Goal: Task Accomplishment & Management: Manage account settings

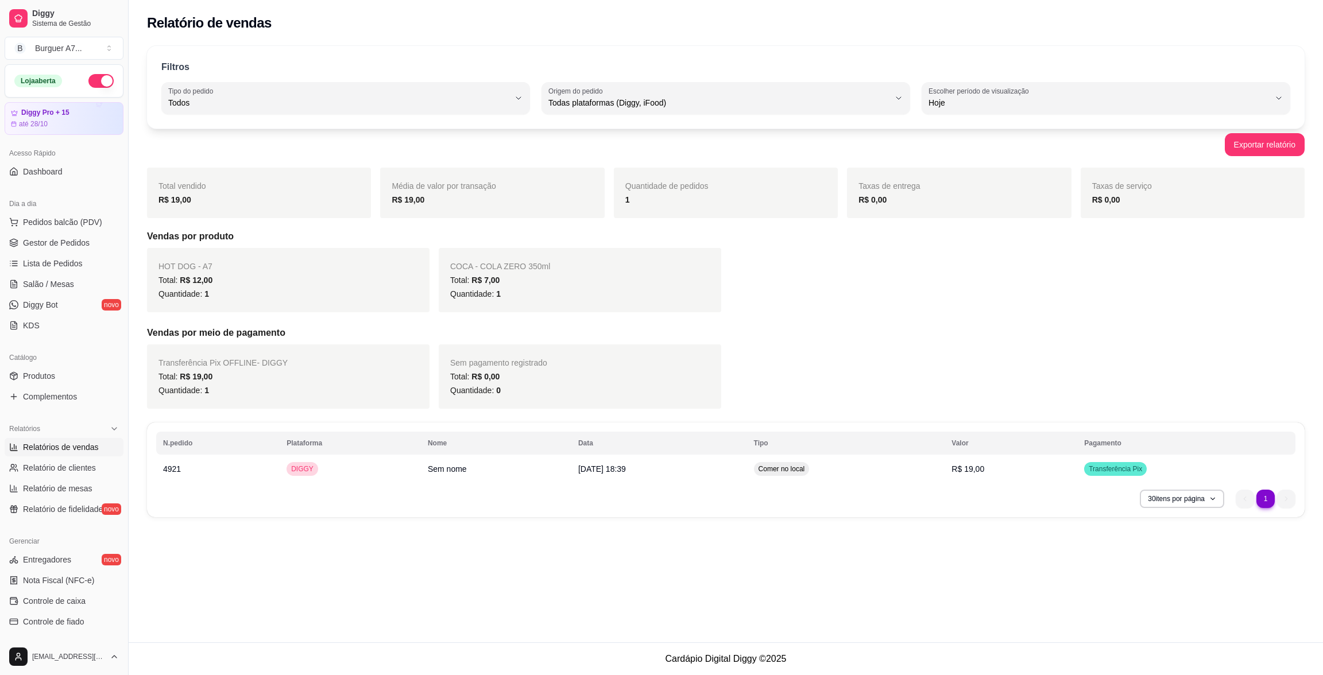
select select "ALL"
select select "0"
click at [64, 249] on link "Gestor de Pedidos" at bounding box center [64, 243] width 119 height 18
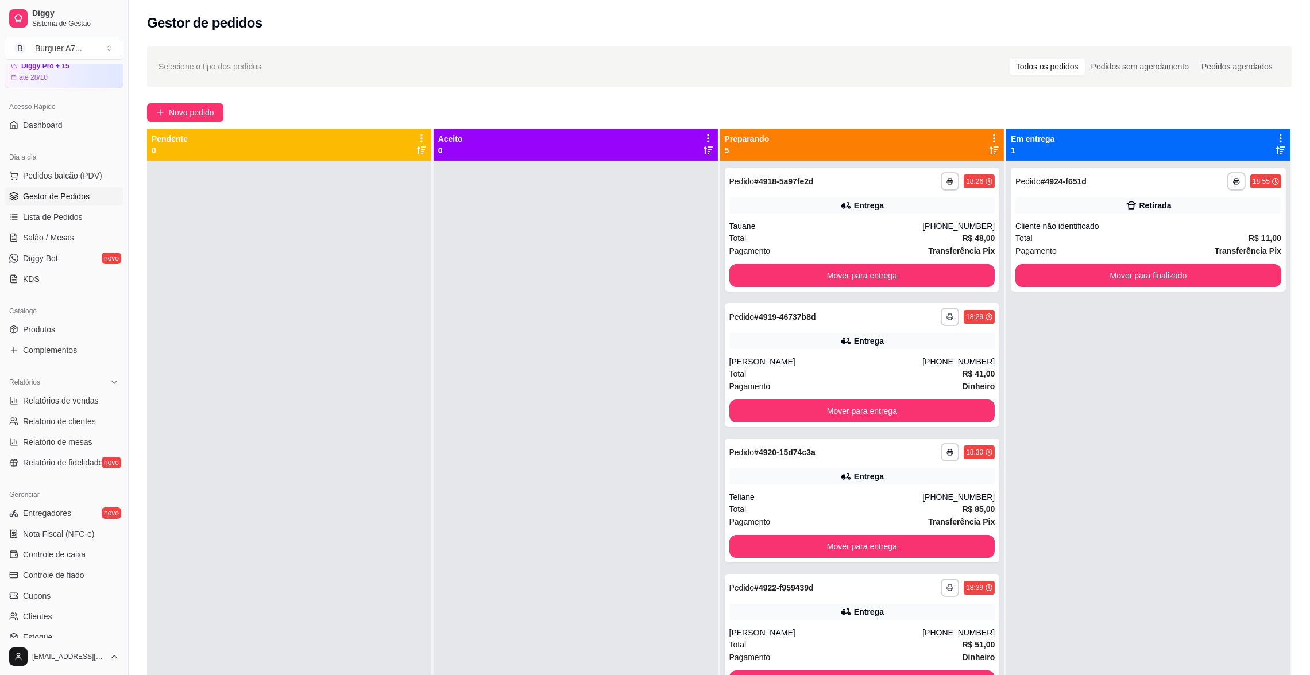
scroll to position [86, 0]
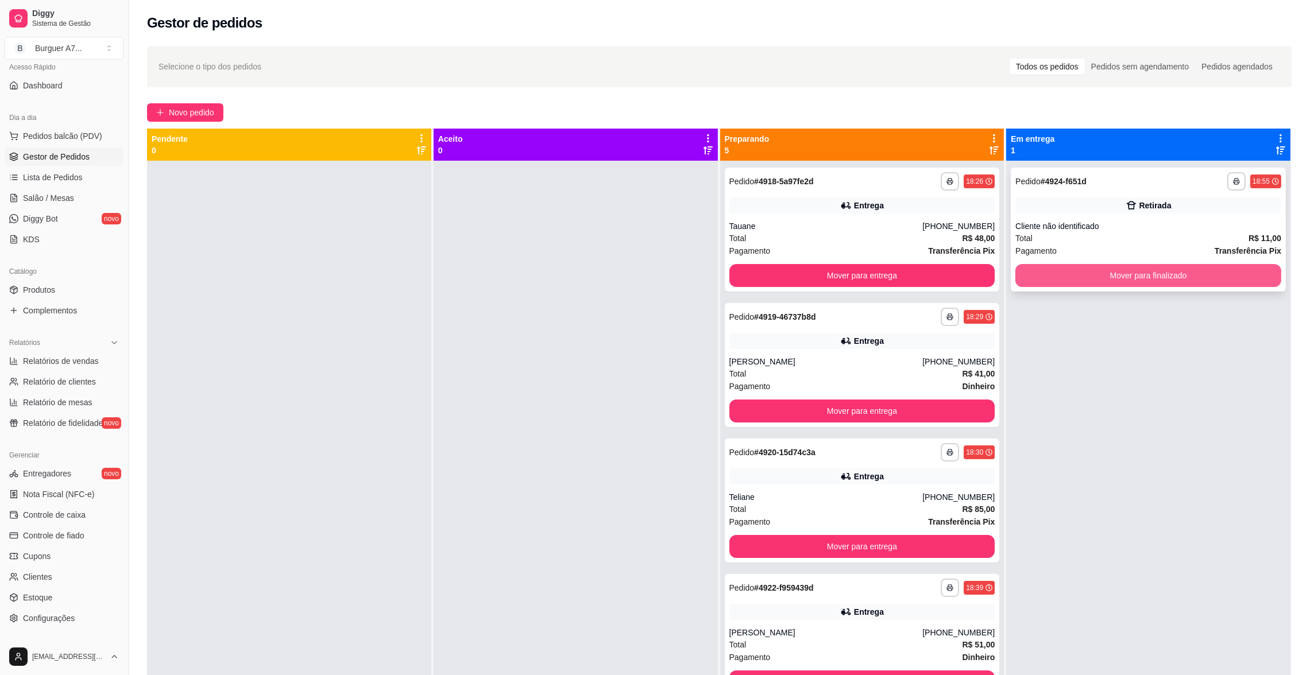
drag, startPoint x: 1152, startPoint y: 288, endPoint x: 1153, endPoint y: 278, distance: 9.8
click at [1153, 278] on div "**********" at bounding box center [1148, 230] width 275 height 124
click at [1159, 273] on button "Mover para finalizado" at bounding box center [1148, 275] width 266 height 23
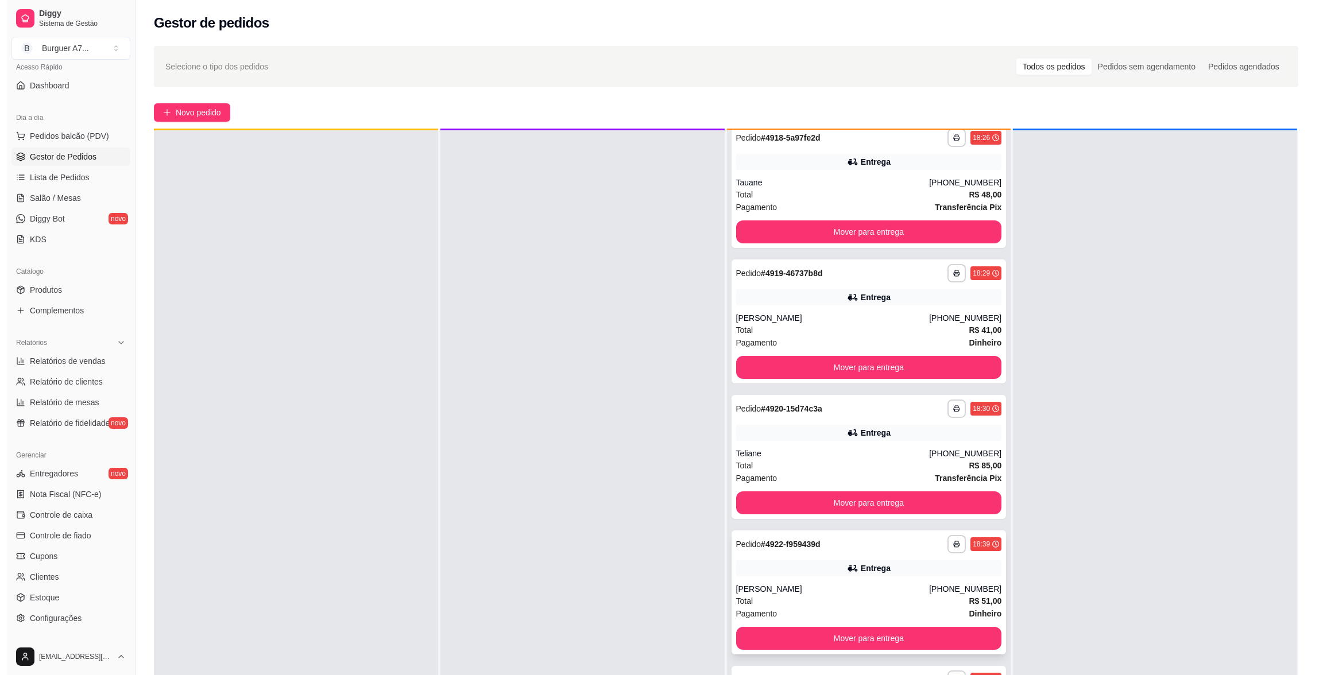
scroll to position [32, 0]
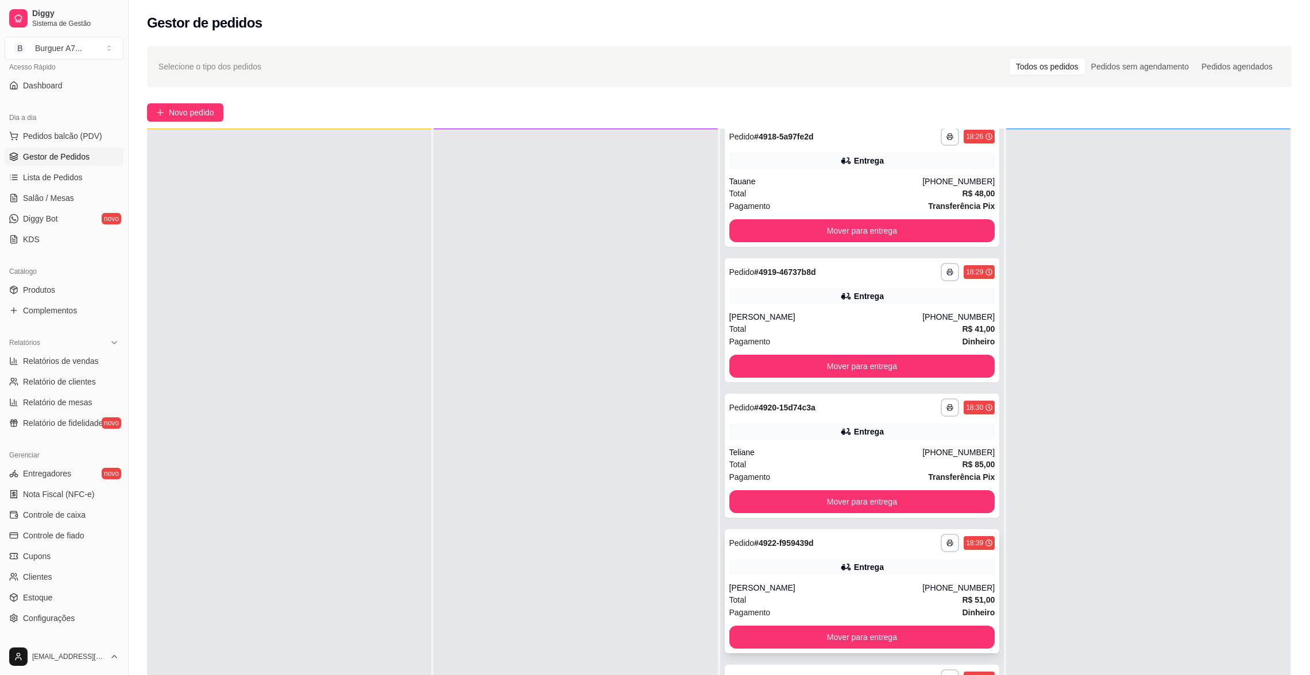
click at [829, 594] on div "Total R$ 51,00" at bounding box center [862, 600] width 266 height 13
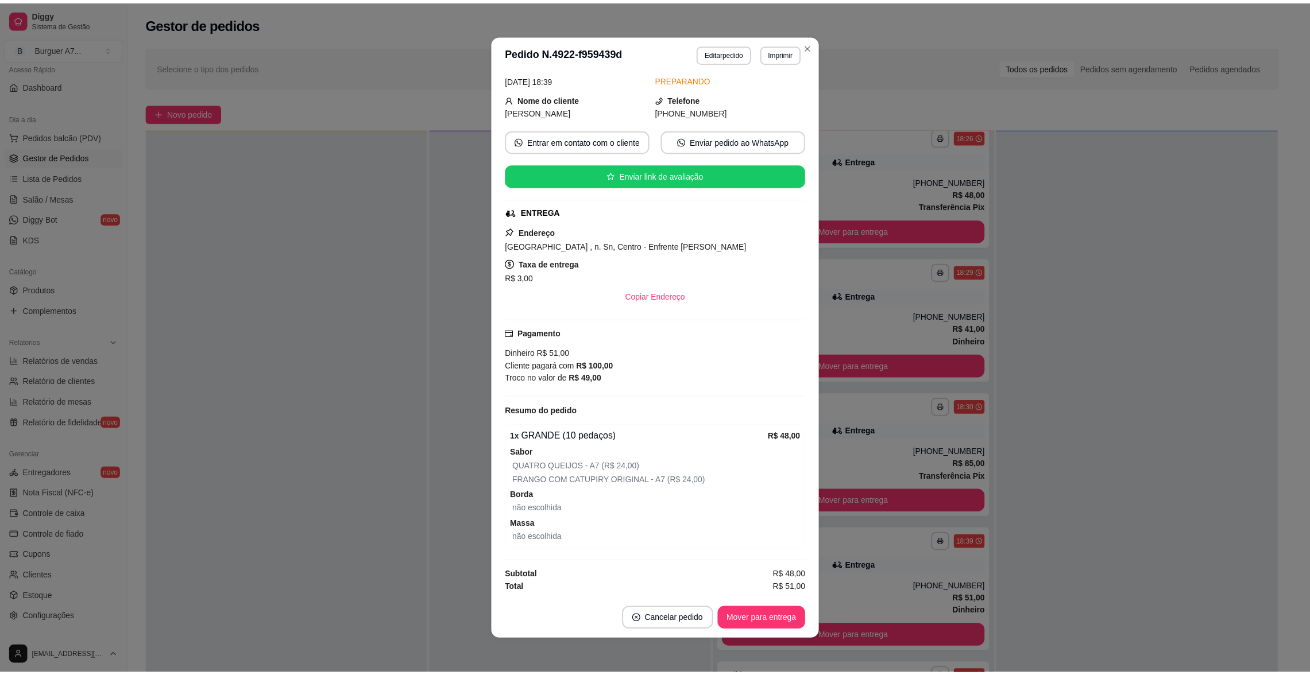
scroll to position [56, 0]
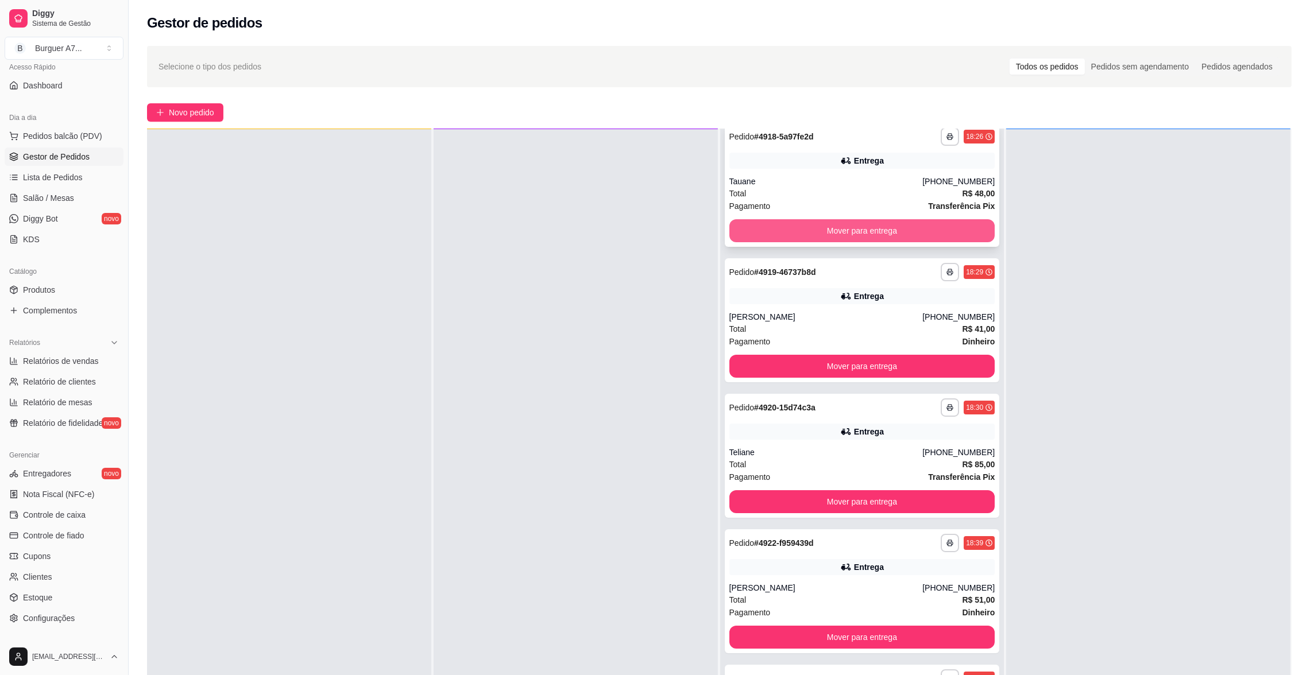
click at [881, 230] on button "Mover para entrega" at bounding box center [862, 230] width 266 height 23
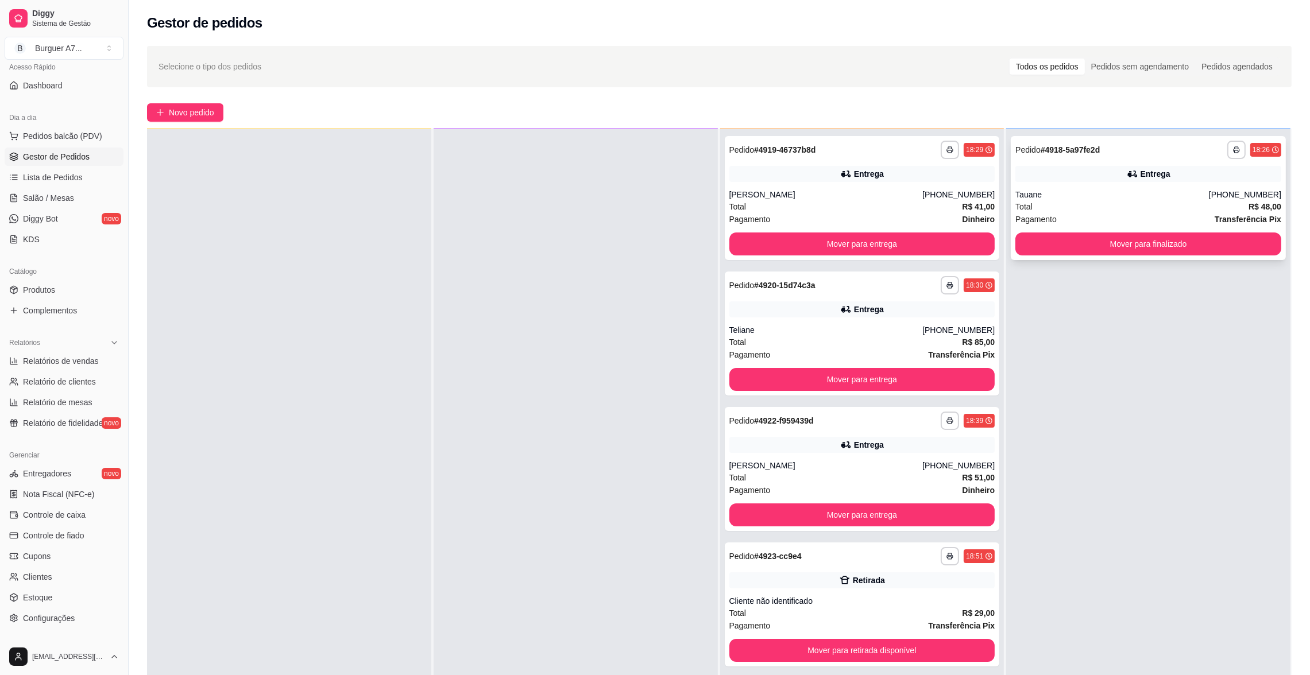
click at [1091, 213] on div "Pagamento Transferência Pix" at bounding box center [1148, 219] width 266 height 13
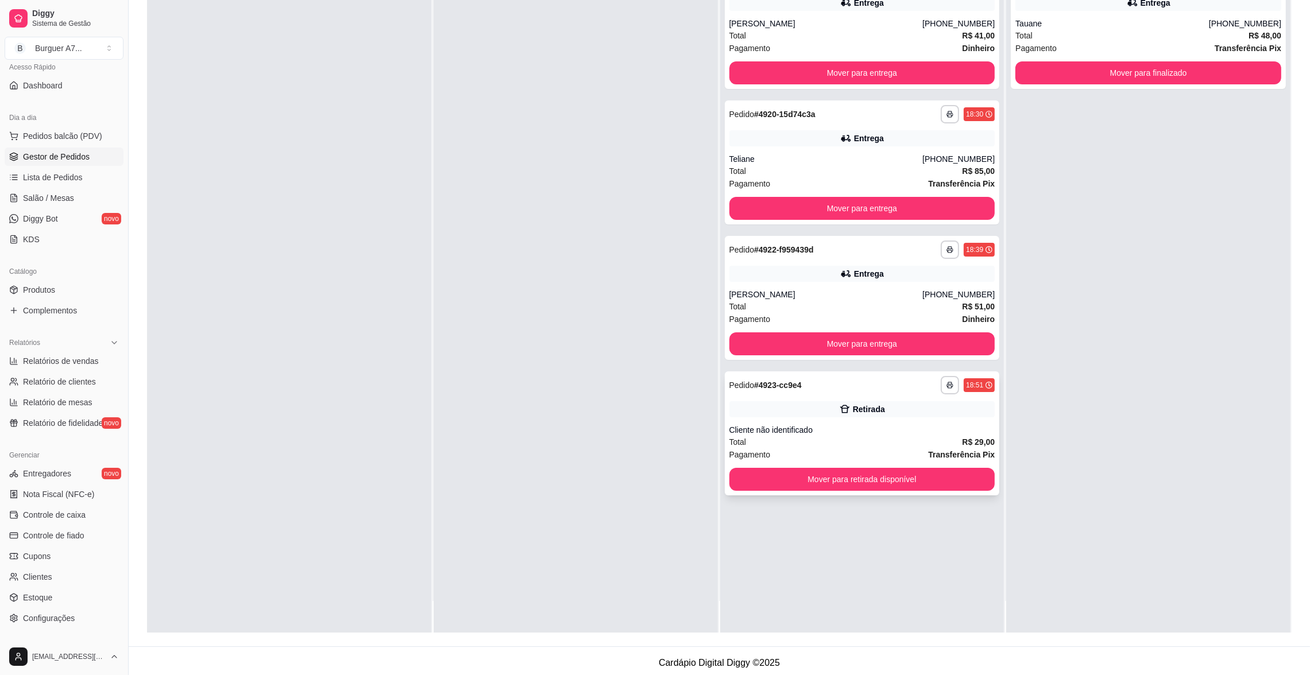
scroll to position [172, 0]
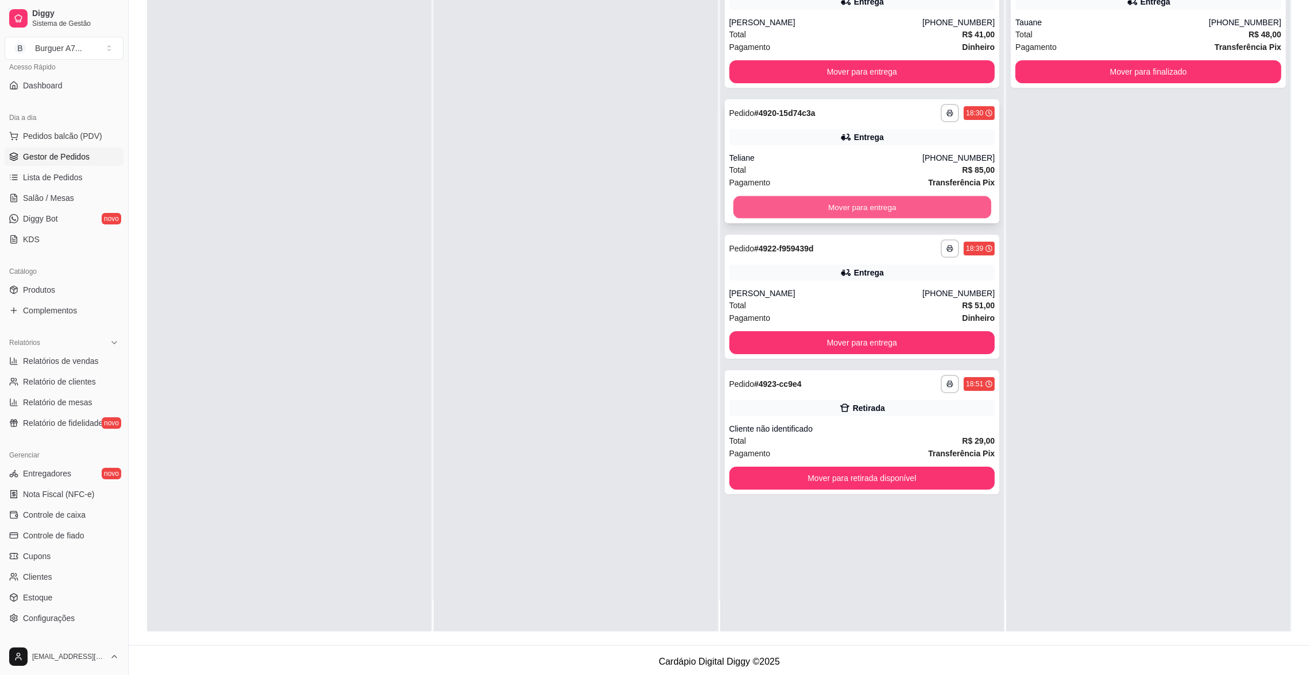
click at [886, 204] on button "Mover para entrega" at bounding box center [862, 207] width 258 height 22
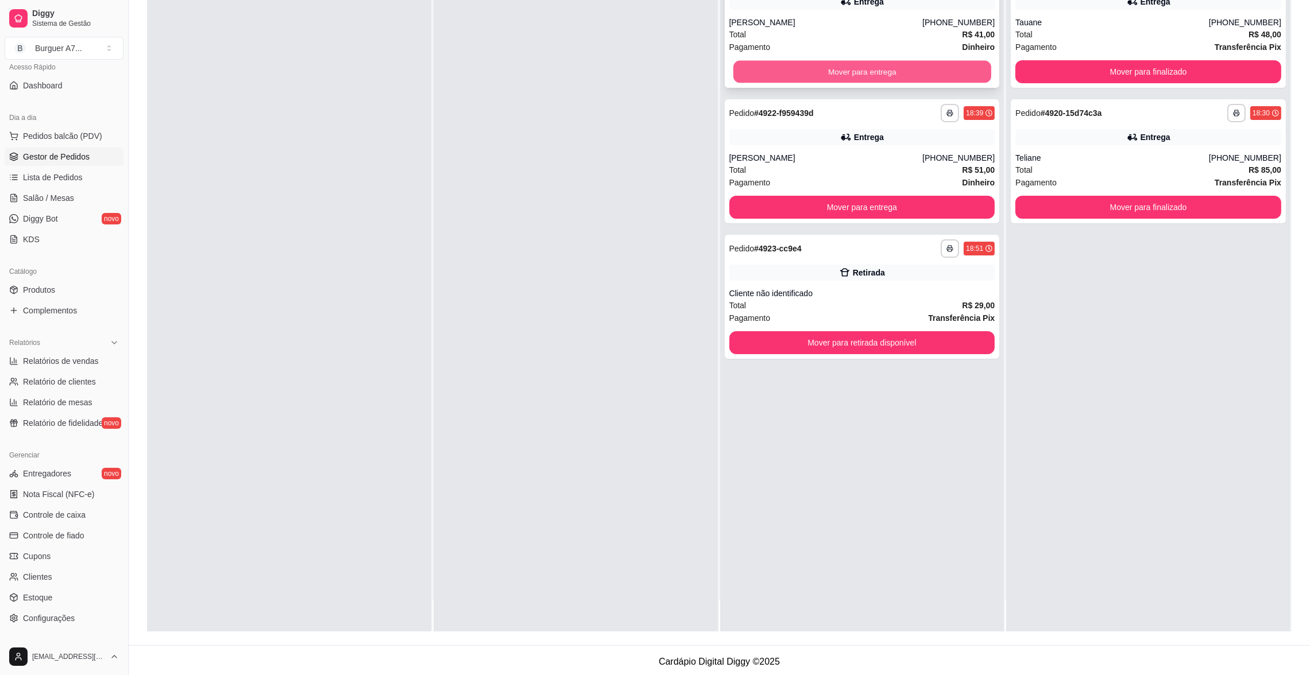
click at [893, 75] on button "Mover para entrega" at bounding box center [862, 72] width 258 height 22
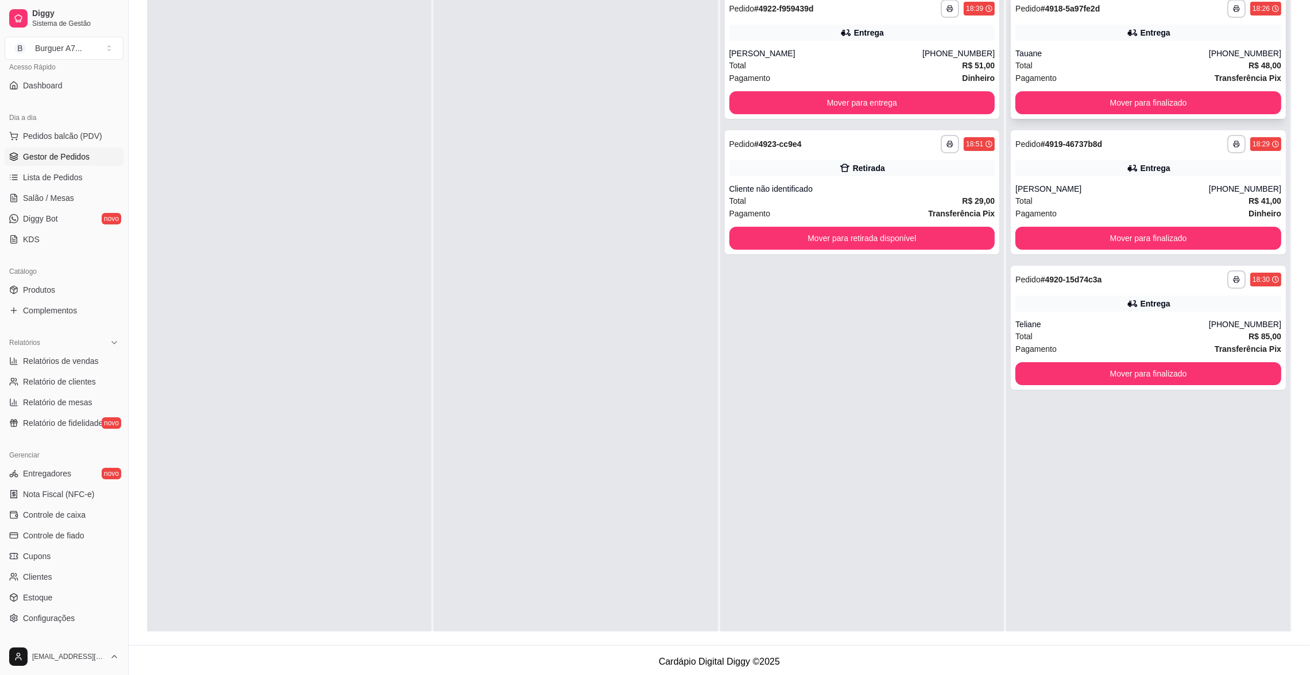
scroll to position [0, 0]
drag, startPoint x: 1029, startPoint y: 56, endPoint x: 1002, endPoint y: 57, distance: 27.6
click at [1011, 57] on div "**********" at bounding box center [1148, 57] width 275 height 124
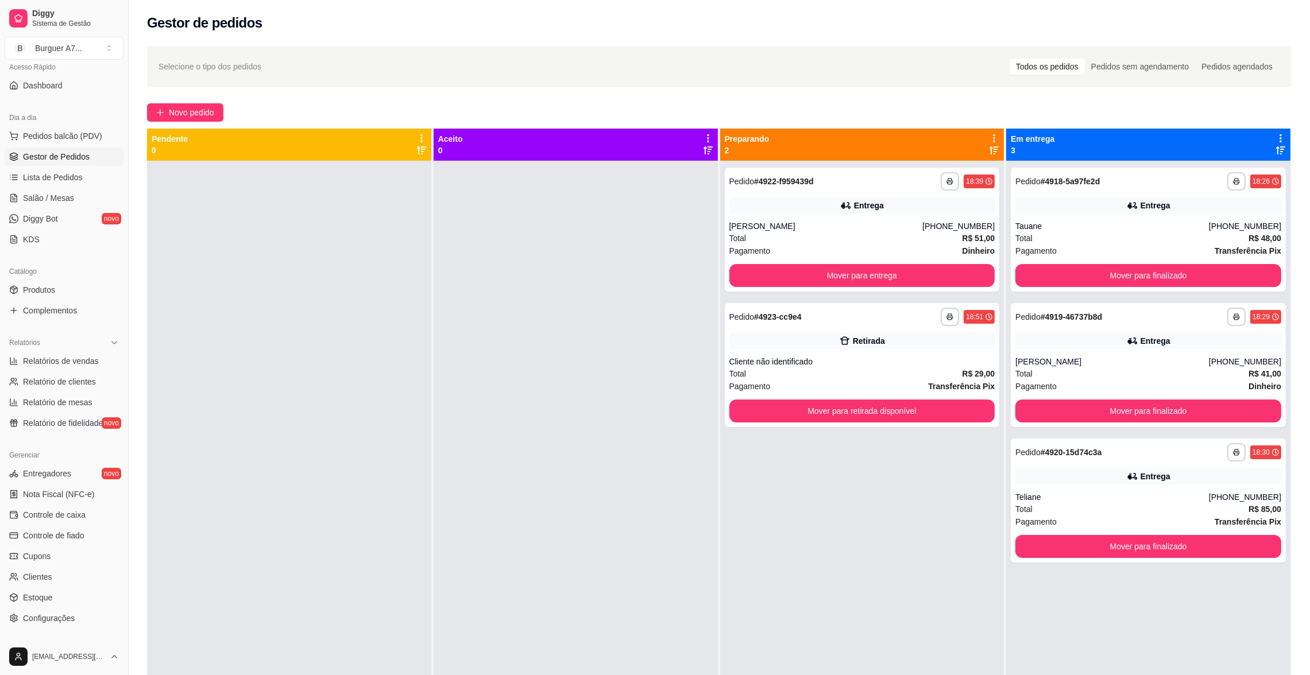
click at [597, 336] on div at bounding box center [576, 498] width 284 height 675
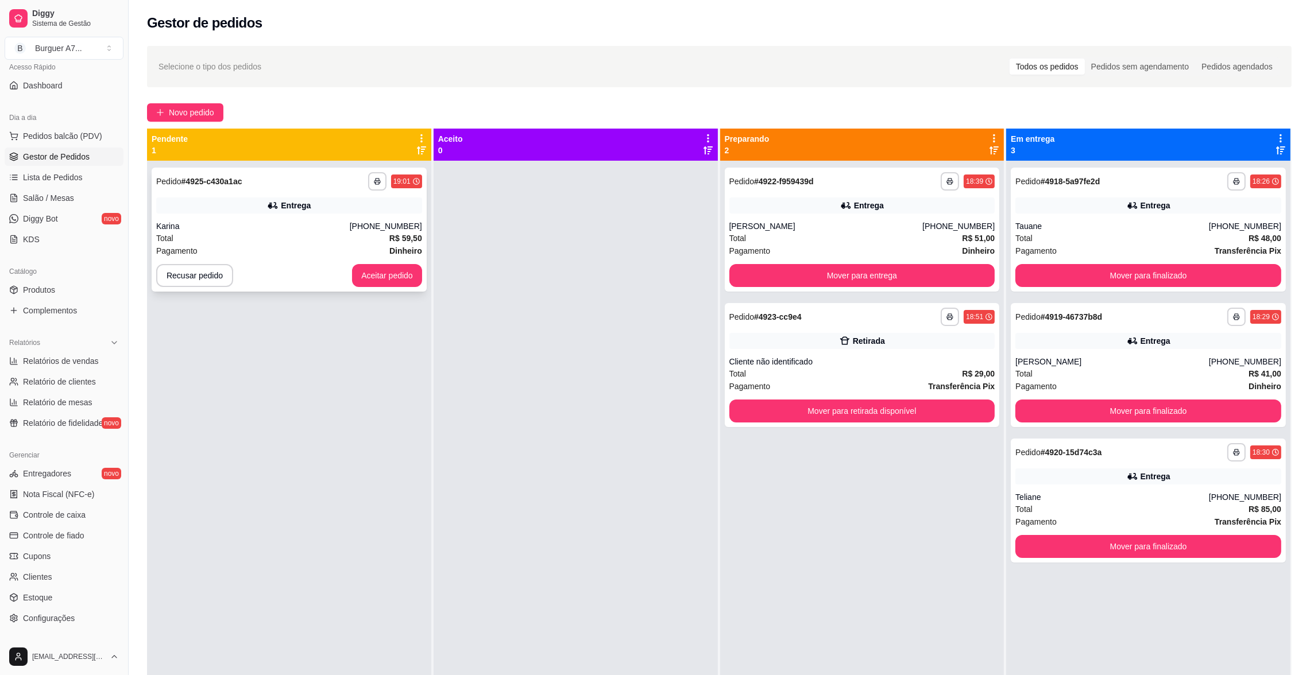
click at [309, 234] on div "Total R$ 59,50" at bounding box center [289, 238] width 266 height 13
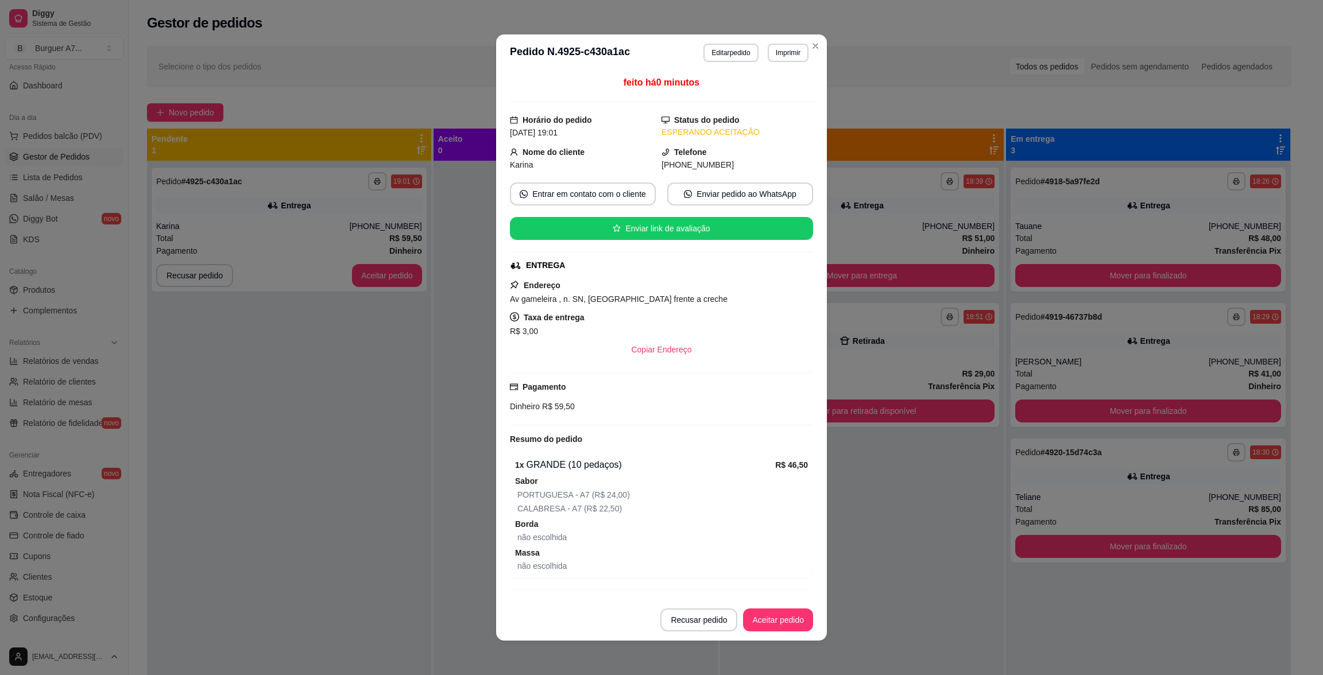
scroll to position [66, 0]
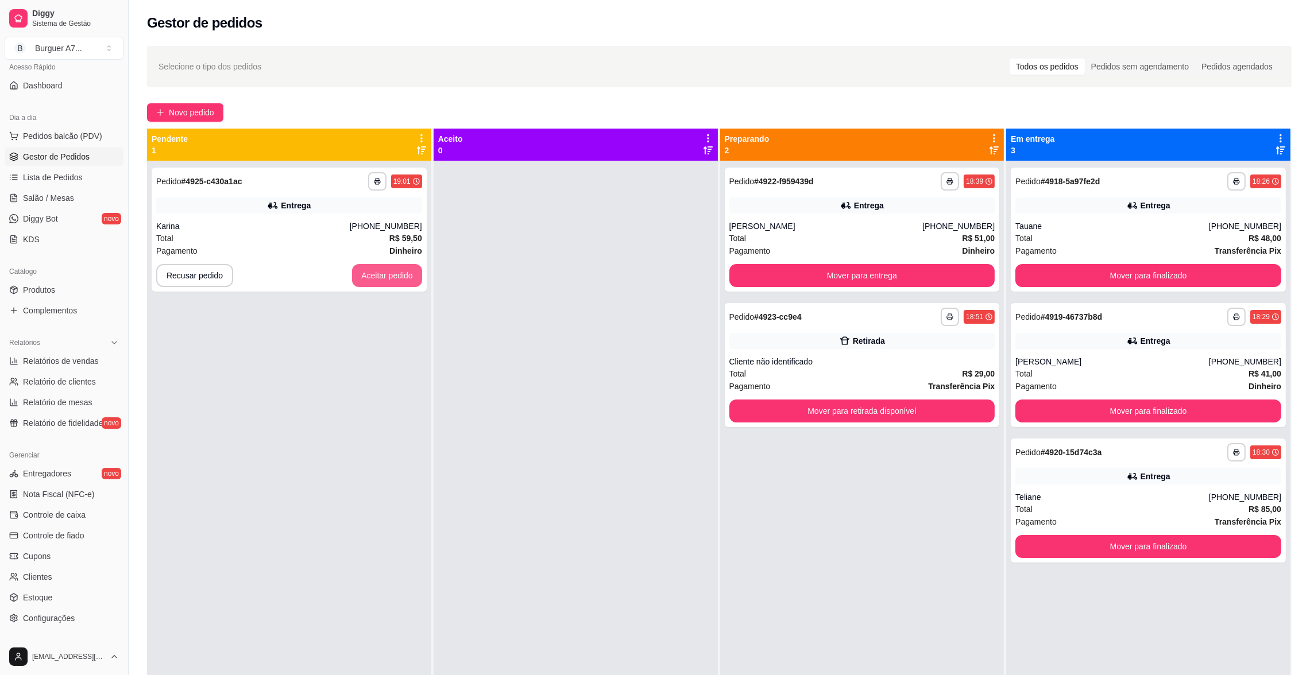
click at [404, 280] on button "Aceitar pedido" at bounding box center [387, 275] width 70 height 23
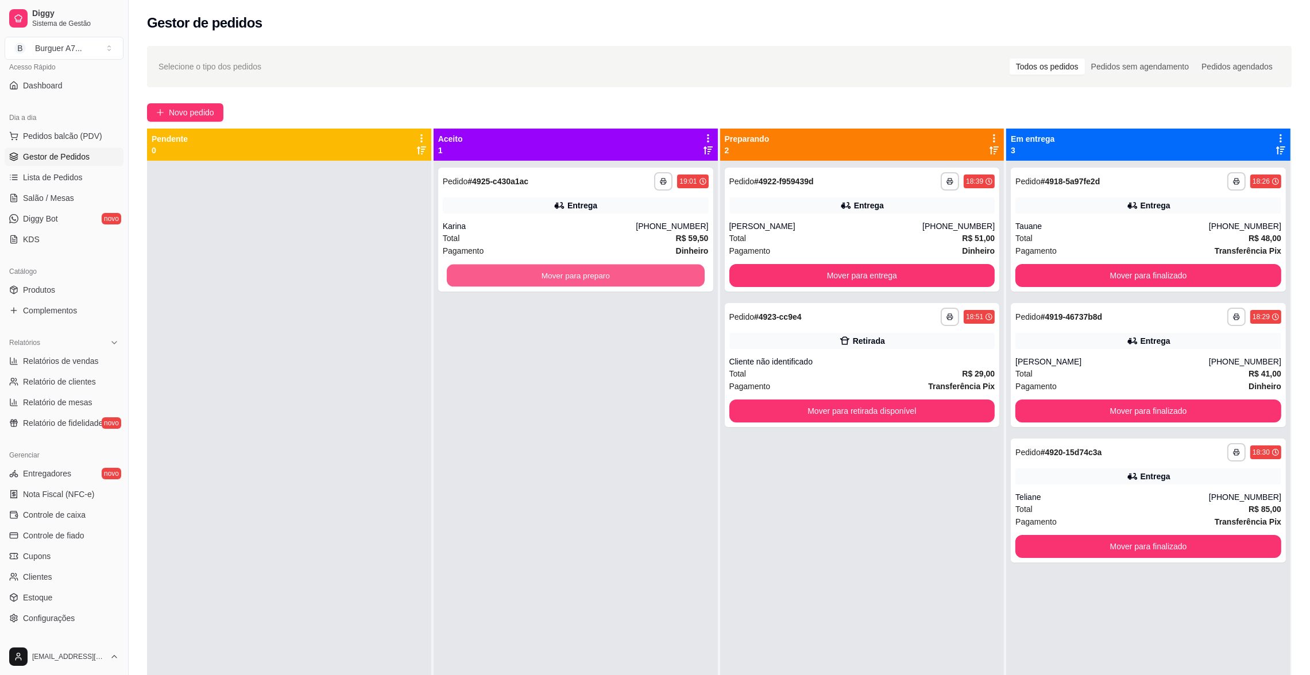
click at [554, 274] on button "Mover para preparo" at bounding box center [576, 276] width 258 height 22
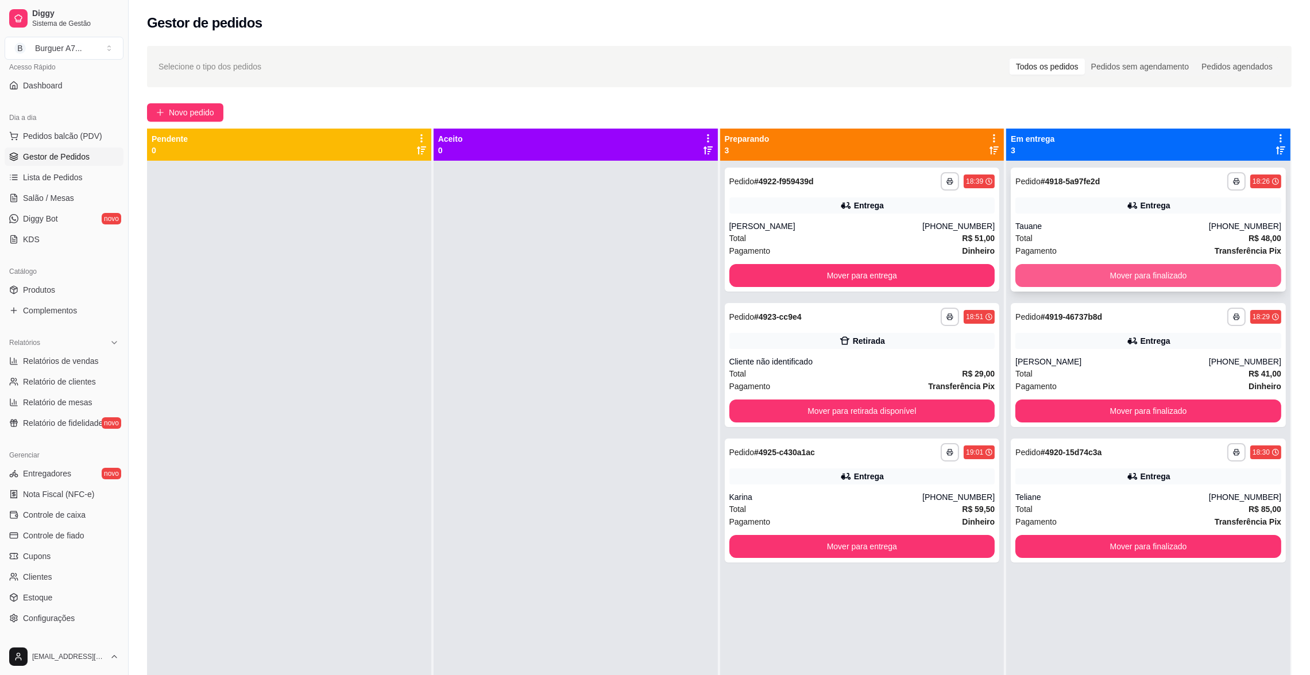
click at [1141, 283] on button "Mover para finalizado" at bounding box center [1148, 275] width 266 height 23
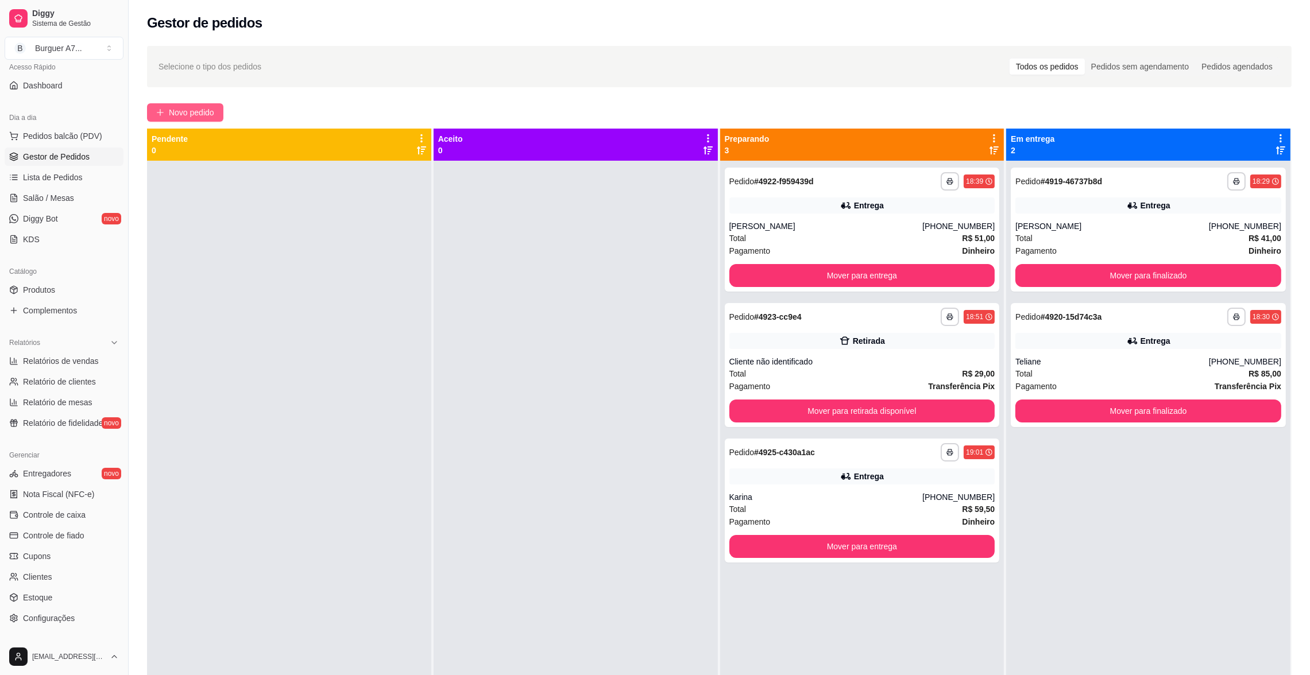
click at [171, 119] on button "Novo pedido" at bounding box center [185, 112] width 76 height 18
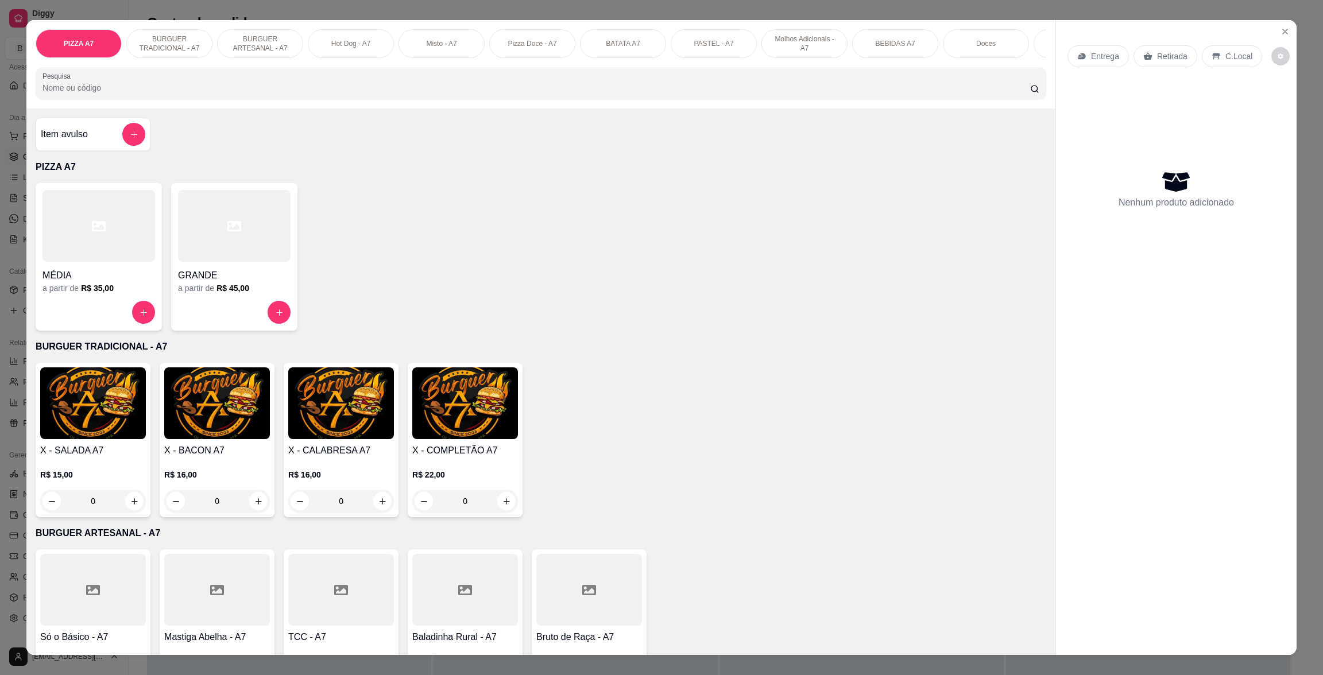
click at [199, 262] on div at bounding box center [234, 226] width 113 height 72
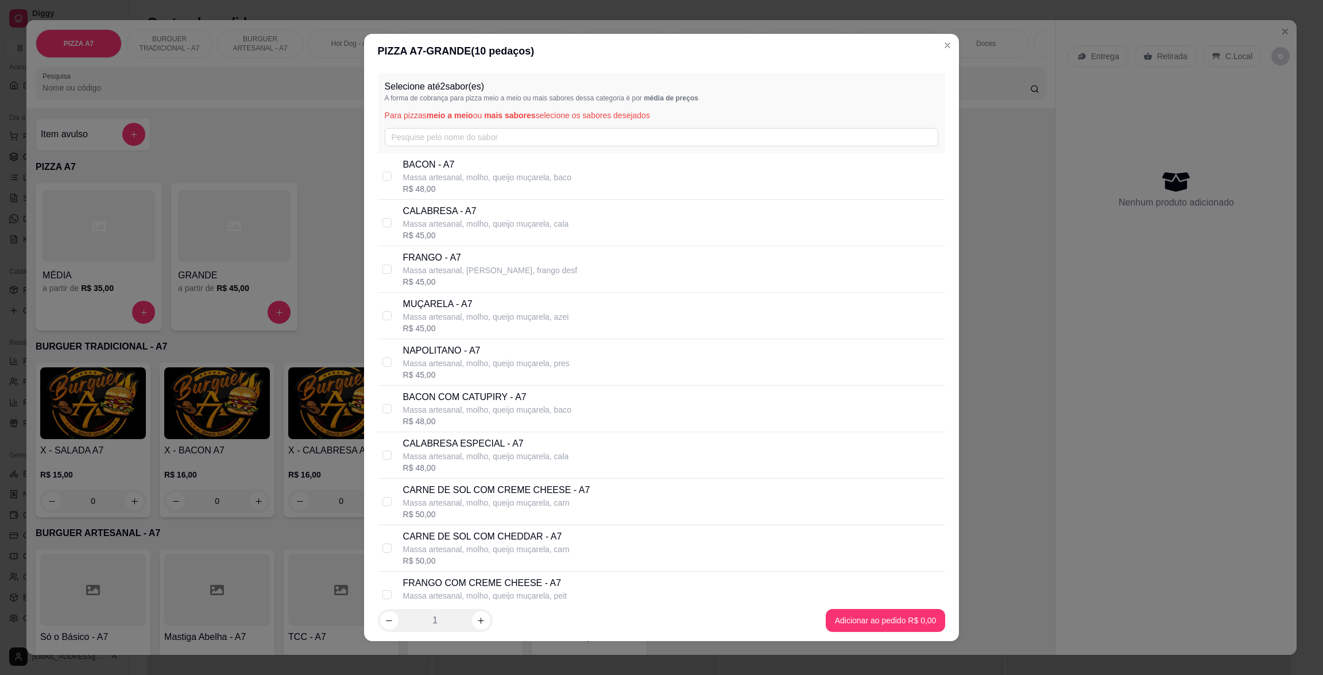
click at [485, 264] on p "FRANGO - A7" at bounding box center [490, 258] width 174 height 14
click at [510, 265] on p "Massa artesanal, [PERSON_NAME], frango desf" at bounding box center [490, 270] width 174 height 11
checkbox input "false"
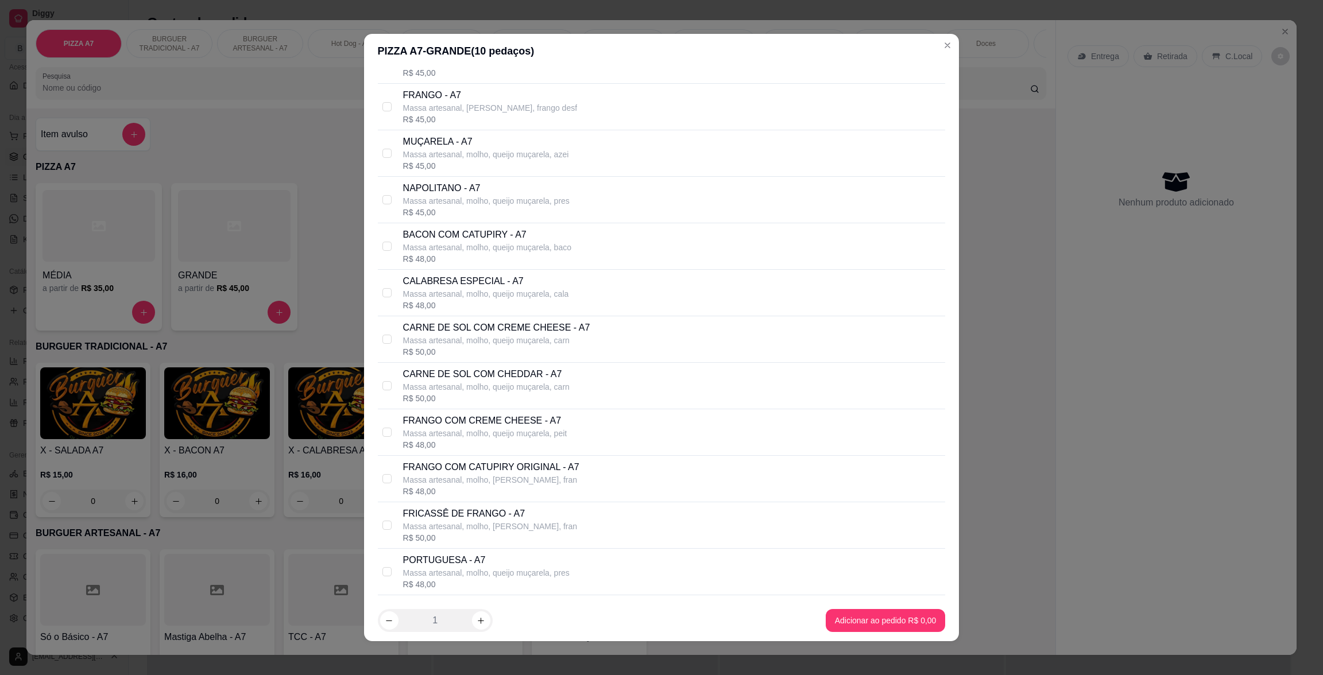
scroll to position [172, 0]
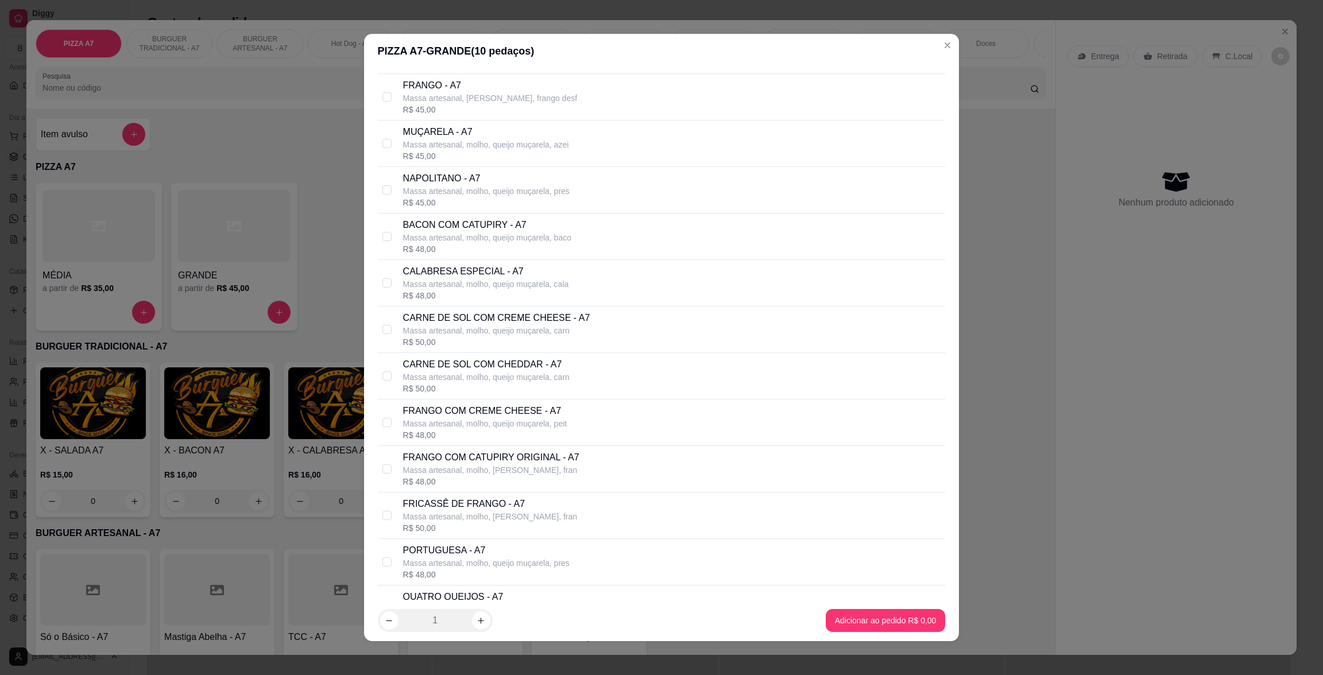
click at [514, 460] on p "FRANGO COM CATUPIRY ORIGINAL - A7" at bounding box center [491, 458] width 176 height 14
checkbox input "true"
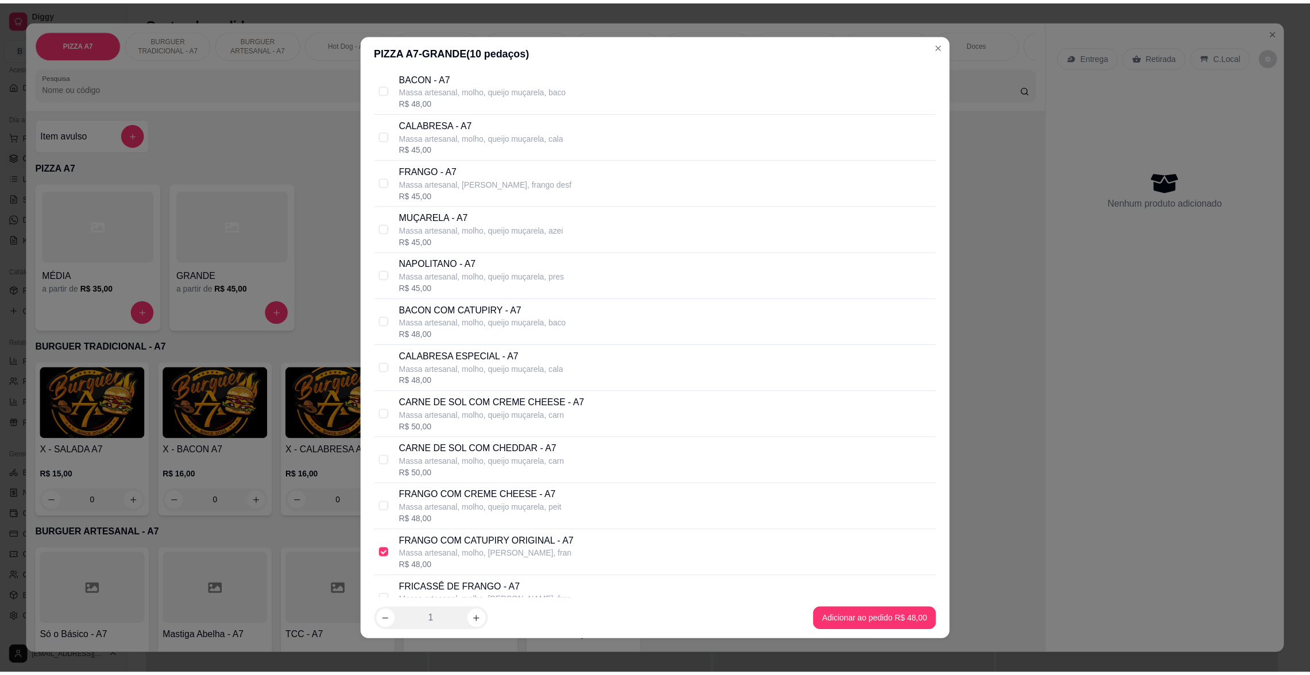
scroll to position [0, 0]
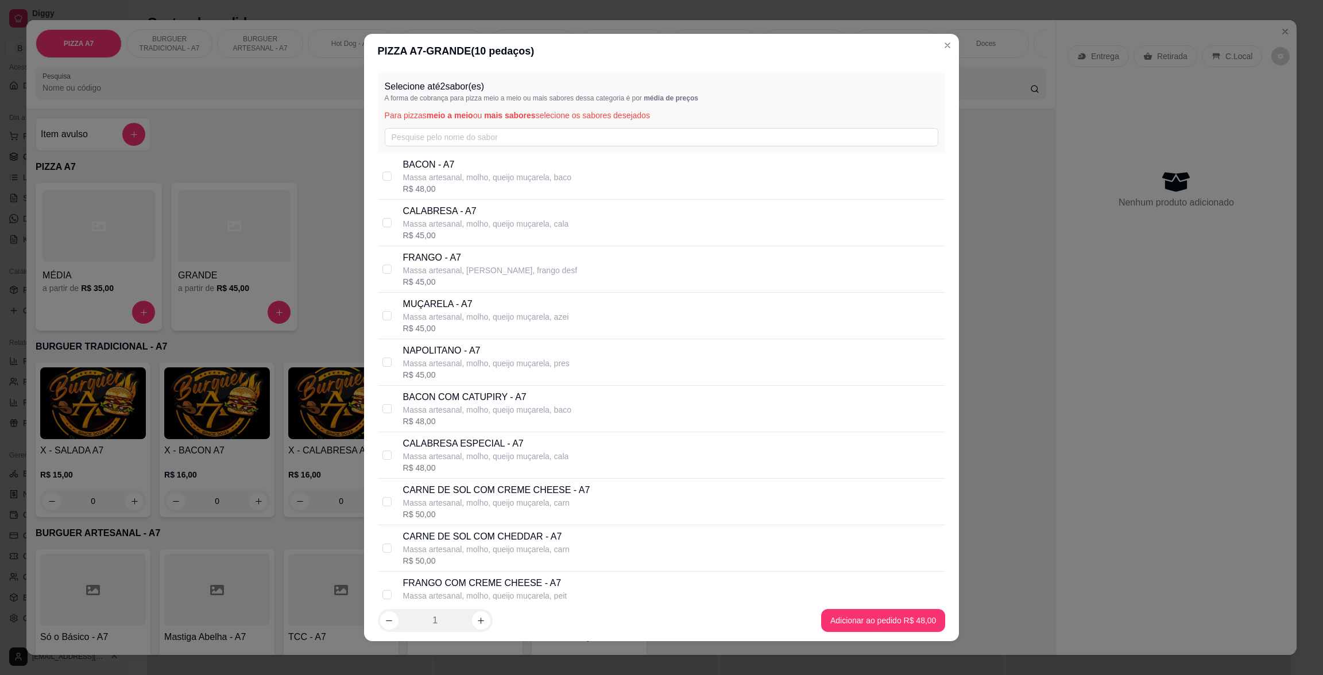
click at [496, 174] on p "Massa artesanal, molho, queijo muçarela, baco" at bounding box center [487, 177] width 168 height 11
checkbox input "true"
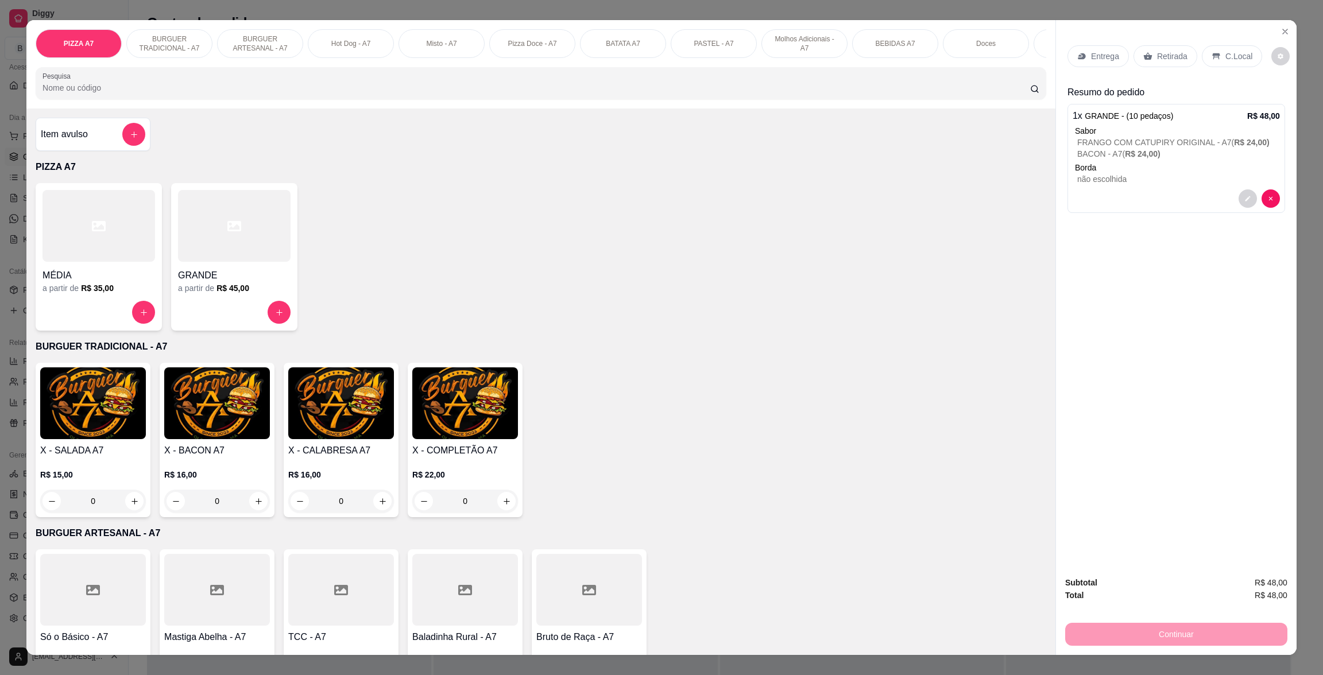
click at [1144, 58] on icon at bounding box center [1148, 56] width 9 height 7
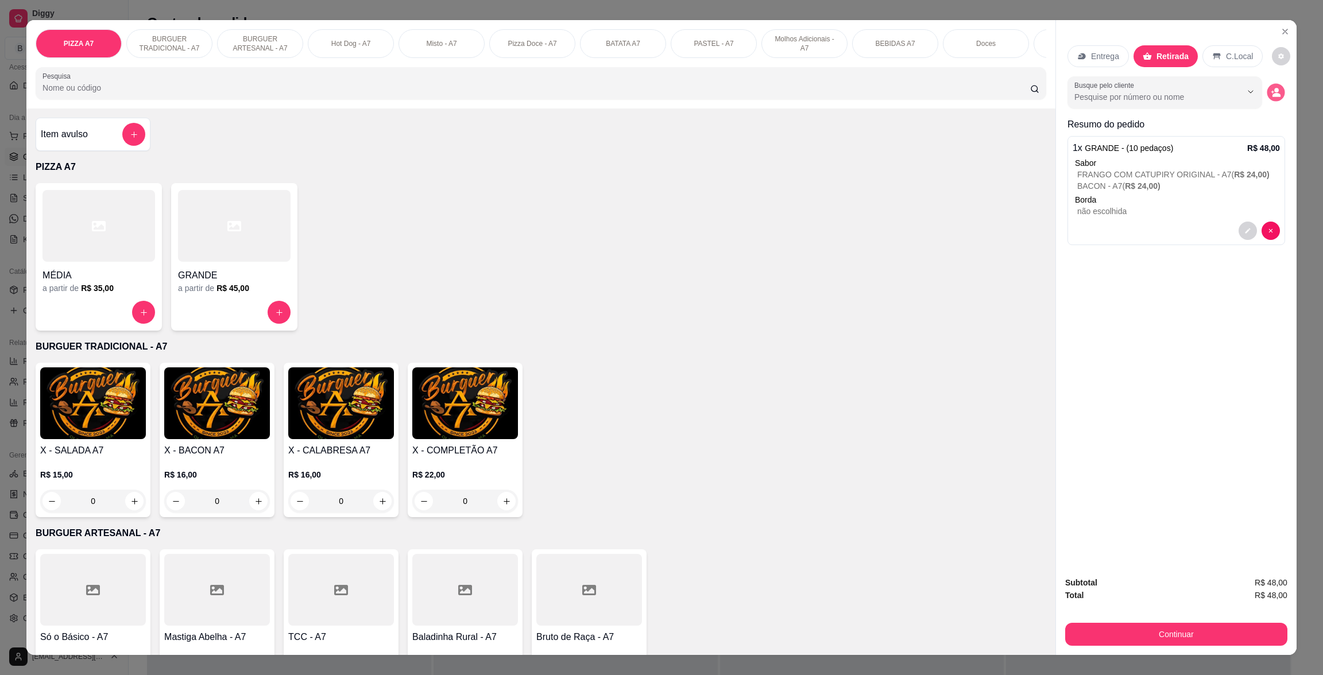
click at [1274, 92] on button "decrease-product-quantity" at bounding box center [1276, 93] width 18 height 18
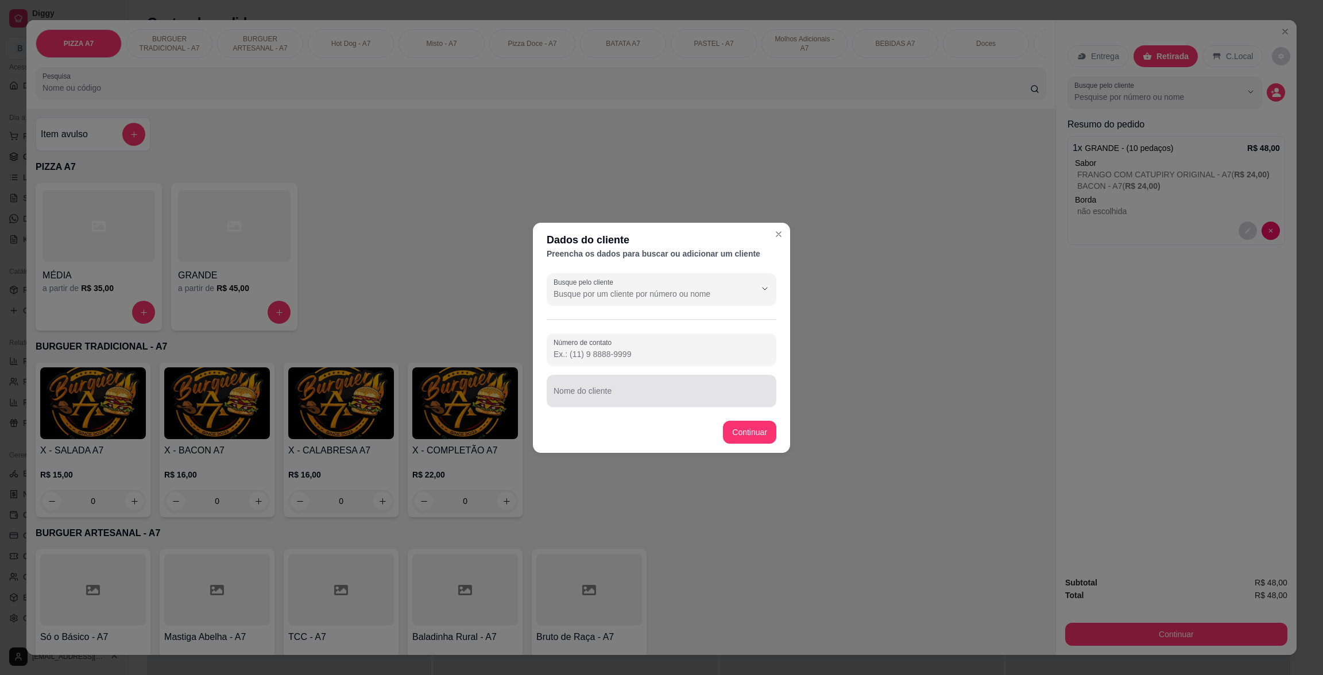
click at [705, 390] on input "Nome do cliente" at bounding box center [662, 395] width 216 height 11
click at [759, 399] on input "[PERSON_NAME]" at bounding box center [662, 395] width 216 height 11
type input "[PERSON_NAME]"
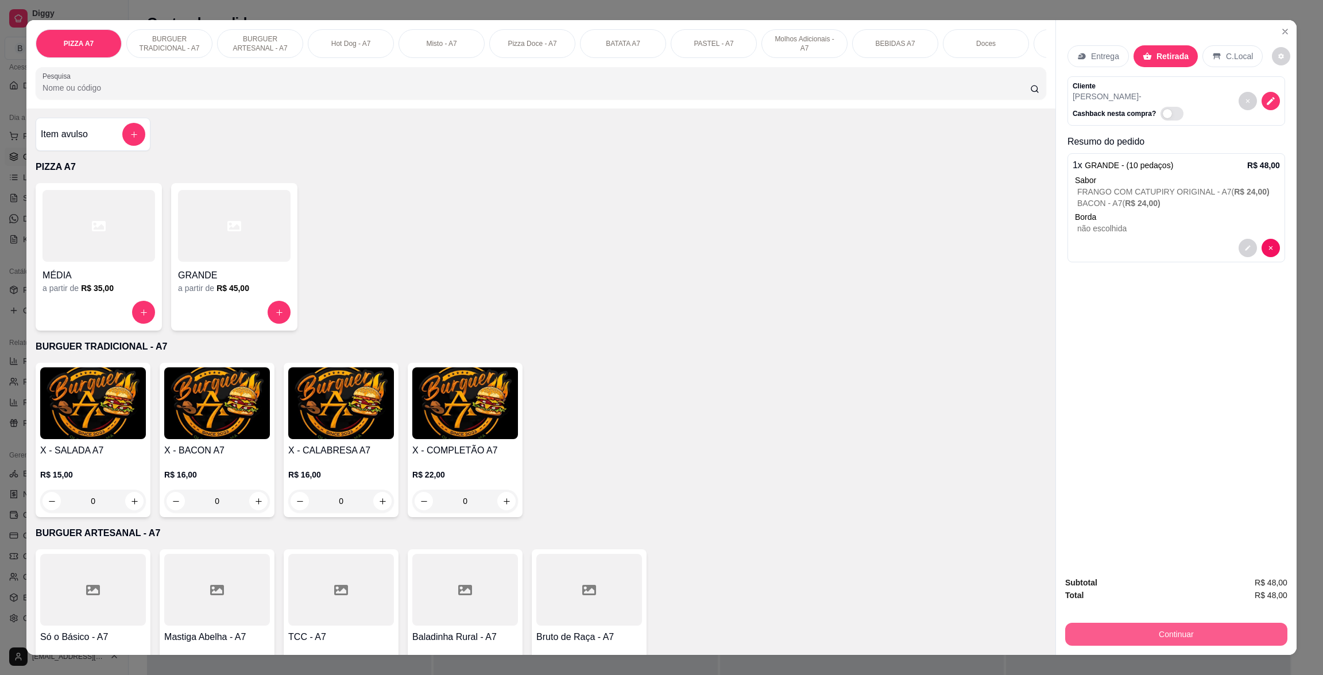
click at [1257, 622] on div "Continuar" at bounding box center [1176, 633] width 222 height 26
click at [1154, 651] on div "Subtotal R$ 48,00 Total R$ 48,00 Continuar" at bounding box center [1176, 611] width 241 height 88
click at [1159, 636] on button "Continuar" at bounding box center [1176, 634] width 222 height 23
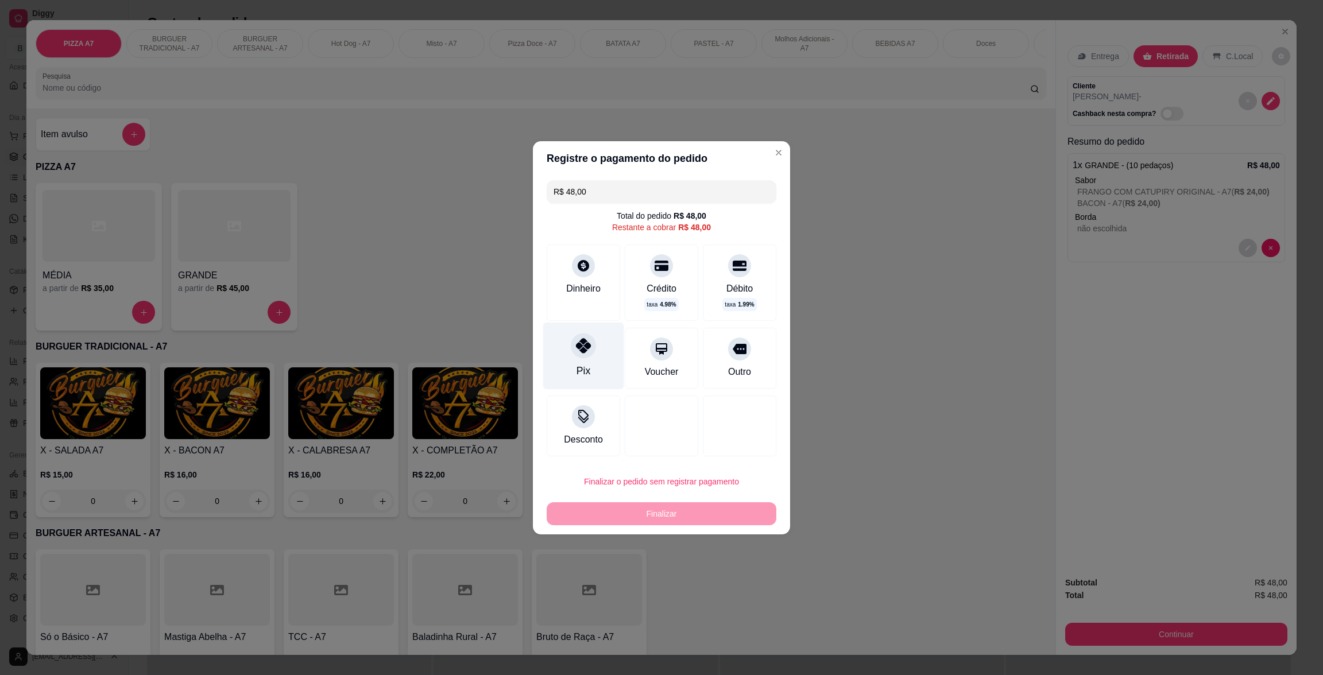
click at [556, 356] on div "Pix" at bounding box center [583, 355] width 81 height 67
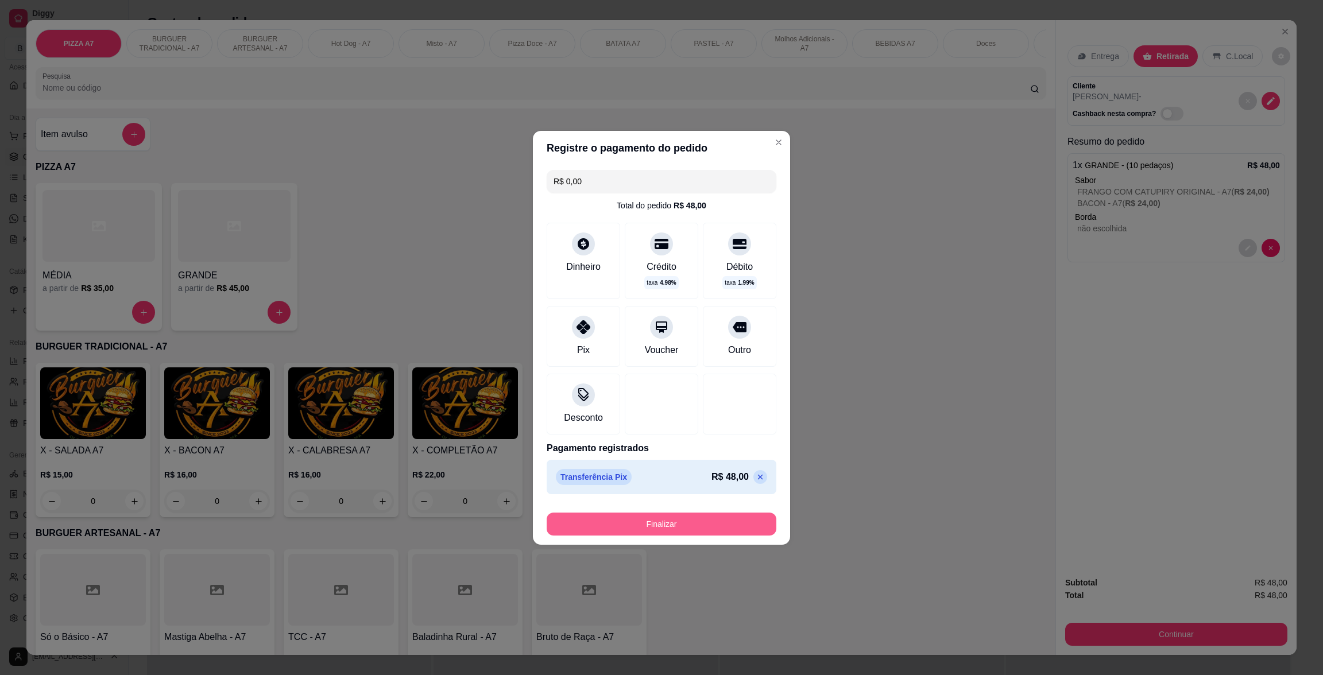
click at [707, 528] on button "Finalizar" at bounding box center [662, 524] width 230 height 23
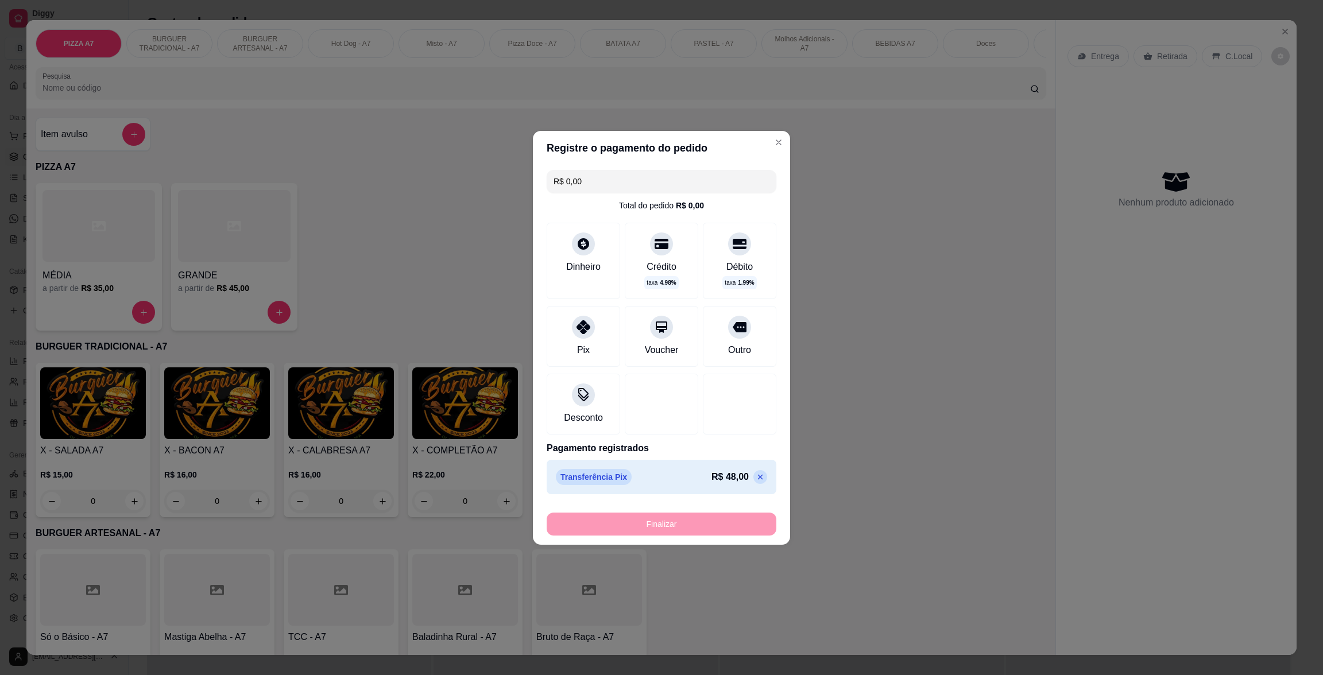
type input "-R$ 48,00"
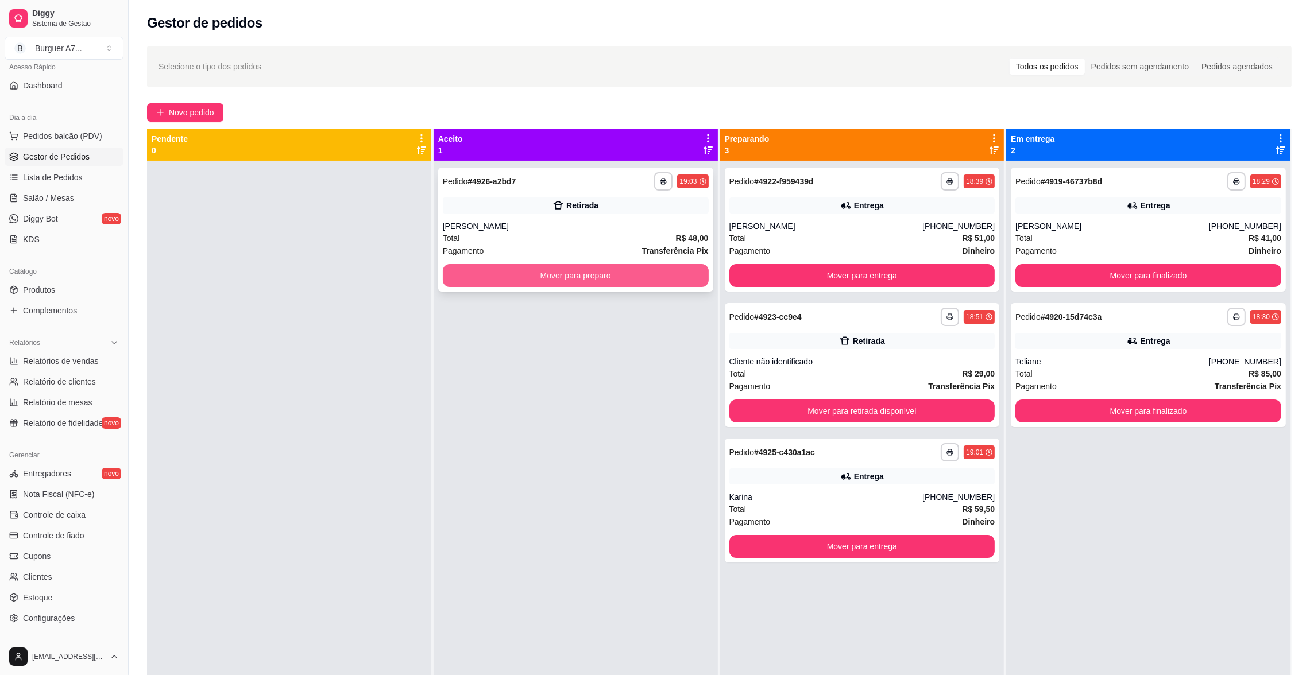
click at [663, 273] on button "Mover para preparo" at bounding box center [576, 275] width 266 height 23
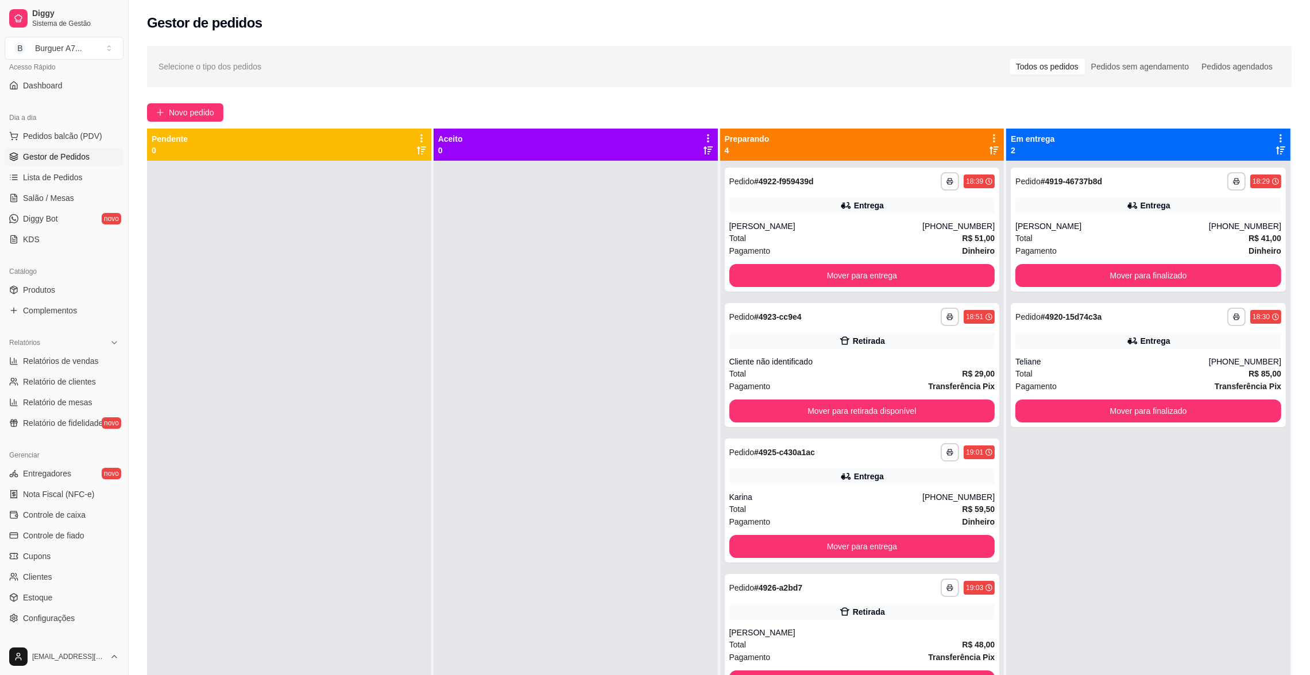
click at [187, 122] on div "**********" at bounding box center [719, 428] width 1181 height 779
click at [191, 115] on span "Novo pedido" at bounding box center [191, 112] width 45 height 13
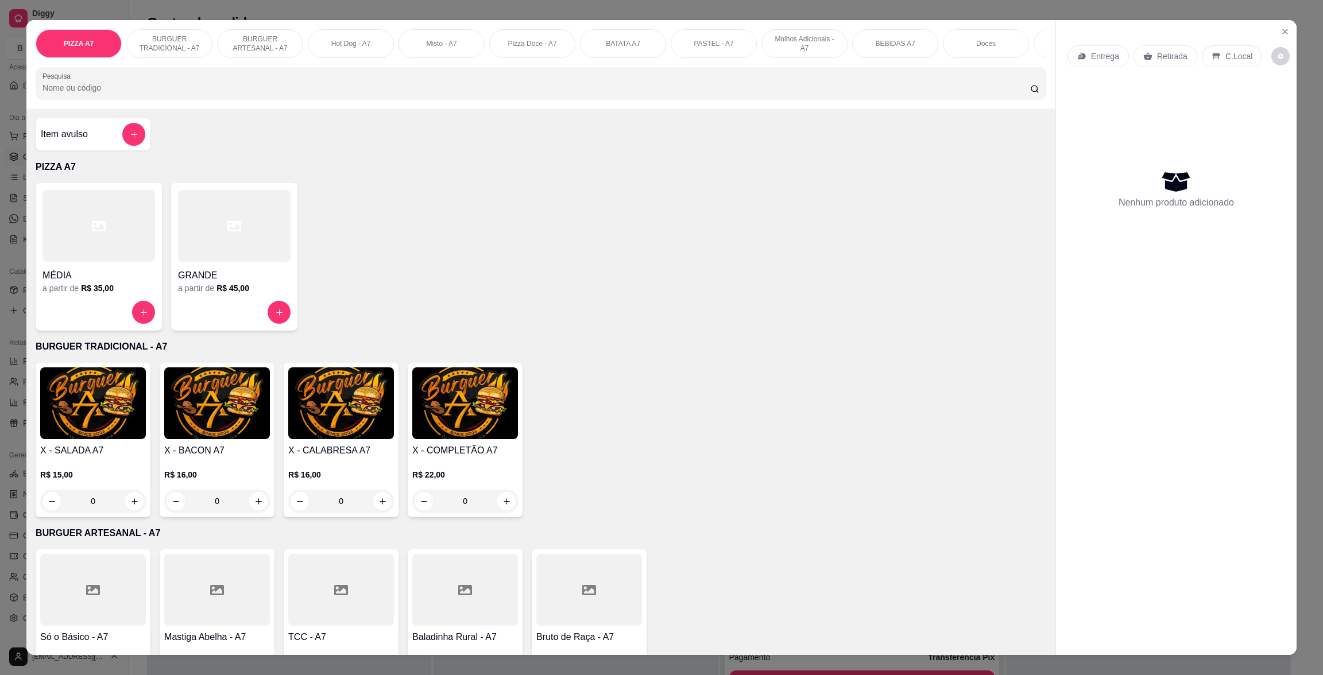
click at [128, 282] on h4 "MÉDIA" at bounding box center [98, 276] width 113 height 14
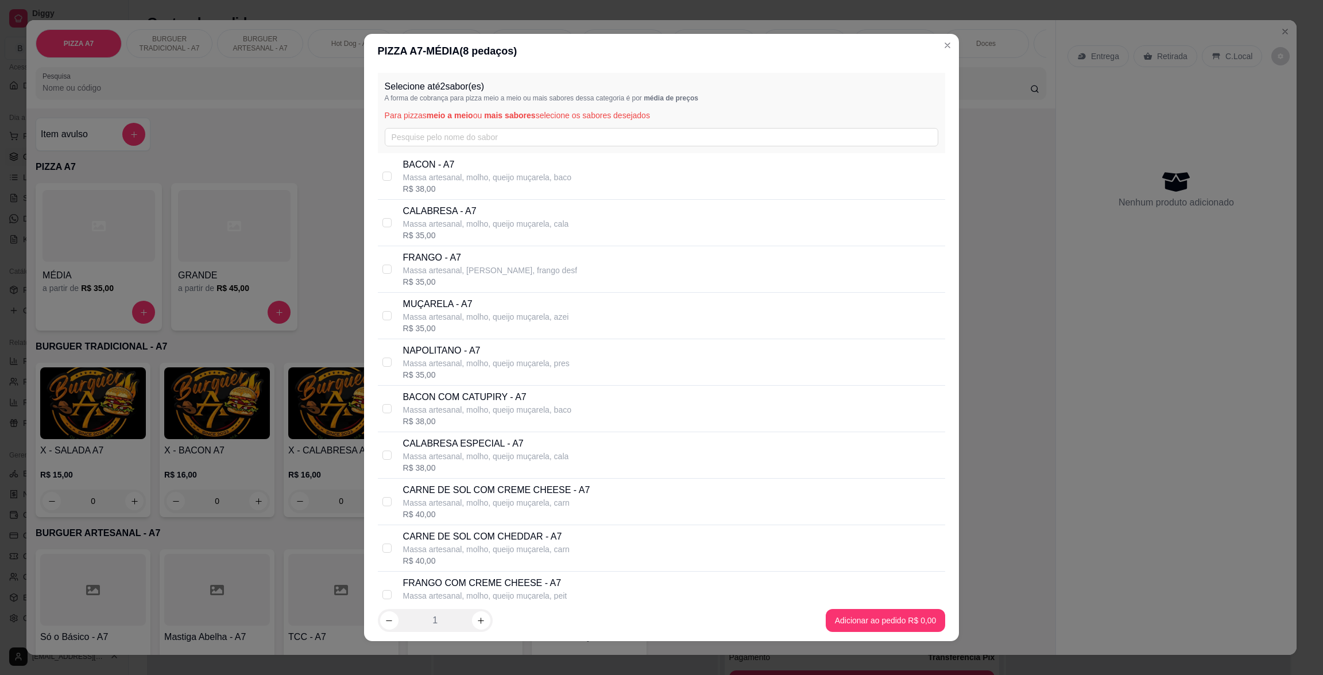
click at [461, 222] on p "Massa artesanal, molho, queijo muçarela, cala" at bounding box center [486, 223] width 166 height 11
checkbox input "true"
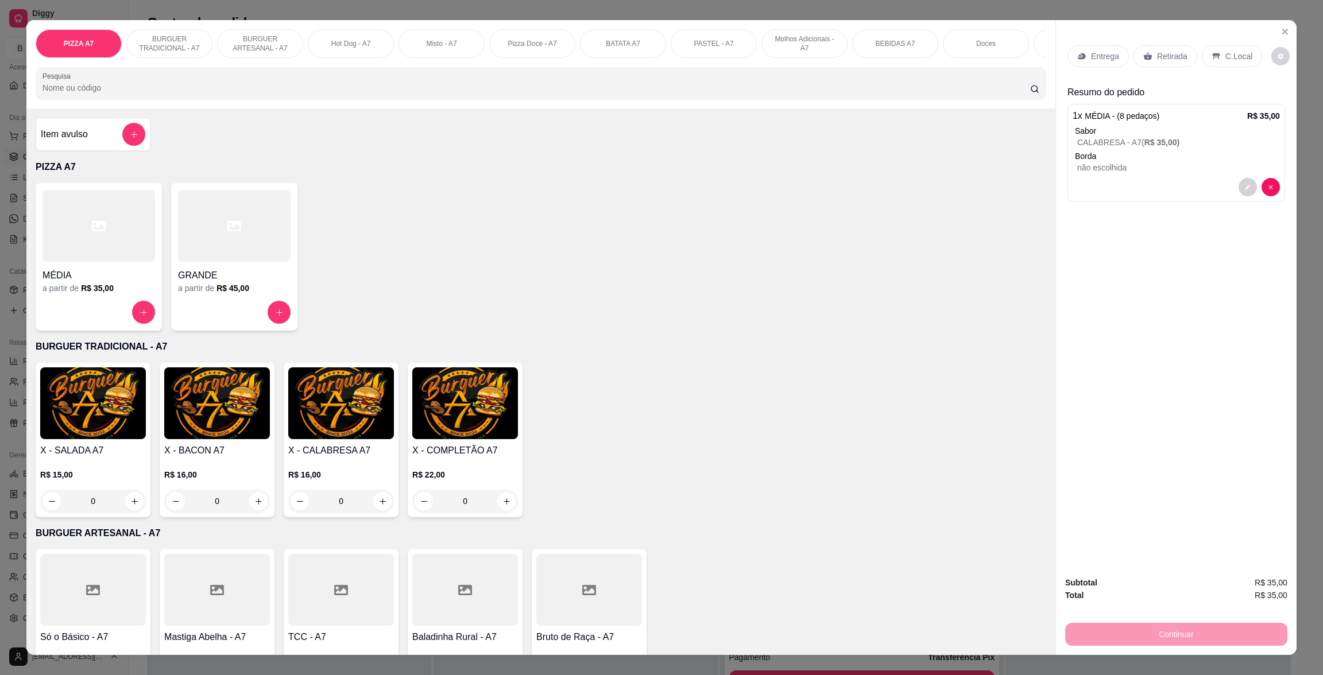
click at [88, 247] on div at bounding box center [98, 226] width 113 height 72
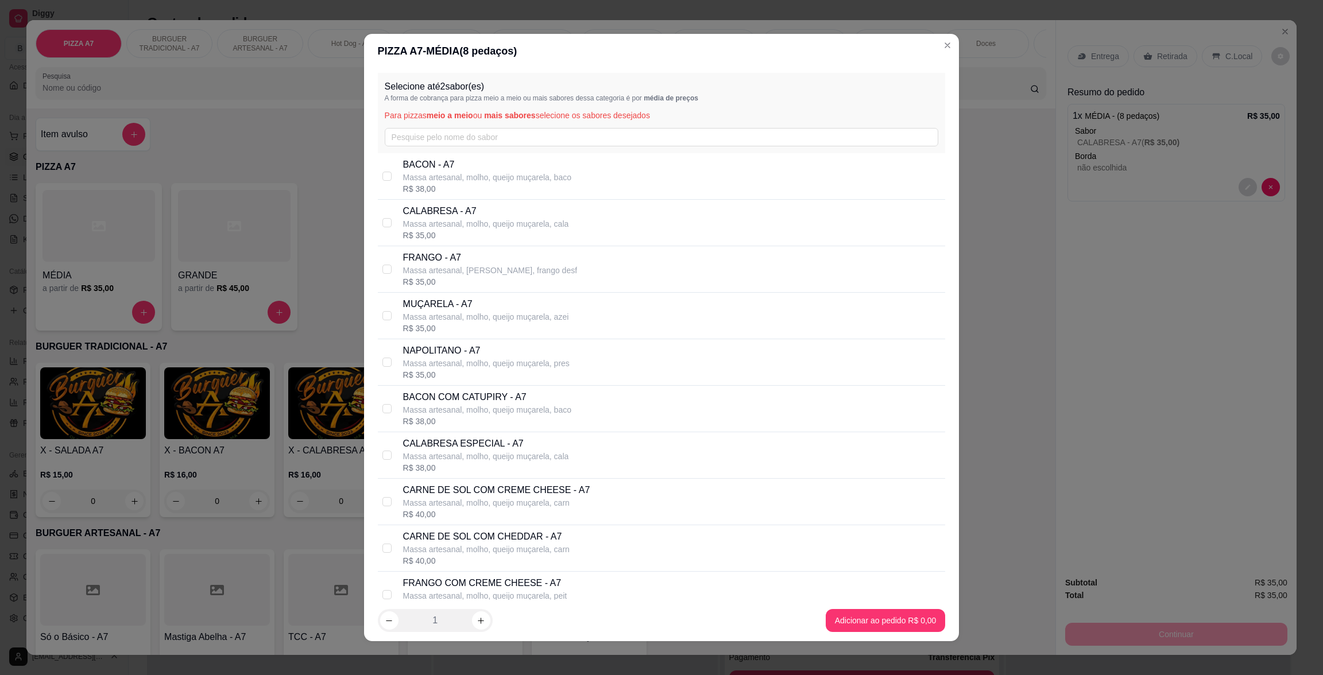
click at [416, 207] on p "CALABRESA - A7" at bounding box center [486, 211] width 166 height 14
checkbox input "true"
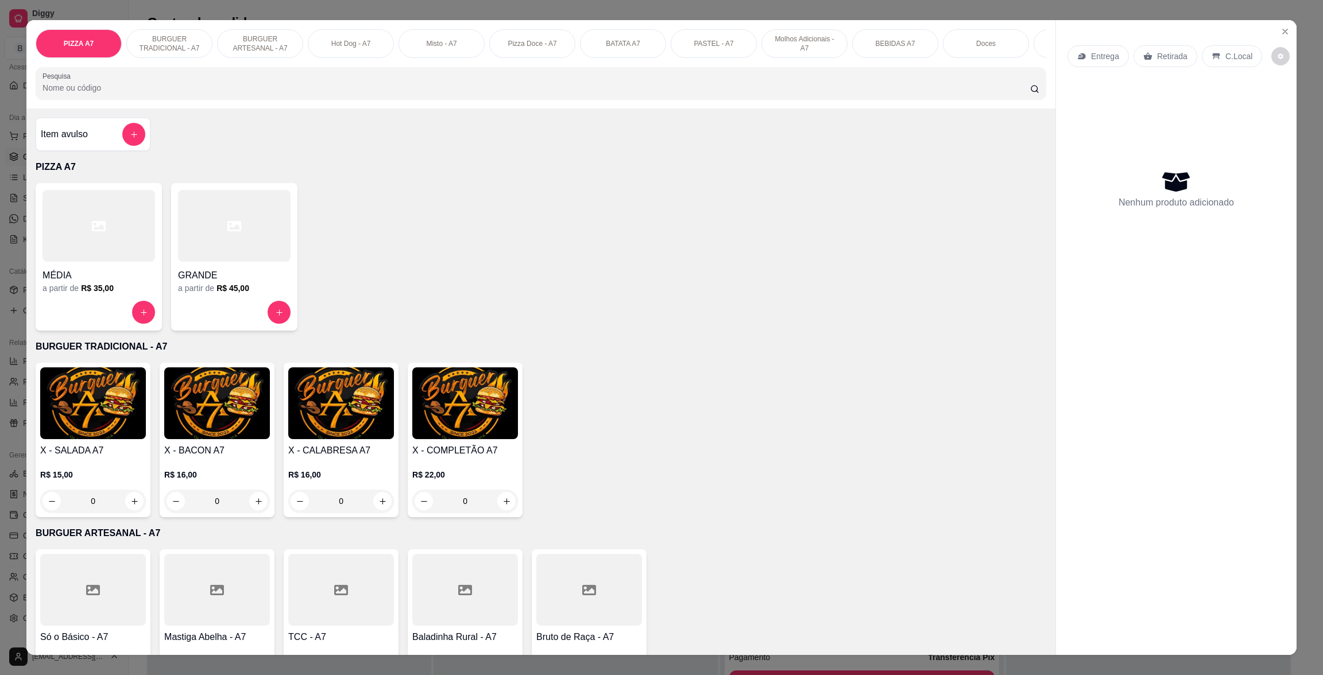
click at [131, 281] on h4 "MÉDIA" at bounding box center [98, 276] width 113 height 14
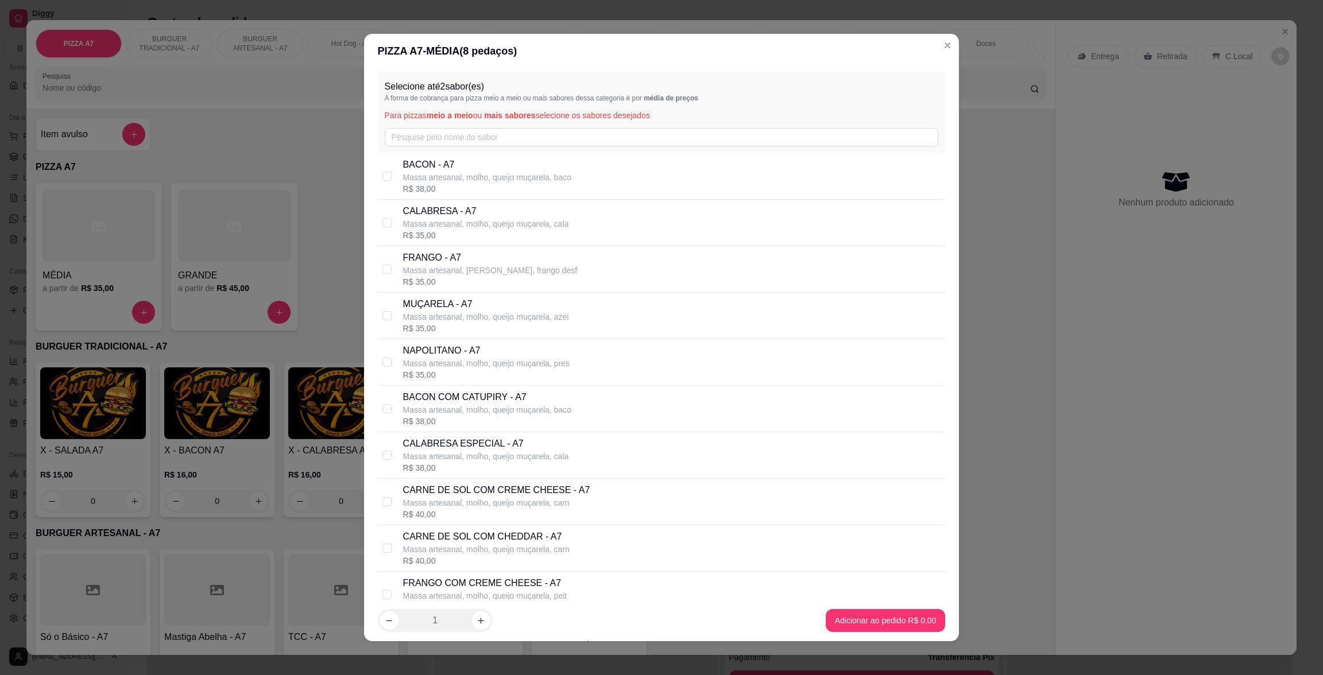
click at [456, 237] on div "R$ 35,00" at bounding box center [486, 235] width 166 height 11
checkbox input "true"
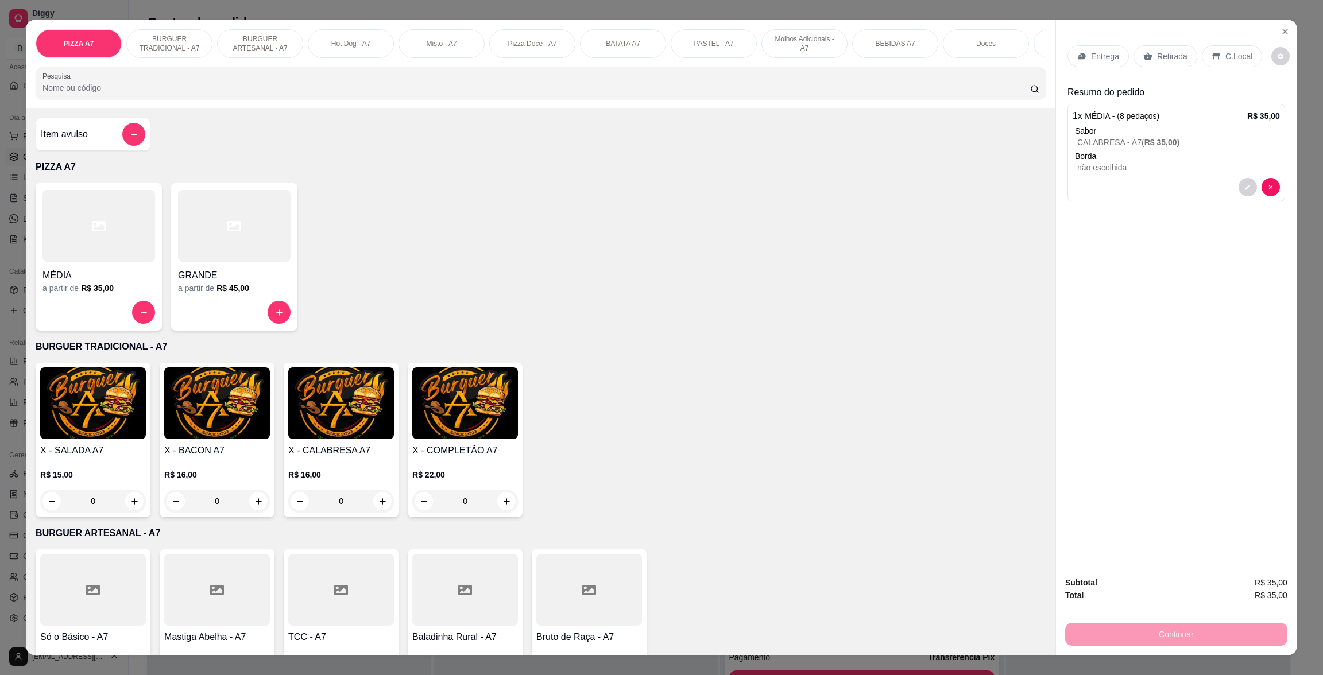
click at [1212, 52] on icon at bounding box center [1216, 56] width 9 height 9
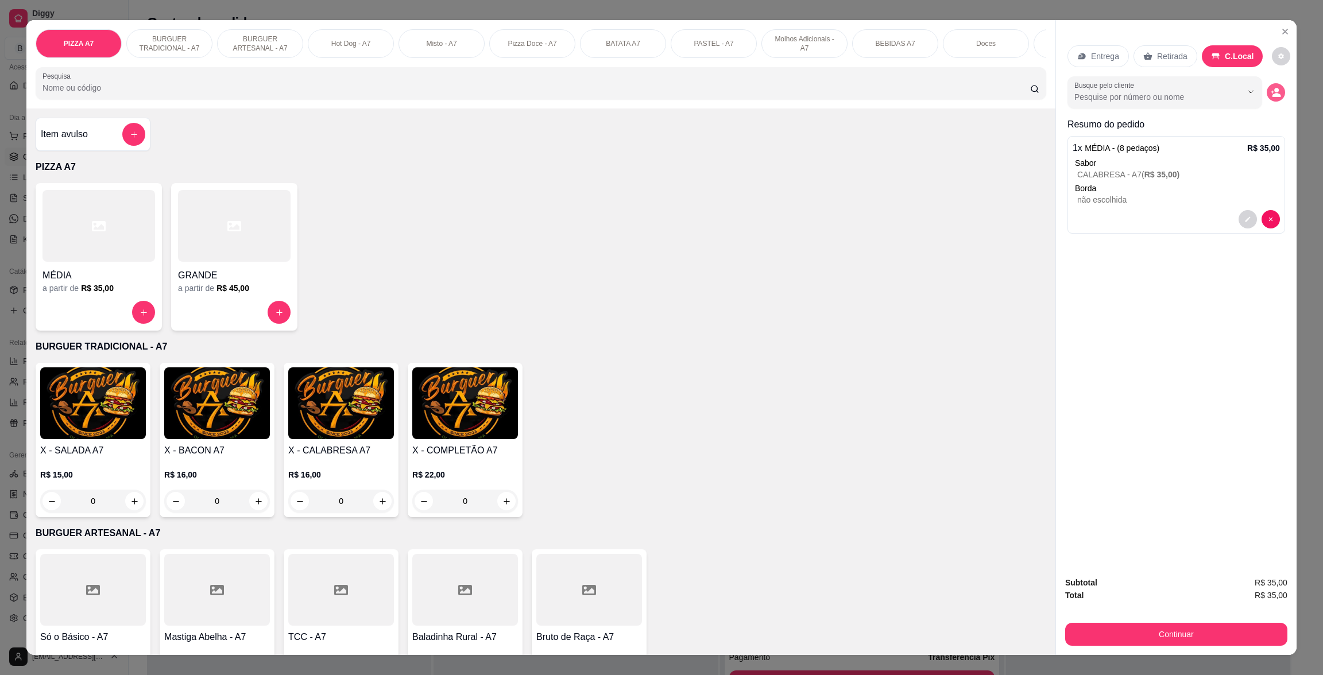
click at [1265, 73] on div "Entrega Retirada C.Local" at bounding box center [1176, 56] width 218 height 40
click at [1271, 88] on icon "decrease-product-quantity" at bounding box center [1276, 93] width 10 height 10
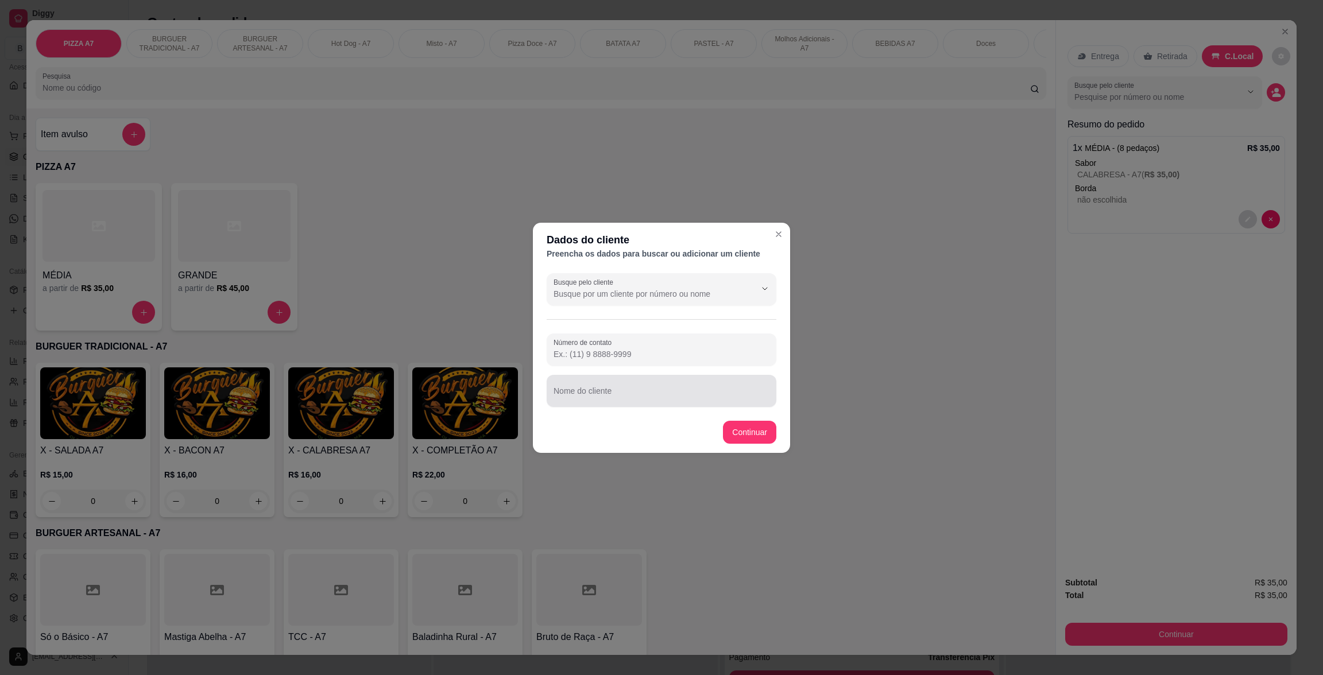
click at [725, 394] on input "Nome do cliente" at bounding box center [662, 395] width 216 height 11
type input "[PERSON_NAME]"
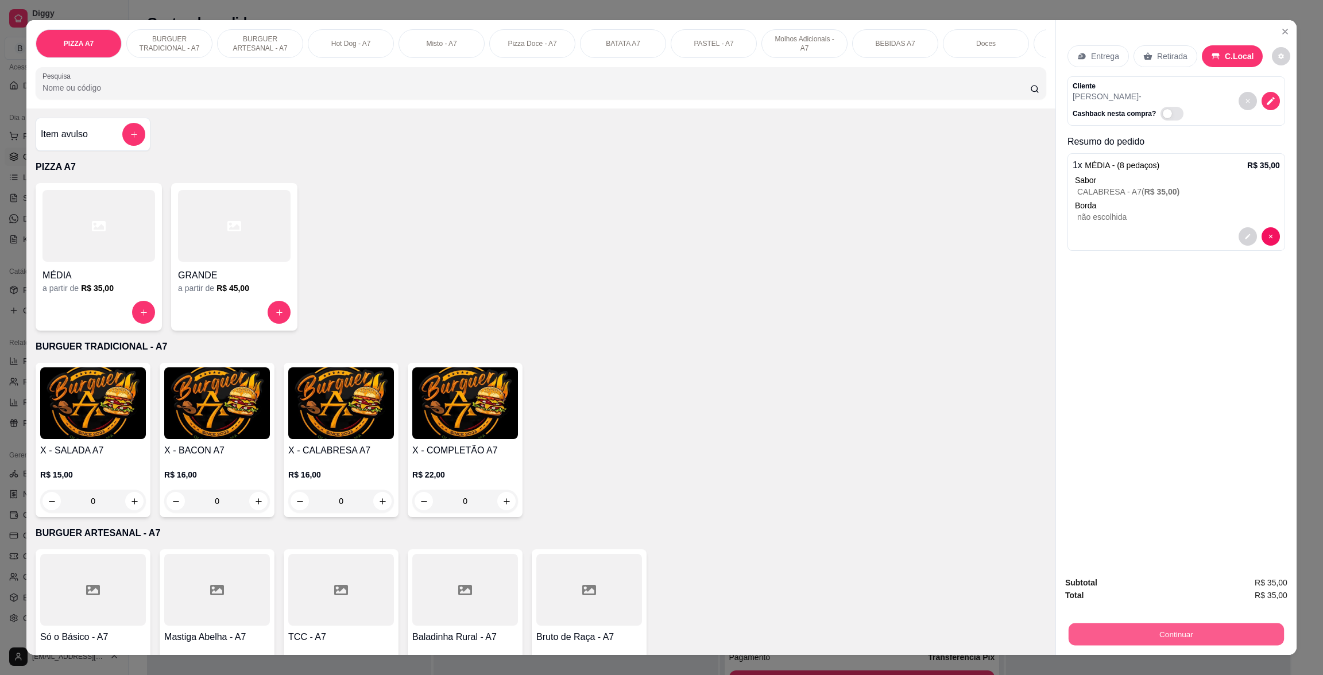
click at [1227, 629] on button "Continuar" at bounding box center [1176, 634] width 215 height 22
click at [1243, 626] on button "Continuar" at bounding box center [1176, 634] width 215 height 22
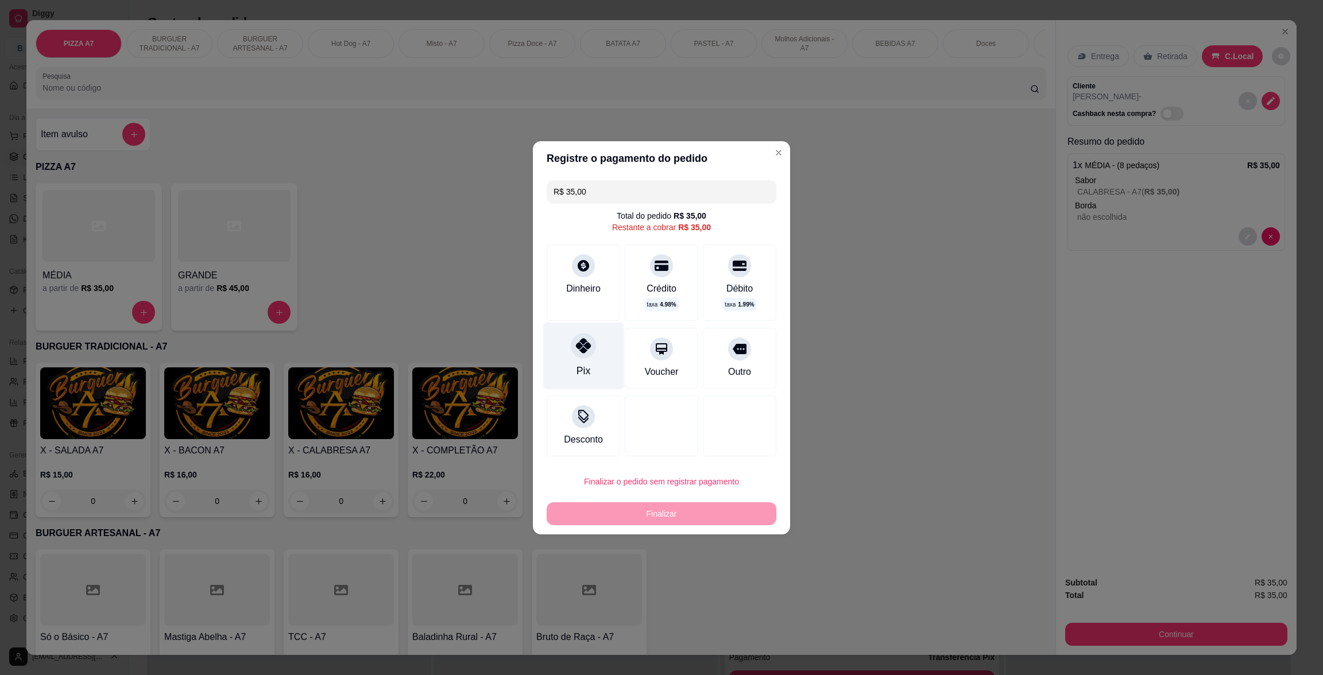
click at [579, 352] on icon at bounding box center [583, 345] width 15 height 15
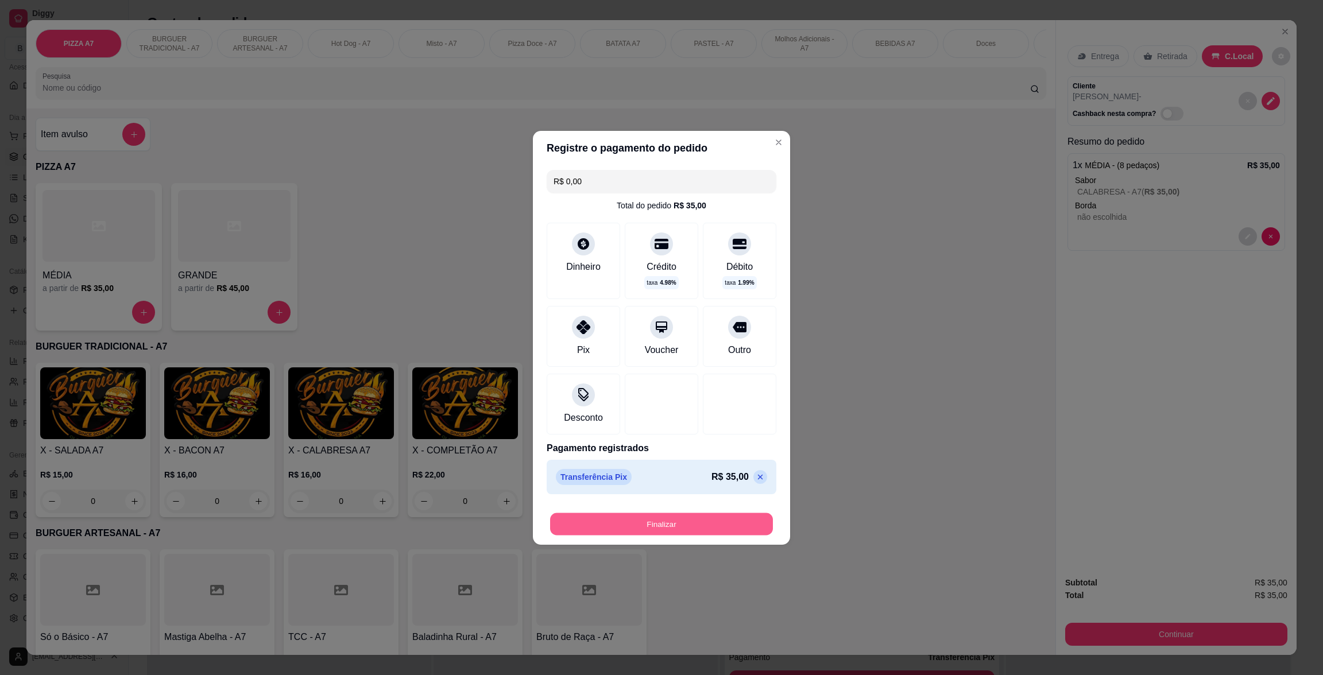
click at [729, 527] on button "Finalizar" at bounding box center [661, 524] width 223 height 22
type input "-R$ 35,00"
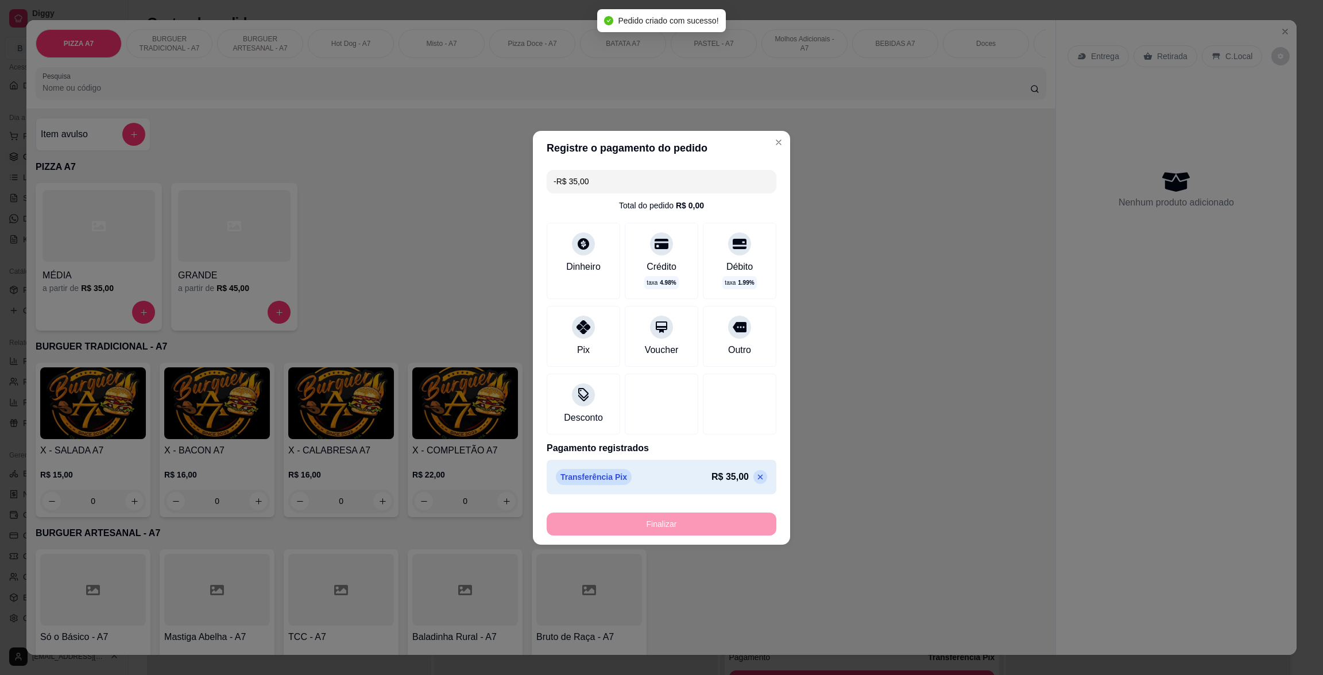
click at [846, 161] on div "**********" at bounding box center [862, 498] width 284 height 675
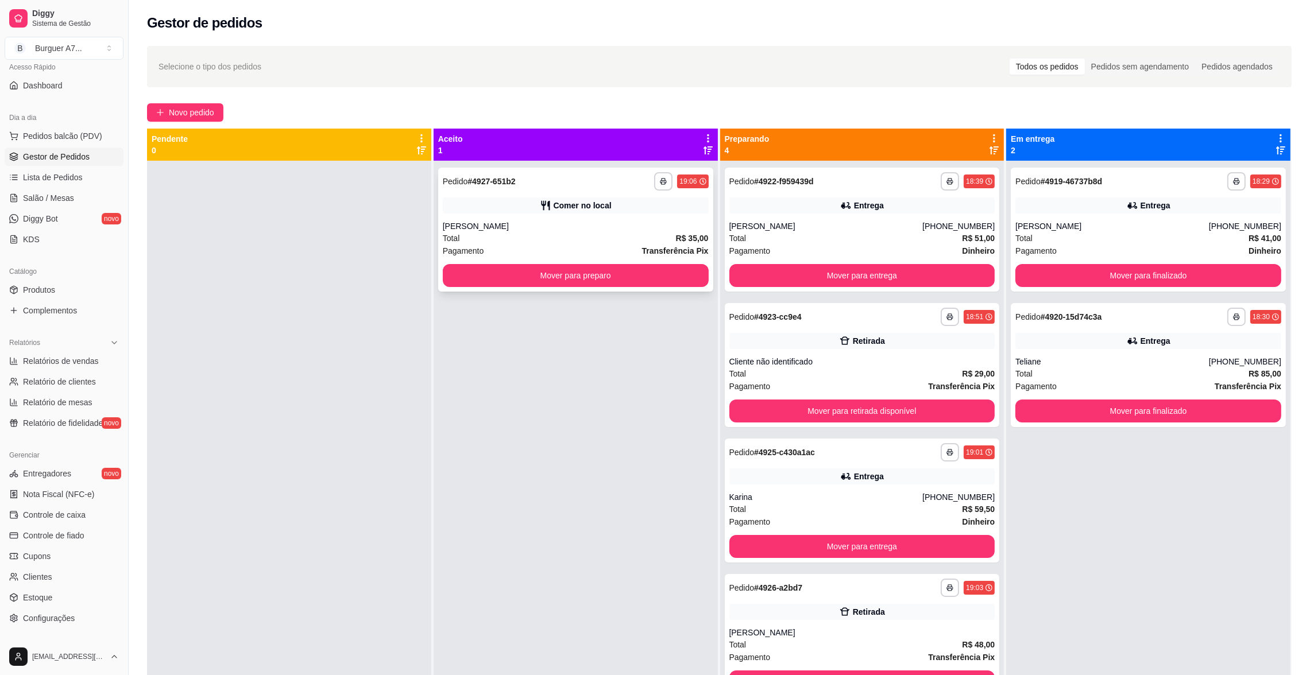
click at [614, 222] on div "[PERSON_NAME]" at bounding box center [576, 225] width 266 height 11
click at [508, 177] on strong "# 4927-651b2" at bounding box center [491, 181] width 48 height 9
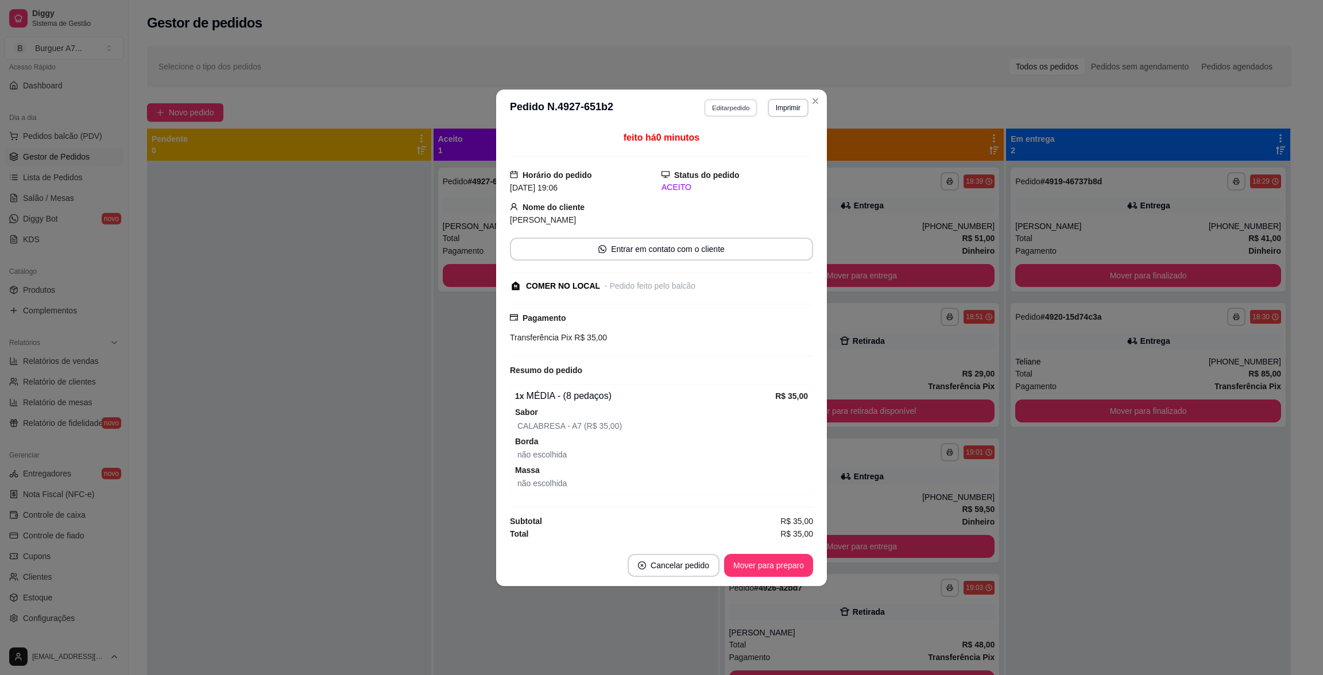
click at [721, 100] on button "Editar pedido" at bounding box center [731, 108] width 53 height 18
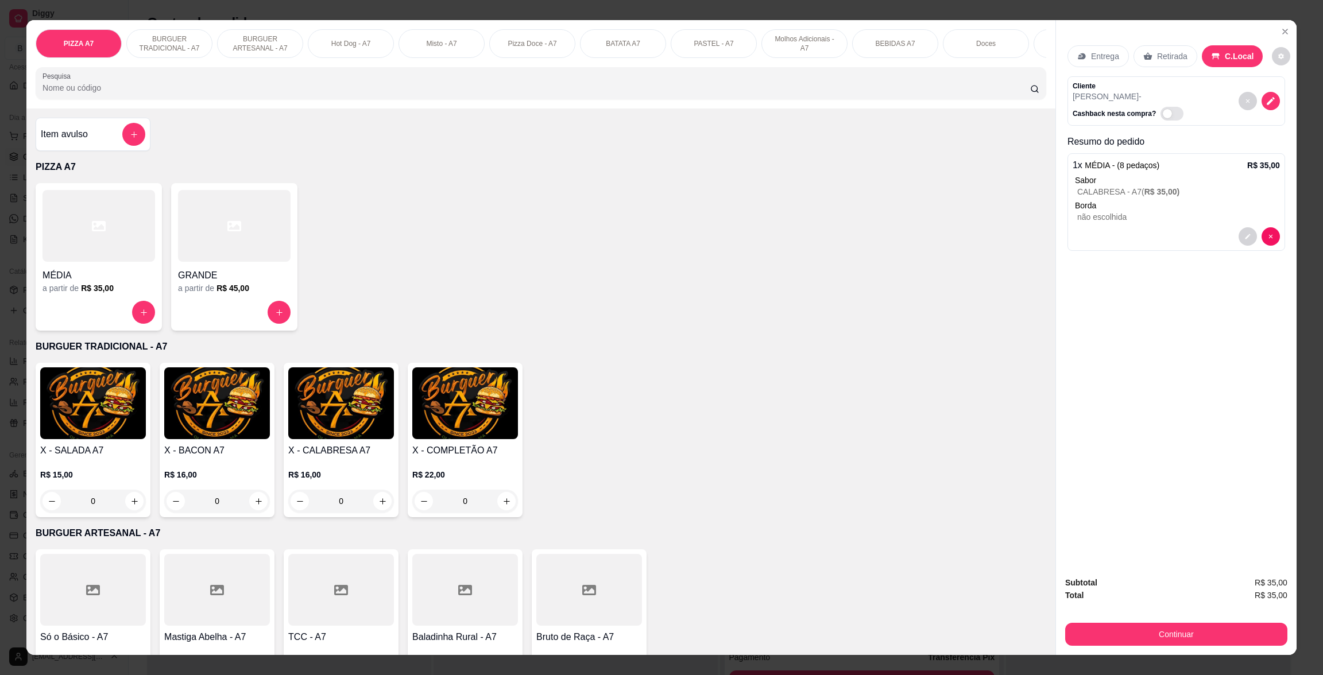
click at [72, 141] on h4 "Item avulso" at bounding box center [64, 134] width 47 height 14
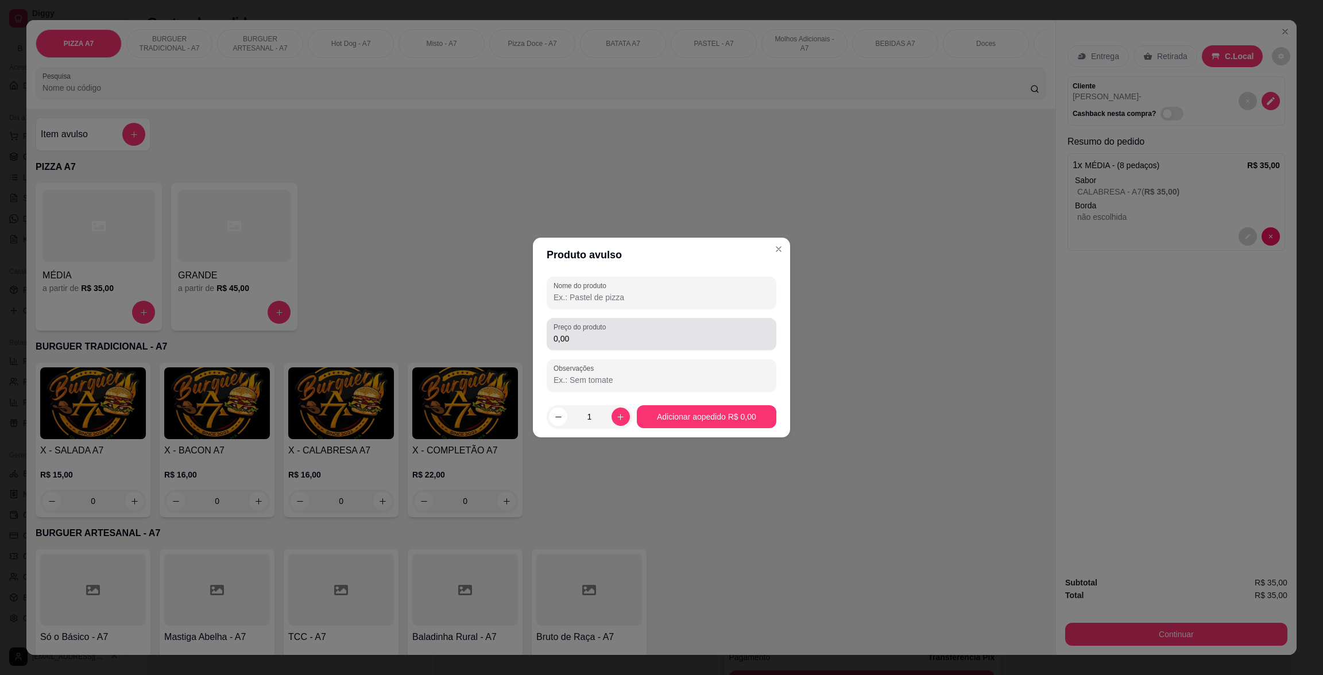
click at [711, 343] on input "0,00" at bounding box center [662, 338] width 216 height 11
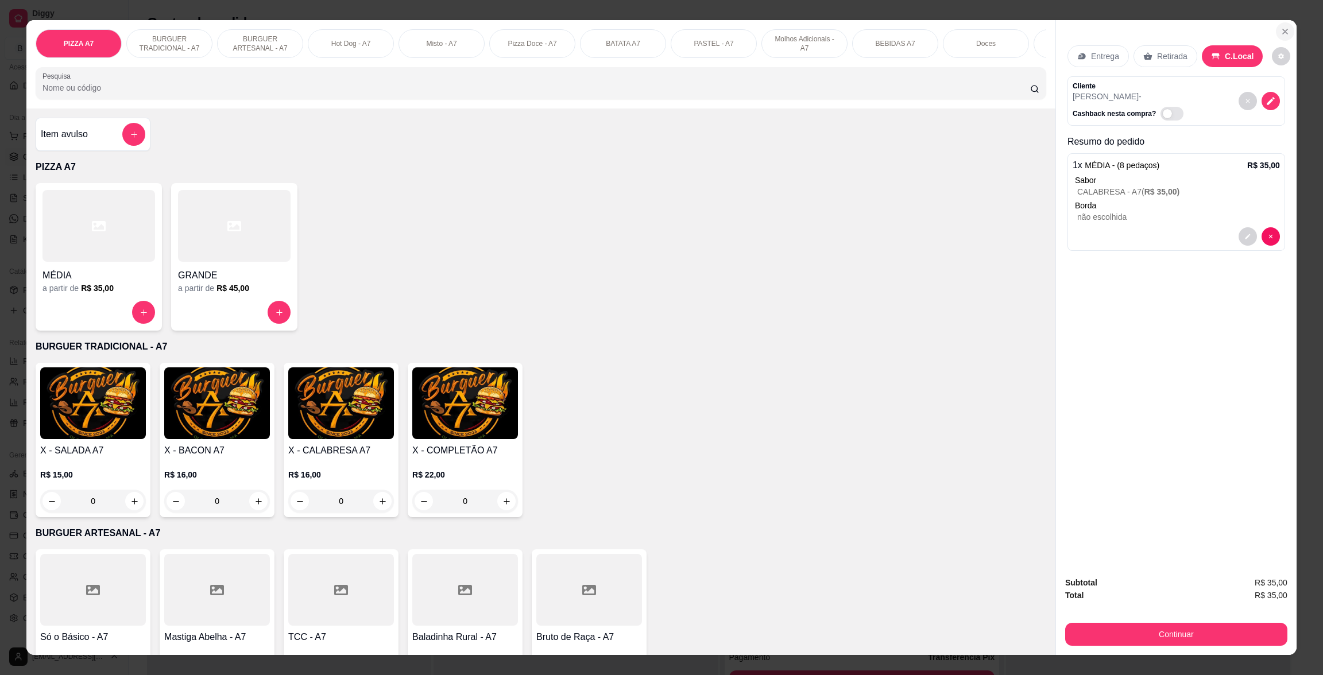
click at [1276, 30] on button "Close" at bounding box center [1285, 31] width 18 height 18
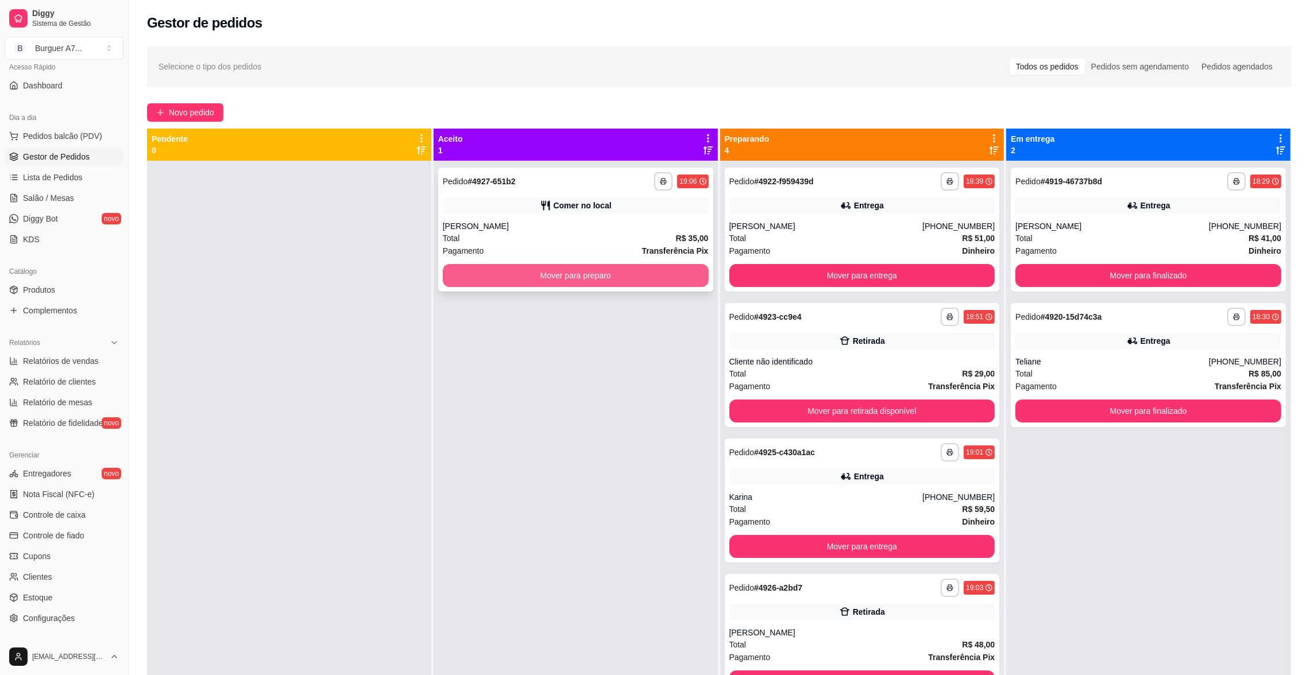
click at [678, 257] on div "**********" at bounding box center [575, 230] width 275 height 124
click at [652, 282] on button "Mover para preparo" at bounding box center [576, 275] width 266 height 23
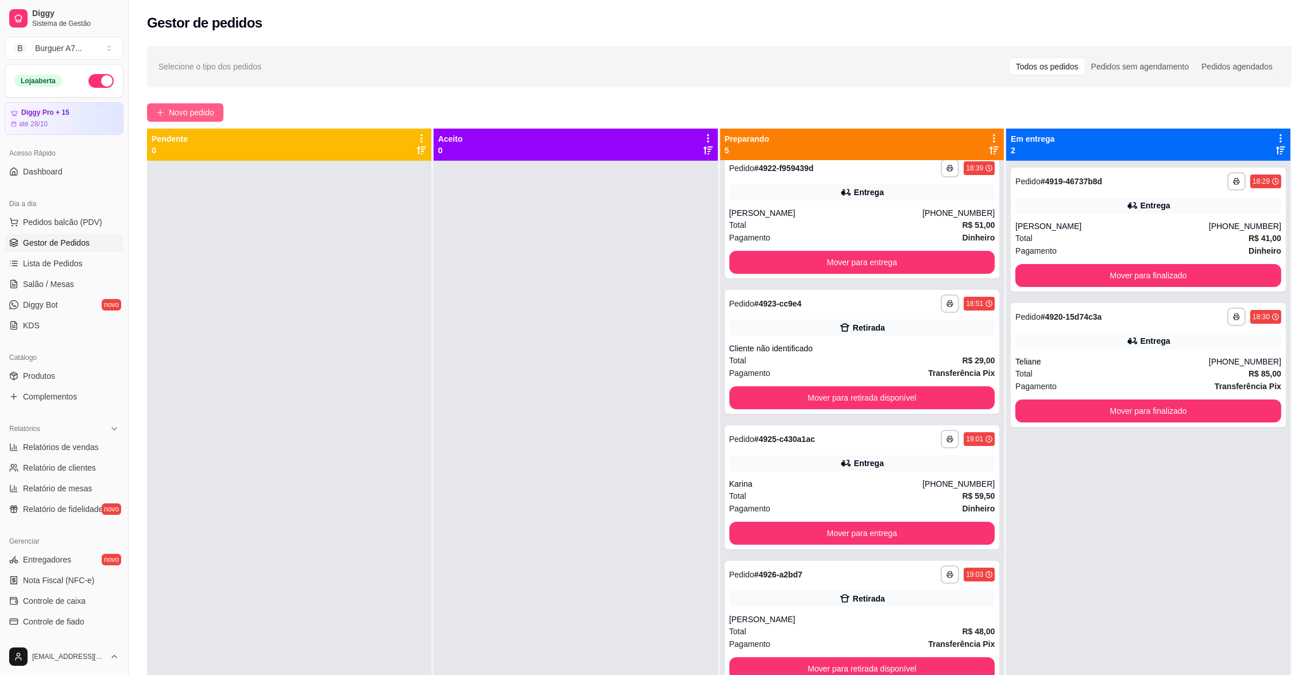
click at [183, 105] on button "Novo pedido" at bounding box center [185, 112] width 76 height 18
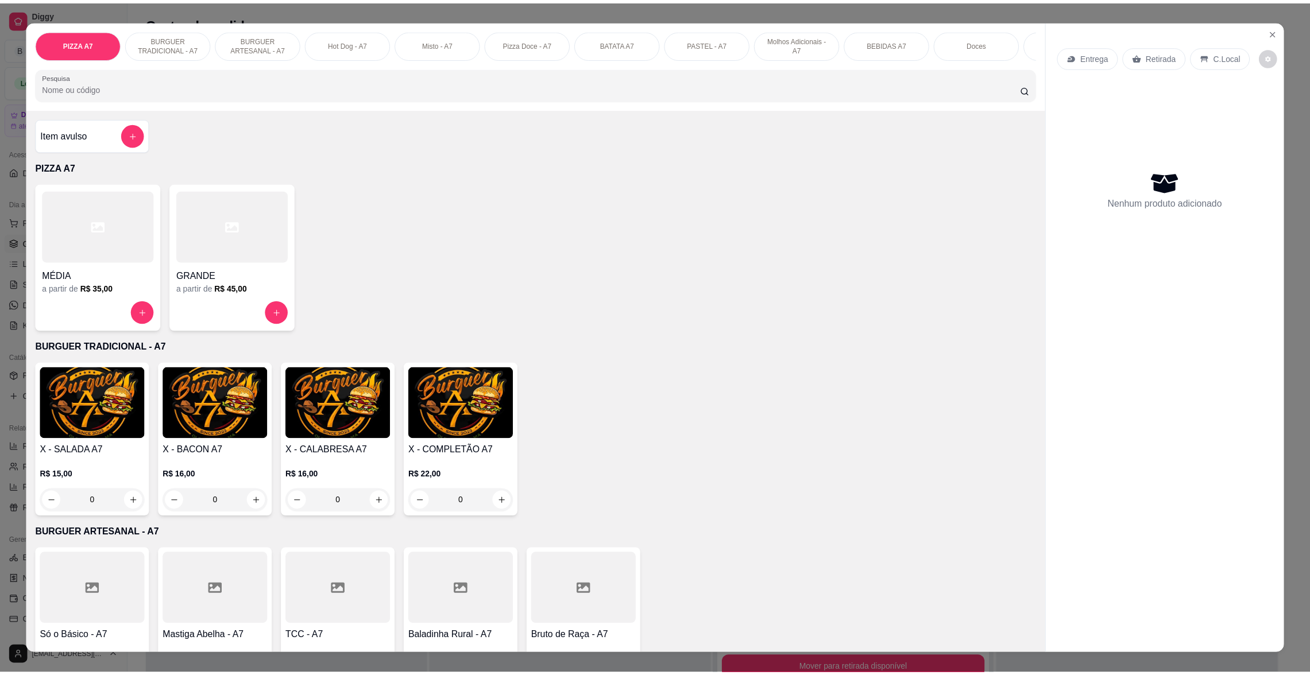
scroll to position [430, 0]
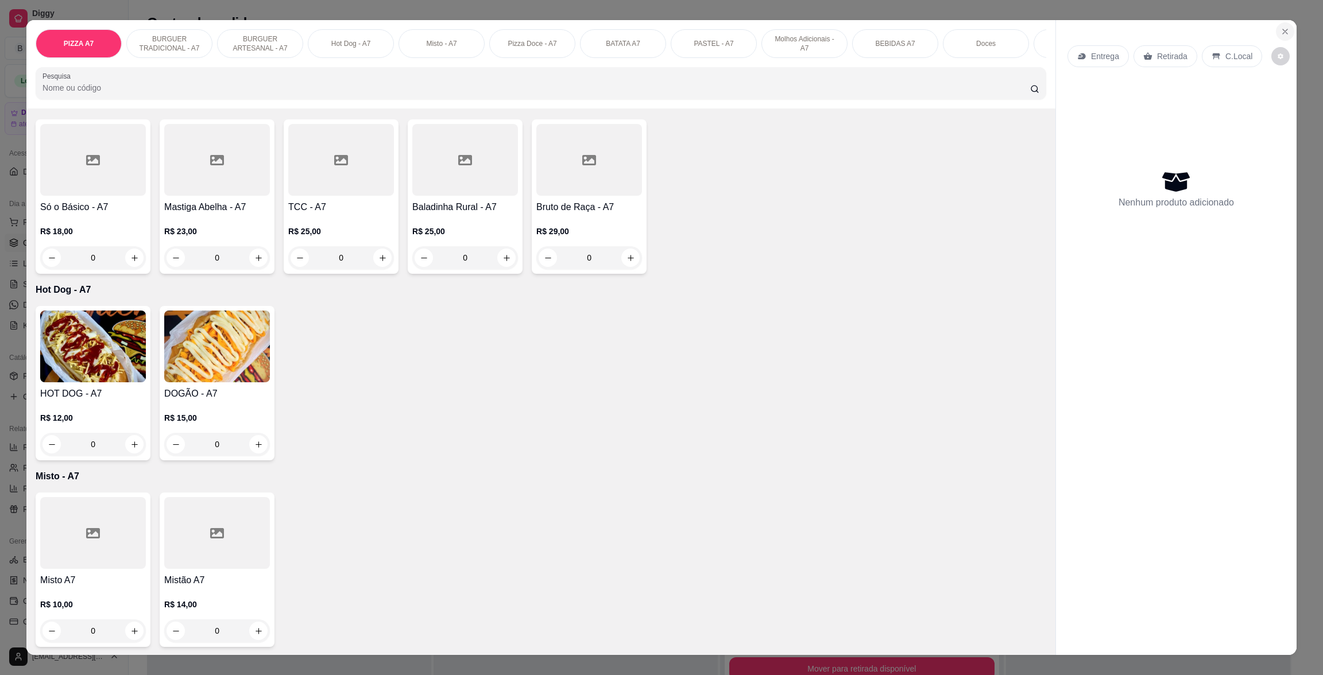
click at [1281, 27] on icon "Close" at bounding box center [1284, 31] width 9 height 9
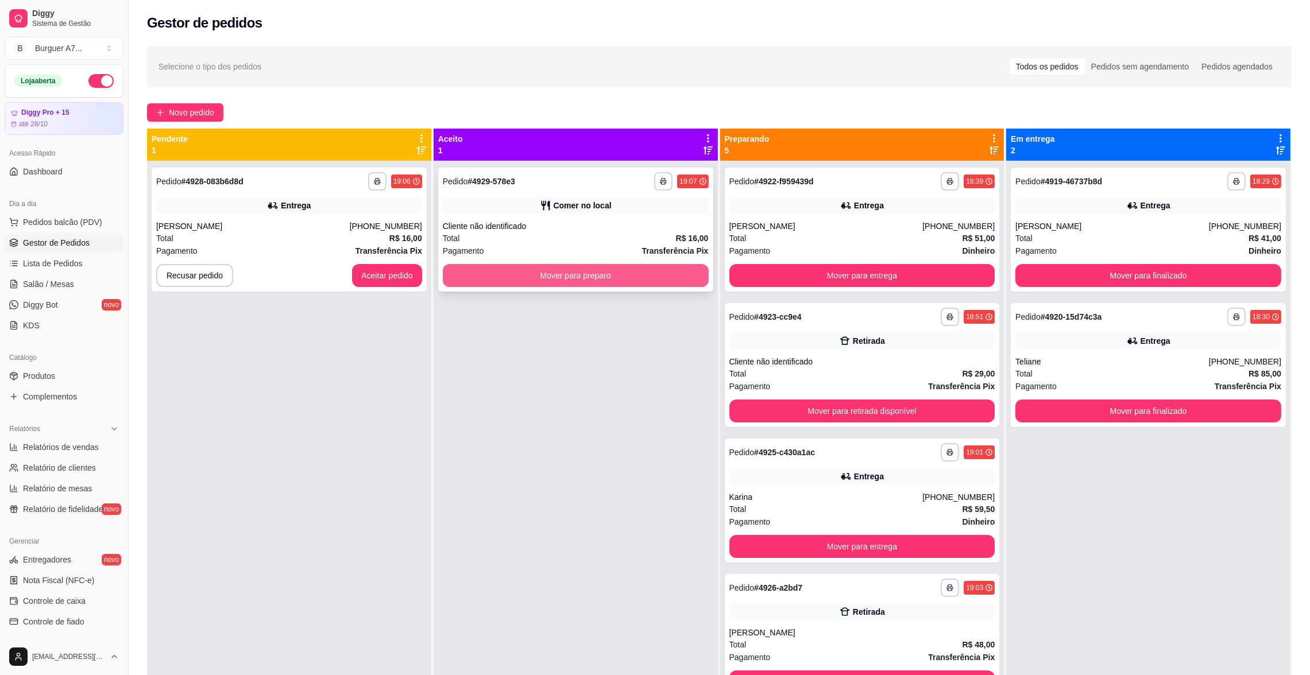
click at [557, 274] on button "Mover para preparo" at bounding box center [576, 275] width 266 height 23
click at [381, 273] on button "Aceitar pedido" at bounding box center [387, 275] width 70 height 23
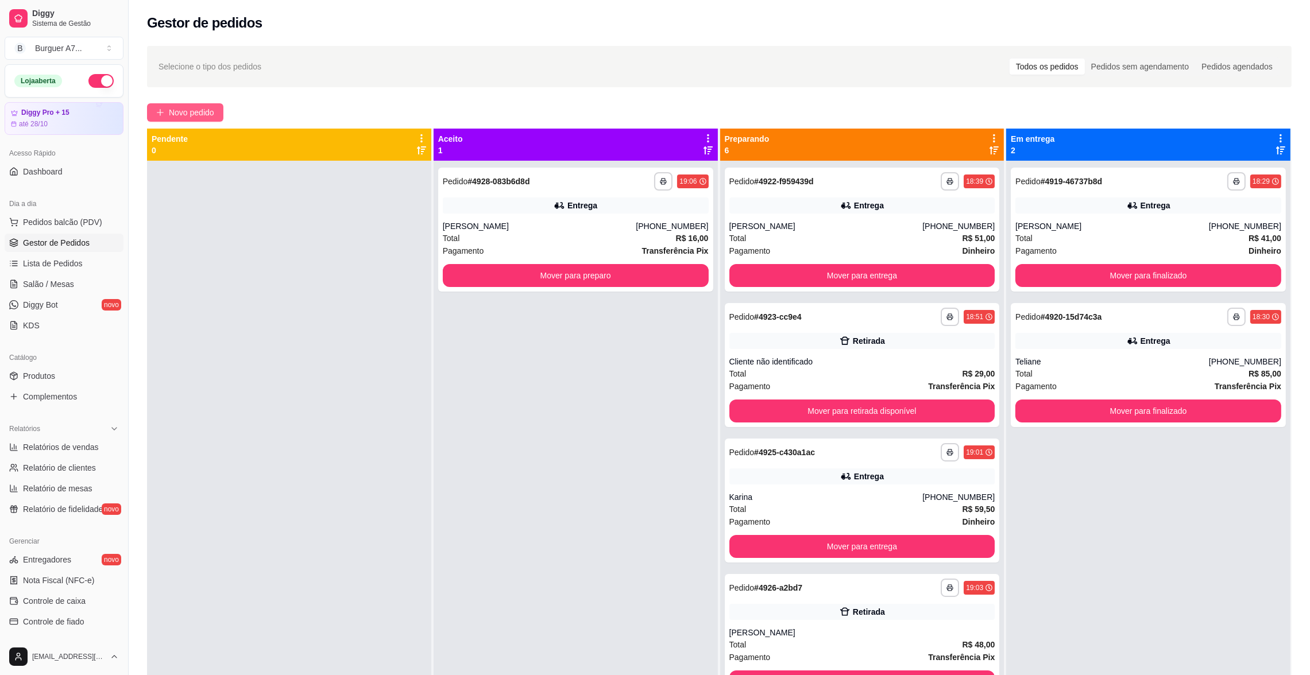
click at [202, 117] on span "Novo pedido" at bounding box center [191, 112] width 45 height 13
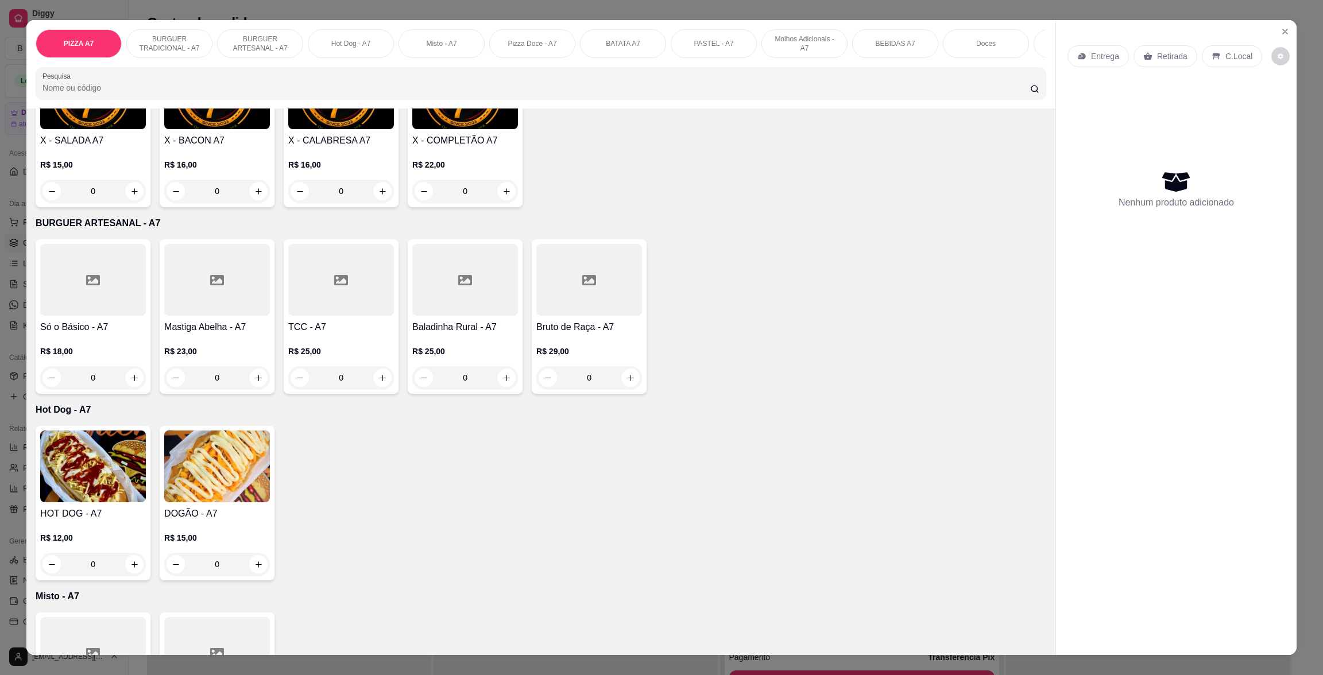
scroll to position [345, 0]
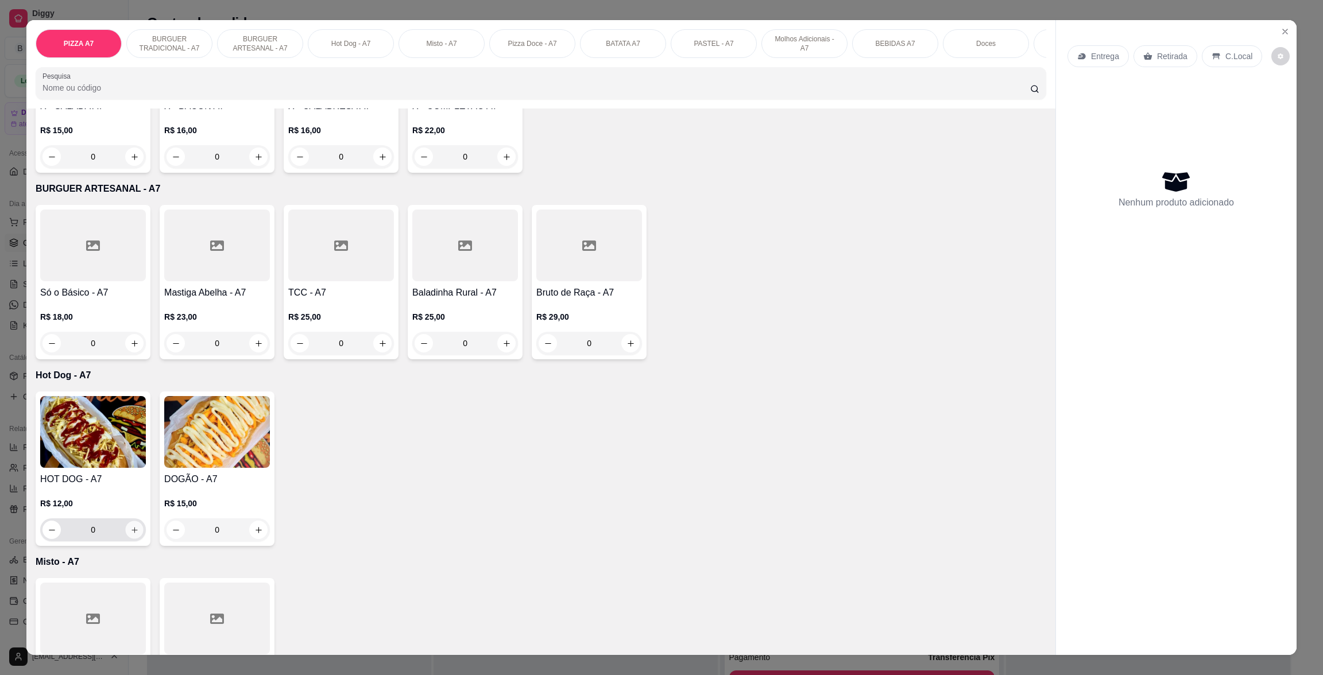
click at [130, 535] on icon "increase-product-quantity" at bounding box center [134, 530] width 9 height 9
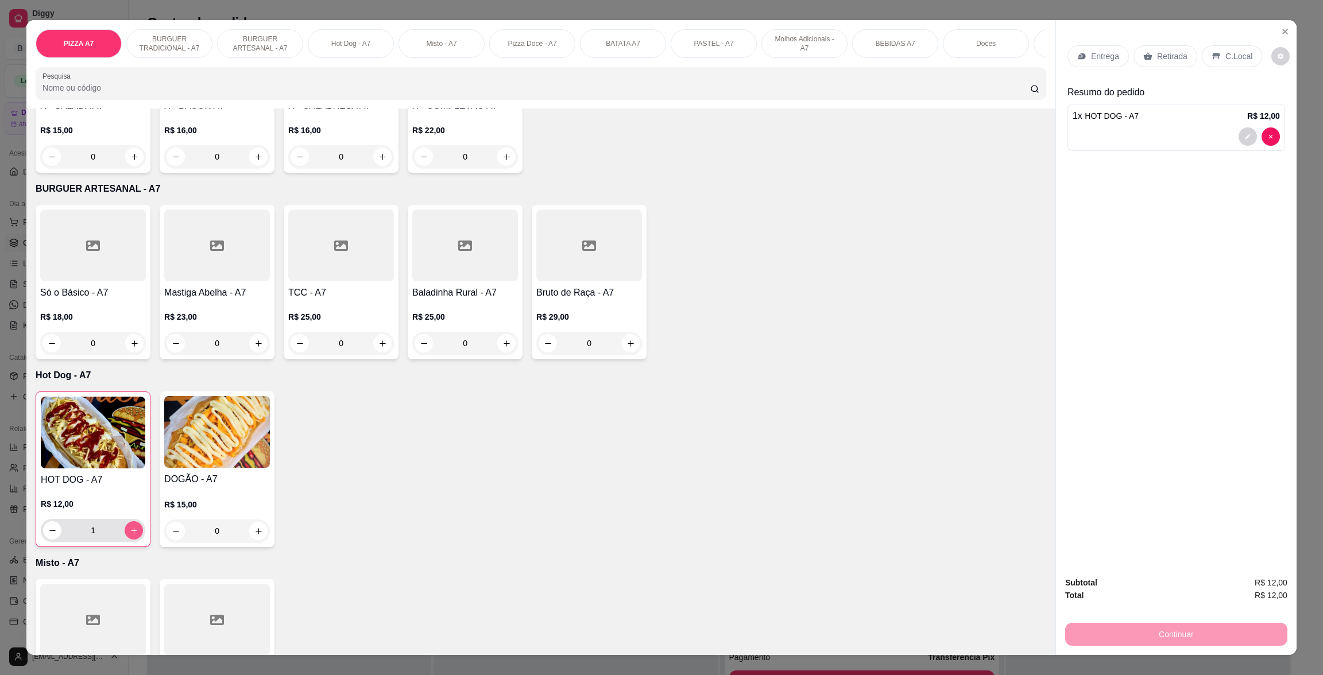
click at [130, 535] on icon "increase-product-quantity" at bounding box center [134, 531] width 9 height 9
type input "2"
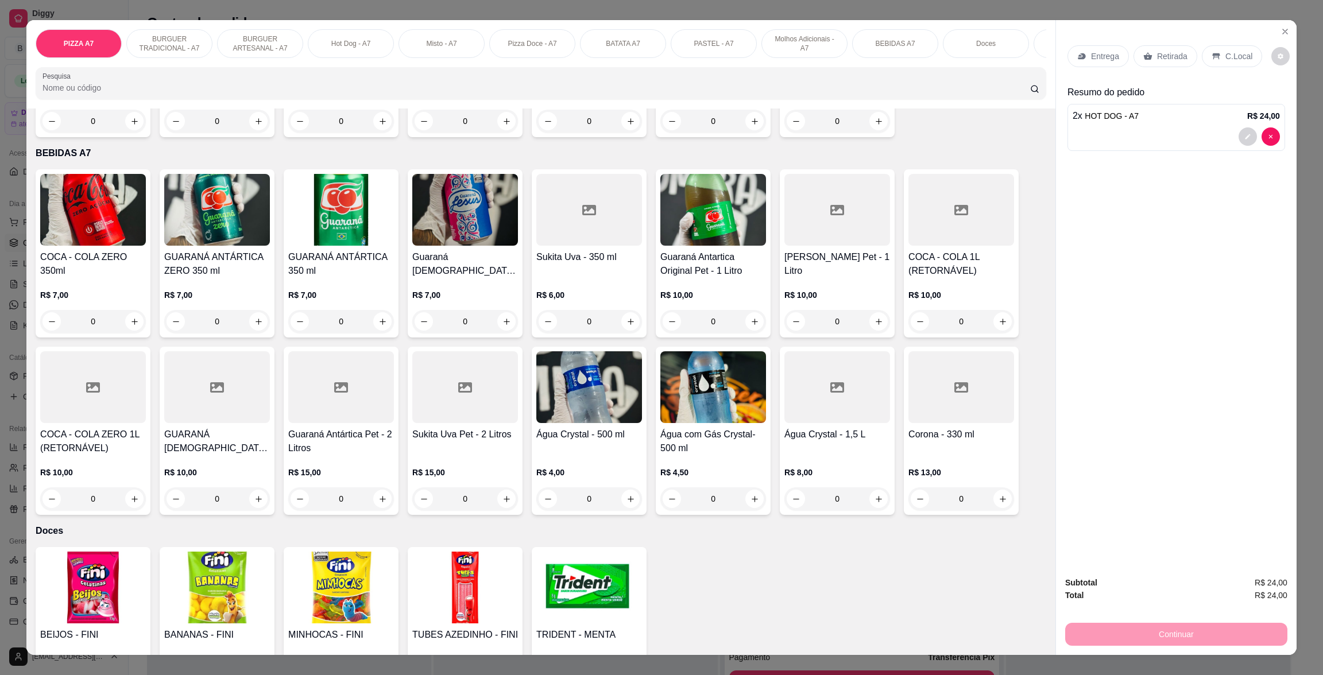
scroll to position [1880, 0]
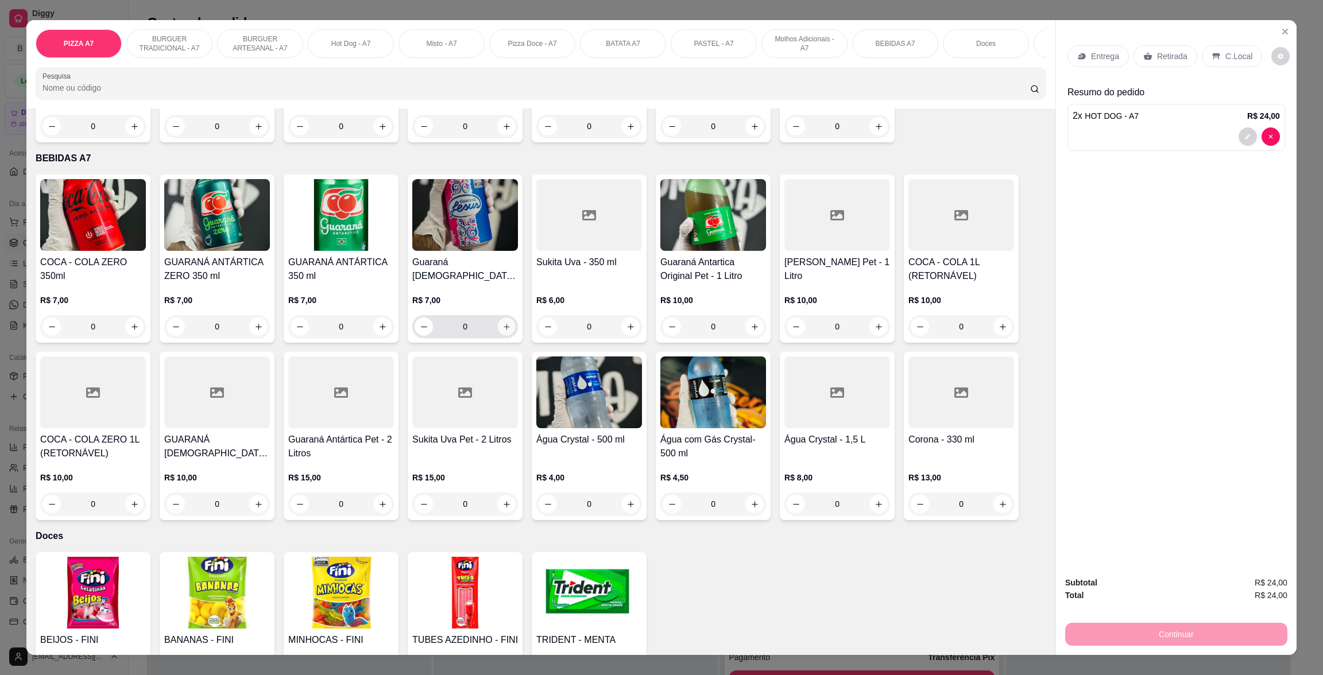
click at [502, 324] on icon "increase-product-quantity" at bounding box center [506, 327] width 9 height 9
type input "1"
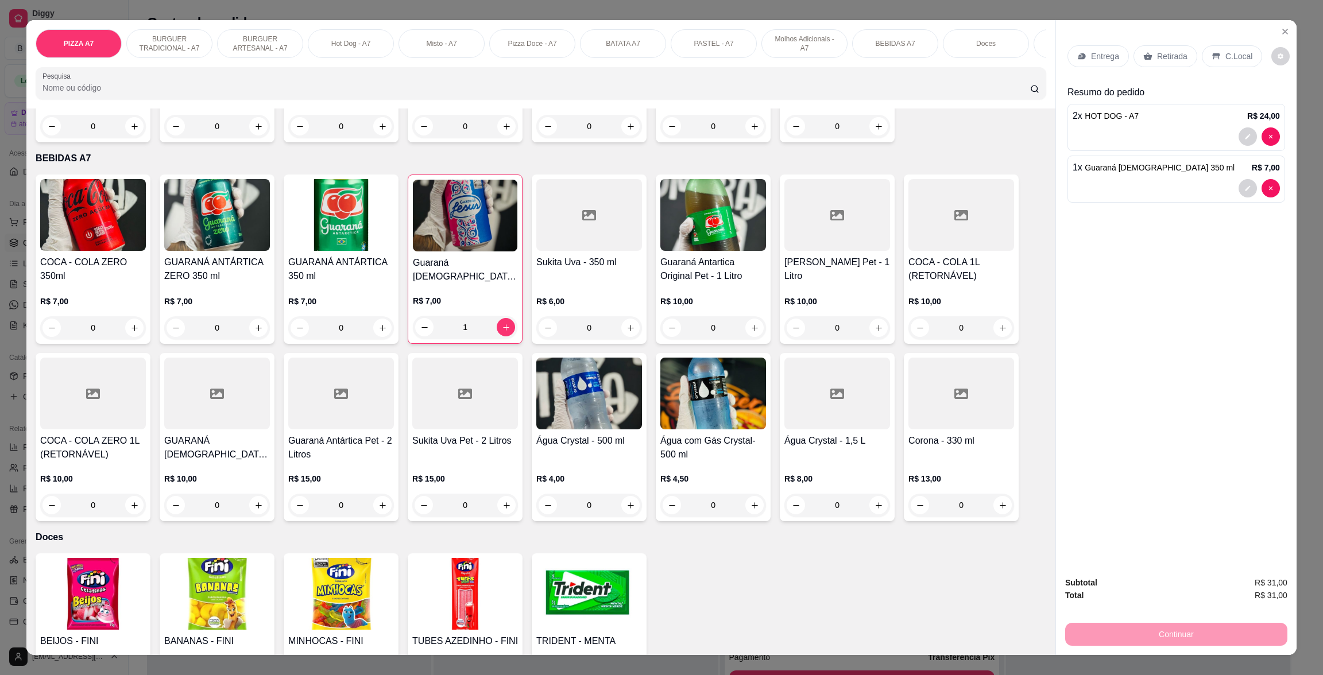
click at [1077, 52] on icon at bounding box center [1081, 56] width 9 height 9
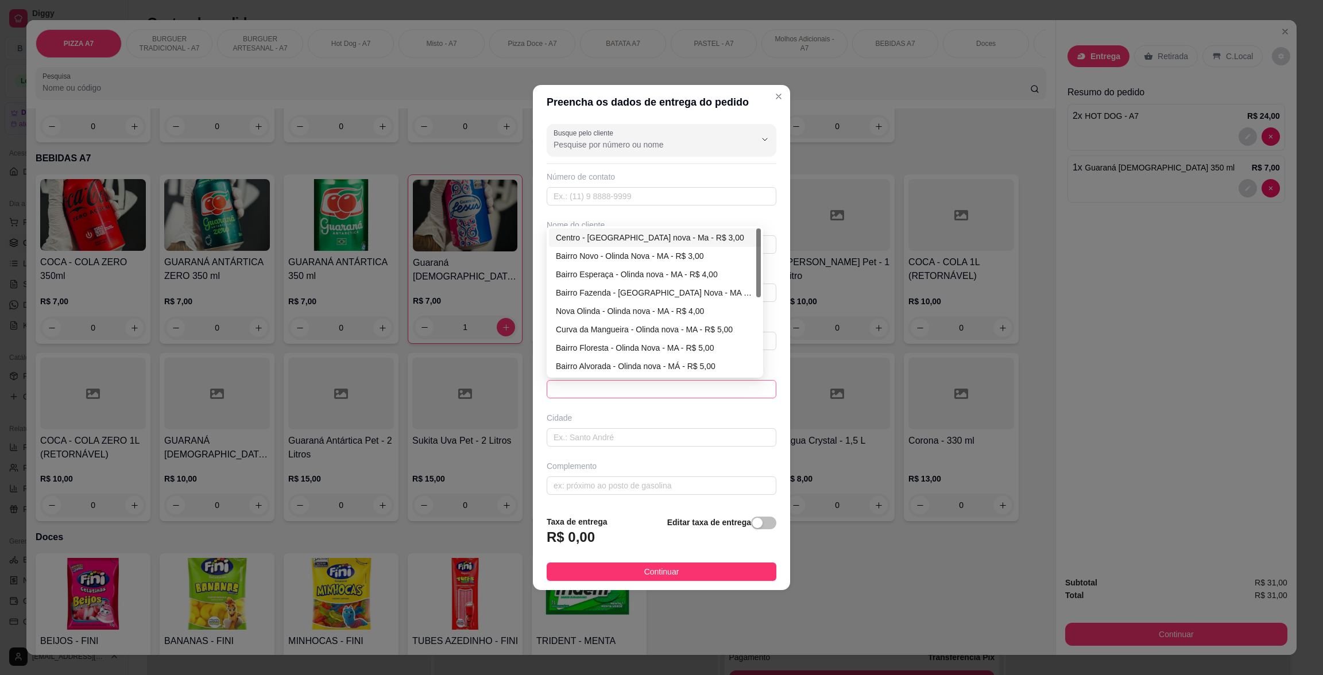
click at [730, 388] on span at bounding box center [662, 389] width 216 height 17
click at [667, 245] on div "Centro - [GEOGRAPHIC_DATA] nova - Ma - R$ 3,00" at bounding box center [655, 238] width 212 height 18
type input "Olinda nova - Ma"
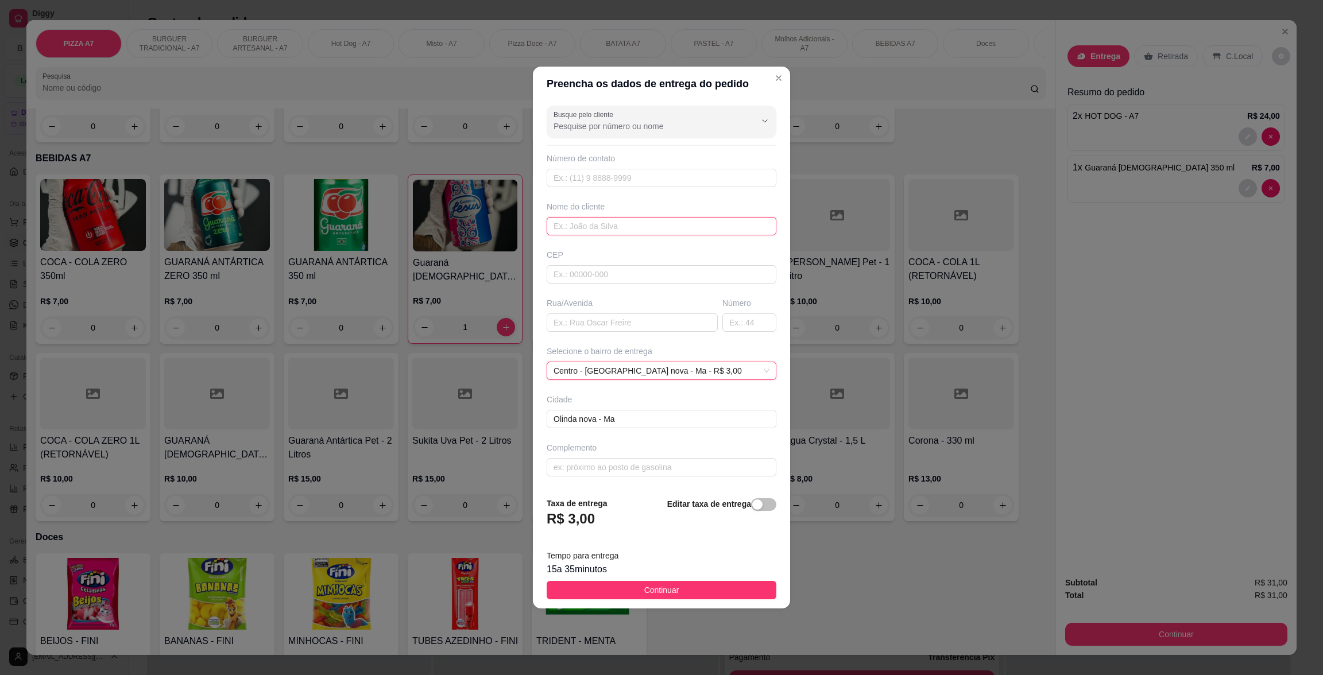
click at [647, 234] on input "text" at bounding box center [662, 226] width 230 height 18
type input "rafiza"
click at [746, 588] on button "Continuar" at bounding box center [662, 590] width 230 height 18
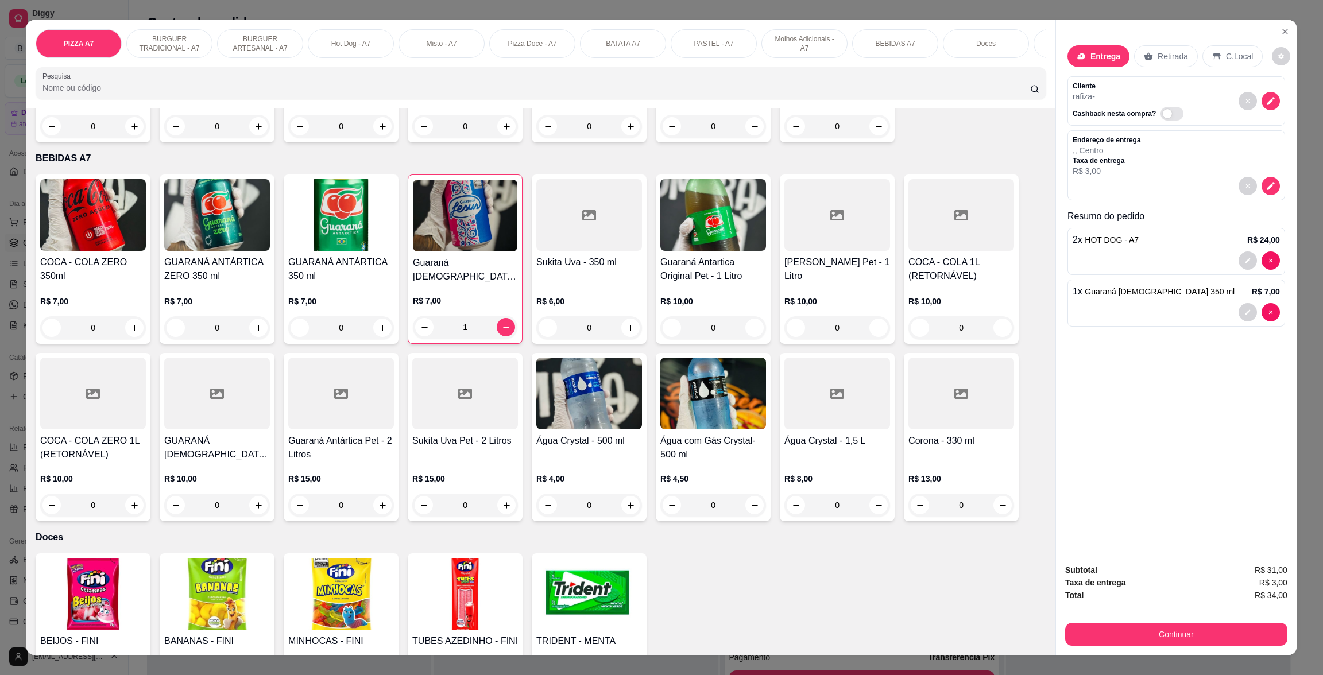
click at [1164, 656] on div "PIZZA A7 BURGUER TRADICIONAL - A7 BURGUER ARTESANAL - A7 Hot Dog - A7 Misto - A…" at bounding box center [661, 337] width 1323 height 675
click at [1168, 636] on button "Continuar" at bounding box center [1176, 634] width 222 height 23
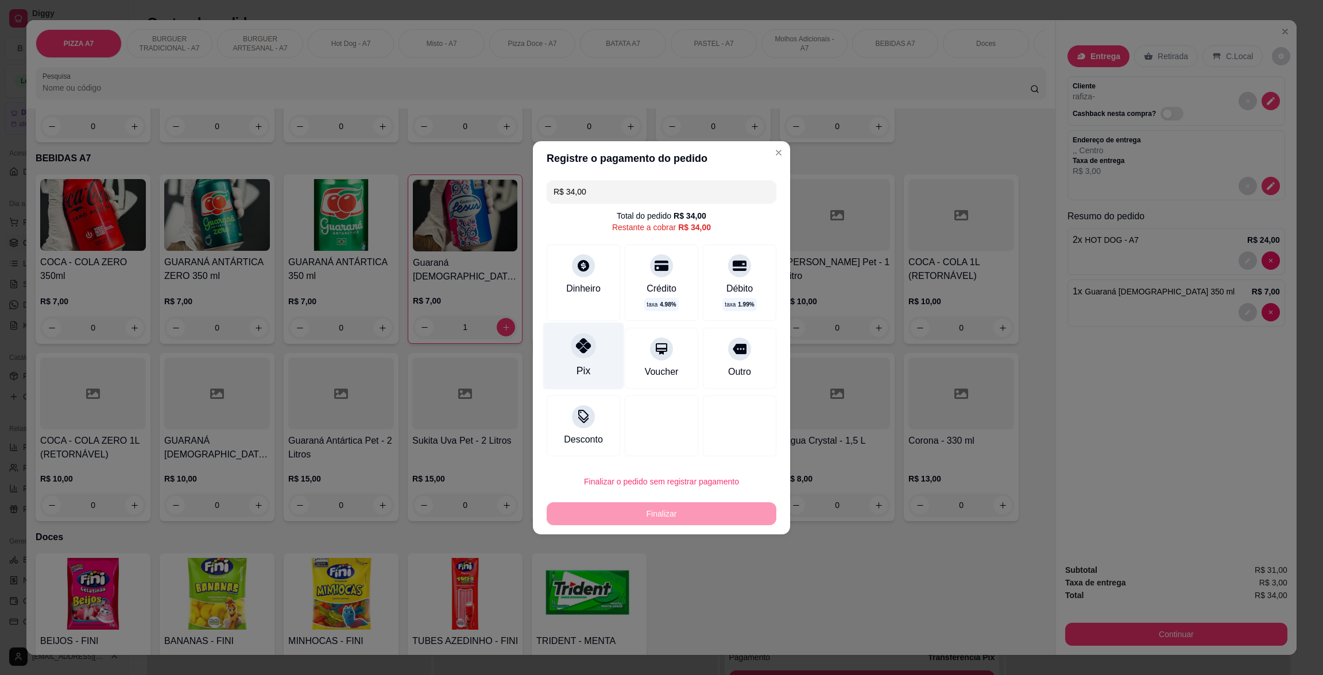
click at [597, 339] on div "Pix" at bounding box center [583, 355] width 81 height 67
type input "R$ 0,00"
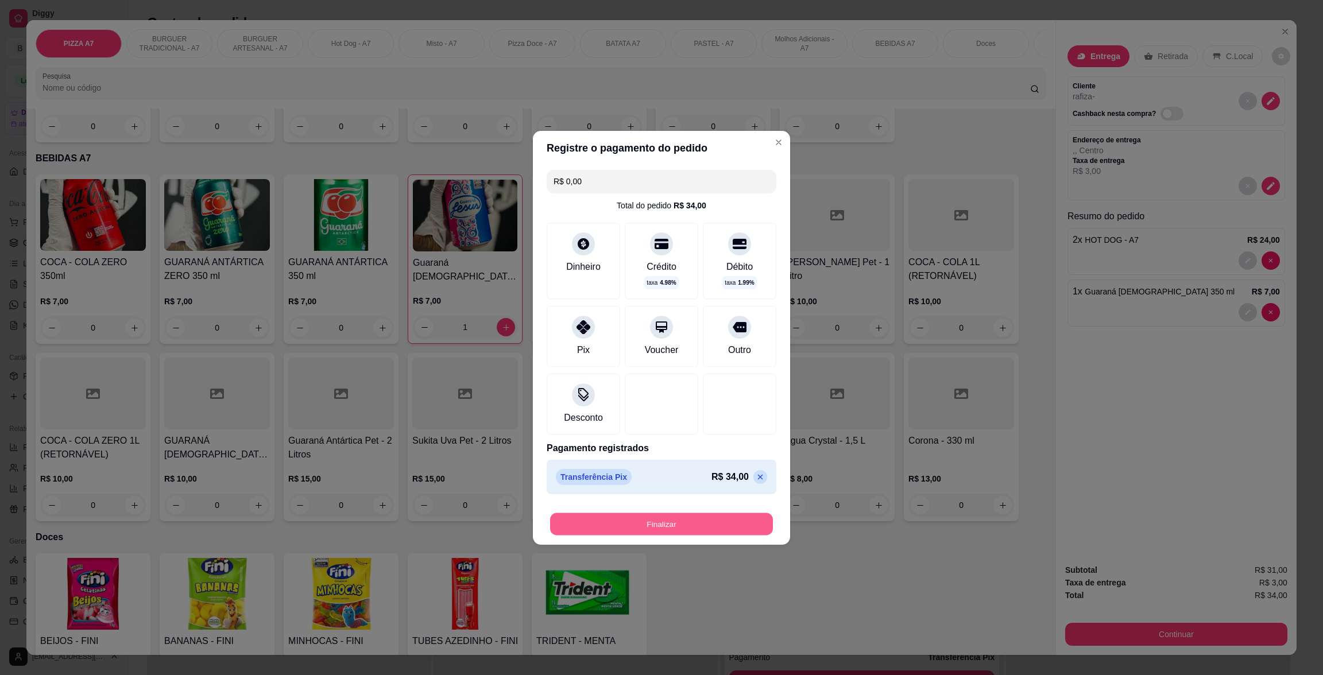
click at [667, 532] on button "Finalizar" at bounding box center [661, 524] width 223 height 22
type input "0"
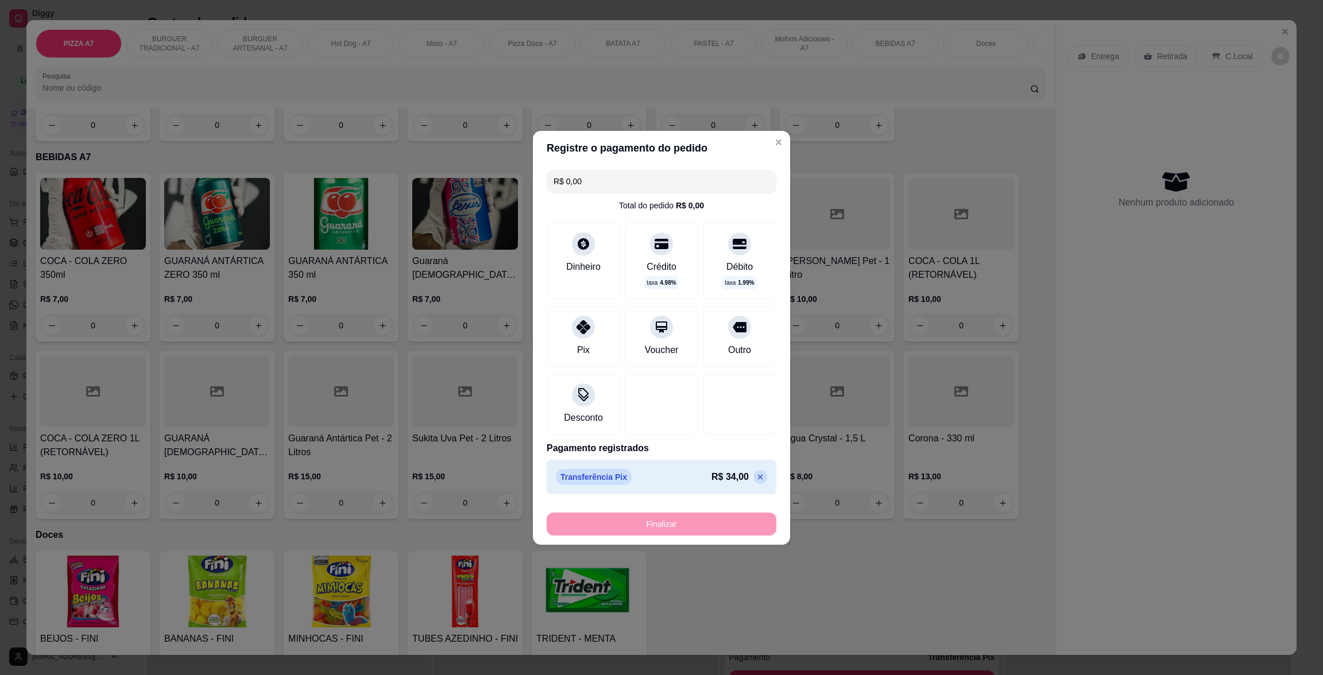
type input "-R$ 34,00"
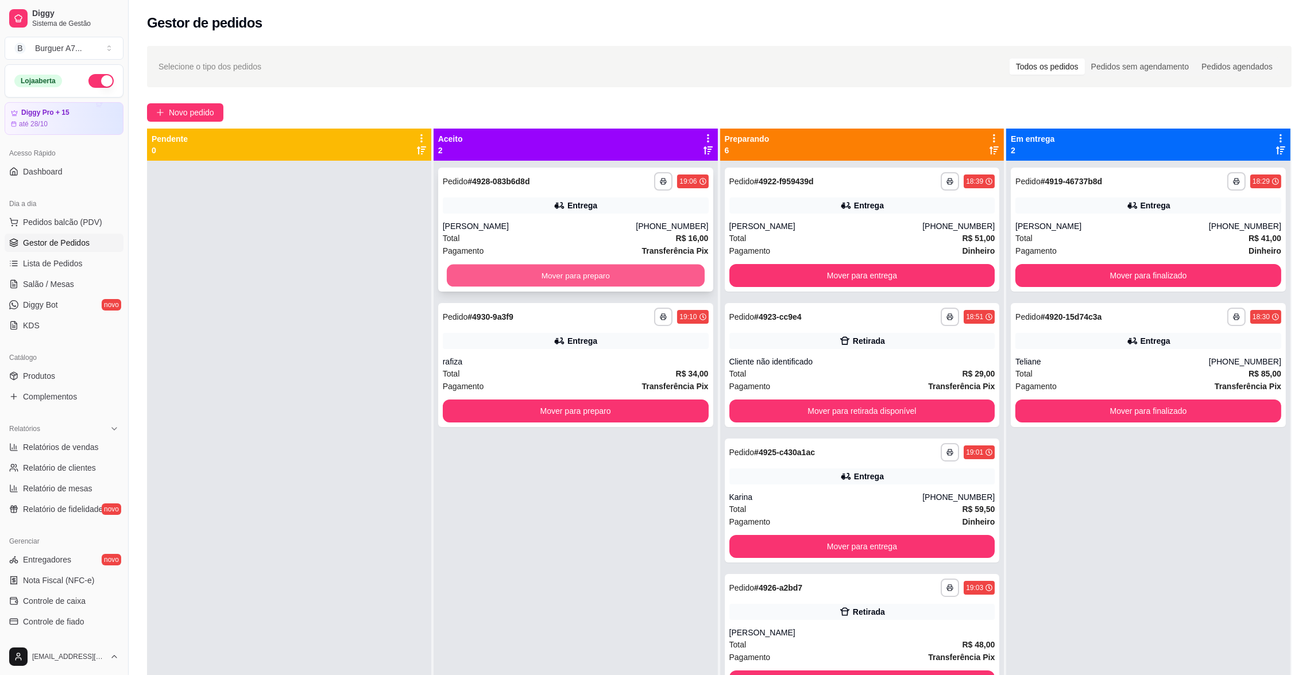
click at [576, 278] on button "Mover para preparo" at bounding box center [576, 276] width 258 height 22
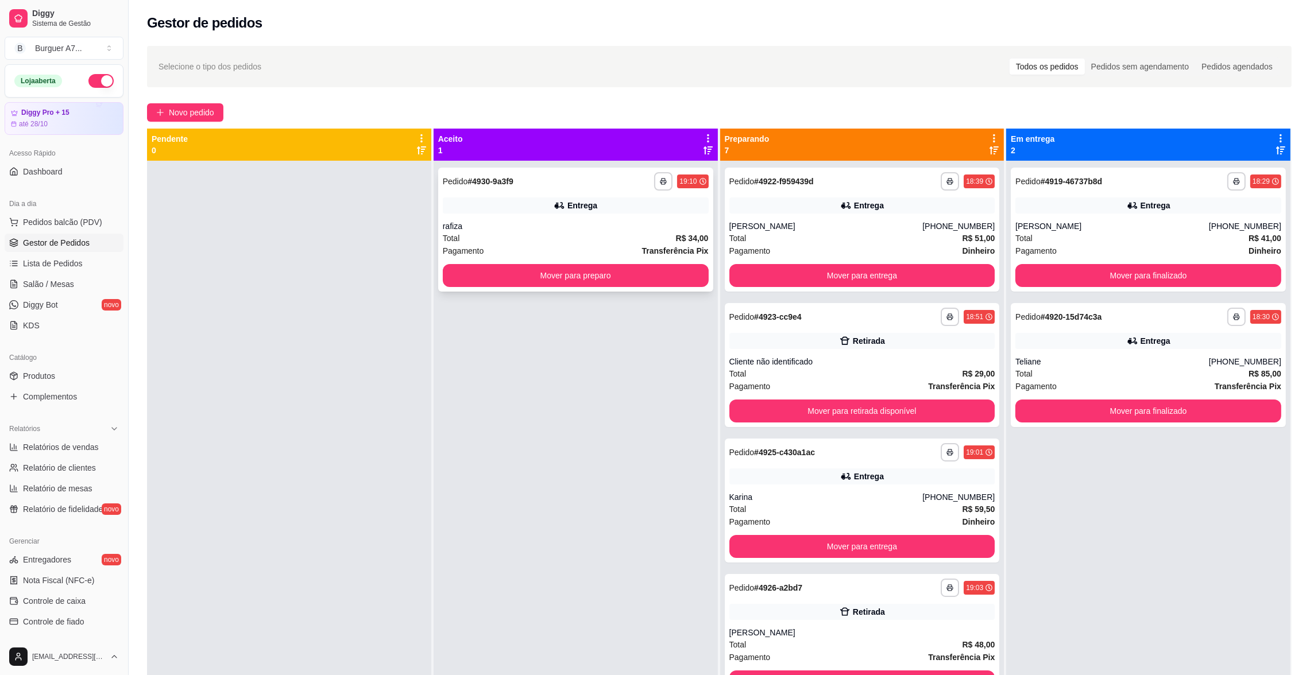
click at [631, 280] on button "Mover para preparo" at bounding box center [576, 275] width 266 height 23
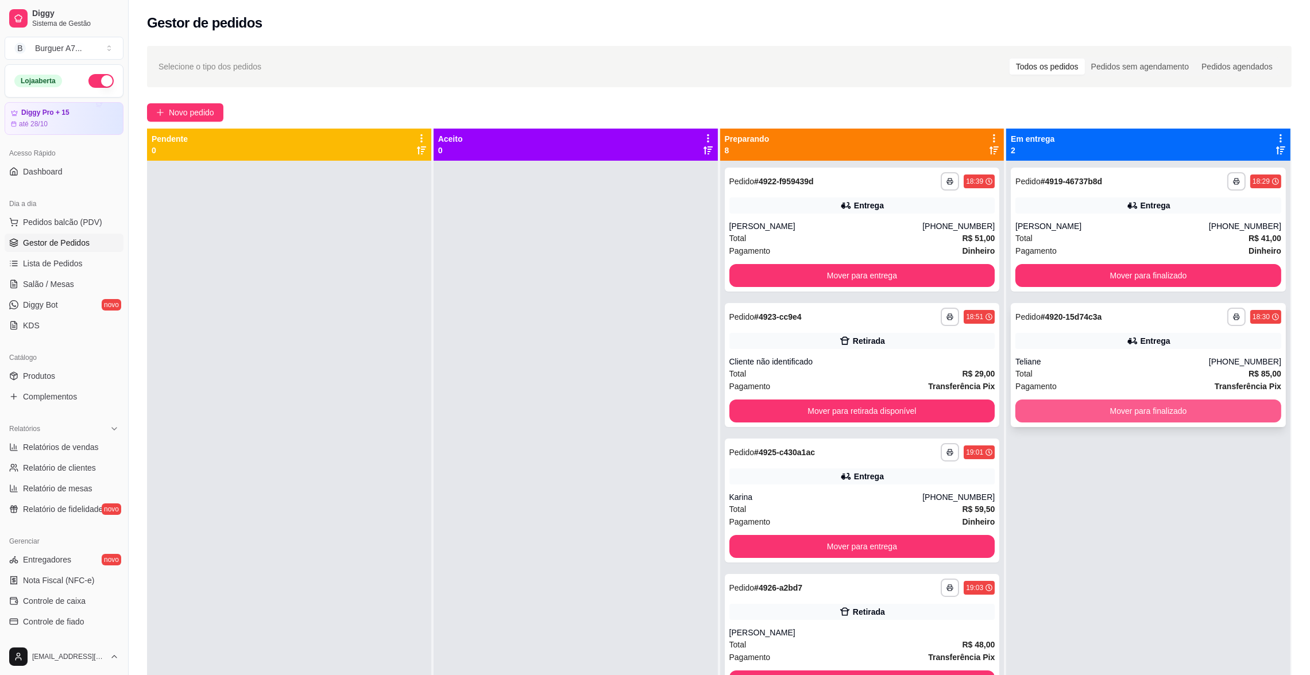
click at [1225, 408] on button "Mover para finalizado" at bounding box center [1148, 411] width 266 height 23
click at [869, 226] on div "[PERSON_NAME]" at bounding box center [825, 225] width 193 height 11
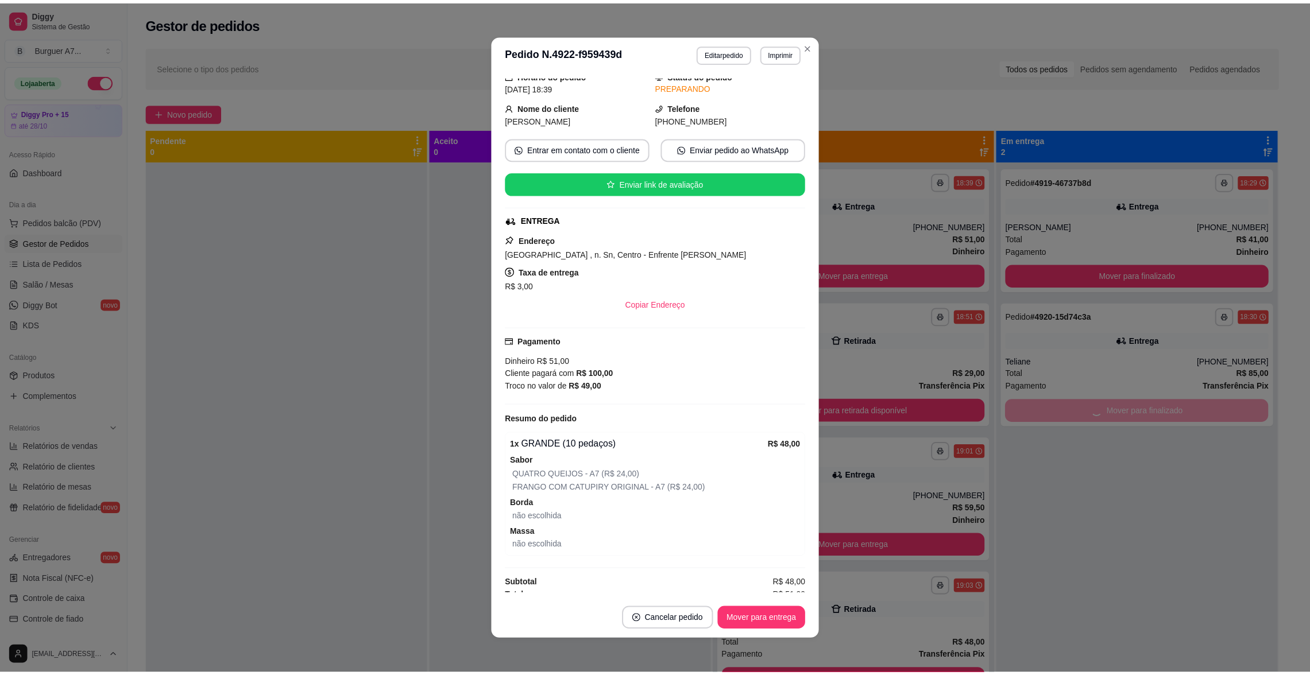
scroll to position [56, 0]
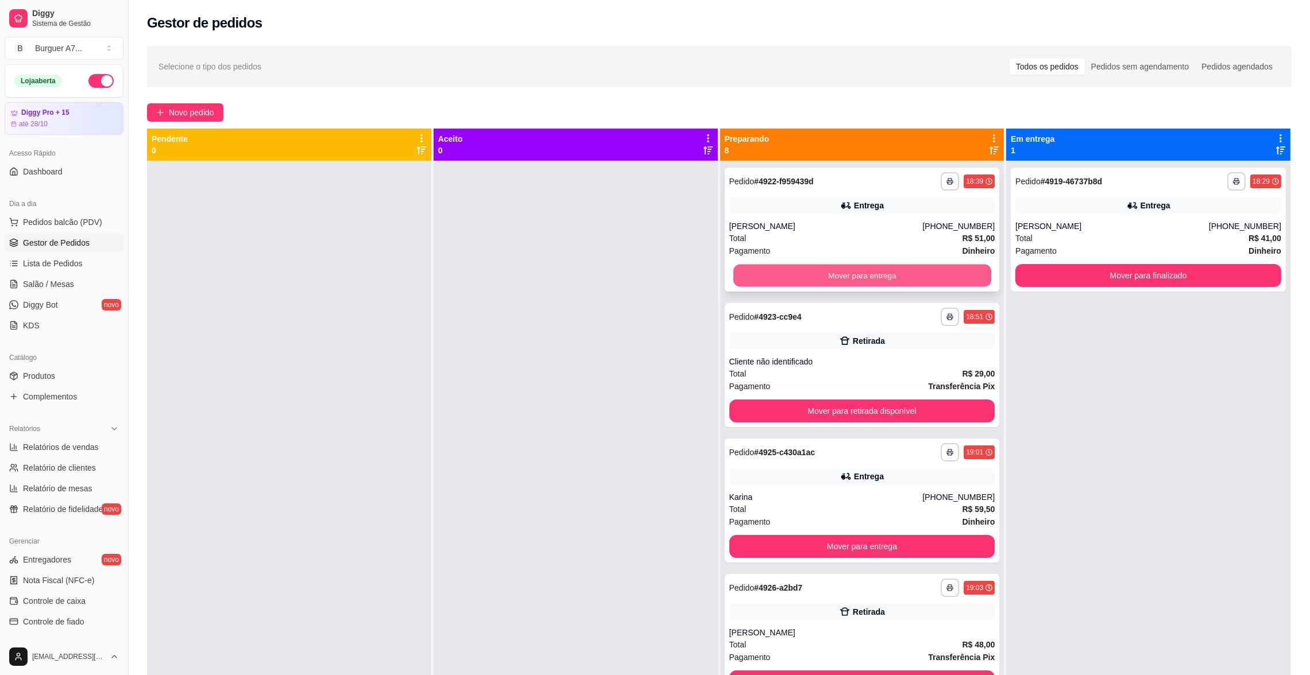
click at [881, 280] on button "Mover para entrega" at bounding box center [862, 276] width 258 height 22
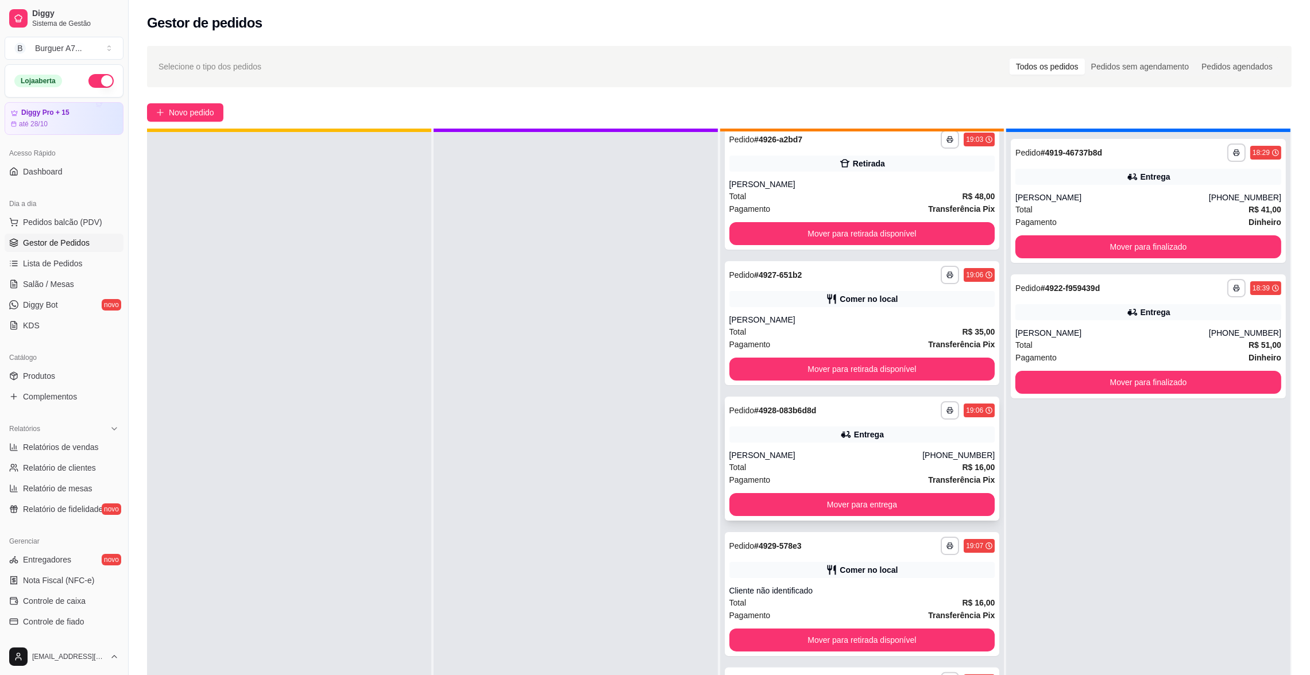
scroll to position [32, 0]
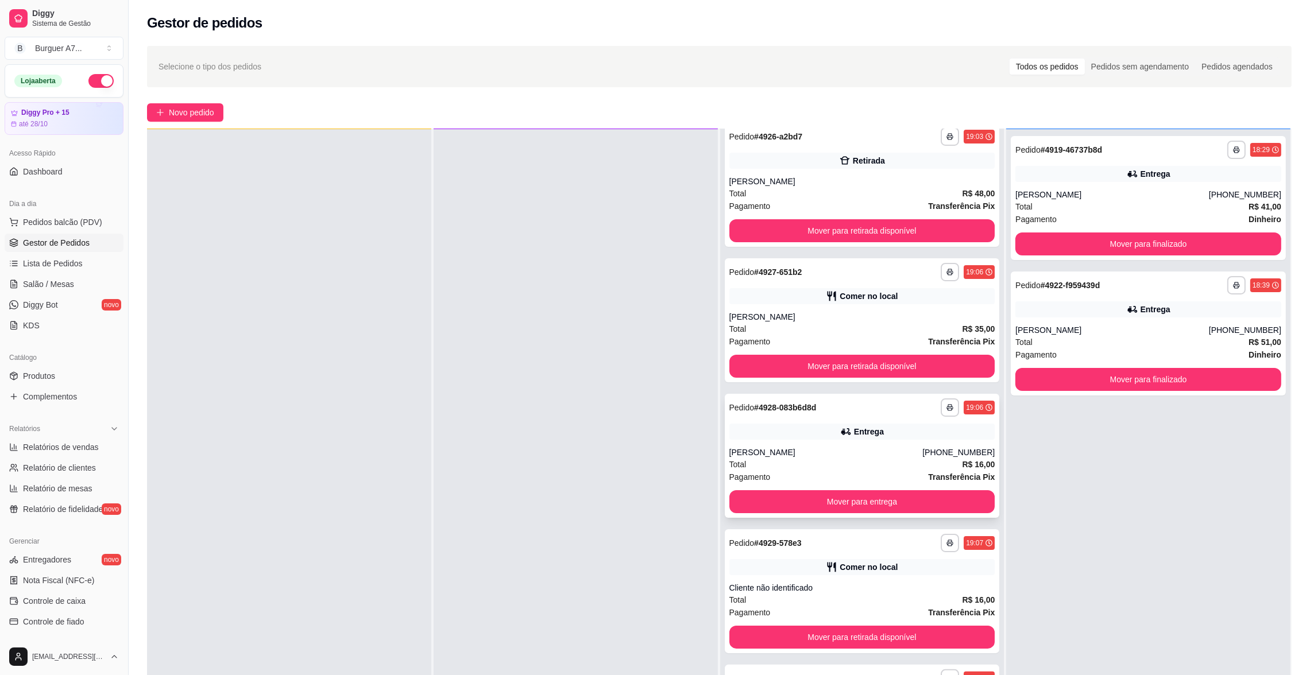
click at [786, 394] on div "**********" at bounding box center [862, 456] width 275 height 124
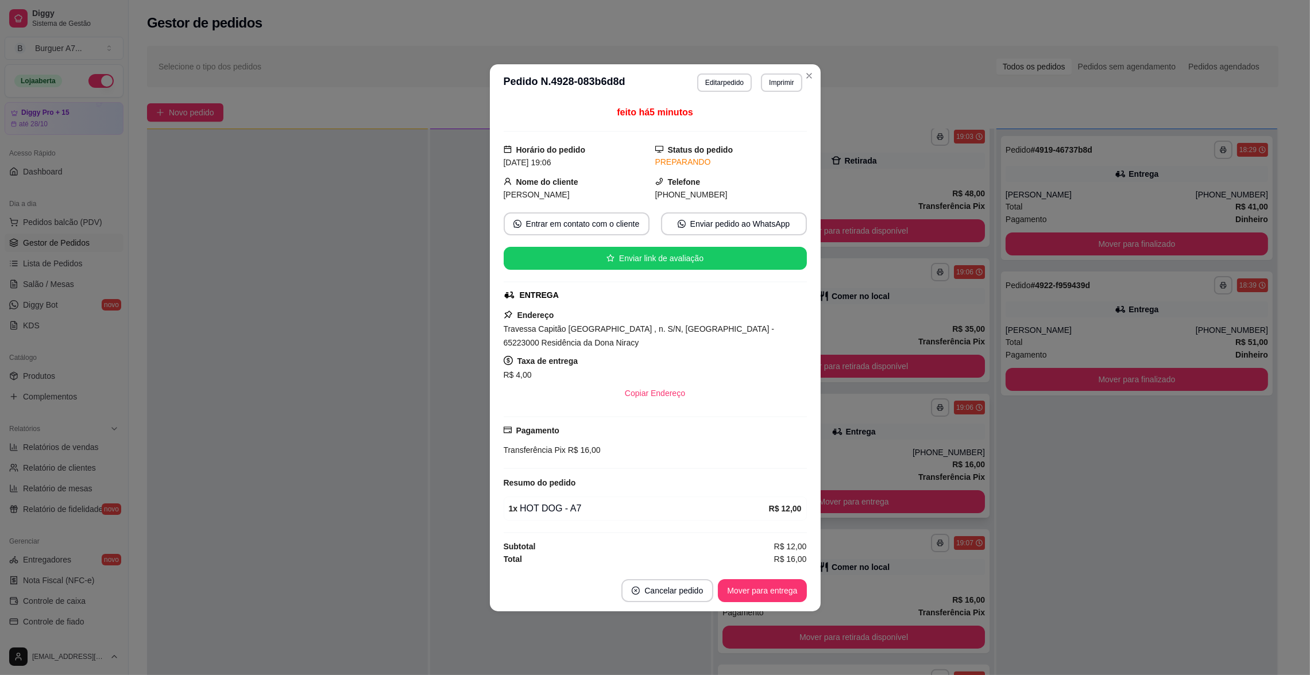
click at [888, 445] on div "**********" at bounding box center [854, 456] width 272 height 124
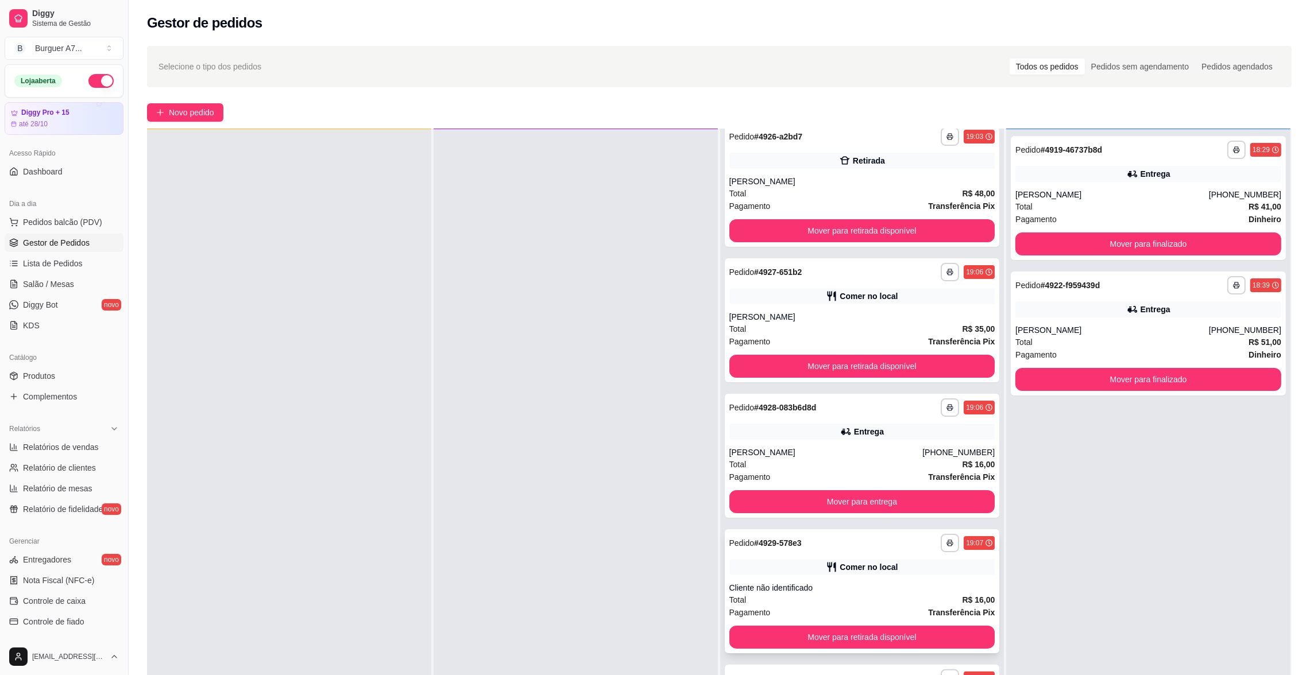
click at [831, 572] on div "Comer no local" at bounding box center [862, 567] width 266 height 16
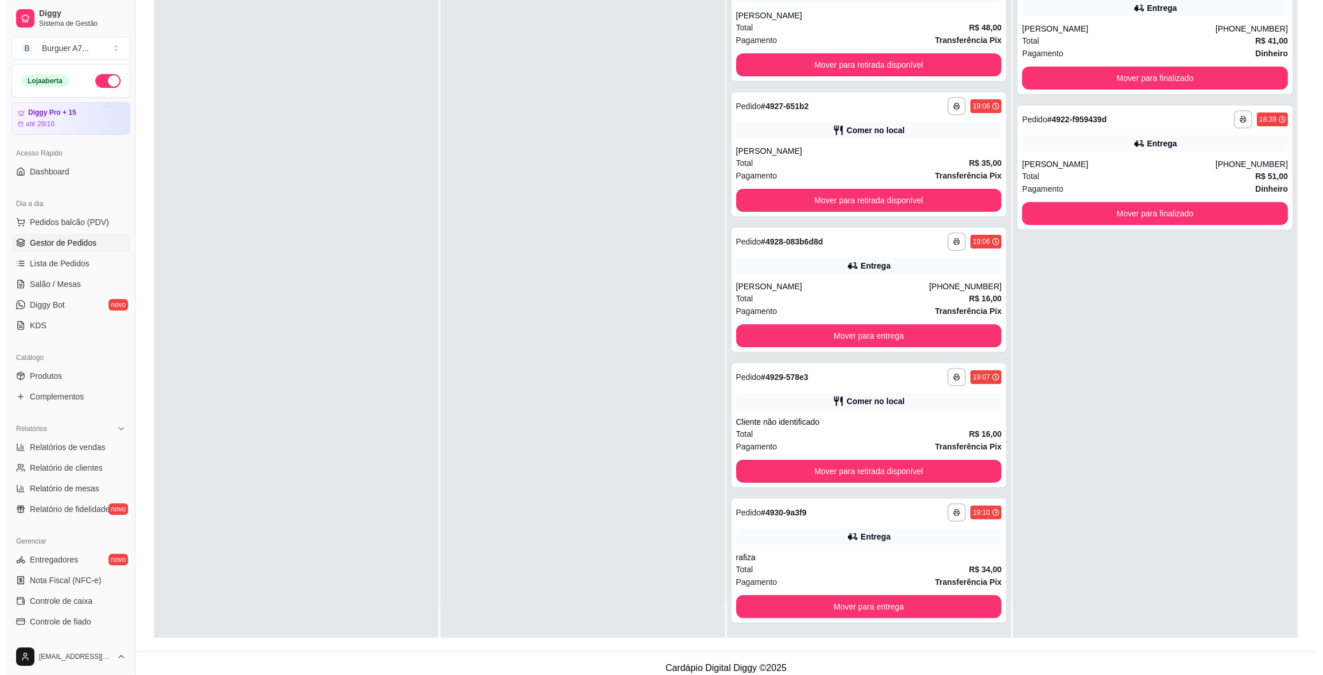
scroll to position [175, 0]
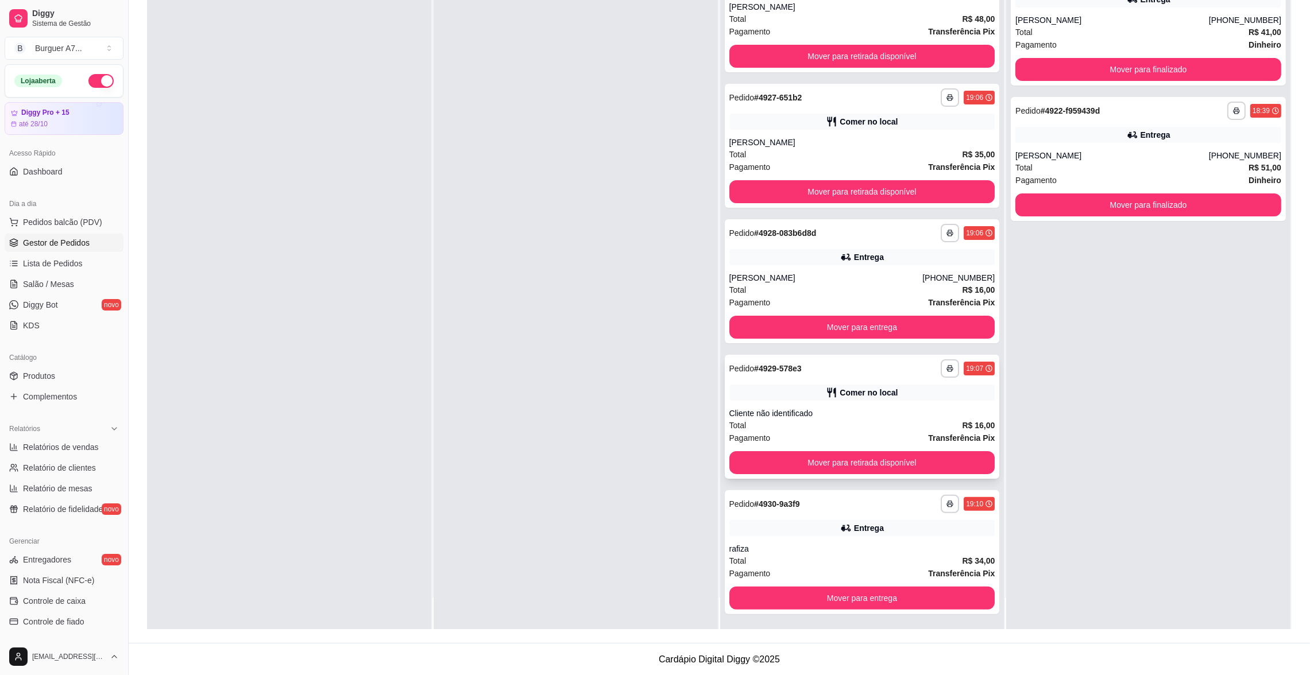
click at [928, 425] on div "Total R$ 16,00" at bounding box center [862, 425] width 266 height 13
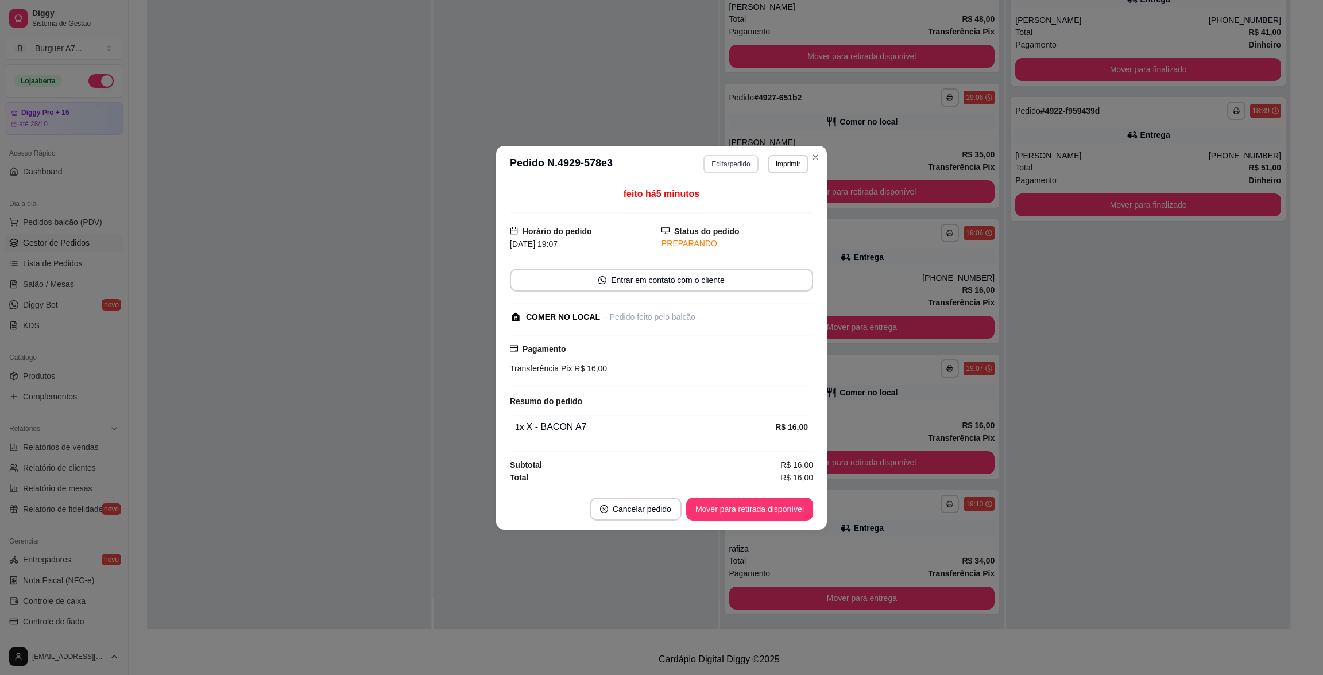
click at [738, 156] on button "Editar pedido" at bounding box center [730, 164] width 55 height 18
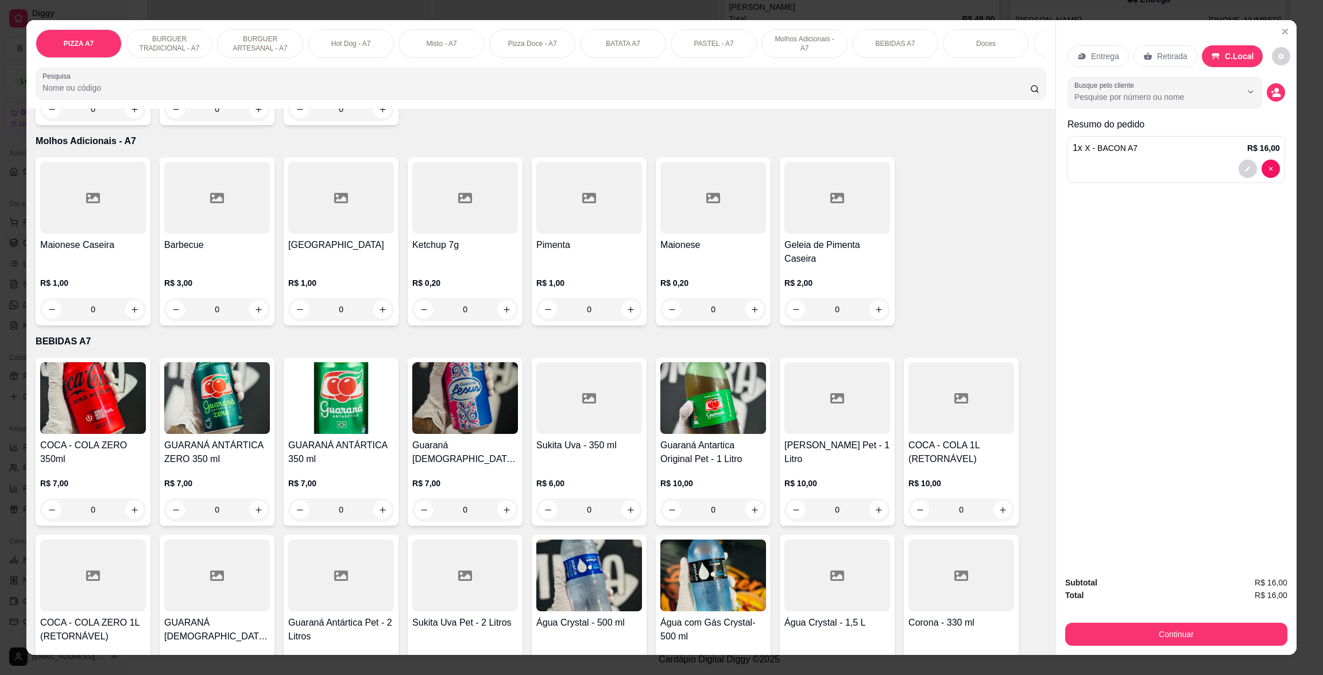
scroll to position [1649, 0]
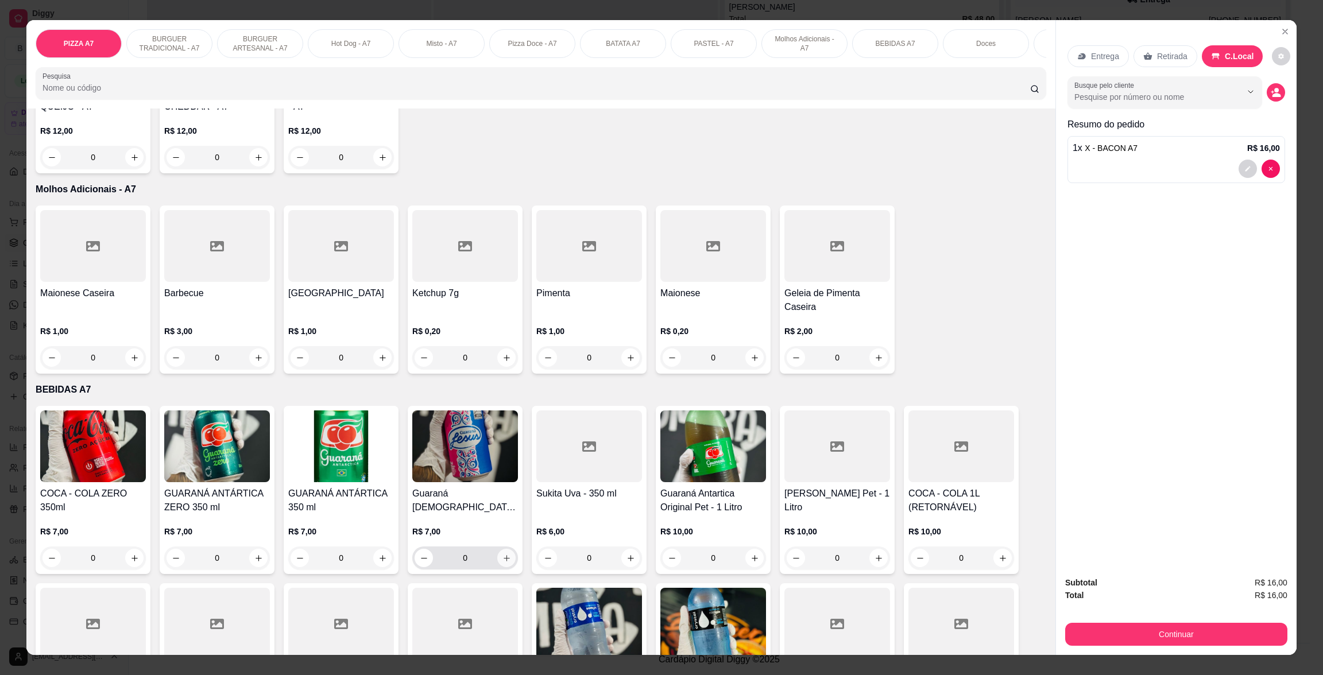
click at [497, 554] on button "increase-product-quantity" at bounding box center [506, 558] width 18 height 18
type input "1"
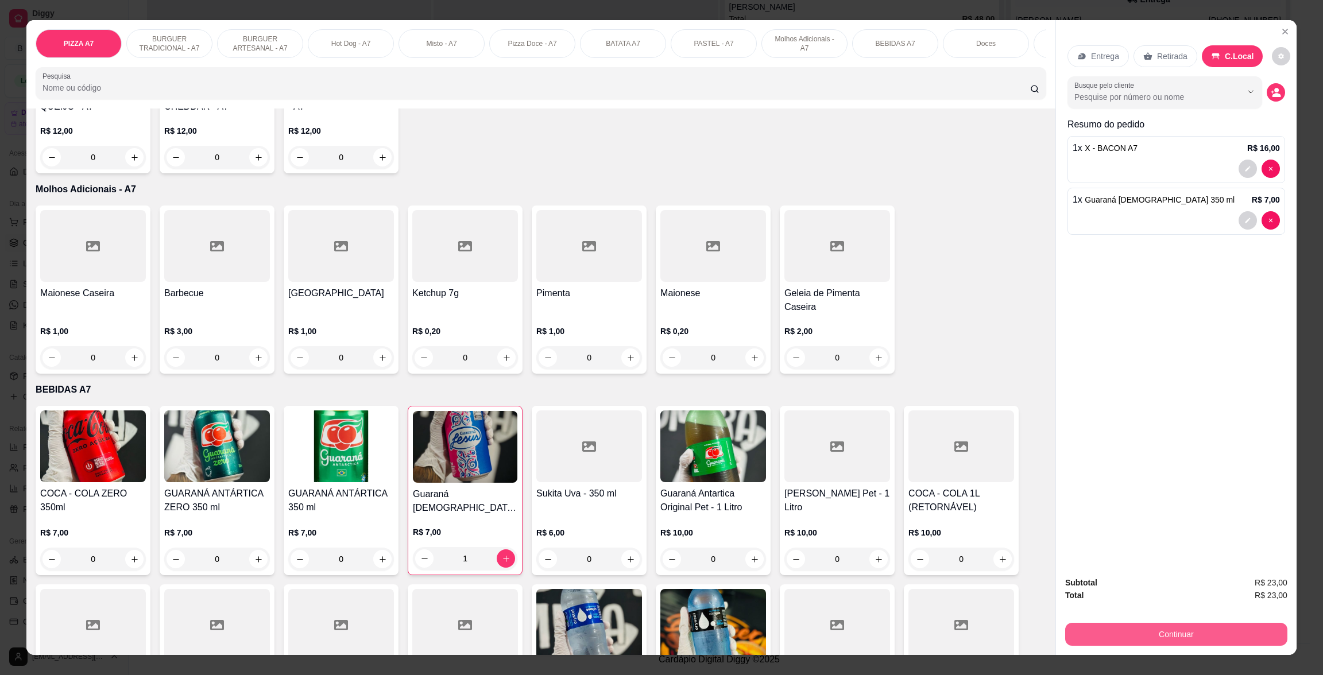
click at [1198, 628] on button "Continuar" at bounding box center [1176, 634] width 222 height 23
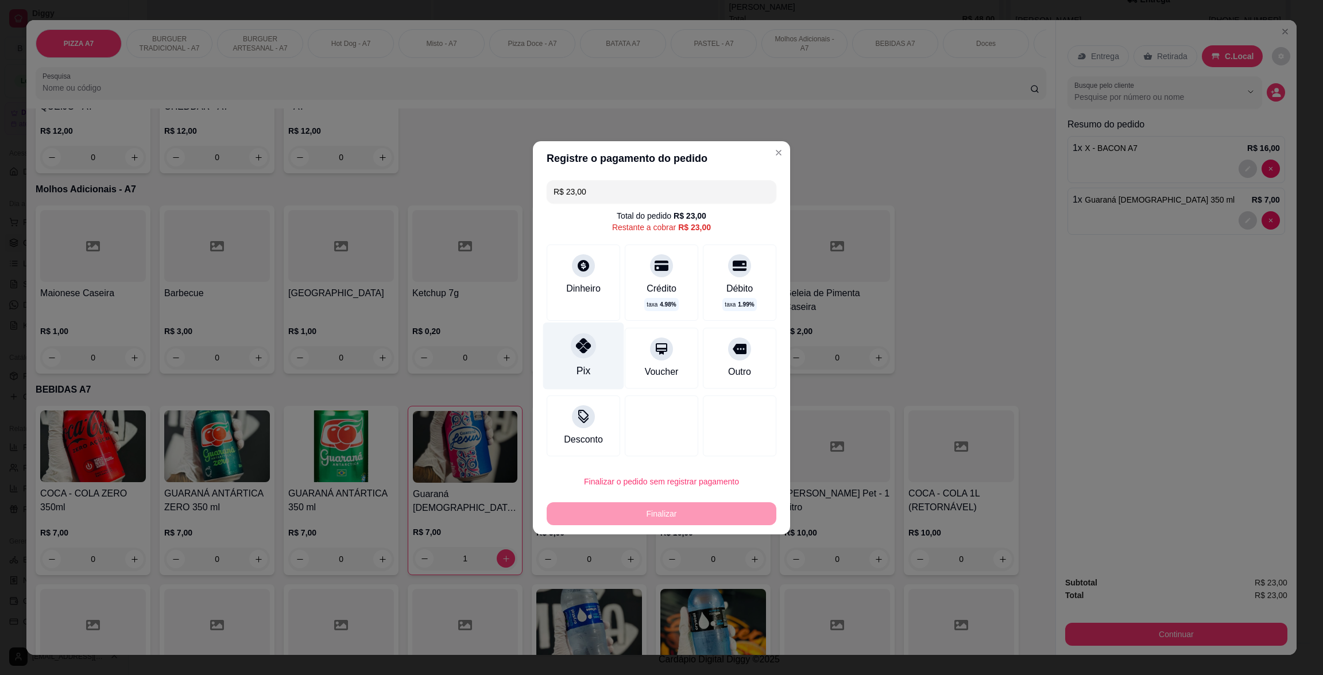
click at [595, 366] on div "Pix" at bounding box center [583, 355] width 81 height 67
type input "R$ 0,00"
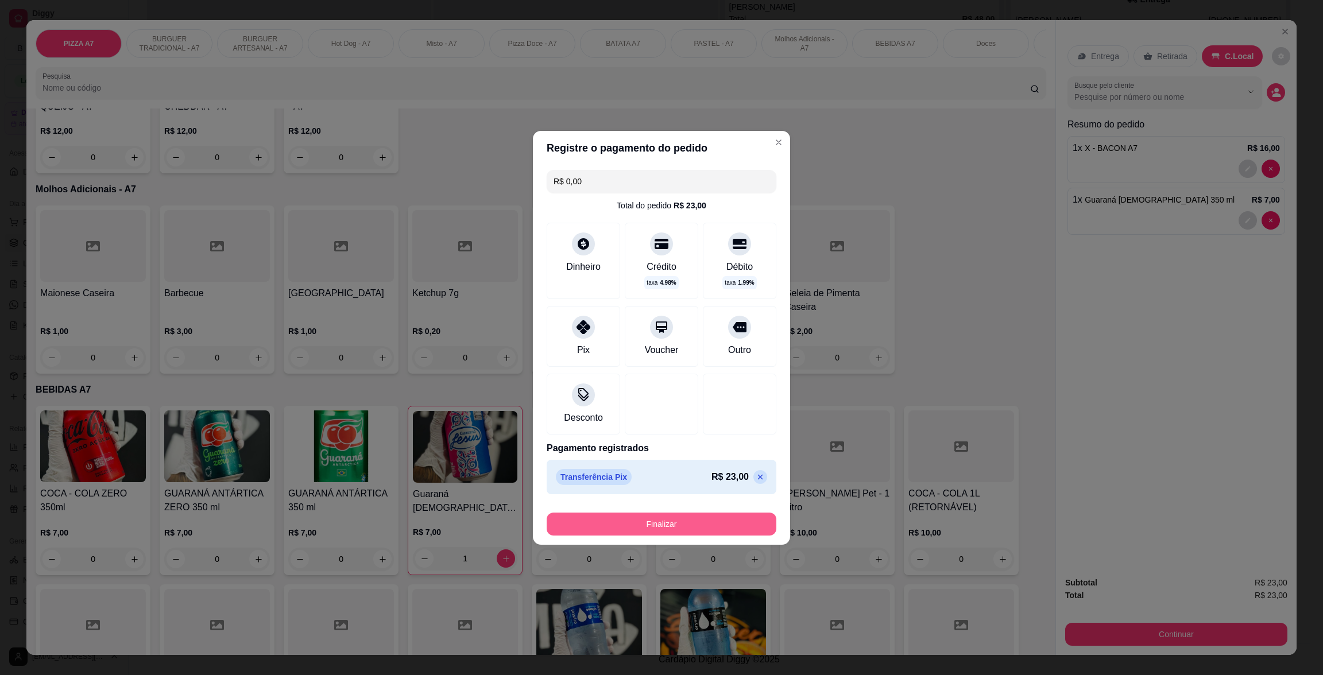
click at [696, 532] on button "Finalizar" at bounding box center [662, 524] width 230 height 23
type input "0"
type input "-R$ 23,00"
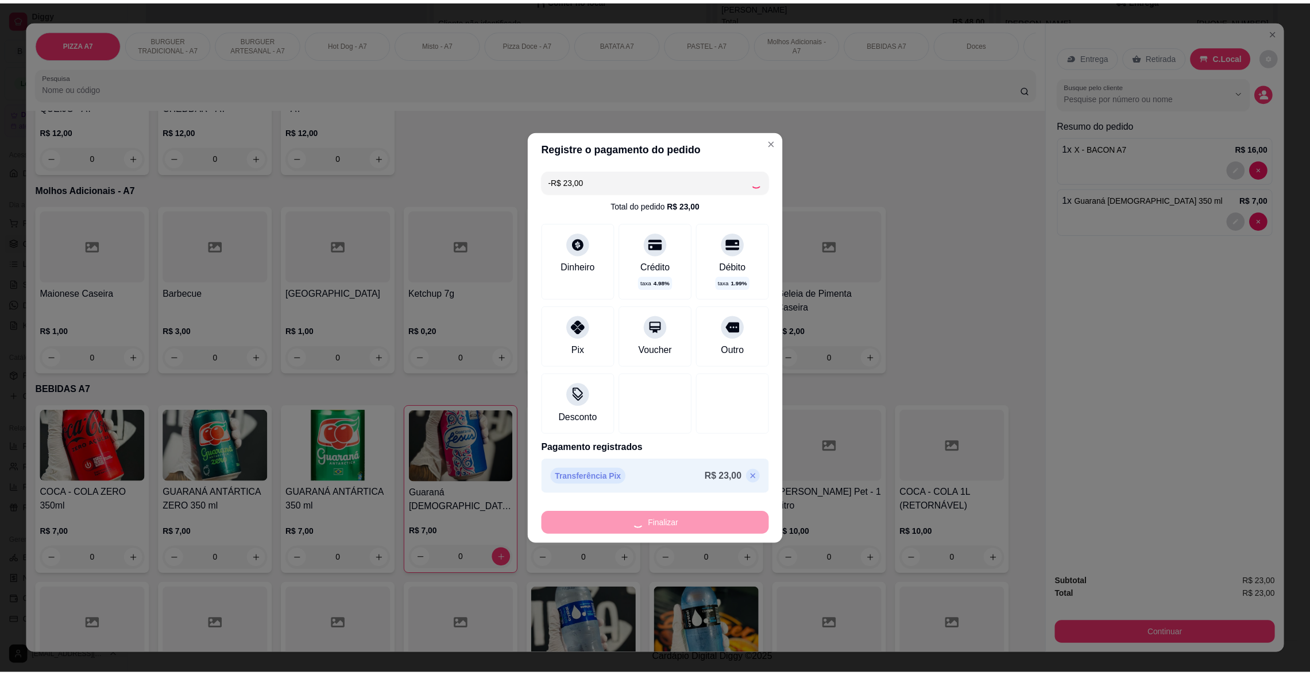
scroll to position [1648, 0]
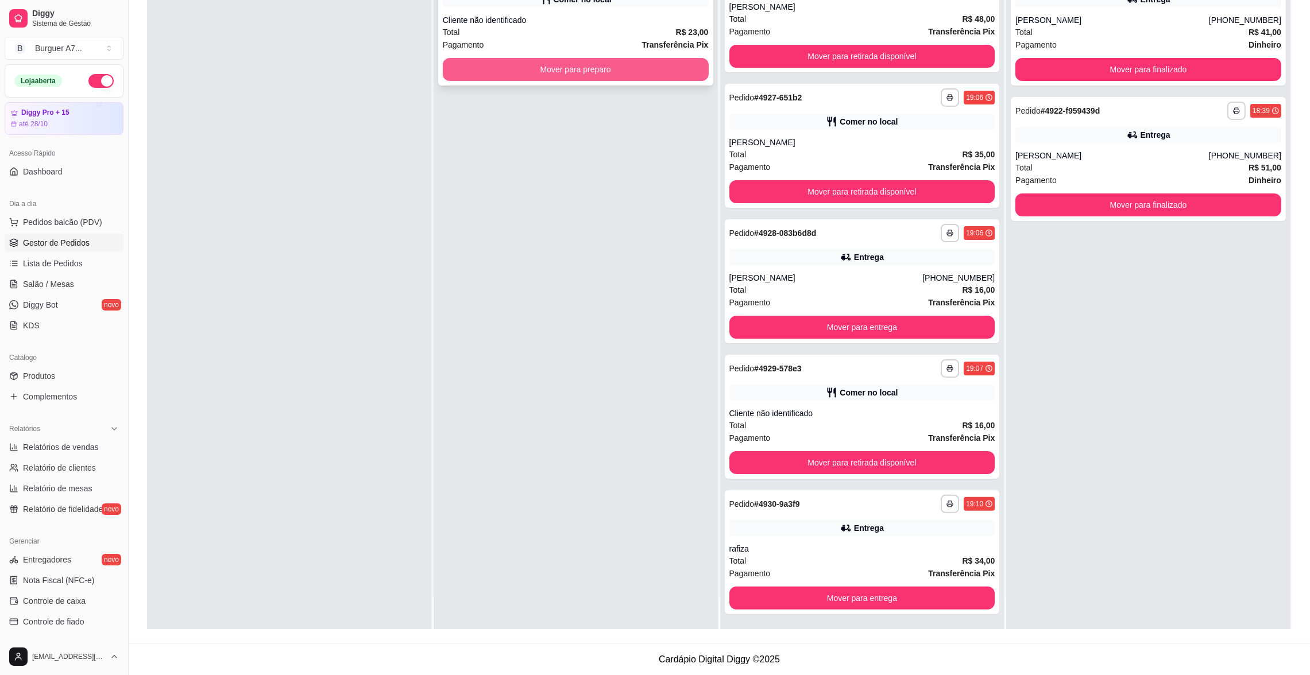
click at [657, 71] on button "Mover para preparo" at bounding box center [576, 69] width 266 height 23
click at [685, 70] on button "Mover para preparo" at bounding box center [576, 70] width 258 height 22
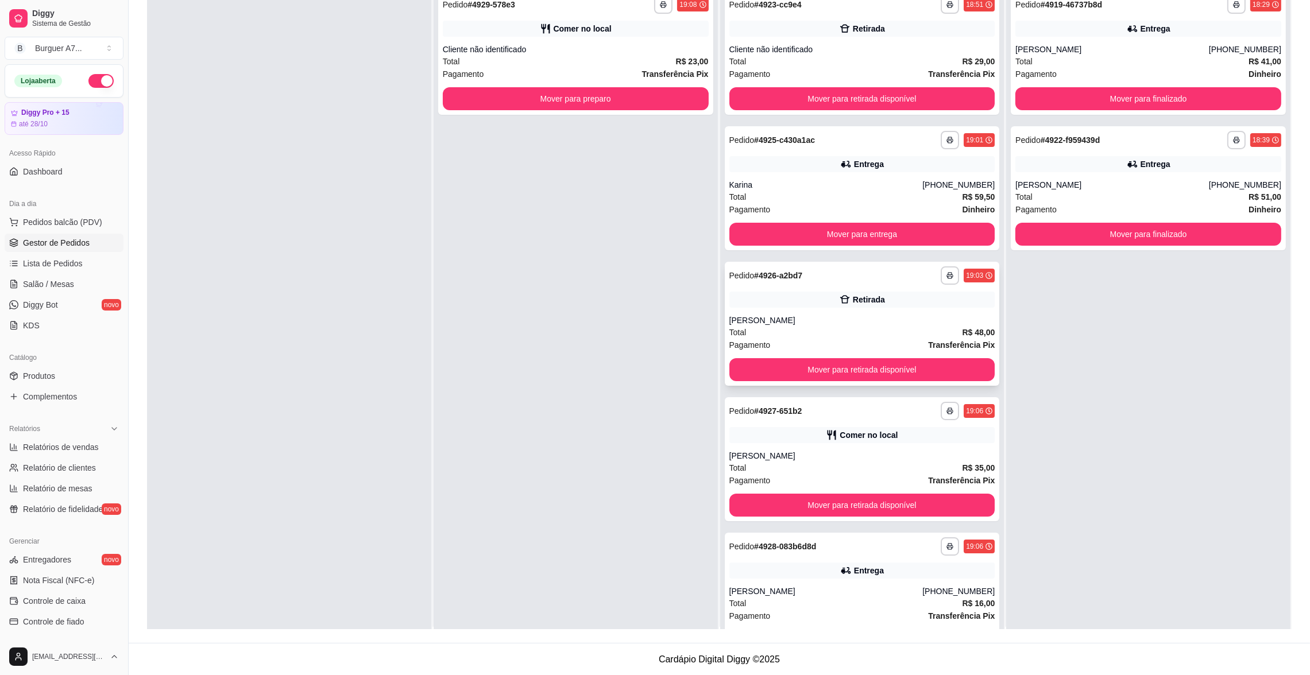
scroll to position [0, 0]
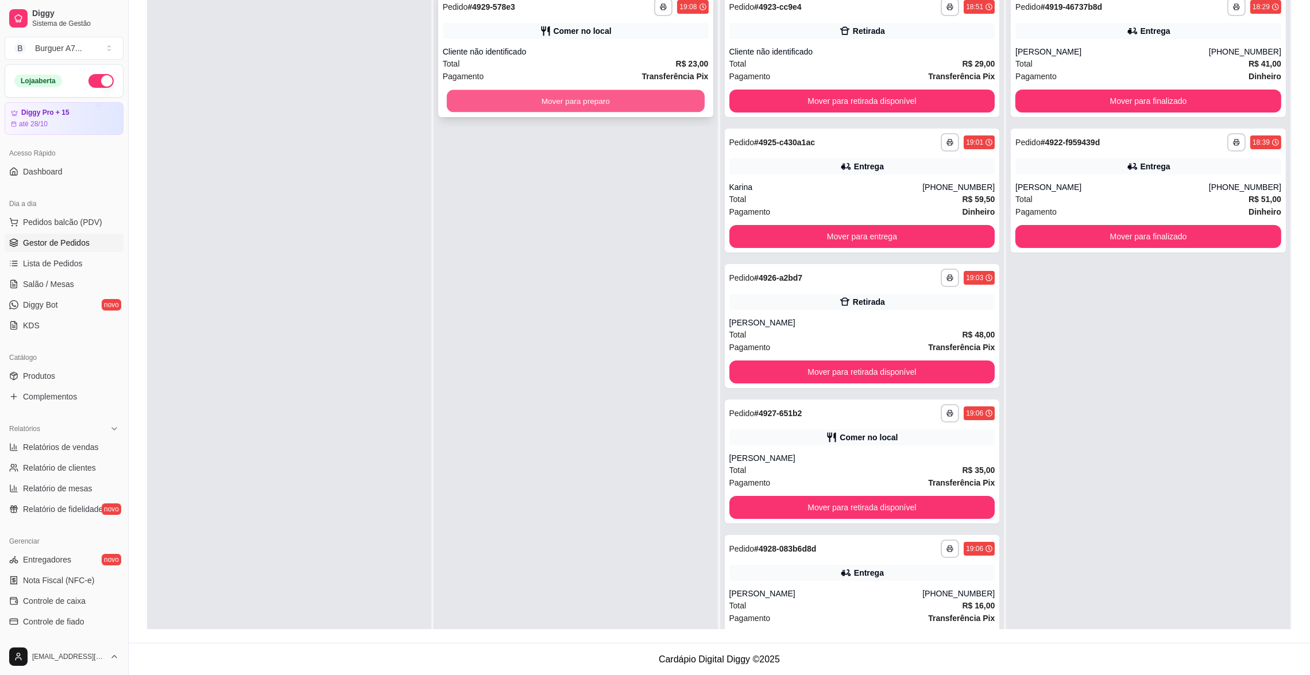
click at [673, 95] on button "Mover para preparo" at bounding box center [576, 101] width 258 height 22
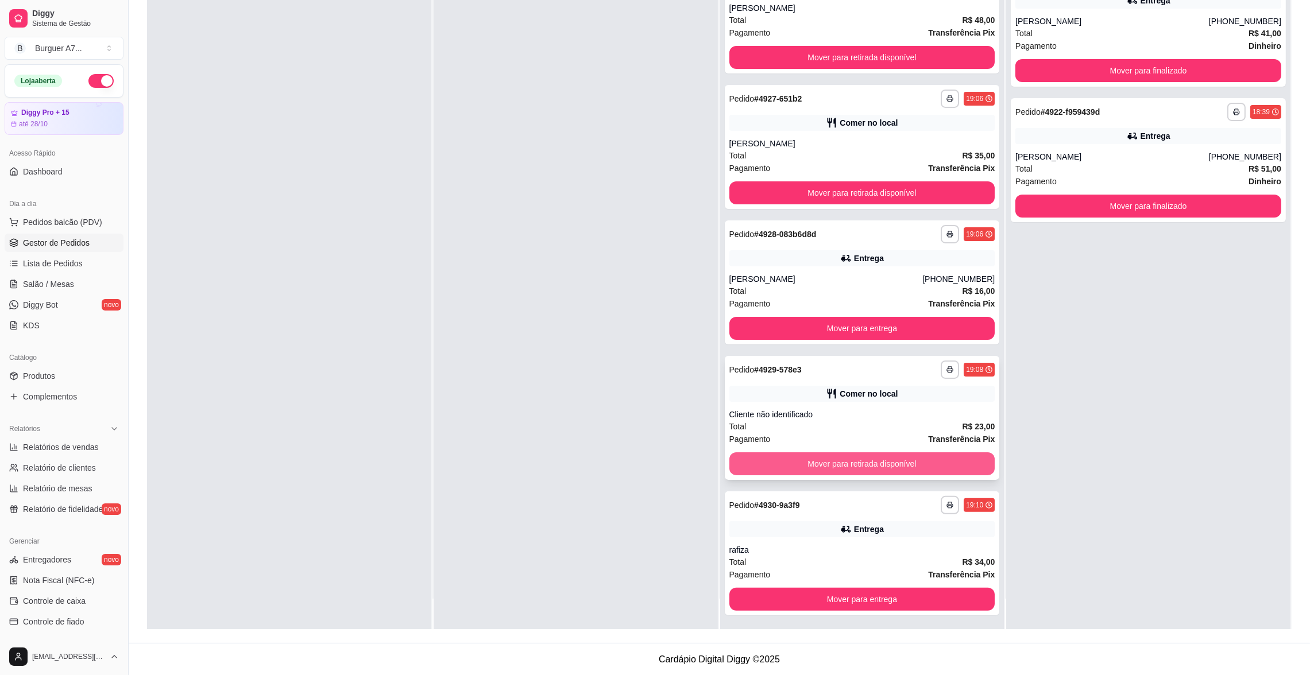
scroll to position [32, 0]
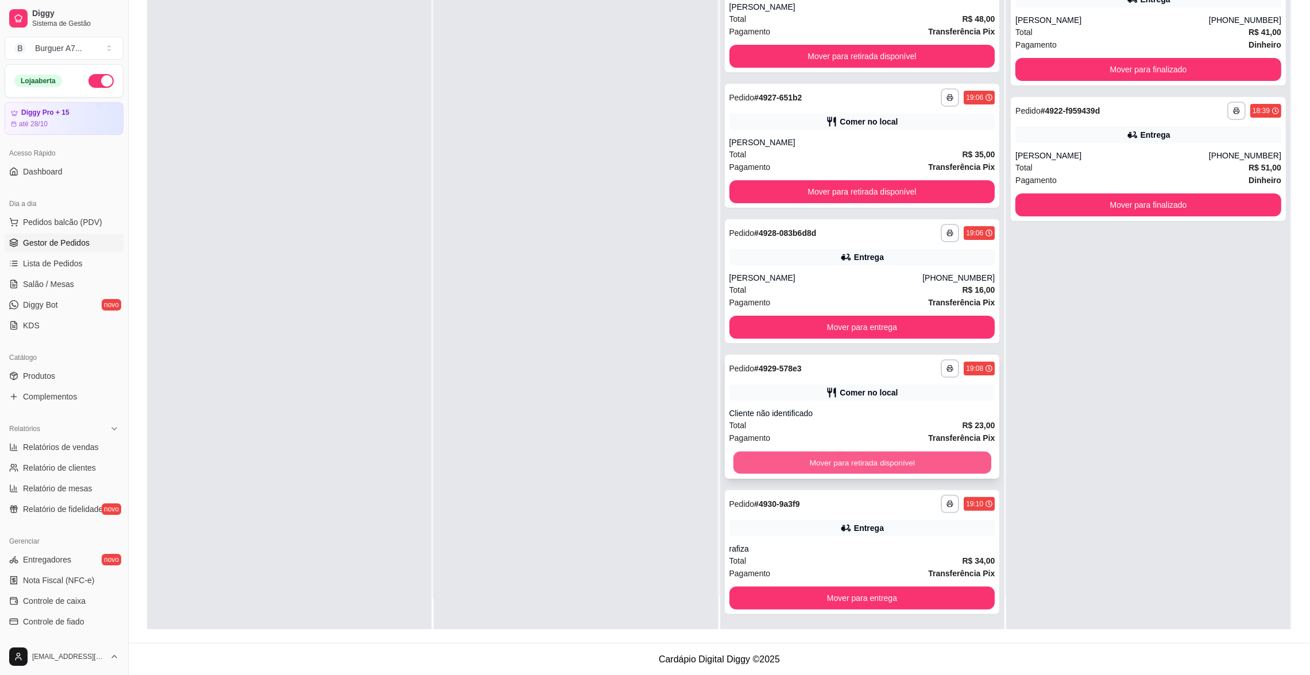
click at [915, 467] on button "Mover para retirada disponível" at bounding box center [862, 463] width 258 height 22
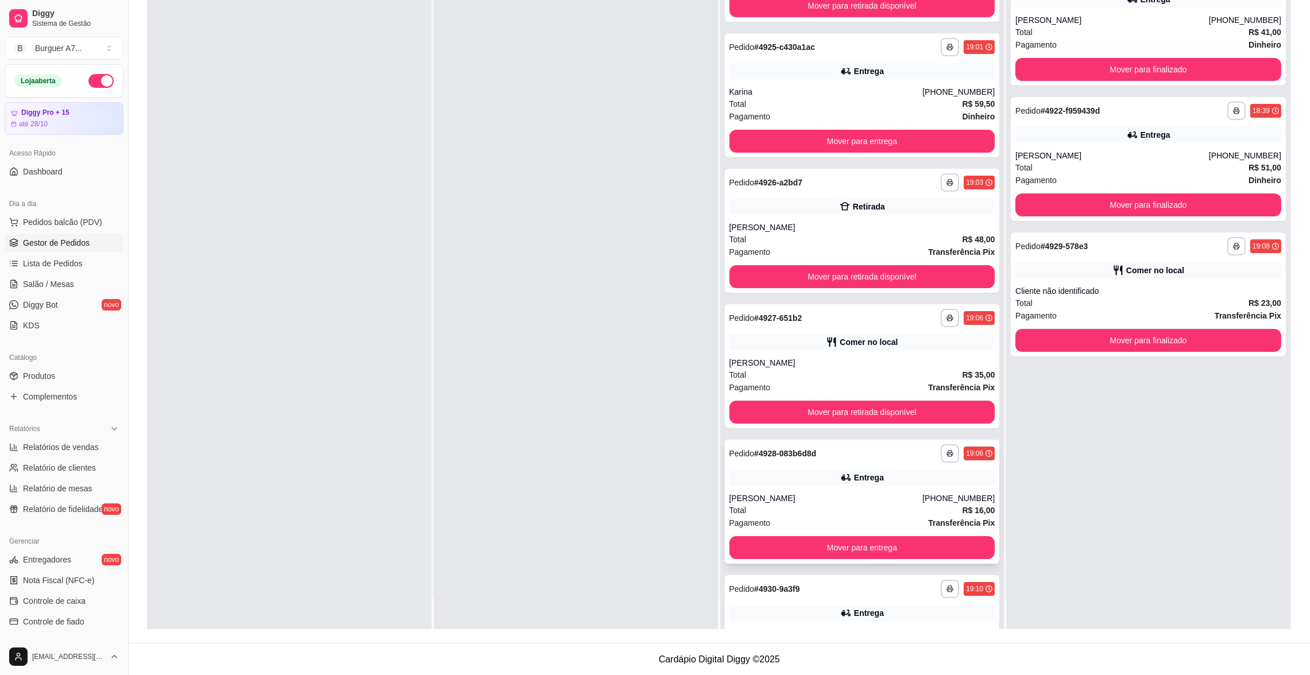
scroll to position [63, 0]
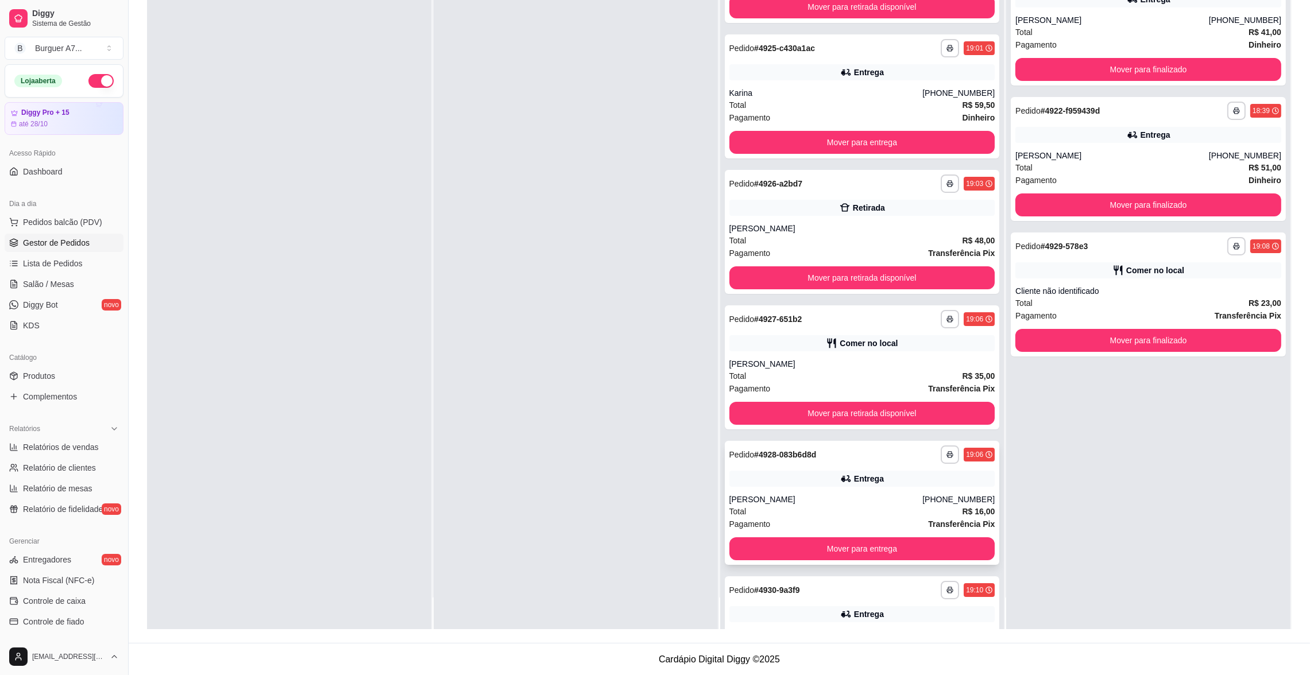
click at [874, 495] on div "[PERSON_NAME]" at bounding box center [825, 499] width 193 height 11
click at [902, 547] on button "Mover para entrega" at bounding box center [862, 548] width 266 height 23
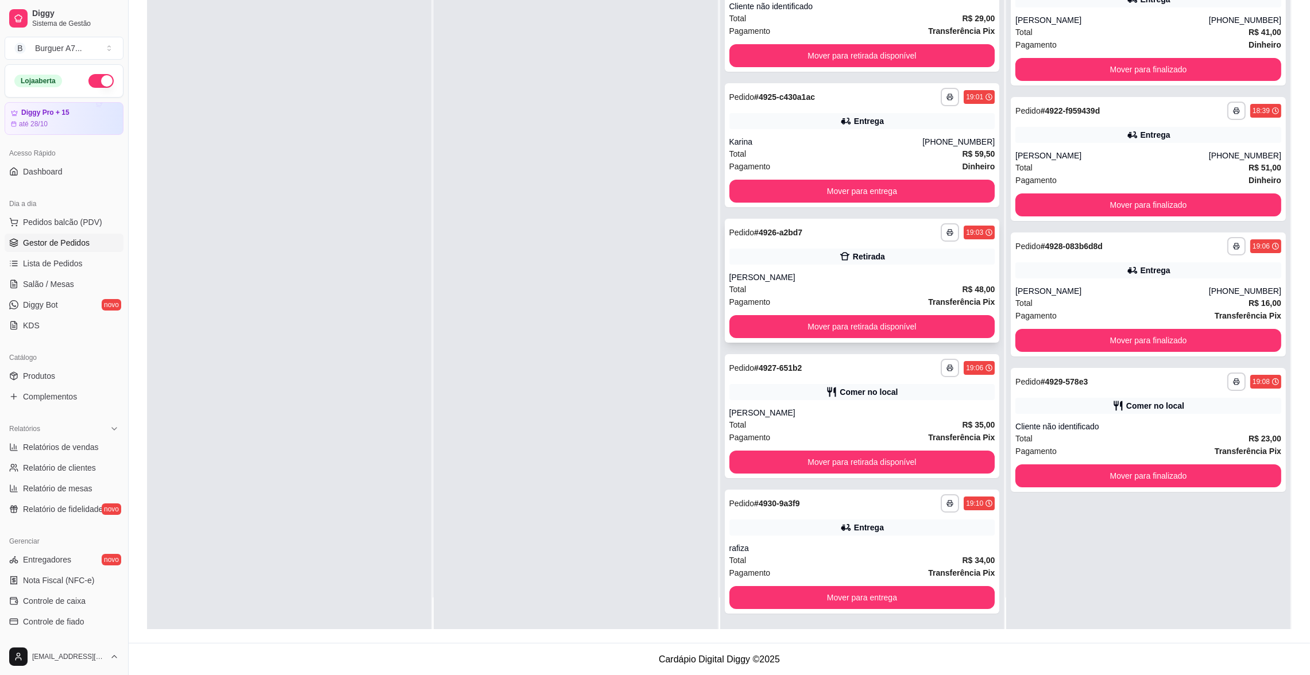
scroll to position [13, 0]
click at [815, 250] on div "Retirada" at bounding box center [862, 257] width 266 height 16
click at [879, 402] on div "**********" at bounding box center [862, 417] width 275 height 124
click at [931, 532] on div "Entrega" at bounding box center [862, 528] width 266 height 16
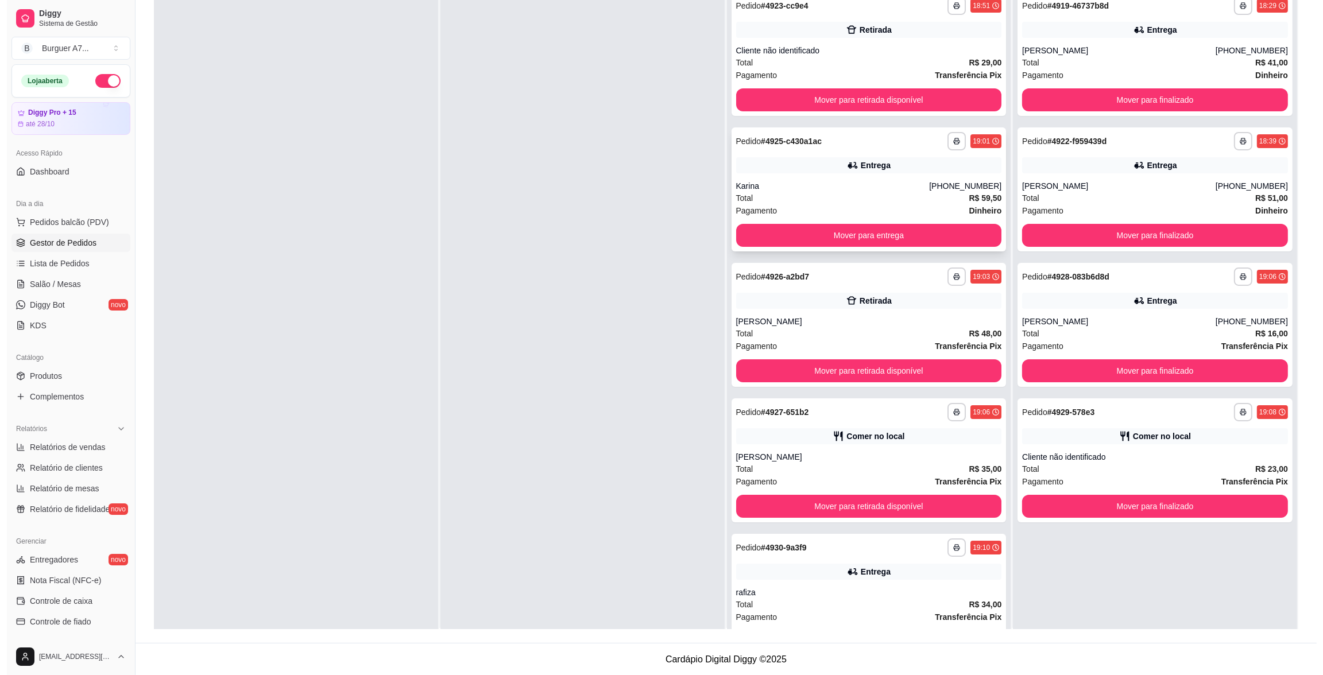
scroll to position [0, 0]
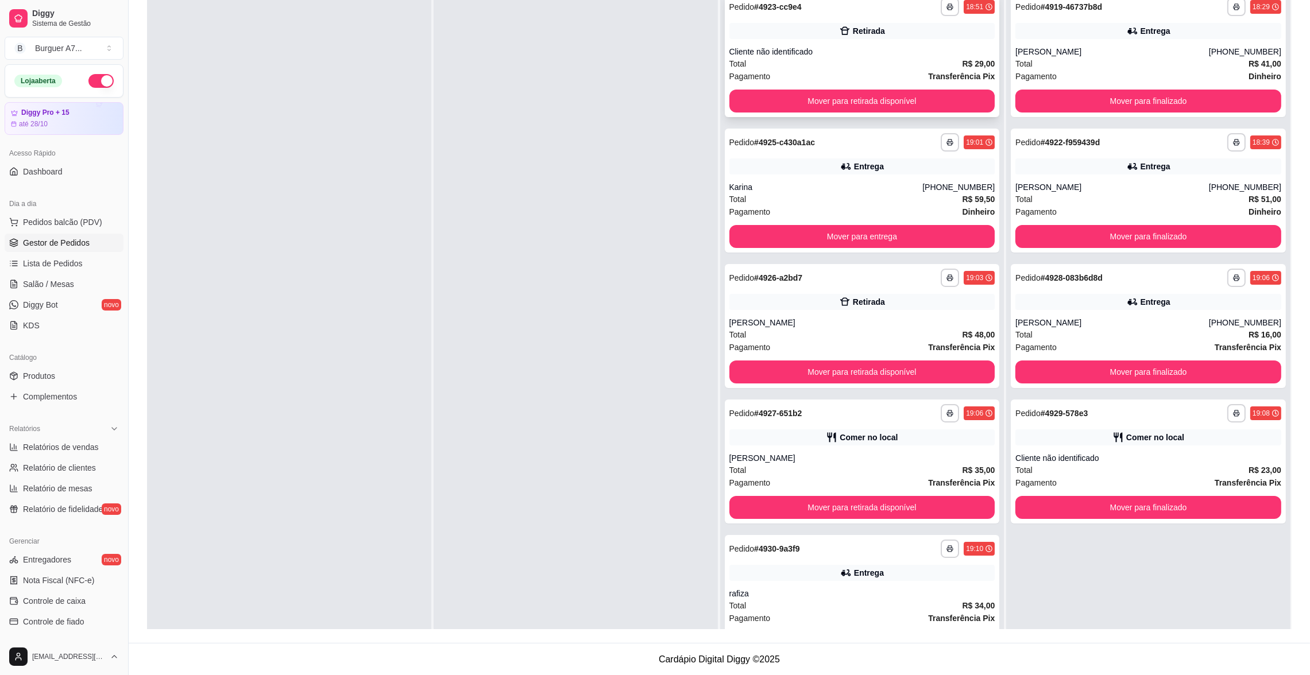
click at [837, 51] on div "Cliente não identificado" at bounding box center [862, 51] width 266 height 11
click at [927, 99] on button "Mover para retirada disponível" at bounding box center [862, 101] width 266 height 23
click at [856, 191] on div "Karina" at bounding box center [825, 186] width 193 height 11
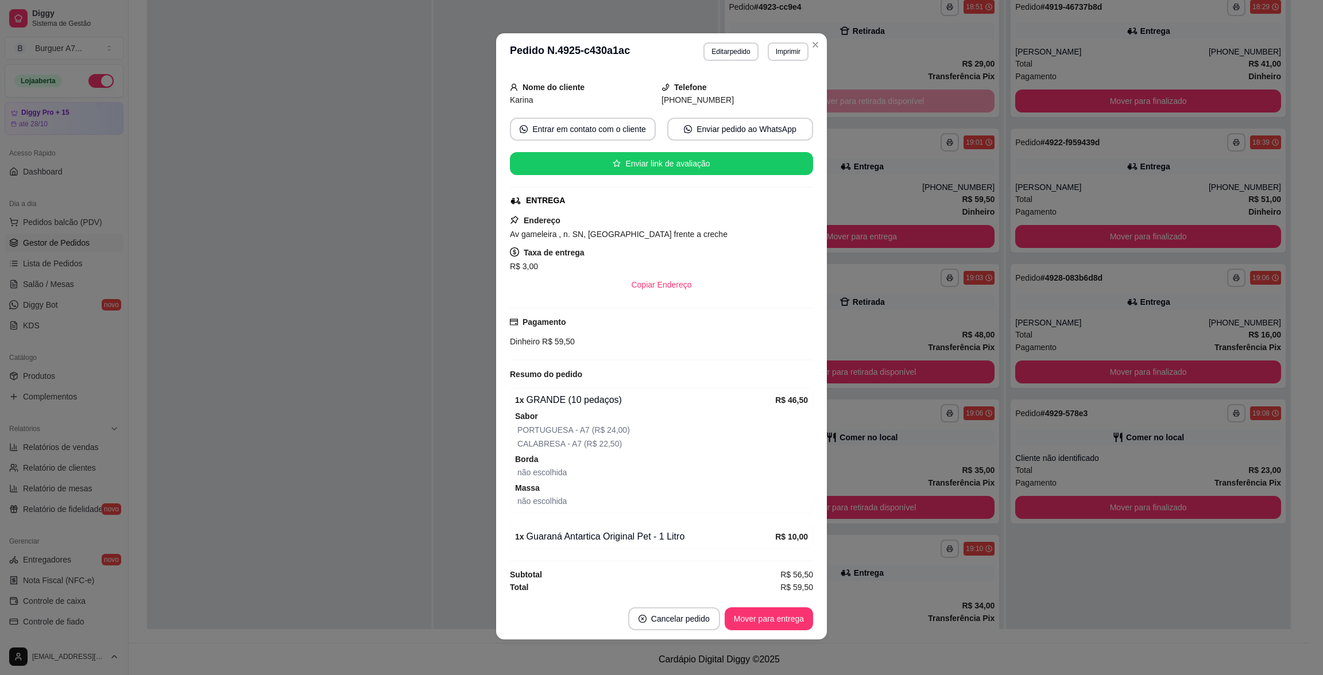
scroll to position [2, 0]
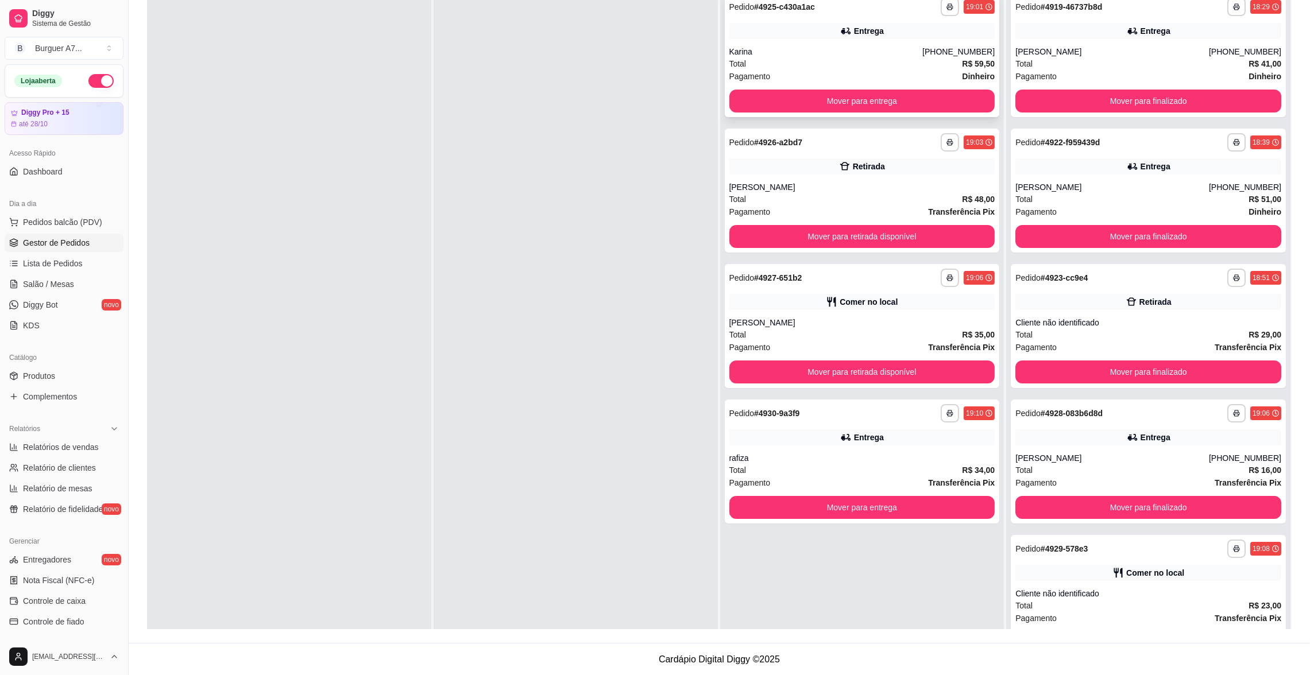
click at [856, 59] on div "Total R$ 59,50" at bounding box center [862, 63] width 266 height 13
click at [920, 188] on div "[PERSON_NAME]" at bounding box center [862, 186] width 266 height 11
click at [905, 306] on div "Comer no local" at bounding box center [862, 302] width 266 height 16
click at [864, 425] on div "**********" at bounding box center [862, 462] width 275 height 124
click at [1151, 374] on button "Mover para finalizado" at bounding box center [1148, 372] width 258 height 22
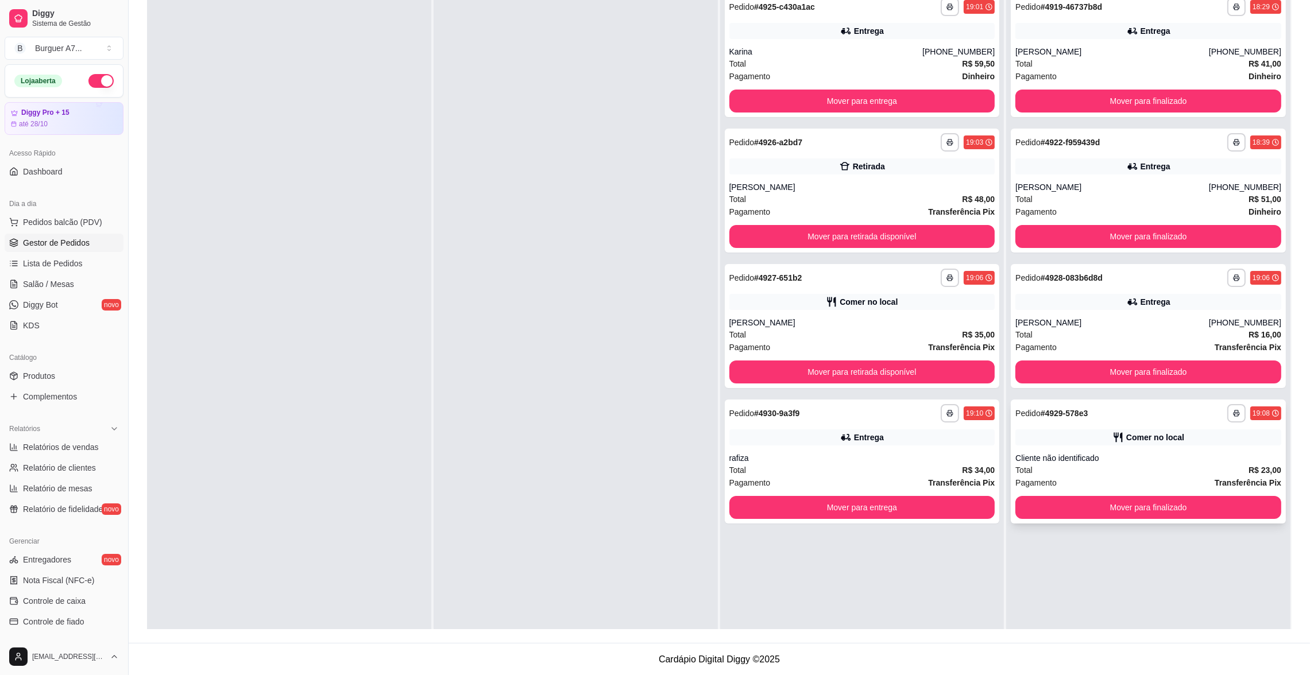
click at [1141, 455] on div "Cliente não identificado" at bounding box center [1148, 457] width 266 height 11
click at [862, 60] on div "Total R$ 59,50" at bounding box center [862, 63] width 266 height 13
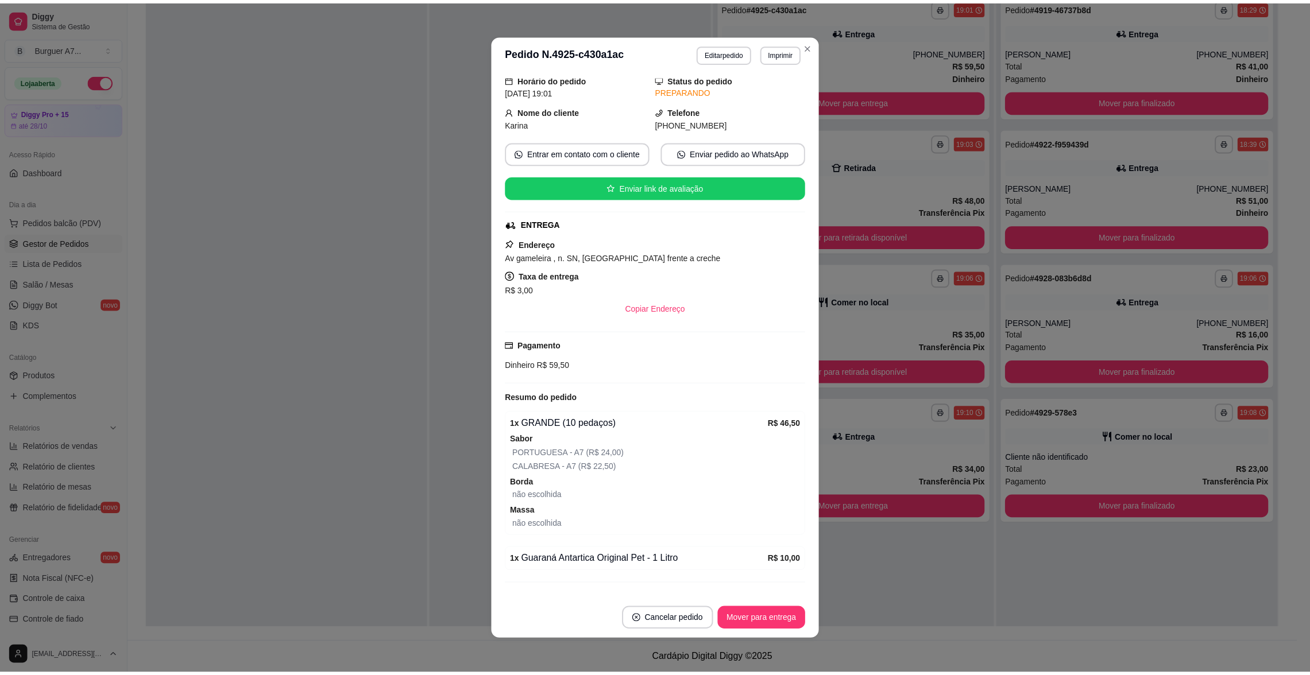
scroll to position [66, 0]
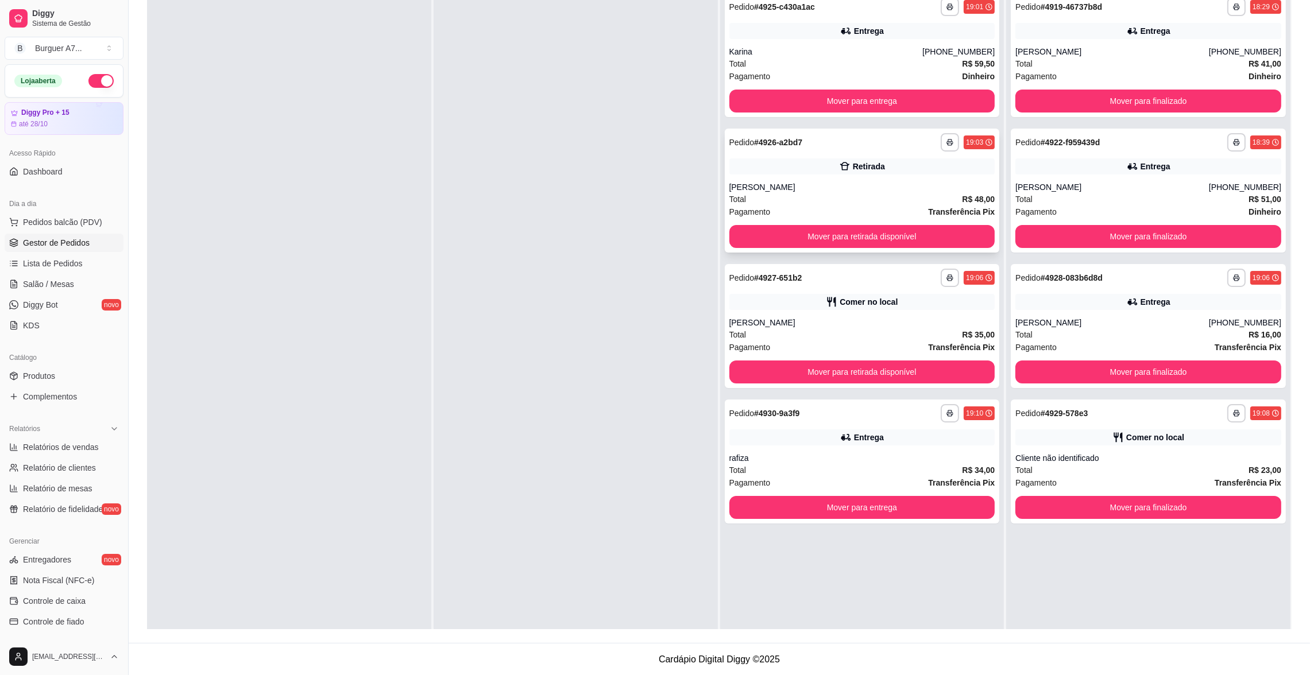
click at [878, 190] on div "[PERSON_NAME]" at bounding box center [862, 186] width 266 height 11
click at [881, 281] on div "**********" at bounding box center [862, 278] width 266 height 18
click at [924, 450] on div "**********" at bounding box center [862, 462] width 275 height 124
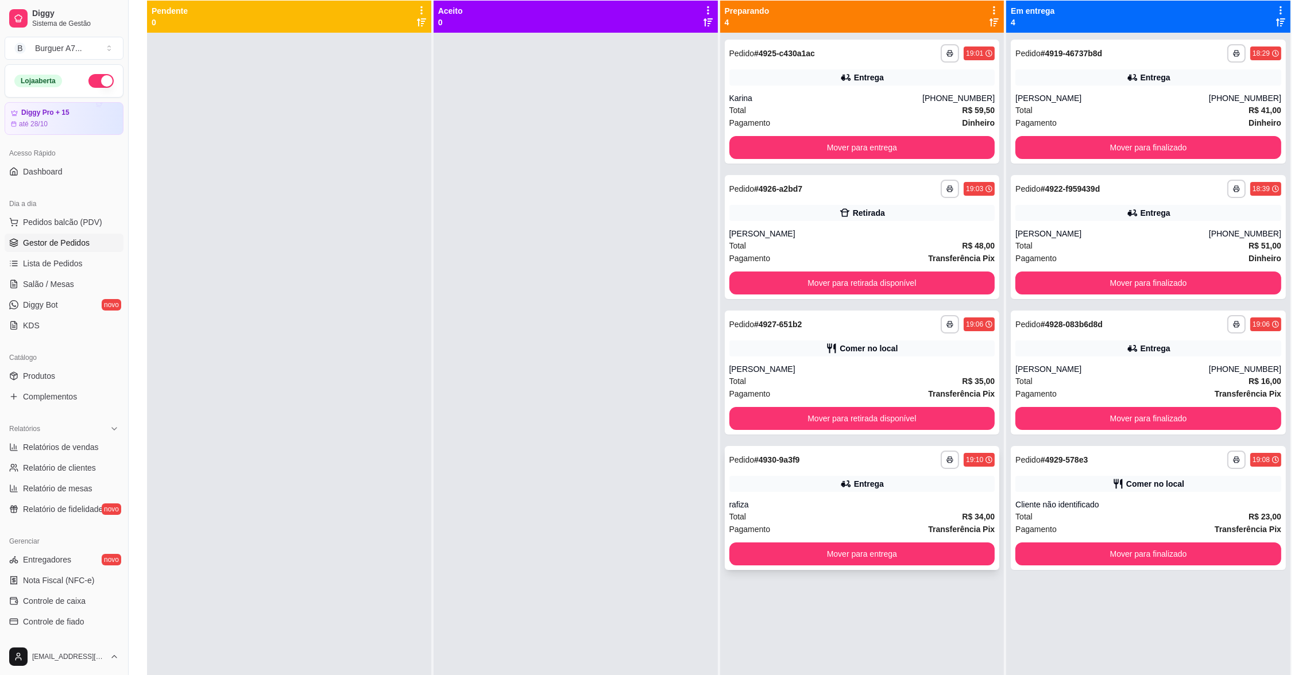
scroll to position [2, 0]
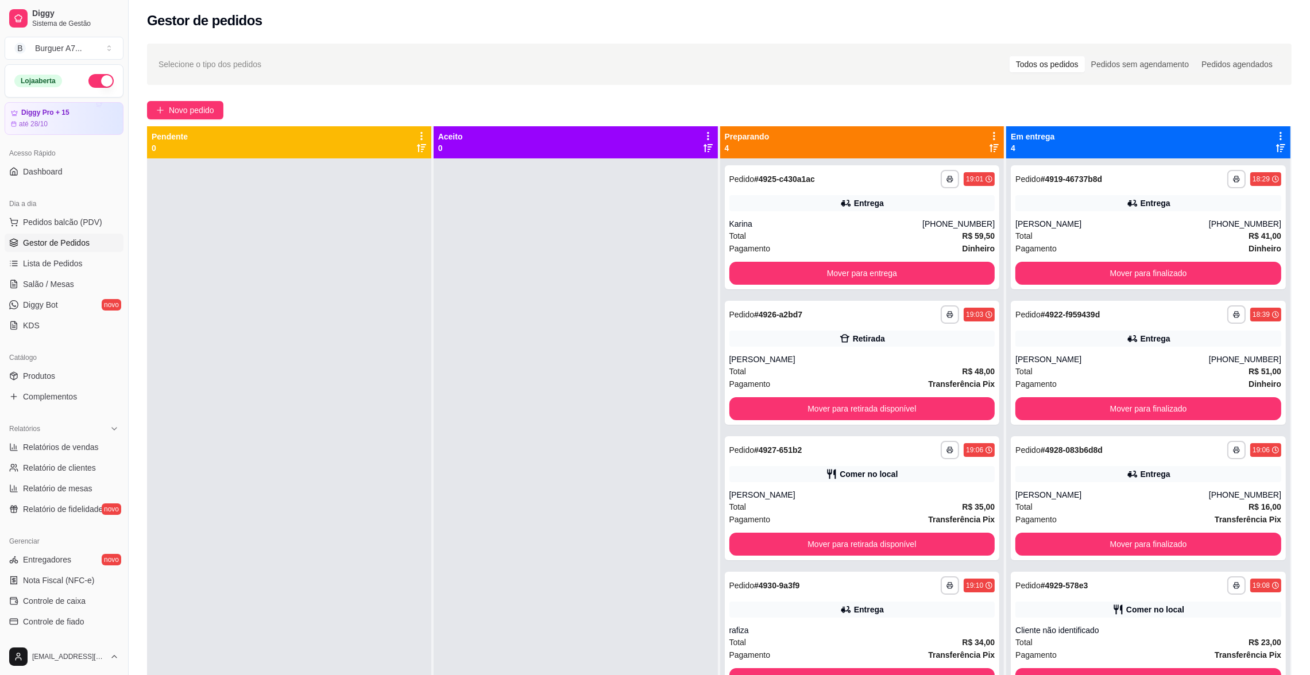
click at [378, 297] on div at bounding box center [289, 495] width 284 height 675
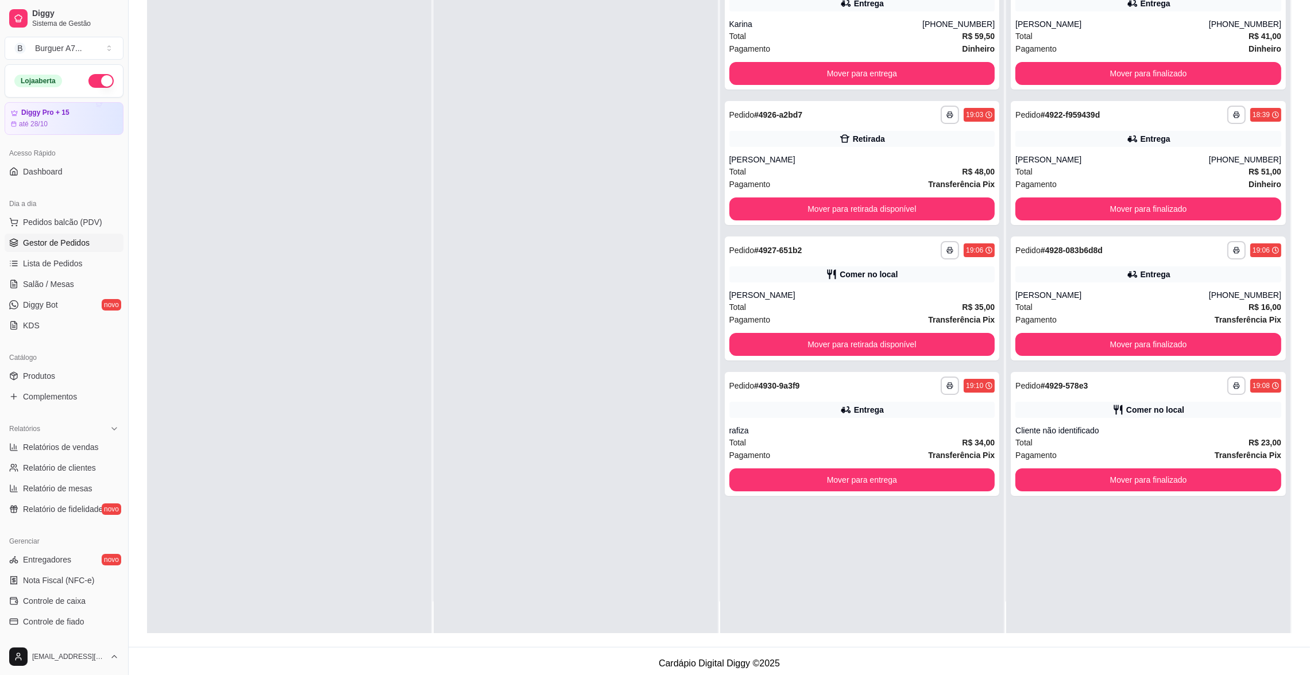
scroll to position [175, 0]
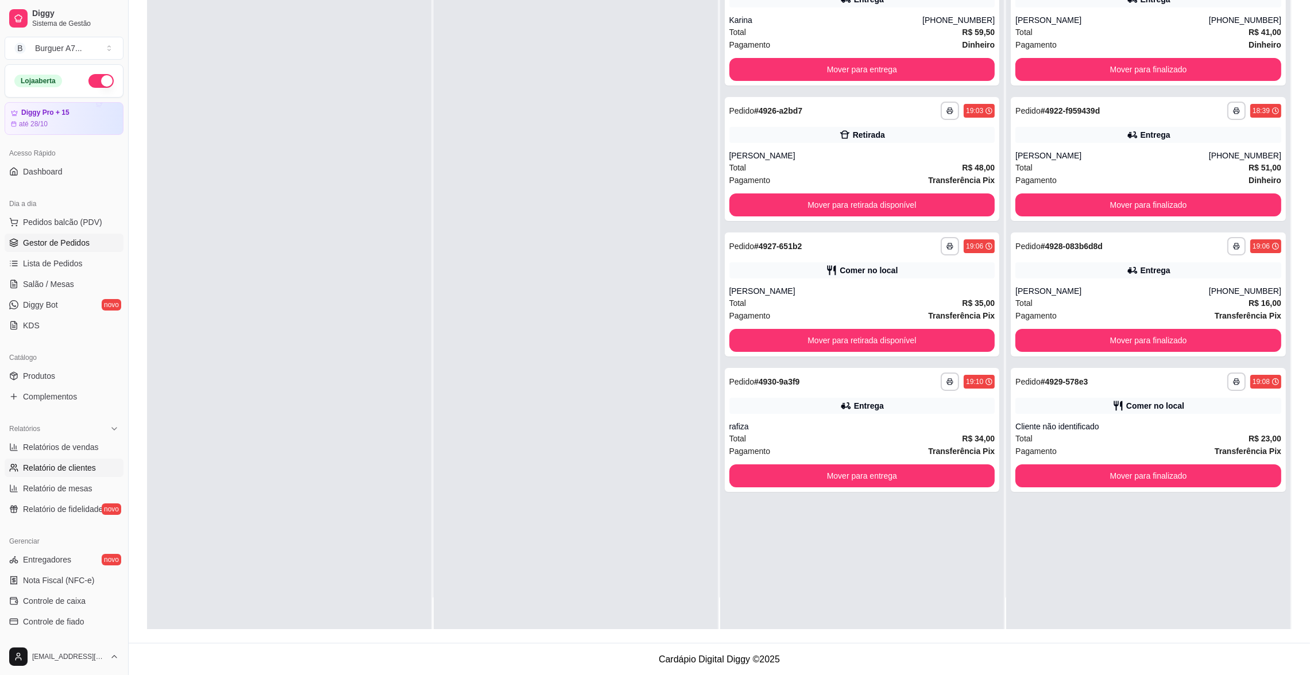
click at [19, 459] on link "Relatório de clientes" at bounding box center [64, 468] width 119 height 18
select select "30"
select select "HIGHEST_TOTAL_SPENT_WITH_ORDERS"
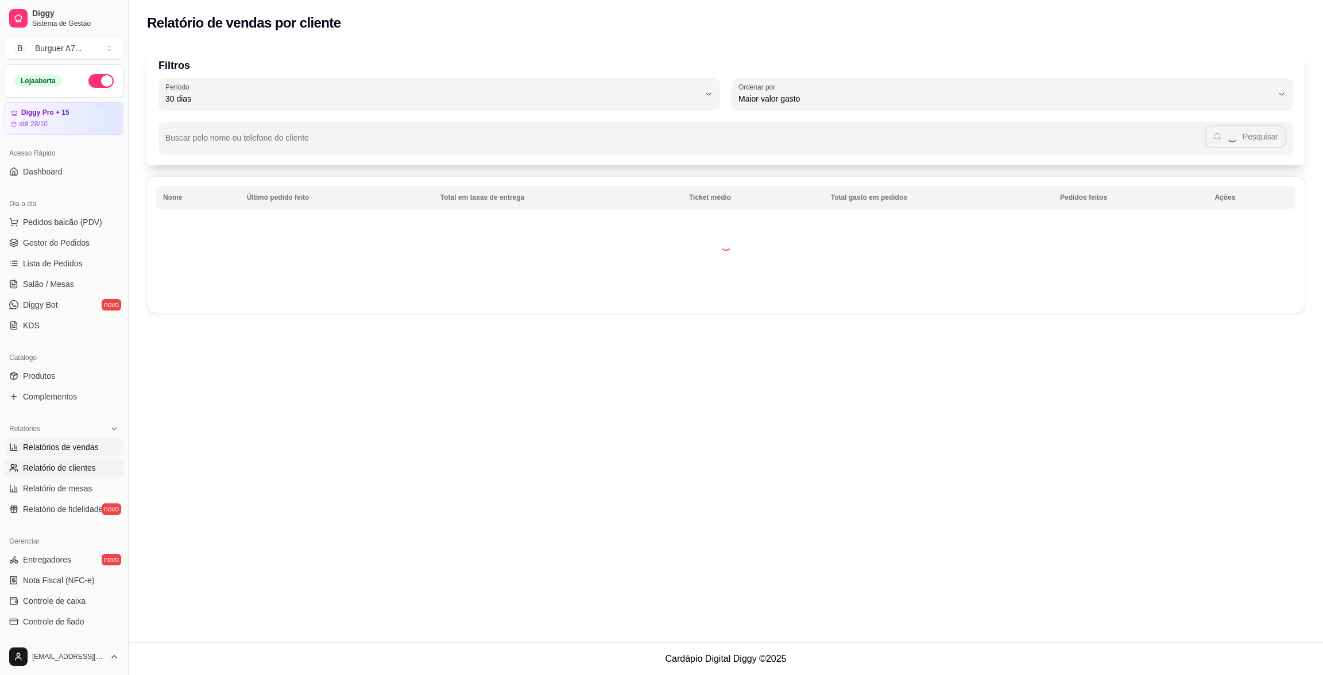
click at [25, 452] on span "Relatórios de vendas" at bounding box center [61, 447] width 76 height 11
select select "ALL"
select select "0"
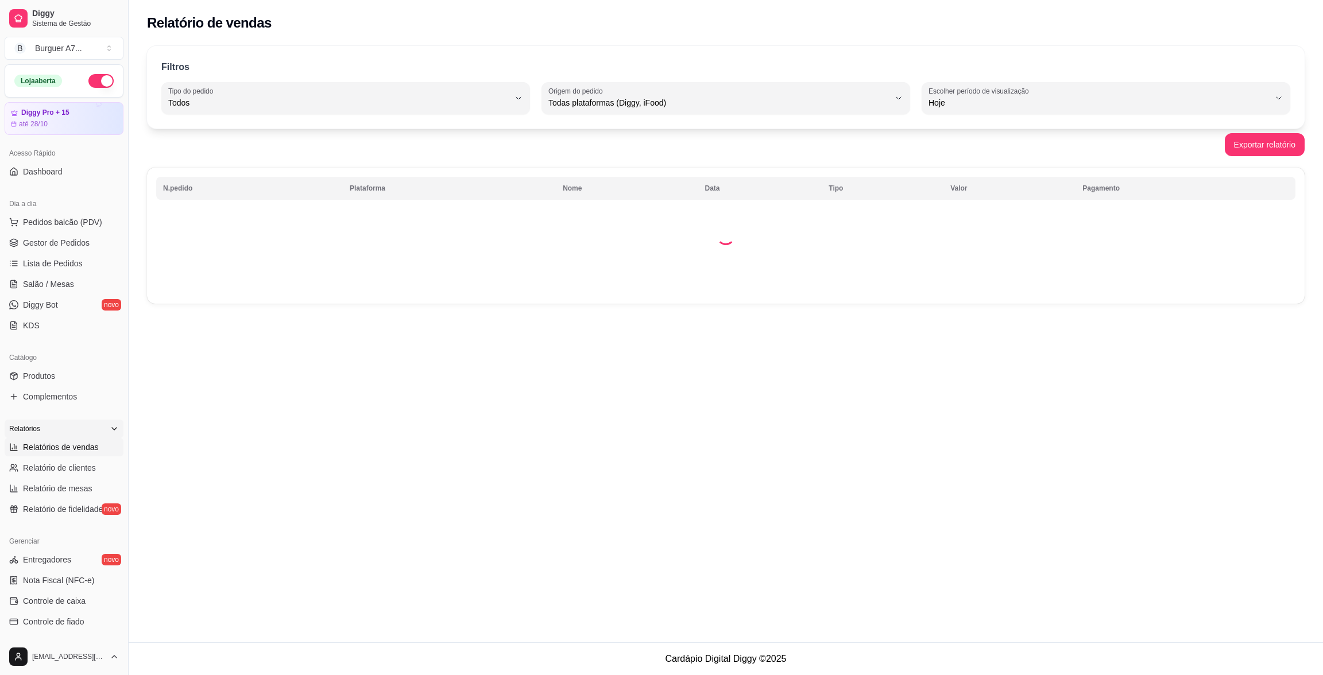
click at [50, 432] on div "Relatórios" at bounding box center [64, 429] width 119 height 18
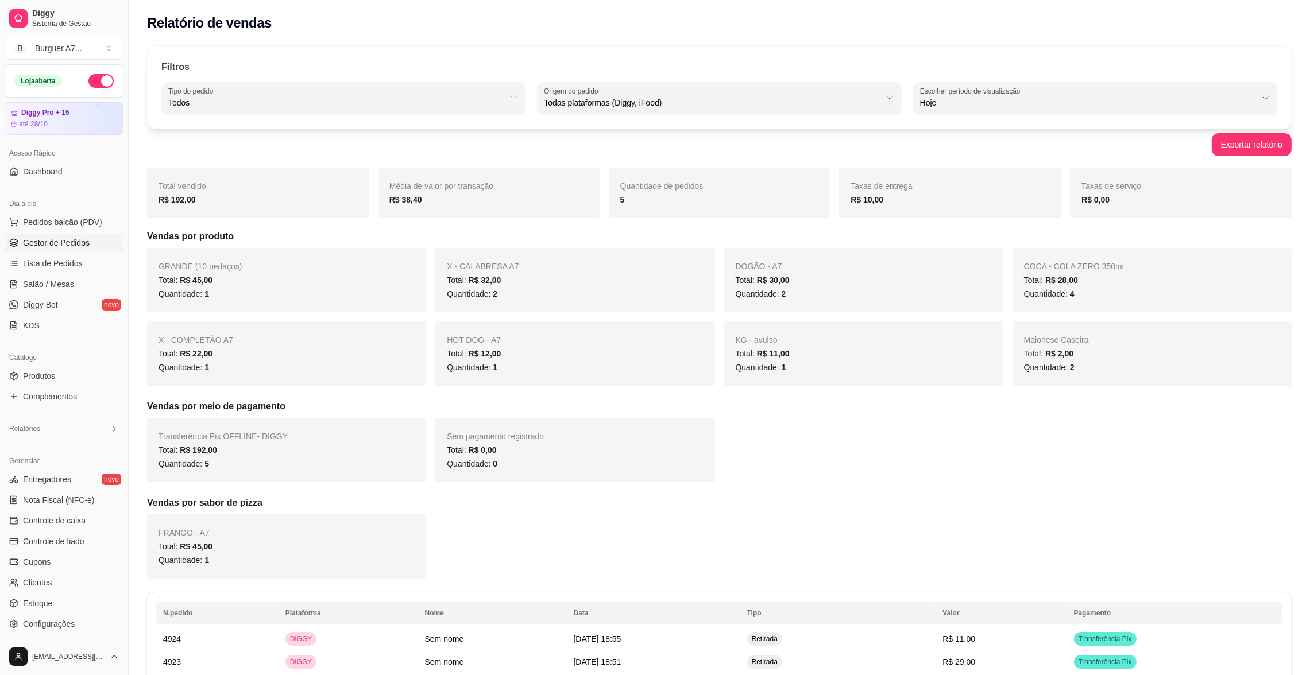
click at [80, 237] on span "Gestor de Pedidos" at bounding box center [56, 242] width 67 height 11
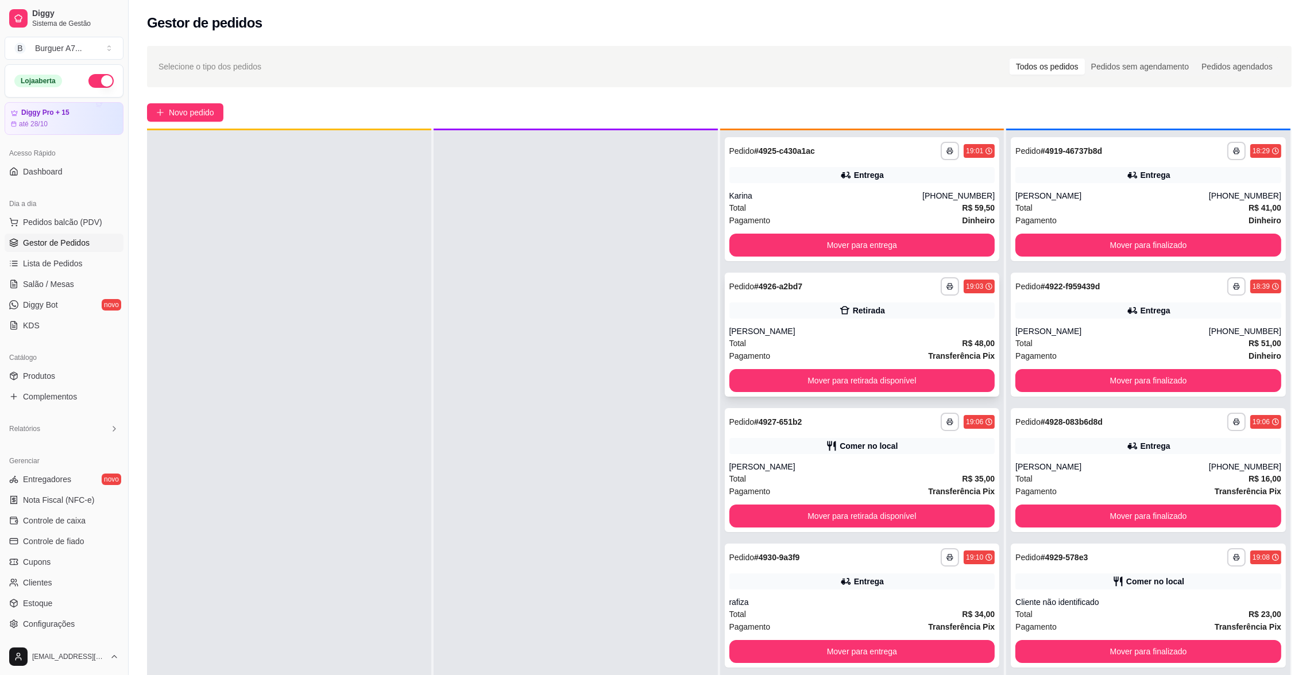
scroll to position [32, 0]
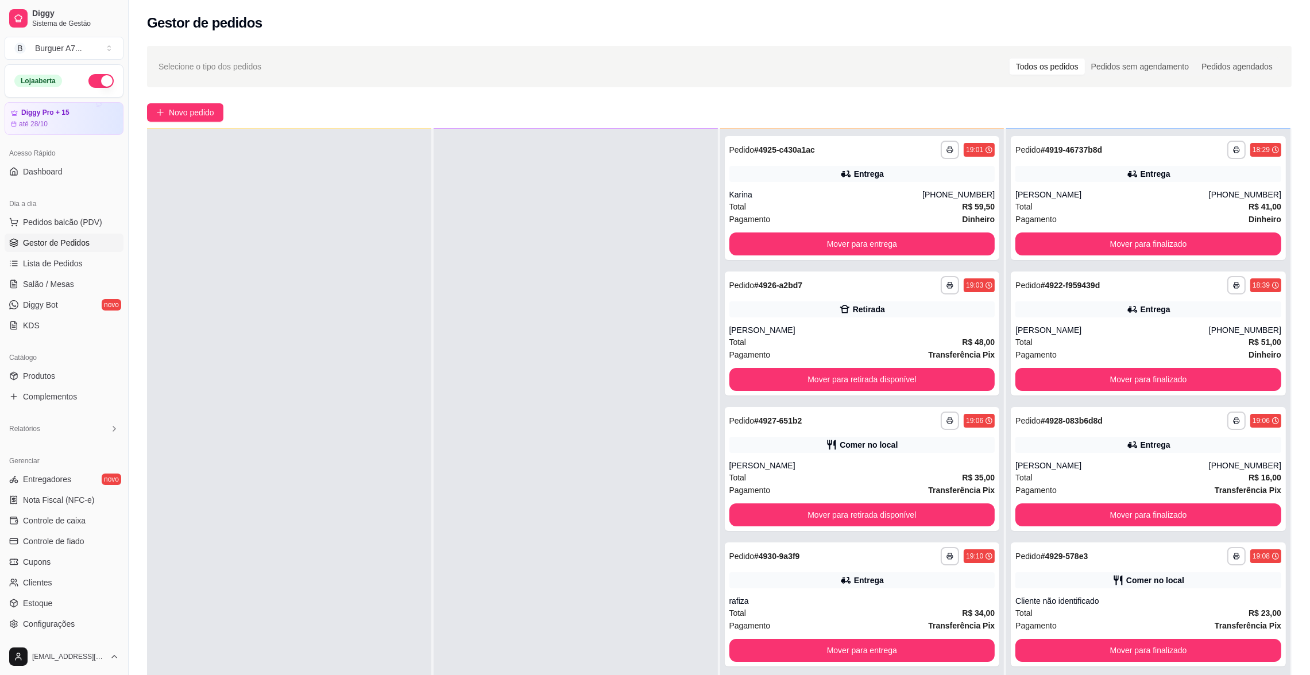
click at [212, 91] on div "**********" at bounding box center [719, 428] width 1181 height 779
click at [196, 105] on button "Novo pedido" at bounding box center [185, 112] width 76 height 18
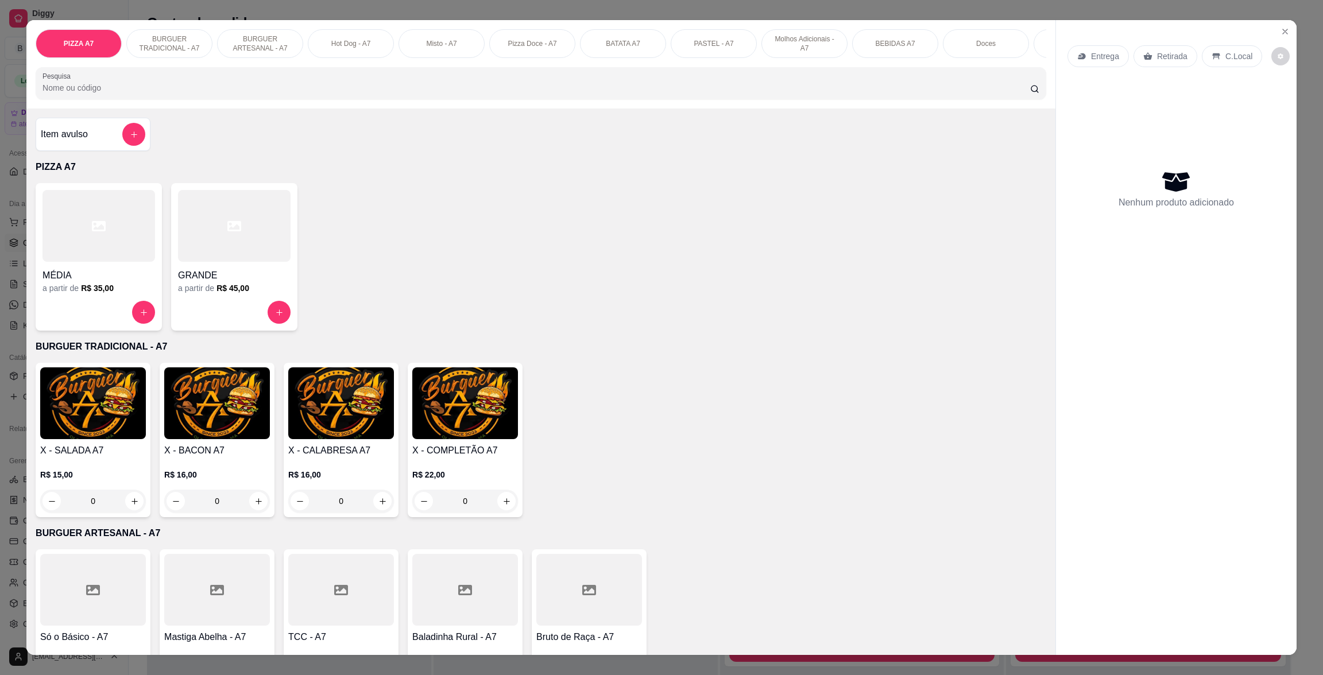
click at [95, 146] on div "Item avulso" at bounding box center [93, 134] width 104 height 23
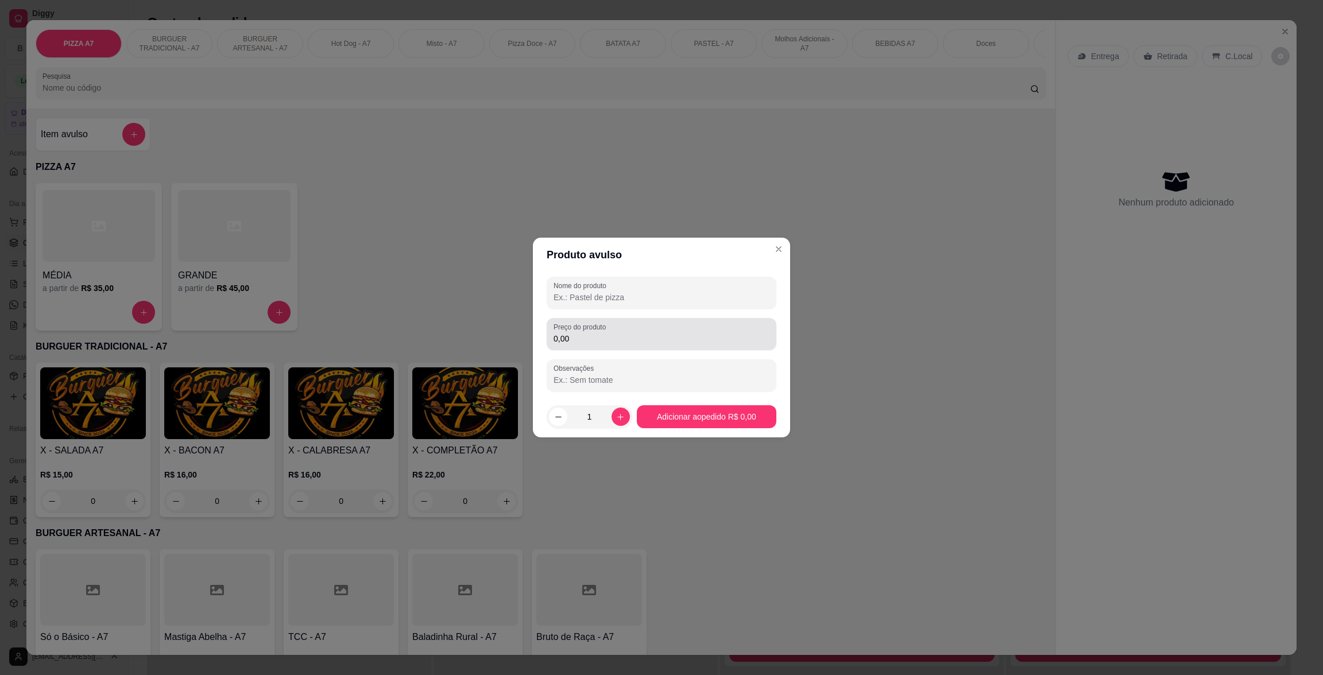
click at [611, 331] on div "0,00" at bounding box center [662, 334] width 216 height 23
type input "25,00"
click at [643, 285] on div at bounding box center [662, 292] width 216 height 23
type input "KG"
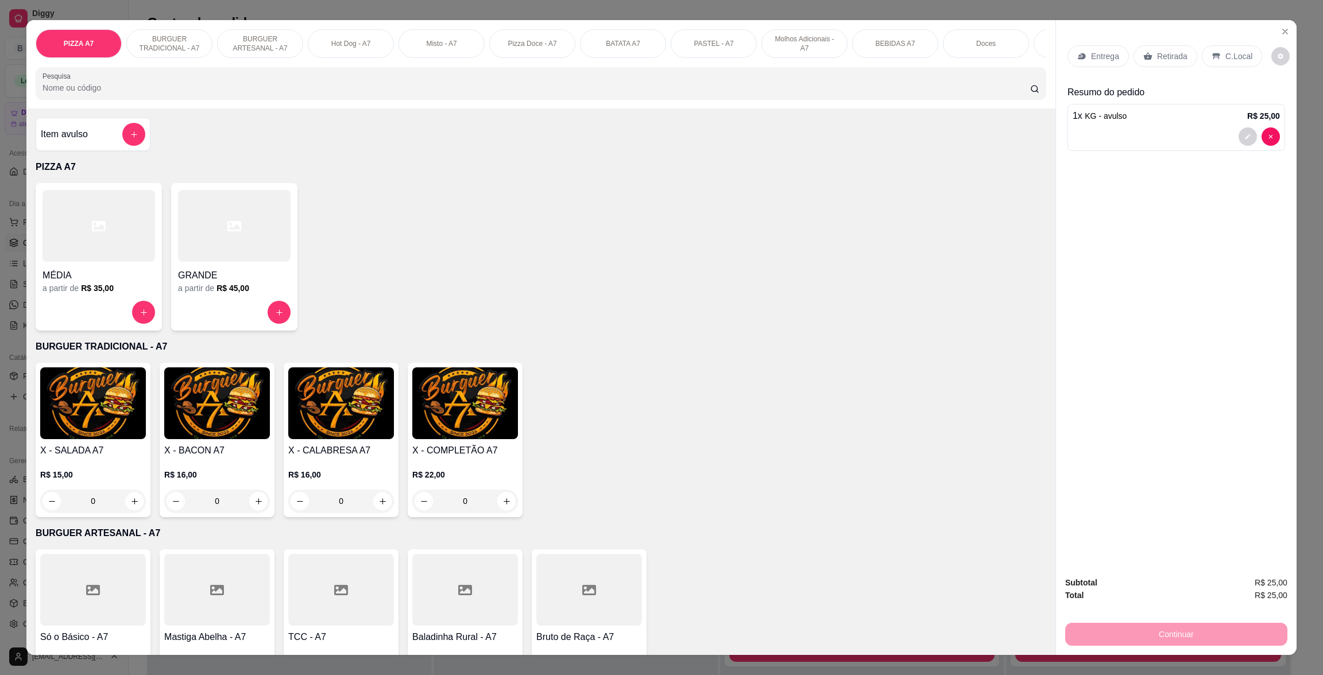
click at [1150, 42] on div "Entrega Retirada C.Local" at bounding box center [1176, 56] width 218 height 40
click at [1159, 49] on div "Retirada" at bounding box center [1165, 56] width 64 height 22
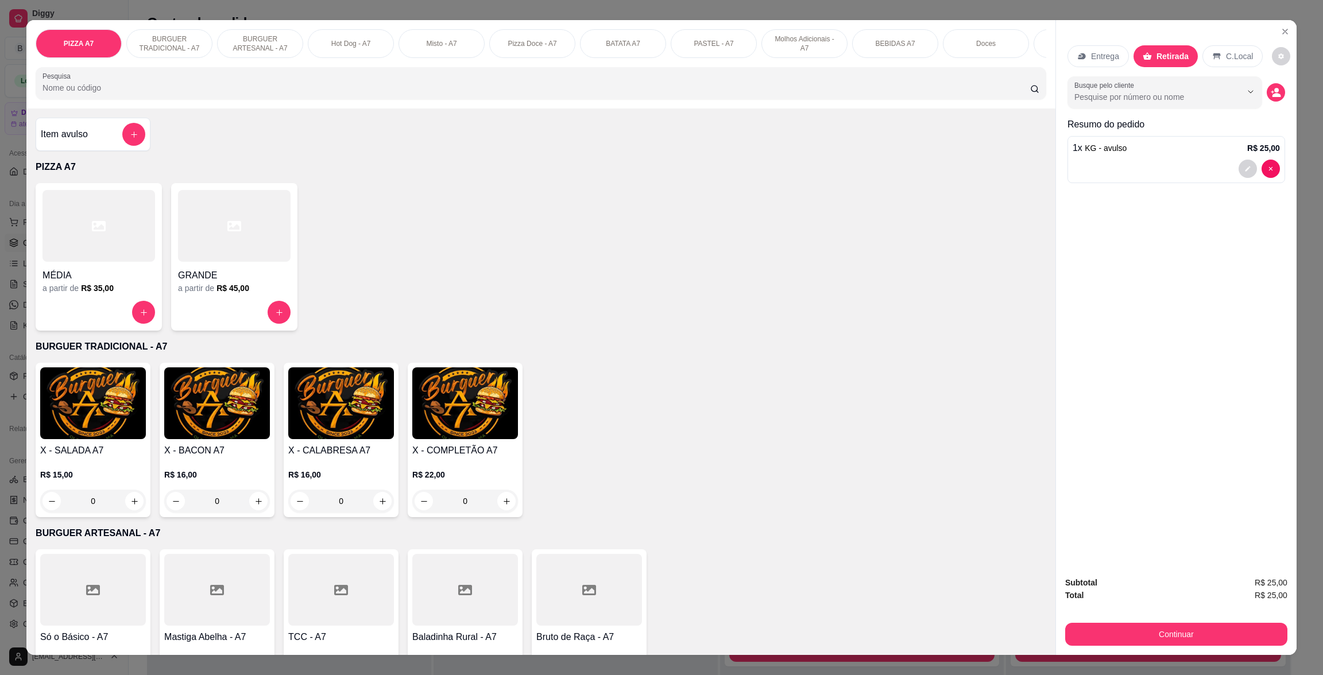
click at [1217, 646] on div "Subtotal R$ 25,00 Total R$ 25,00 Continuar" at bounding box center [1176, 611] width 241 height 88
click at [1219, 636] on button "Continuar" at bounding box center [1176, 634] width 222 height 23
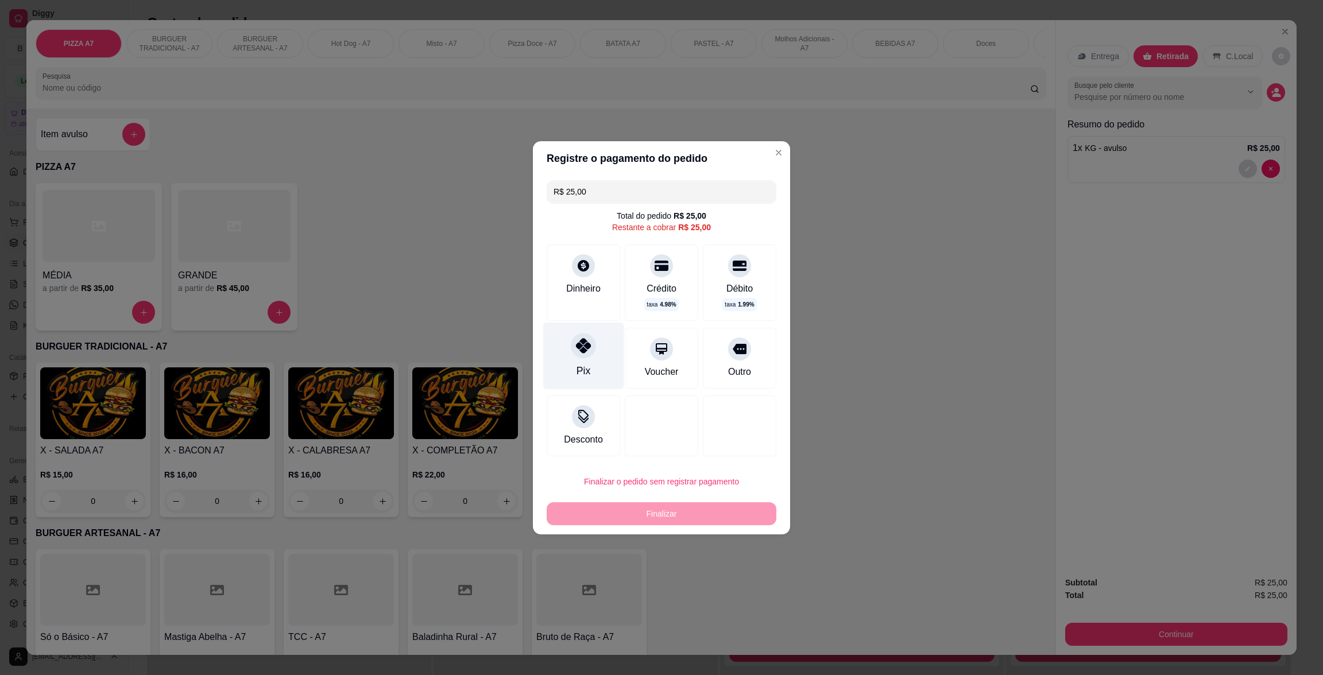
click at [588, 371] on div "Pix" at bounding box center [583, 355] width 81 height 67
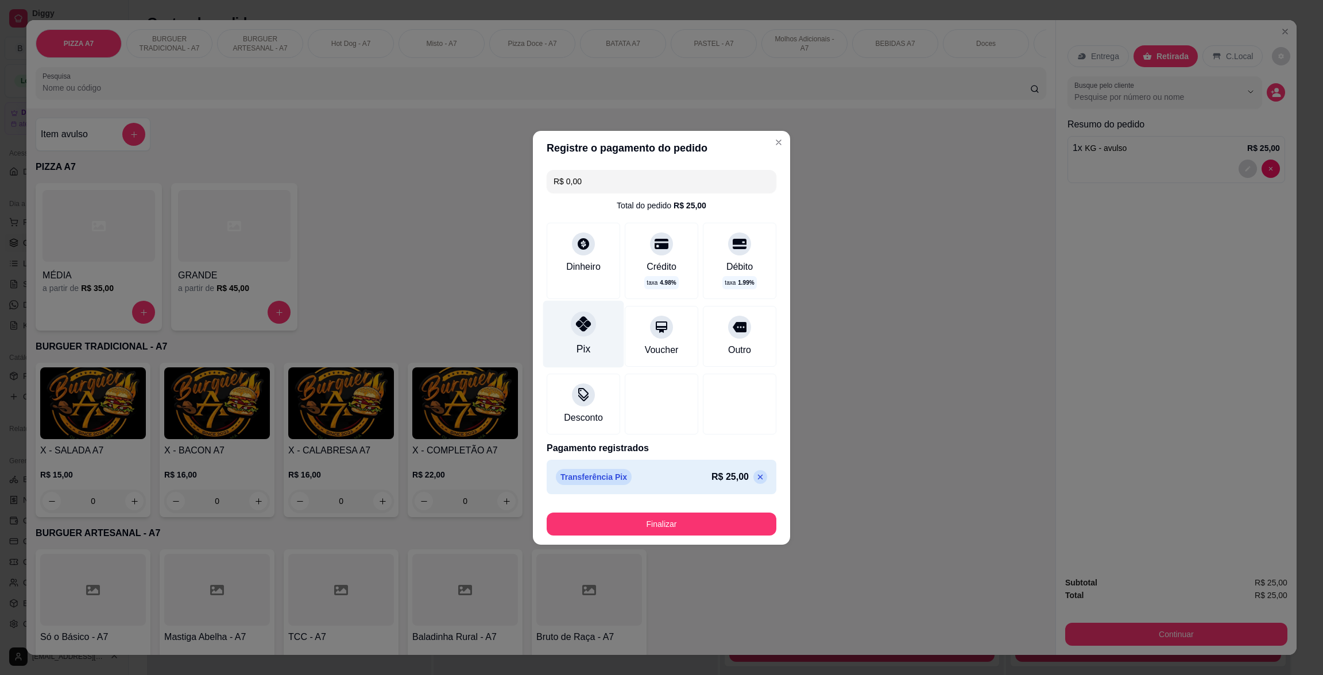
type input "R$ 0,00"
click at [736, 536] on footer "Finalizar" at bounding box center [661, 522] width 257 height 46
click at [734, 525] on button "Finalizar" at bounding box center [662, 524] width 230 height 23
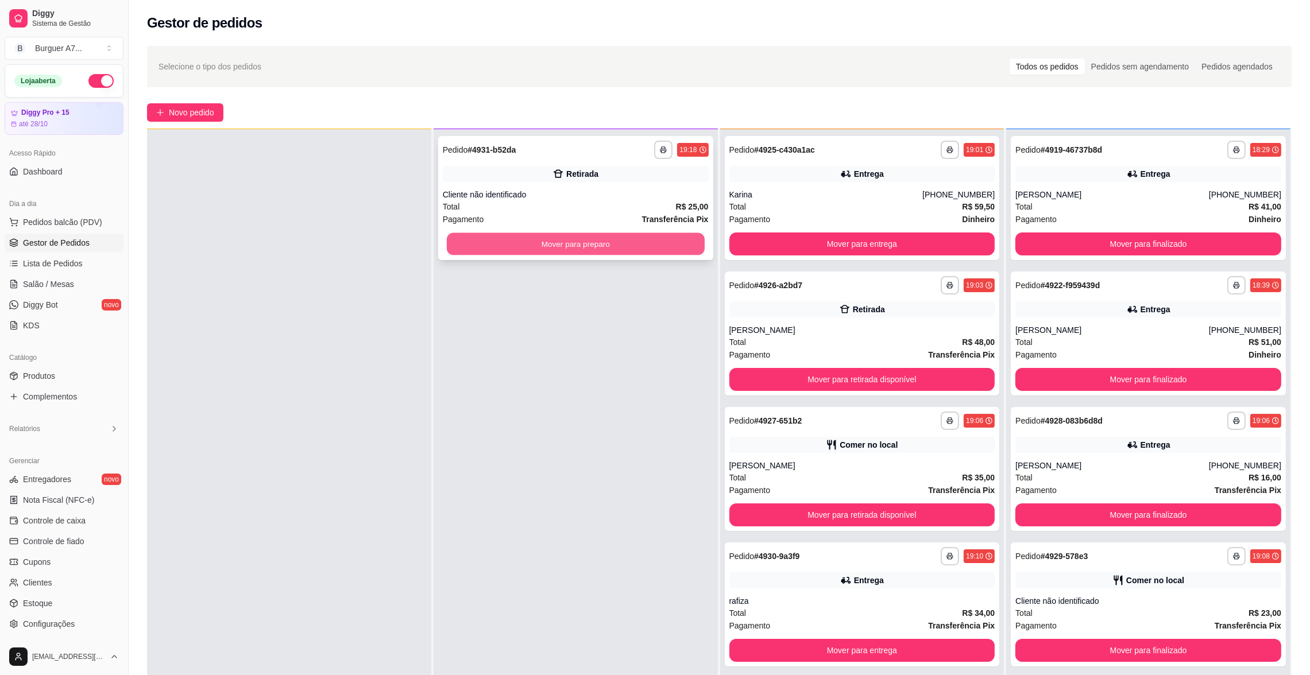
click at [678, 249] on button "Mover para preparo" at bounding box center [576, 244] width 258 height 22
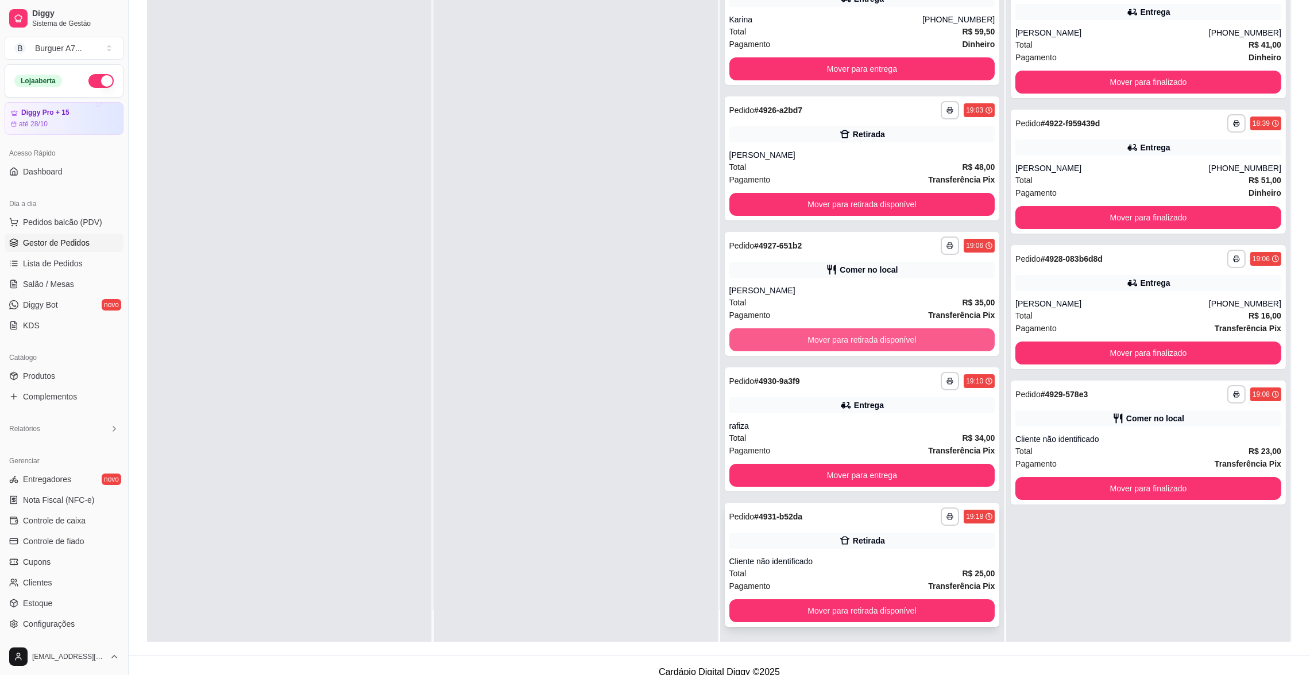
scroll to position [175, 0]
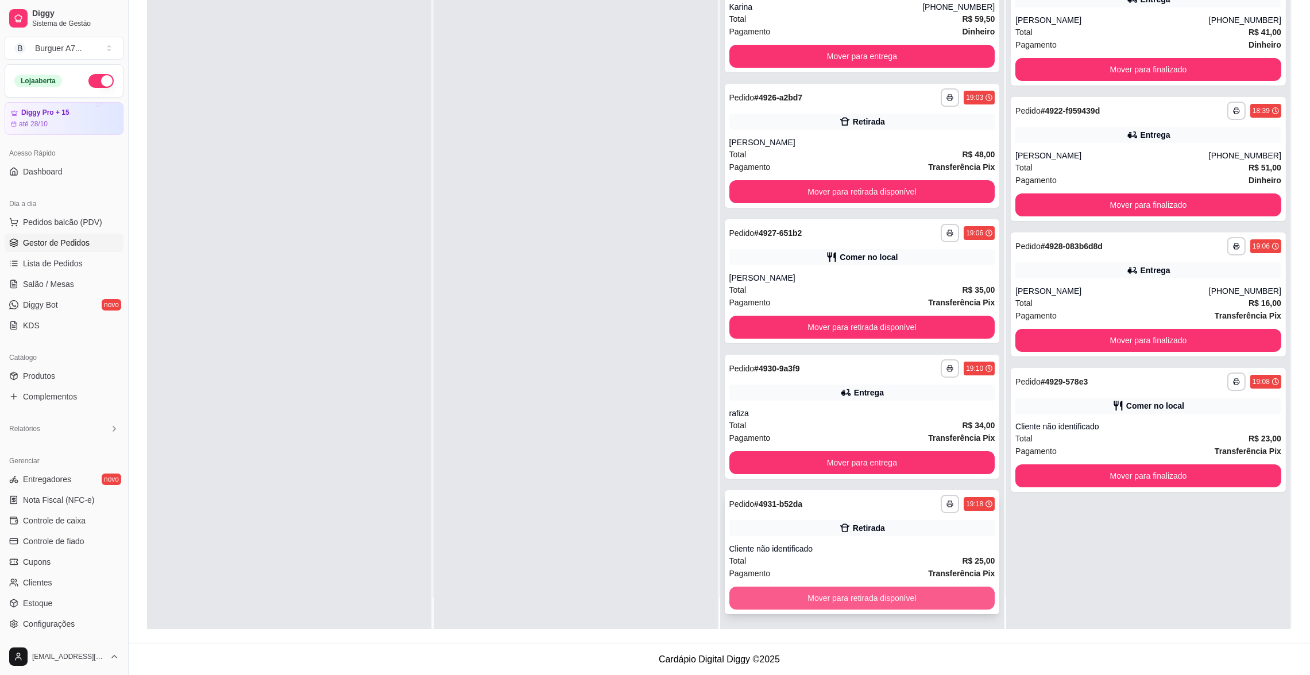
click at [935, 594] on button "Mover para retirada disponível" at bounding box center [862, 598] width 266 height 23
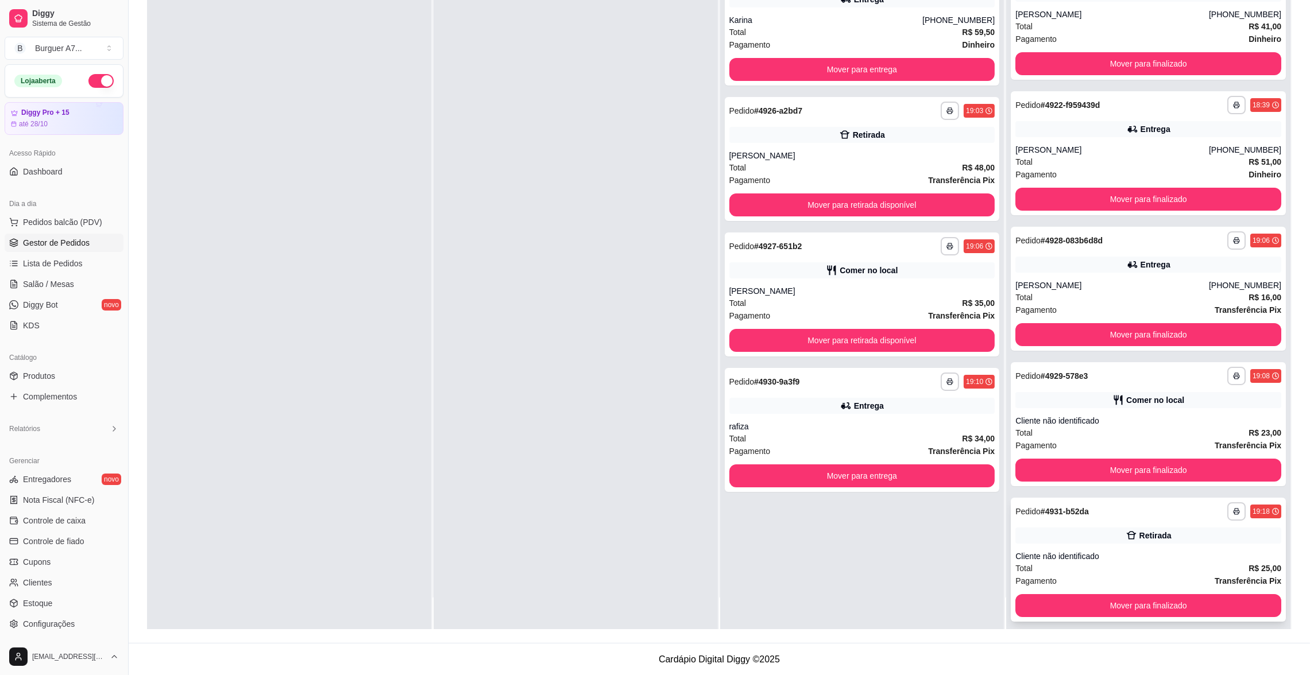
scroll to position [13, 0]
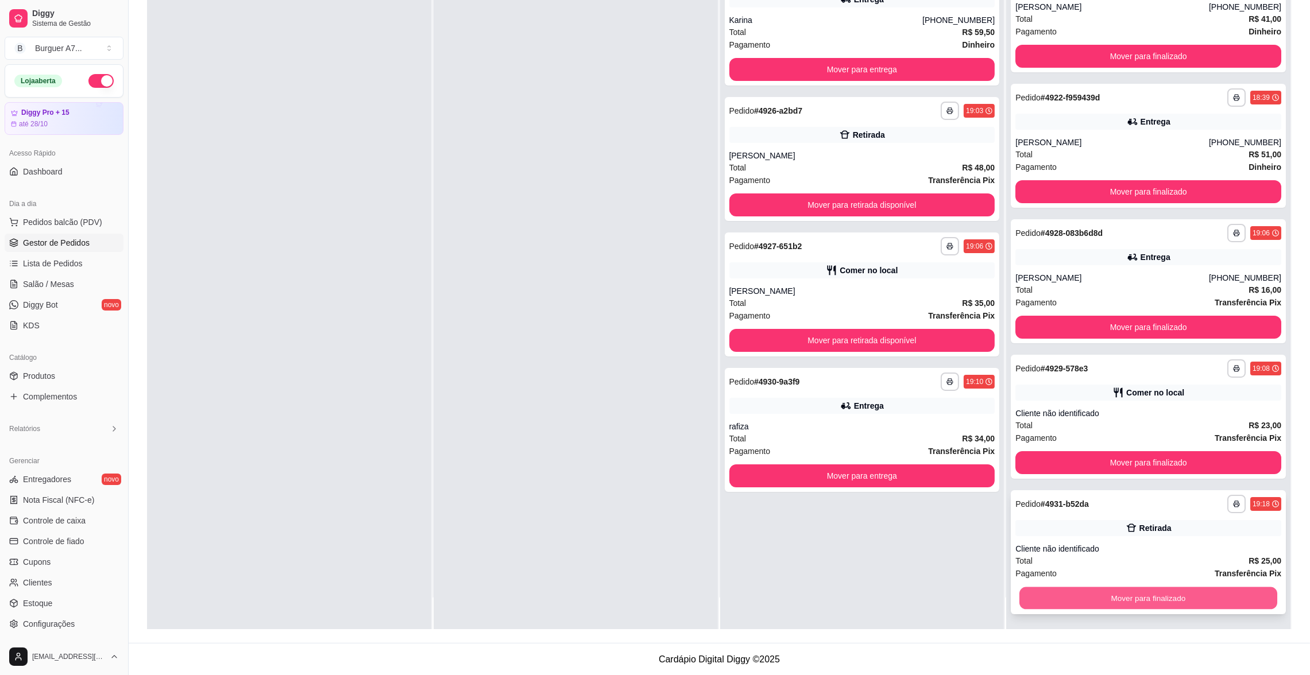
click at [1092, 598] on button "Mover para finalizado" at bounding box center [1148, 598] width 258 height 22
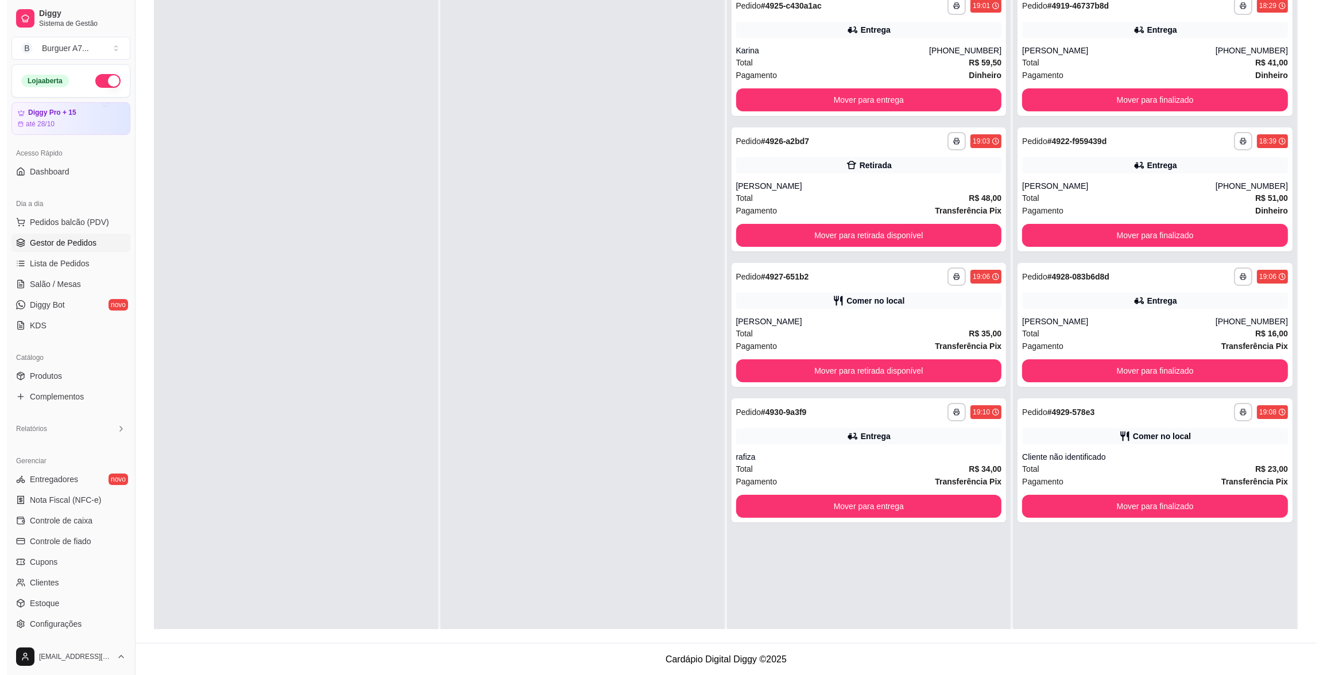
scroll to position [0, 0]
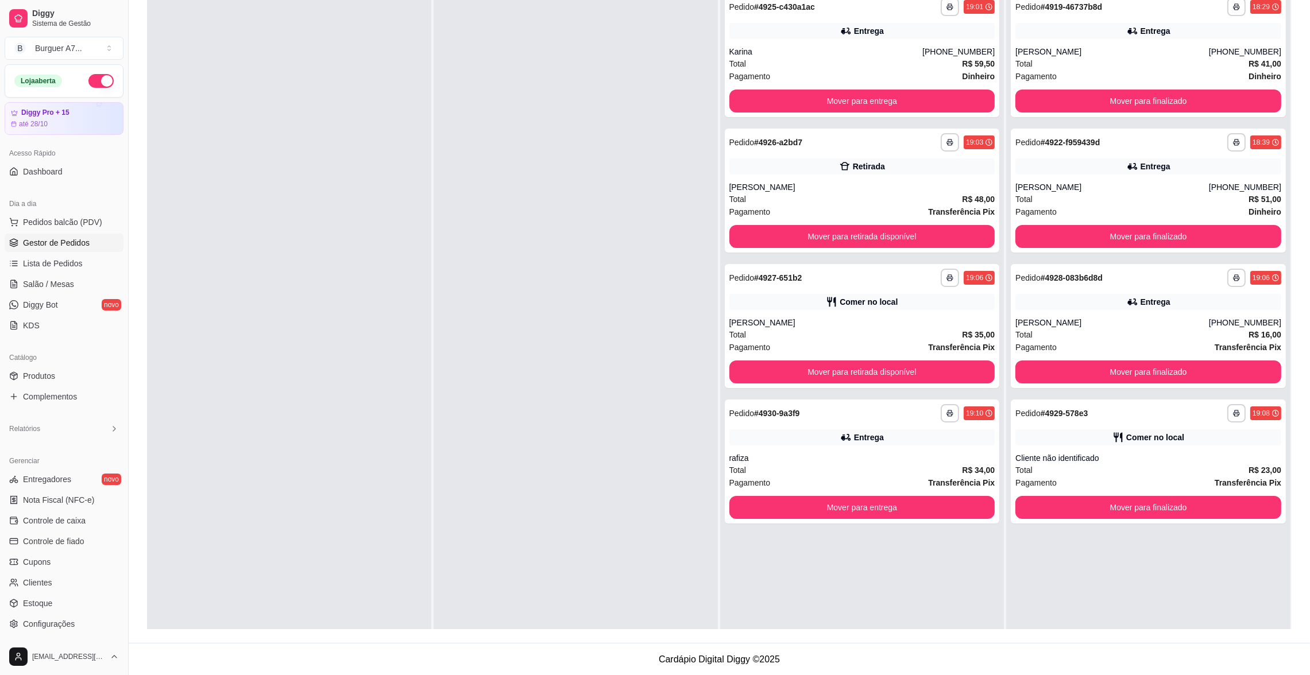
click at [1106, 581] on div "**********" at bounding box center [1148, 323] width 284 height 675
click at [895, 514] on button "Mover para entrega" at bounding box center [862, 507] width 266 height 23
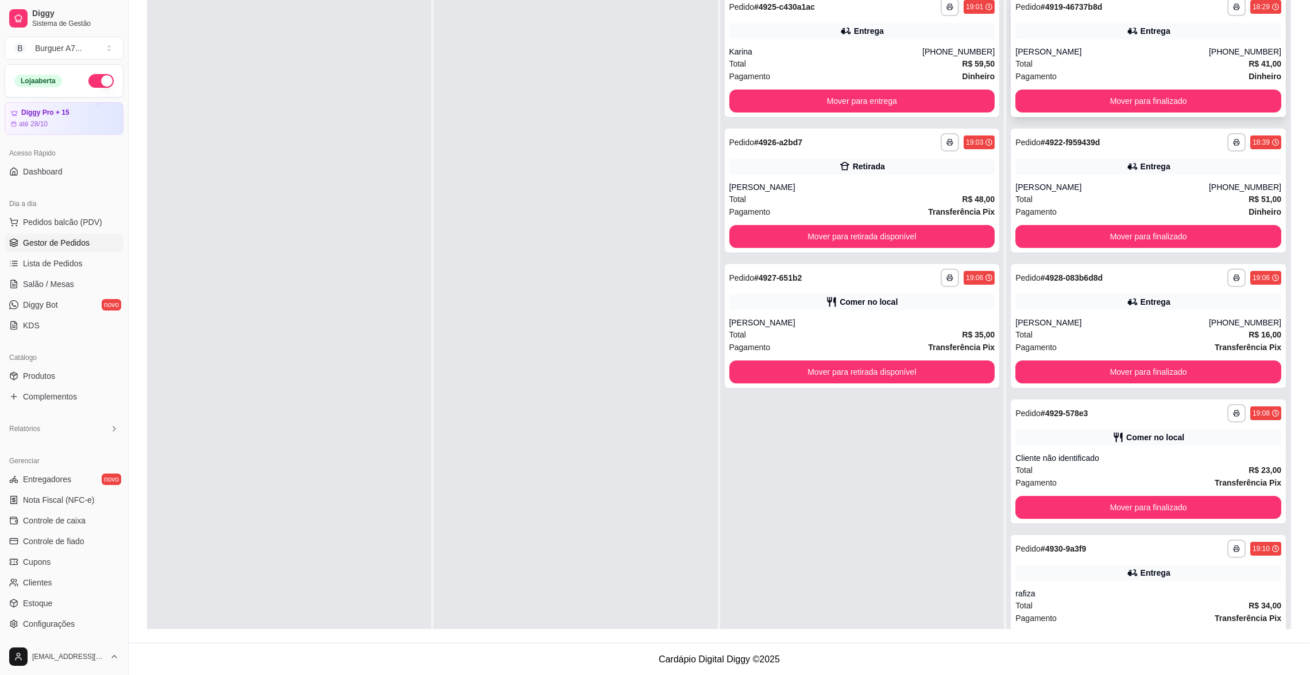
click at [1038, 42] on div "**********" at bounding box center [1148, 55] width 275 height 124
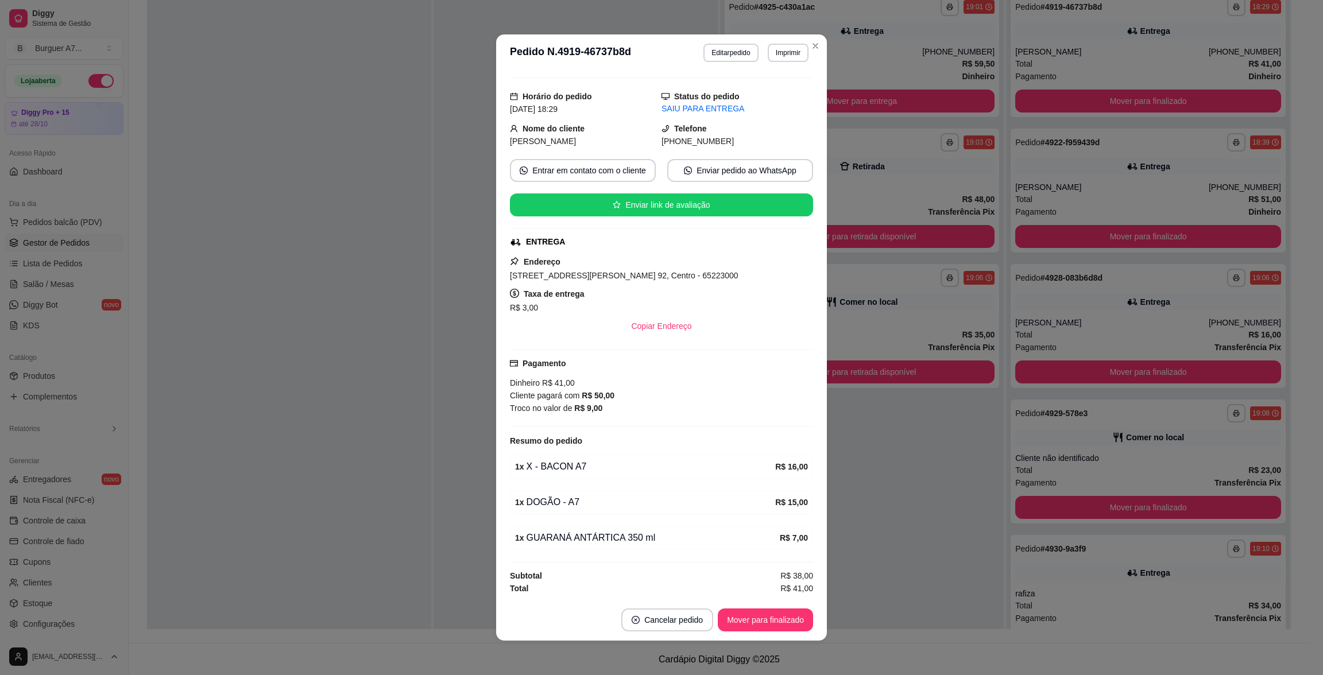
scroll to position [26, 0]
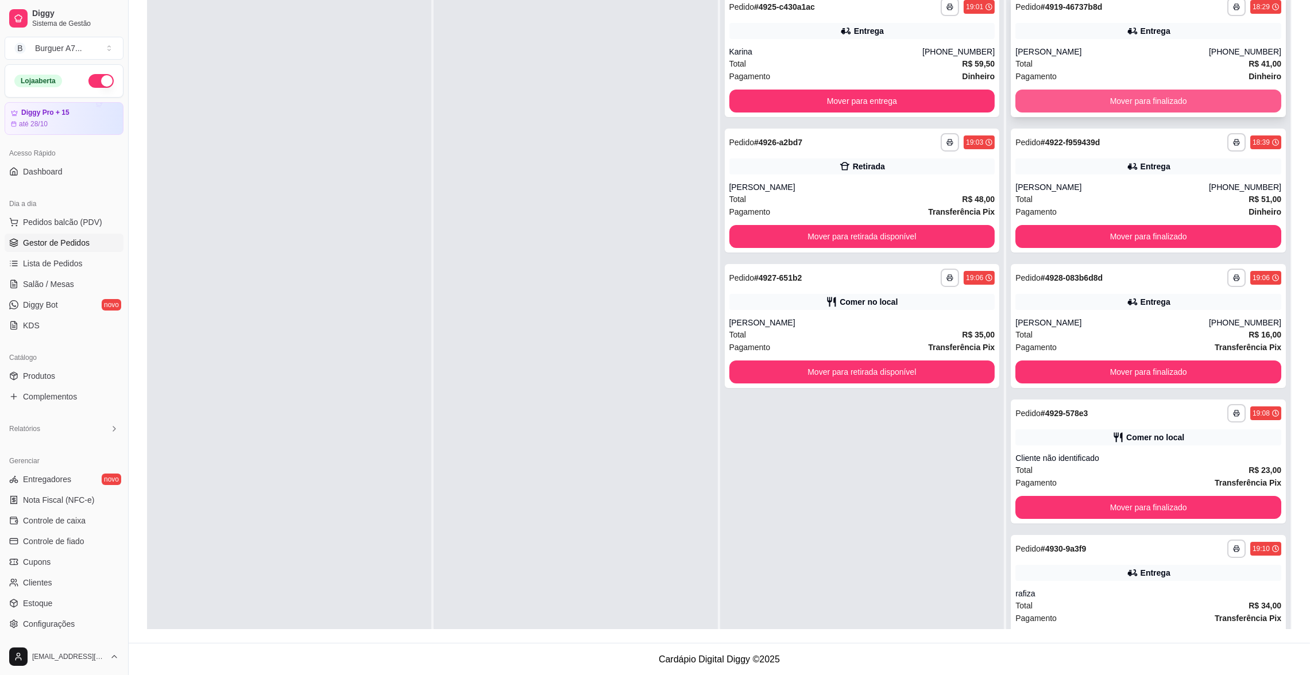
click at [1145, 107] on button "Mover para finalizado" at bounding box center [1148, 101] width 266 height 23
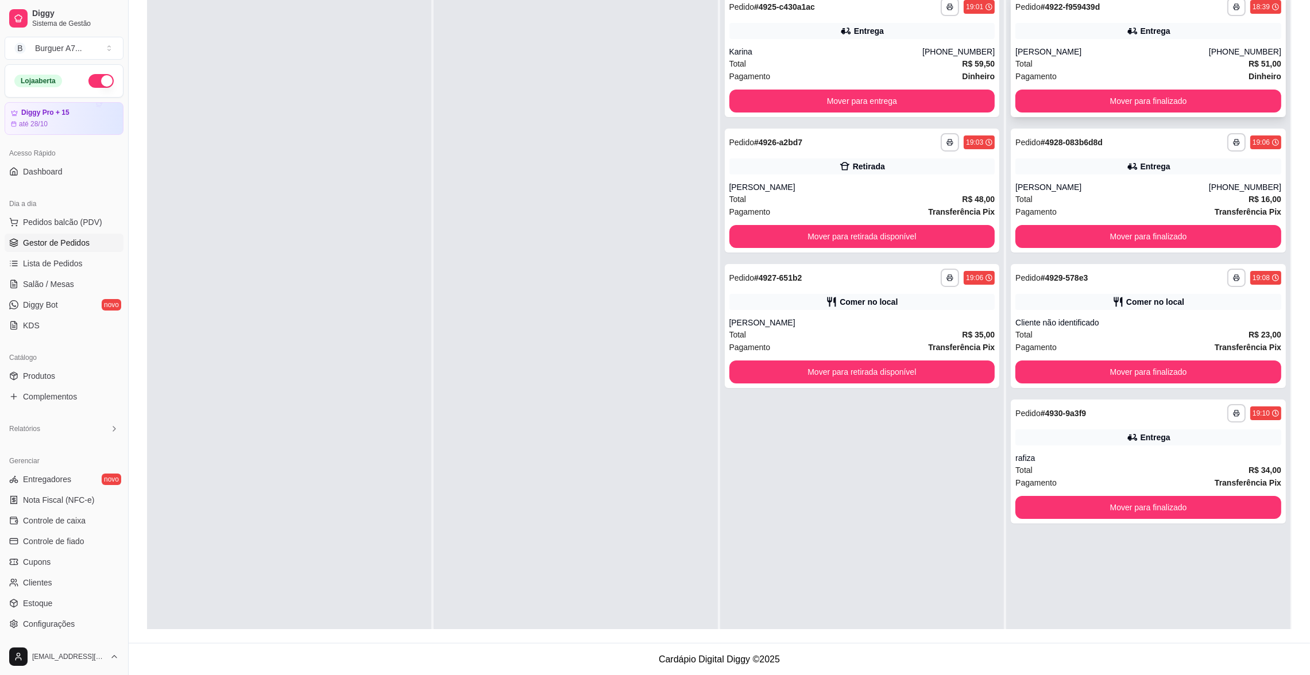
click at [1112, 65] on div "Total R$ 51,00" at bounding box center [1148, 63] width 266 height 13
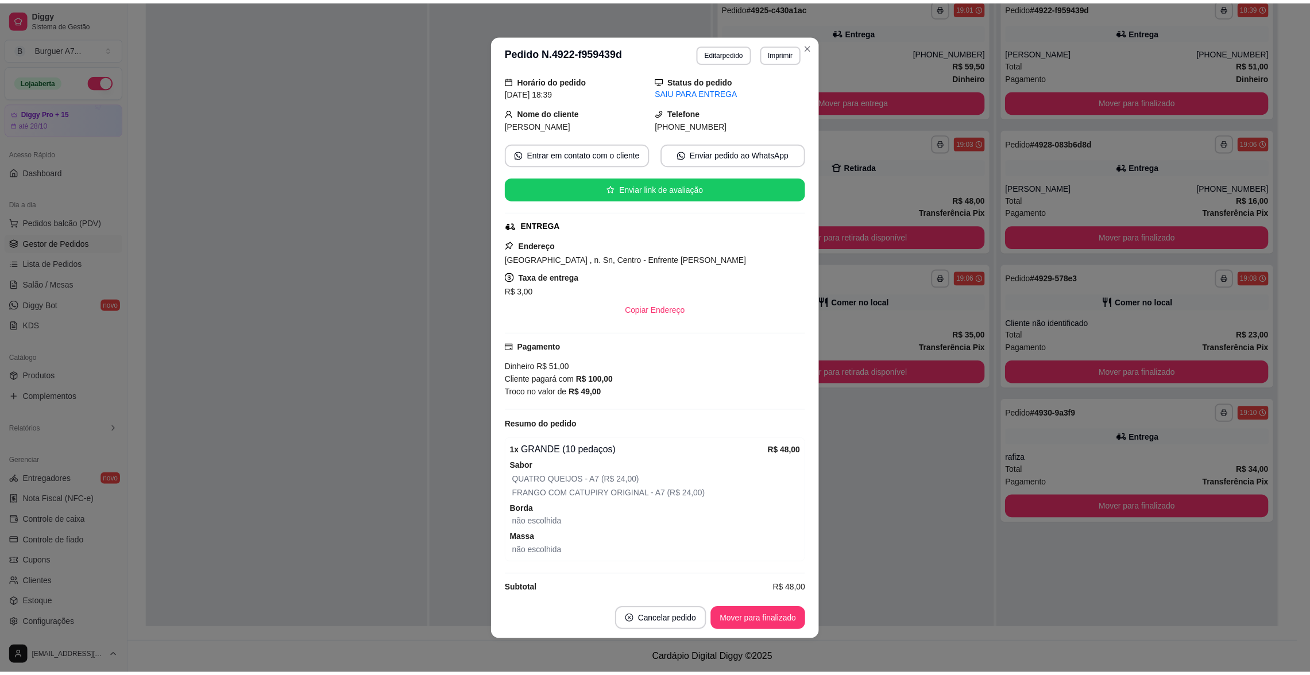
scroll to position [56, 0]
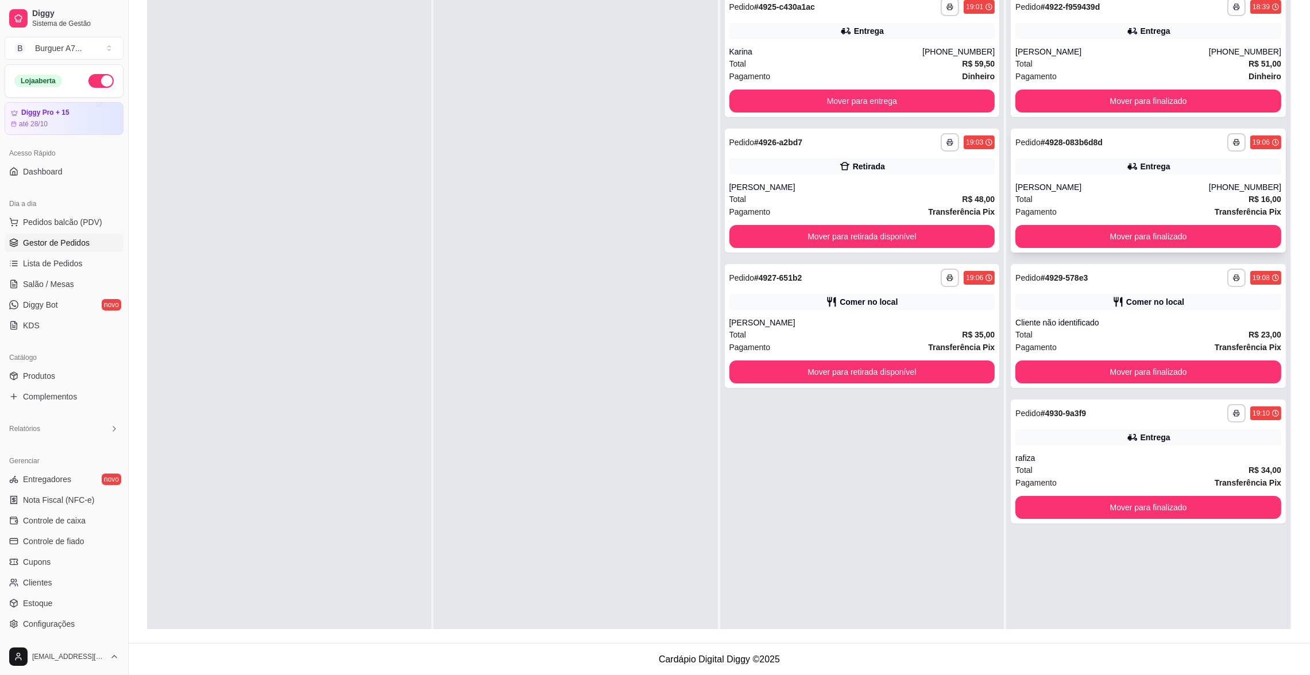
click at [1052, 185] on div "[PERSON_NAME]" at bounding box center [1111, 186] width 193 height 11
click at [1212, 304] on div "Comer no local" at bounding box center [1148, 302] width 266 height 16
click at [1206, 357] on div "**********" at bounding box center [1148, 326] width 275 height 124
click at [1202, 366] on button "Mover para finalizado" at bounding box center [1148, 372] width 266 height 23
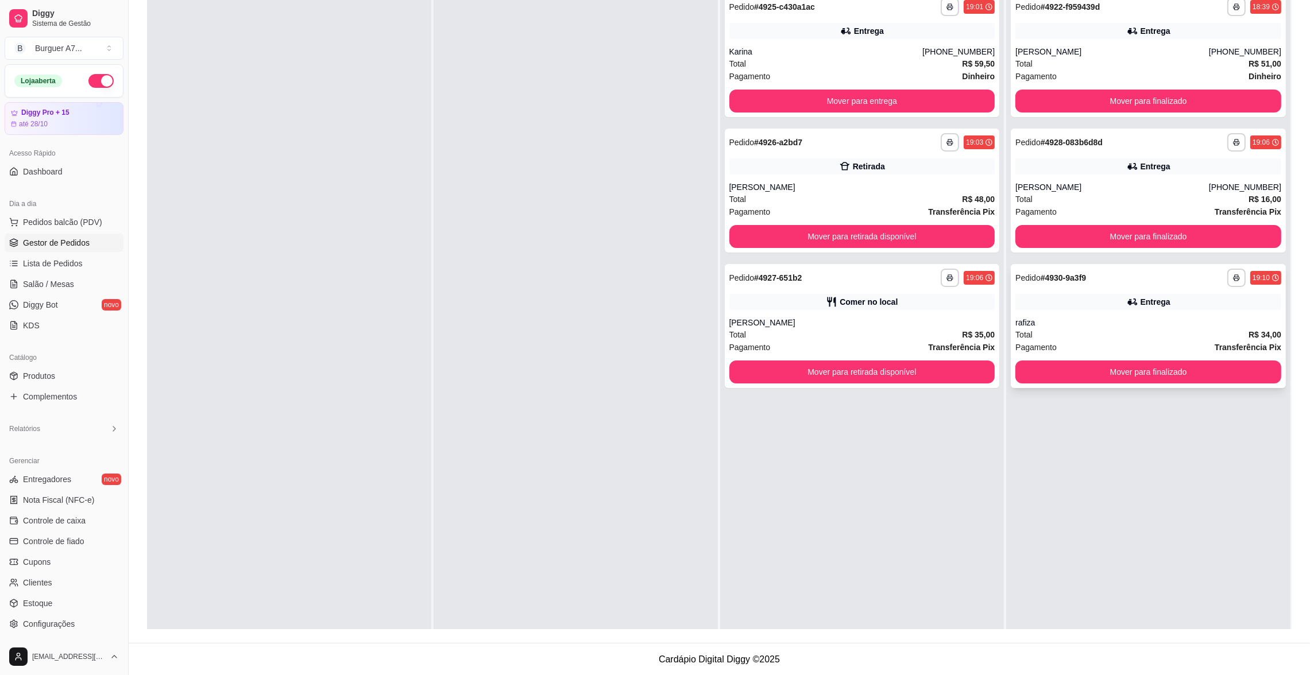
click at [1133, 330] on div "Total R$ 34,00" at bounding box center [1148, 334] width 266 height 13
click at [957, 104] on button "Mover para entrega" at bounding box center [862, 101] width 266 height 23
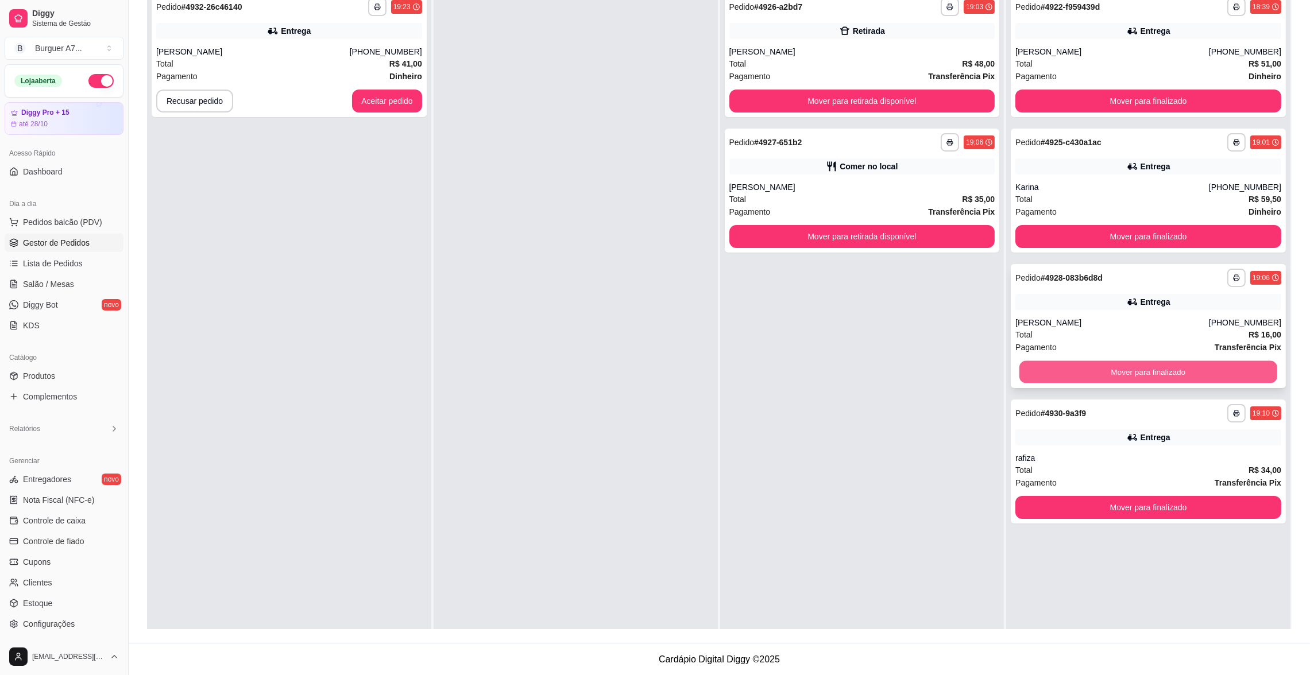
click at [1183, 376] on button "Mover para finalizado" at bounding box center [1148, 372] width 258 height 22
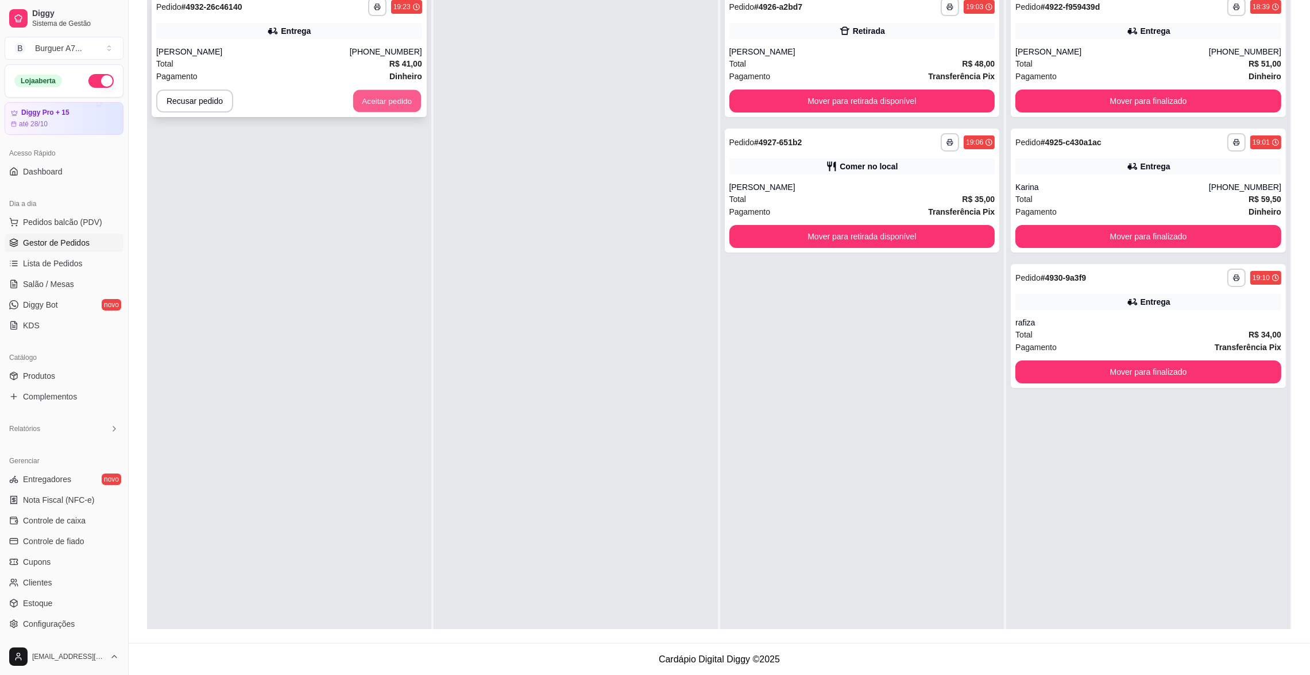
click at [398, 95] on button "Aceitar pedido" at bounding box center [387, 101] width 68 height 22
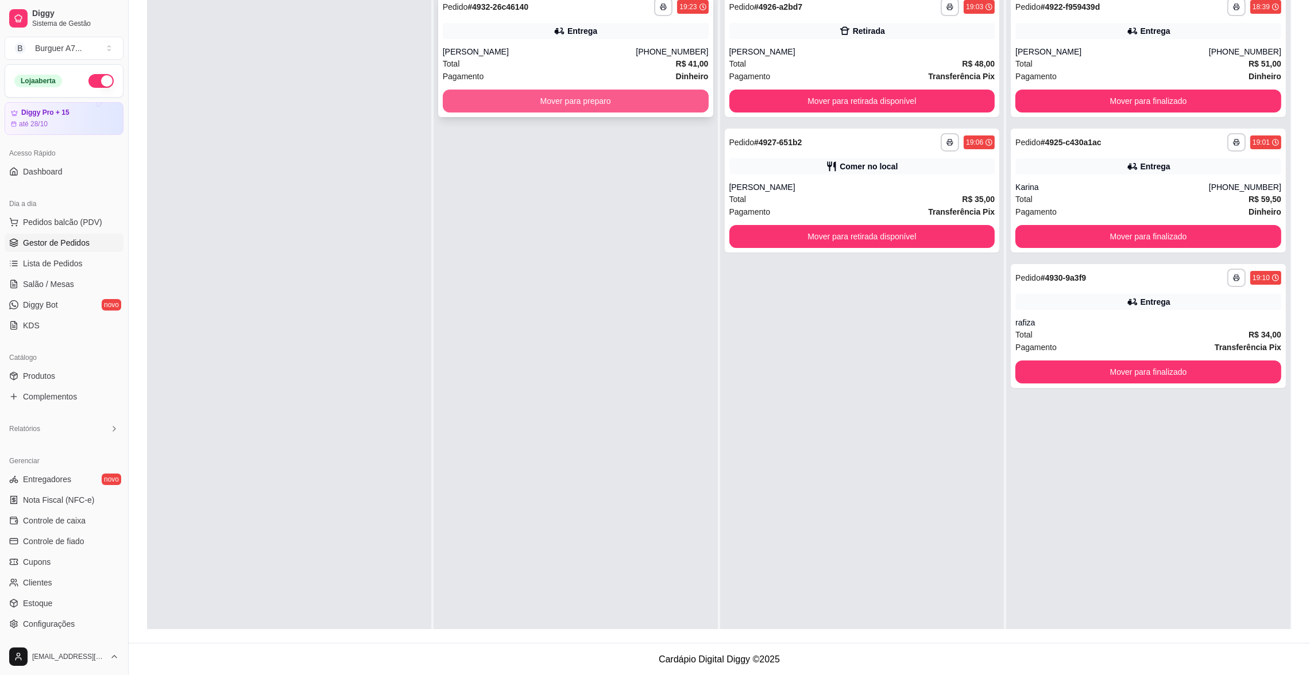
click at [583, 97] on button "Mover para preparo" at bounding box center [576, 101] width 266 height 23
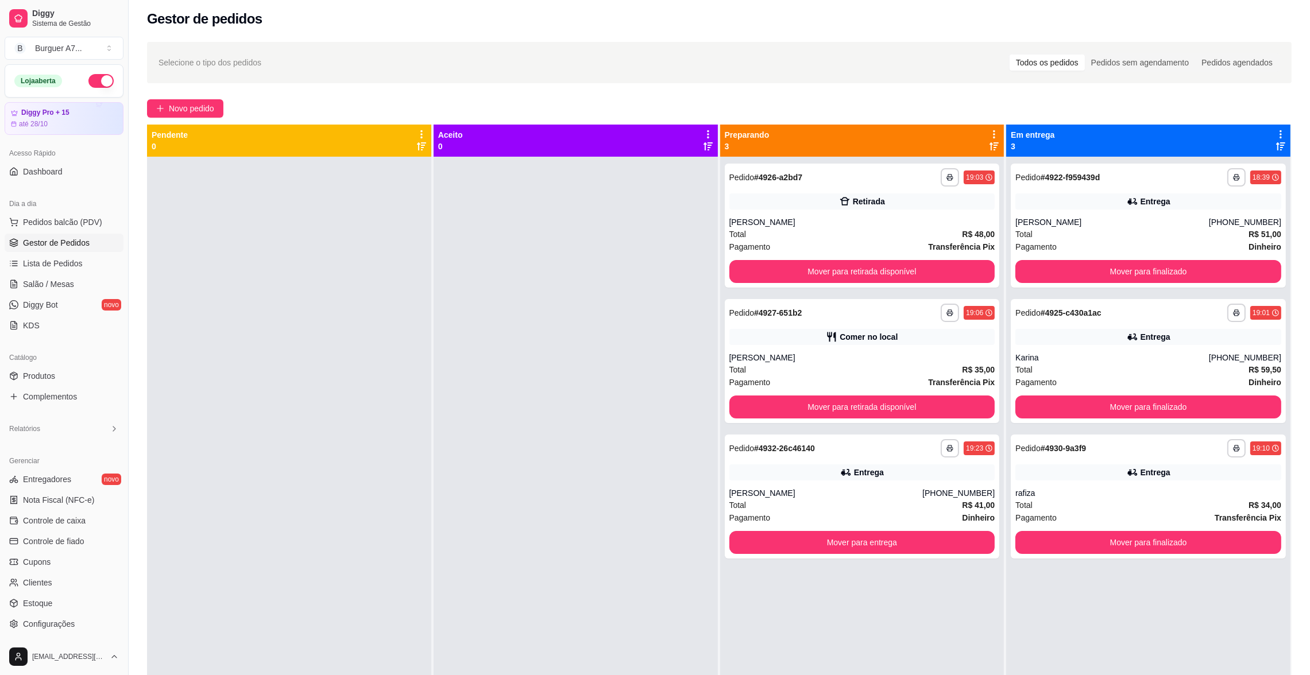
scroll to position [0, 0]
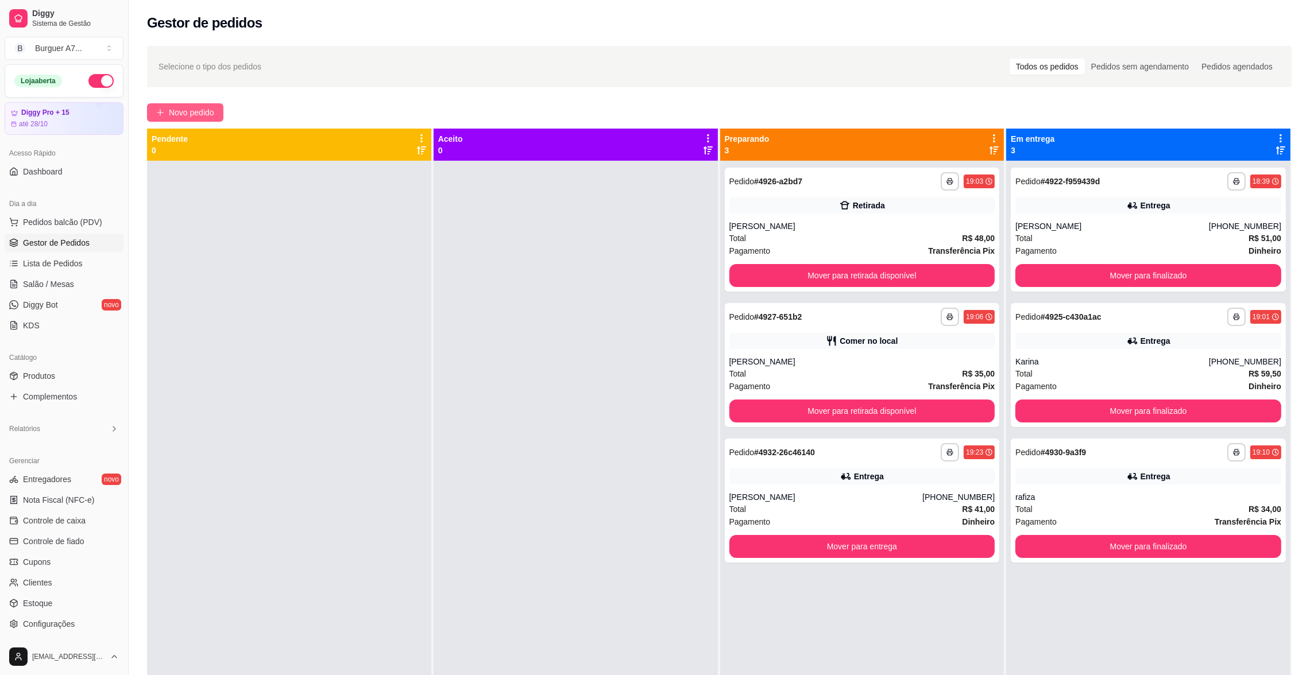
click at [199, 109] on span "Novo pedido" at bounding box center [191, 112] width 45 height 13
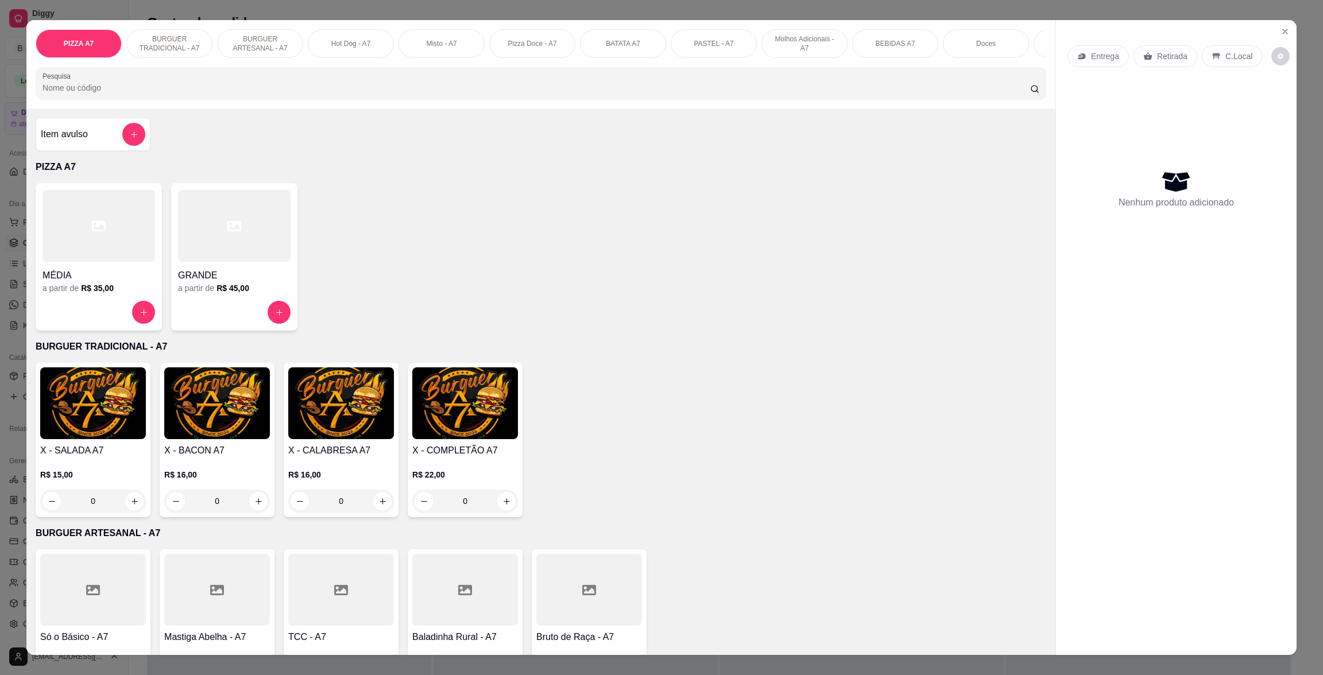
click at [110, 146] on div "Item avulso" at bounding box center [93, 134] width 104 height 23
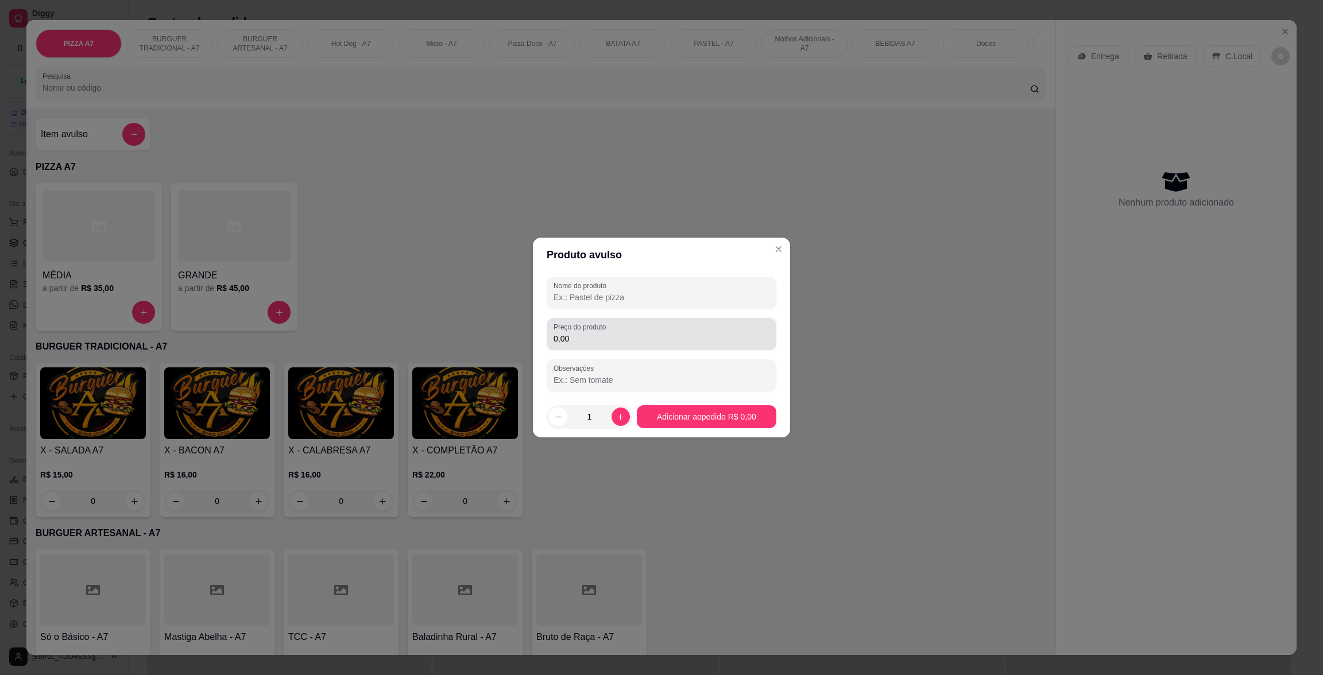
click at [725, 334] on input "0,00" at bounding box center [662, 338] width 216 height 11
type input "13,33"
click at [715, 274] on div "Nome do produto Preço do produto 13,33 Observações" at bounding box center [661, 334] width 257 height 124
click at [715, 294] on input "Nome do produto" at bounding box center [662, 297] width 216 height 11
type input "kg"
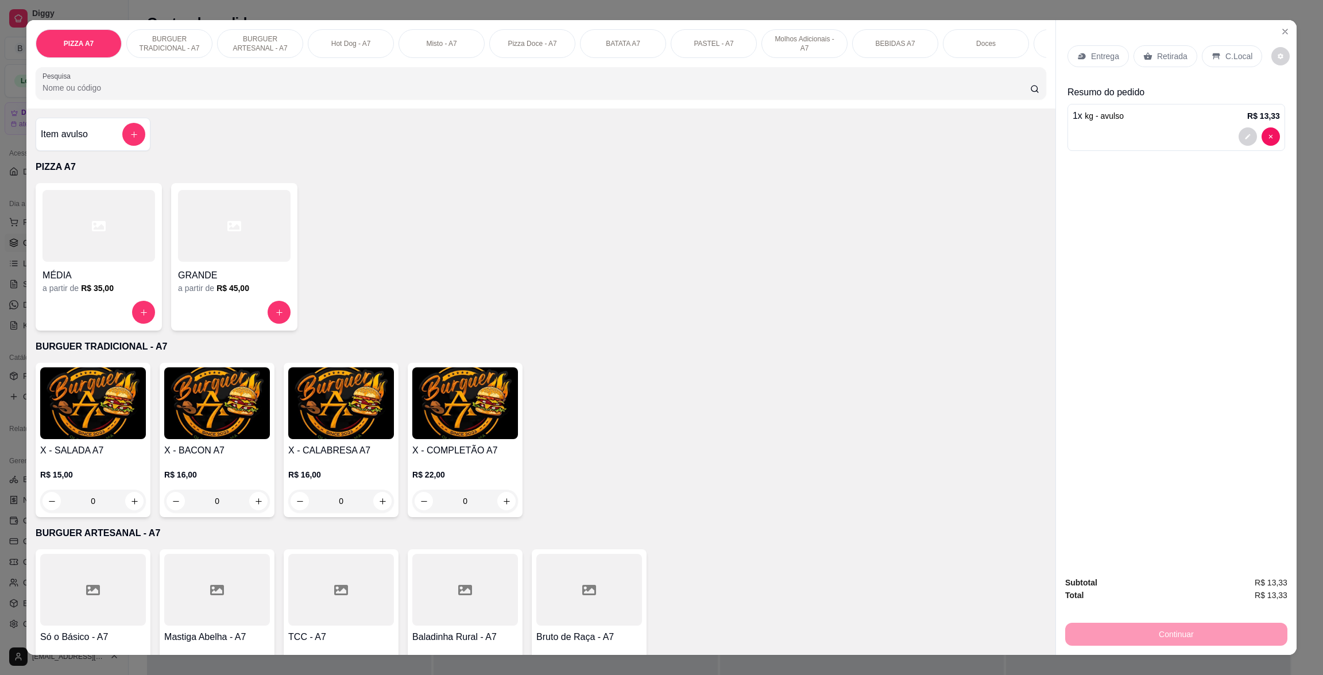
click at [1143, 54] on icon at bounding box center [1147, 56] width 9 height 9
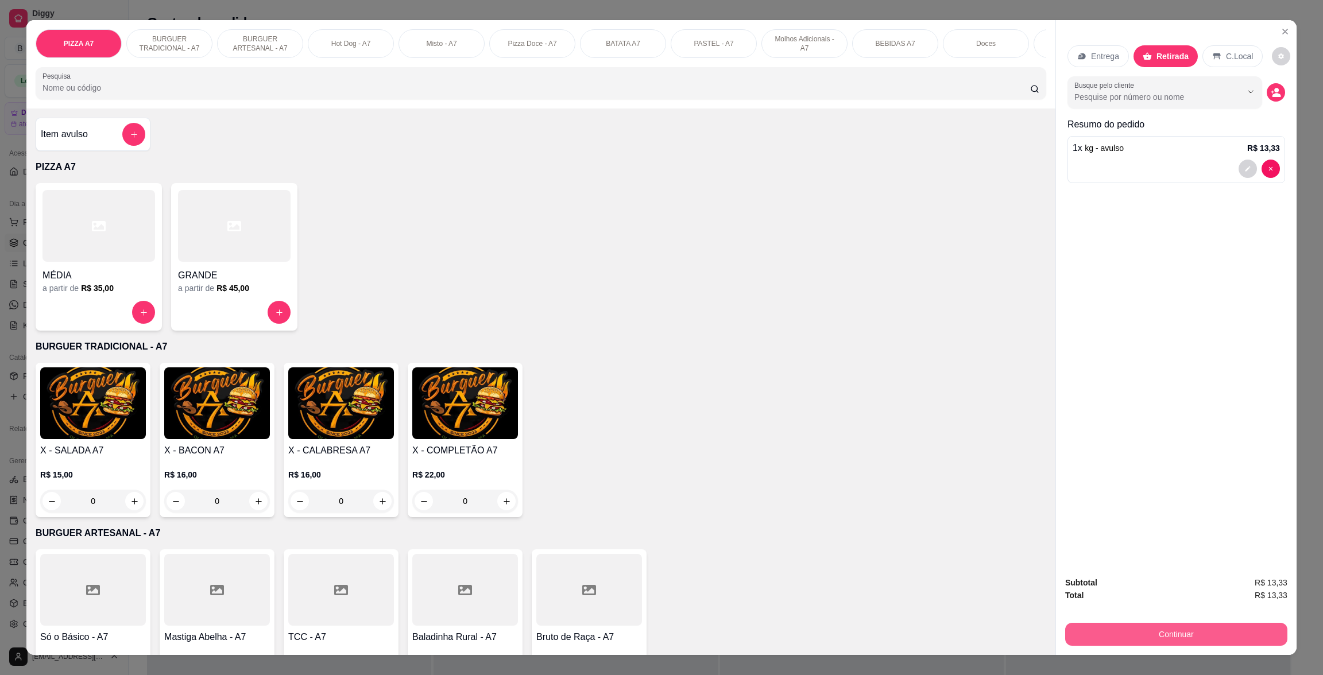
click at [1120, 635] on button "Continuar" at bounding box center [1176, 634] width 222 height 23
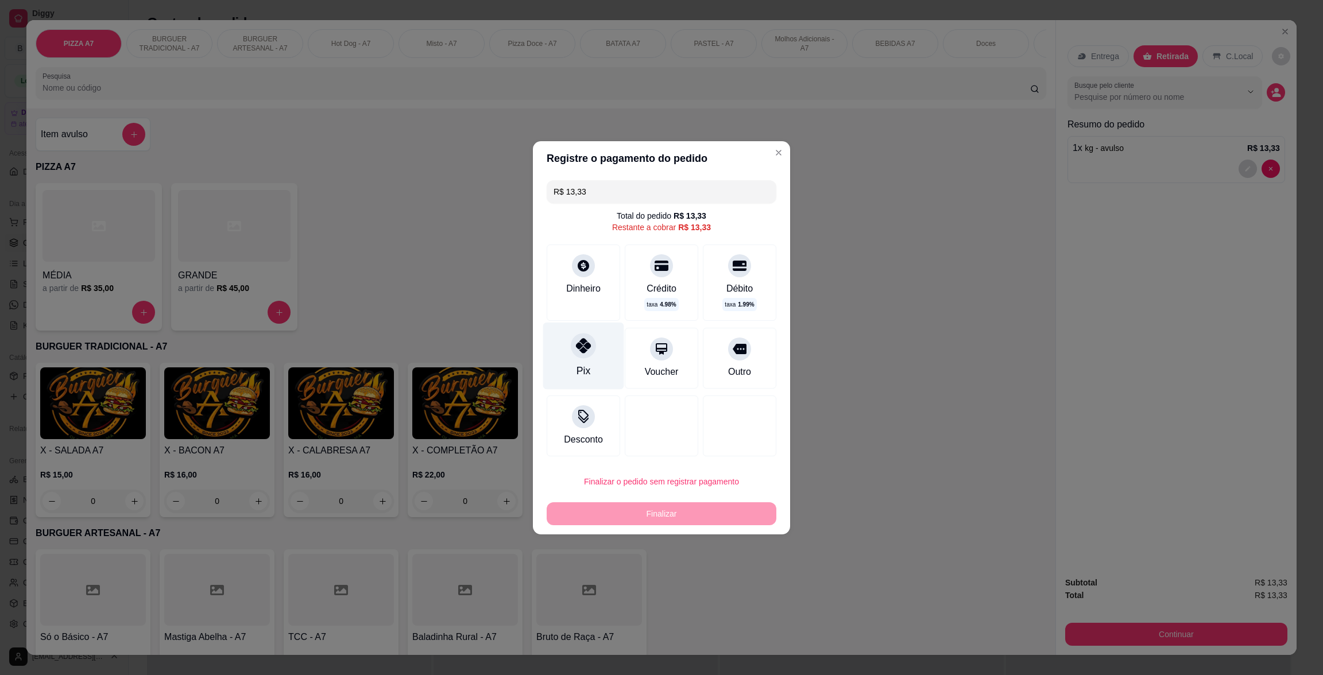
click at [597, 336] on div "Pix" at bounding box center [583, 355] width 81 height 67
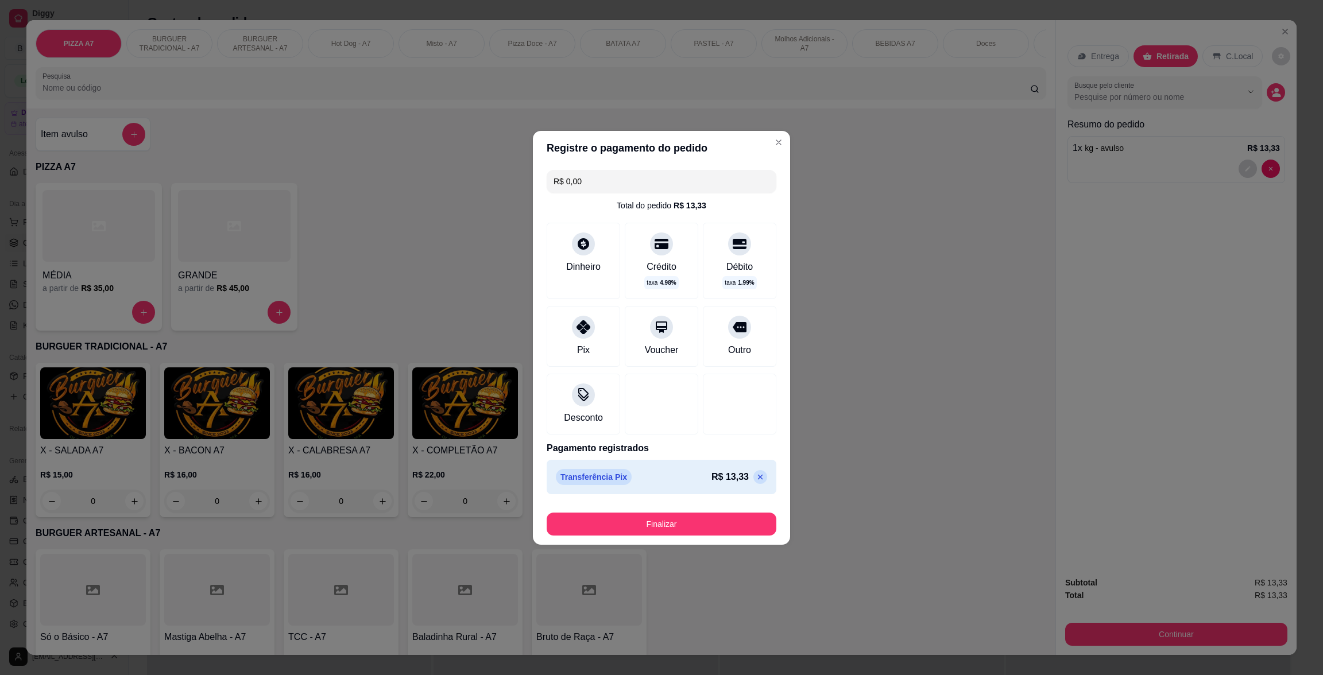
click at [665, 501] on section "Registre o pagamento do pedido R$ 0,00 Total do pedido R$ 13,33 Dinheiro Crédit…" at bounding box center [661, 338] width 257 height 414
click at [669, 512] on div "Finalizar" at bounding box center [662, 522] width 230 height 28
click at [670, 515] on button "Finalizar" at bounding box center [662, 524] width 230 height 23
type input "-R$ 13,33"
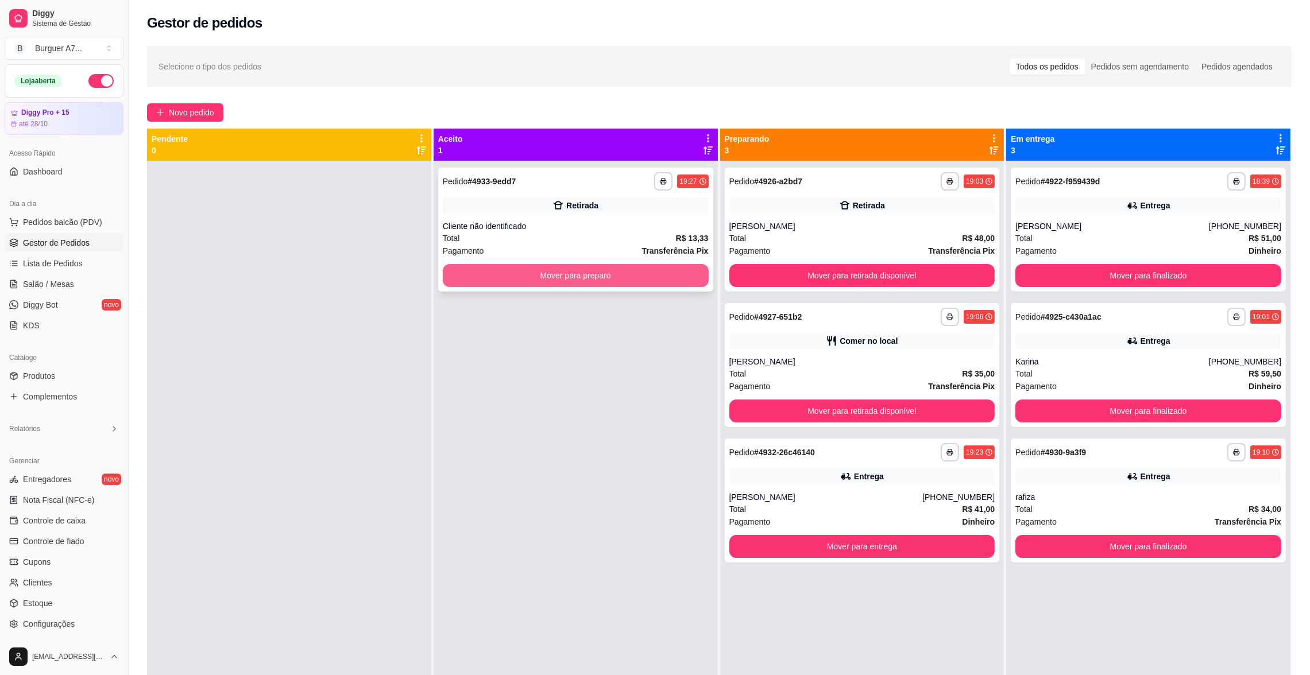
click at [610, 282] on button "Mover para preparo" at bounding box center [576, 275] width 266 height 23
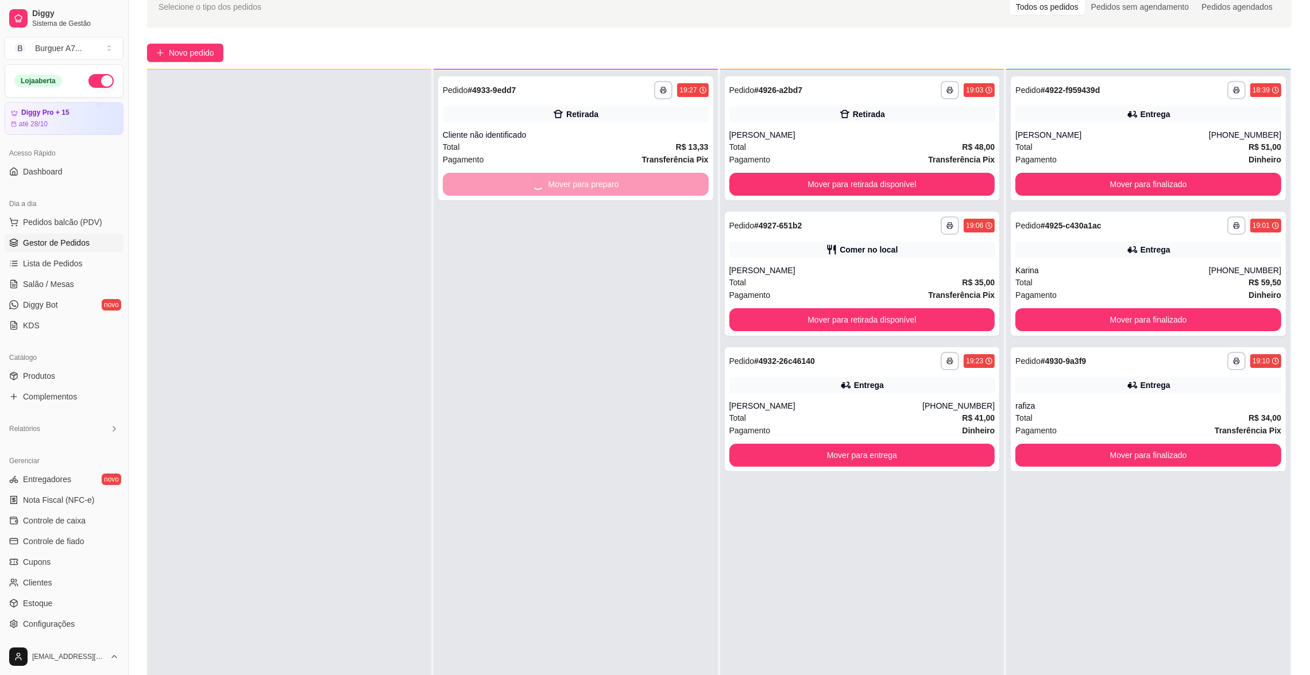
scroll to position [175, 0]
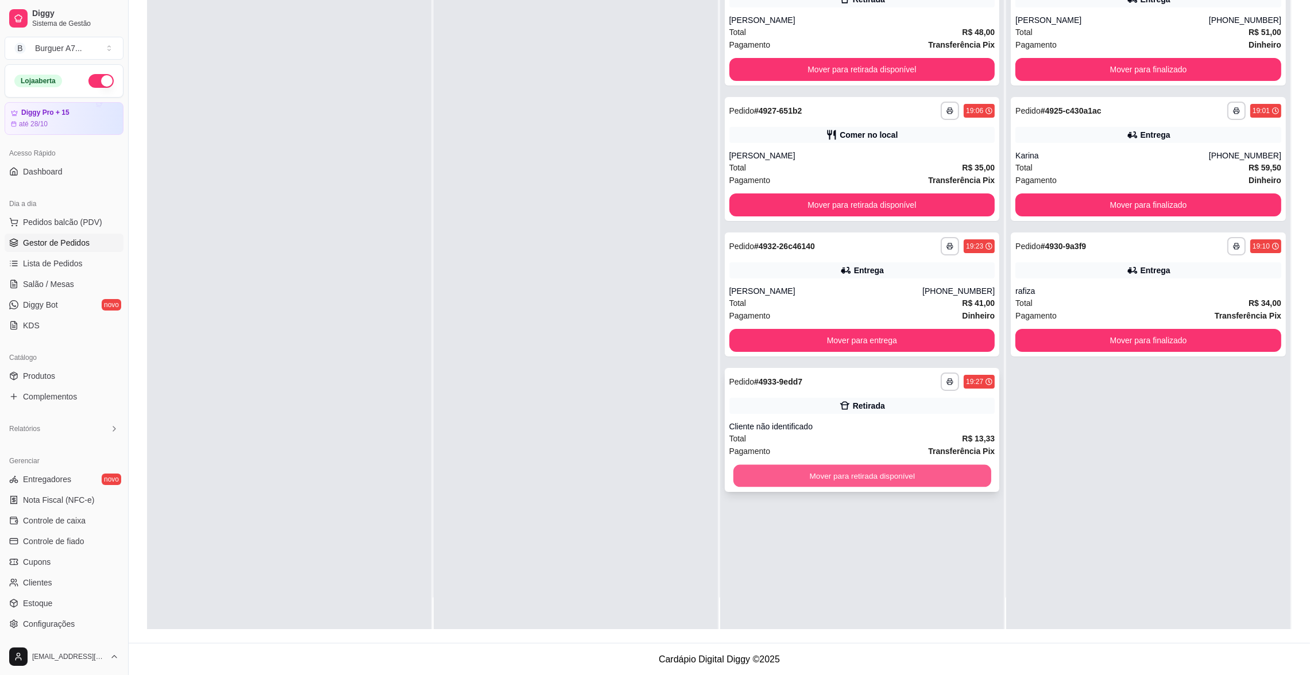
click at [918, 476] on button "Mover para retirada disponível" at bounding box center [862, 476] width 258 height 22
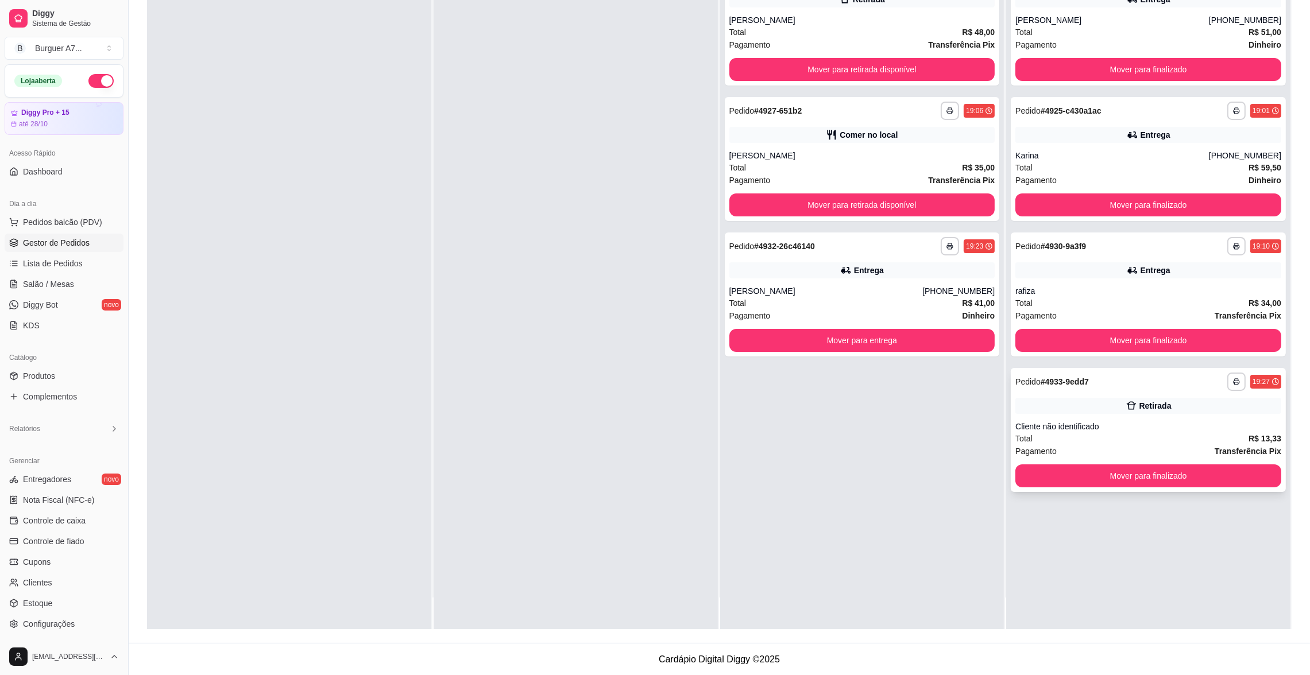
click at [1057, 458] on div "**********" at bounding box center [1148, 430] width 275 height 124
click at [1066, 465] on button "Mover para finalizado" at bounding box center [1148, 476] width 266 height 23
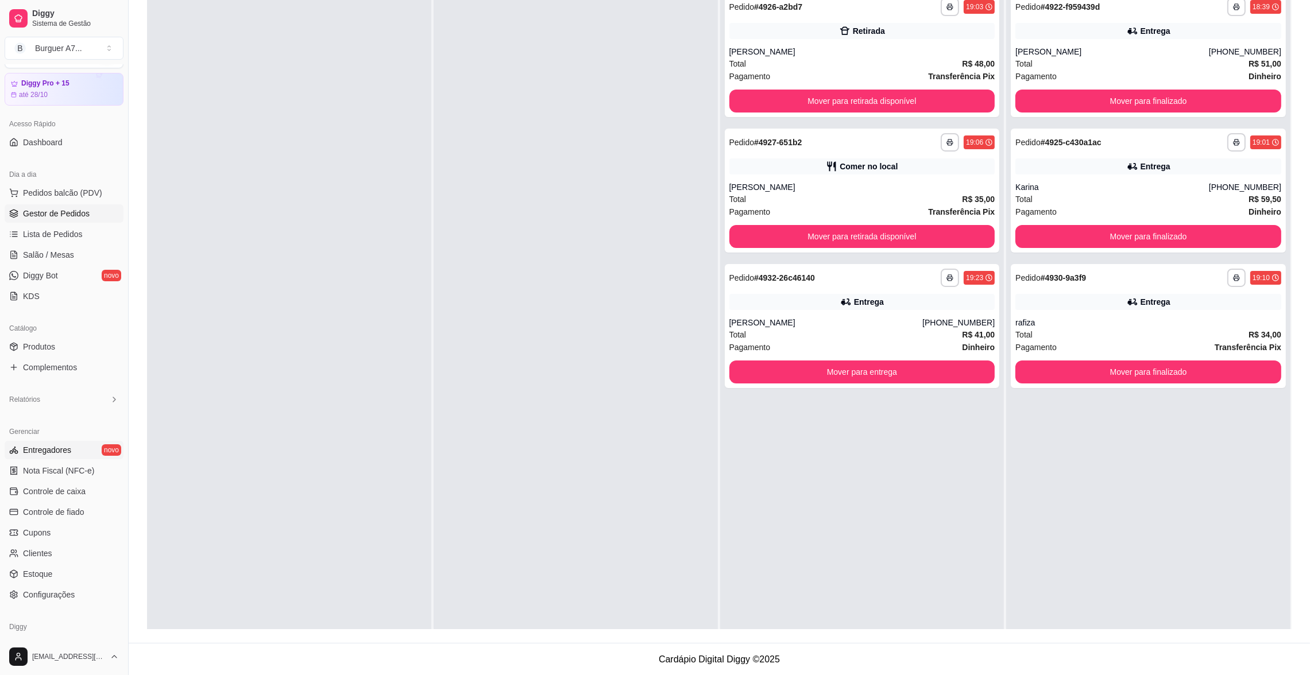
scroll to position [70, 0]
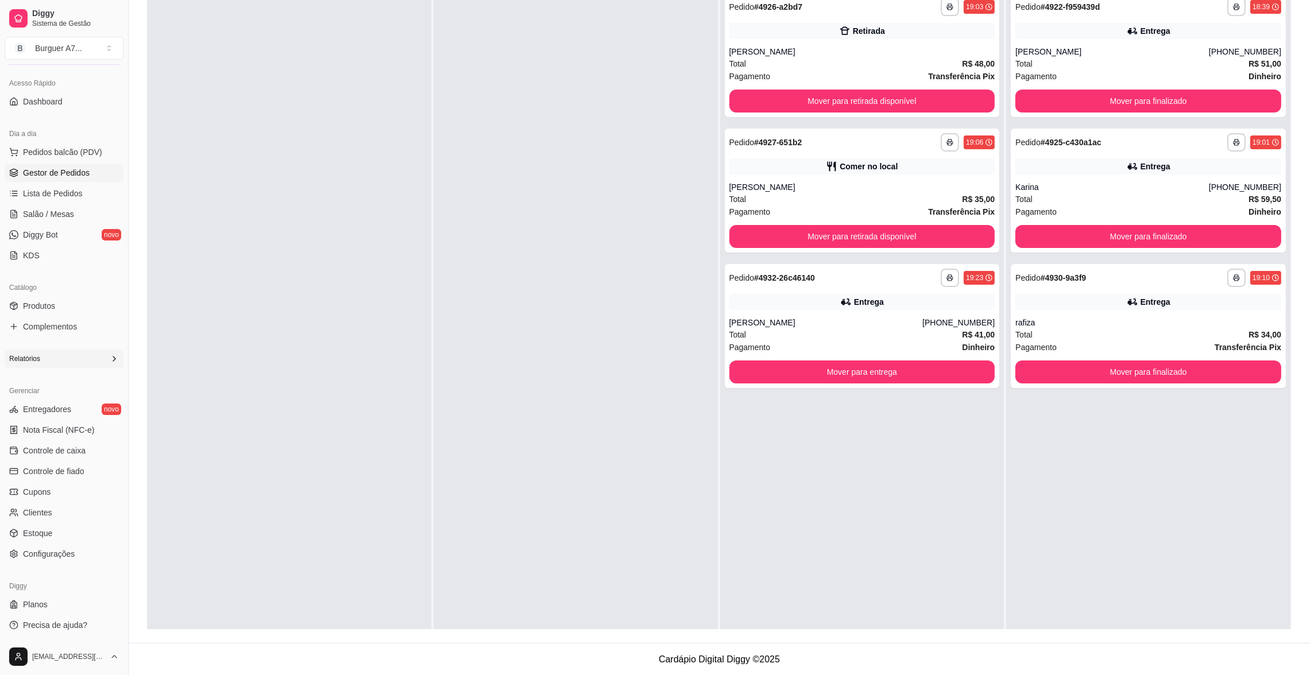
click at [74, 363] on div "Relatórios" at bounding box center [64, 359] width 119 height 18
click at [68, 374] on span "Relatórios de vendas" at bounding box center [61, 376] width 76 height 11
select select "ALL"
select select "0"
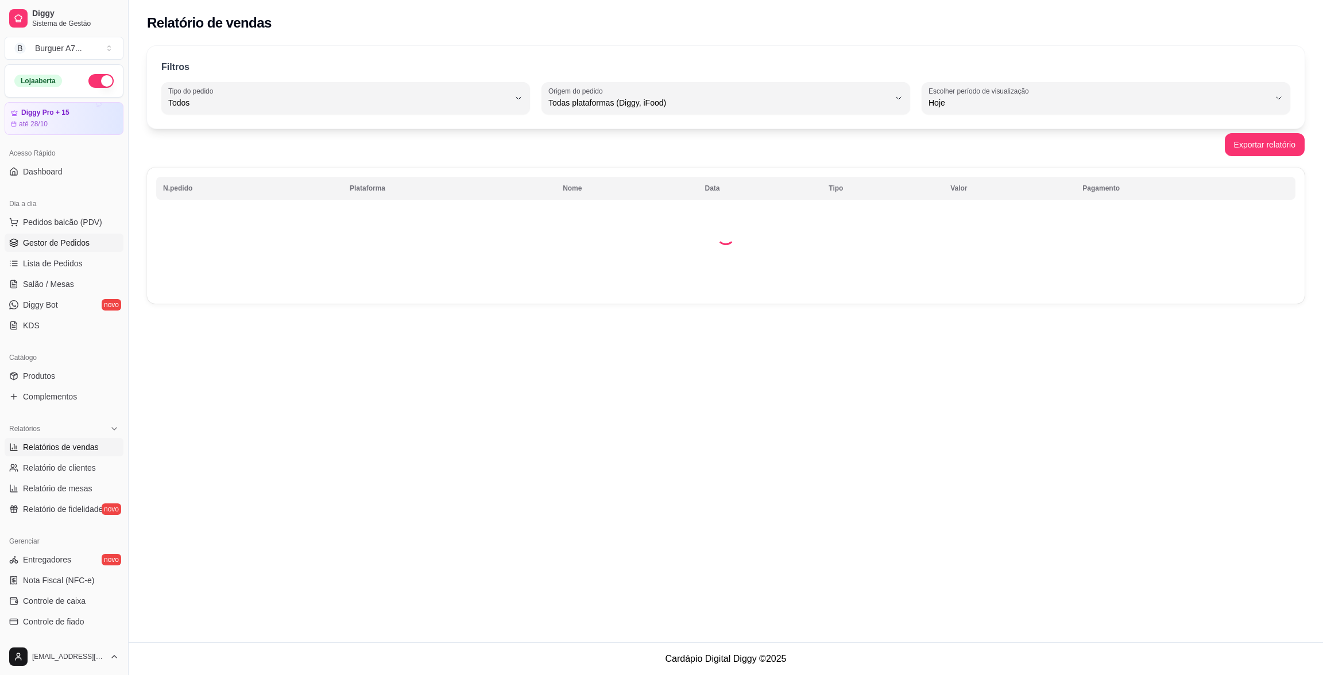
click at [82, 246] on span "Gestor de Pedidos" at bounding box center [56, 242] width 67 height 11
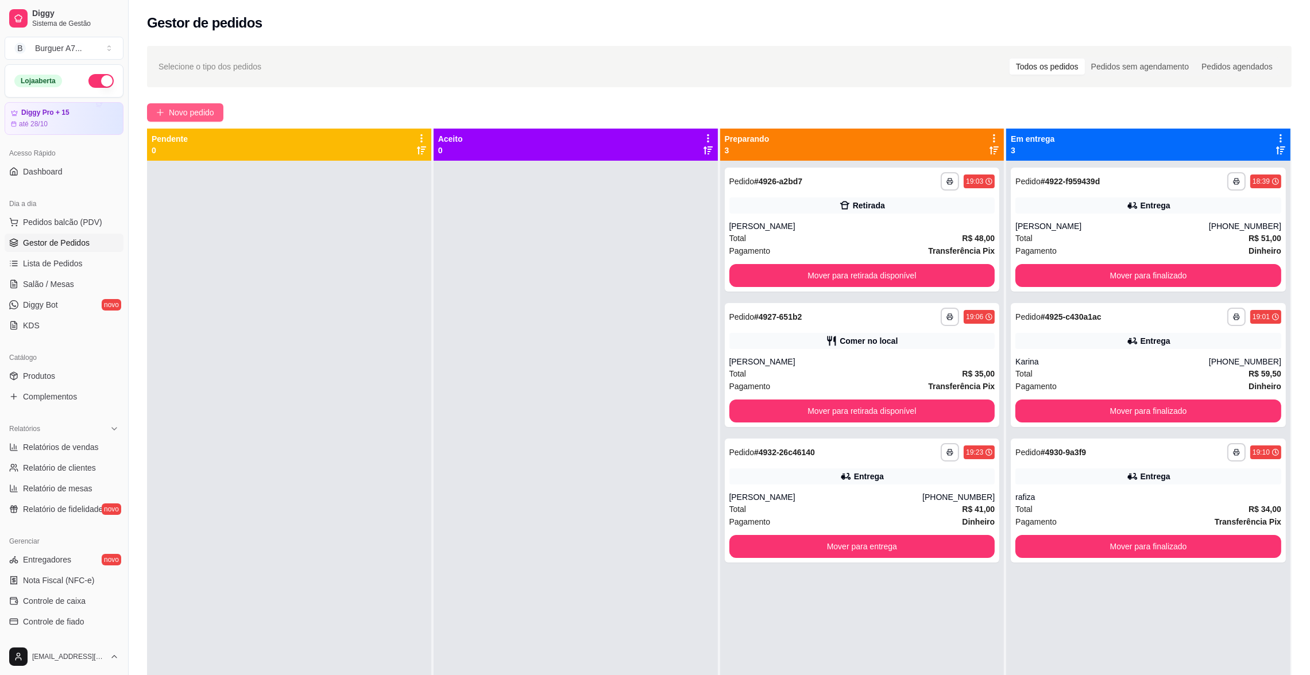
click at [192, 113] on span "Novo pedido" at bounding box center [191, 112] width 45 height 13
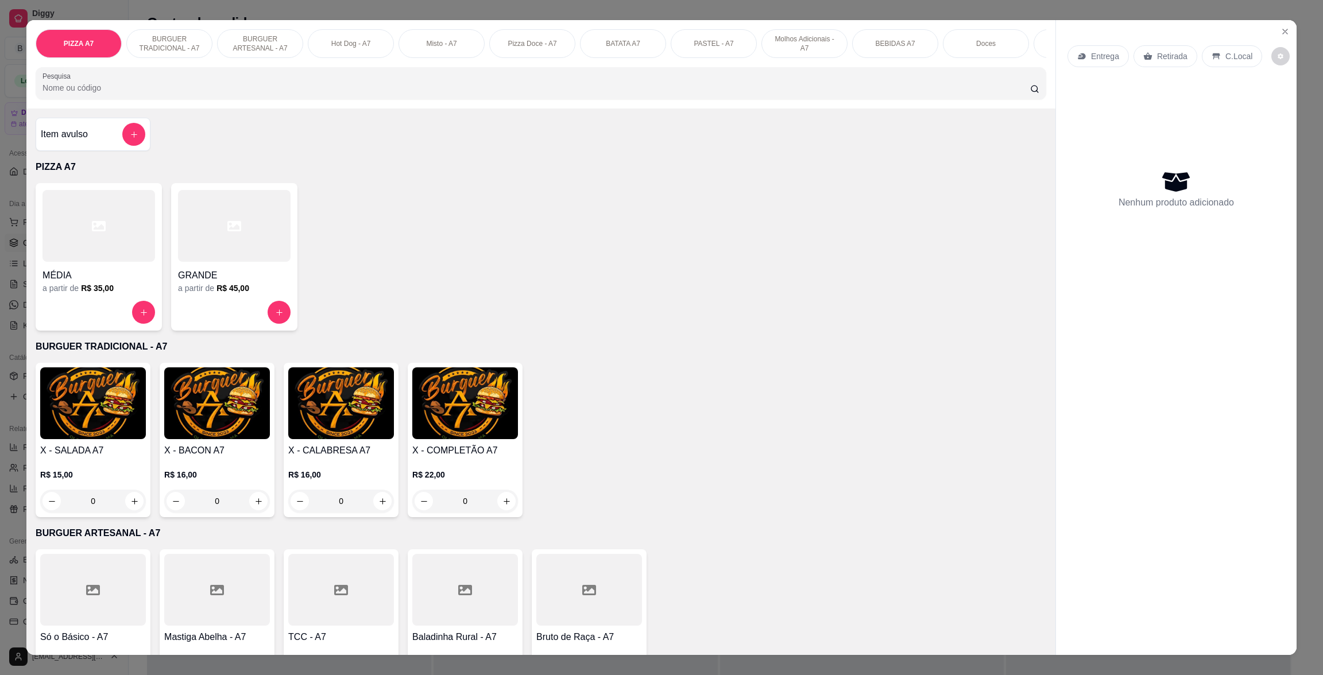
click at [122, 146] on div at bounding box center [133, 134] width 23 height 23
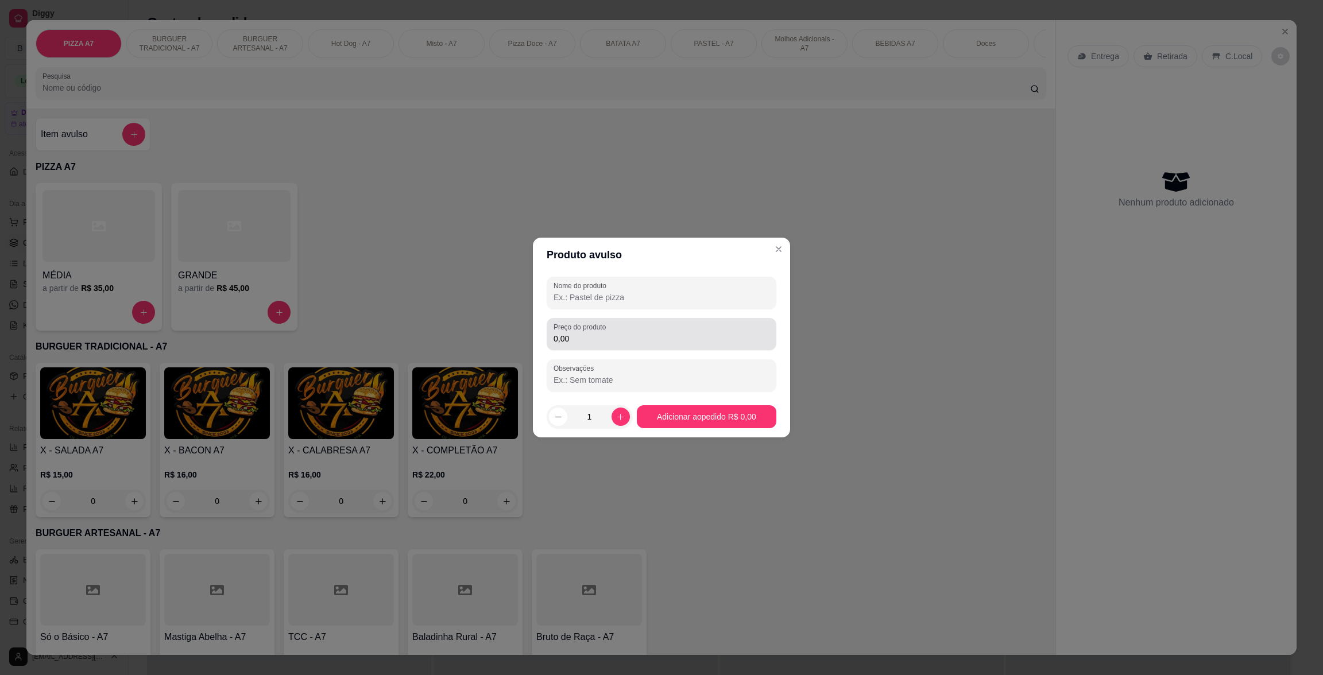
click at [625, 342] on input "0,00" at bounding box center [662, 338] width 216 height 11
type input "18,00"
click at [703, 284] on div at bounding box center [662, 292] width 216 height 23
type input "kg"
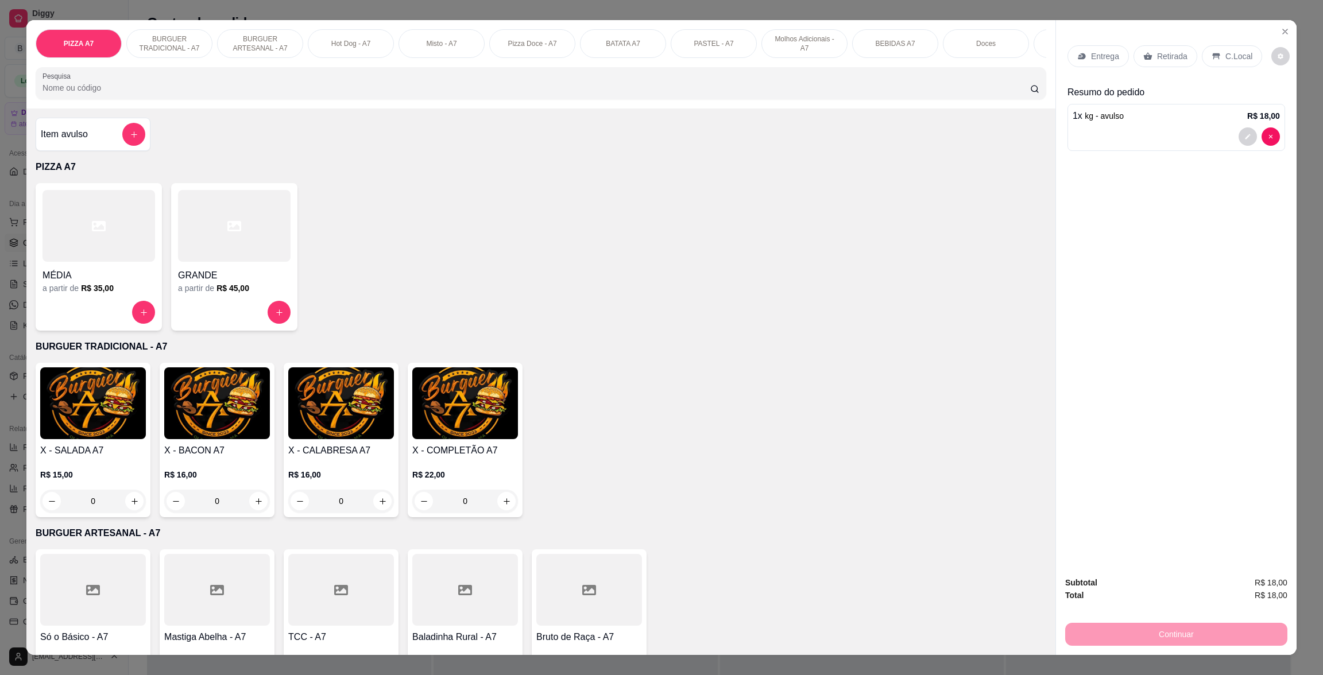
click at [1147, 73] on div "Entrega Retirada C.Local" at bounding box center [1176, 56] width 218 height 40
click at [1157, 51] on p "Retirada" at bounding box center [1172, 56] width 30 height 11
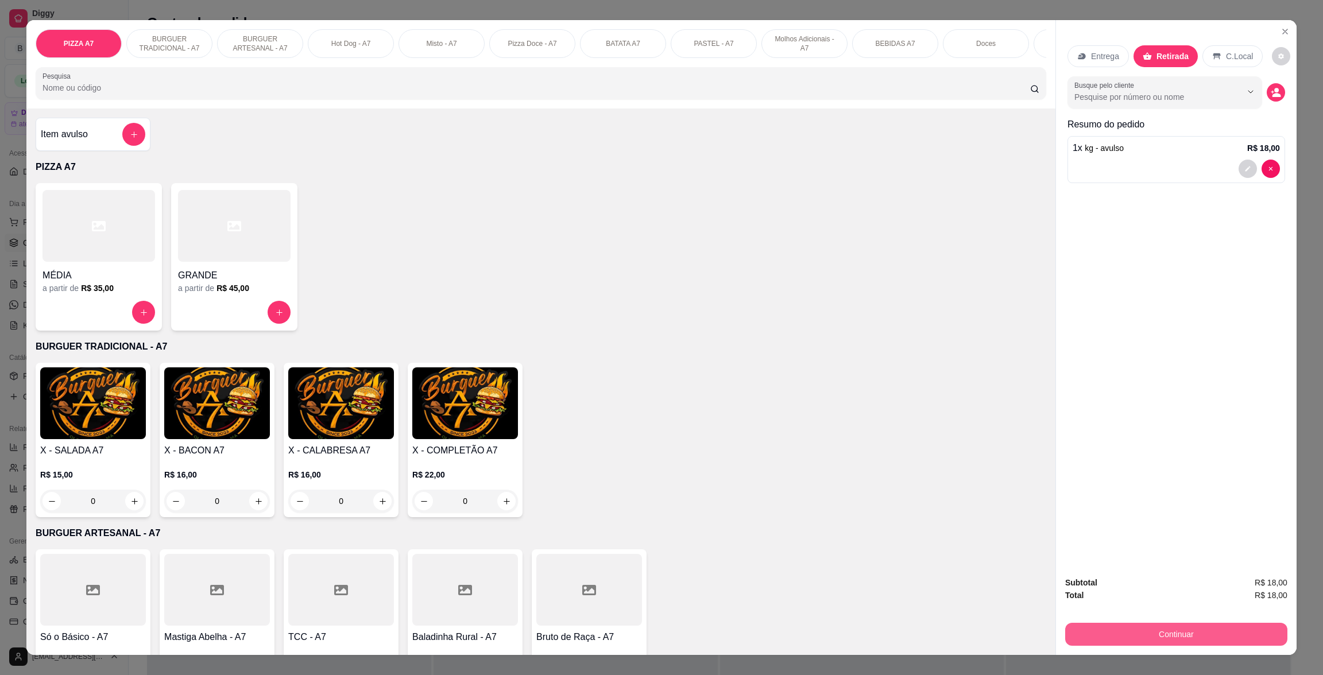
click at [1206, 629] on button "Continuar" at bounding box center [1176, 634] width 222 height 23
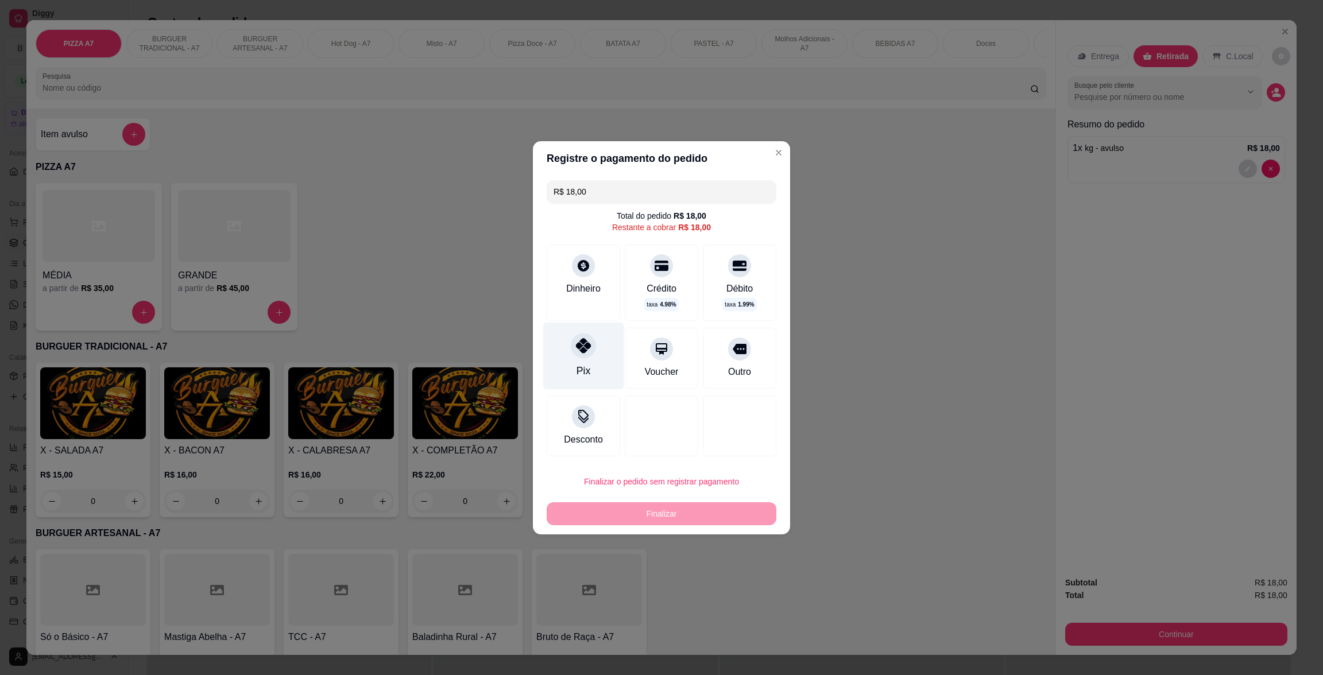
click at [603, 350] on div "Pix" at bounding box center [583, 355] width 81 height 67
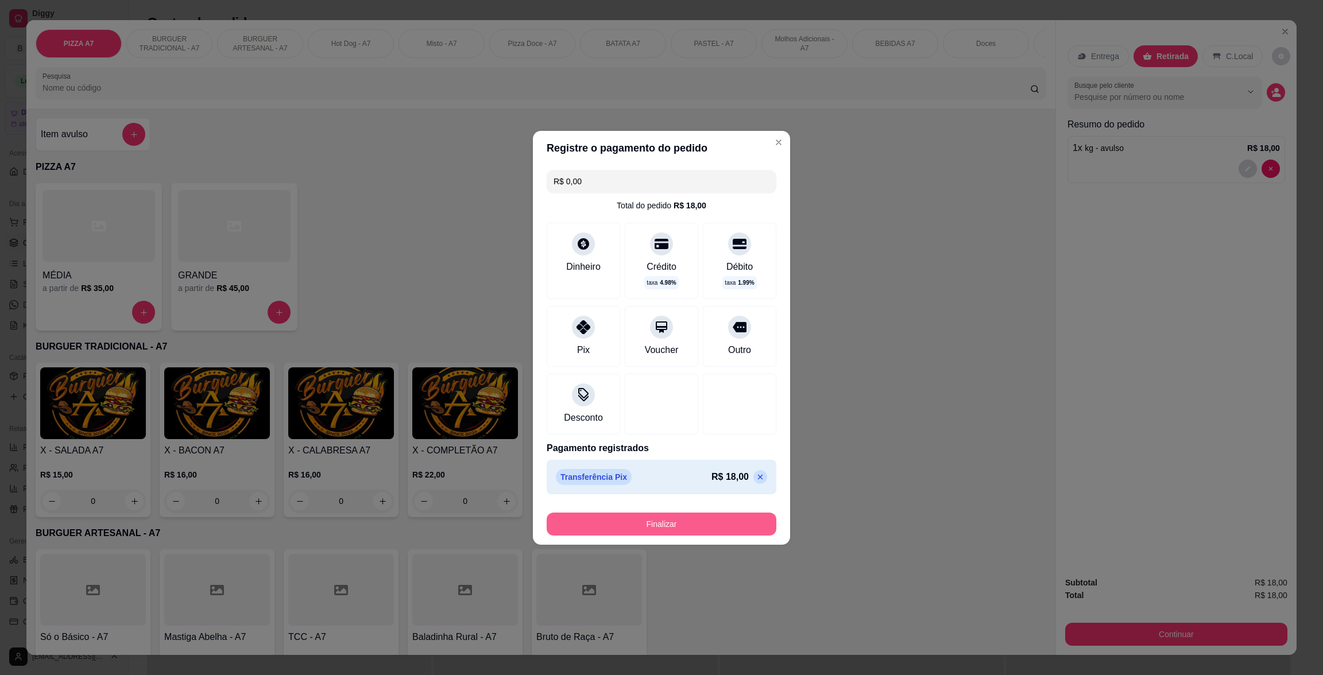
click at [691, 533] on button "Finalizar" at bounding box center [662, 524] width 230 height 23
type input "-R$ 18,00"
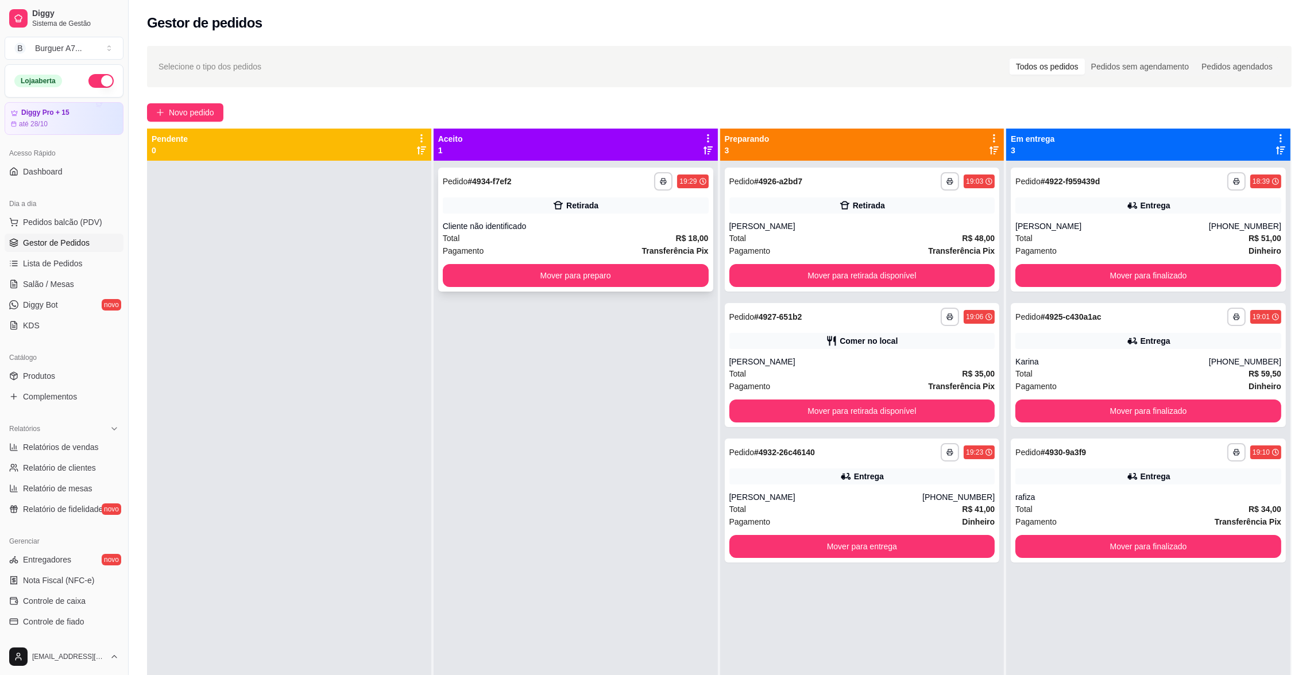
click at [680, 263] on div "**********" at bounding box center [575, 230] width 275 height 124
click at [618, 268] on button "Mover para preparo" at bounding box center [576, 275] width 266 height 23
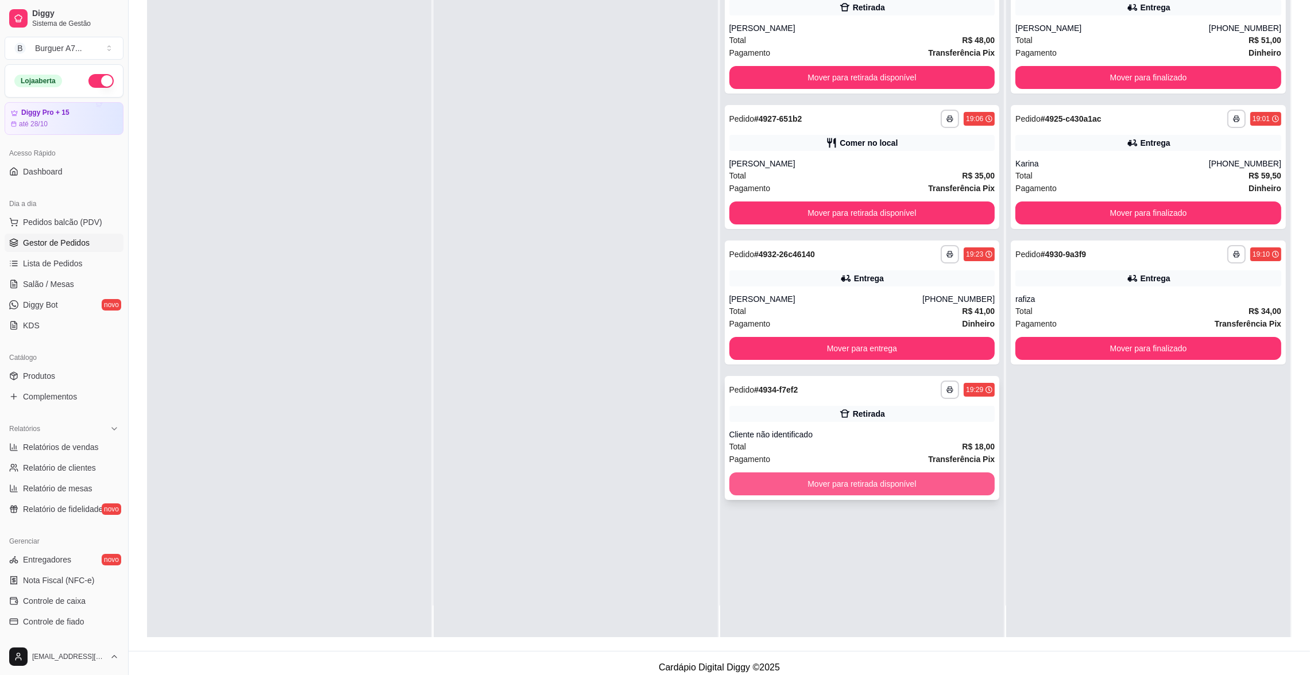
scroll to position [175, 0]
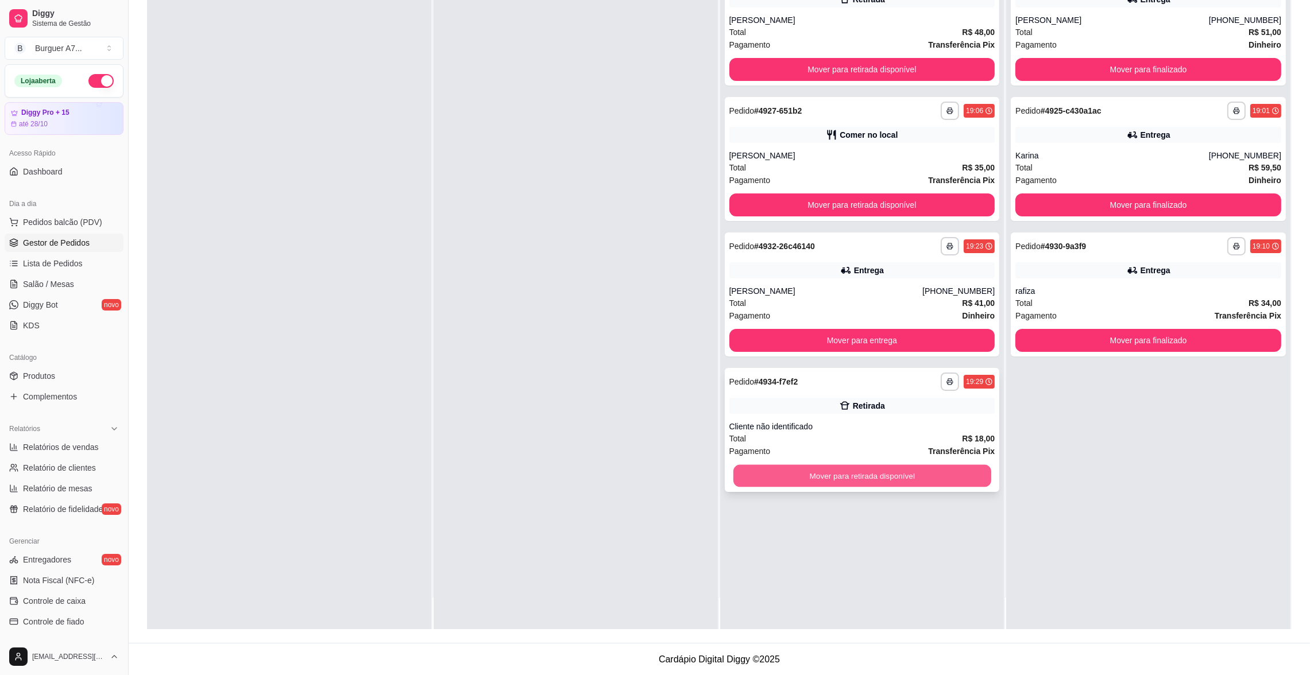
click at [948, 474] on button "Mover para retirada disponível" at bounding box center [862, 476] width 258 height 22
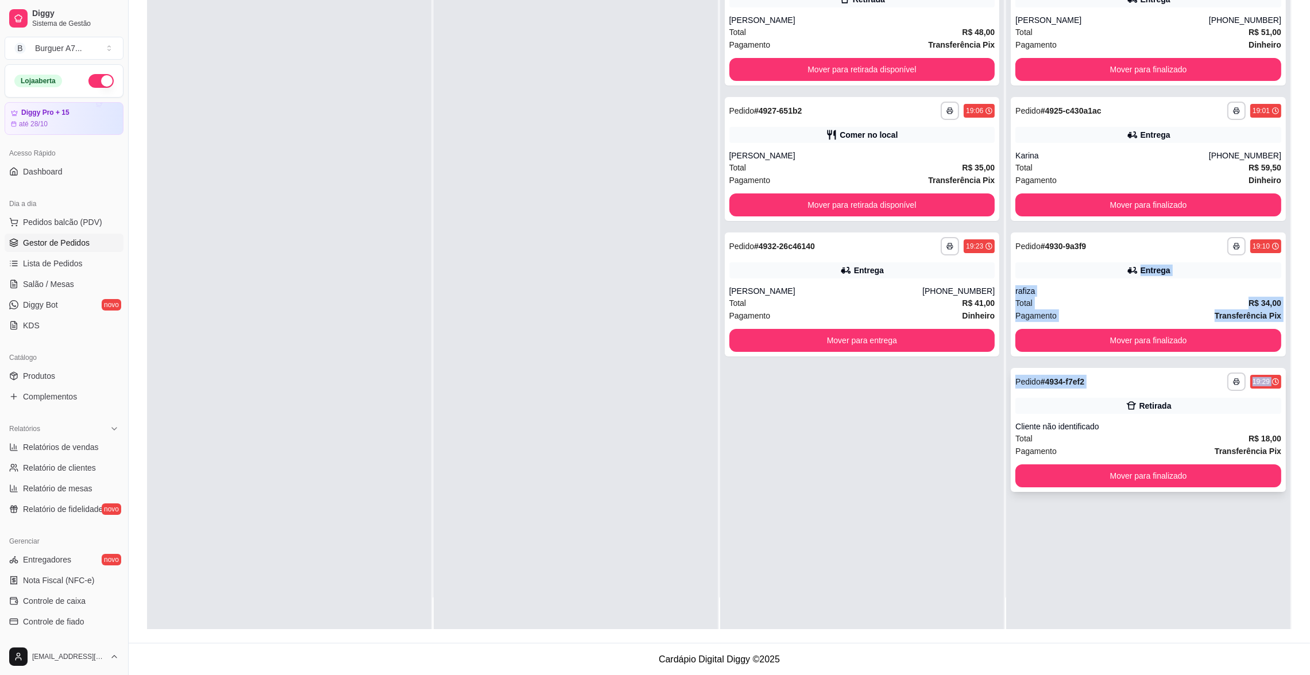
click at [1087, 396] on div "**********" at bounding box center [1148, 292] width 284 height 675
click at [1151, 468] on button "Mover para finalizado" at bounding box center [1148, 476] width 266 height 23
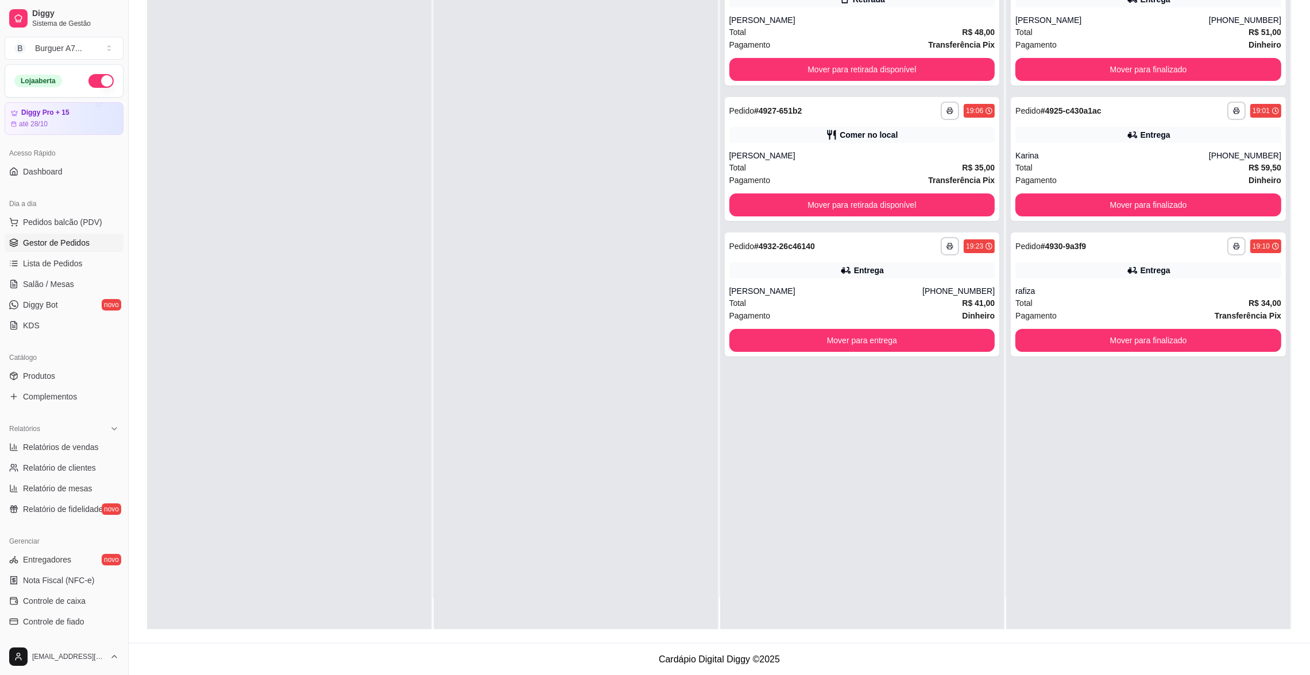
click at [792, 423] on div "**********" at bounding box center [862, 292] width 284 height 675
click at [84, 447] on span "Relatórios de vendas" at bounding box center [61, 447] width 76 height 11
select select "ALL"
select select "0"
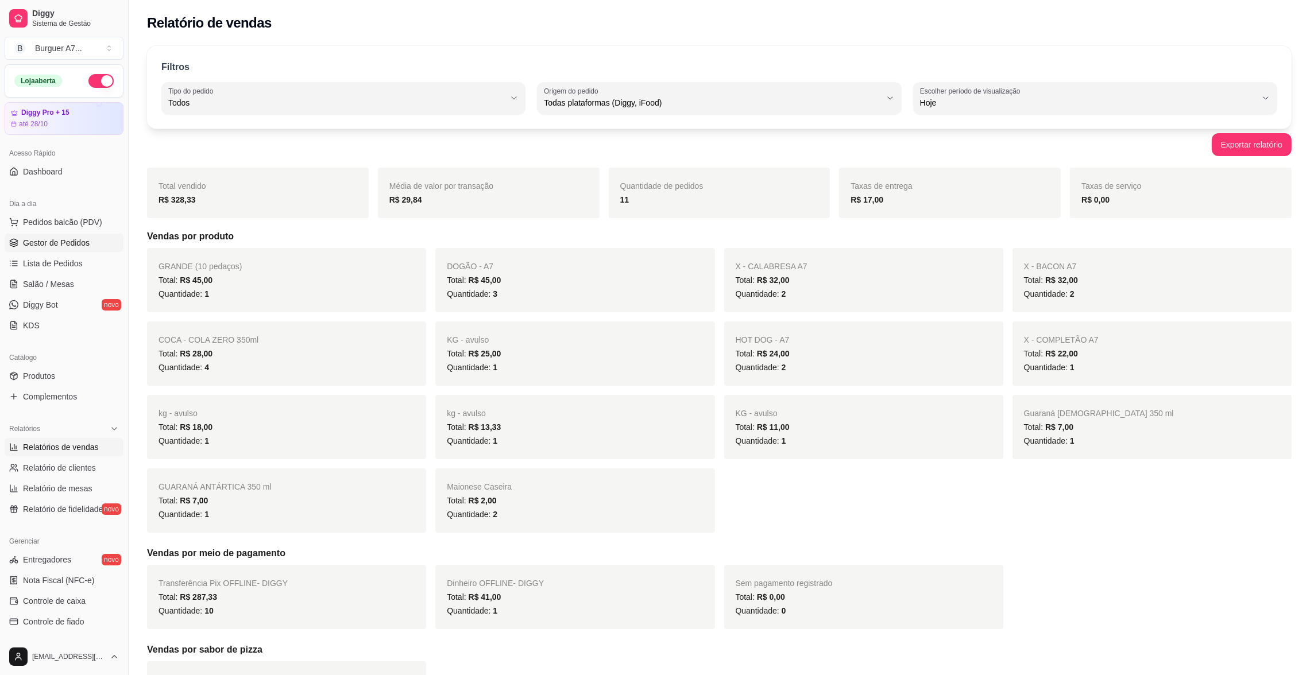
click at [91, 234] on link "Gestor de Pedidos" at bounding box center [64, 243] width 119 height 18
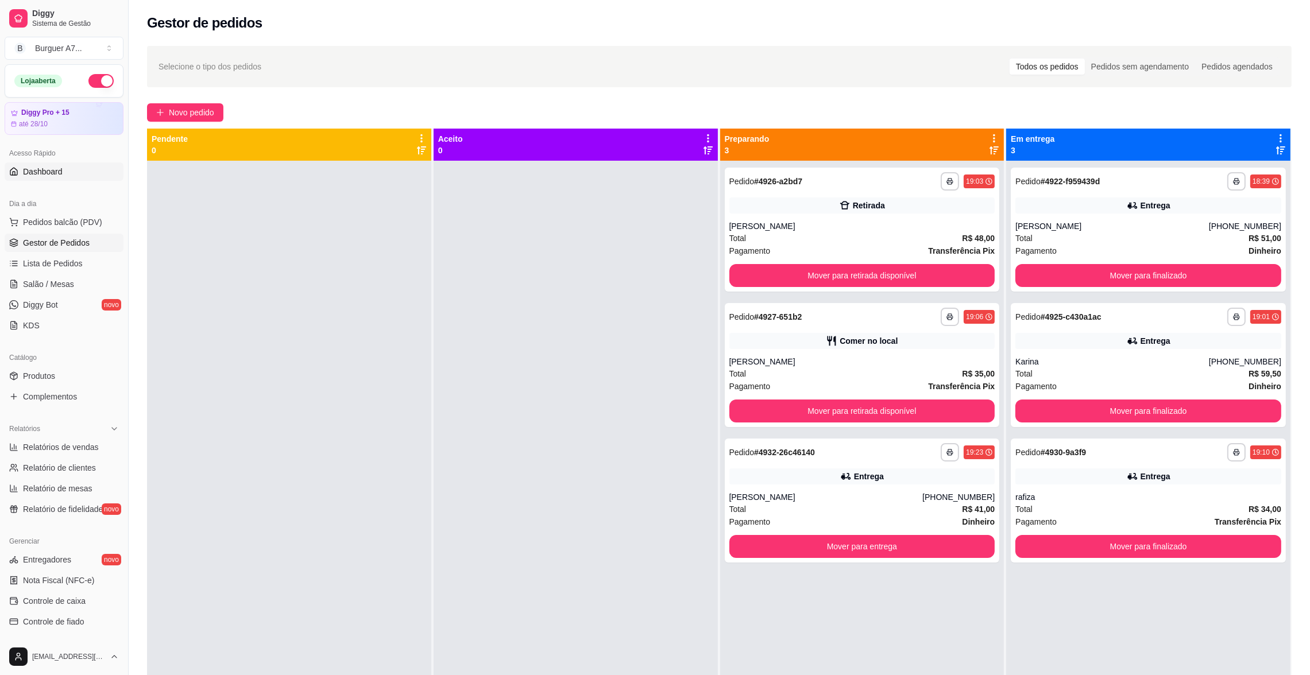
click at [97, 161] on div "Acesso Rápido" at bounding box center [64, 153] width 119 height 18
click at [91, 166] on link "Dashboard" at bounding box center [64, 171] width 119 height 18
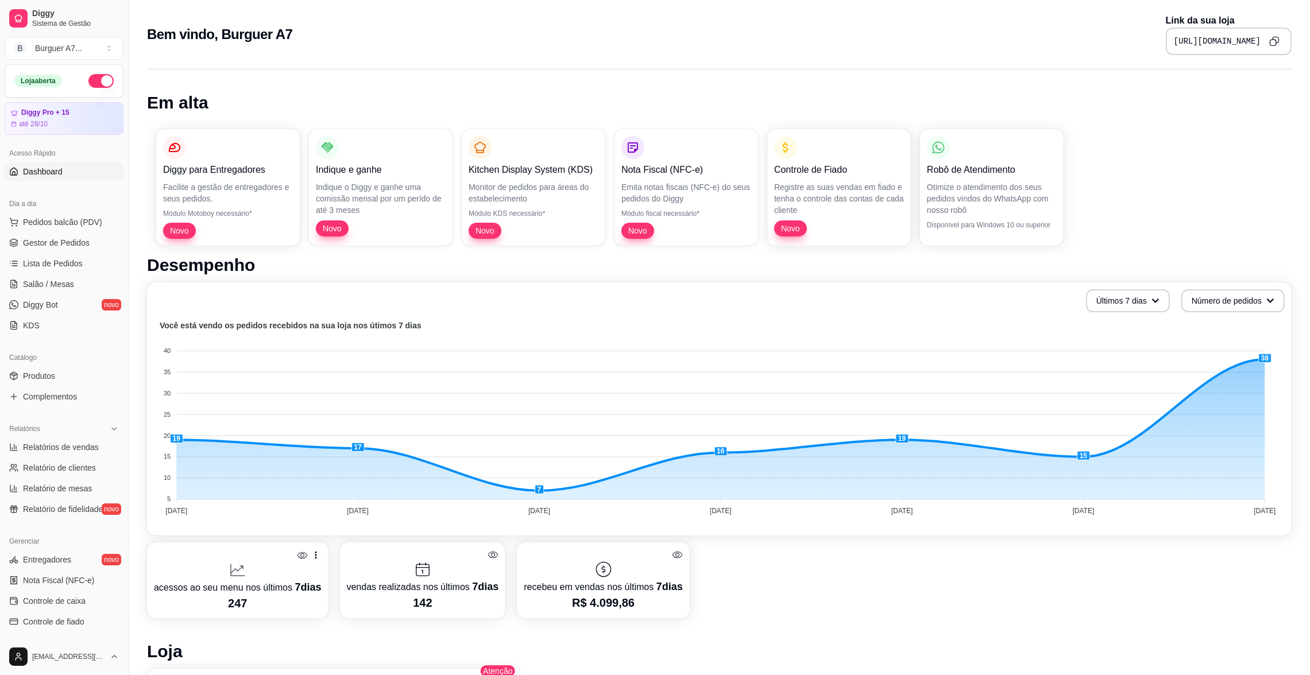
click at [672, 555] on icon at bounding box center [677, 554] width 11 height 11
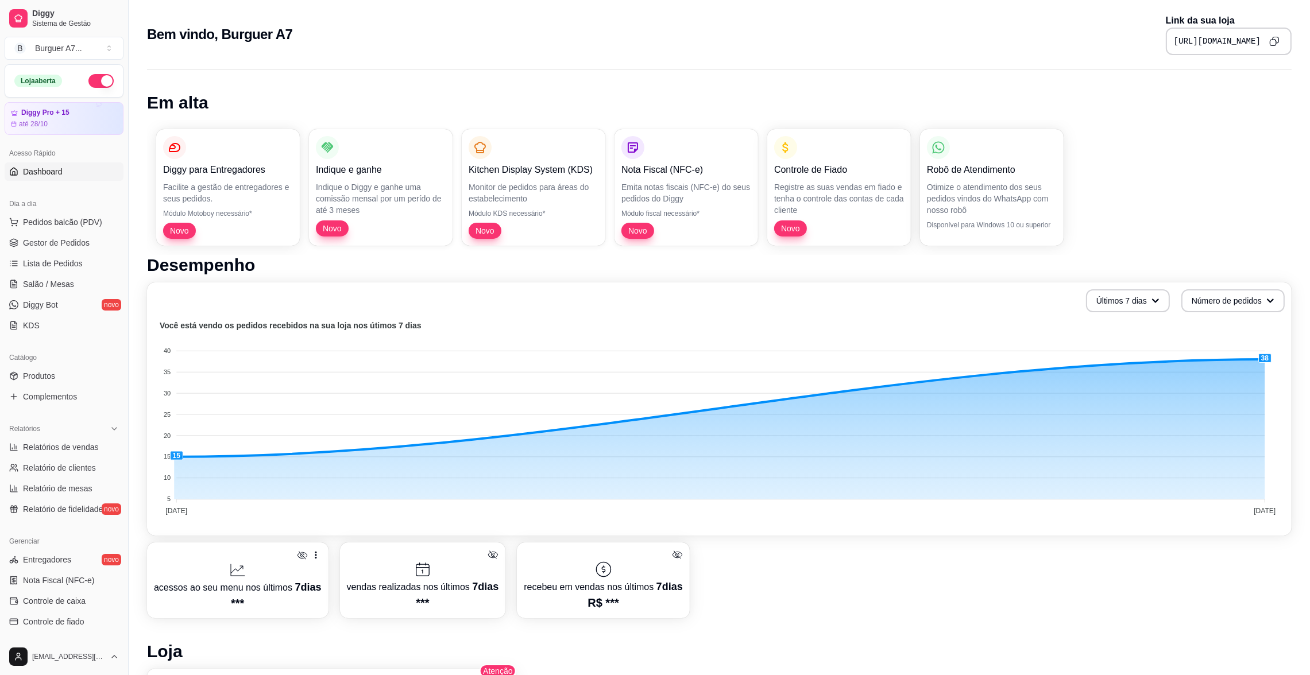
drag, startPoint x: 1191, startPoint y: 488, endPoint x: 1322, endPoint y: 449, distance: 136.1
click at [1265, 356] on foreignobject at bounding box center [719, 419] width 1131 height 201
click at [68, 245] on span "Gestor de Pedidos" at bounding box center [56, 242] width 67 height 11
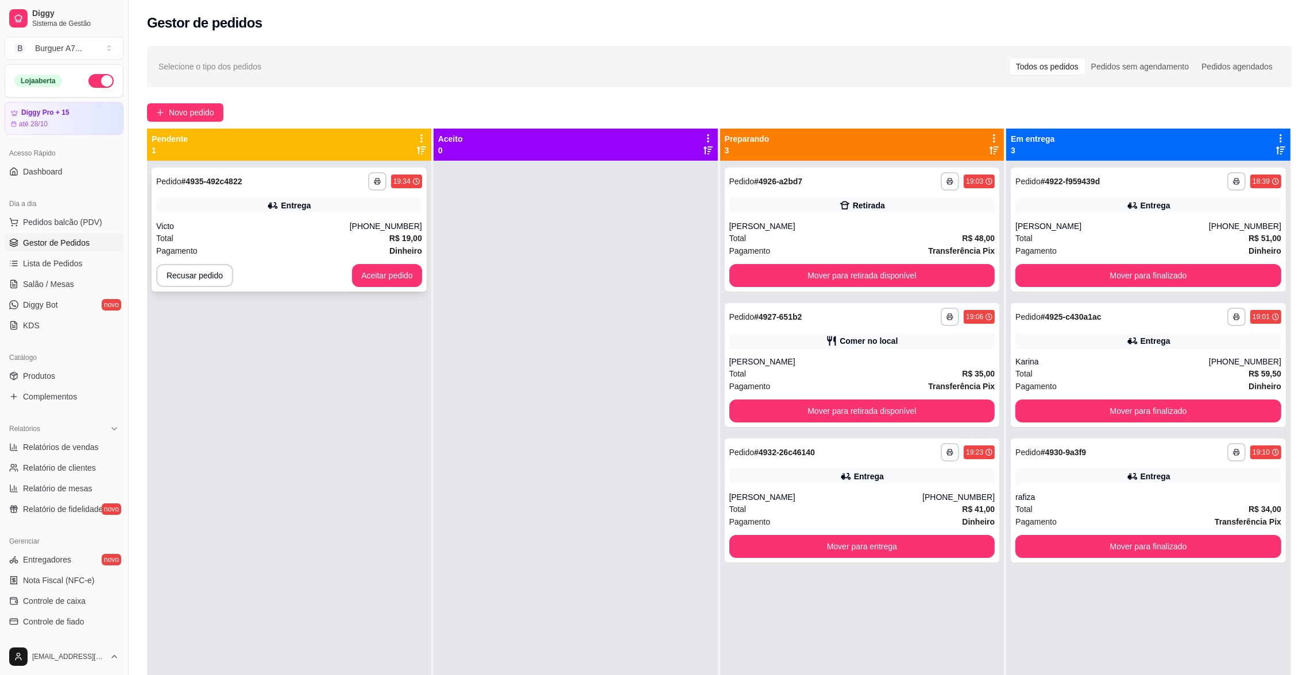
click at [362, 242] on div "Total R$ 19,00" at bounding box center [289, 238] width 266 height 13
click at [192, 123] on div "**********" at bounding box center [719, 428] width 1181 height 779
click at [192, 115] on span "Novo pedido" at bounding box center [191, 112] width 45 height 13
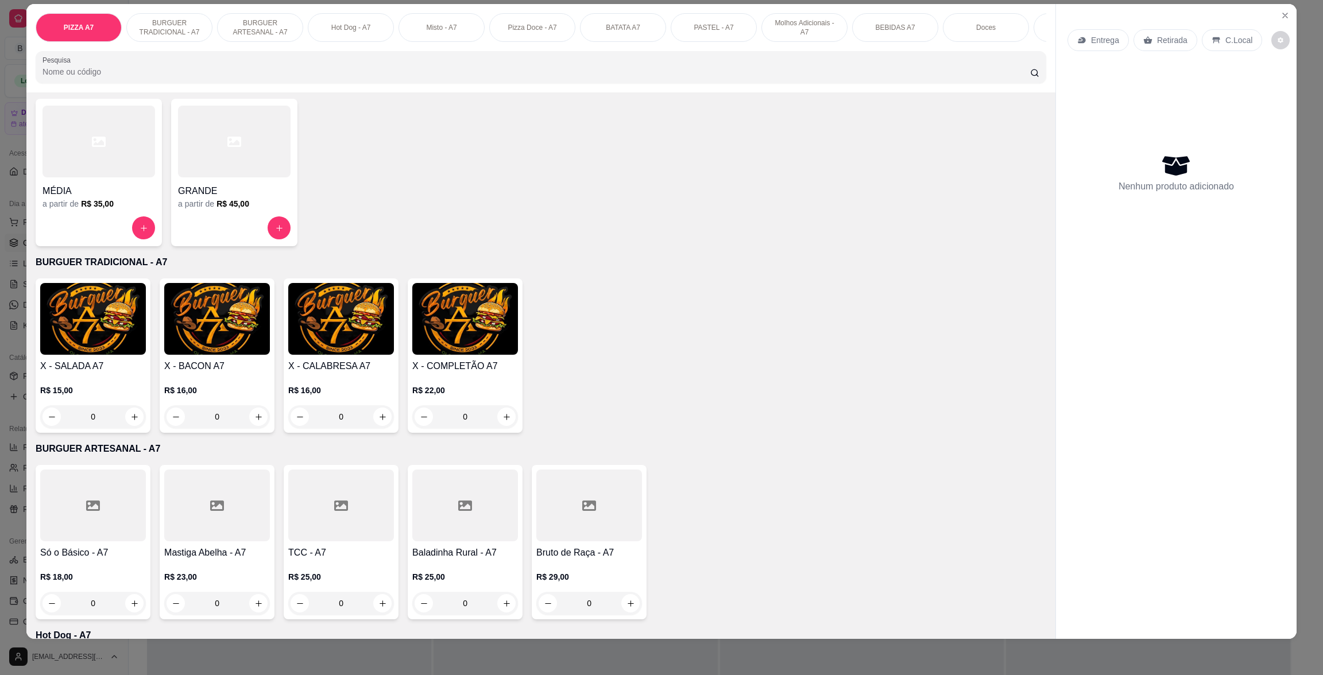
scroll to position [86, 0]
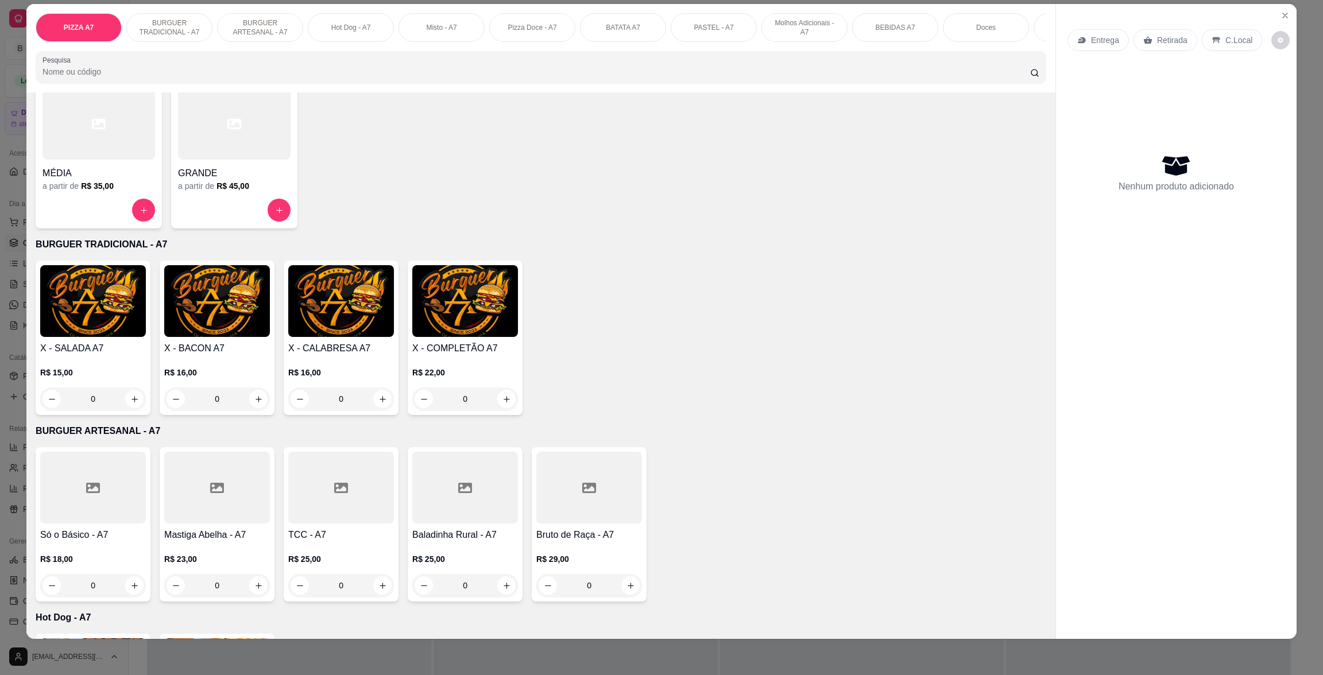
click at [452, 353] on div "X - COMPLETÃO A7 R$ 22,00 0" at bounding box center [465, 338] width 115 height 154
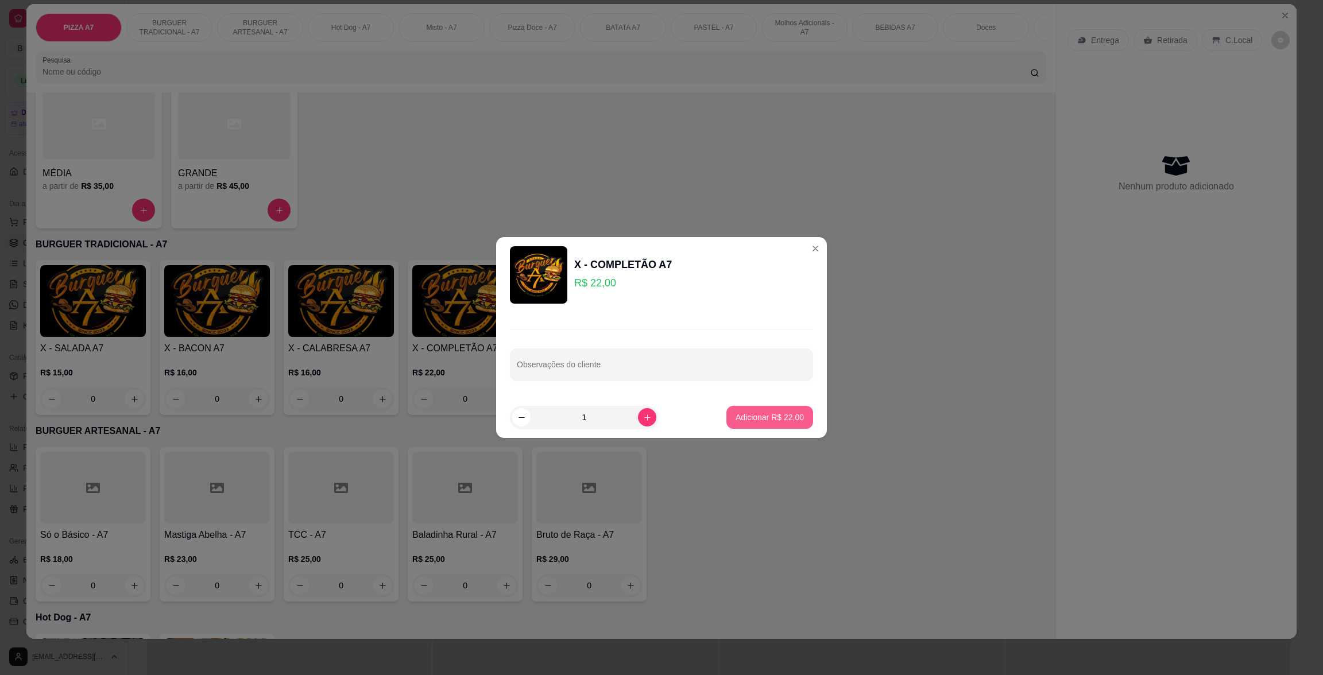
click at [773, 421] on p "Adicionar R$ 22,00" at bounding box center [770, 417] width 68 height 11
type input "1"
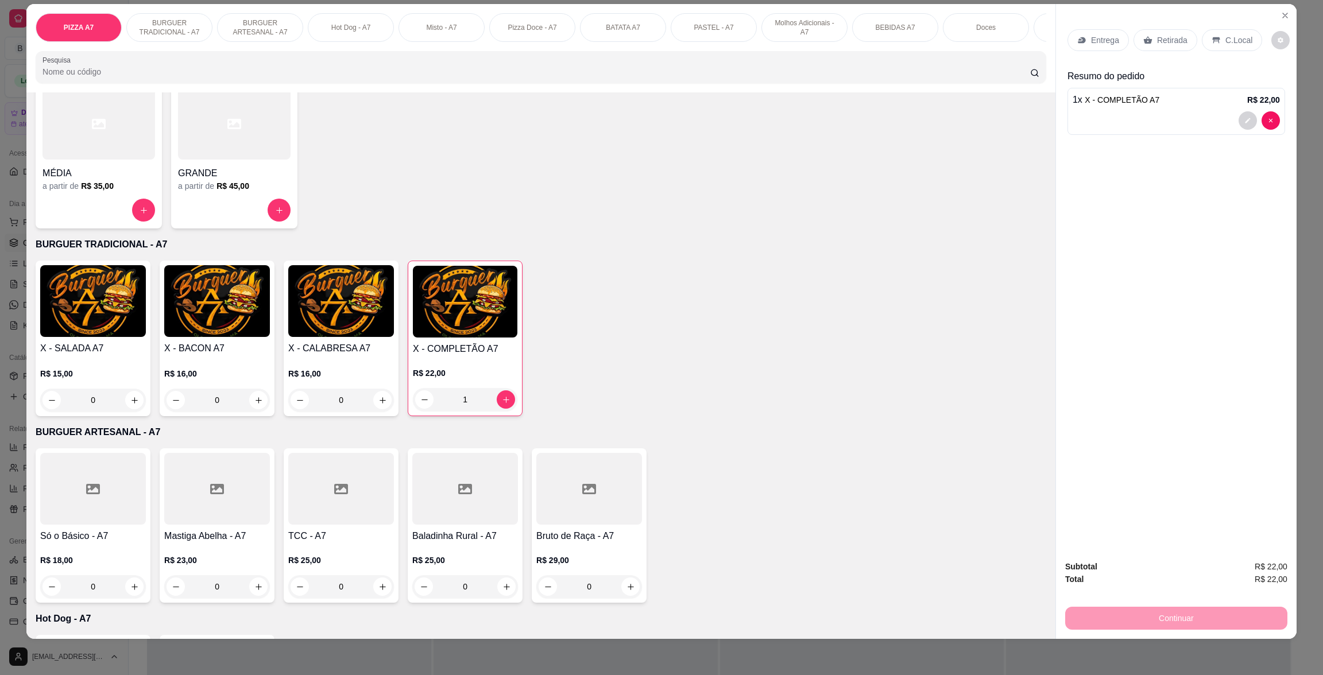
click at [1238, 37] on p "C.Local" at bounding box center [1238, 39] width 27 height 11
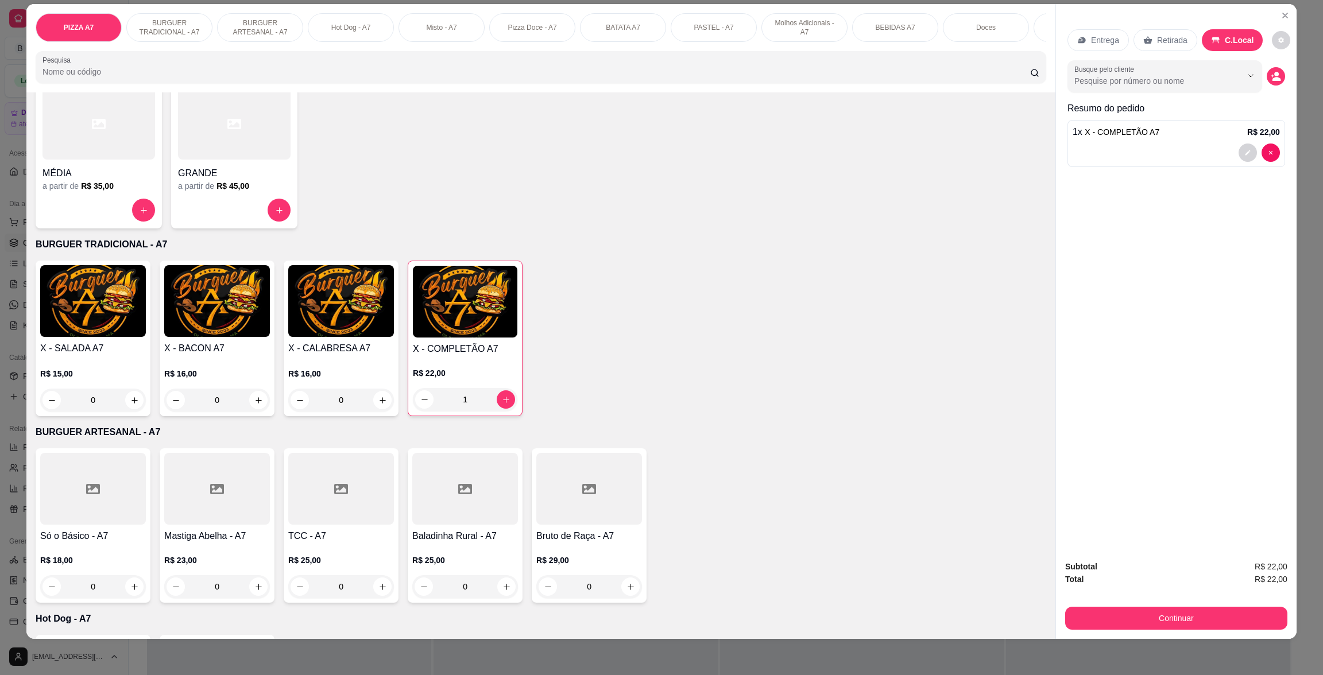
click at [1286, 20] on div "Entrega Retirada C.Local Busque pelo cliente Resumo do pedido 1 x X - COMPLETÃO…" at bounding box center [1176, 277] width 241 height 547
click at [1278, 20] on button "Close" at bounding box center [1285, 15] width 18 height 18
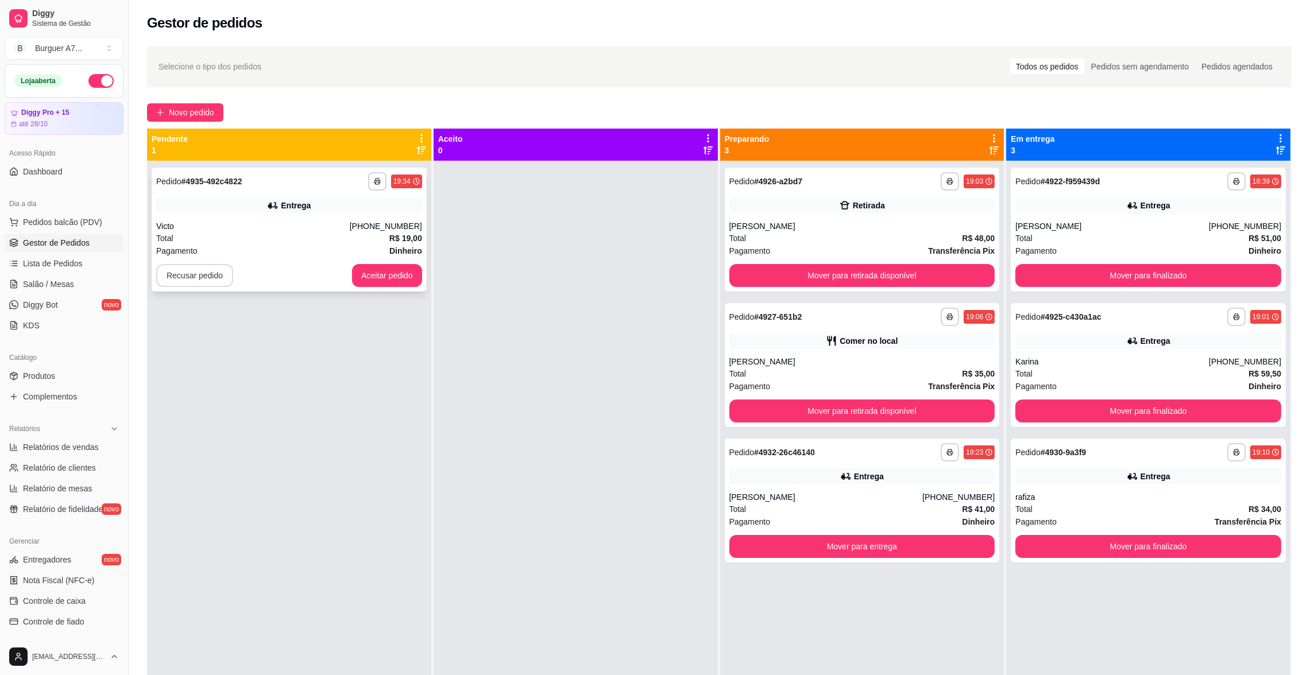
click at [206, 273] on button "Recusar pedido" at bounding box center [194, 275] width 77 height 23
click at [233, 240] on button "Sim" at bounding box center [225, 247] width 45 height 22
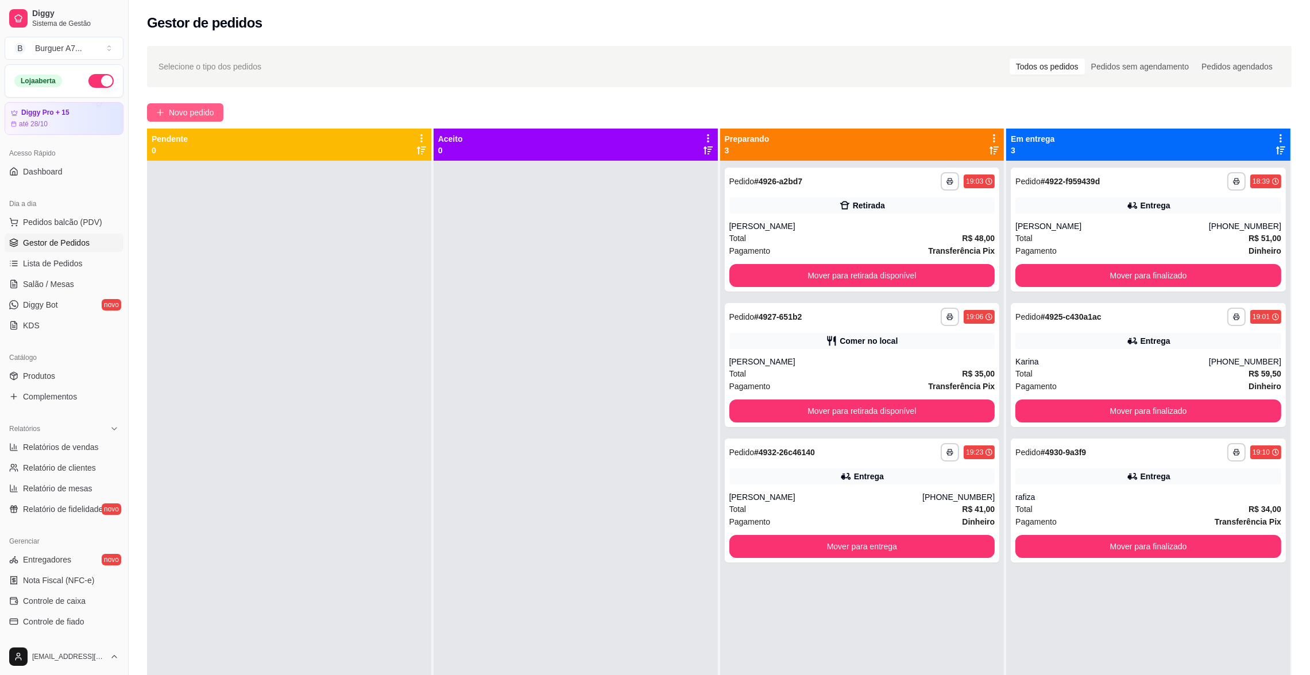
click at [184, 116] on span "Novo pedido" at bounding box center [191, 112] width 45 height 13
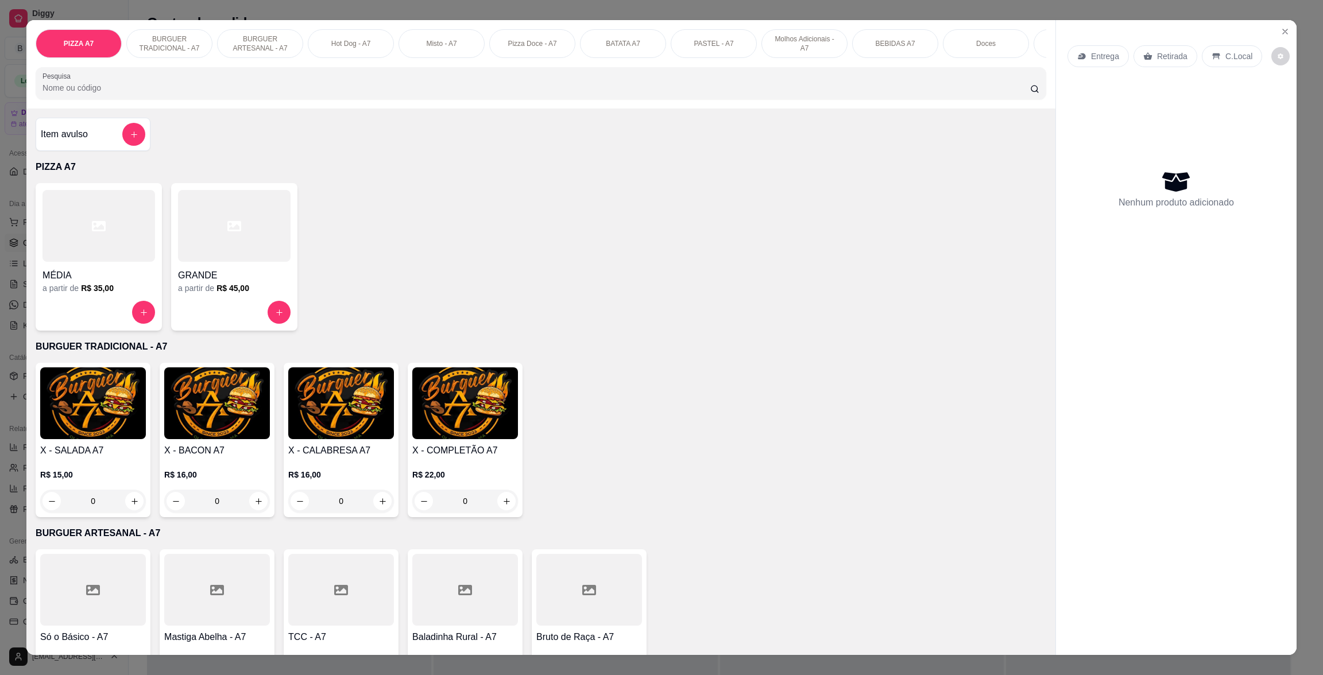
click at [111, 145] on div "Item avulso" at bounding box center [93, 134] width 104 height 23
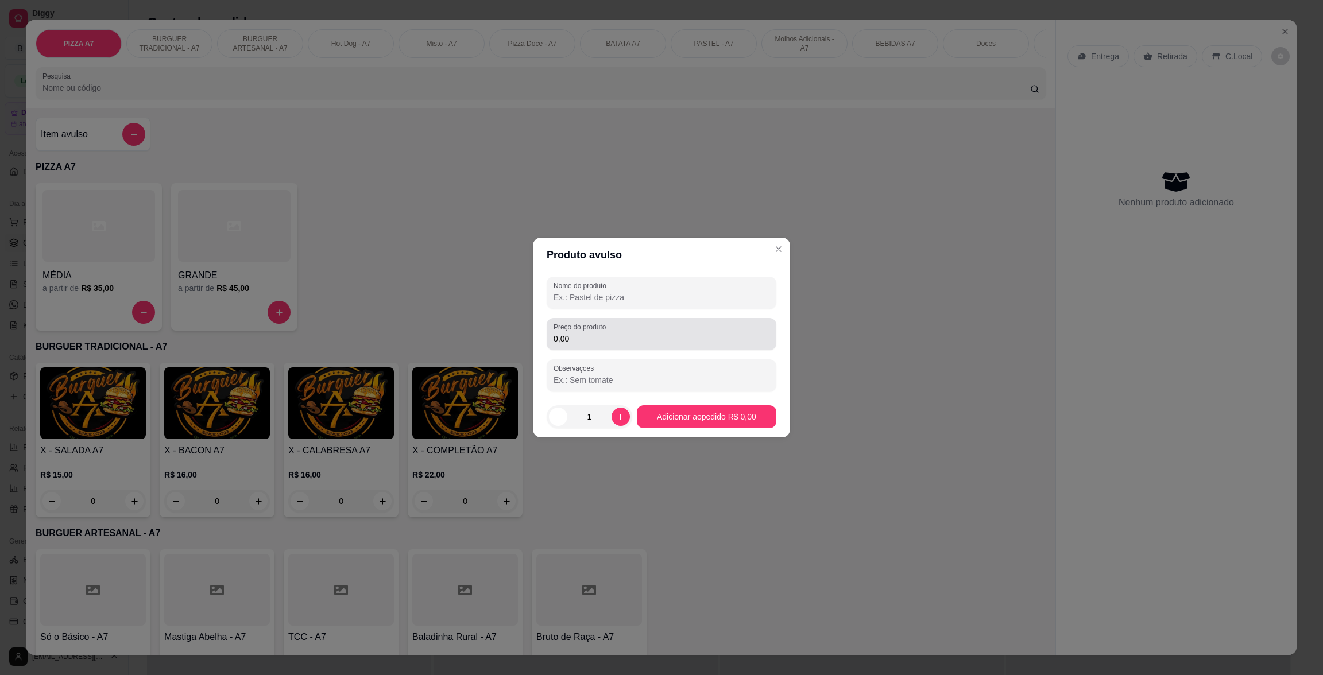
click at [746, 323] on div "0,00" at bounding box center [662, 334] width 216 height 23
type input "13,00"
click at [753, 285] on div at bounding box center [662, 292] width 216 height 23
type input "CORONA"
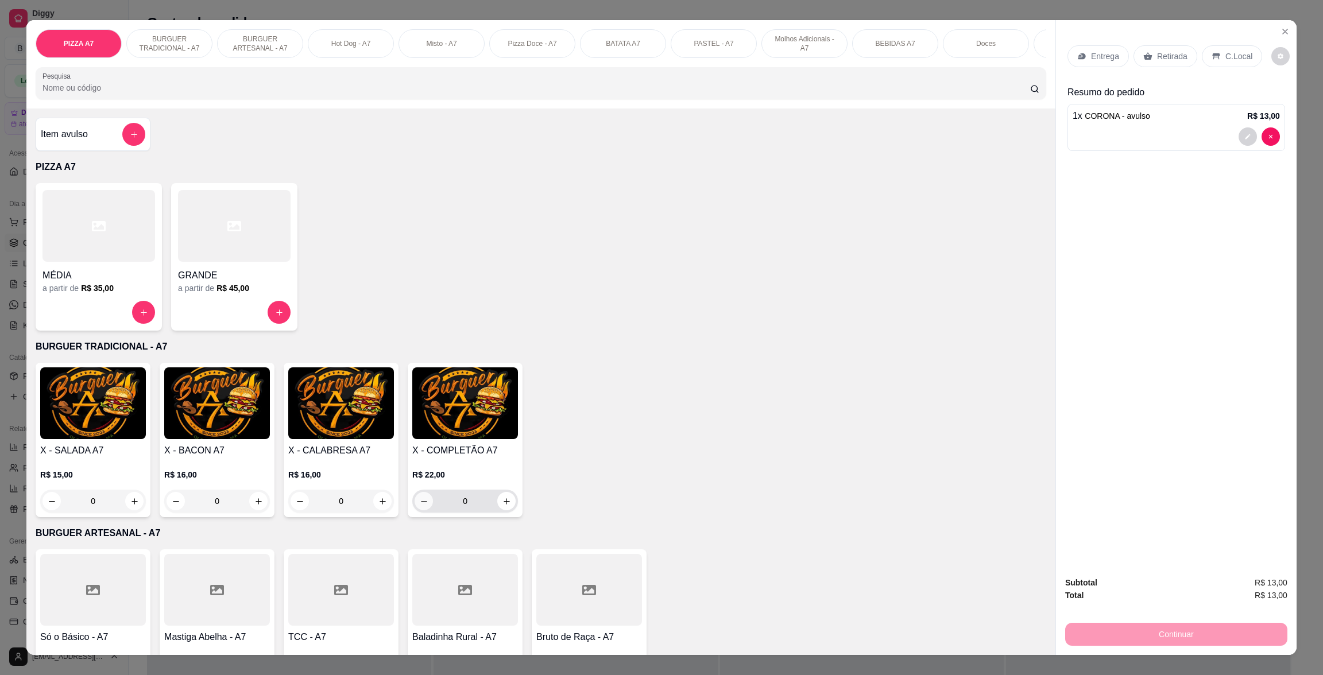
scroll to position [172, 0]
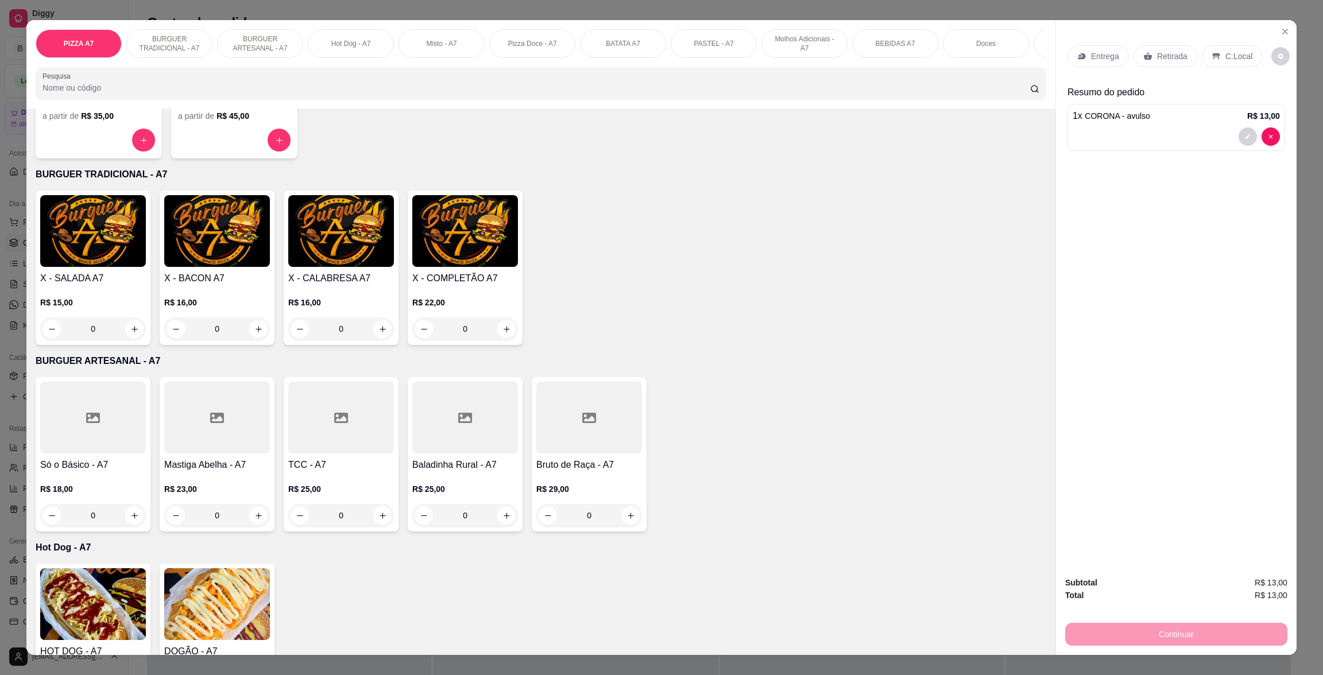
click at [474, 246] on img at bounding box center [465, 231] width 106 height 72
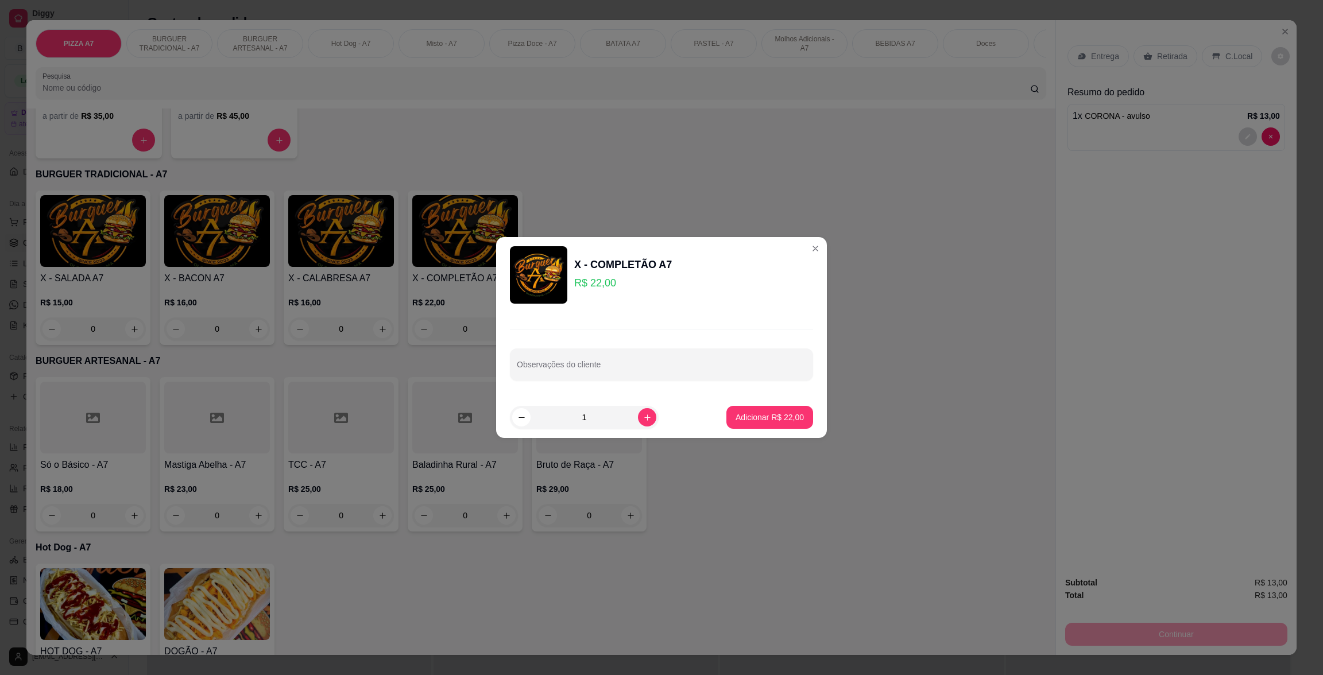
drag, startPoint x: 753, startPoint y: 402, endPoint x: 755, endPoint y: 411, distance: 8.8
click at [753, 407] on footer "1 Adicionar R$ 22,00" at bounding box center [661, 417] width 331 height 41
click at [755, 412] on p "Adicionar R$ 22,00" at bounding box center [770, 417] width 68 height 11
type input "1"
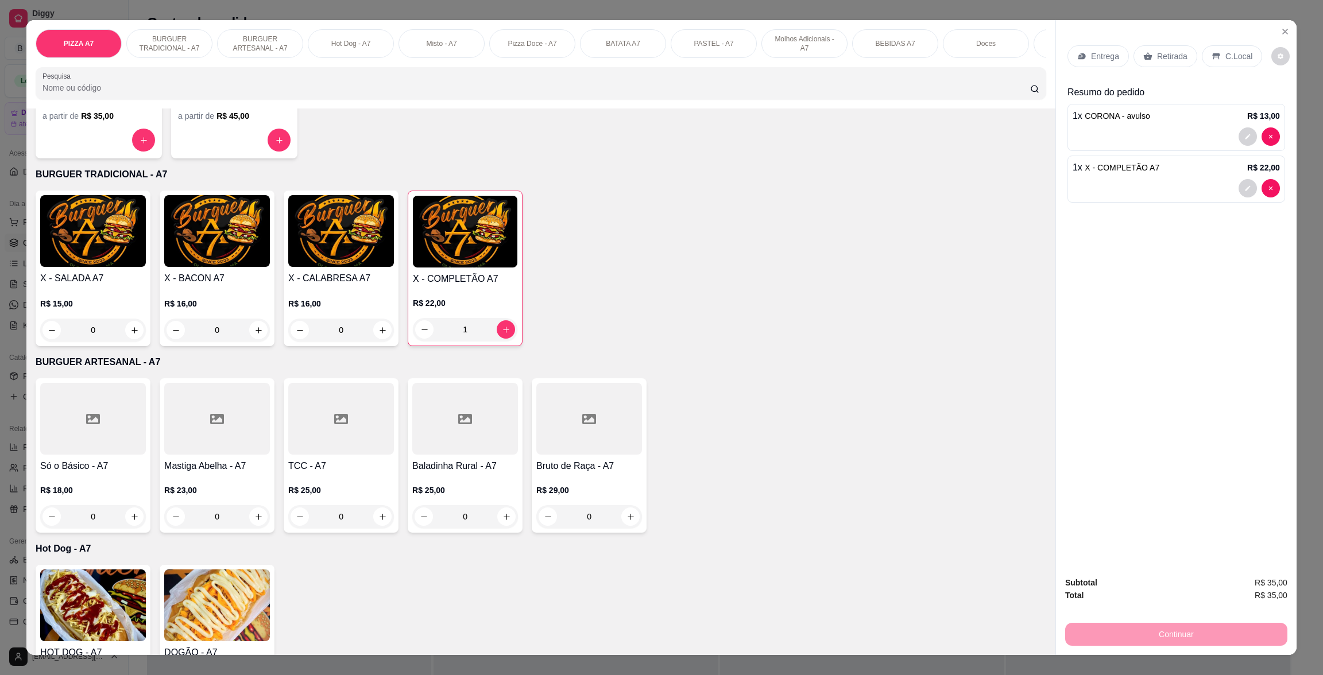
click at [1203, 61] on div "C.Local" at bounding box center [1232, 56] width 60 height 22
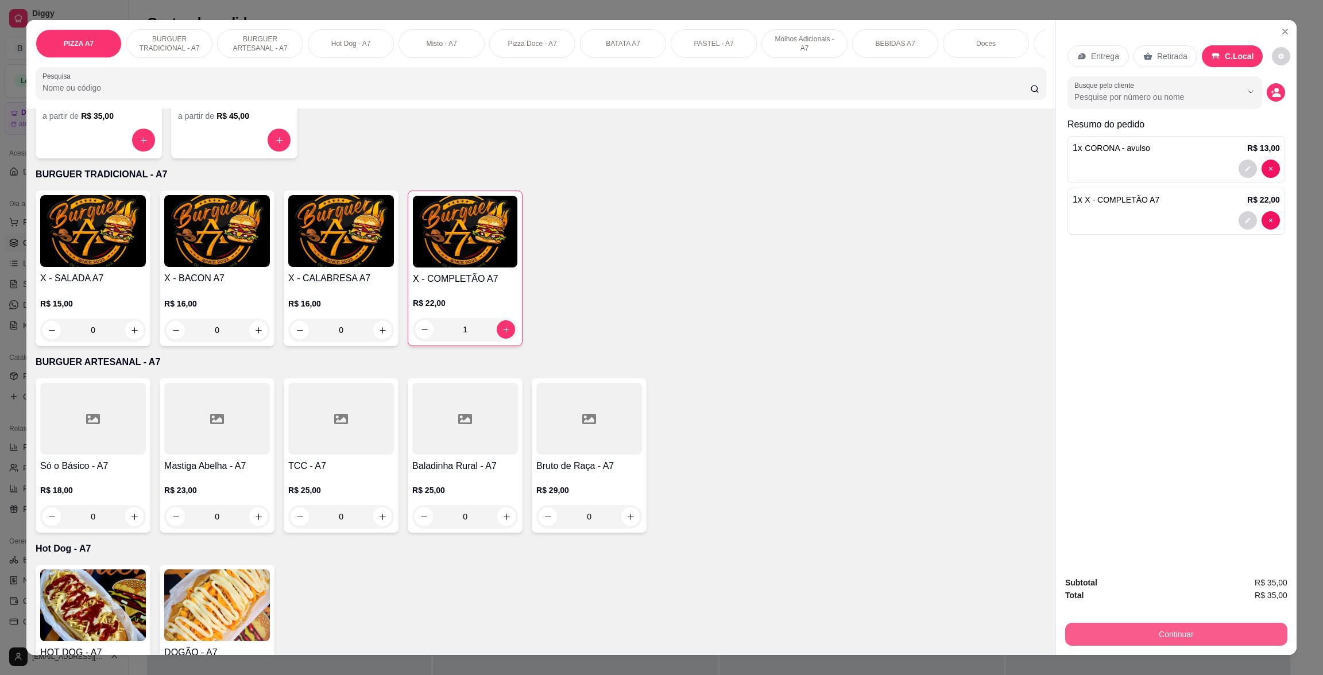
click at [1221, 638] on button "Continuar" at bounding box center [1176, 634] width 222 height 23
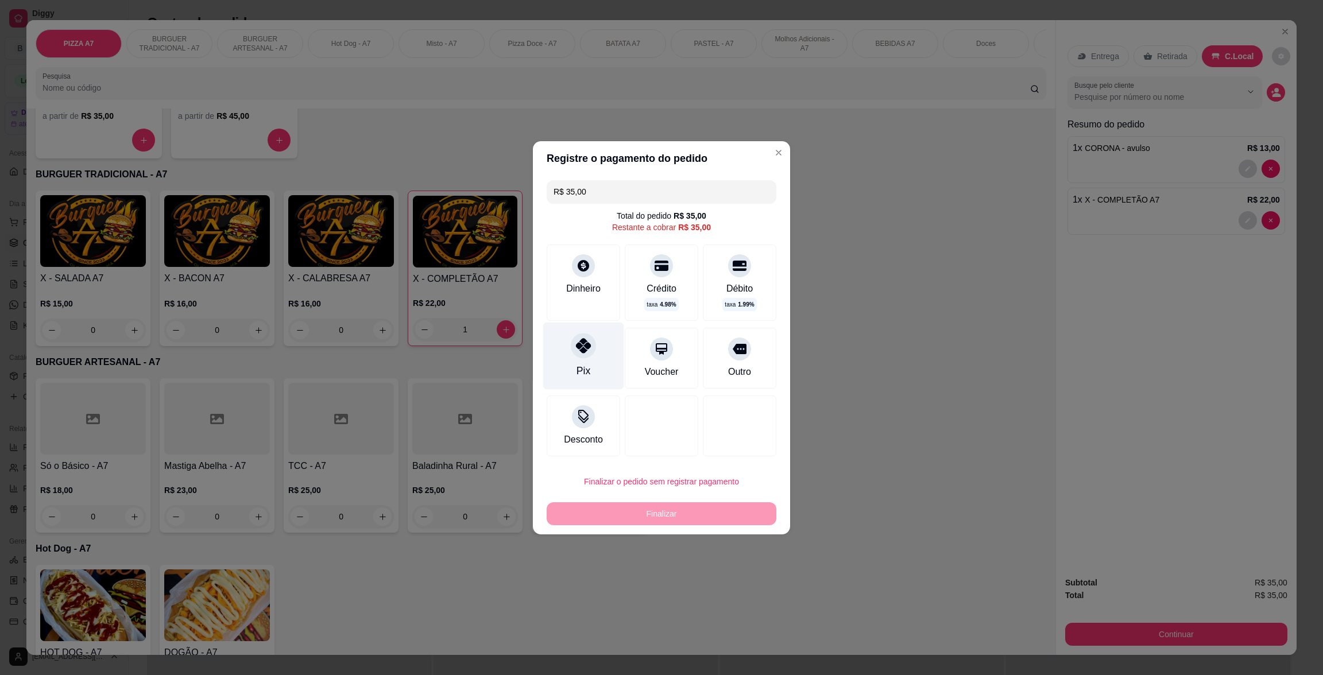
click at [552, 357] on div "Pix" at bounding box center [583, 355] width 81 height 67
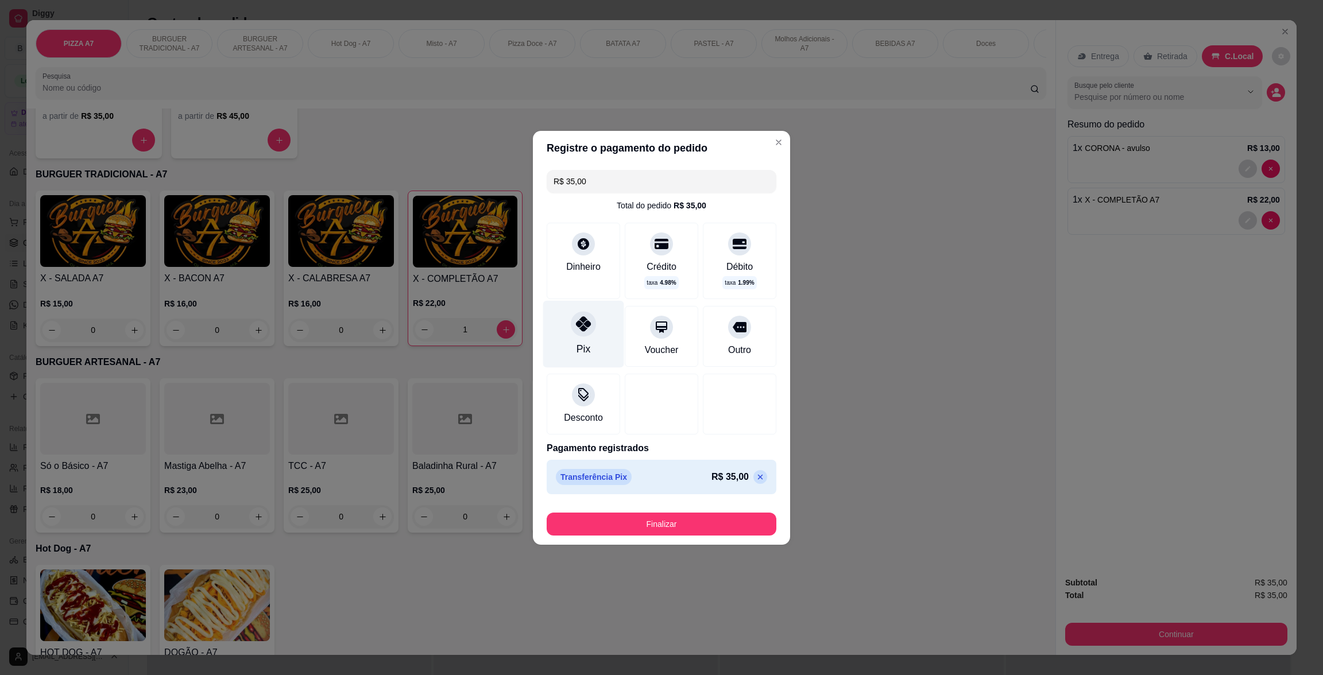
type input "R$ 0,00"
click at [731, 509] on div "Finalizar" at bounding box center [662, 522] width 230 height 28
click at [738, 516] on button "Finalizar" at bounding box center [661, 524] width 223 height 22
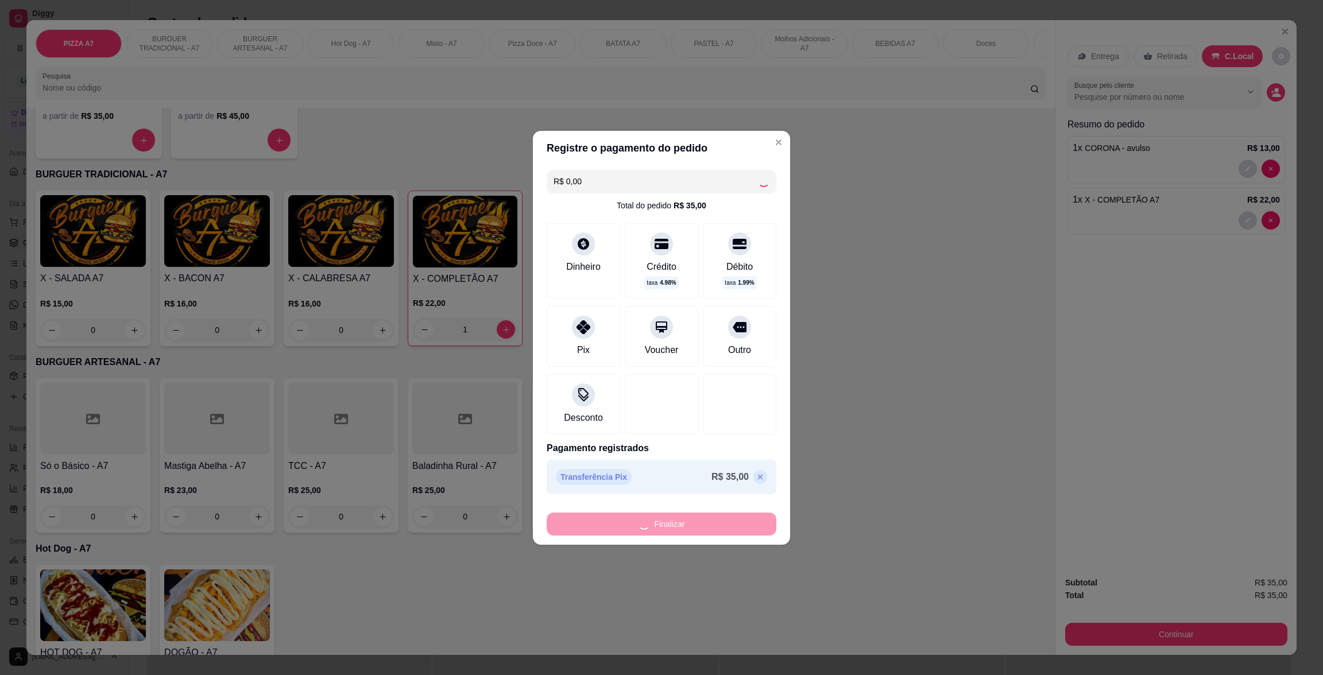
click at [738, 516] on div "Finalizar" at bounding box center [662, 524] width 230 height 23
type input "0"
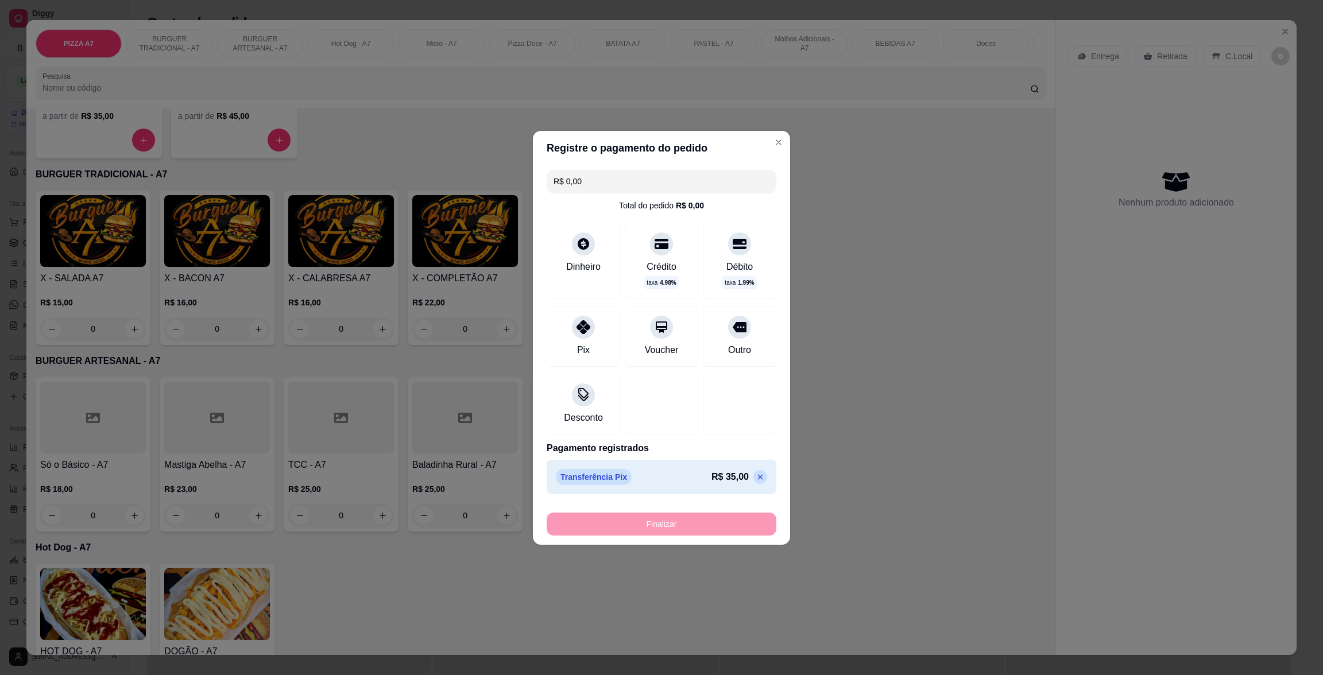
type input "-R$ 35,00"
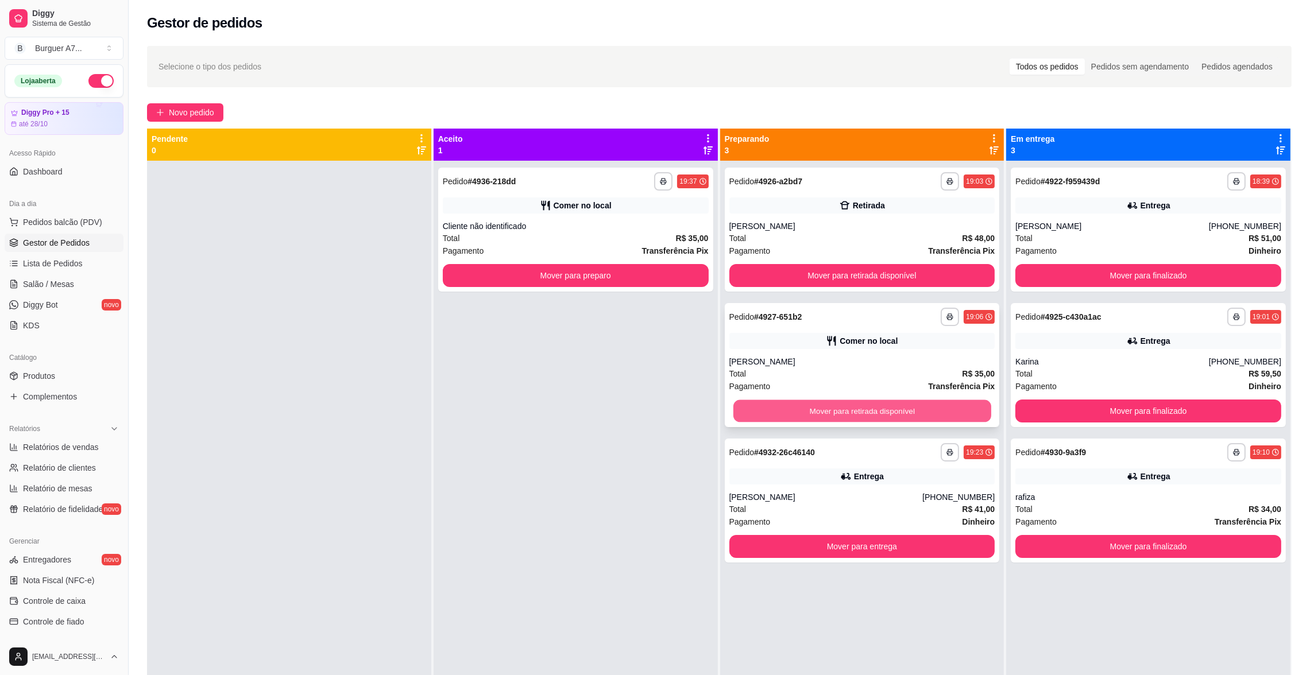
click at [816, 408] on button "Mover para retirada disponível" at bounding box center [862, 411] width 258 height 22
click at [841, 408] on button "Mover para retirada disponível" at bounding box center [862, 411] width 258 height 22
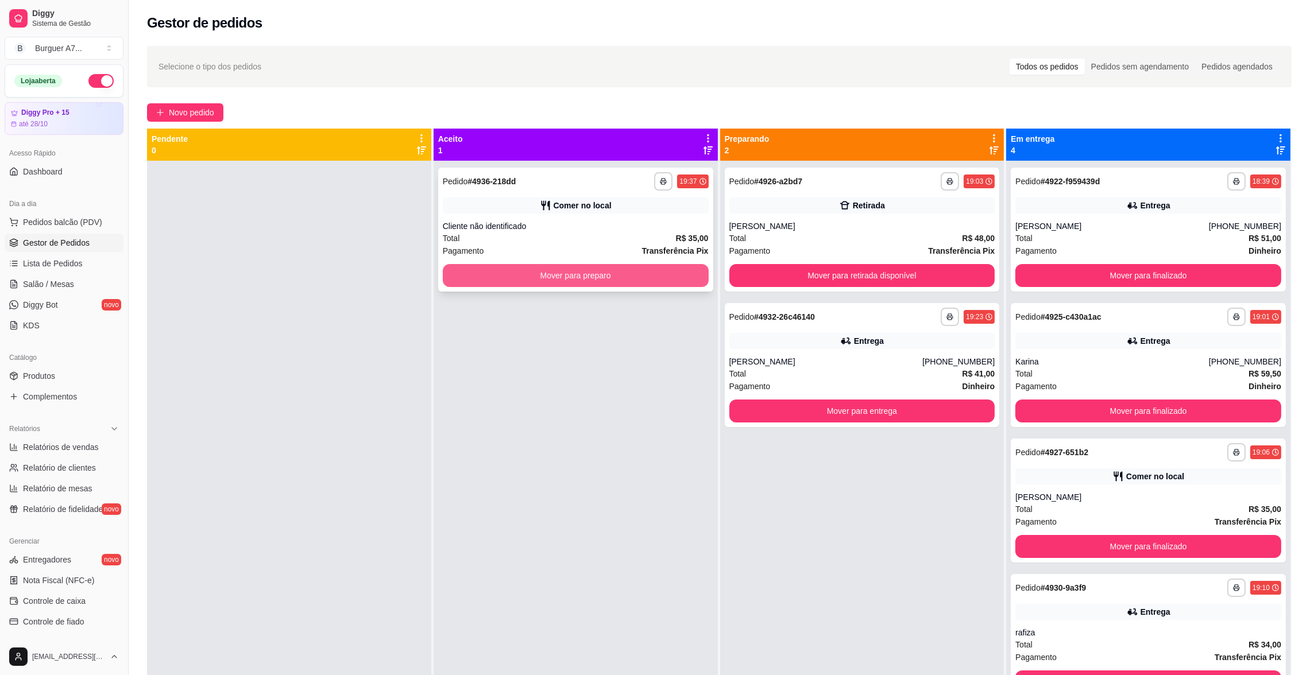
click at [676, 272] on button "Mover para preparo" at bounding box center [576, 275] width 266 height 23
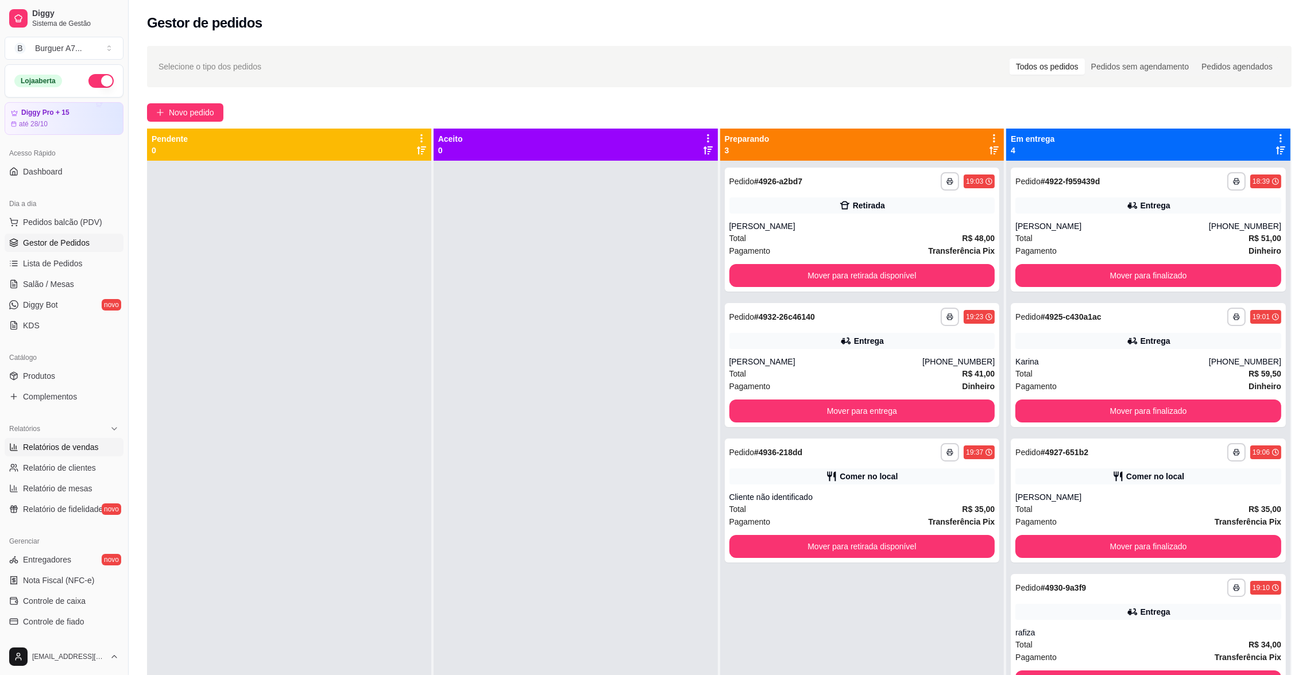
click at [95, 446] on span "Relatórios de vendas" at bounding box center [61, 447] width 76 height 11
select select "ALL"
select select "0"
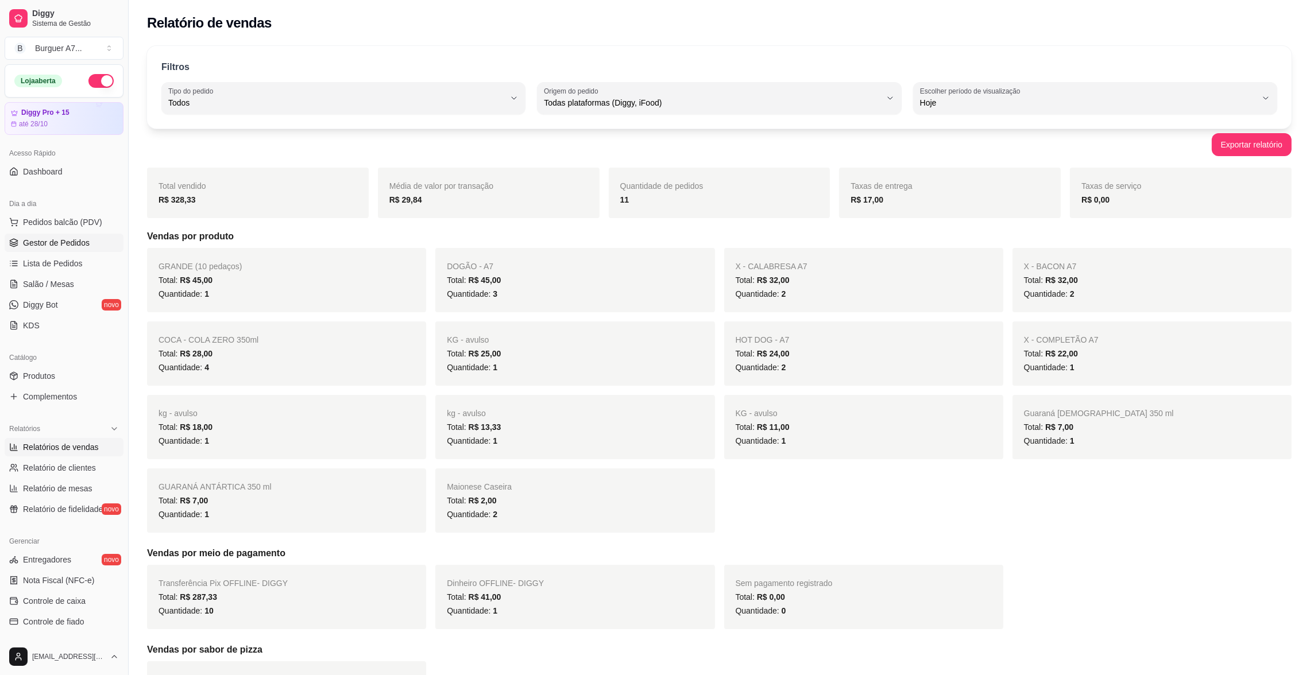
click at [101, 242] on link "Gestor de Pedidos" at bounding box center [64, 243] width 119 height 18
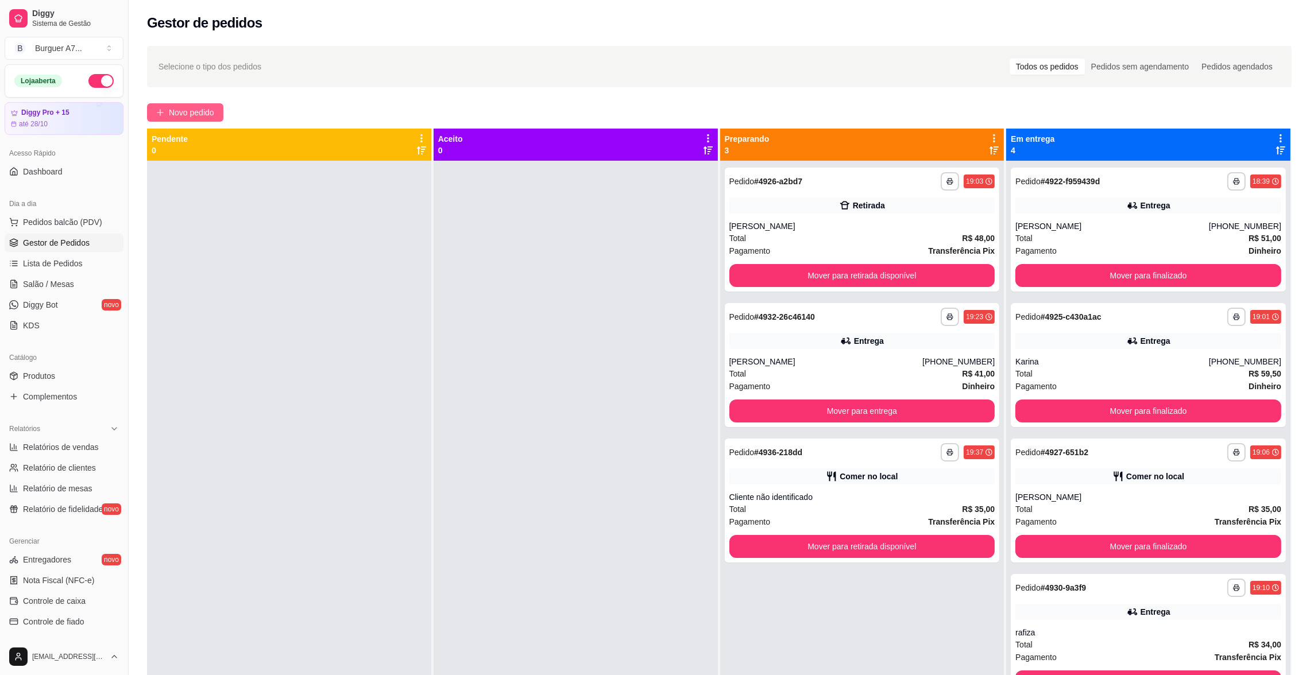
click at [201, 110] on span "Novo pedido" at bounding box center [191, 112] width 45 height 13
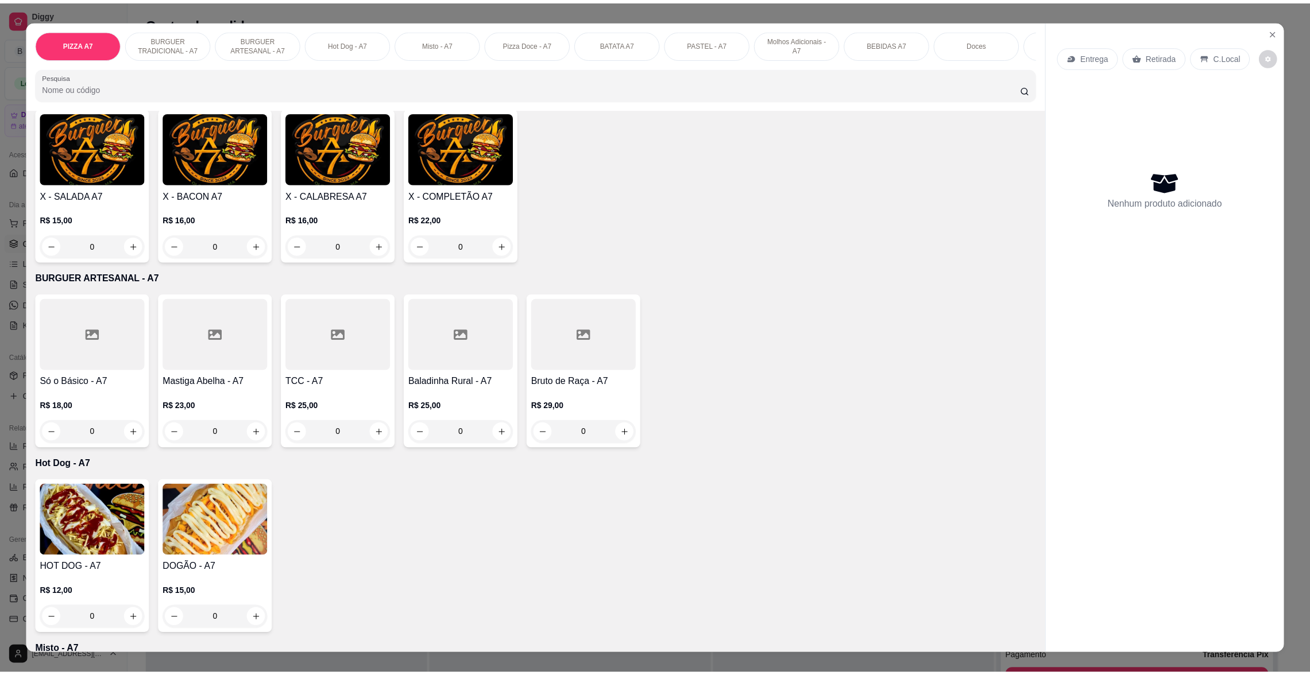
scroll to position [258, 0]
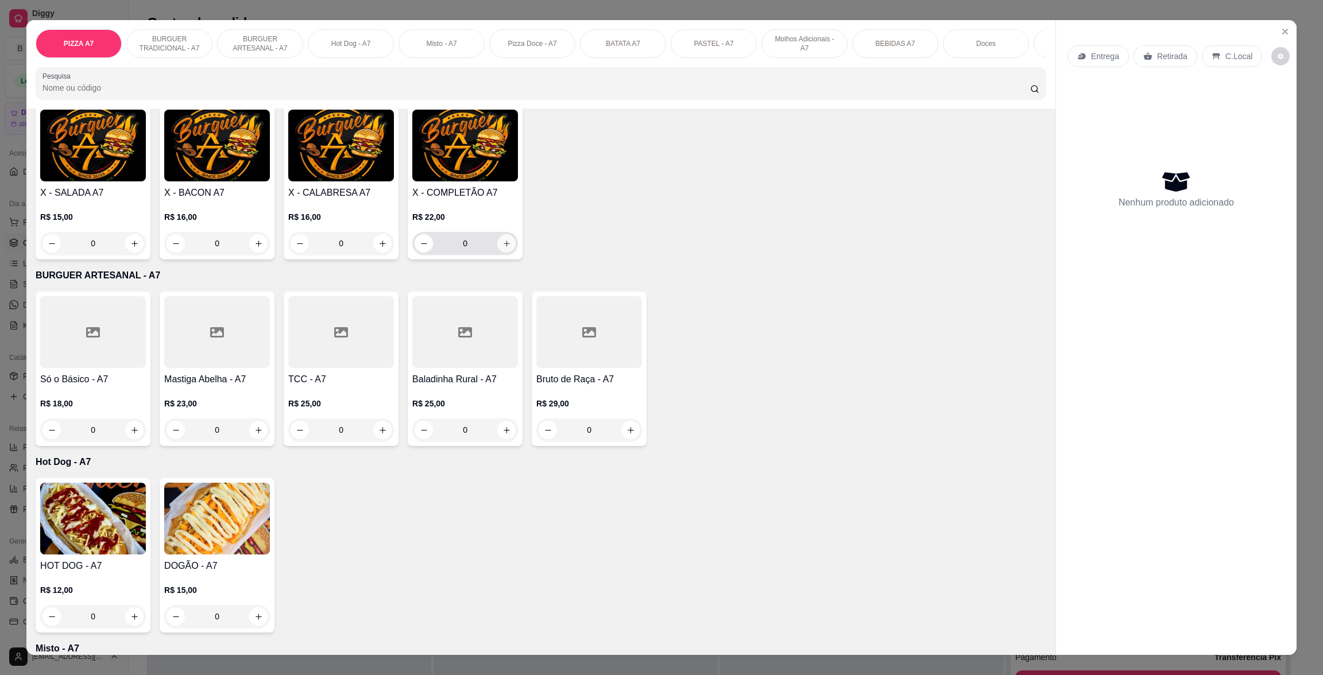
click at [502, 248] on icon "increase-product-quantity" at bounding box center [506, 243] width 9 height 9
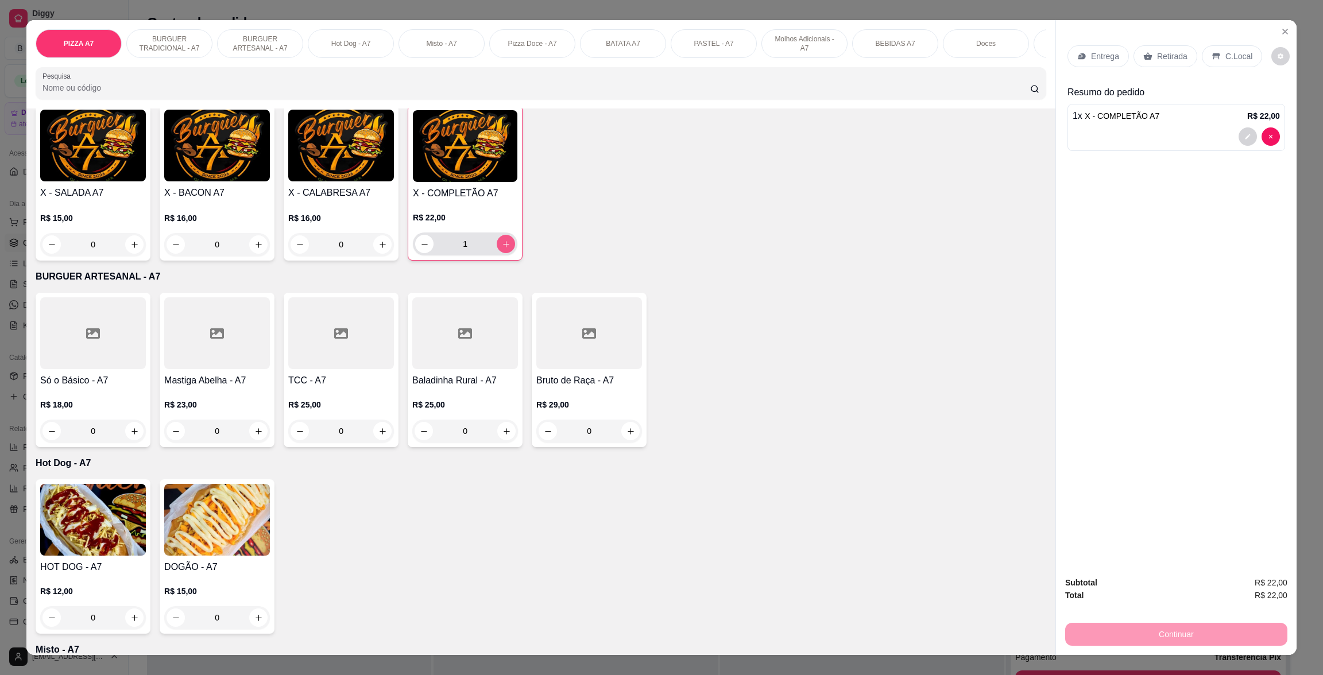
click at [502, 249] on icon "increase-product-quantity" at bounding box center [506, 244] width 9 height 9
type input "2"
click at [1215, 64] on div "C.Local" at bounding box center [1232, 56] width 60 height 22
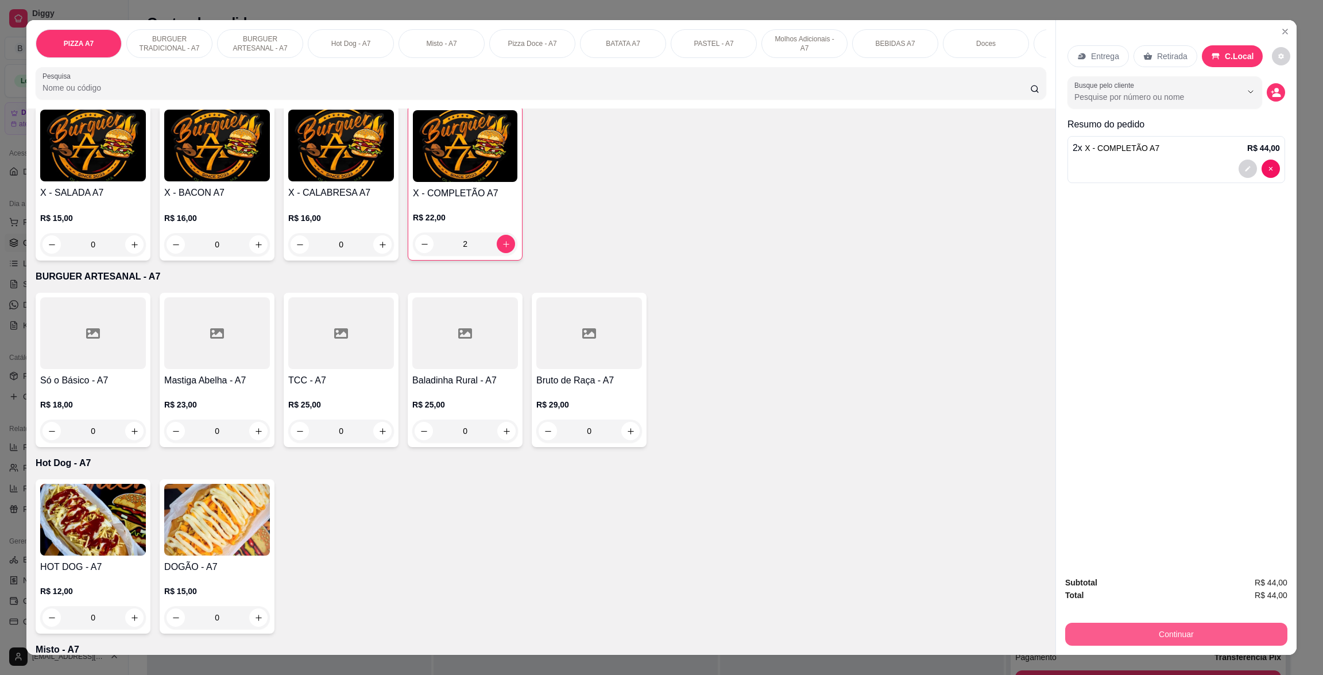
click at [1197, 635] on button "Continuar" at bounding box center [1176, 634] width 222 height 23
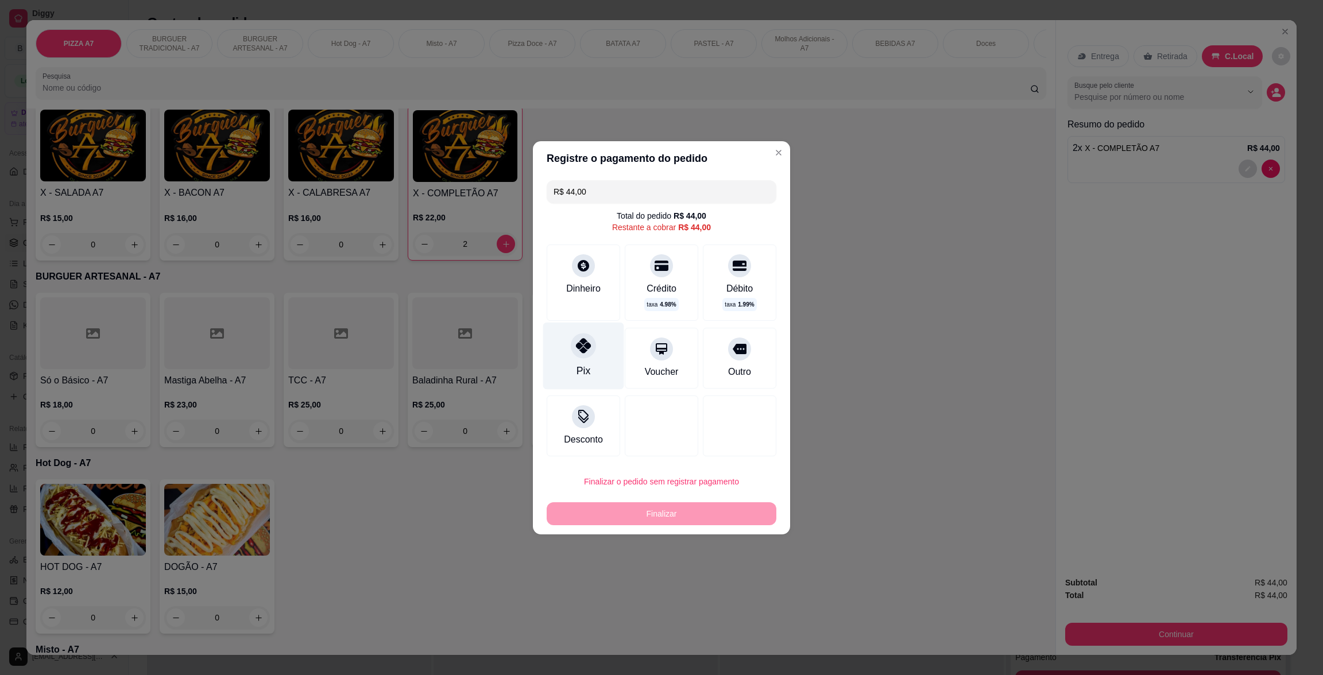
click at [561, 359] on div "Pix" at bounding box center [583, 355] width 81 height 67
type input "R$ 0,00"
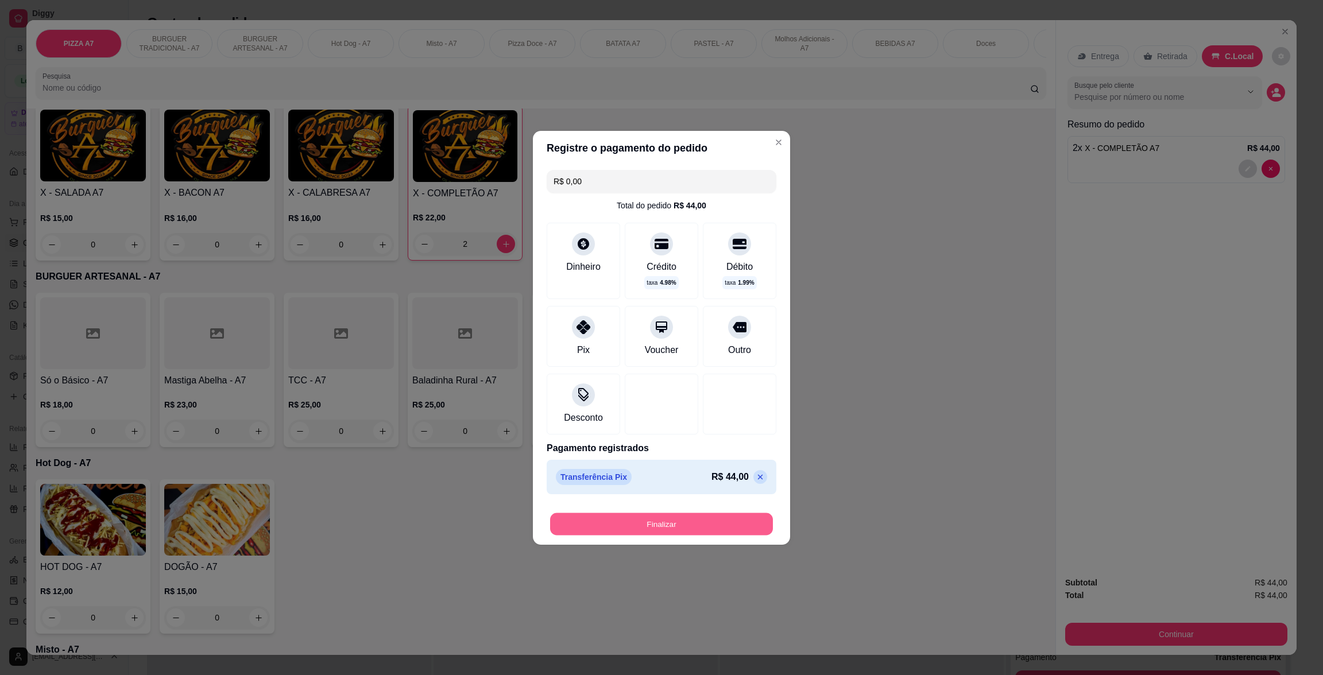
click at [673, 521] on button "Finalizar" at bounding box center [661, 524] width 223 height 22
type input "0"
type input "-R$ 44,00"
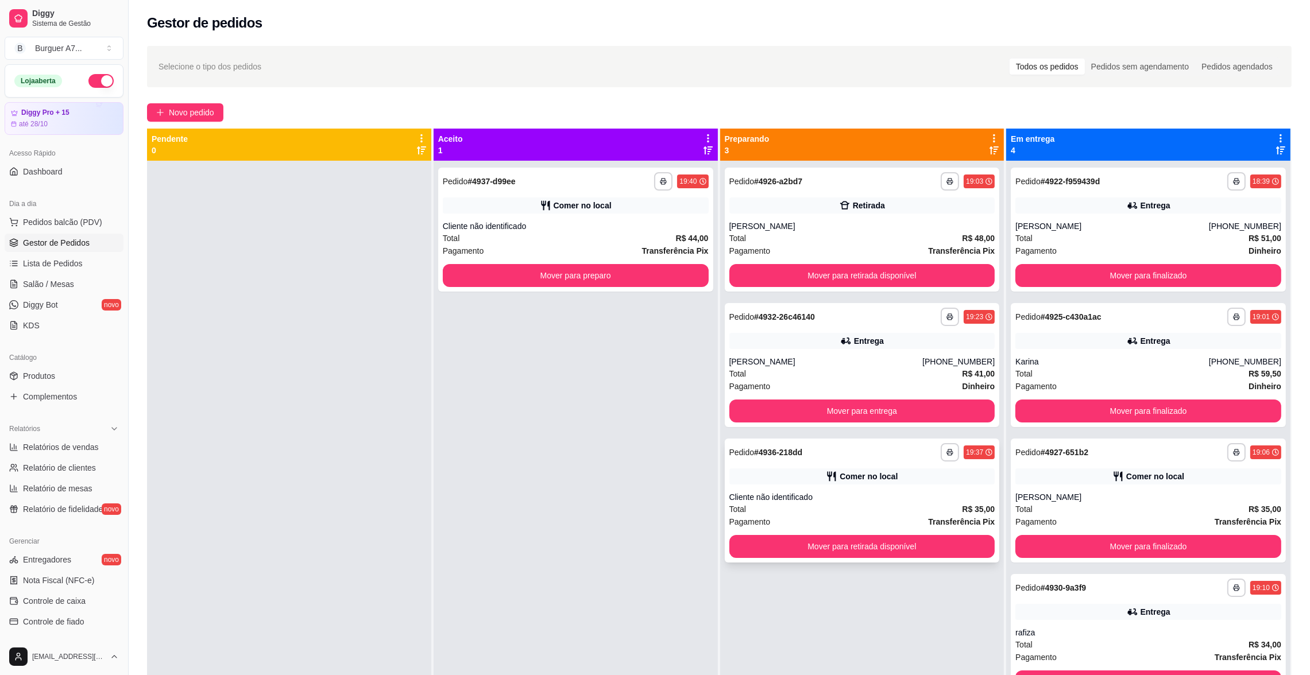
click at [824, 504] on div "Total R$ 35,00" at bounding box center [862, 509] width 266 height 13
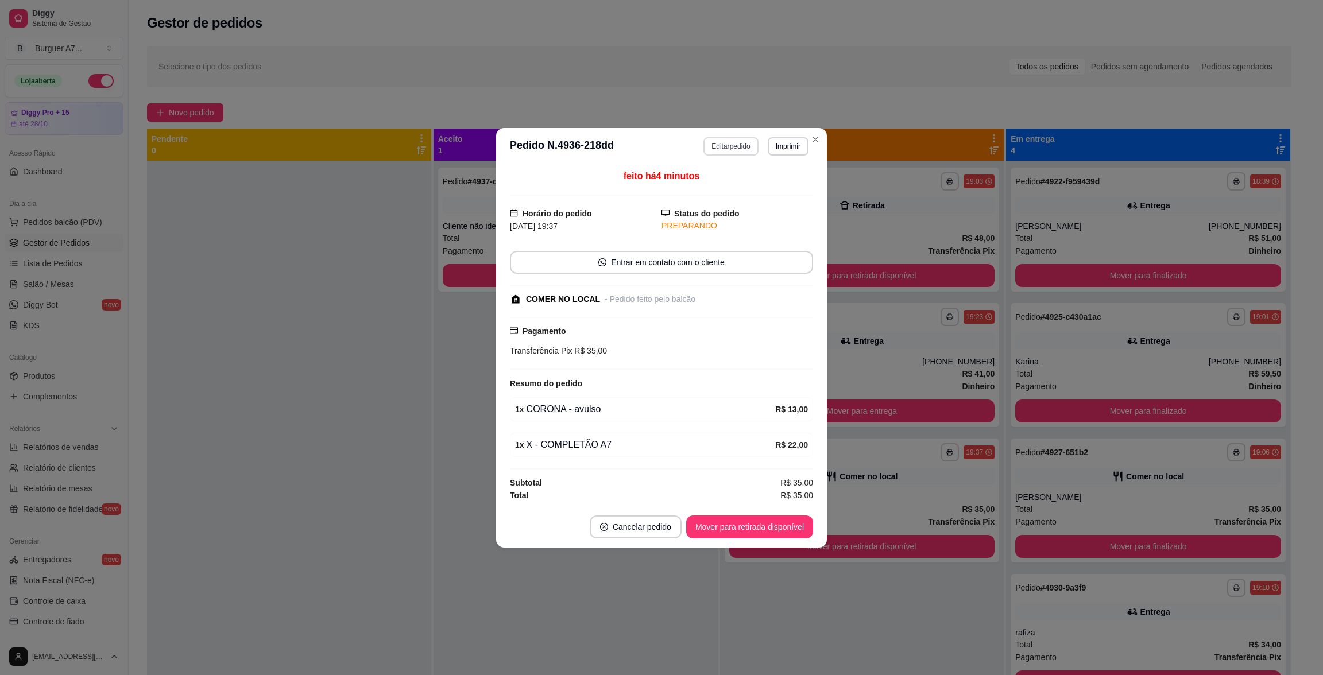
click at [705, 142] on button "Editar pedido" at bounding box center [730, 146] width 55 height 18
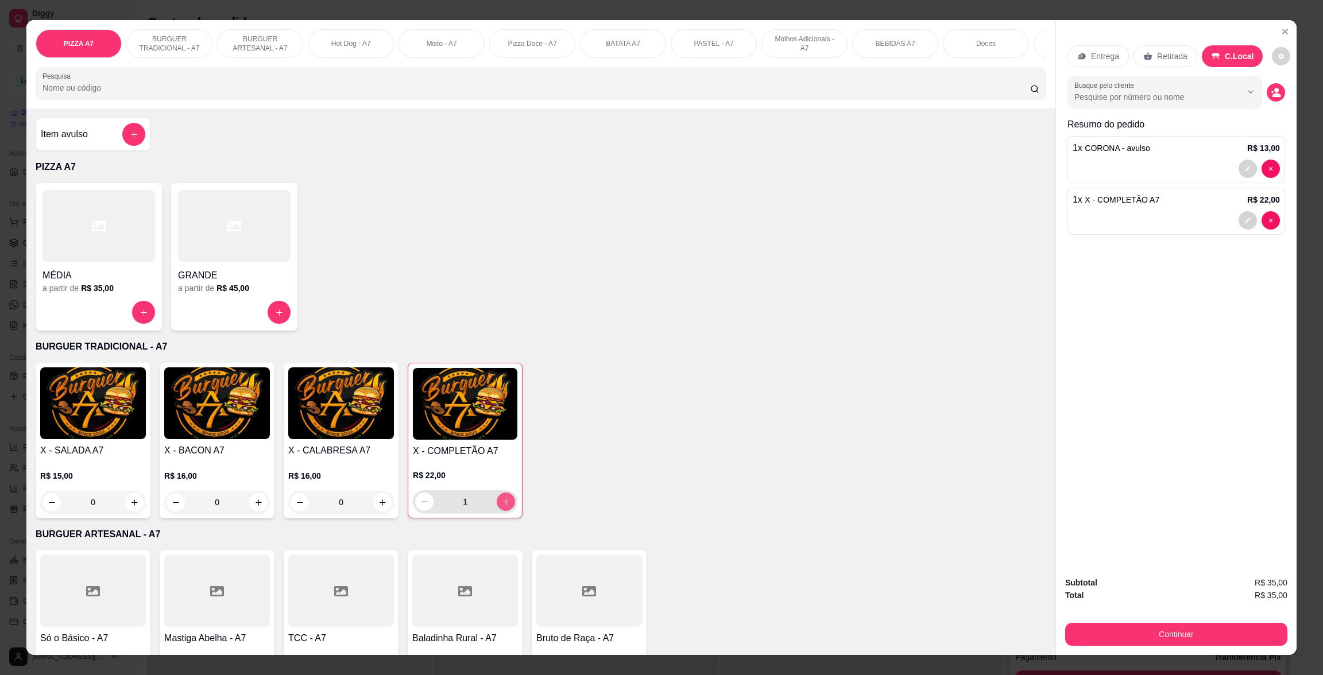
click at [503, 505] on icon "increase-product-quantity" at bounding box center [506, 502] width 6 height 6
type input "3"
click at [1241, 625] on button "Continuar" at bounding box center [1176, 634] width 222 height 23
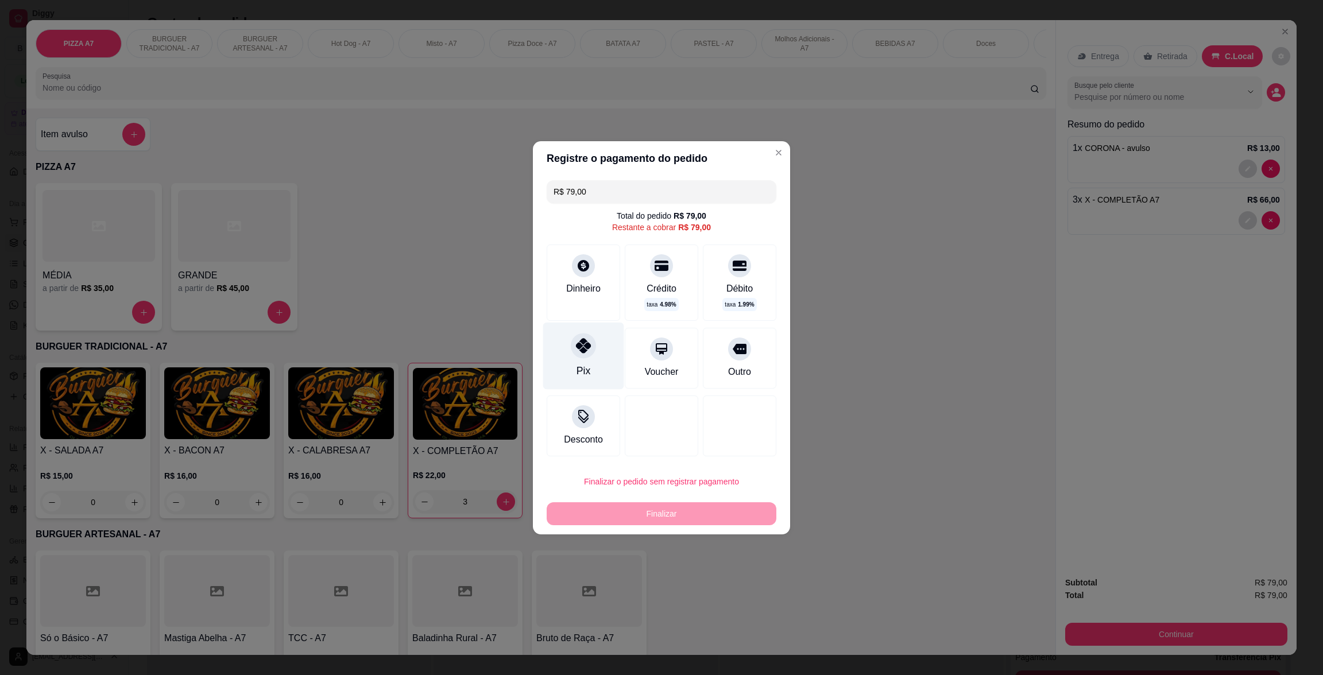
click at [606, 332] on div "Pix" at bounding box center [583, 355] width 81 height 67
type input "R$ 0,00"
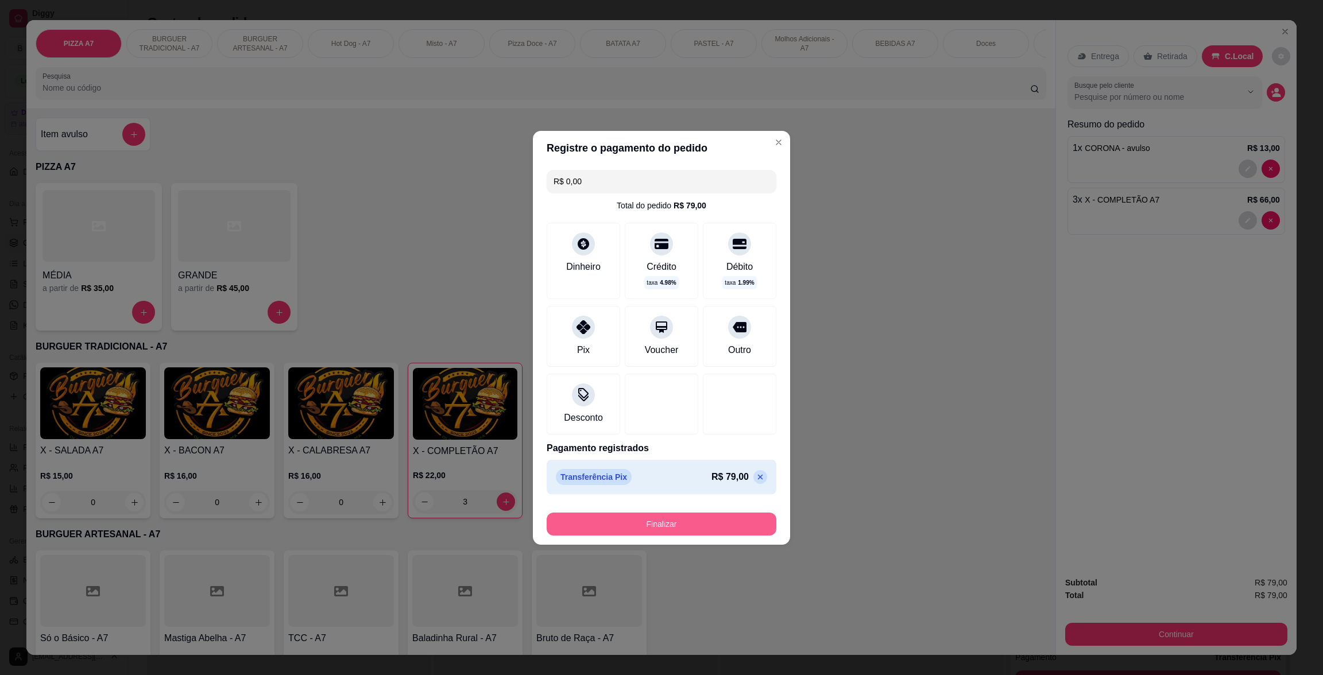
click at [681, 518] on button "Finalizar" at bounding box center [662, 524] width 230 height 23
type input "0"
type input "-R$ 79,00"
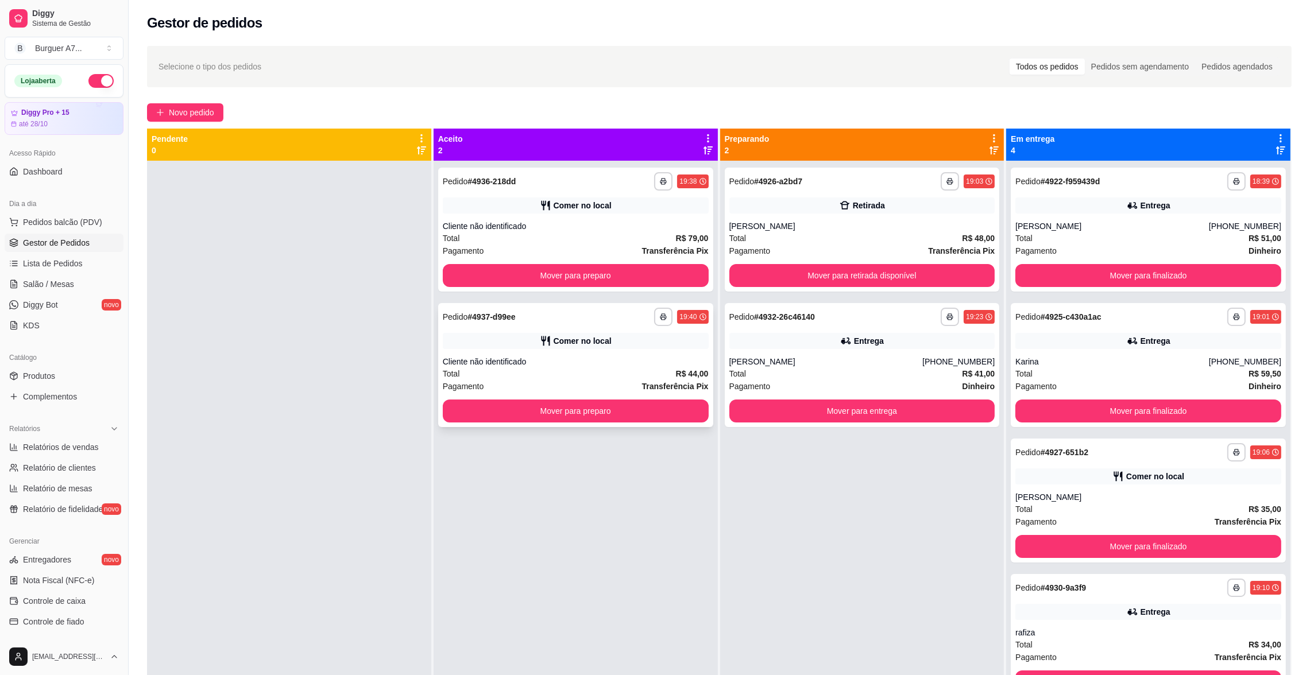
click at [628, 353] on div "**********" at bounding box center [575, 365] width 275 height 124
click at [486, 368] on div "Total R$ 44,00" at bounding box center [576, 373] width 266 height 13
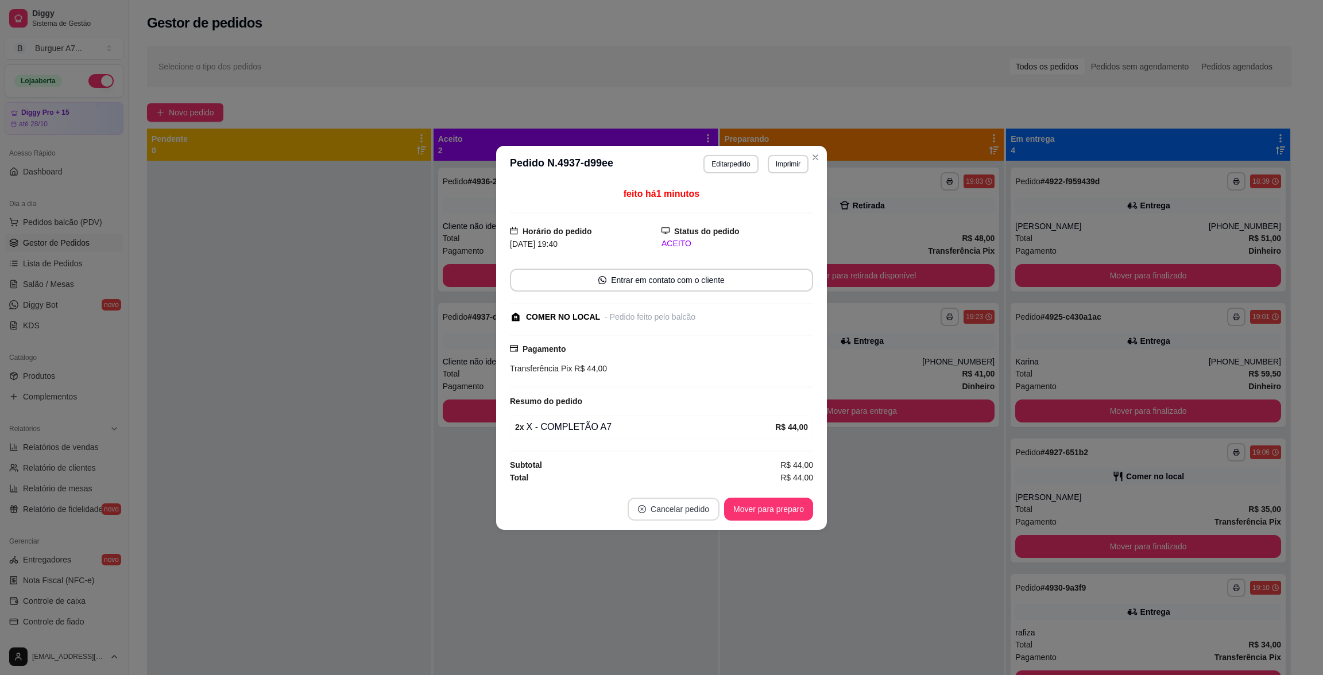
click at [695, 505] on button "Cancelar pedido" at bounding box center [674, 509] width 92 height 23
click at [700, 483] on button "Sim" at bounding box center [705, 481] width 45 height 22
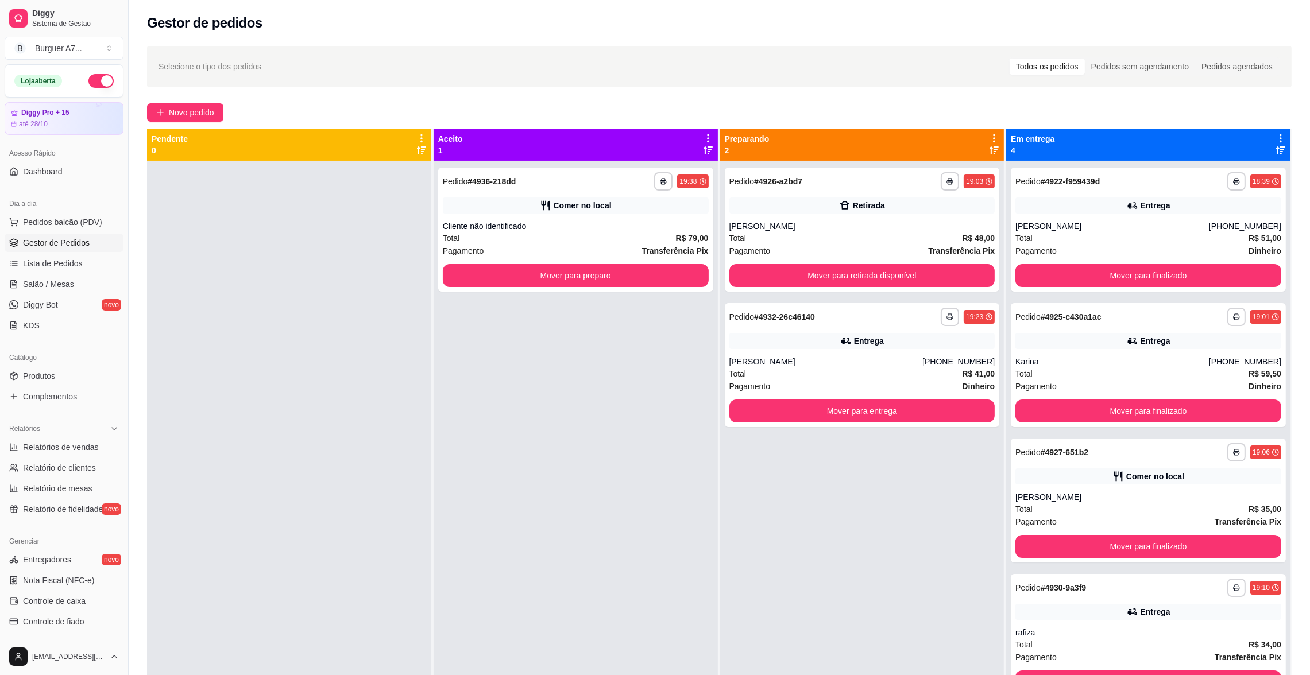
click at [836, 479] on div "**********" at bounding box center [862, 498] width 284 height 675
click at [663, 274] on button "Mover para preparo" at bounding box center [576, 276] width 258 height 22
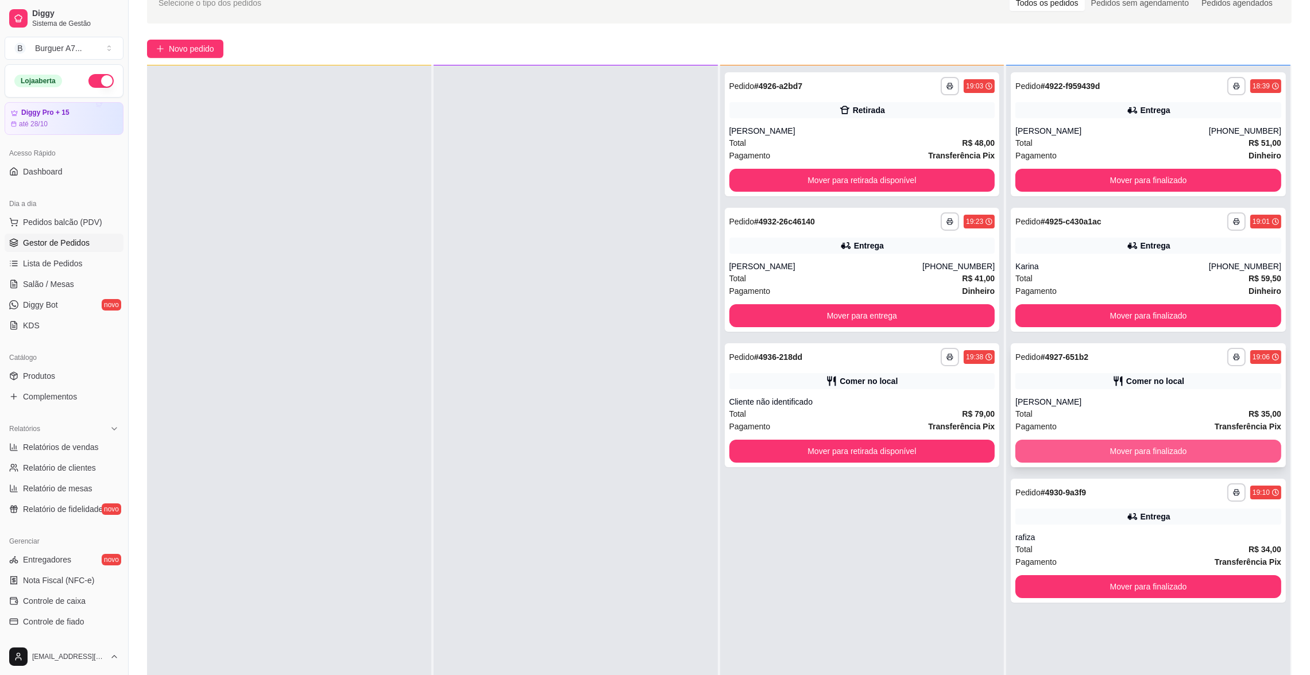
scroll to position [175, 0]
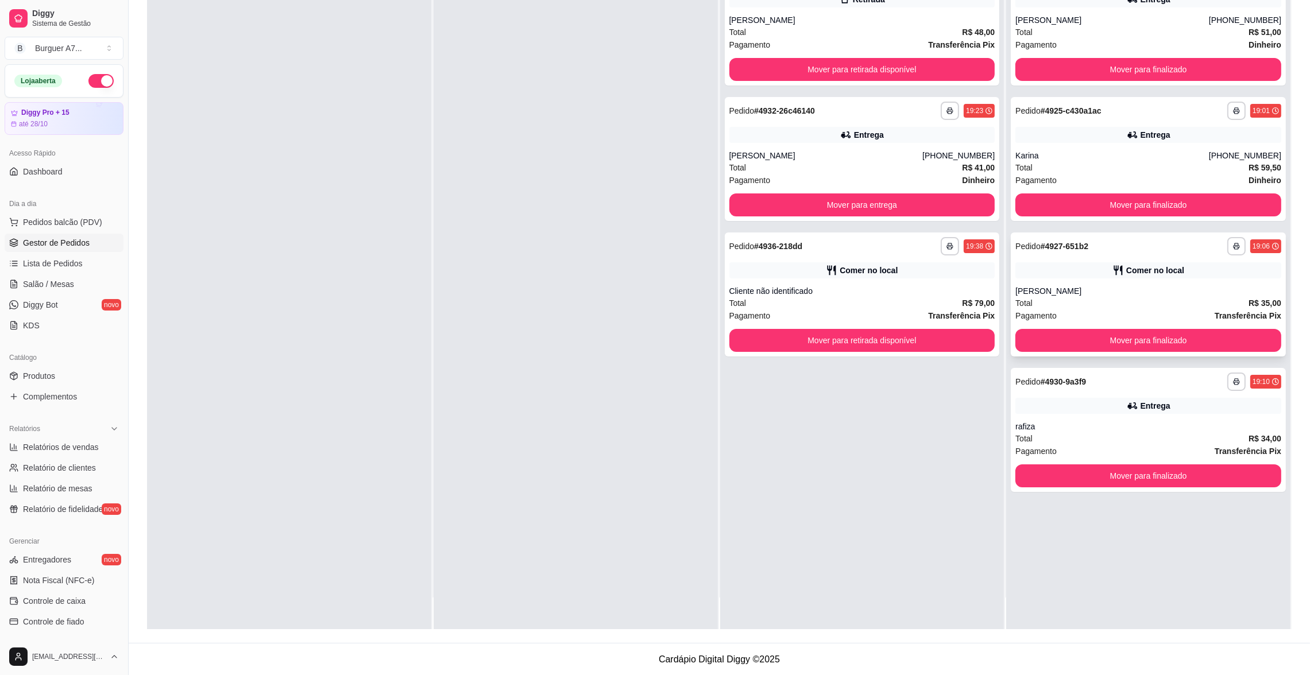
click at [1022, 306] on div "Total R$ 35,00" at bounding box center [1148, 303] width 266 height 13
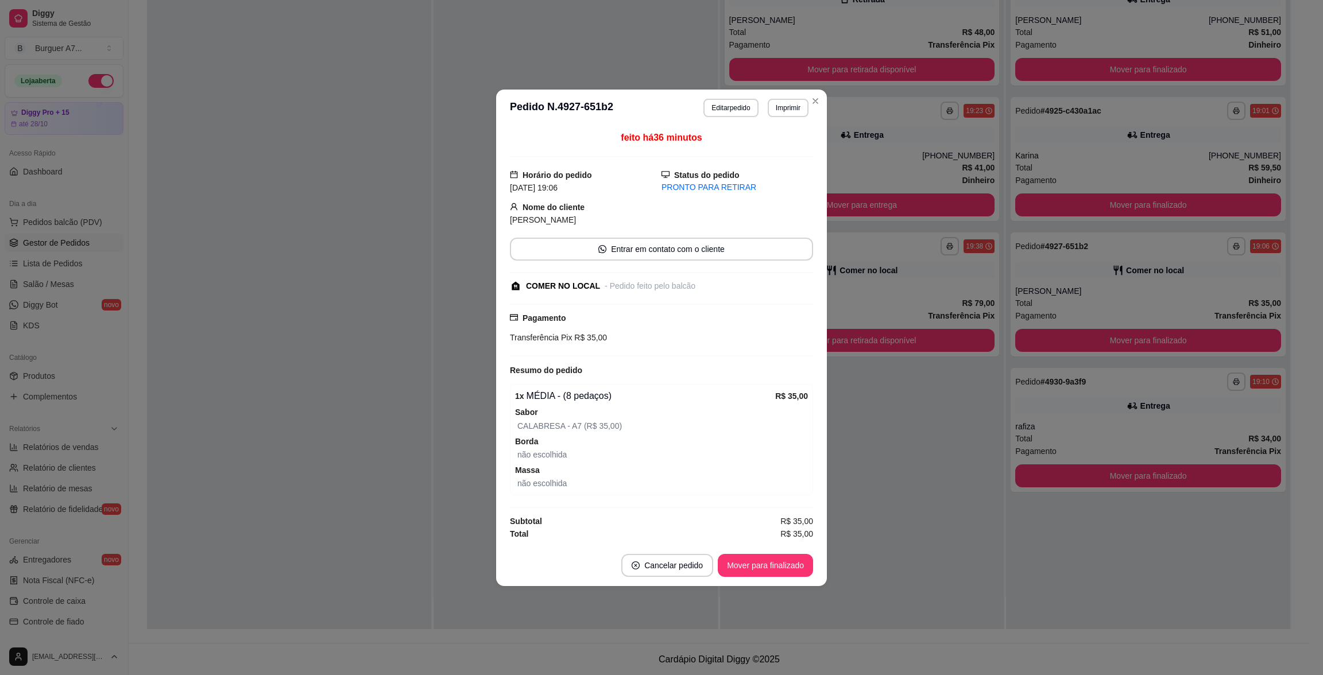
click at [727, 117] on header "**********" at bounding box center [661, 108] width 331 height 37
click at [727, 114] on button "Editar pedido" at bounding box center [731, 108] width 53 height 18
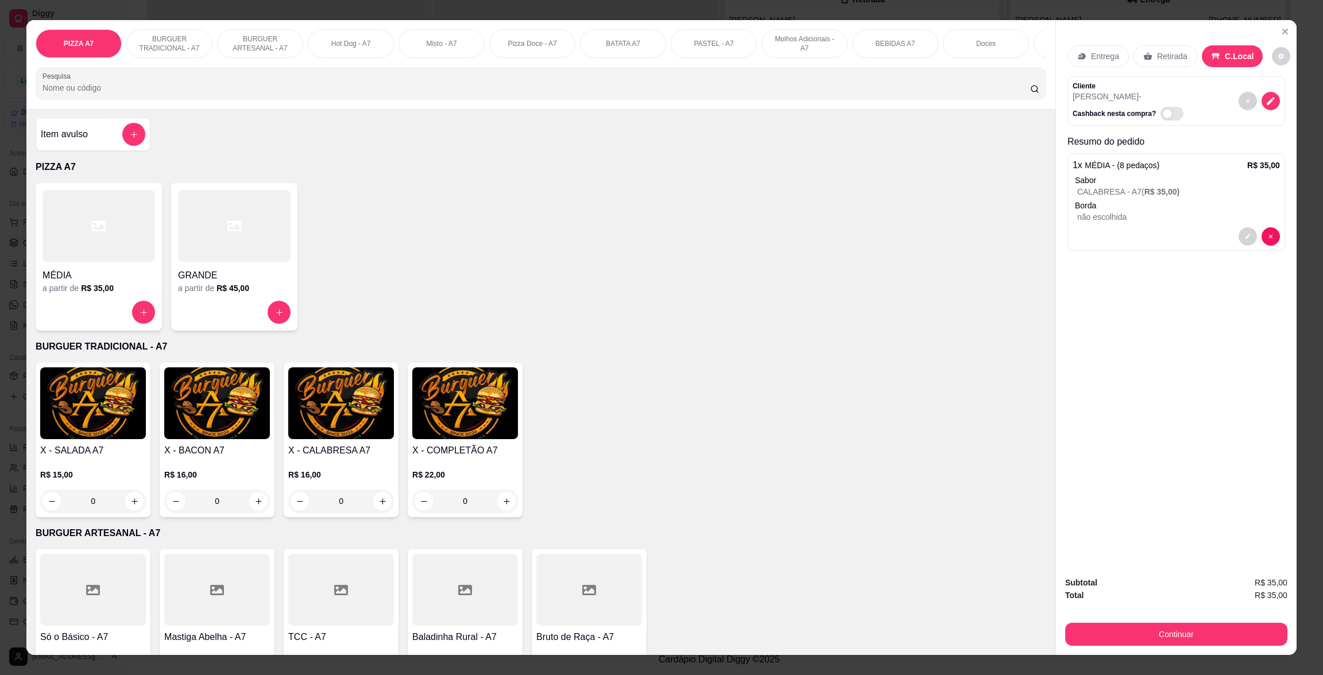
drag, startPoint x: 111, startPoint y: 145, endPoint x: 126, endPoint y: 145, distance: 14.9
click at [126, 145] on div "Item avulso" at bounding box center [93, 134] width 104 height 23
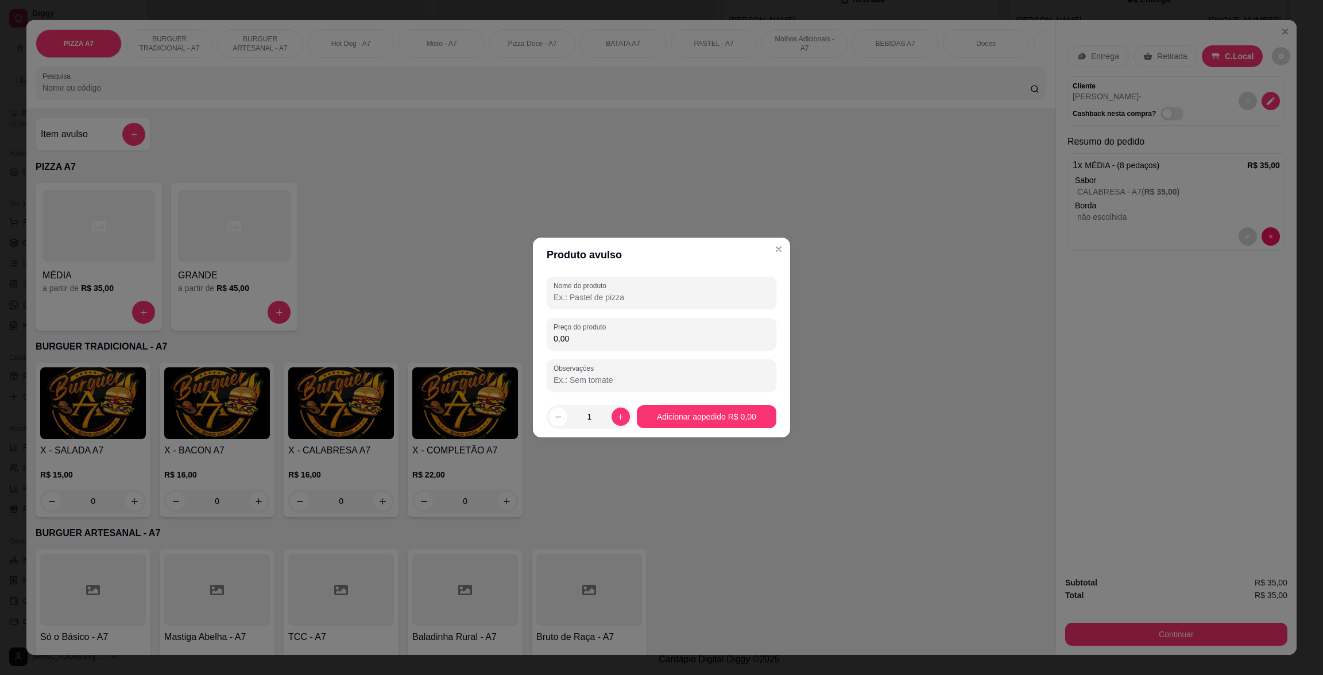
click at [695, 292] on input "Nome do produto" at bounding box center [662, 297] width 216 height 11
type input "REFRI"
click at [674, 309] on div "Nome do produto REFRI Preço do produto 0,00 Observações" at bounding box center [662, 334] width 230 height 115
click at [706, 357] on div "Nome do produto REFRI Preço do produto 0,00 Observações" at bounding box center [662, 334] width 230 height 115
click at [709, 340] on input "0,00" at bounding box center [662, 338] width 216 height 11
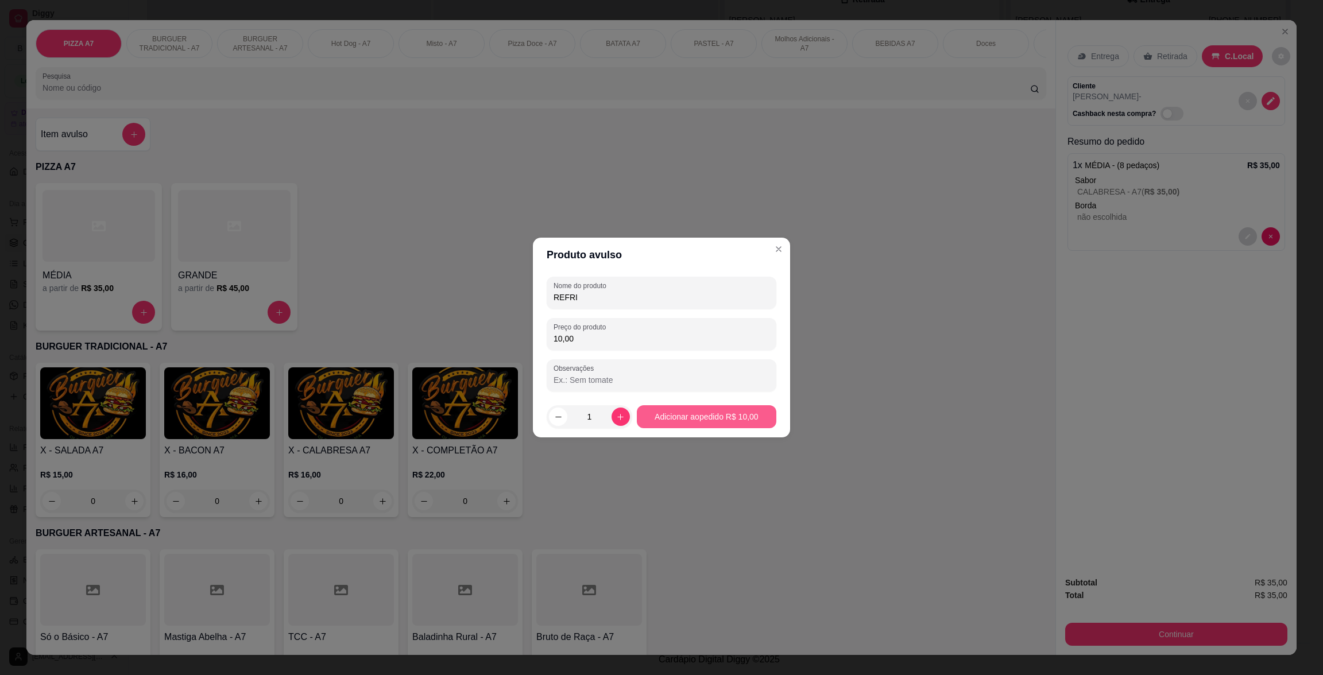
type input "10,00"
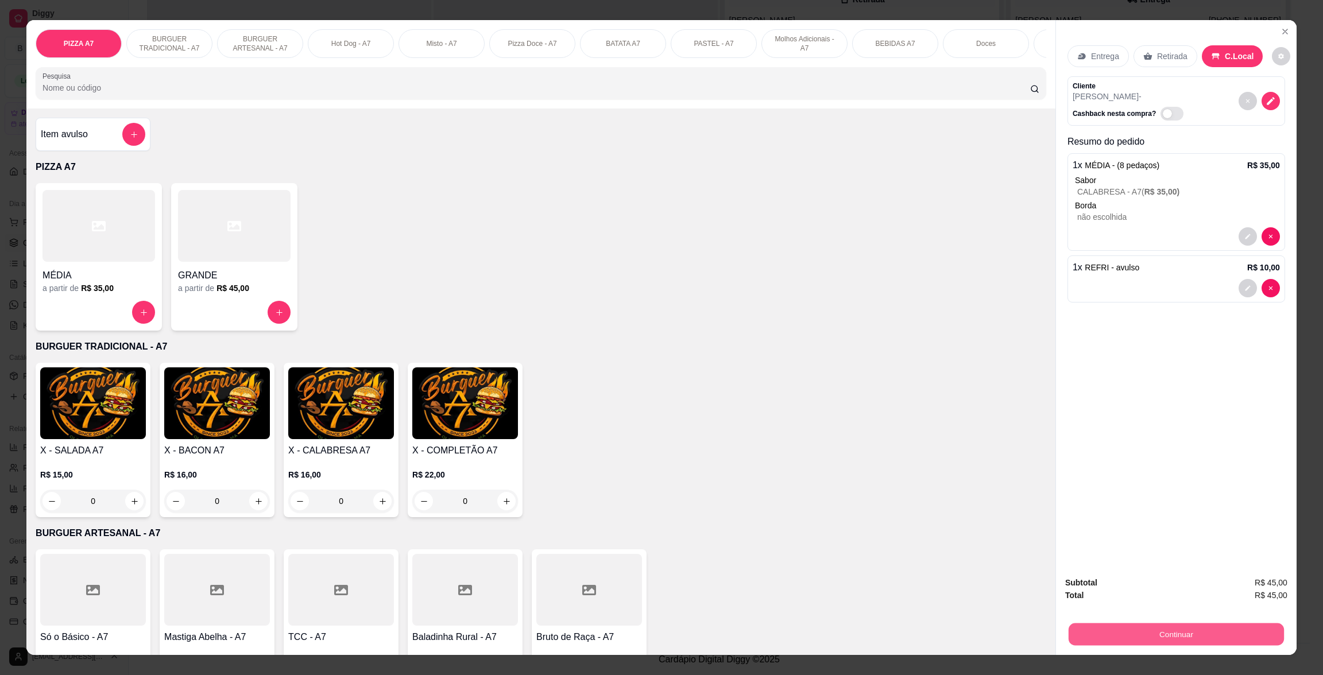
click at [1236, 628] on button "Continuar" at bounding box center [1176, 634] width 215 height 22
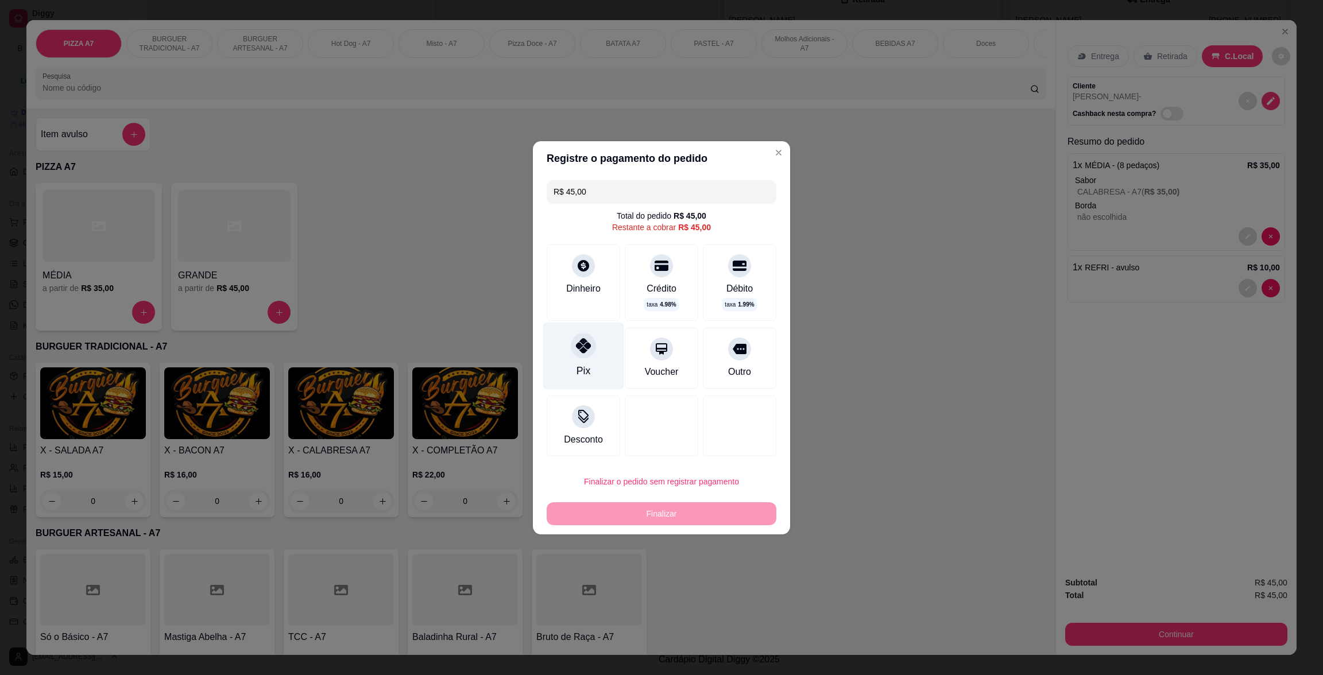
click at [567, 357] on div "Pix" at bounding box center [583, 355] width 81 height 67
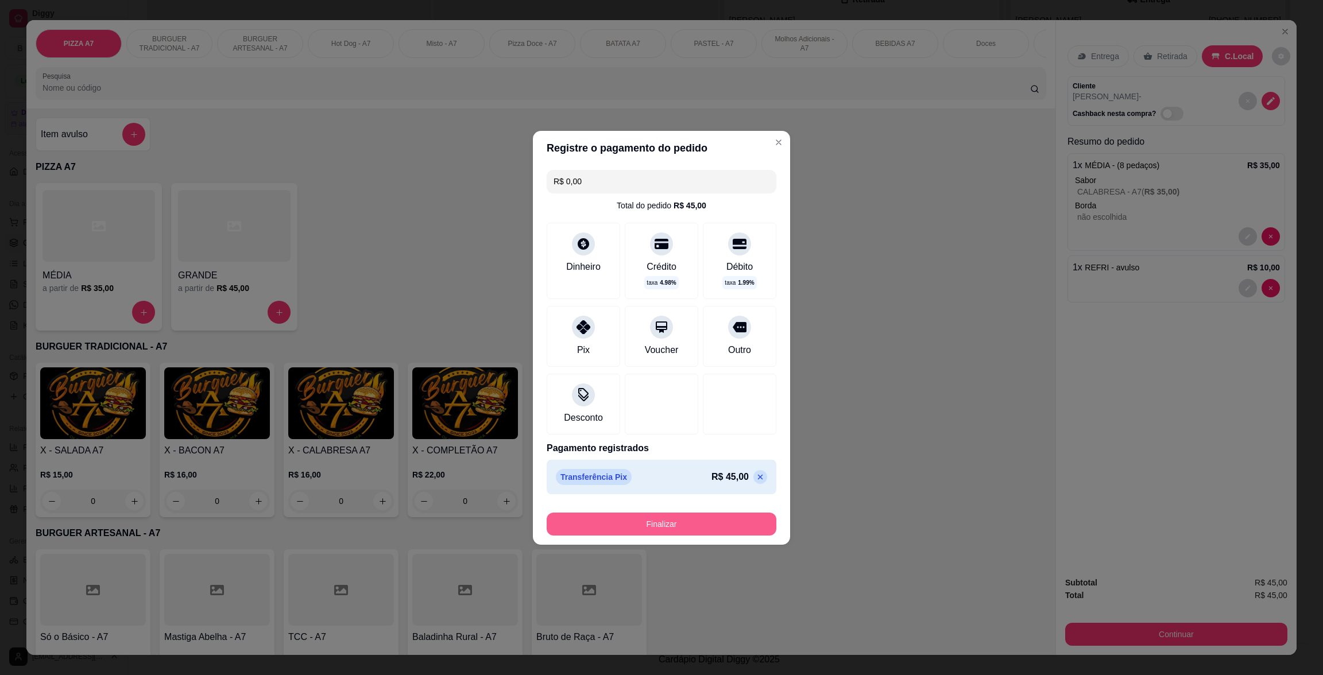
click at [746, 531] on button "Finalizar" at bounding box center [662, 524] width 230 height 23
type input "-R$ 45,00"
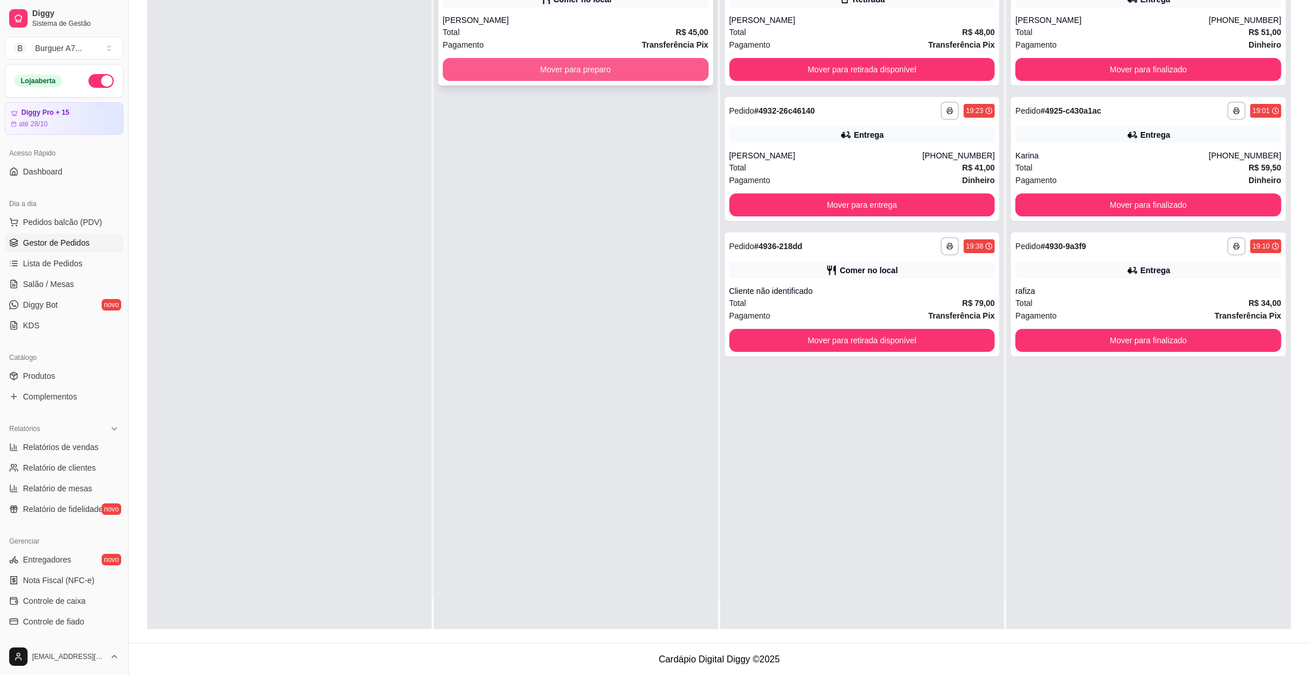
click at [656, 69] on button "Mover para preparo" at bounding box center [576, 69] width 266 height 23
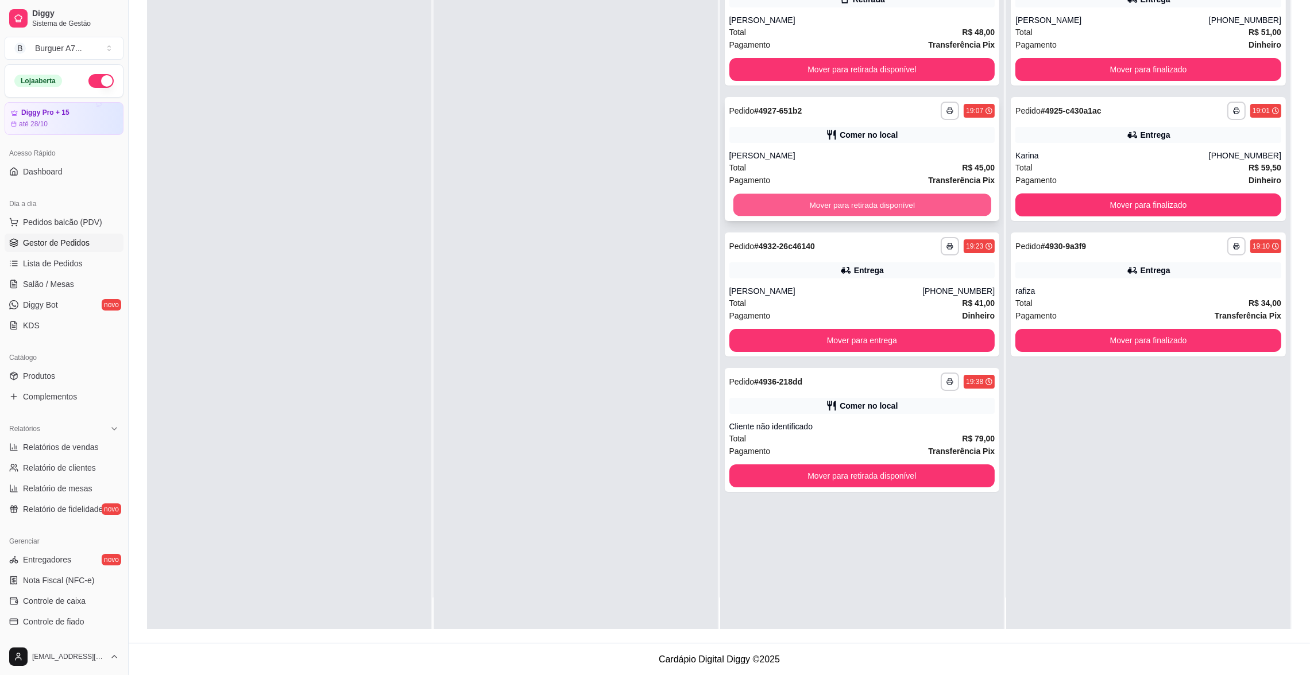
click at [959, 199] on button "Mover para retirada disponível" at bounding box center [862, 205] width 258 height 22
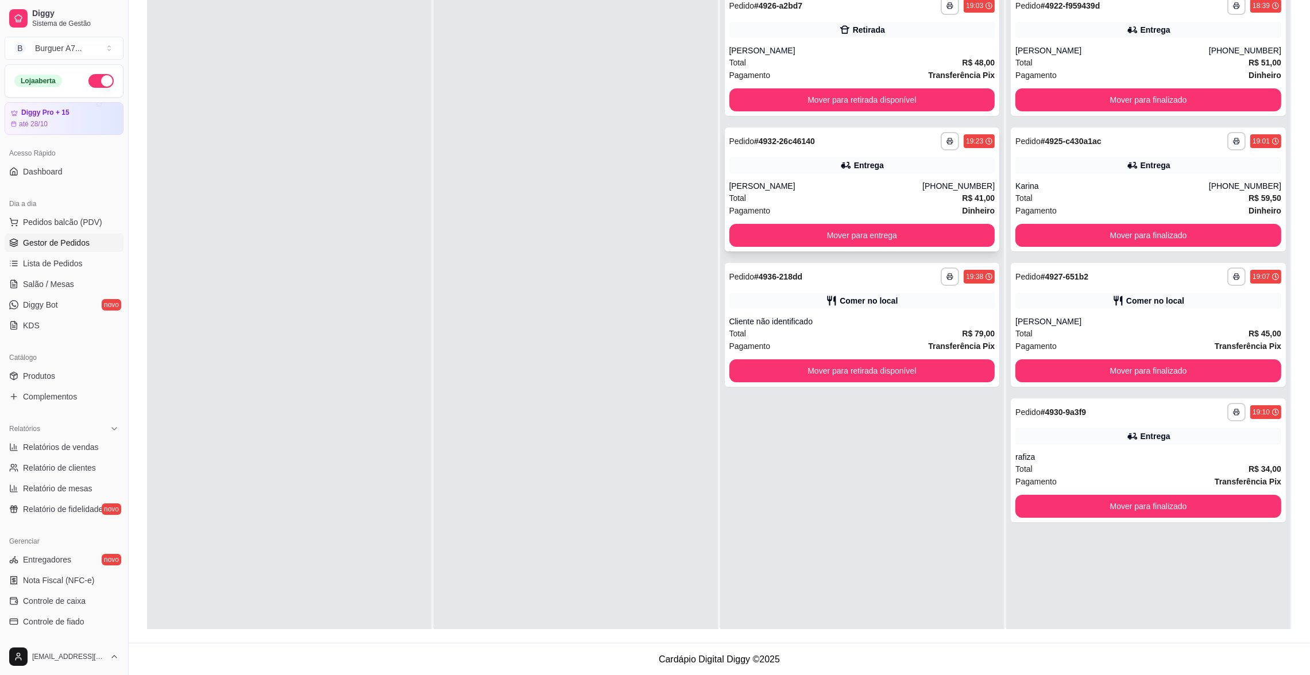
scroll to position [0, 0]
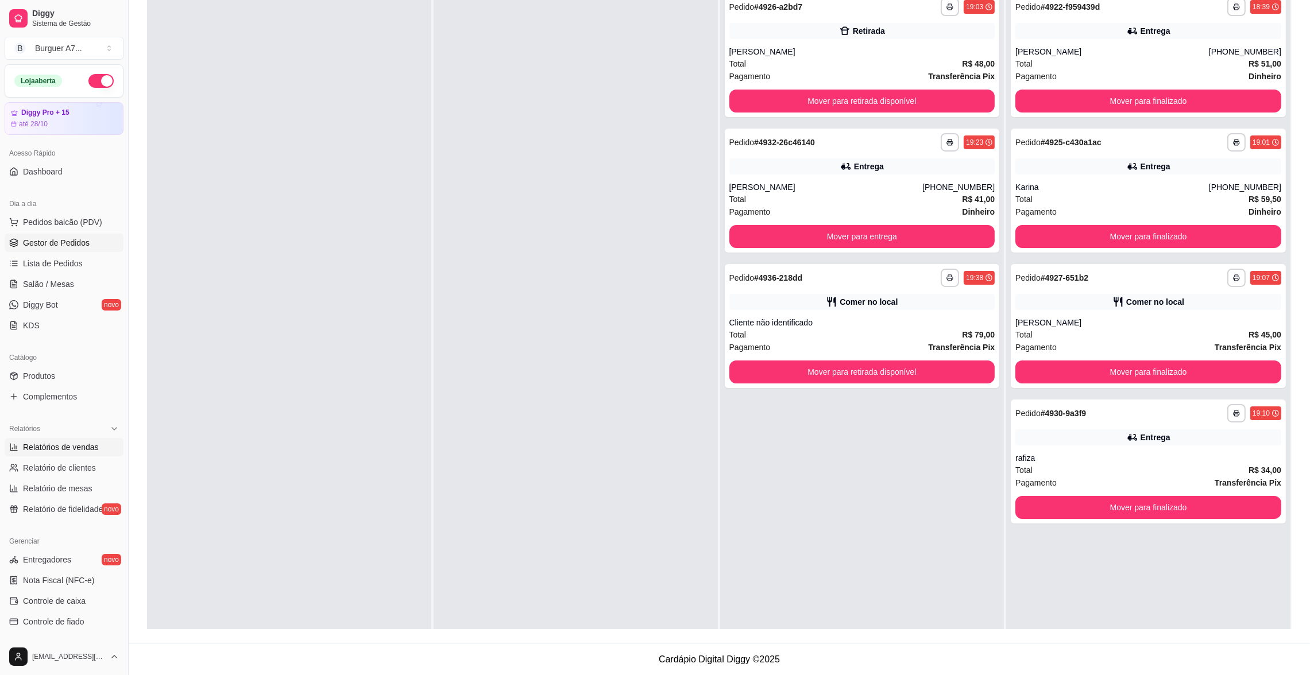
click at [27, 445] on span "Relatórios de vendas" at bounding box center [61, 447] width 76 height 11
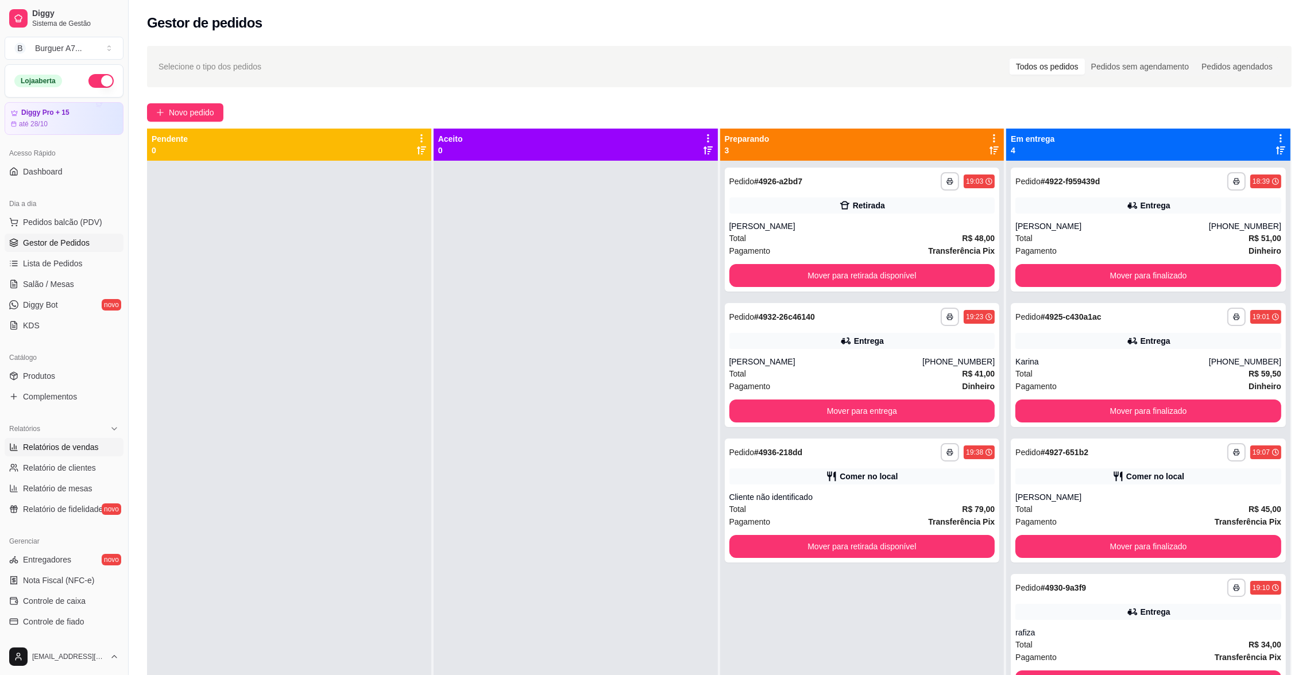
select select "ALL"
select select "0"
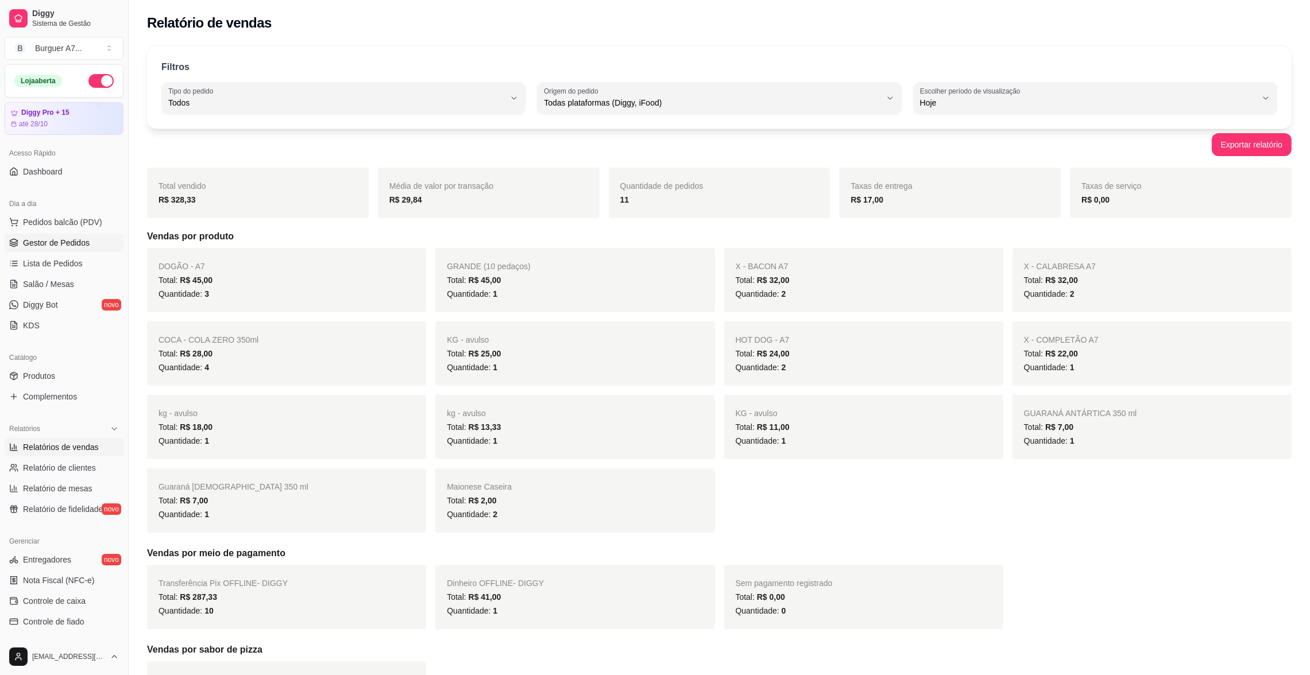
drag, startPoint x: 84, startPoint y: 229, endPoint x: 98, endPoint y: 239, distance: 17.2
click at [98, 239] on ul "Pedidos balcão (PDV) Gestor de Pedidos Lista de Pedidos Salão / Mesas Diggy Bot…" at bounding box center [64, 274] width 119 height 122
click at [98, 239] on link "Gestor de Pedidos" at bounding box center [64, 243] width 119 height 18
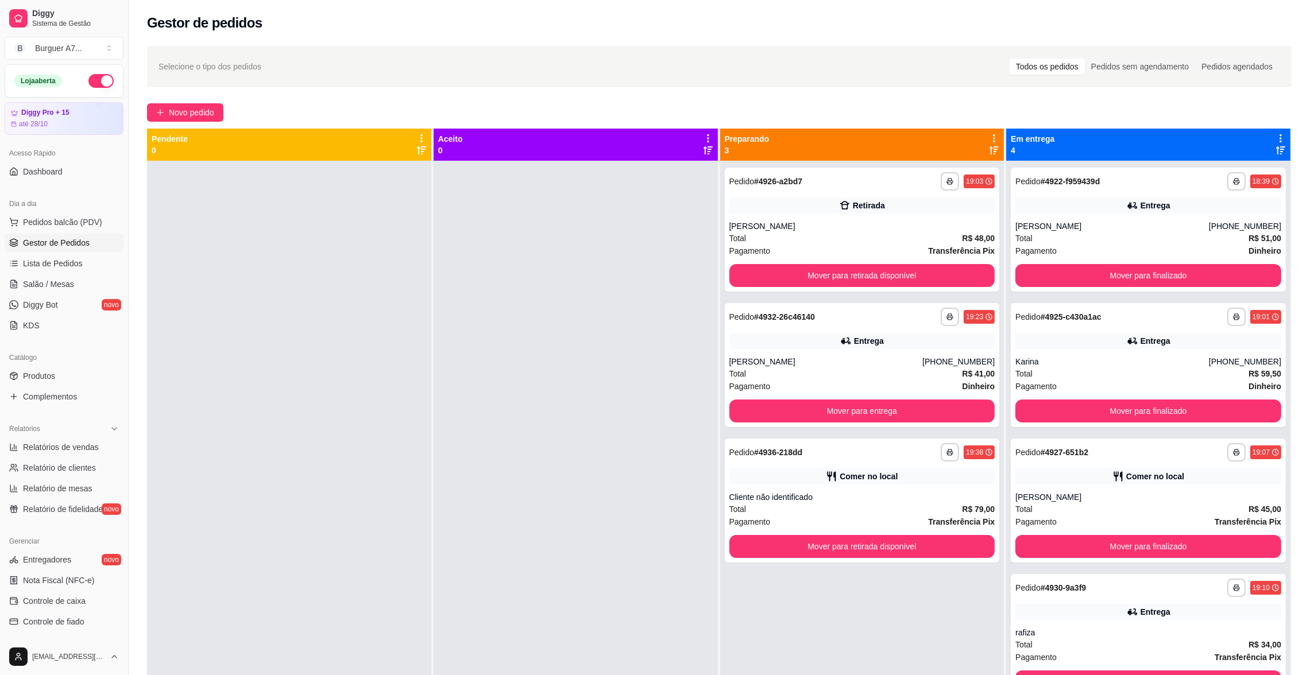
click at [97, 239] on link "Gestor de Pedidos" at bounding box center [64, 243] width 119 height 18
click at [940, 353] on div "**********" at bounding box center [862, 365] width 275 height 124
click at [932, 409] on button "Mover para entrega" at bounding box center [862, 411] width 266 height 23
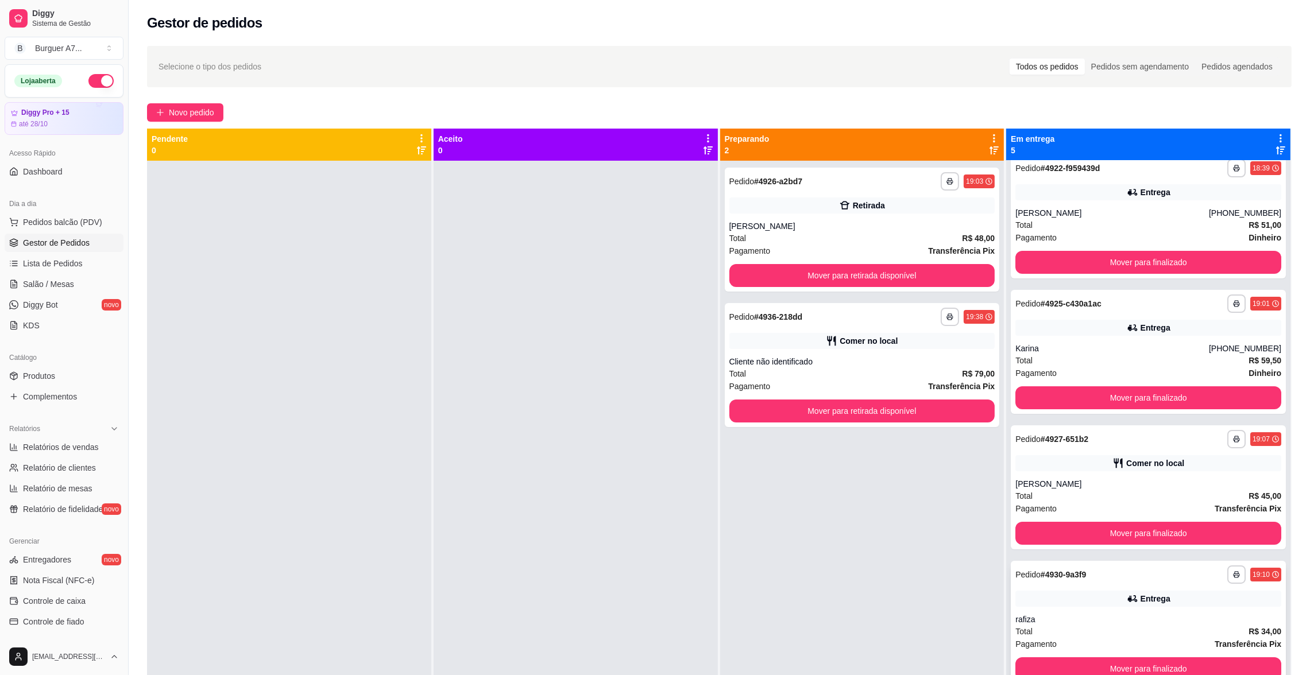
scroll to position [32, 0]
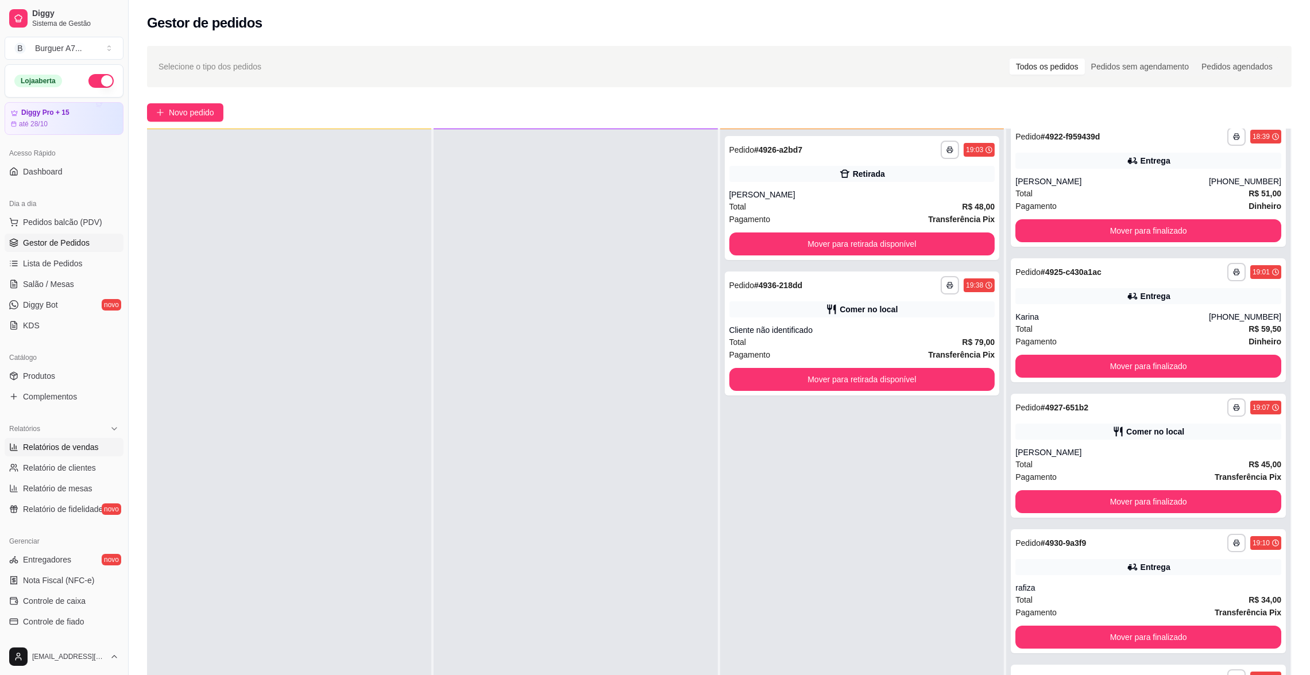
click at [44, 443] on span "Relatórios de vendas" at bounding box center [61, 447] width 76 height 11
select select "ALL"
select select "0"
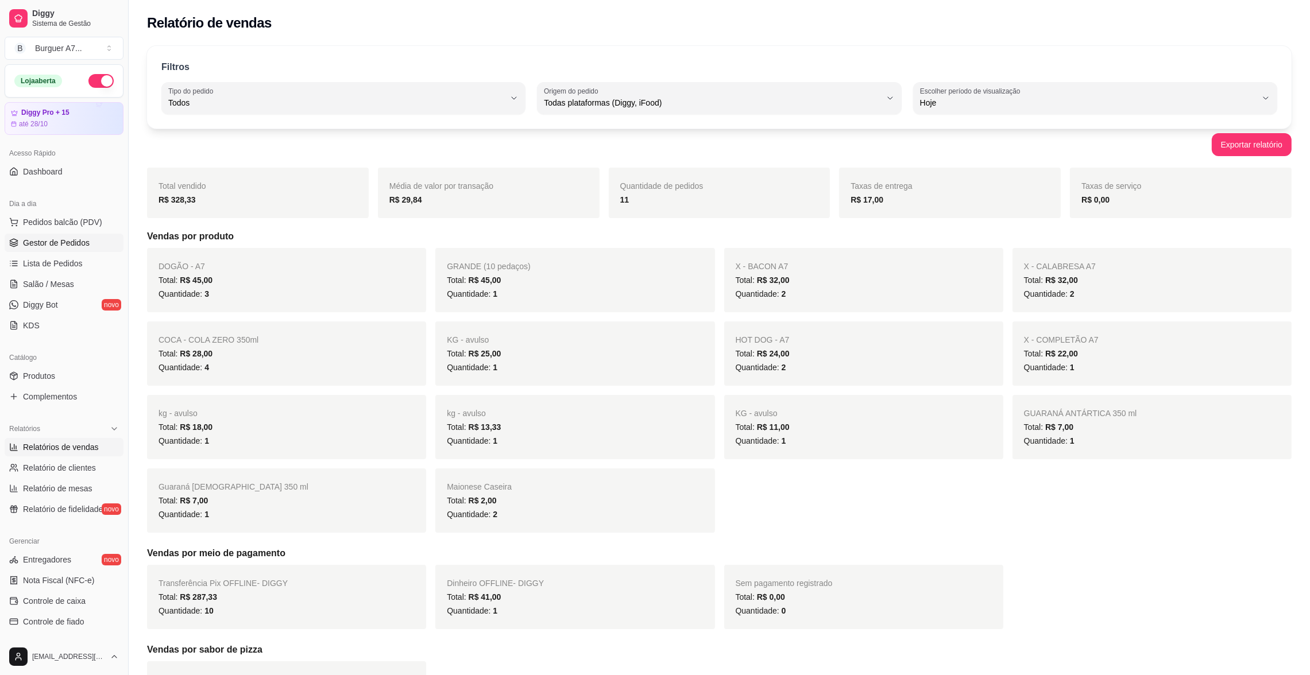
click at [61, 251] on link "Gestor de Pedidos" at bounding box center [64, 243] width 119 height 18
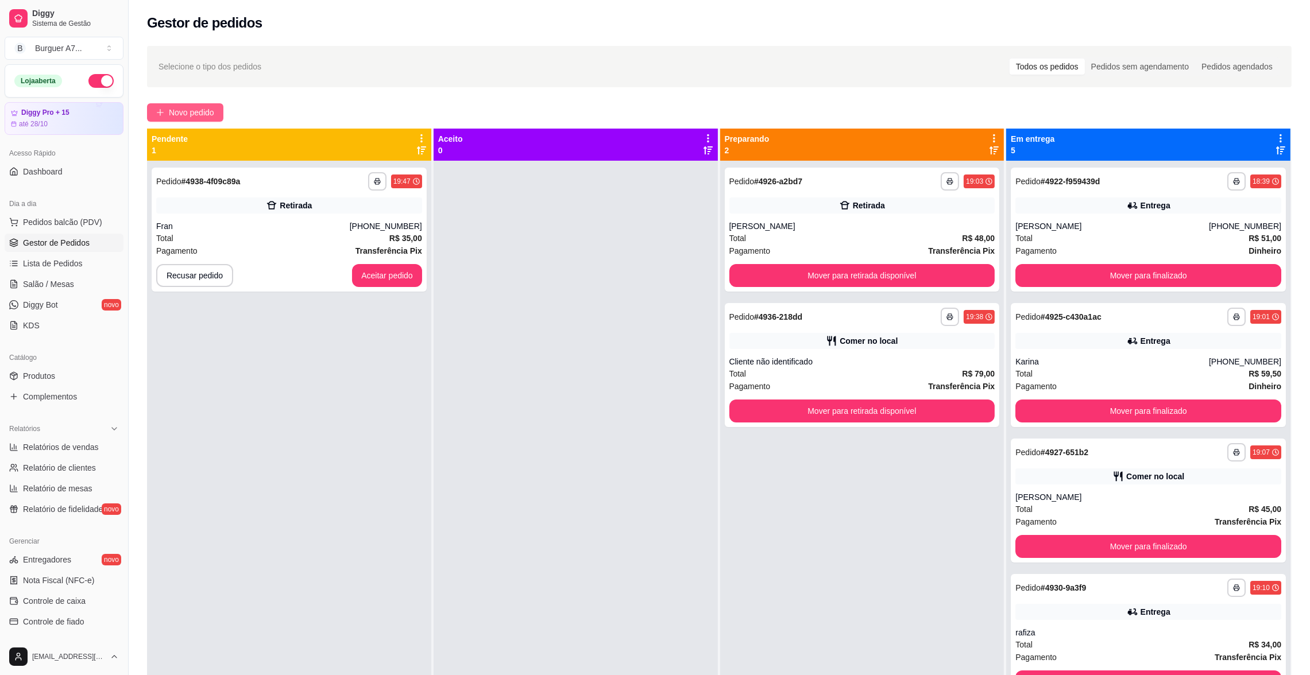
click at [198, 114] on span "Novo pedido" at bounding box center [191, 112] width 45 height 13
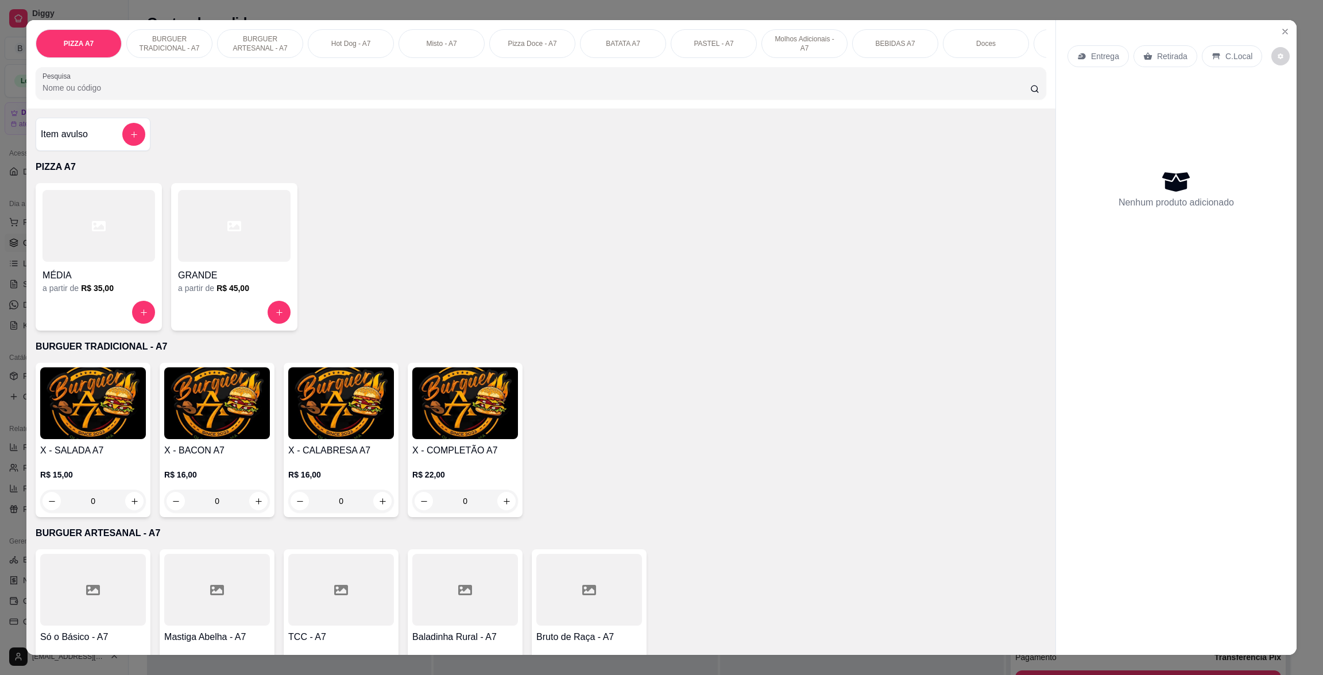
click at [237, 257] on div at bounding box center [234, 226] width 113 height 72
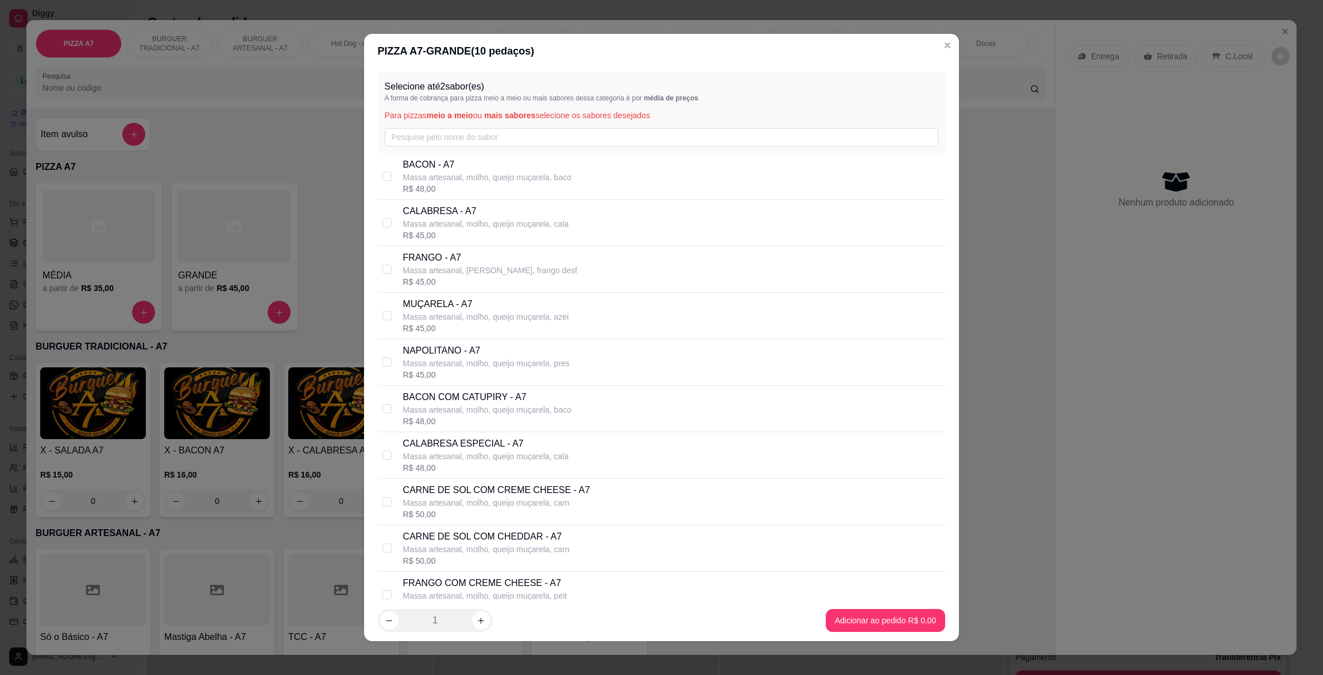
click at [584, 233] on div "CALABRESA - A7 Massa artesanal, molho, queijo muçarela, cala R$ 45,00" at bounding box center [672, 222] width 538 height 37
checkbox input "true"
click at [477, 618] on icon "increase-product-quantity" at bounding box center [481, 621] width 9 height 9
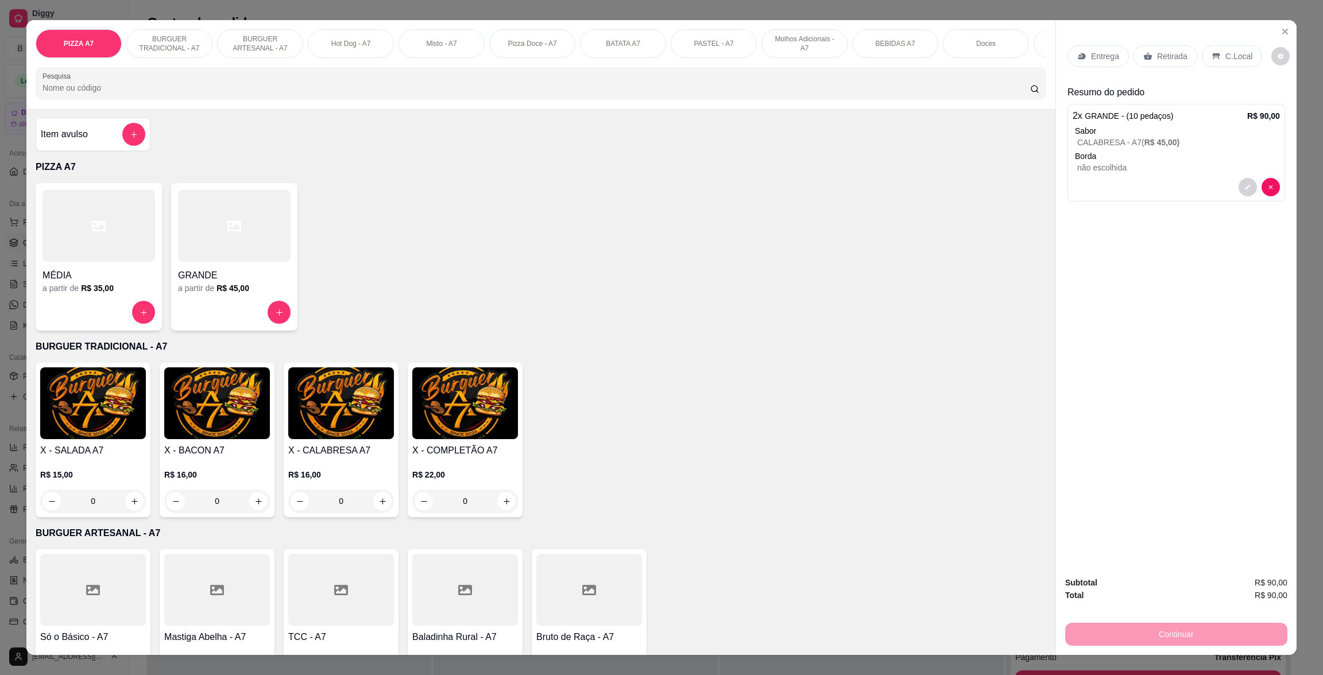
click at [97, 139] on div "Item avulso" at bounding box center [93, 134] width 104 height 23
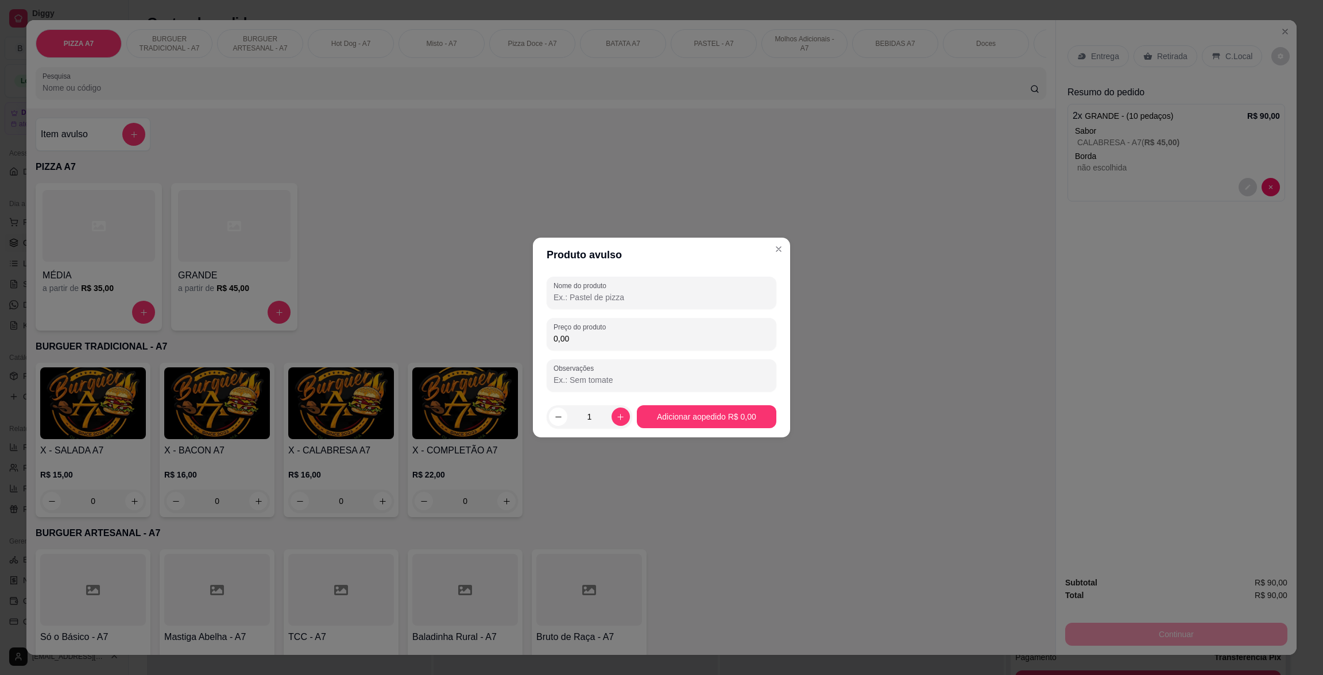
click at [618, 342] on input "0,00" at bounding box center [662, 338] width 216 height 11
type input "15,00"
click at [628, 296] on input "Nome do produto" at bounding box center [662, 297] width 216 height 11
type input "GUARANA"
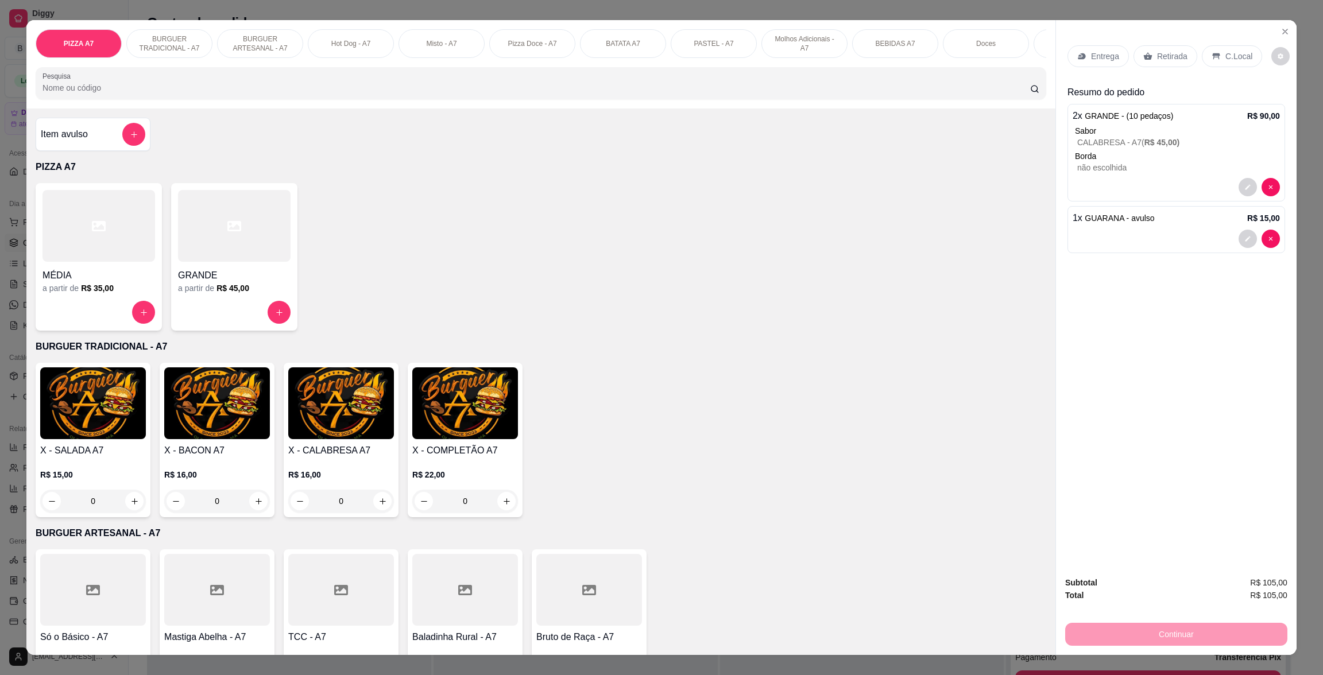
click at [1236, 56] on p "C.Local" at bounding box center [1238, 56] width 27 height 11
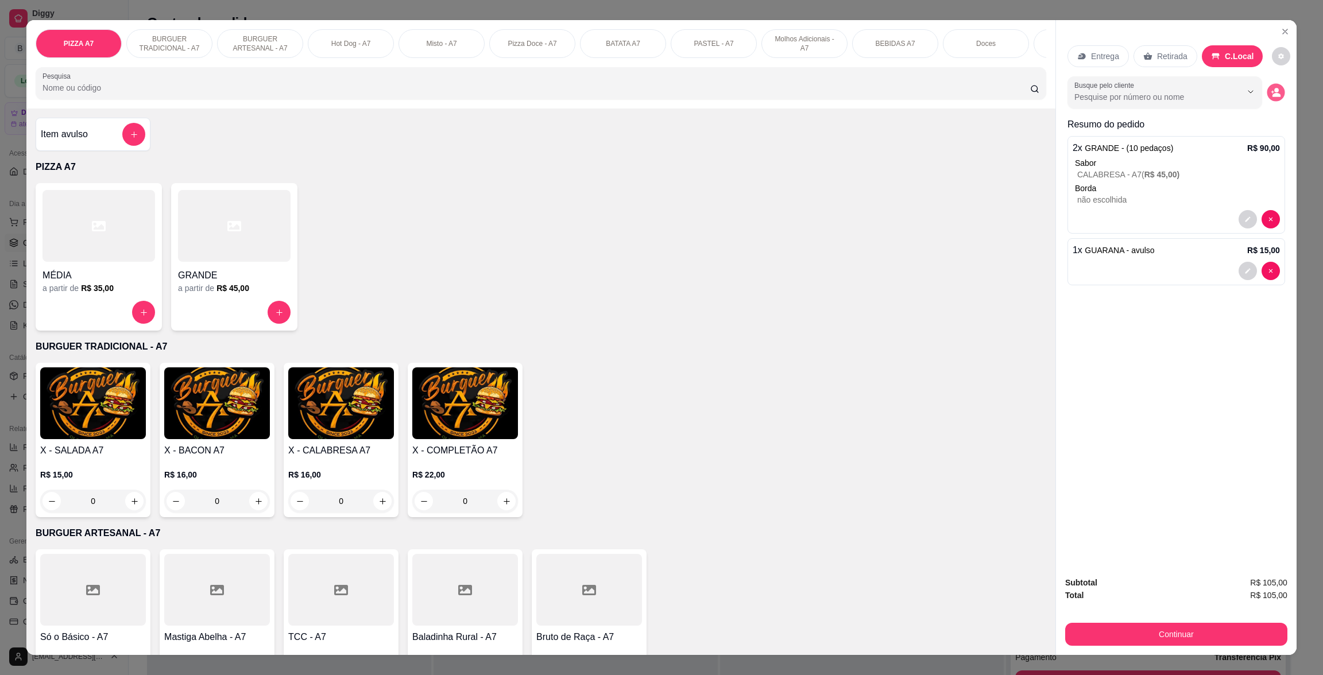
click at [1272, 96] on icon "decrease-product-quantity" at bounding box center [1276, 95] width 8 height 4
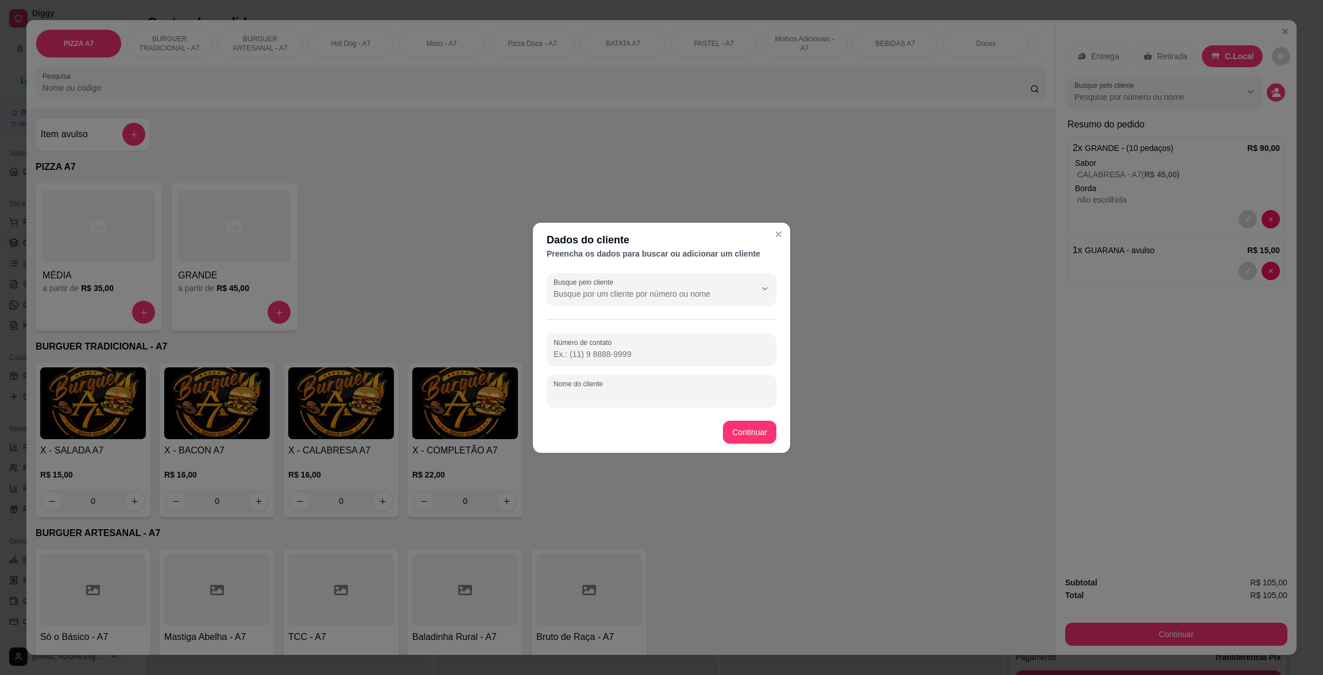
click at [684, 394] on input "Nome do cliente" at bounding box center [662, 395] width 216 height 11
type input "[PERSON_NAME]"
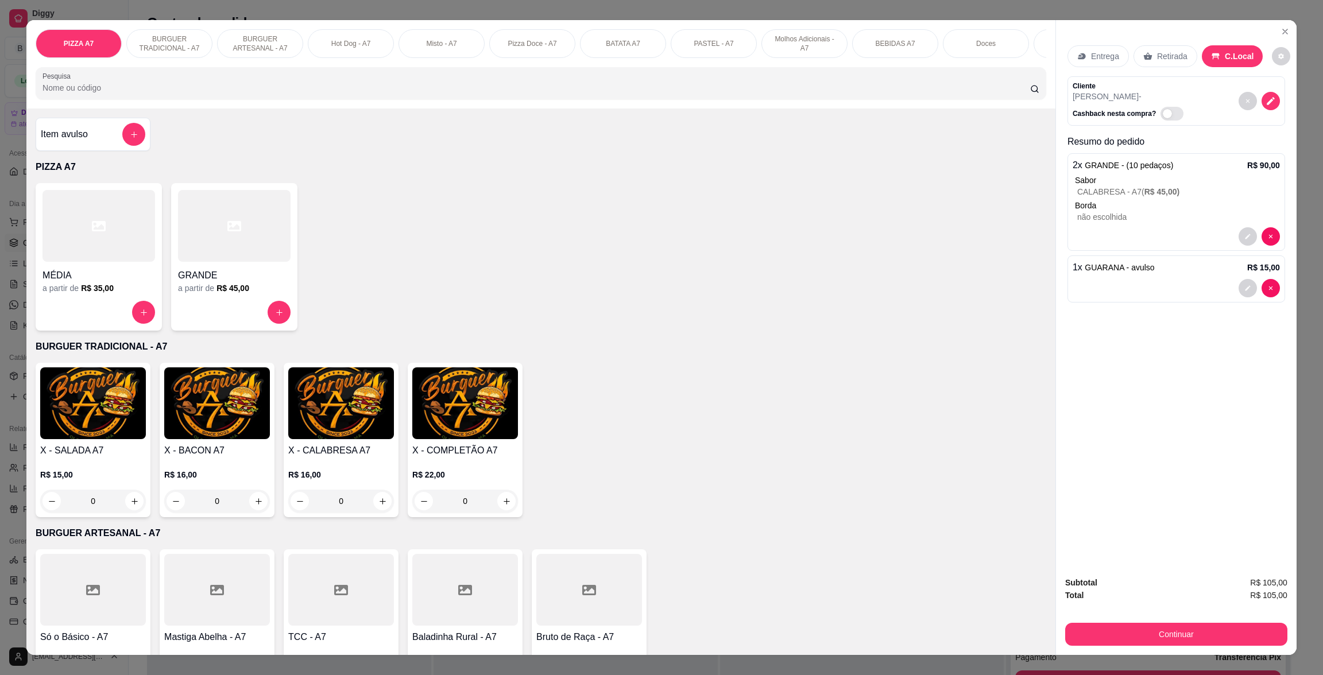
click at [1252, 656] on div "PIZZA A7 BURGUER TRADICIONAL - A7 BURGUER ARTESANAL - A7 Hot Dog - A7 Misto - A…" at bounding box center [661, 337] width 1323 height 675
click at [1255, 625] on button "Continuar" at bounding box center [1176, 634] width 222 height 23
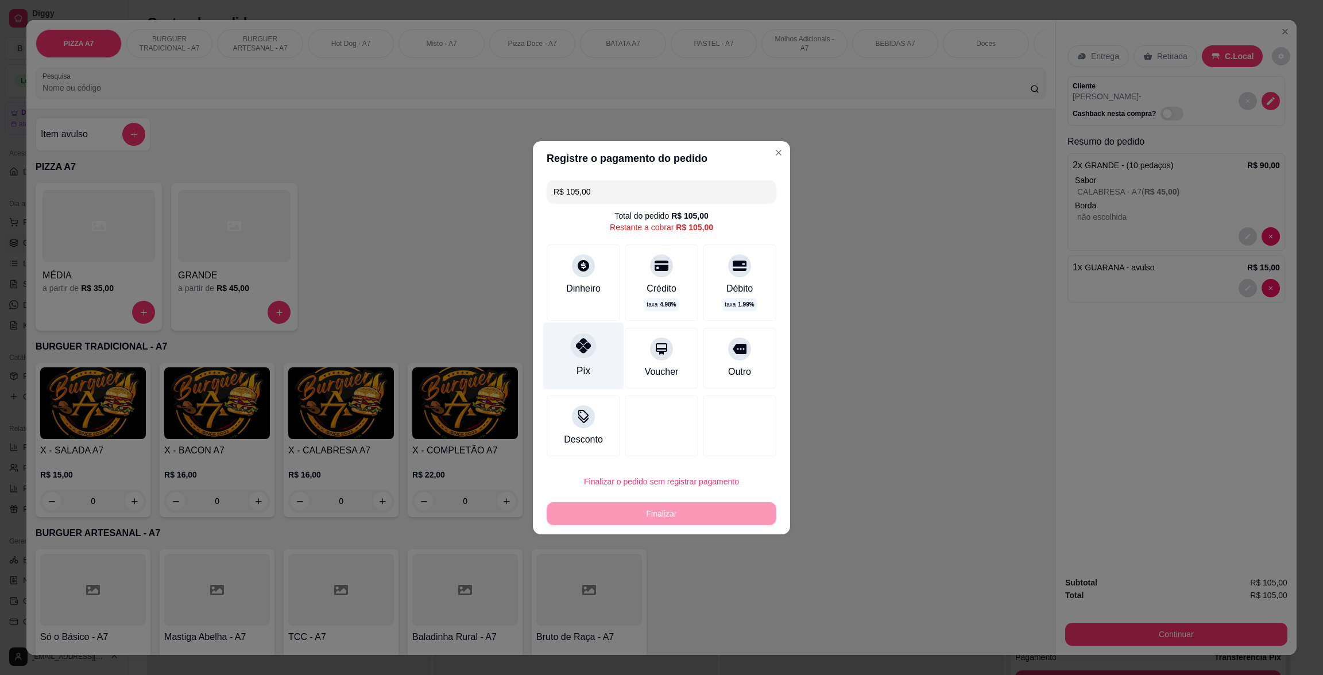
click at [583, 366] on div "Pix" at bounding box center [583, 370] width 14 height 15
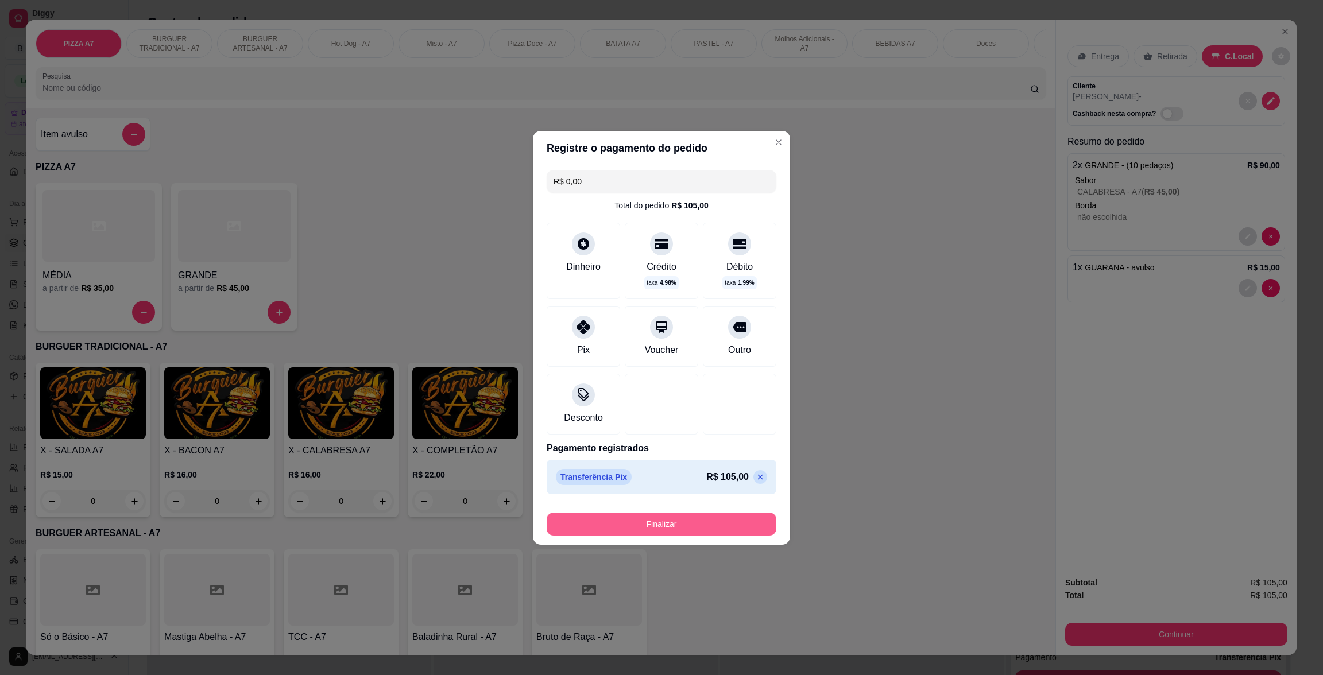
click at [685, 529] on button "Finalizar" at bounding box center [662, 524] width 230 height 23
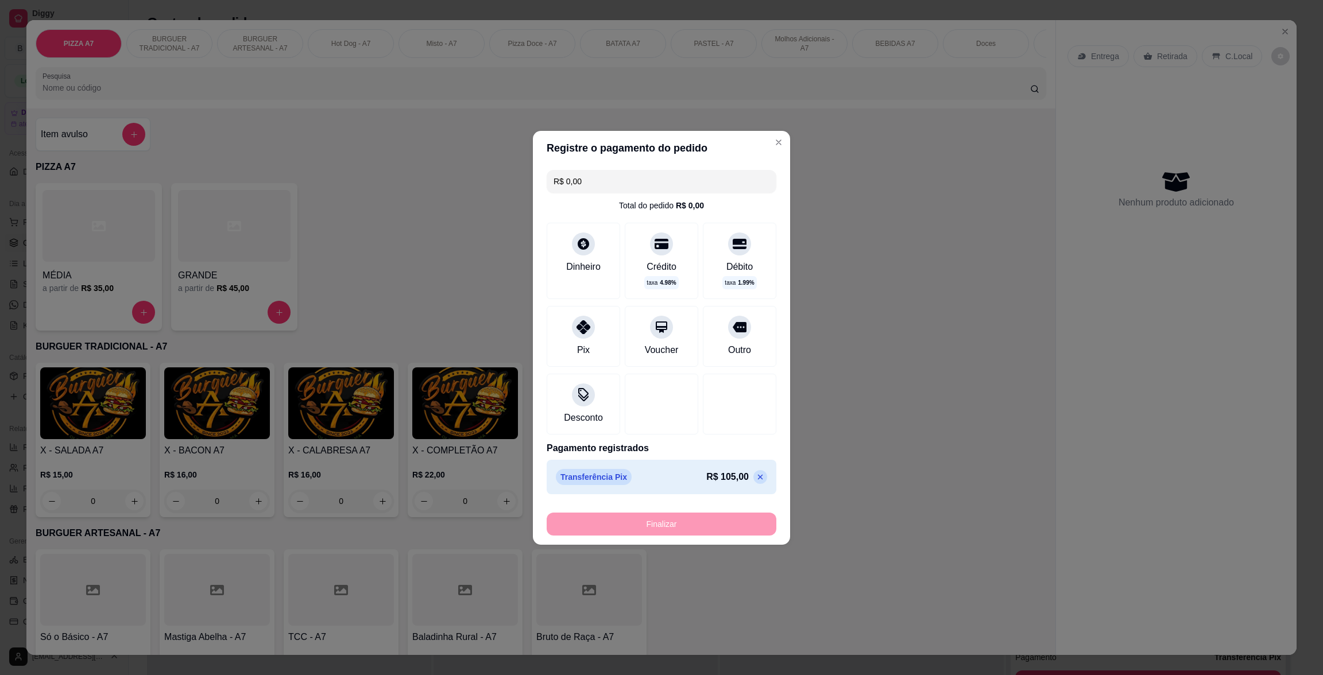
type input "-R$ 105,00"
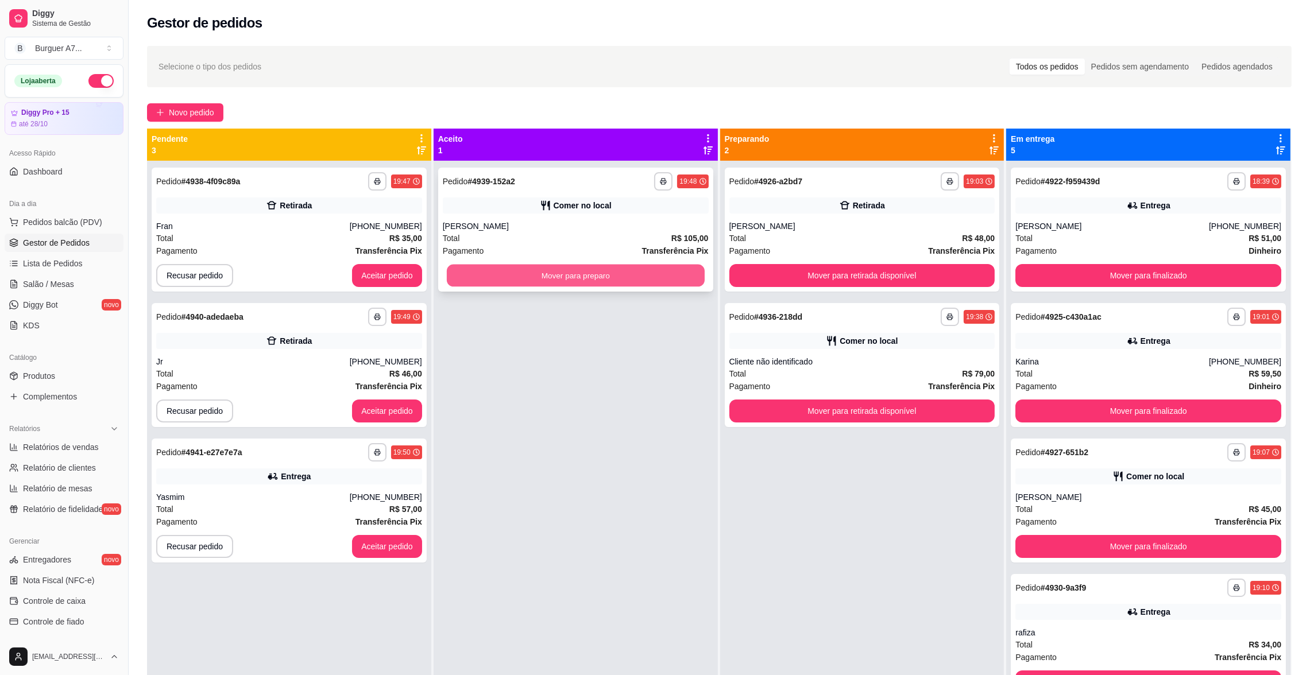
click at [669, 274] on button "Mover para preparo" at bounding box center [576, 276] width 258 height 22
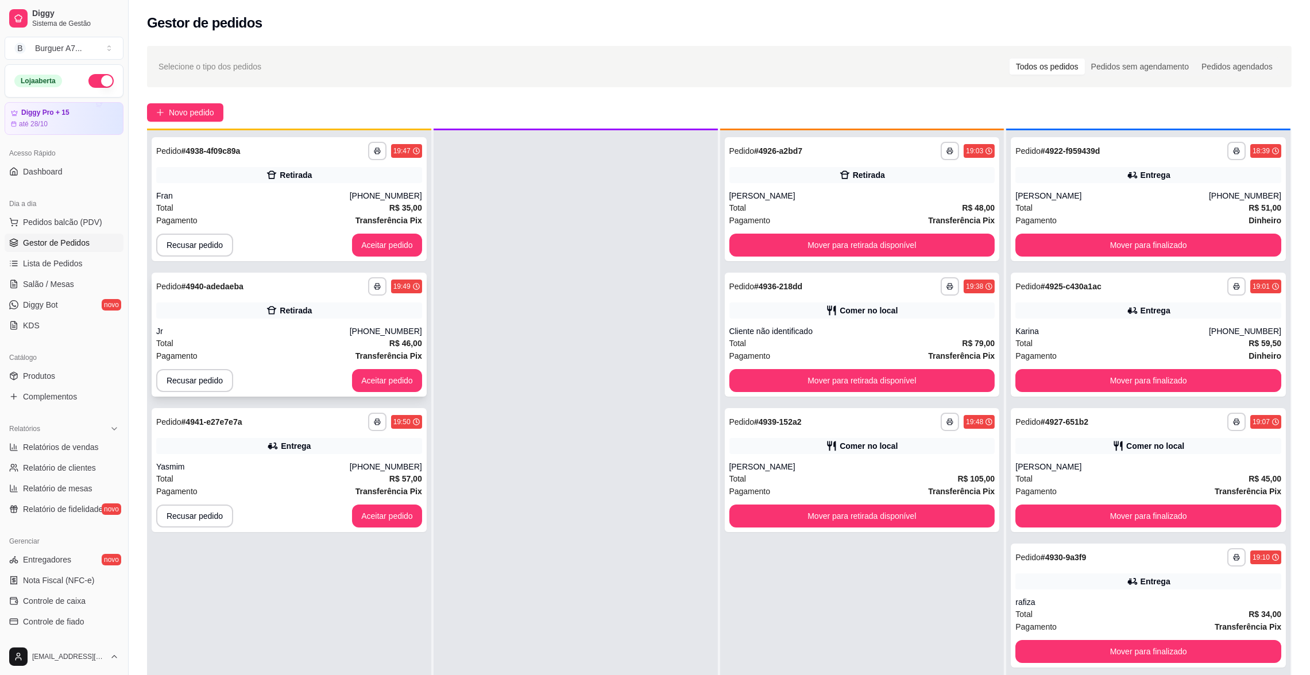
scroll to position [32, 0]
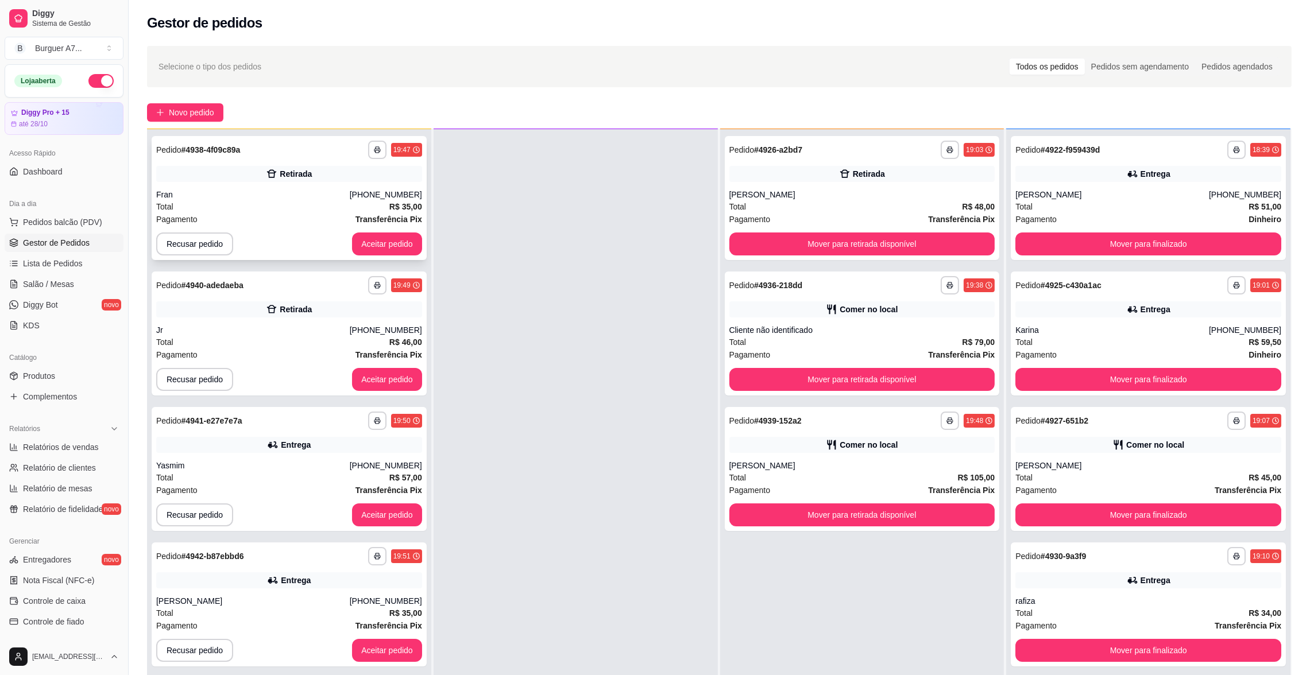
click at [342, 210] on div "Total R$ 35,00" at bounding box center [289, 206] width 266 height 13
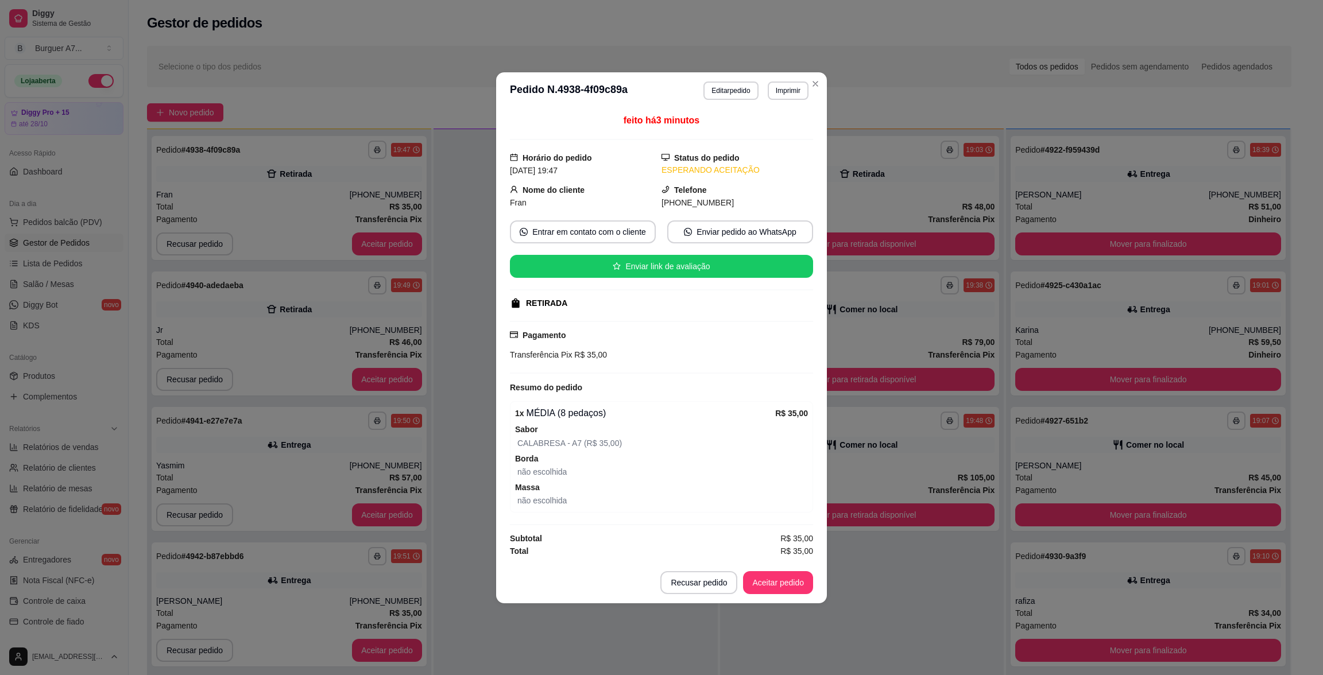
click at [511, 361] on div "Pagamento Transferência Pix R$ 35,00" at bounding box center [661, 347] width 303 height 53
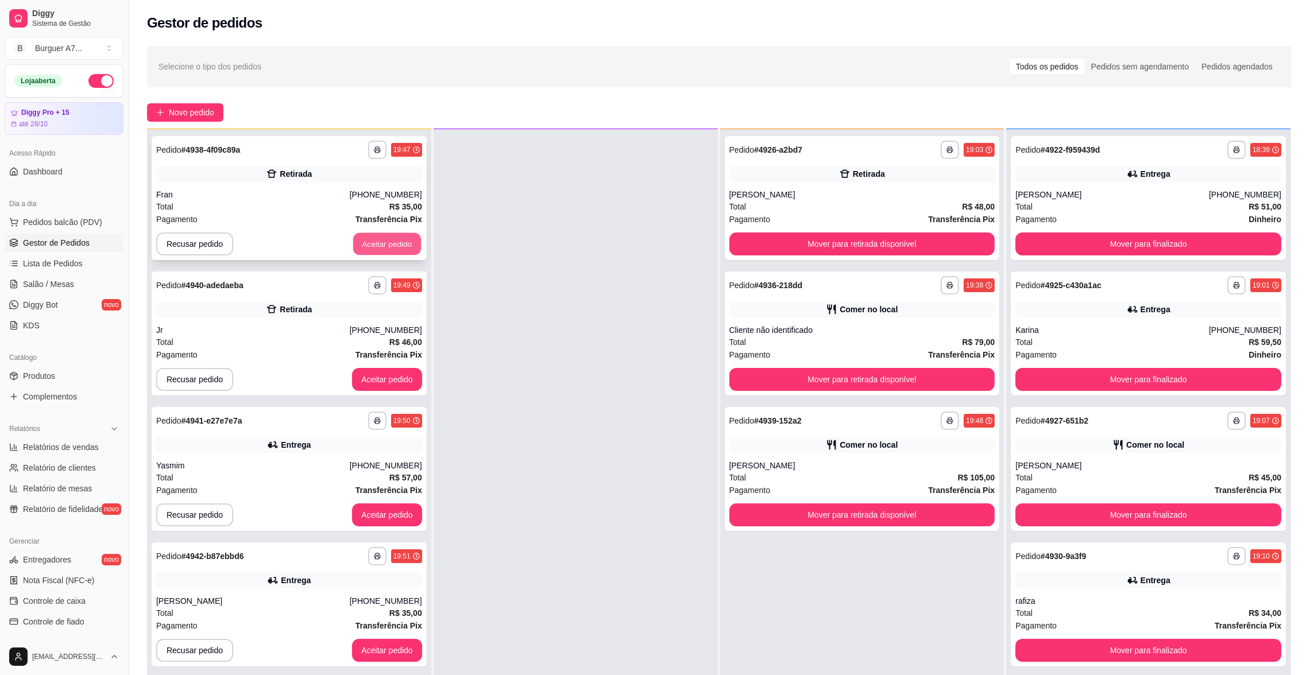
click at [407, 247] on button "Aceitar pedido" at bounding box center [387, 244] width 68 height 22
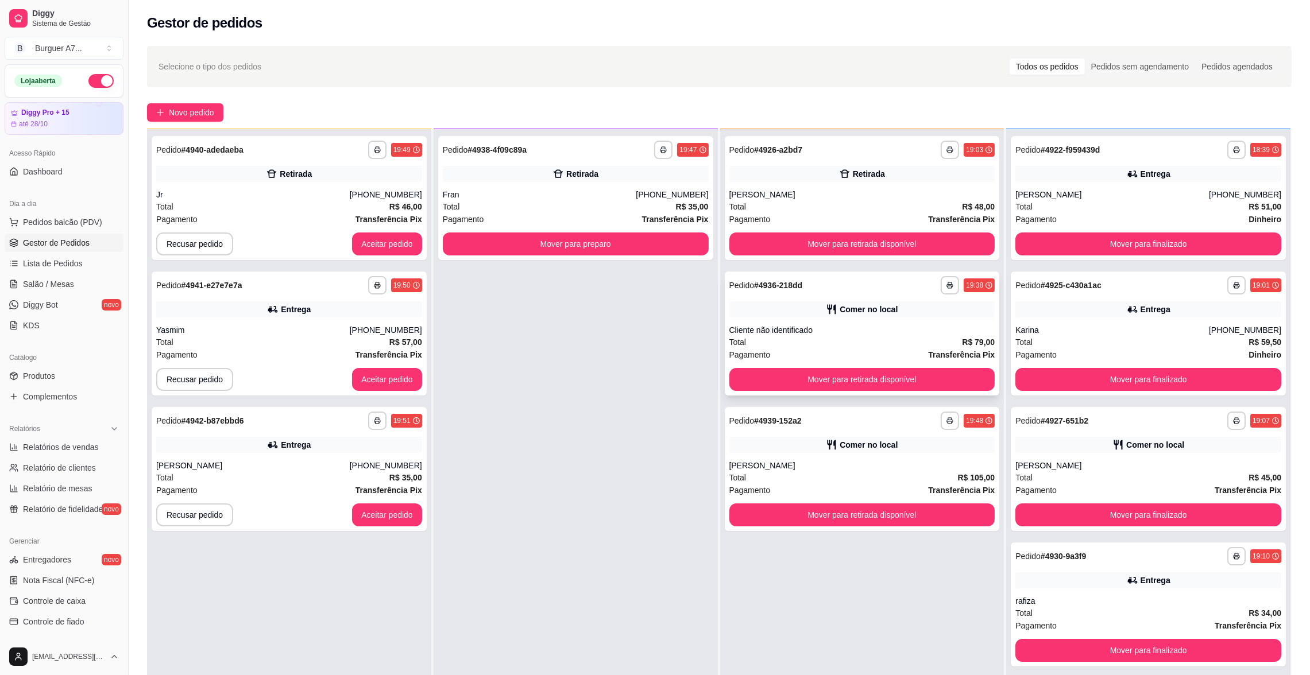
click at [757, 330] on div "Cliente não identificado" at bounding box center [862, 329] width 266 height 11
click at [628, 247] on button "Mover para preparo" at bounding box center [576, 244] width 258 height 22
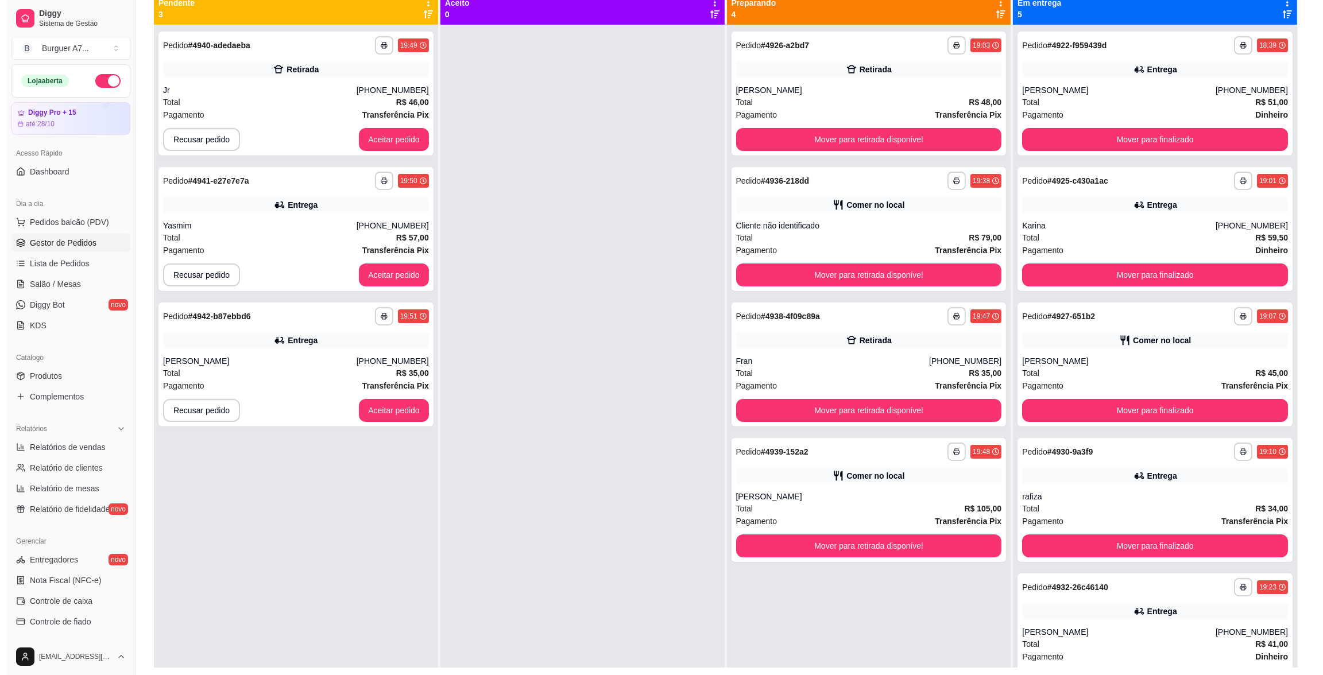
scroll to position [88, 0]
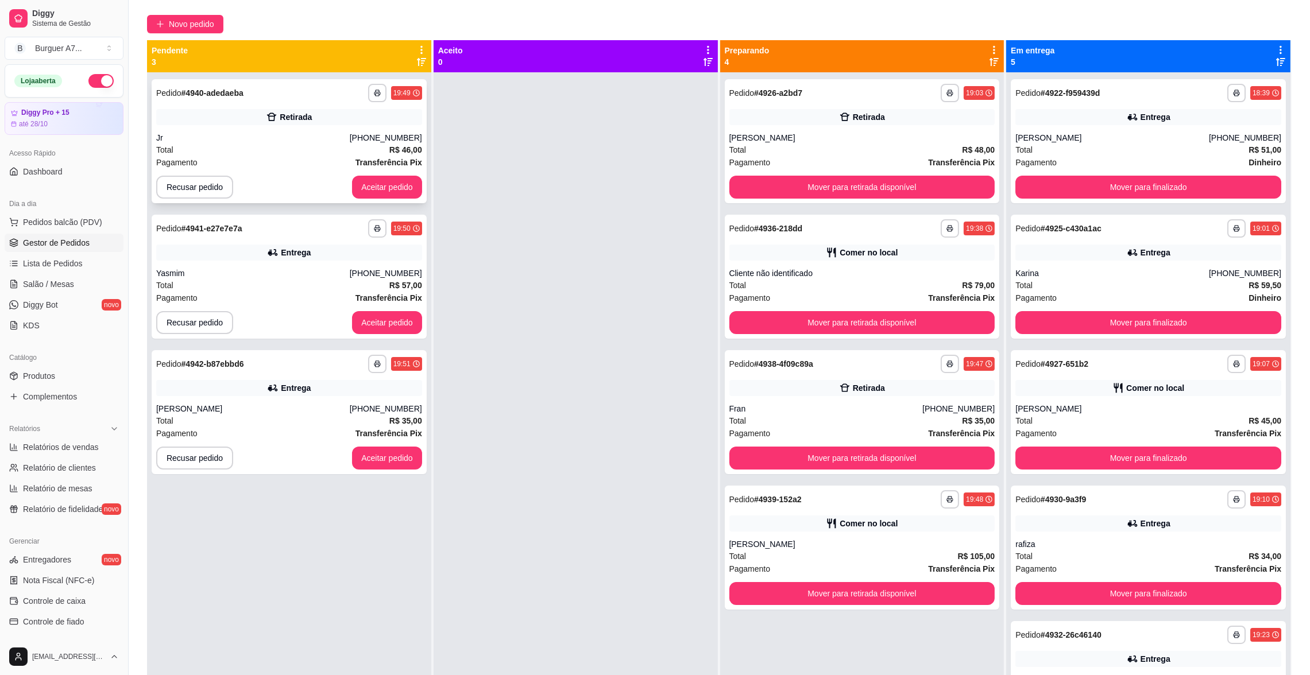
click at [240, 125] on div "**********" at bounding box center [289, 141] width 275 height 124
click at [299, 235] on div "**********" at bounding box center [289, 228] width 266 height 18
click at [883, 539] on div "[PERSON_NAME]" at bounding box center [862, 544] width 266 height 11
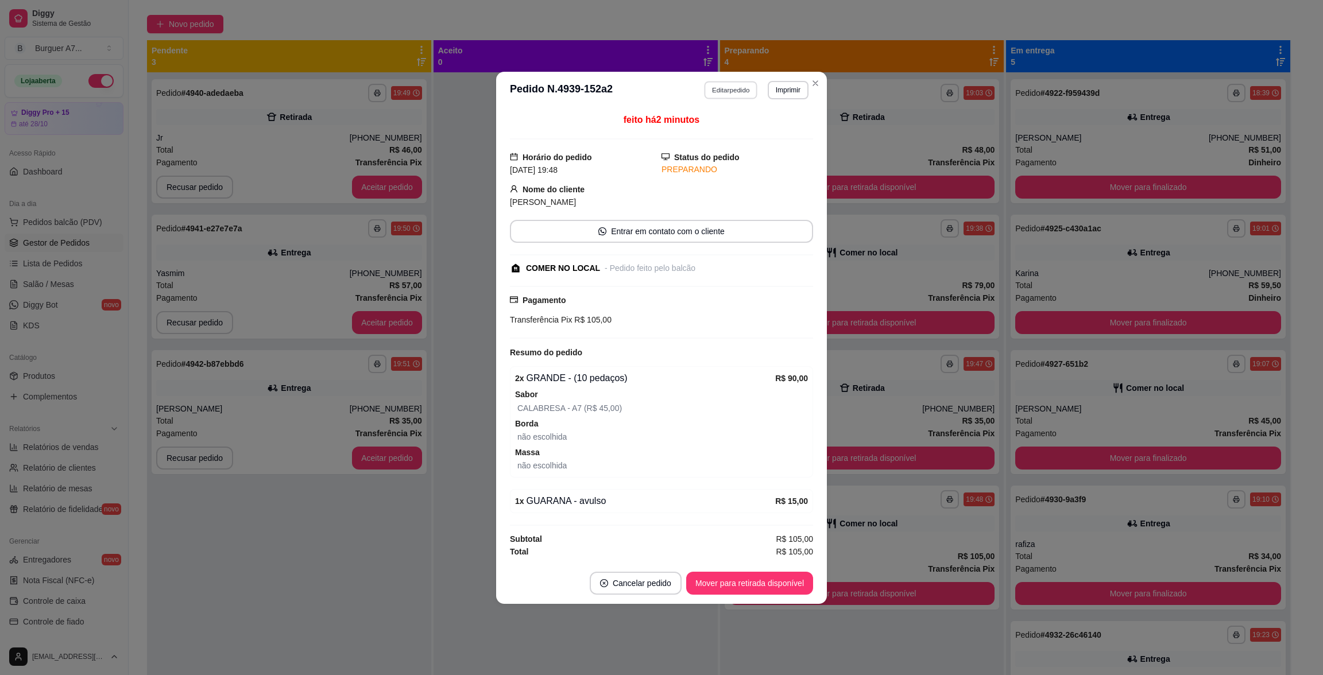
click at [718, 91] on button "Editar pedido" at bounding box center [731, 90] width 53 height 18
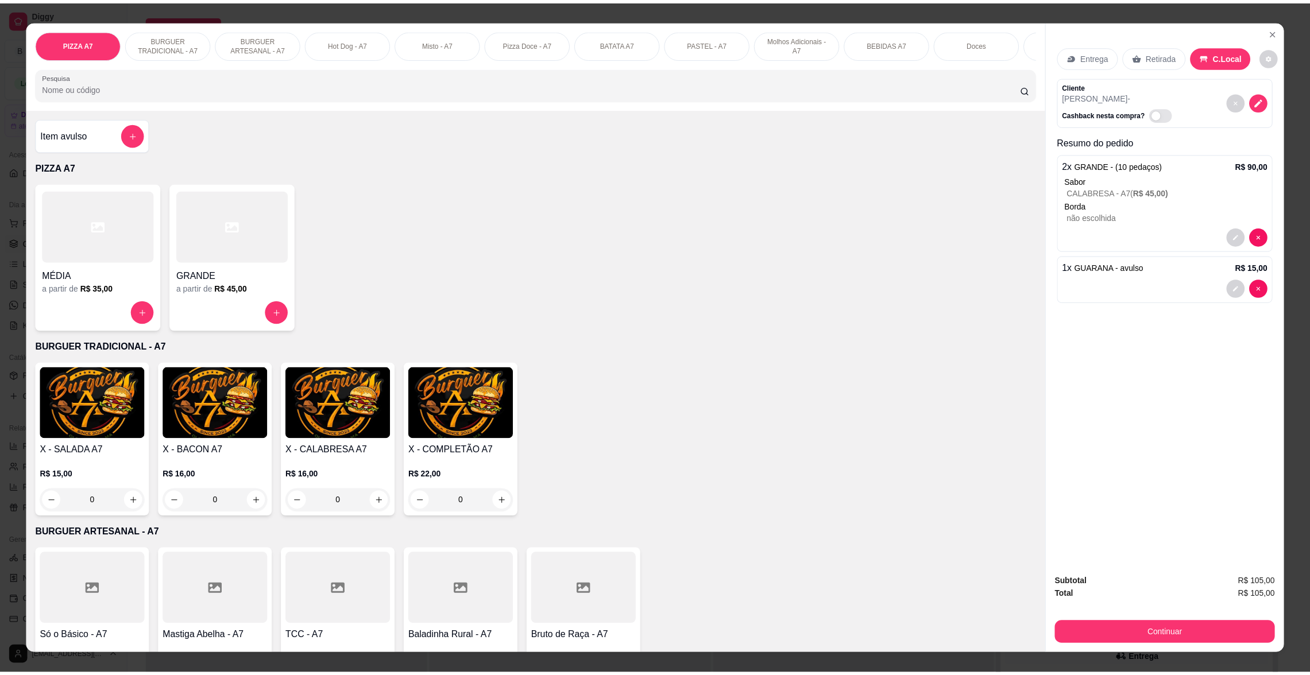
scroll to position [16, 0]
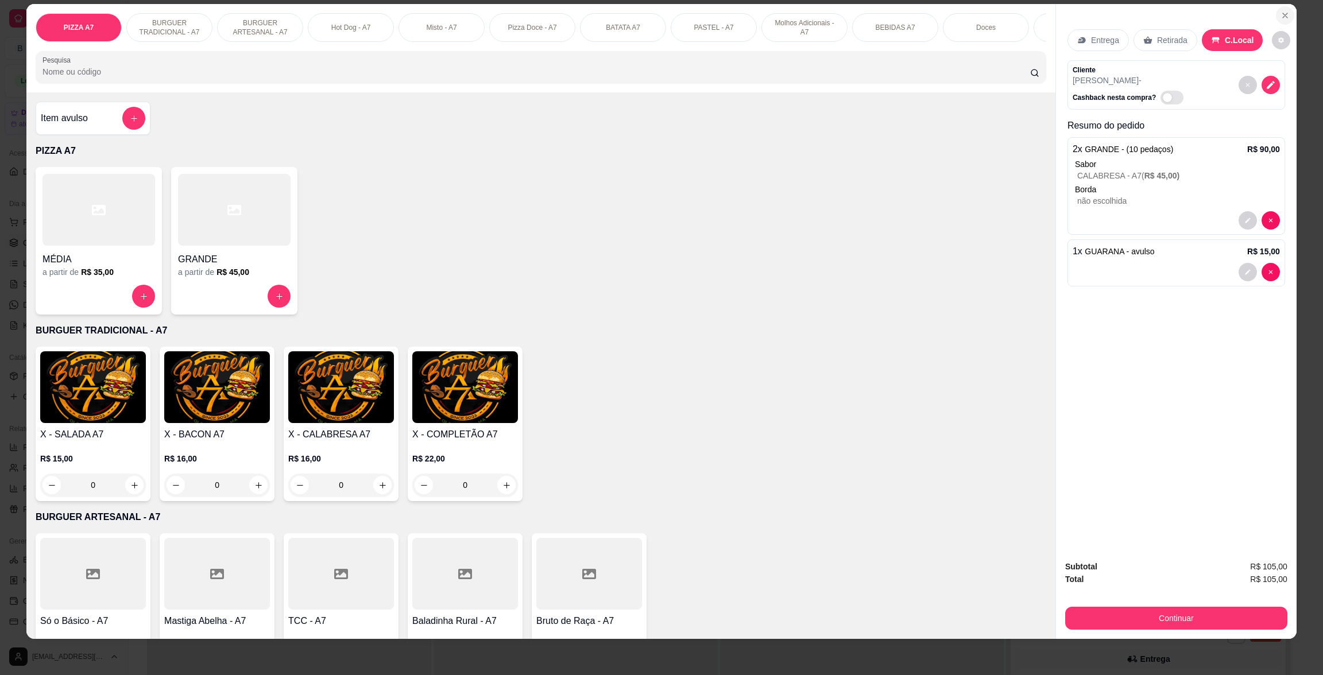
click at [1283, 11] on button "Close" at bounding box center [1285, 15] width 18 height 18
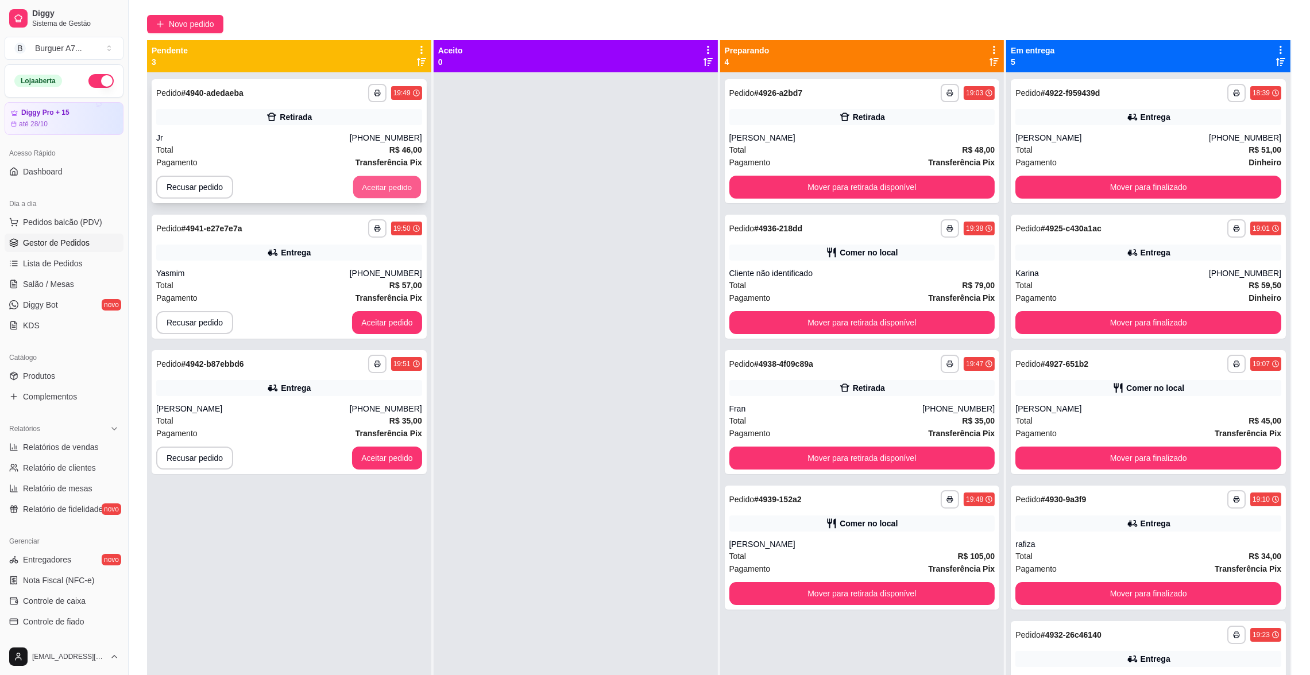
click at [398, 188] on button "Aceitar pedido" at bounding box center [387, 187] width 68 height 22
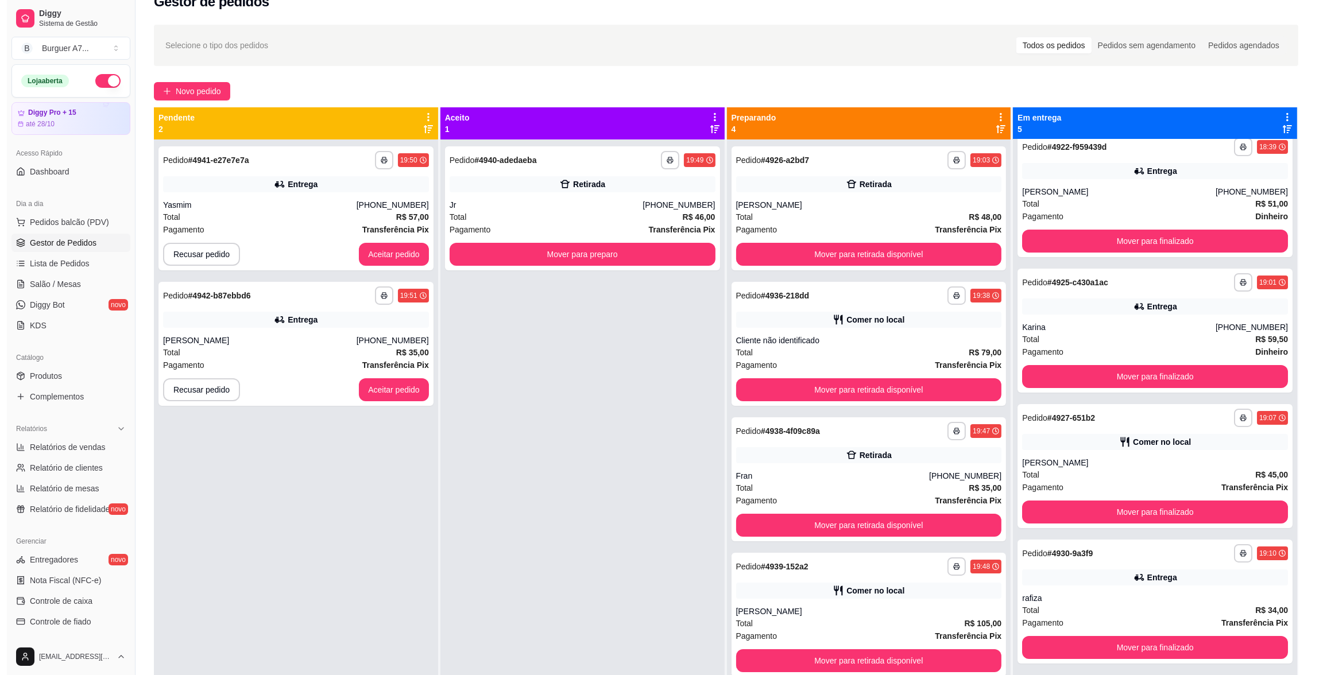
scroll to position [0, 0]
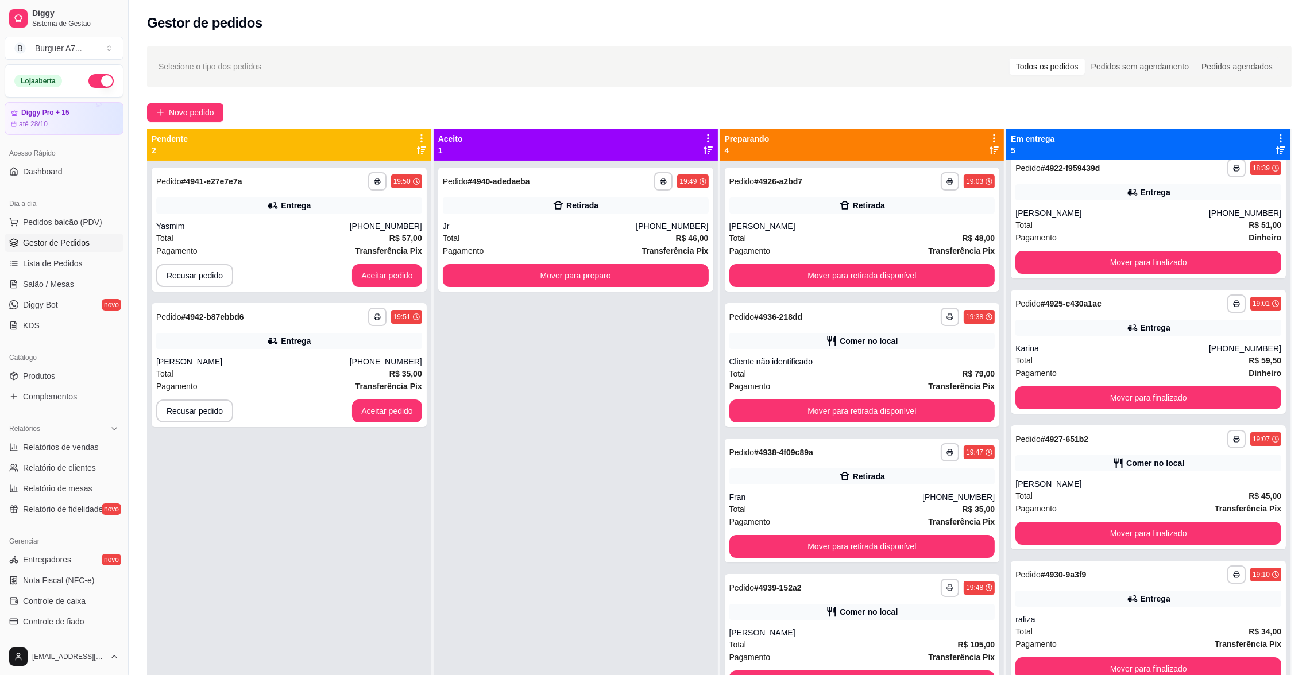
click at [179, 125] on div "**********" at bounding box center [719, 428] width 1181 height 779
click at [188, 115] on span "Novo pedido" at bounding box center [191, 112] width 45 height 13
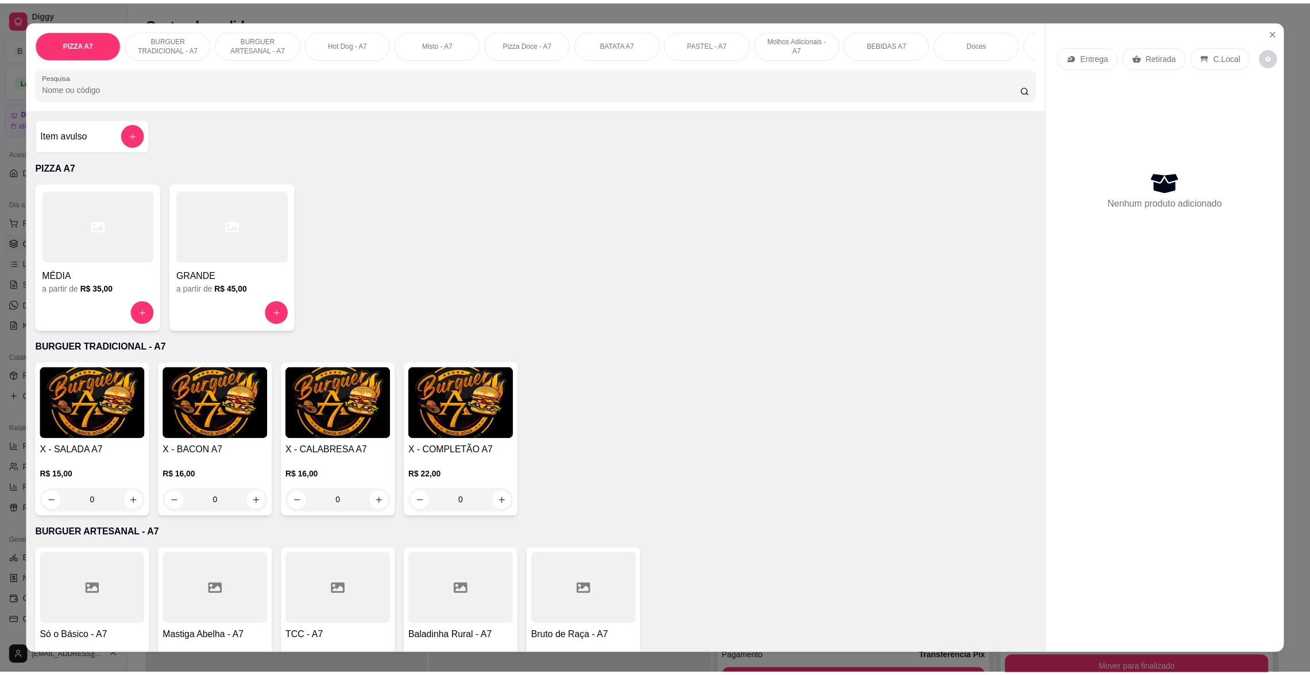
scroll to position [172, 0]
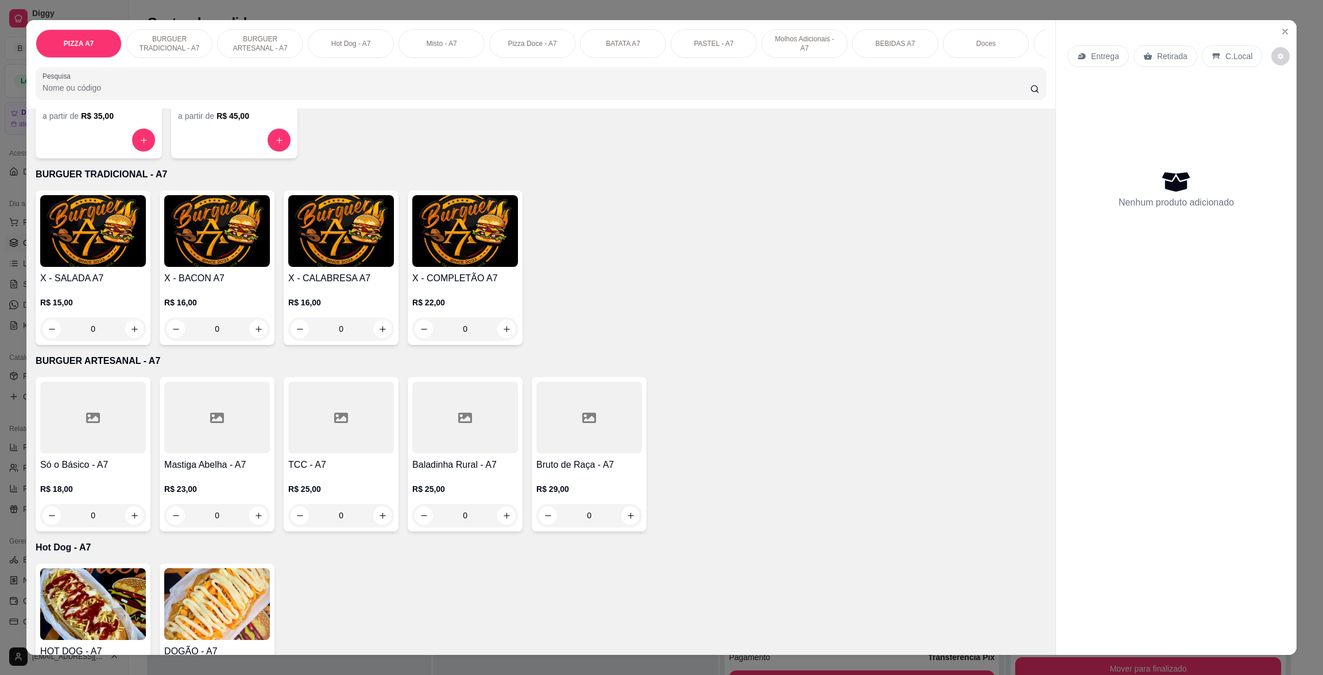
click at [552, 454] on div at bounding box center [589, 418] width 106 height 72
click at [442, 285] on h4 "X - COMPLETÃO A7" at bounding box center [465, 279] width 106 height 14
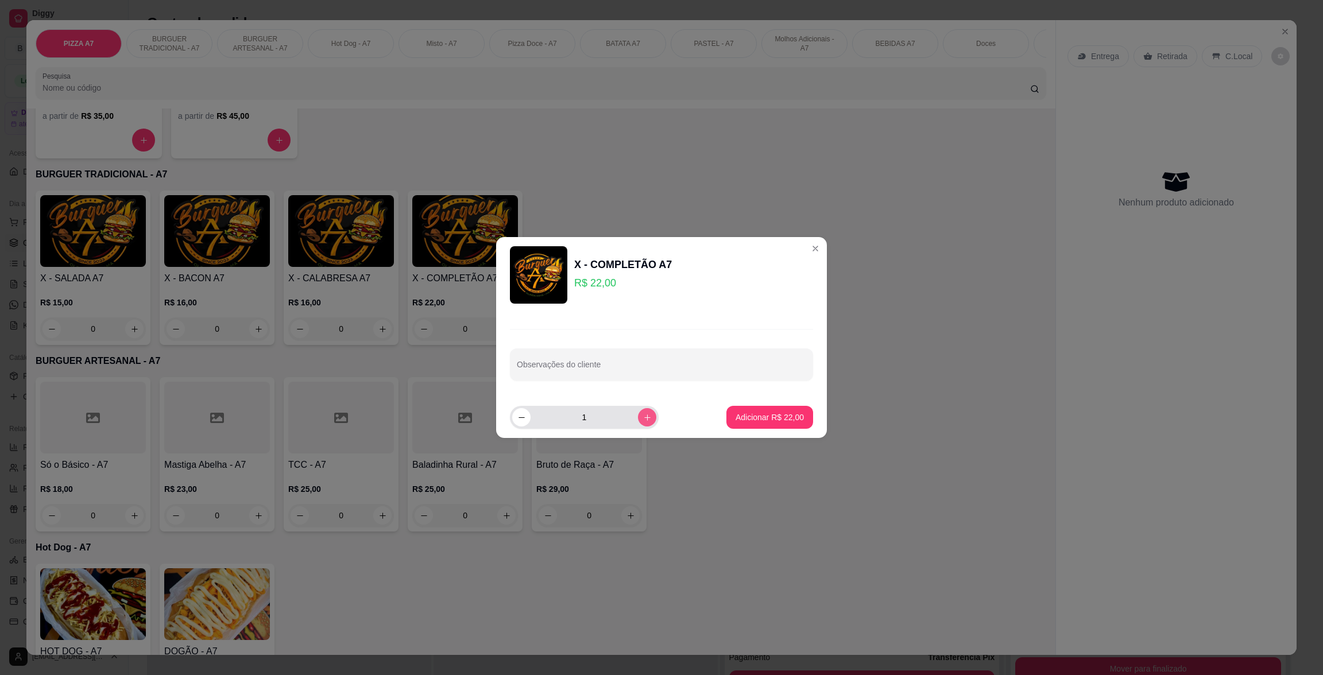
click at [645, 412] on div "1" at bounding box center [584, 417] width 144 height 23
click at [643, 419] on icon "increase-product-quantity" at bounding box center [647, 417] width 9 height 9
type input "2"
click at [754, 417] on p "Adicionar R$ 44,00" at bounding box center [770, 417] width 68 height 11
type input "2"
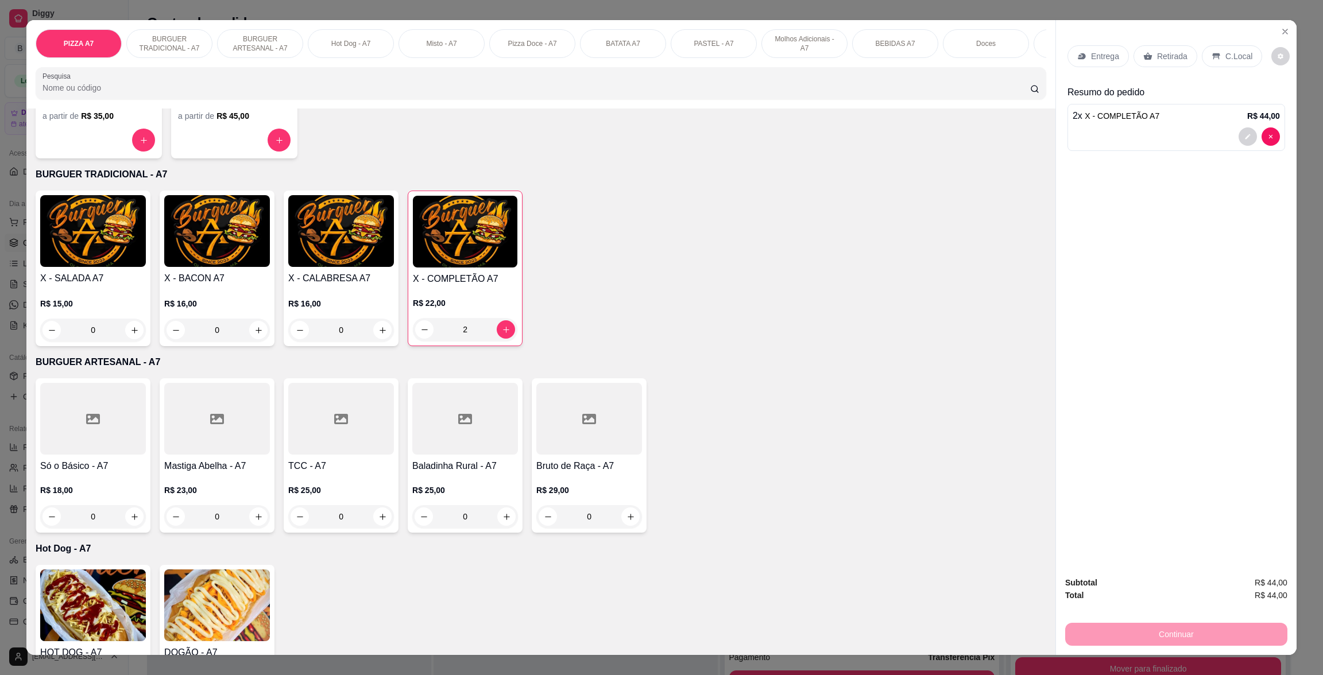
click at [1154, 64] on div "Retirada" at bounding box center [1165, 56] width 64 height 22
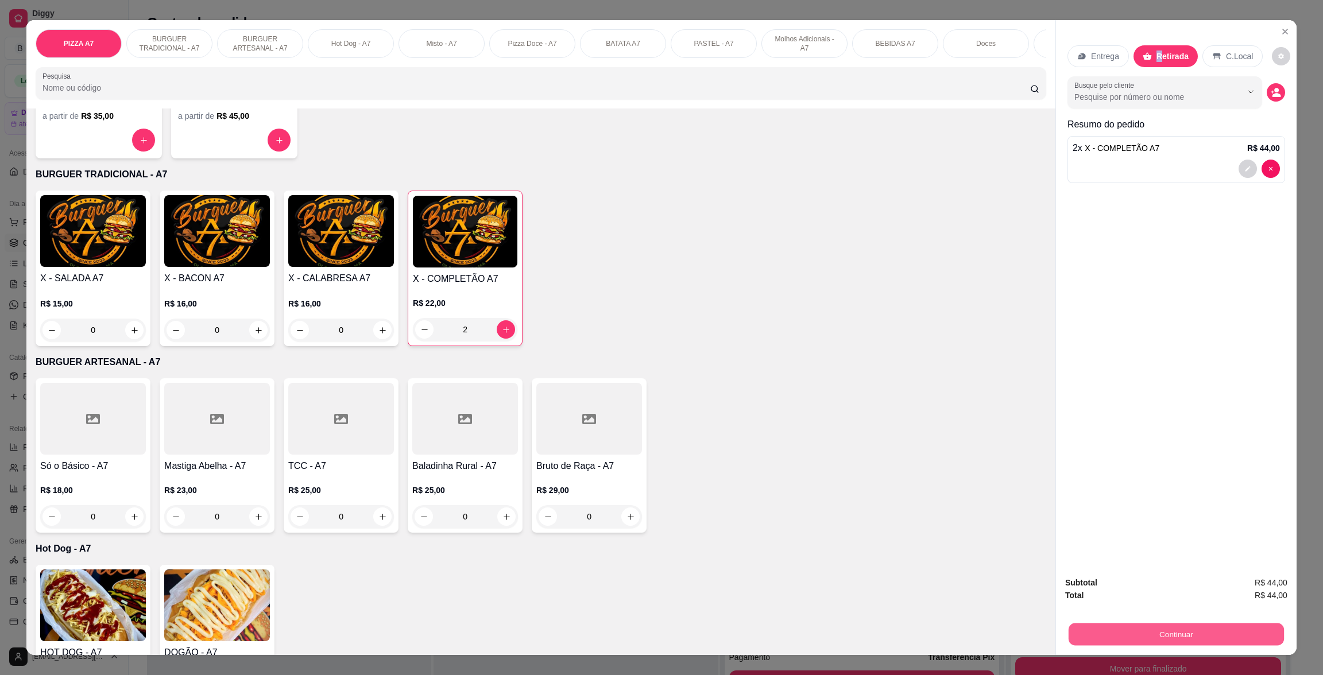
click at [1221, 630] on button "Continuar" at bounding box center [1176, 634] width 215 height 22
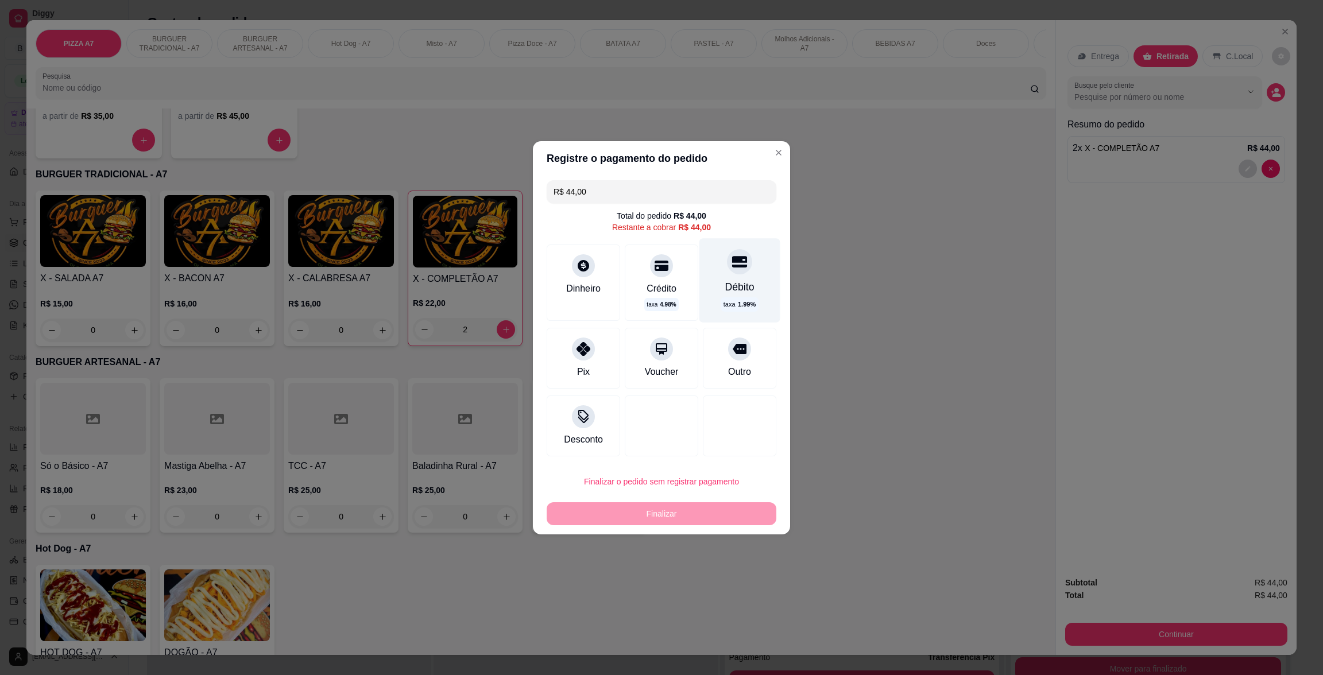
click at [738, 303] on span "1.99 %" at bounding box center [747, 305] width 18 height 10
type input "R$ 0,00"
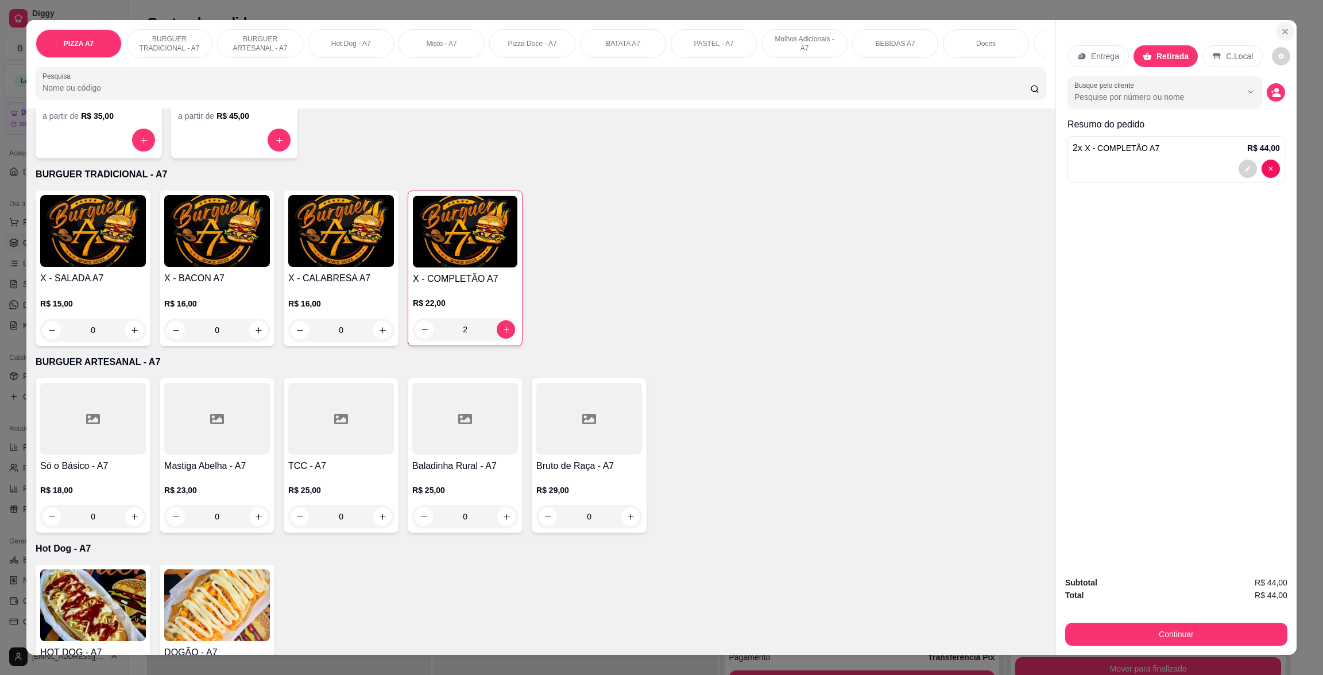
click at [1280, 29] on icon "Close" at bounding box center [1284, 31] width 9 height 9
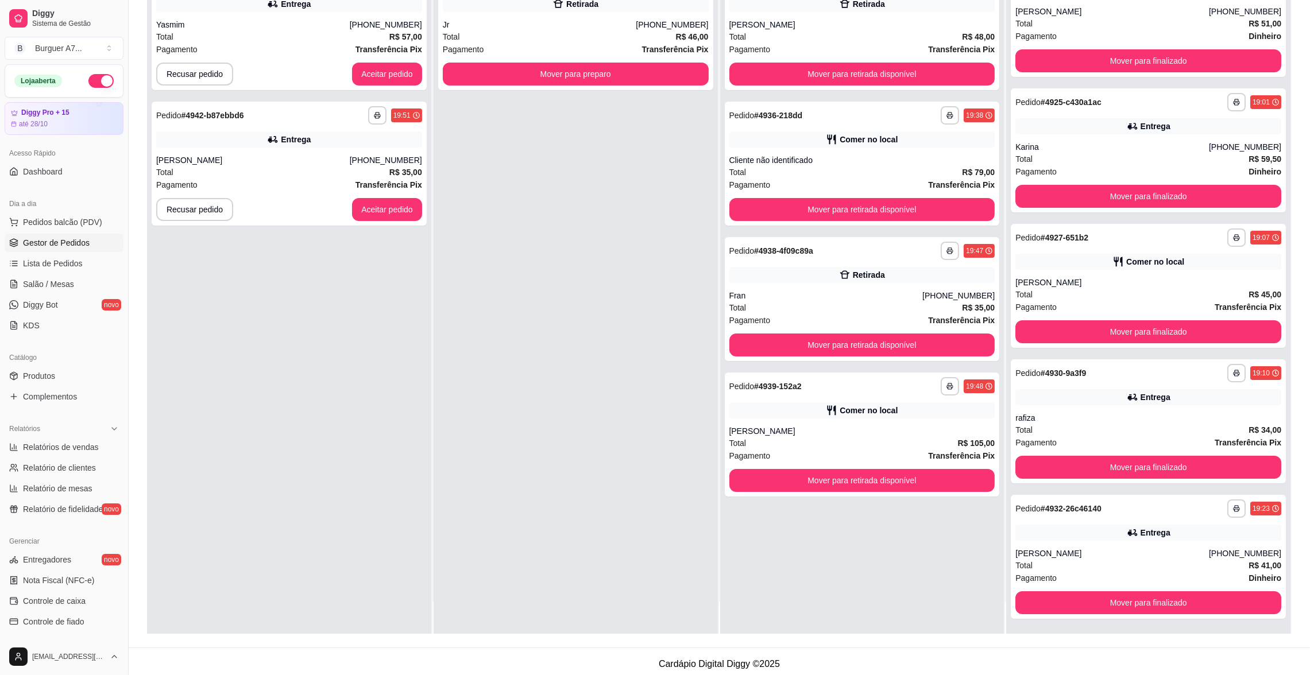
scroll to position [172, 0]
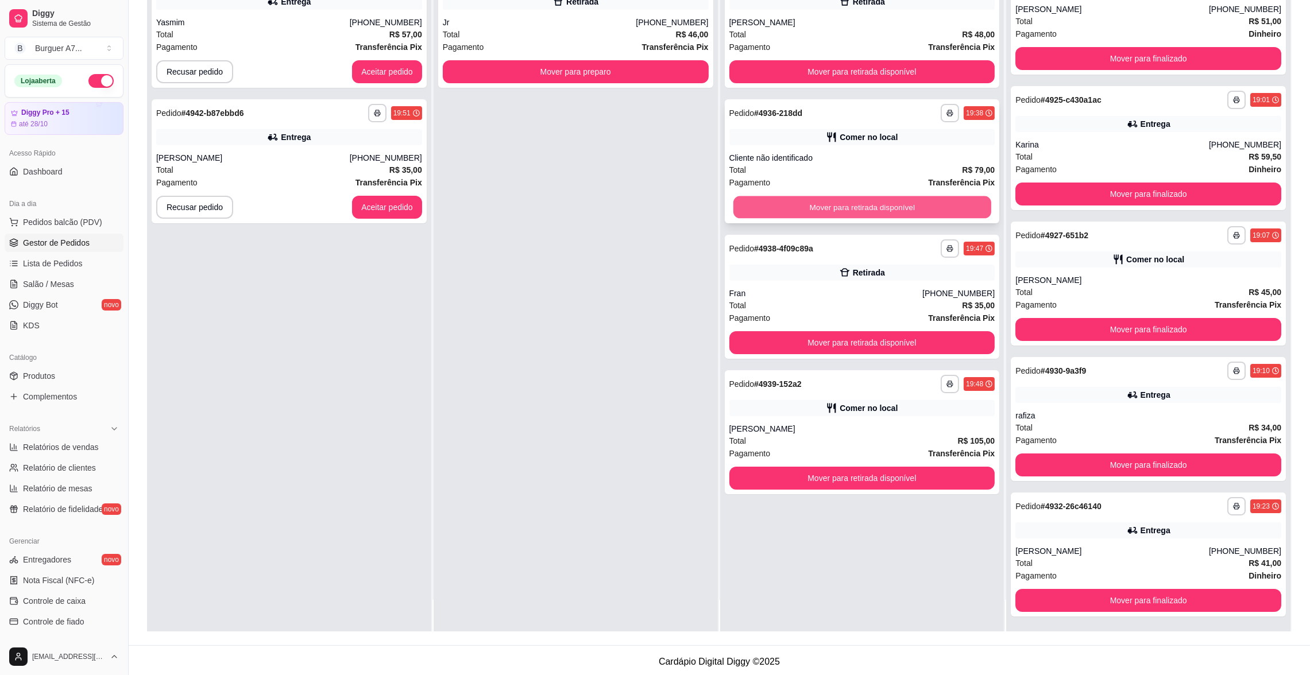
click at [898, 205] on button "Mover para retirada disponível" at bounding box center [862, 207] width 258 height 22
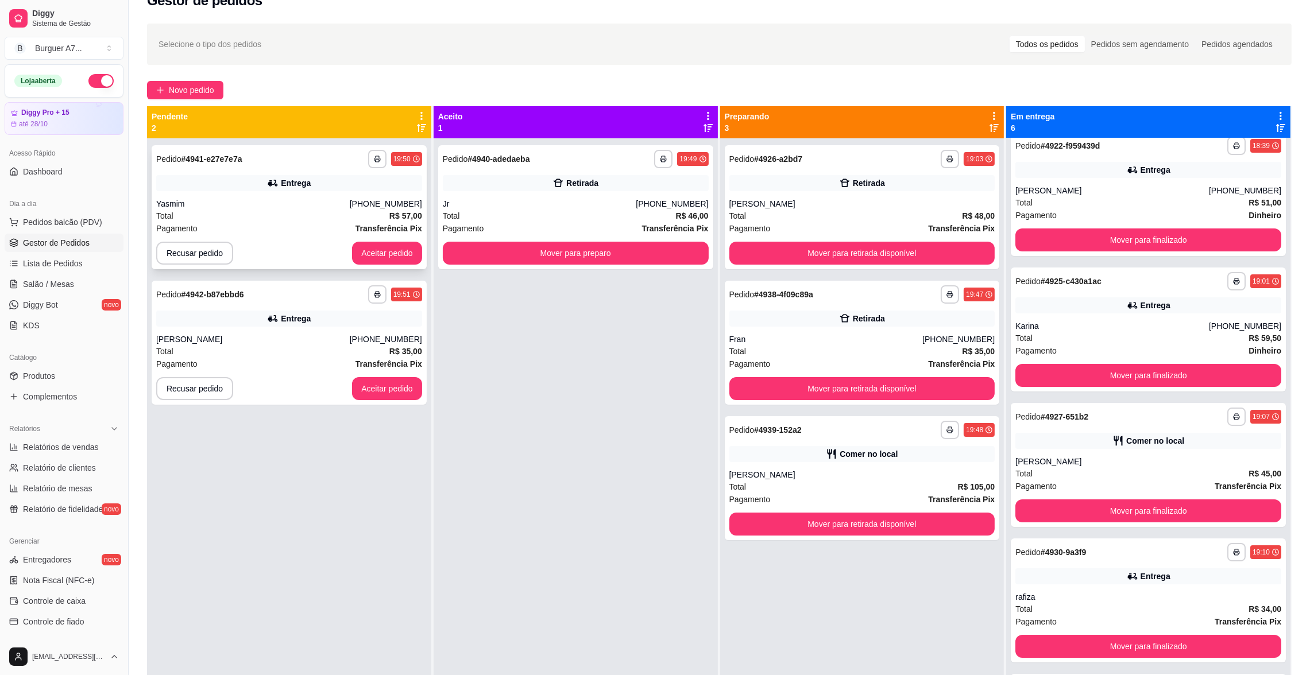
scroll to position [0, 0]
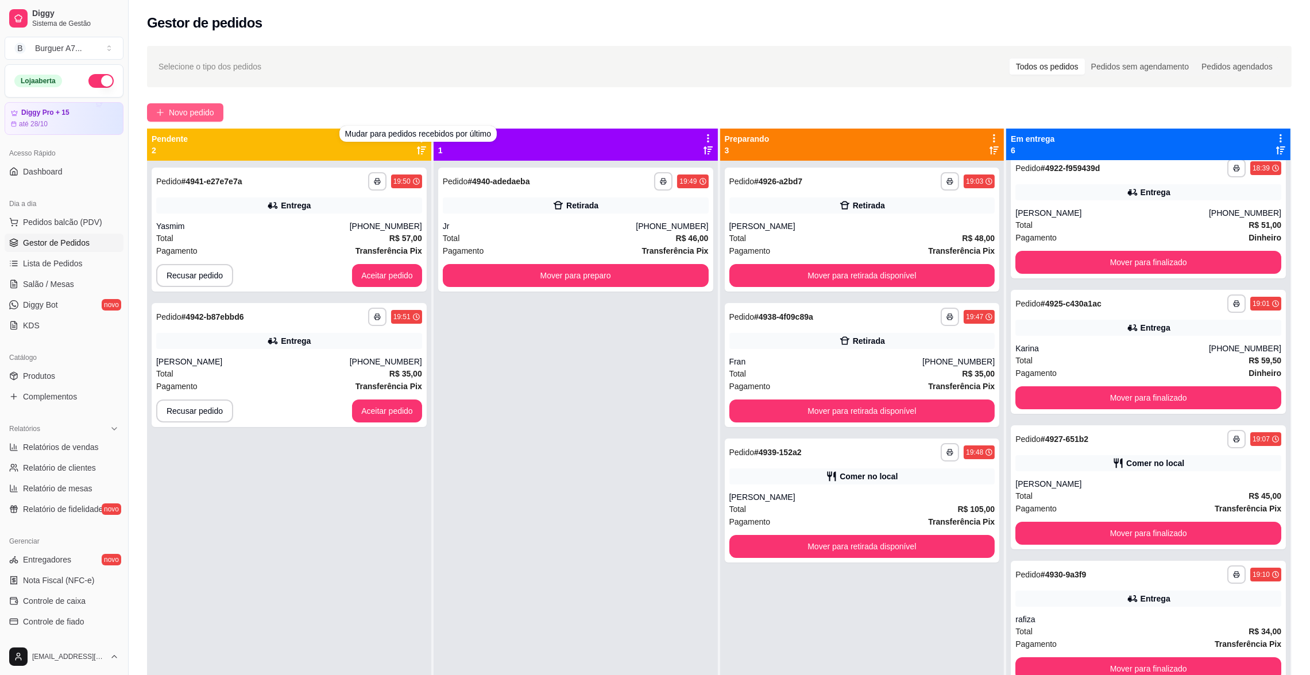
click at [220, 115] on button "Novo pedido" at bounding box center [185, 112] width 76 height 18
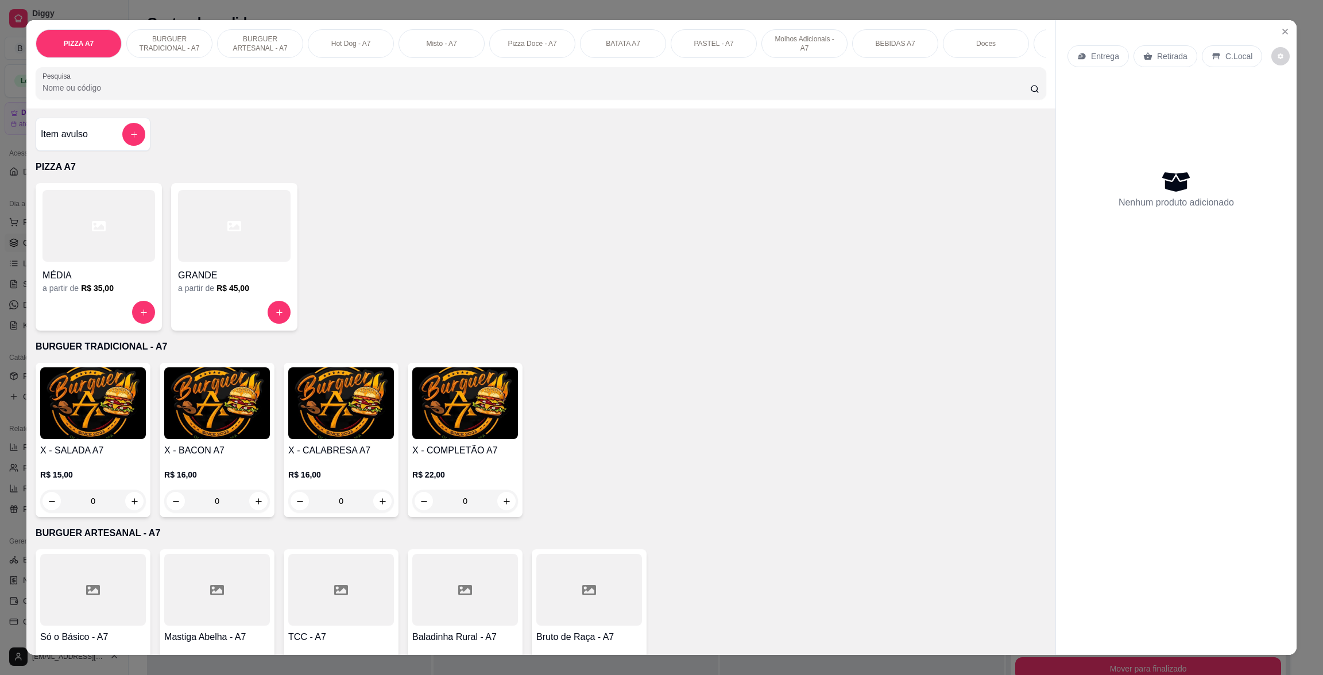
click at [460, 439] on img at bounding box center [465, 403] width 106 height 72
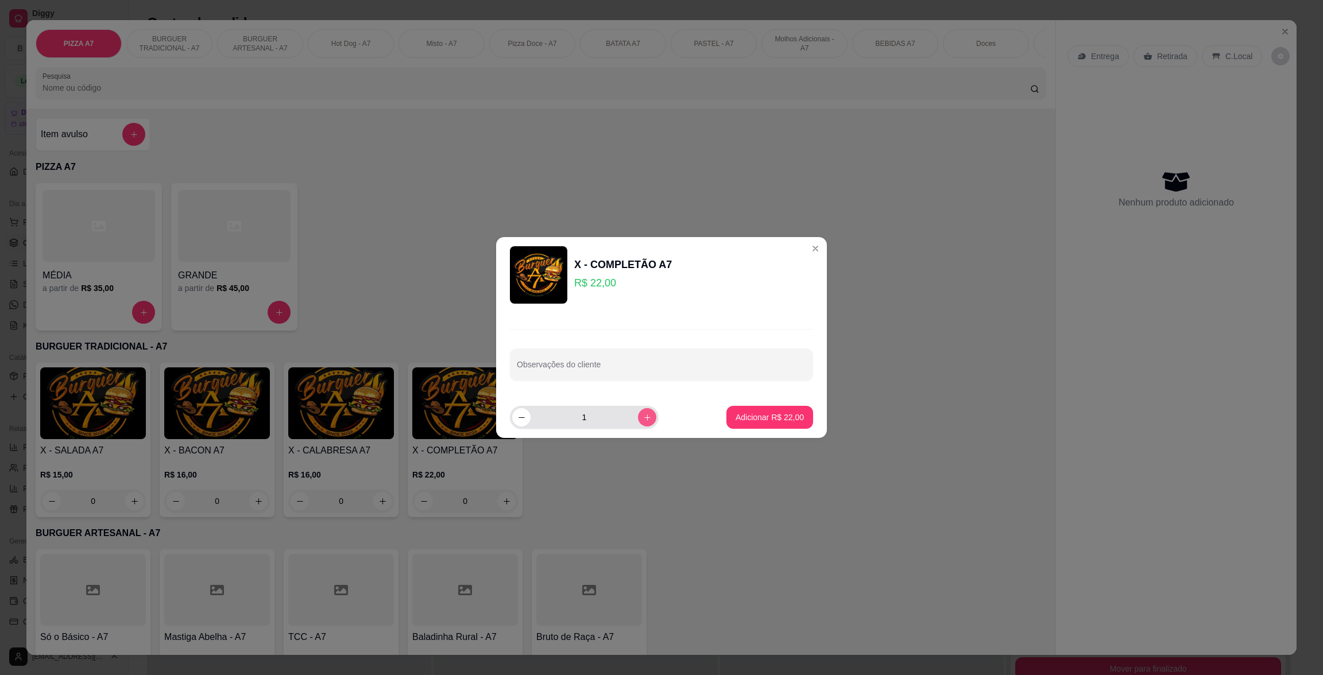
click at [643, 416] on icon "increase-product-quantity" at bounding box center [647, 417] width 9 height 9
type input "2"
click at [760, 409] on button "Adicionar R$ 44,00" at bounding box center [769, 418] width 84 height 22
type input "2"
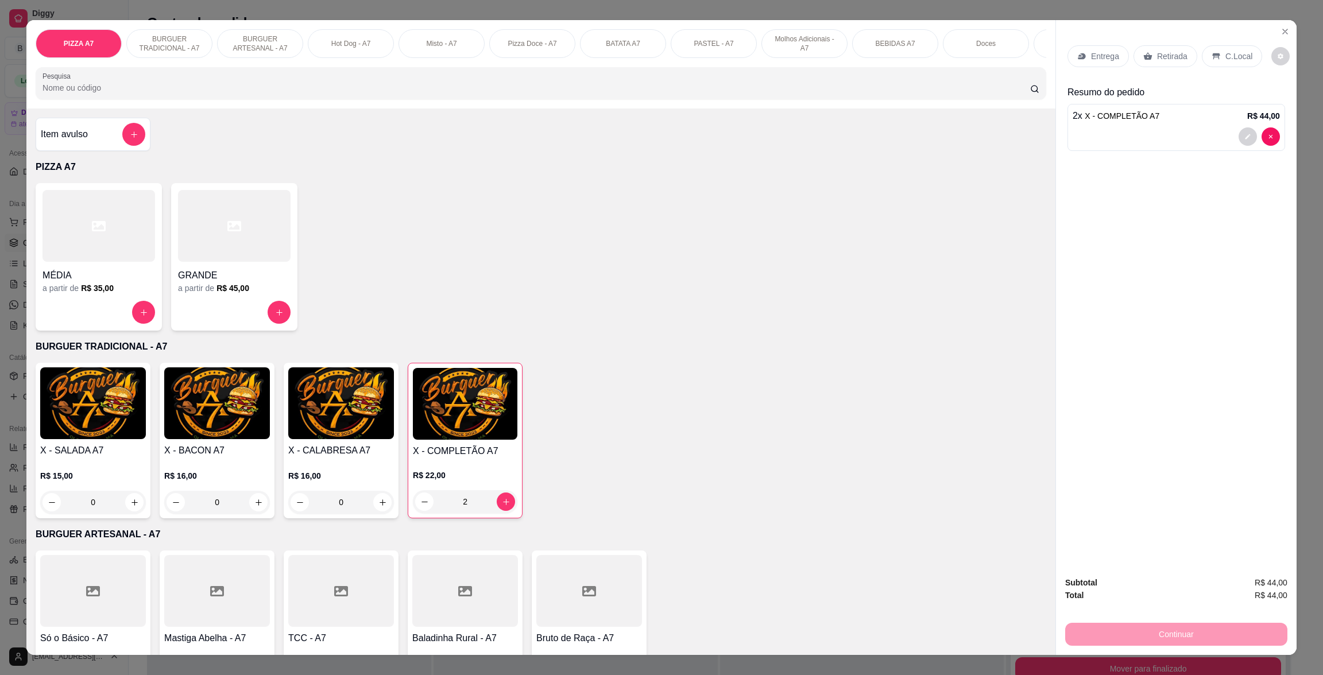
click at [1148, 60] on div "Retirada" at bounding box center [1165, 56] width 64 height 22
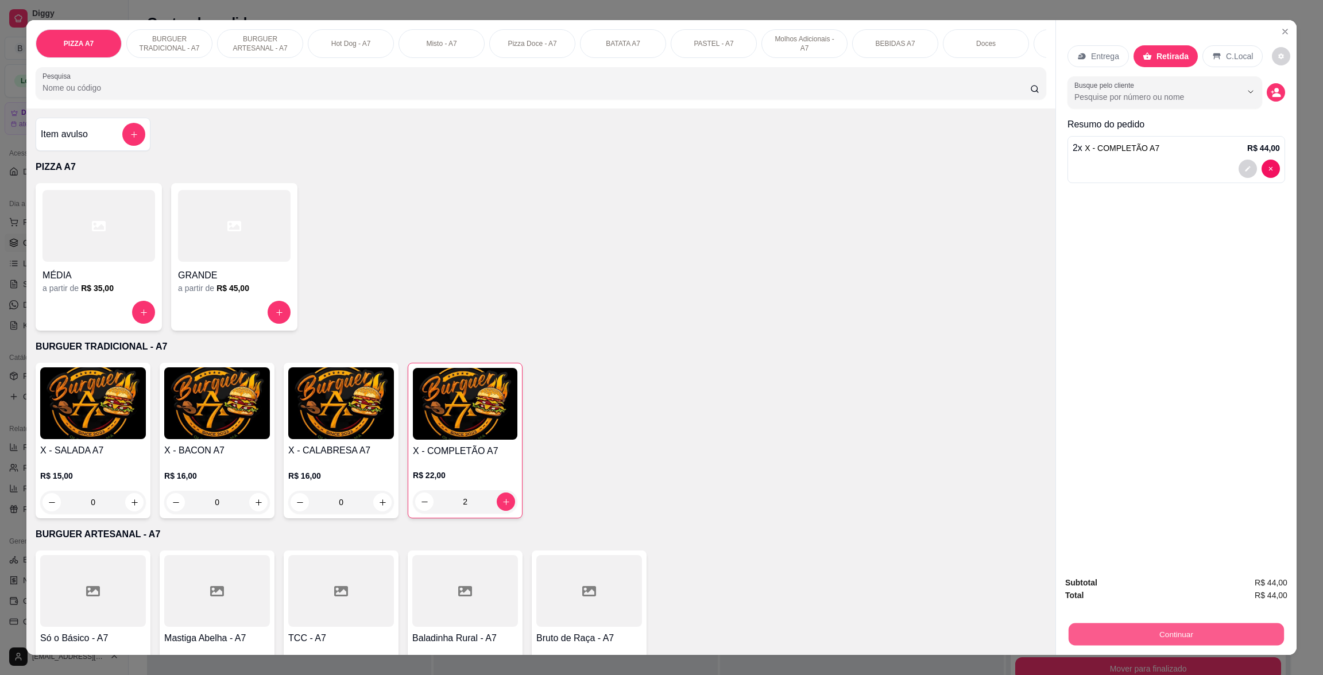
click at [1189, 626] on button "Continuar" at bounding box center [1176, 634] width 215 height 22
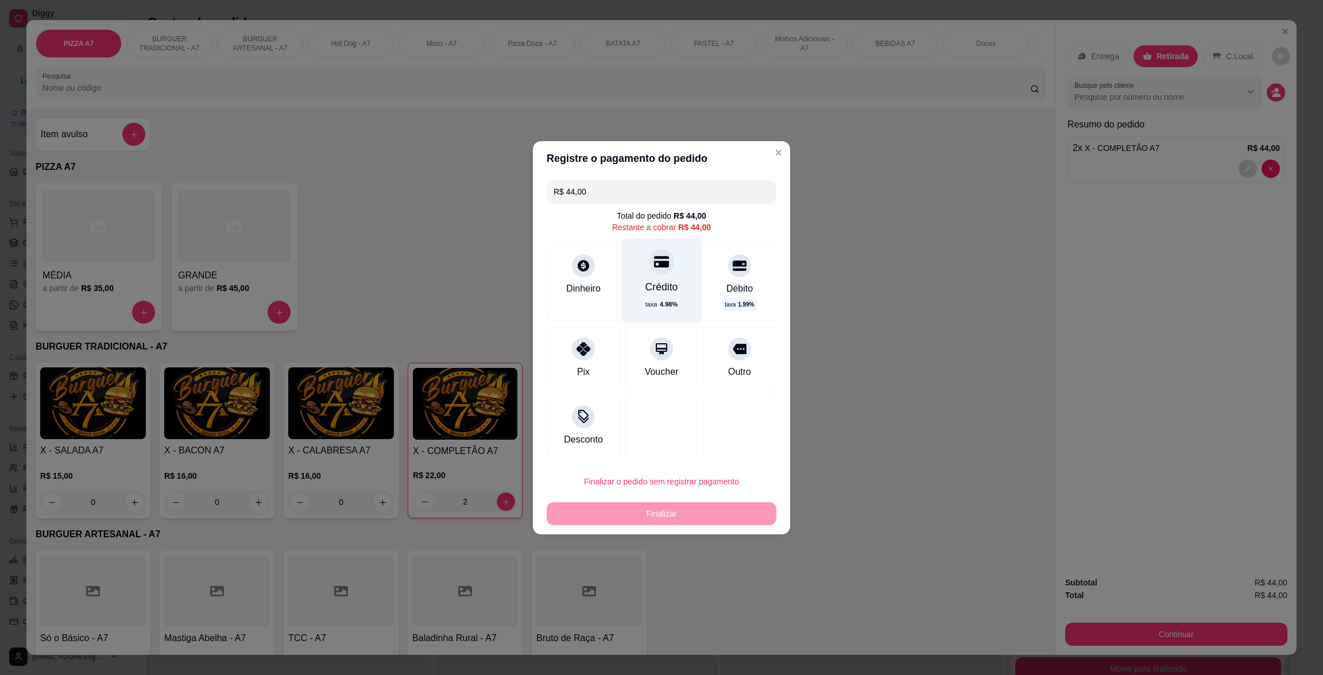
click at [661, 287] on div "Crédito" at bounding box center [661, 286] width 33 height 15
type input "R$ 0,00"
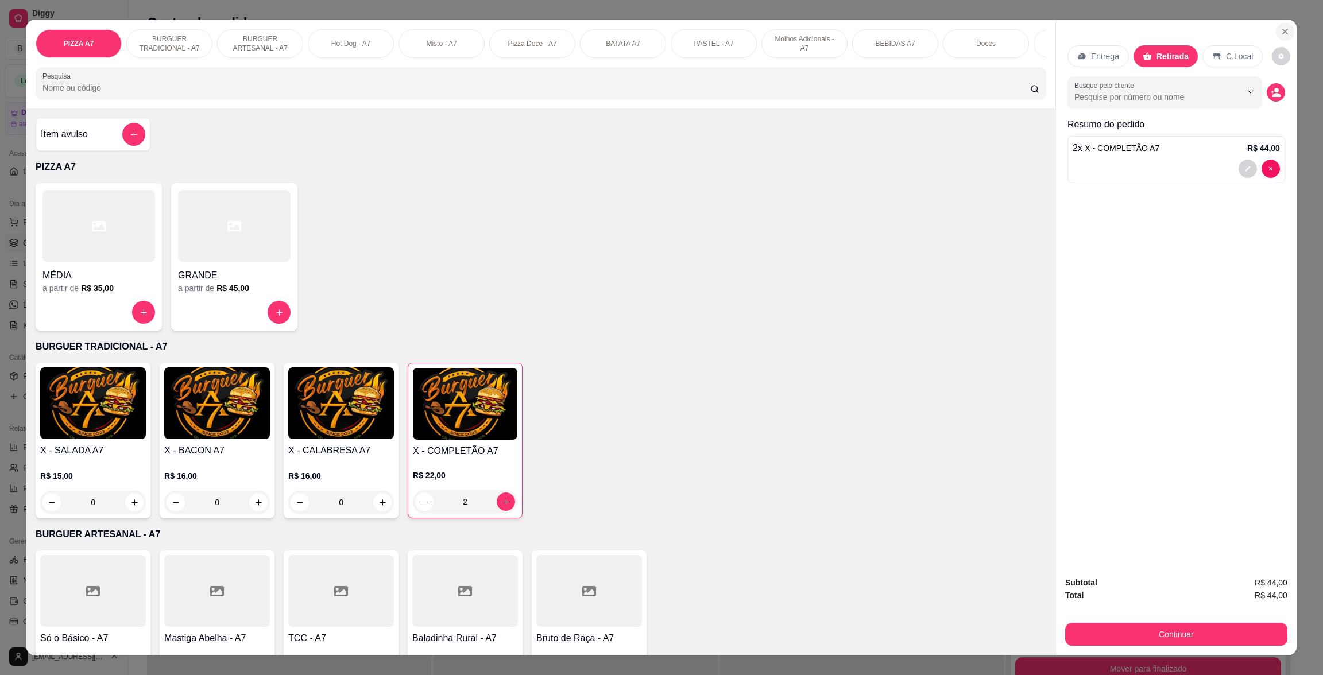
click at [1276, 29] on button "Close" at bounding box center [1285, 31] width 18 height 18
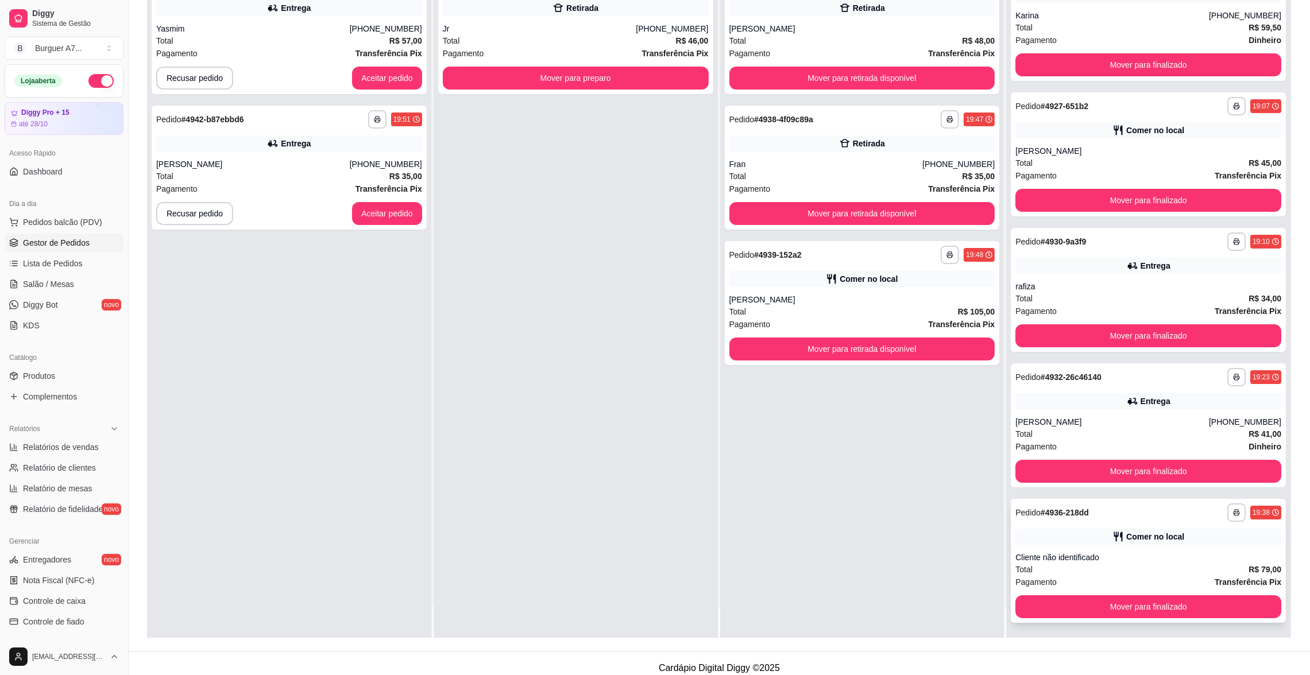
scroll to position [175, 0]
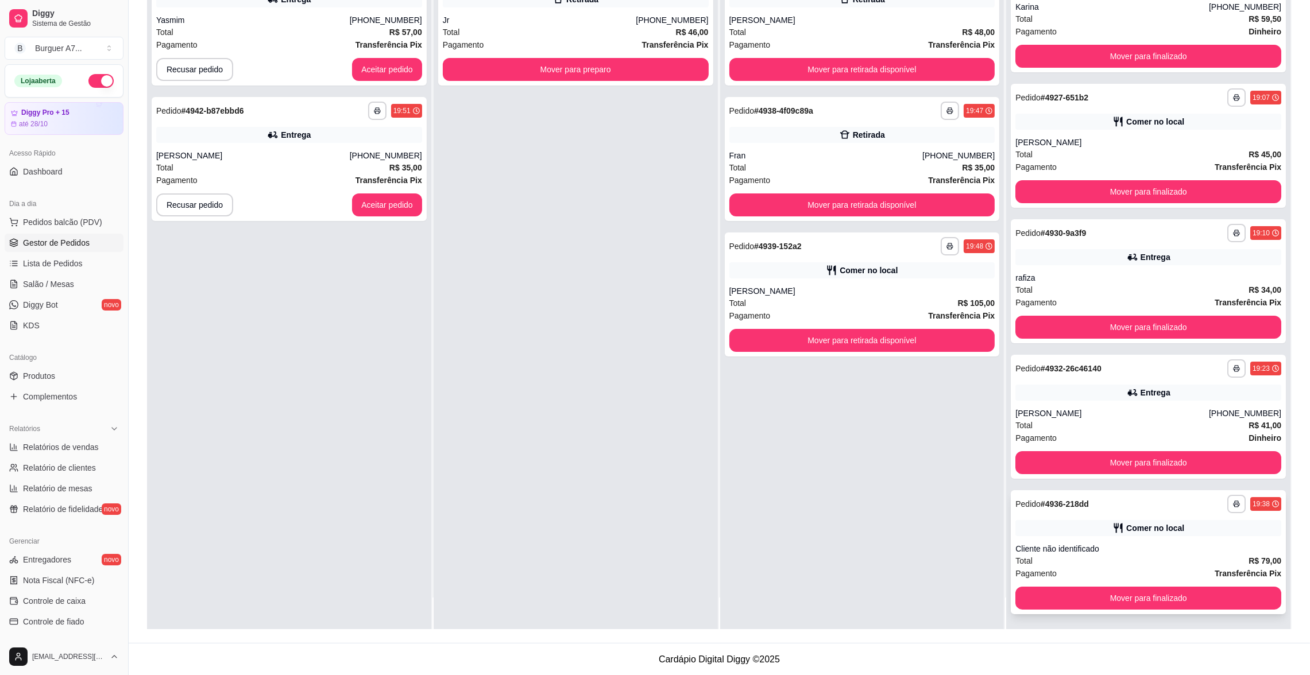
click at [1168, 533] on div "Comer no local" at bounding box center [1148, 528] width 266 height 16
click at [1183, 587] on button "Mover para finalizado" at bounding box center [1148, 598] width 266 height 23
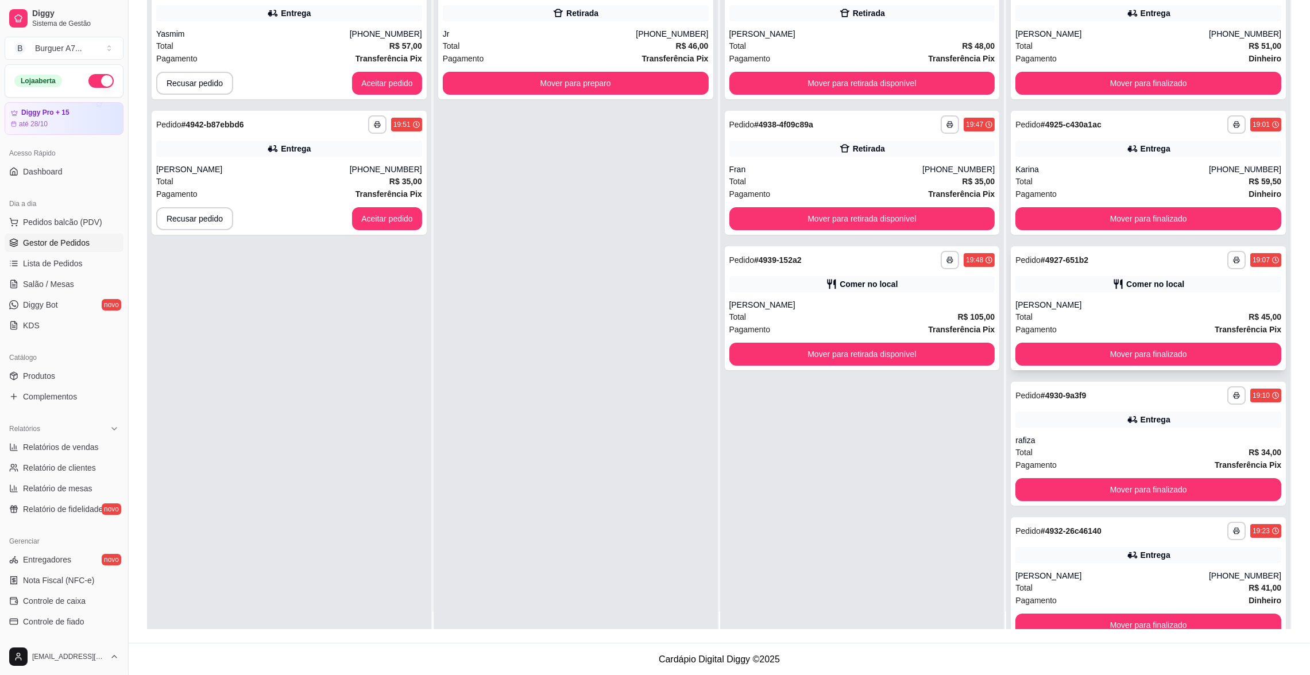
scroll to position [0, 0]
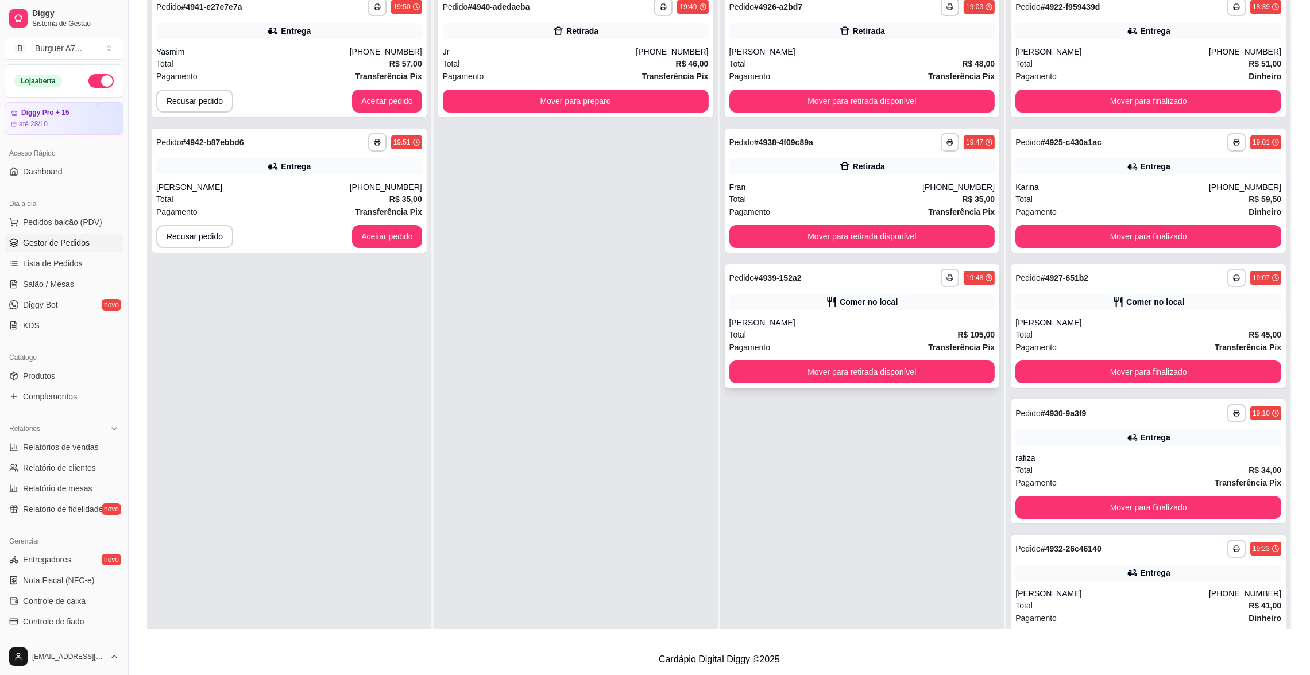
click at [877, 321] on div "[PERSON_NAME]" at bounding box center [862, 322] width 266 height 11
click at [778, 142] on strong "# 4938-4f09c89a" at bounding box center [783, 142] width 59 height 9
click at [874, 46] on div "[PERSON_NAME]" at bounding box center [862, 51] width 266 height 11
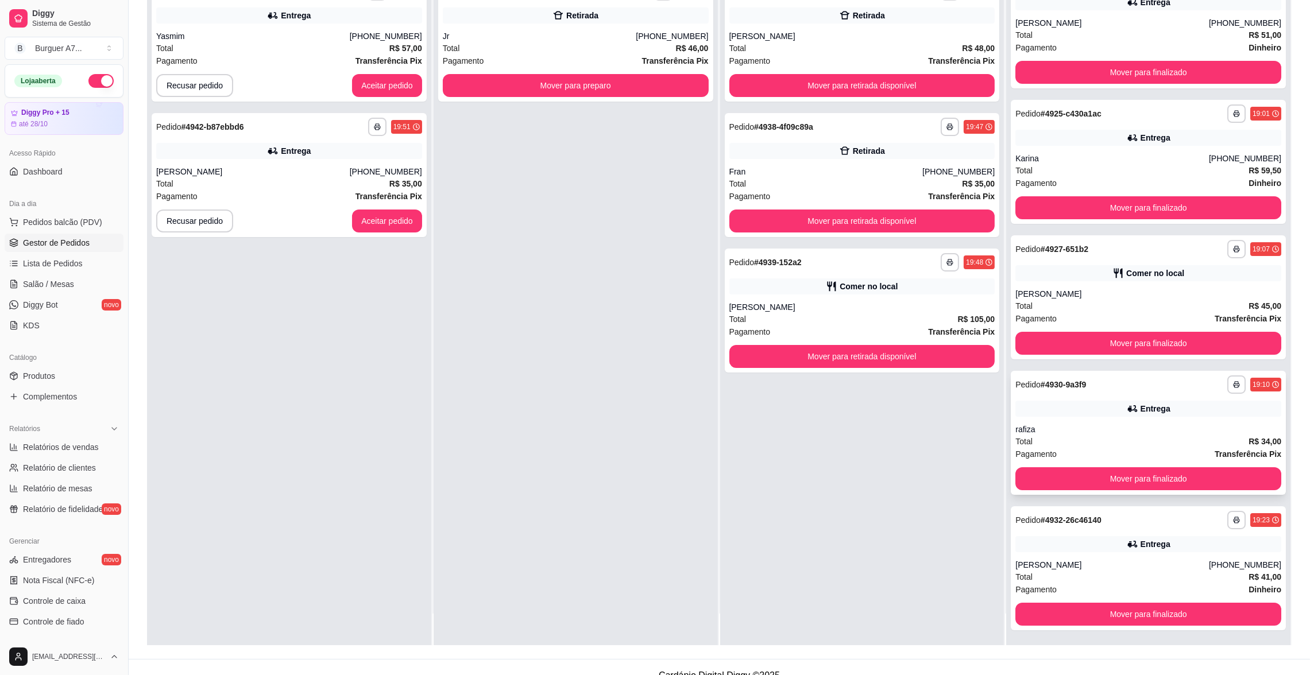
scroll to position [175, 0]
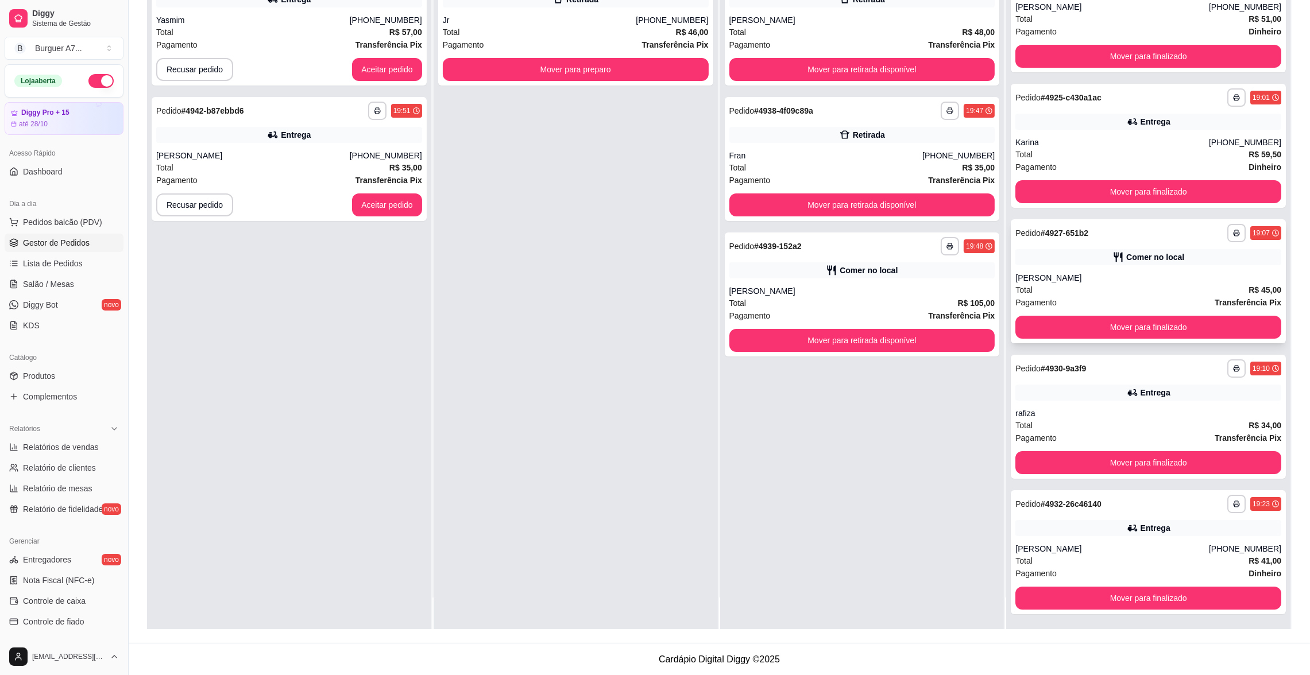
click at [1129, 270] on div "**********" at bounding box center [1148, 281] width 275 height 124
click at [1101, 323] on button "Mover para finalizado" at bounding box center [1148, 327] width 266 height 23
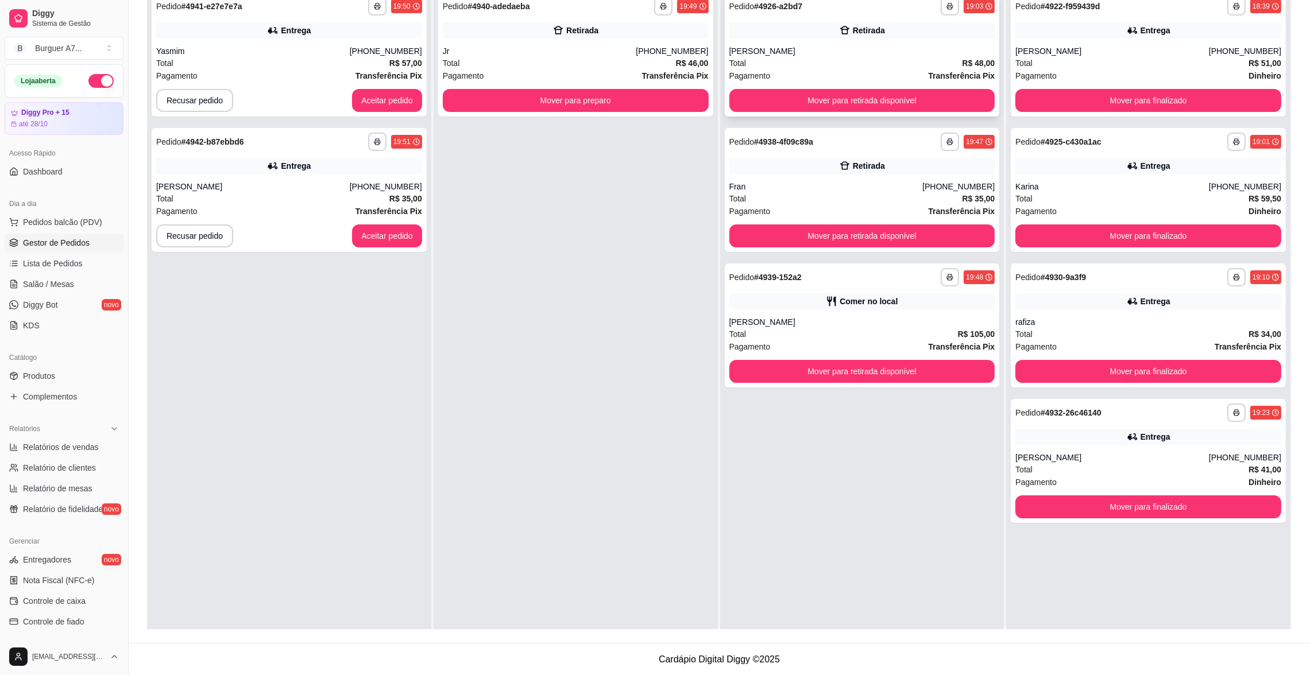
scroll to position [0, 0]
click at [873, 101] on button "Mover para retirada disponível" at bounding box center [862, 101] width 266 height 23
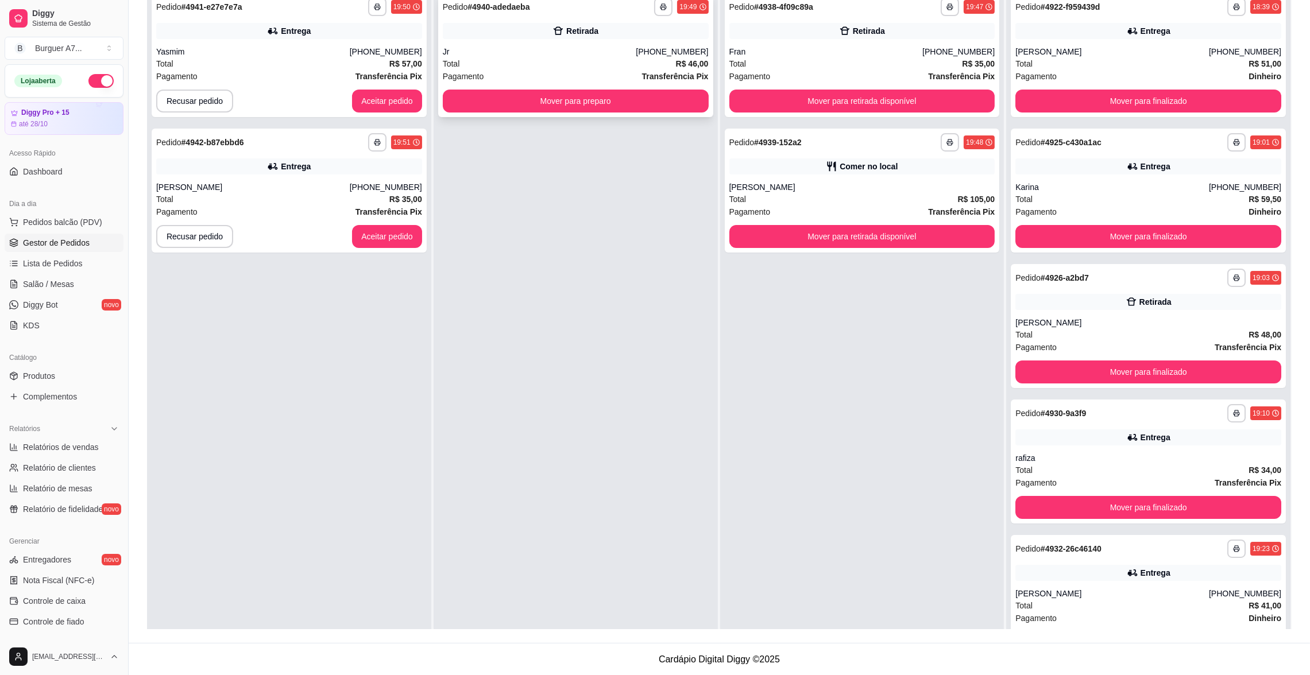
click at [514, 38] on div "**********" at bounding box center [575, 55] width 275 height 124
click at [514, 98] on button "Mover para preparo" at bounding box center [576, 101] width 266 height 23
click at [349, 61] on div "Total R$ 57,00" at bounding box center [289, 63] width 266 height 13
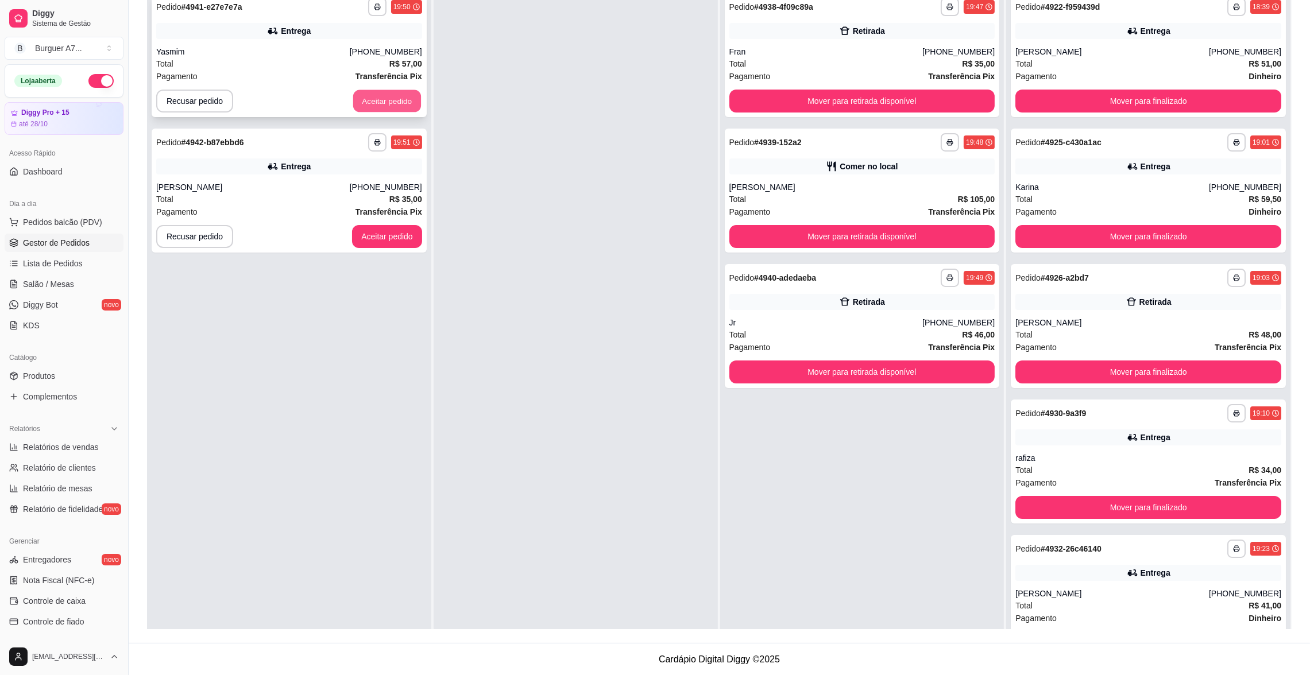
click at [385, 96] on button "Aceitar pedido" at bounding box center [387, 101] width 68 height 22
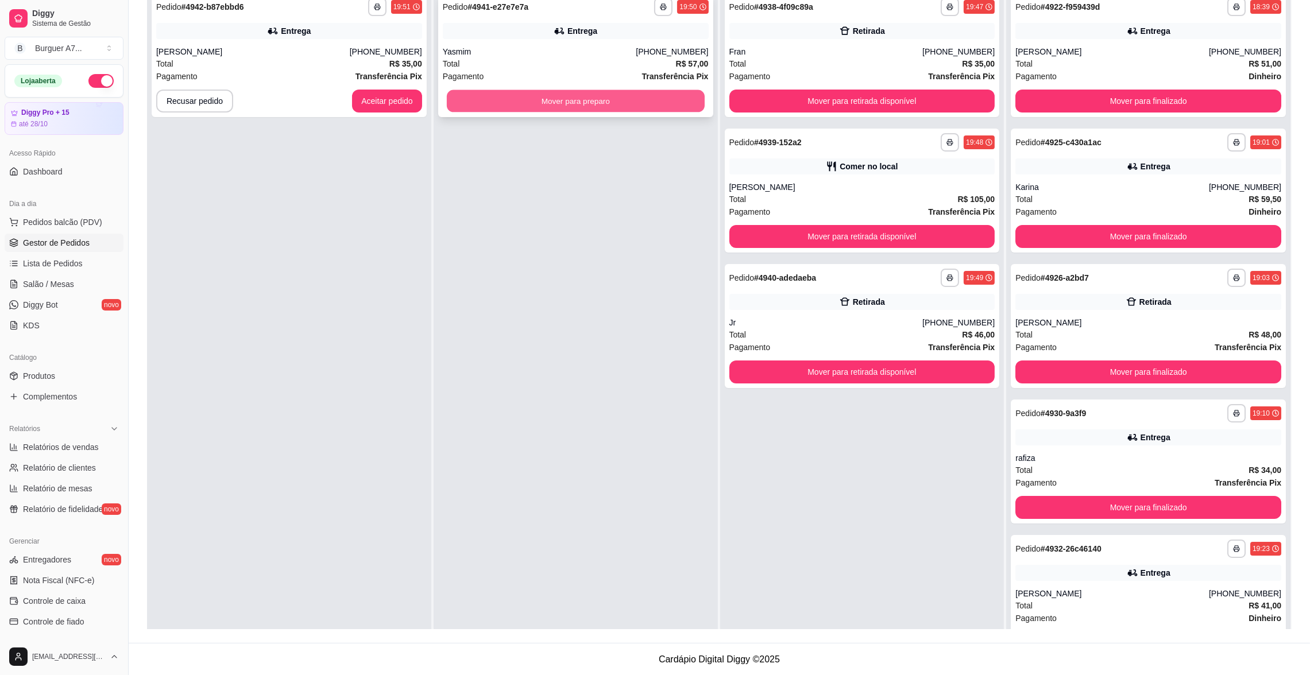
click at [498, 95] on button "Mover para preparo" at bounding box center [576, 101] width 258 height 22
click at [336, 73] on div "Pagamento Transferência Pix" at bounding box center [289, 76] width 266 height 13
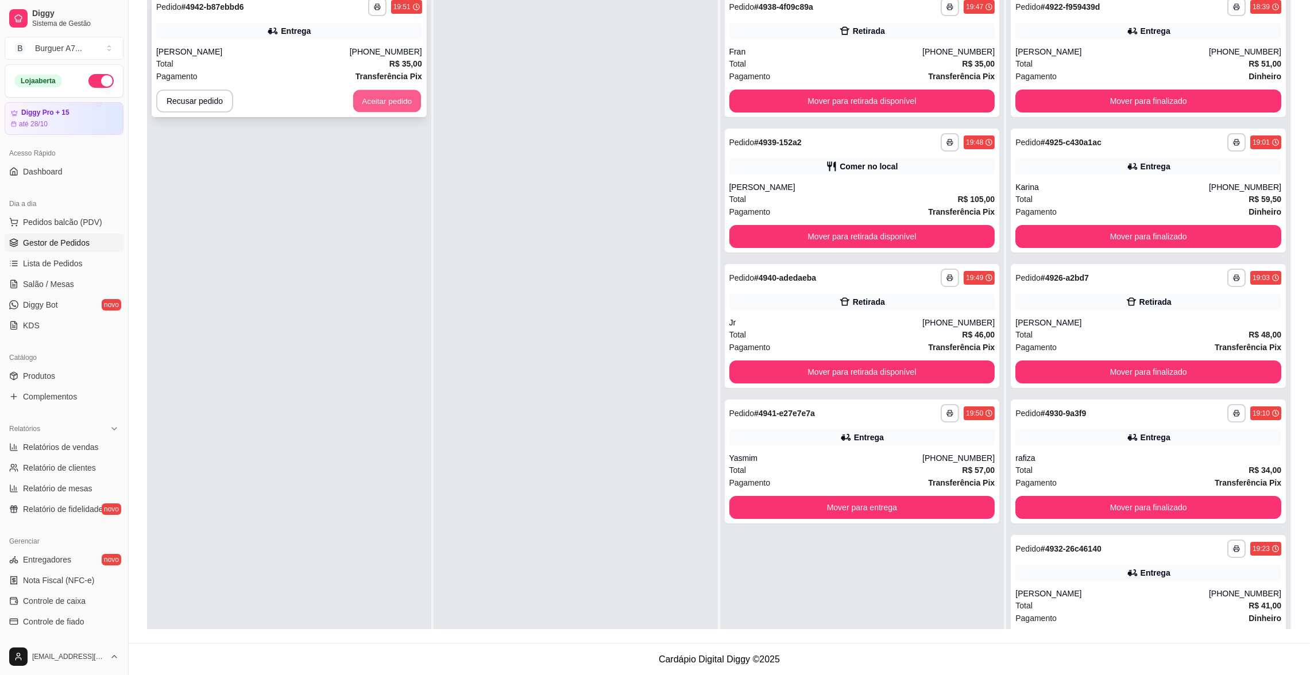
click at [412, 100] on button "Aceitar pedido" at bounding box center [387, 101] width 68 height 22
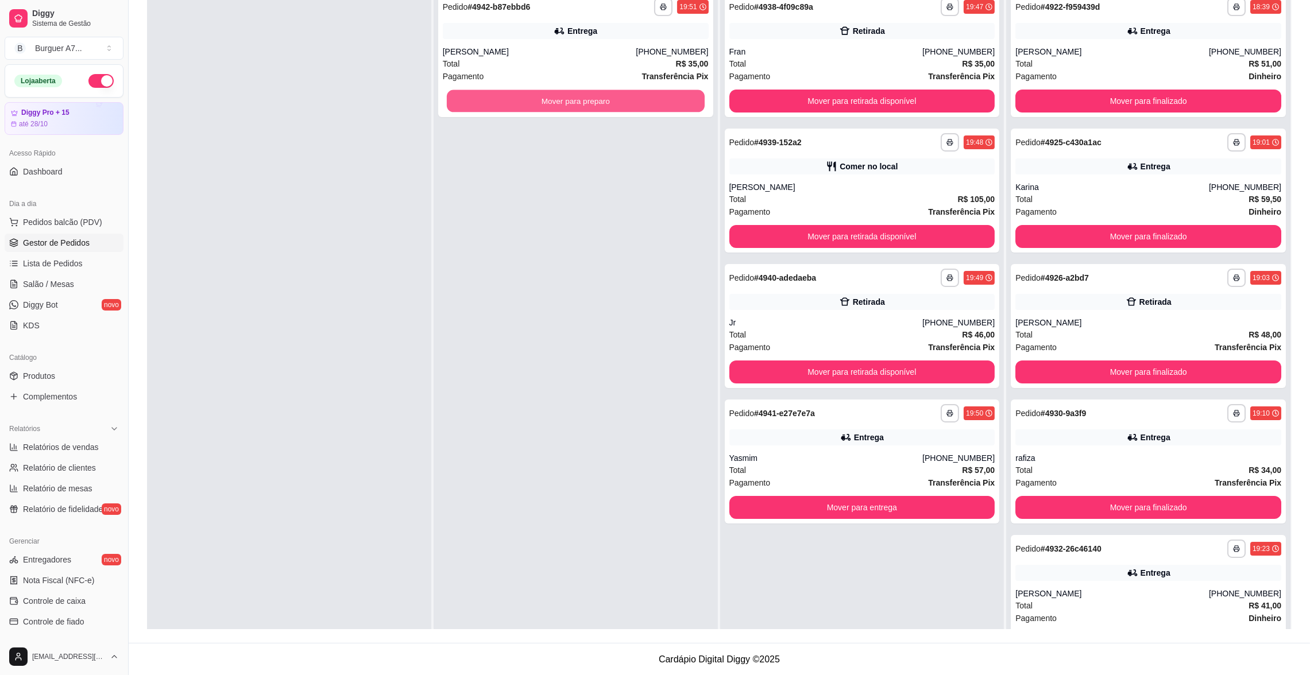
click at [607, 96] on button "Mover para preparo" at bounding box center [576, 101] width 258 height 22
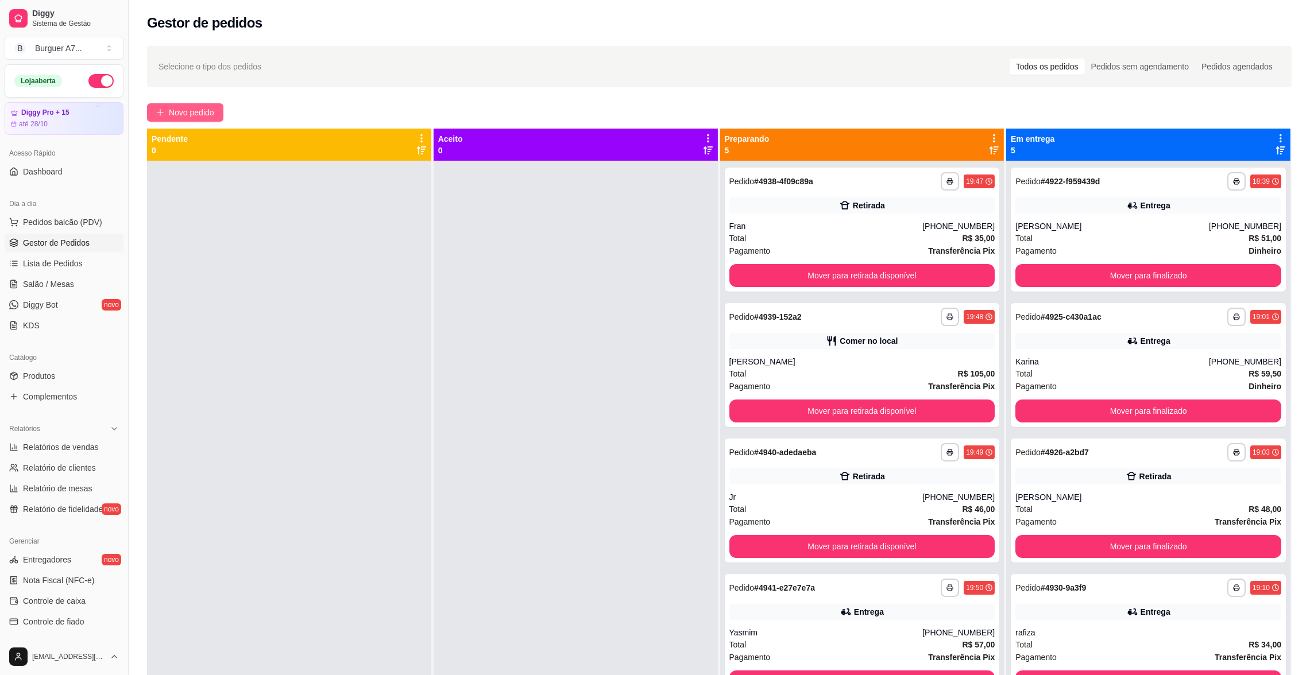
drag, startPoint x: 201, startPoint y: 99, endPoint x: 193, endPoint y: 106, distance: 9.8
click at [199, 99] on div "**********" at bounding box center [719, 428] width 1181 height 779
click at [193, 106] on span "Novo pedido" at bounding box center [191, 112] width 45 height 13
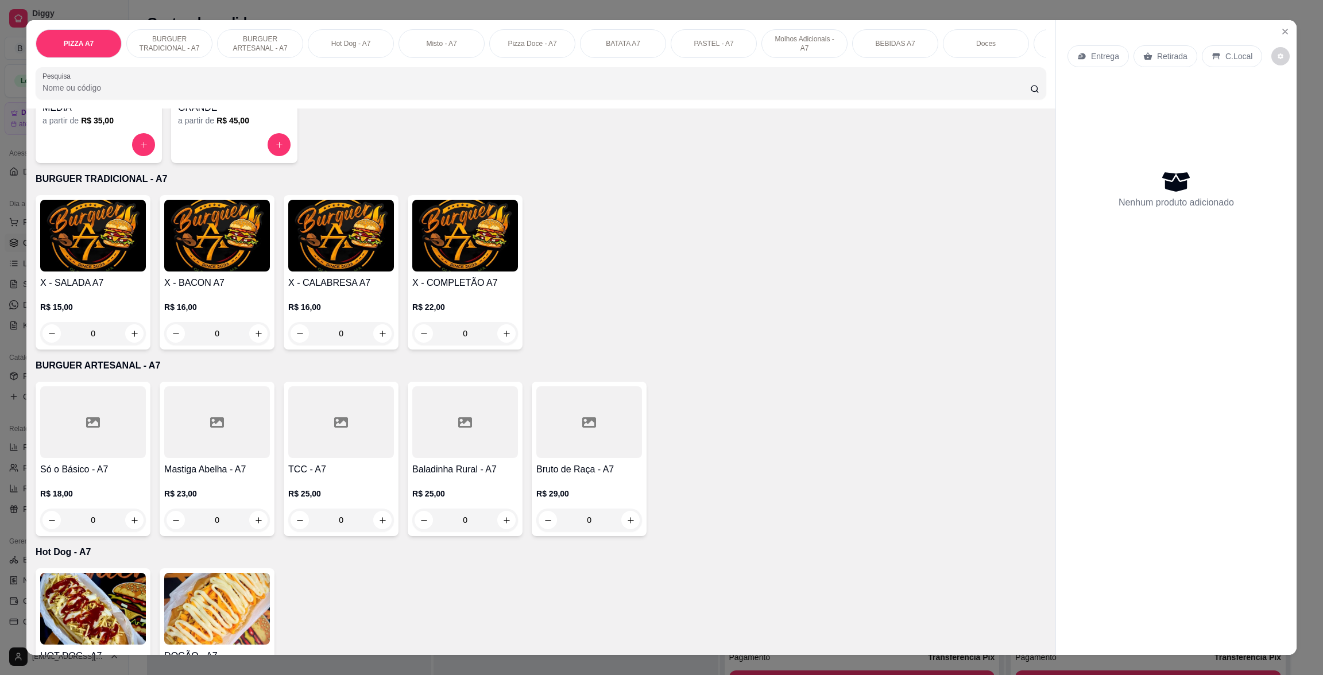
scroll to position [172, 0]
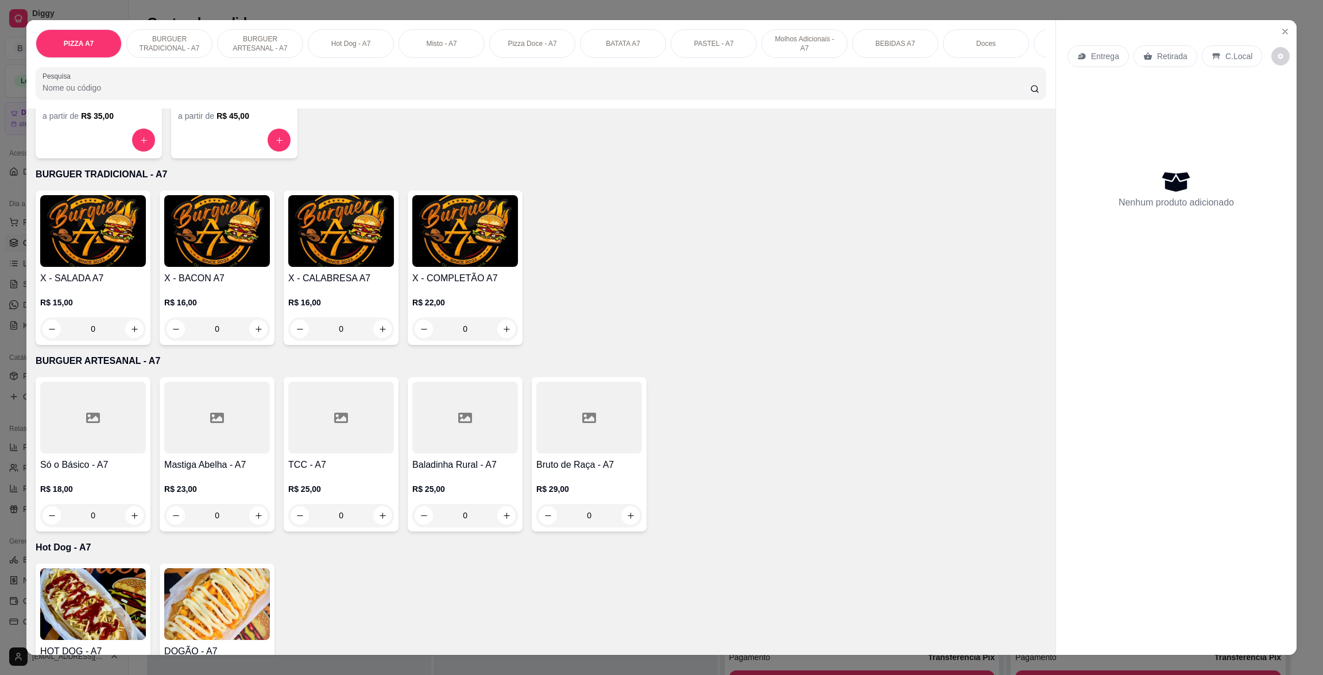
click at [215, 309] on div "R$ 16,00 0" at bounding box center [217, 312] width 106 height 55
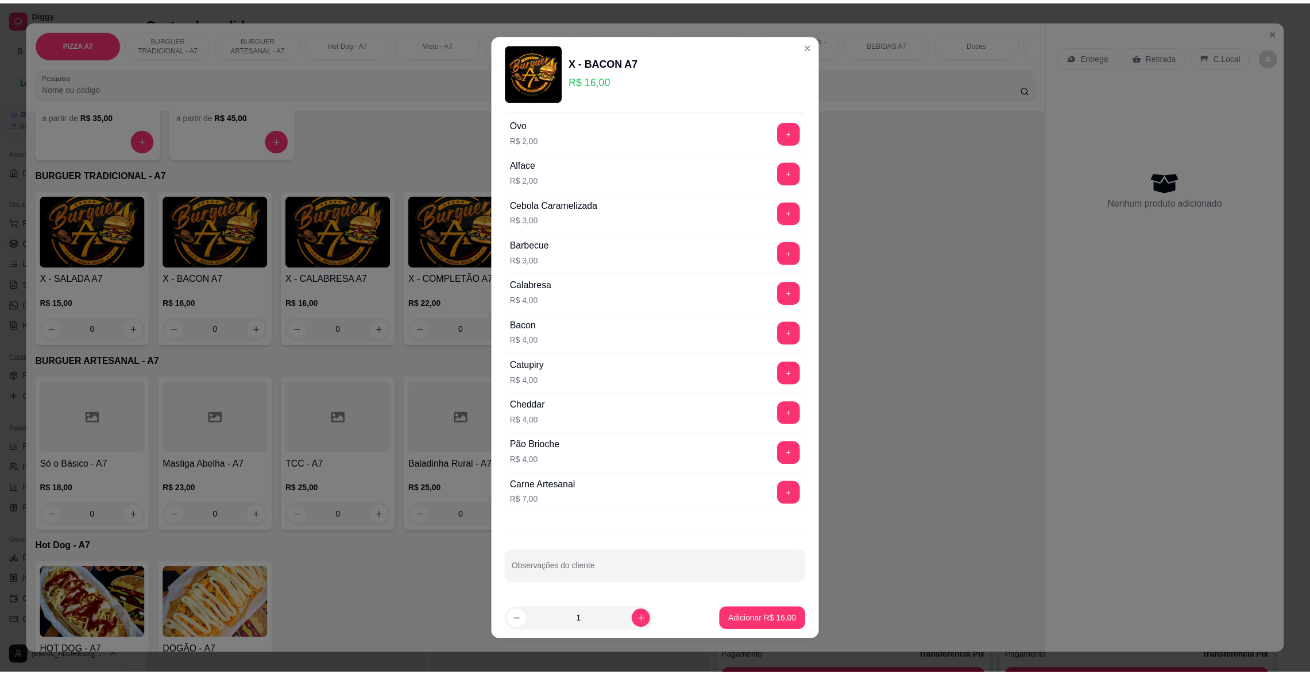
scroll to position [42, 0]
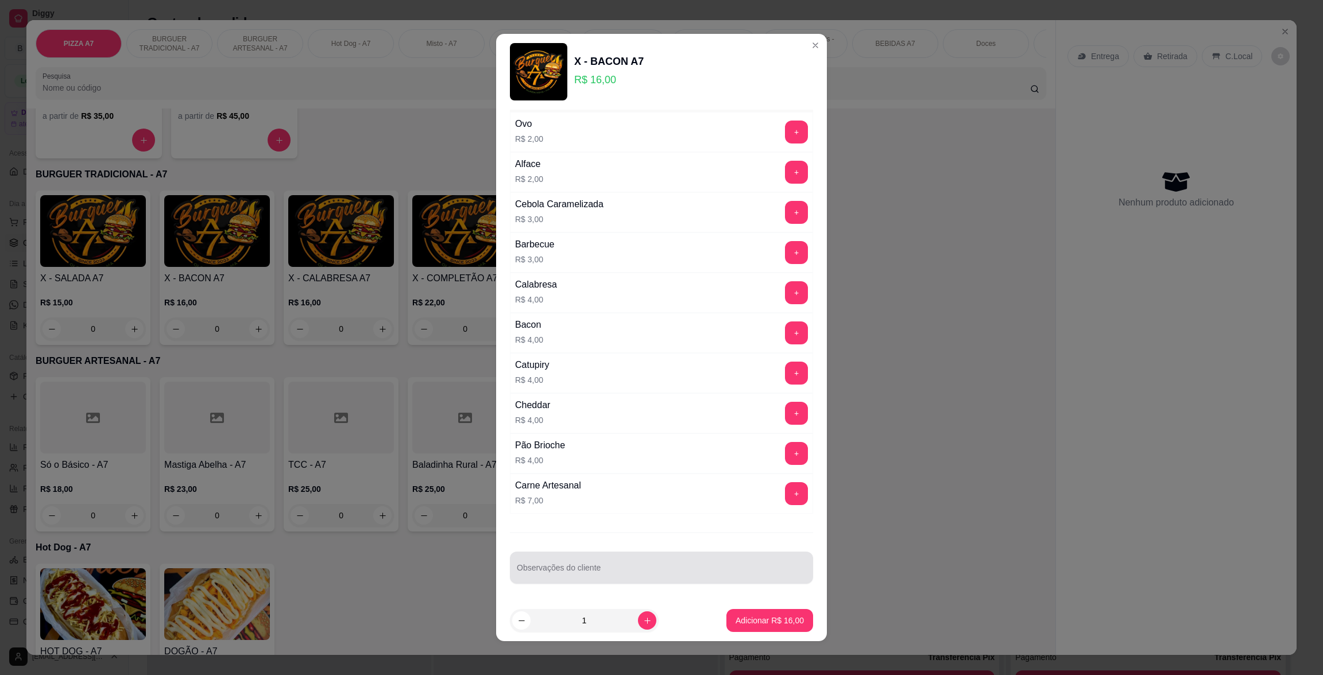
click at [621, 557] on div at bounding box center [661, 567] width 289 height 23
type input "SEM SALADA"
drag, startPoint x: 756, startPoint y: 638, endPoint x: 757, endPoint y: 629, distance: 9.2
click at [756, 637] on footer "1 Adicionar R$ 16,00" at bounding box center [661, 620] width 331 height 41
click at [757, 629] on button "Adicionar R$ 16,00" at bounding box center [769, 620] width 87 height 23
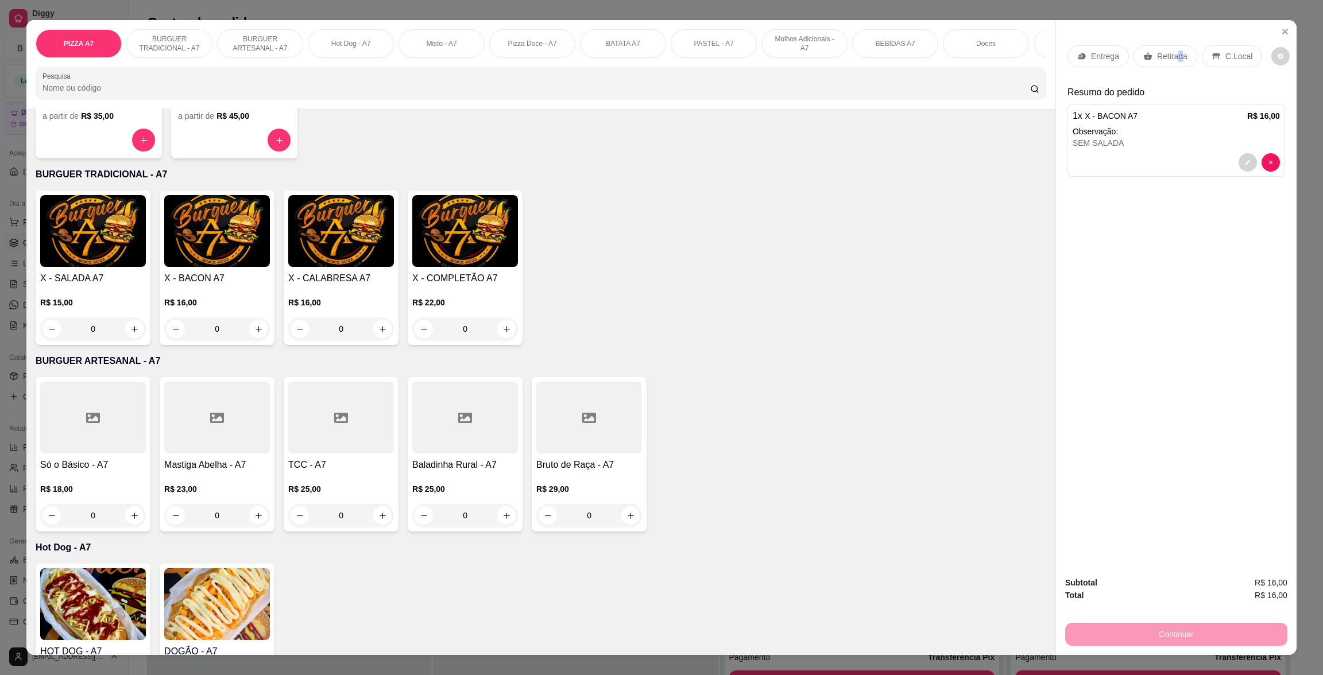
click at [1170, 61] on p "Retirada" at bounding box center [1172, 56] width 30 height 11
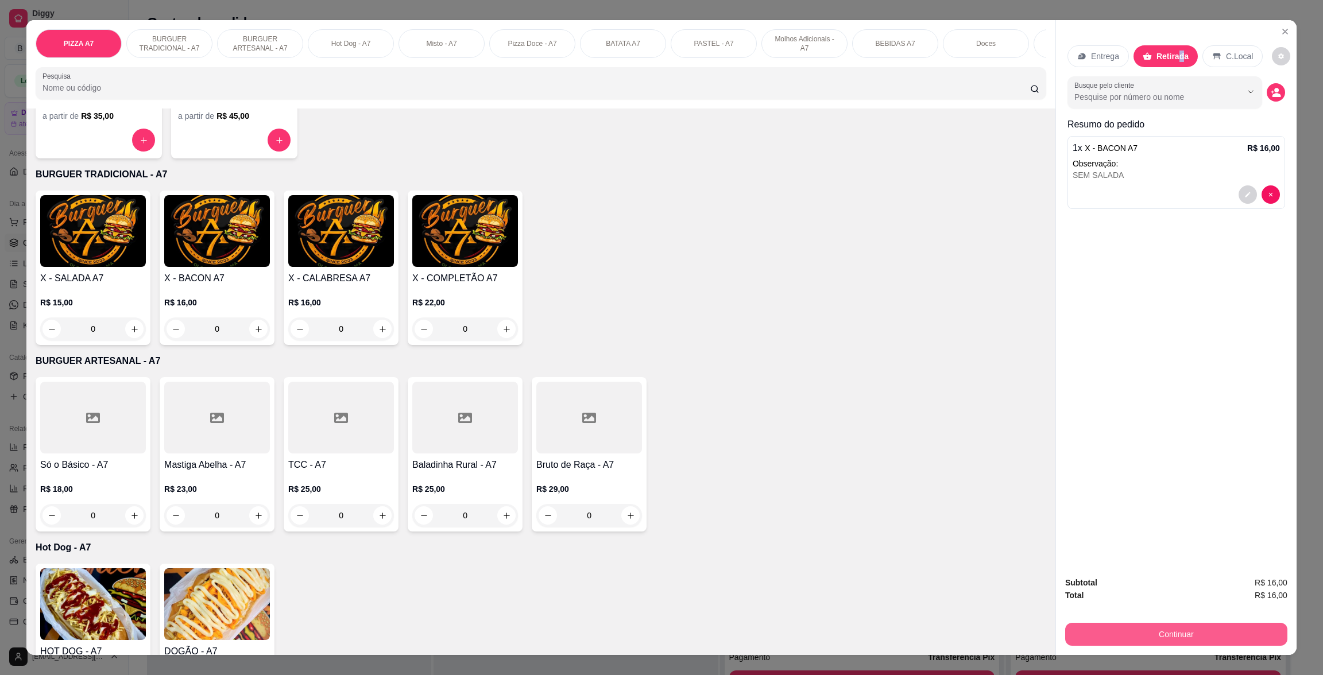
click at [1183, 643] on button "Continuar" at bounding box center [1176, 634] width 222 height 23
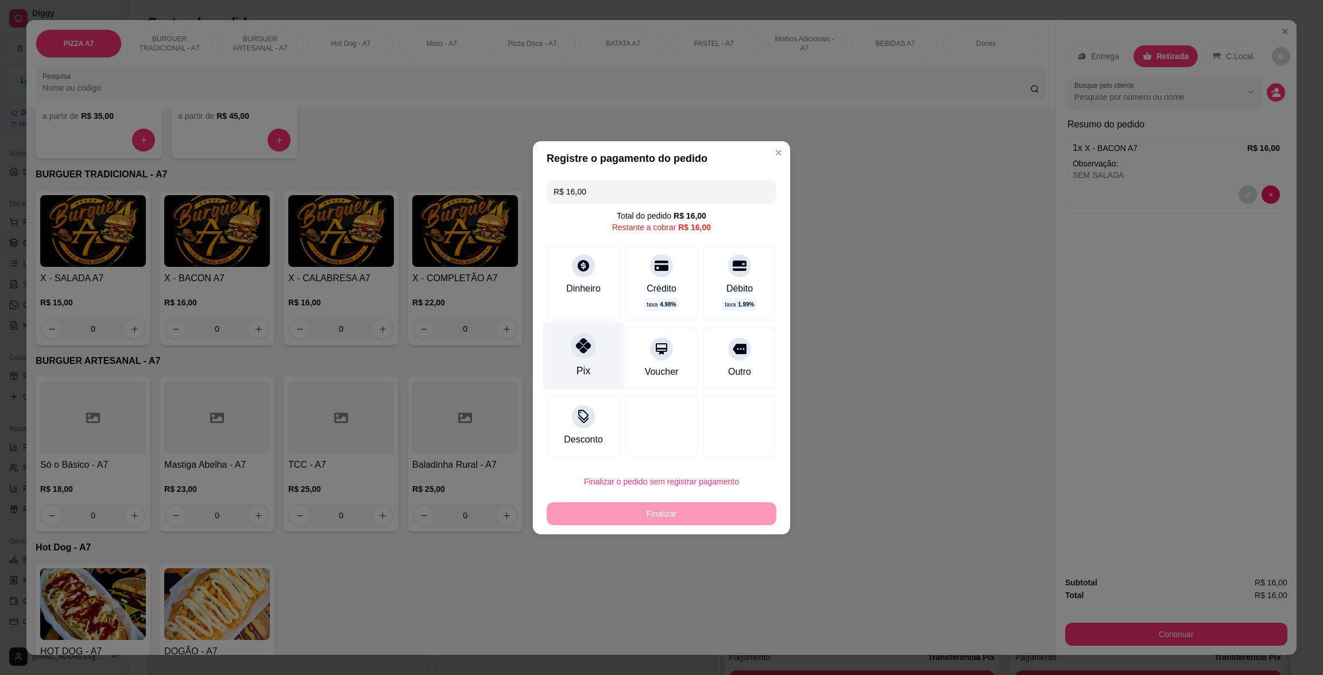
click at [605, 352] on div "Pix" at bounding box center [583, 355] width 81 height 67
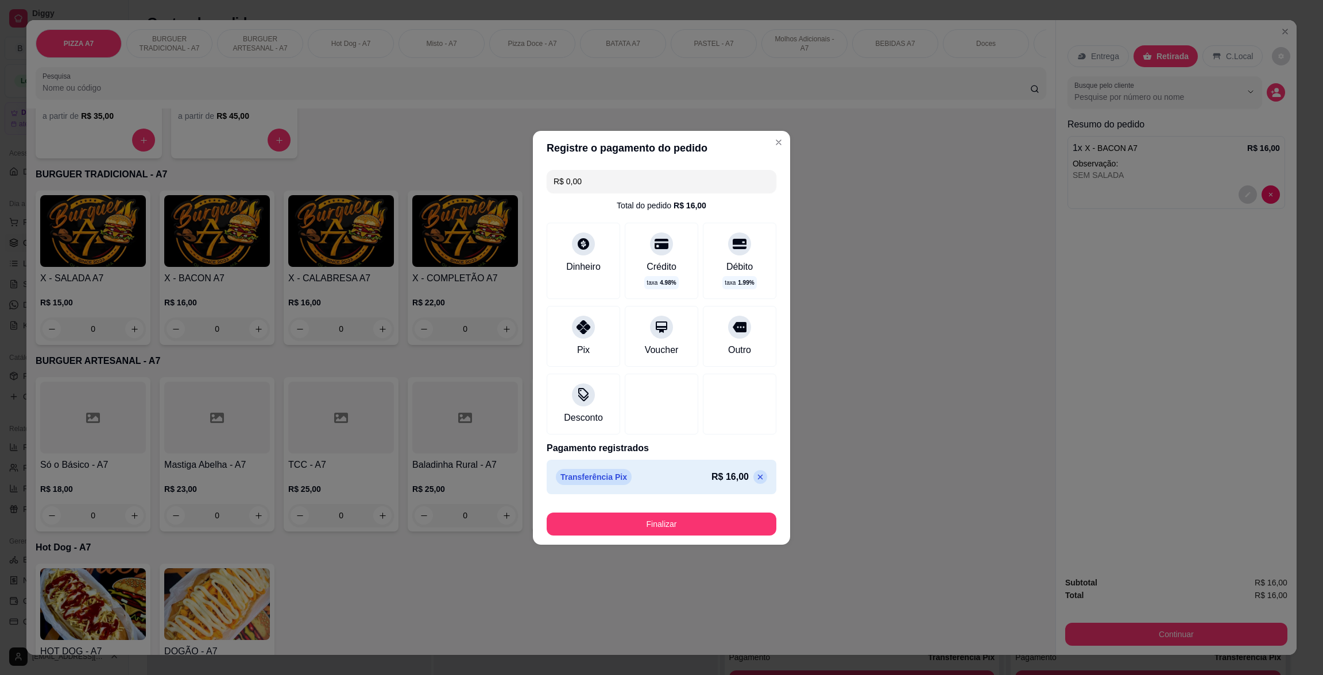
drag, startPoint x: 703, startPoint y: 537, endPoint x: 707, endPoint y: 510, distance: 26.7
click at [703, 528] on footer "Finalizar" at bounding box center [661, 522] width 257 height 46
click at [709, 509] on div "Finalizar" at bounding box center [662, 522] width 230 height 28
click at [710, 525] on button "Finalizar" at bounding box center [662, 524] width 230 height 23
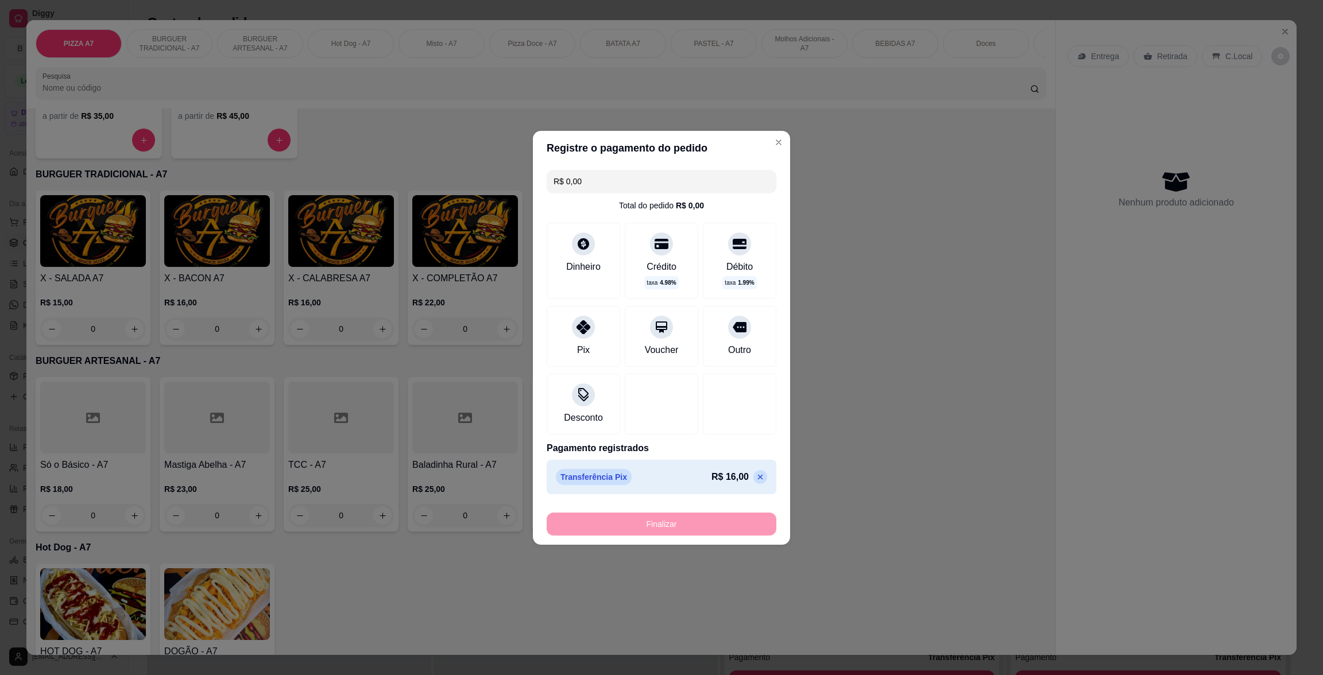
type input "-R$ 16,00"
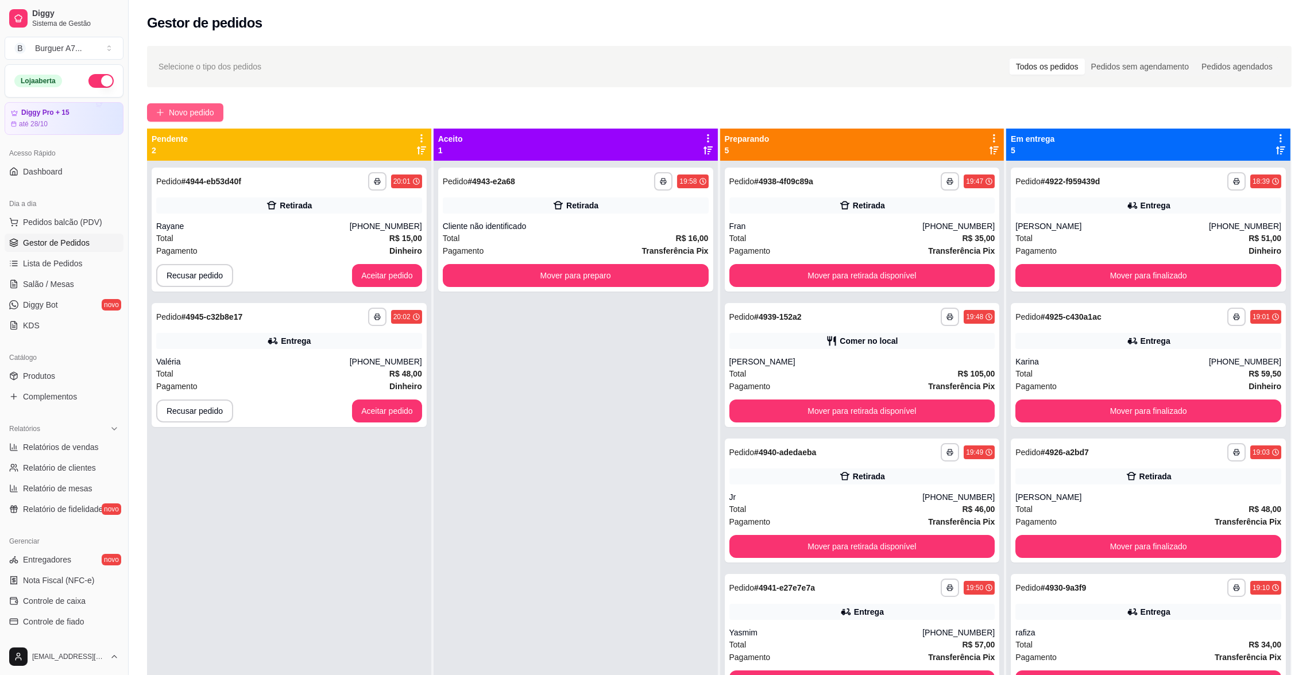
click at [211, 114] on span "Novo pedido" at bounding box center [191, 112] width 45 height 13
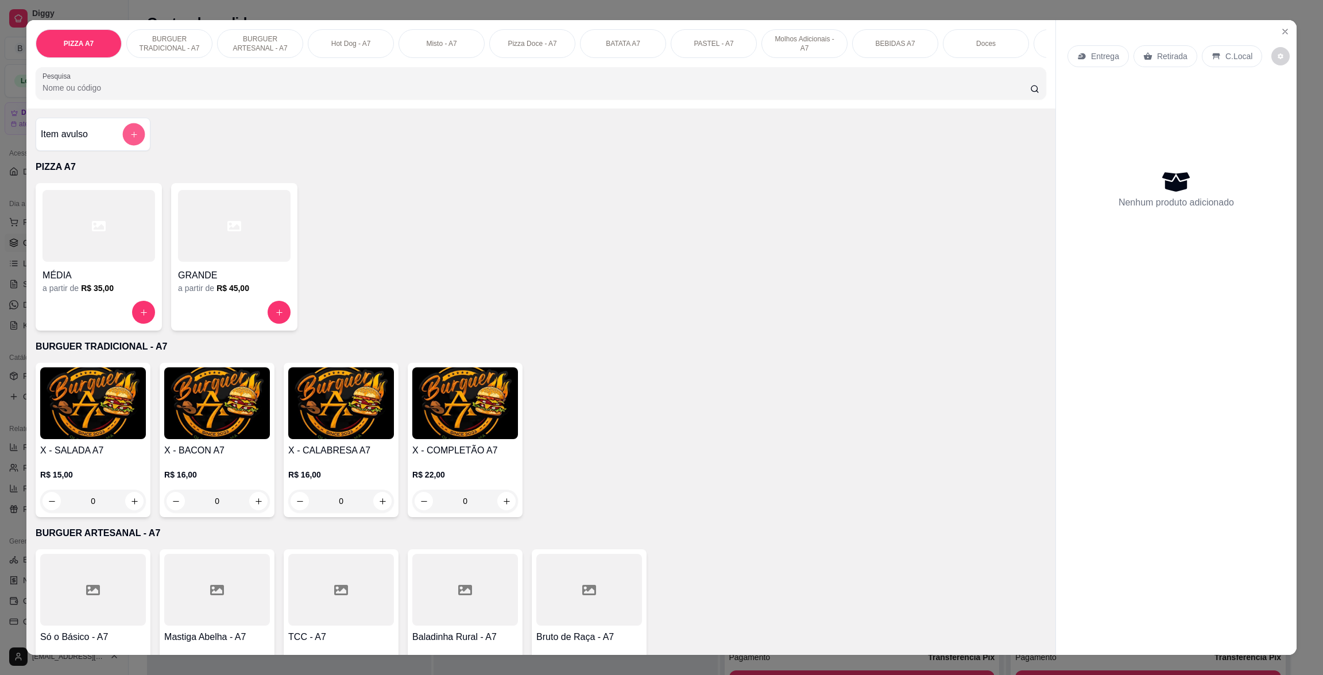
click at [123, 146] on button "add-separate-item" at bounding box center [134, 134] width 22 height 22
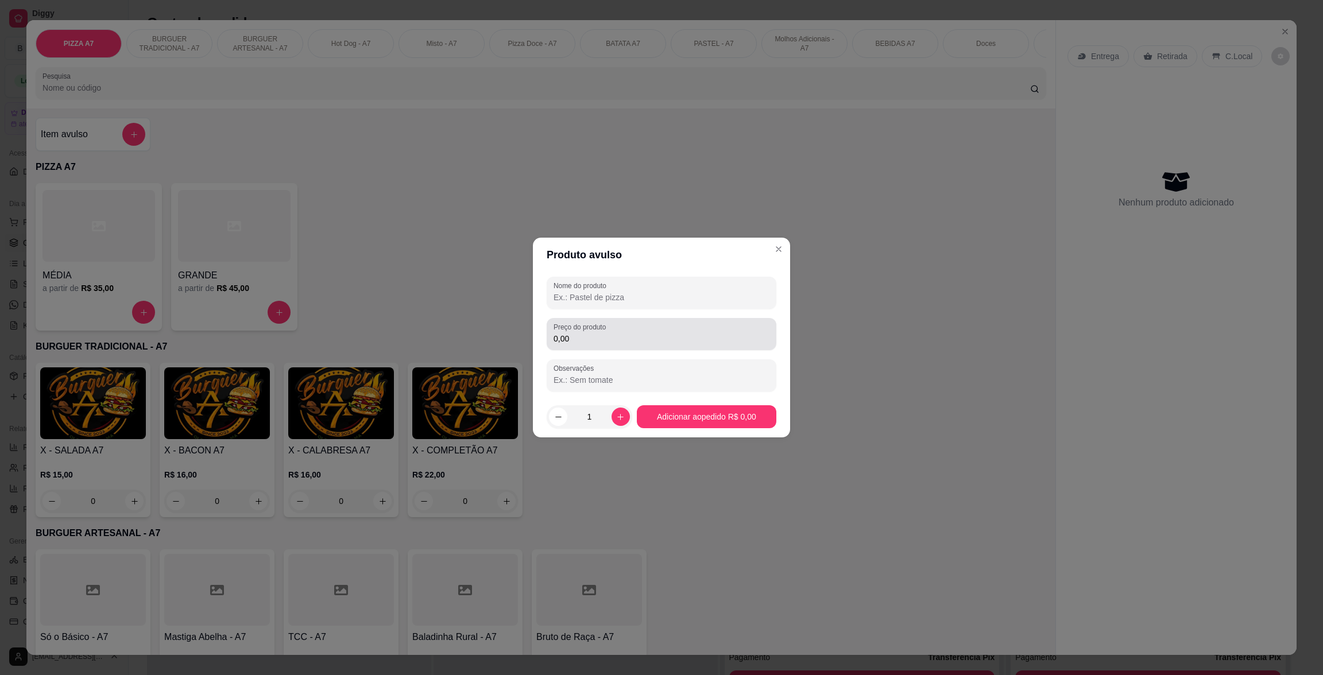
click at [661, 353] on div "Nome do produto Preço do produto 0,00 Observações" at bounding box center [662, 334] width 230 height 115
click at [683, 325] on div "0,00" at bounding box center [662, 334] width 216 height 23
type input "28,00"
click at [679, 292] on input "Nome do produto" at bounding box center [662, 297] width 216 height 11
type input "kg"
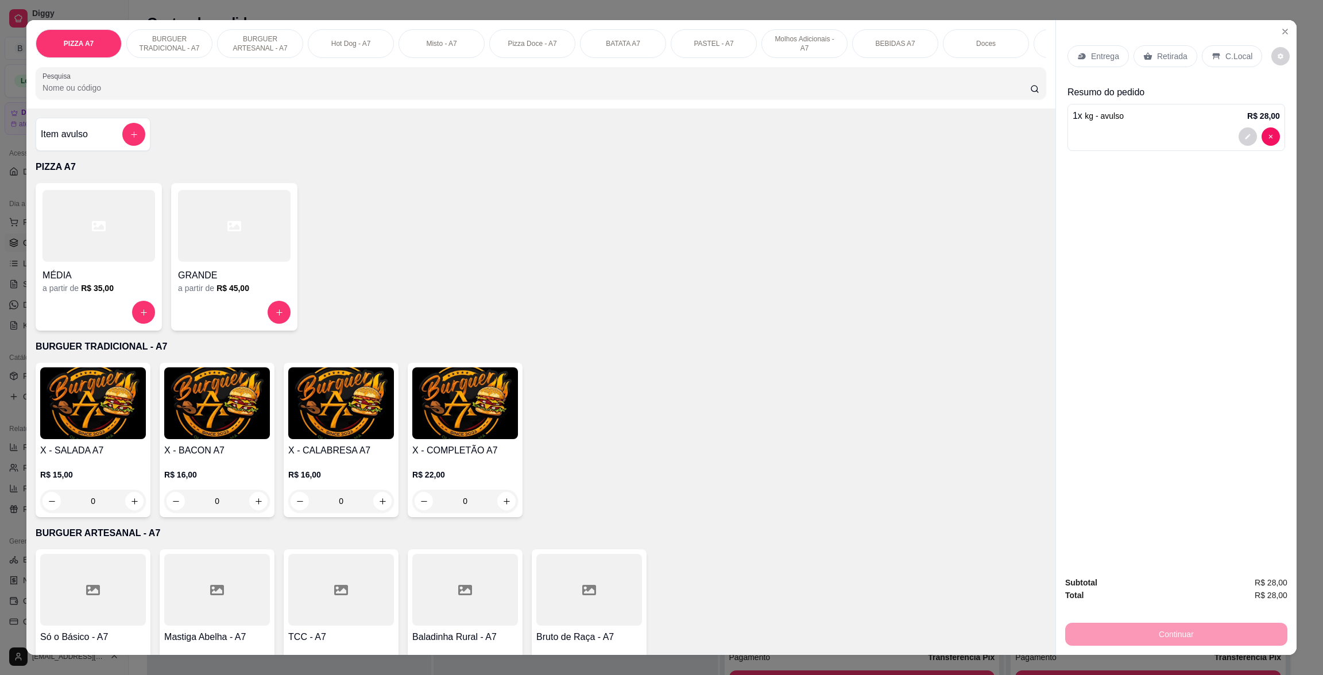
click at [1157, 60] on p "Retirada" at bounding box center [1172, 56] width 30 height 11
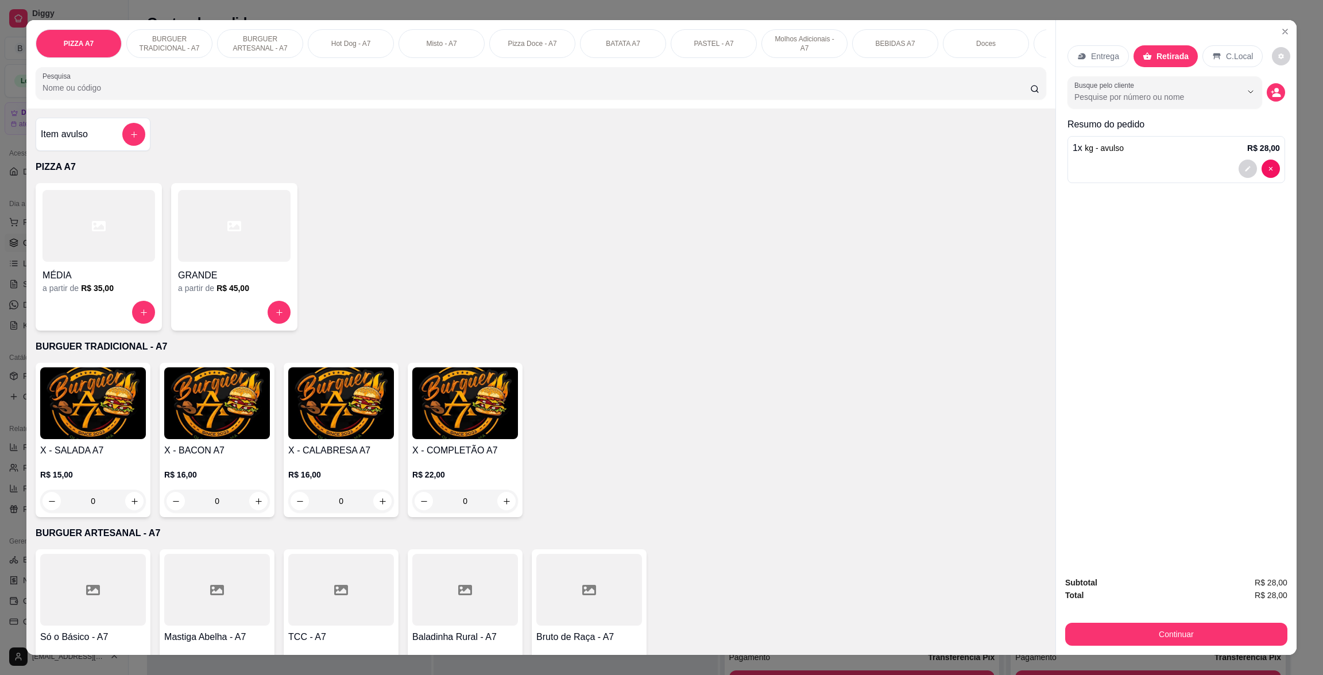
click at [1212, 631] on button "Continuar" at bounding box center [1176, 634] width 222 height 23
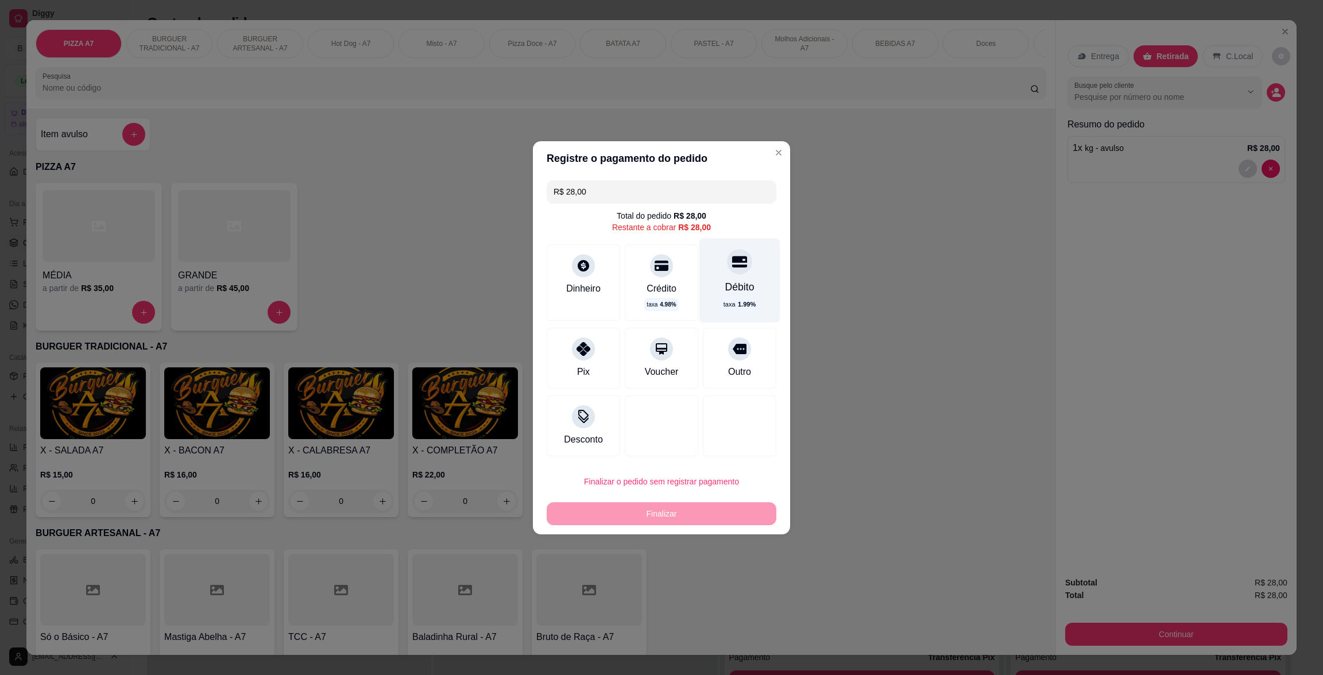
click at [729, 288] on div "Débito" at bounding box center [739, 286] width 29 height 15
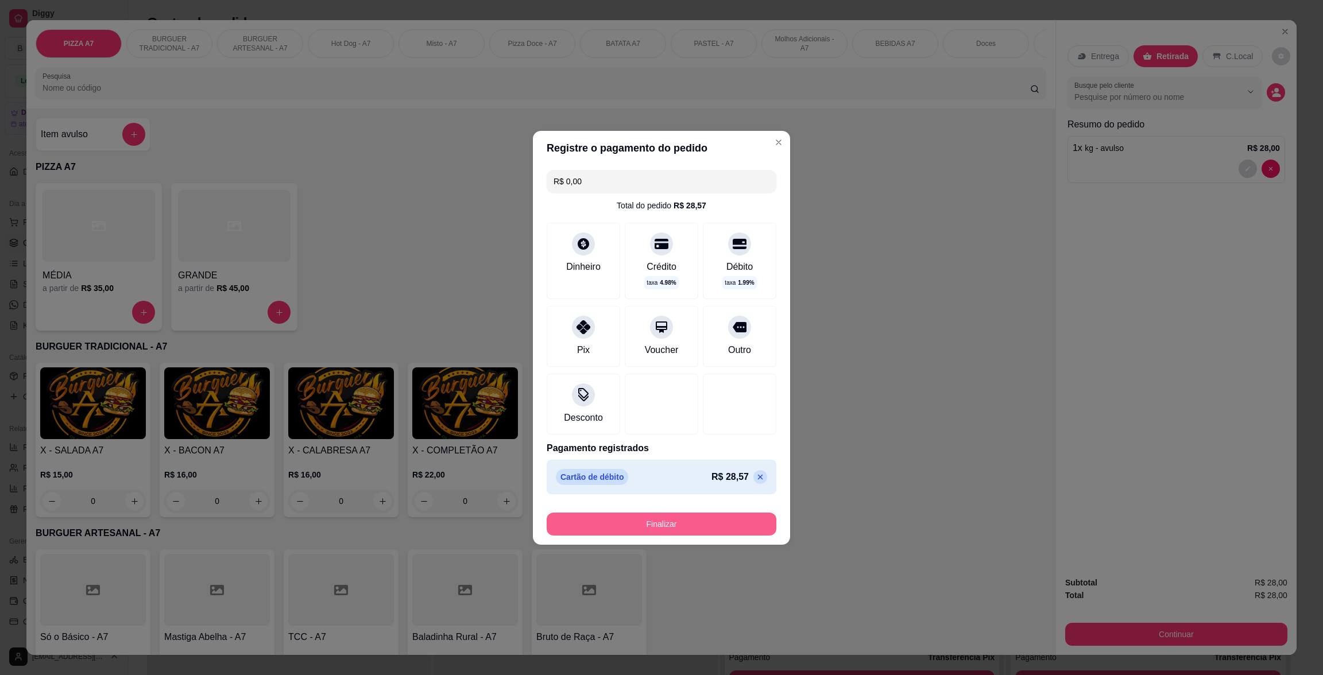
click at [725, 526] on button "Finalizar" at bounding box center [662, 524] width 230 height 23
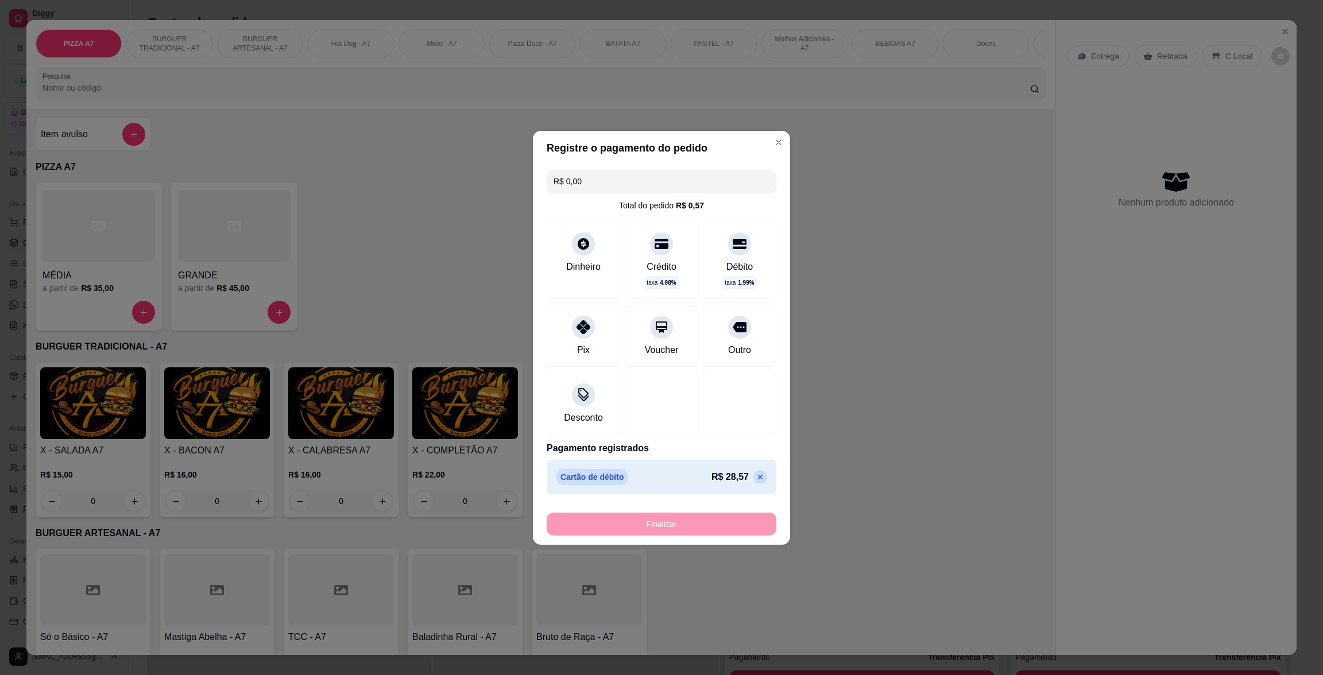
type input "-R$ 28,00"
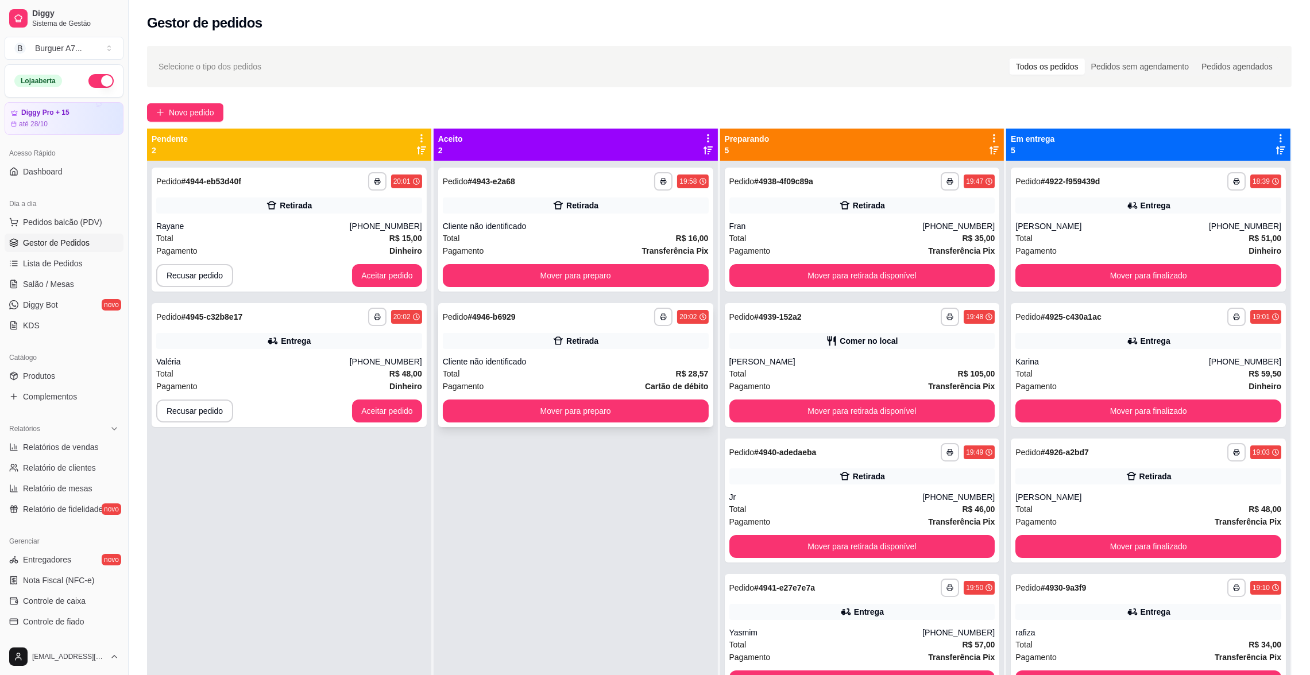
click at [564, 402] on button "Mover para preparo" at bounding box center [576, 411] width 266 height 23
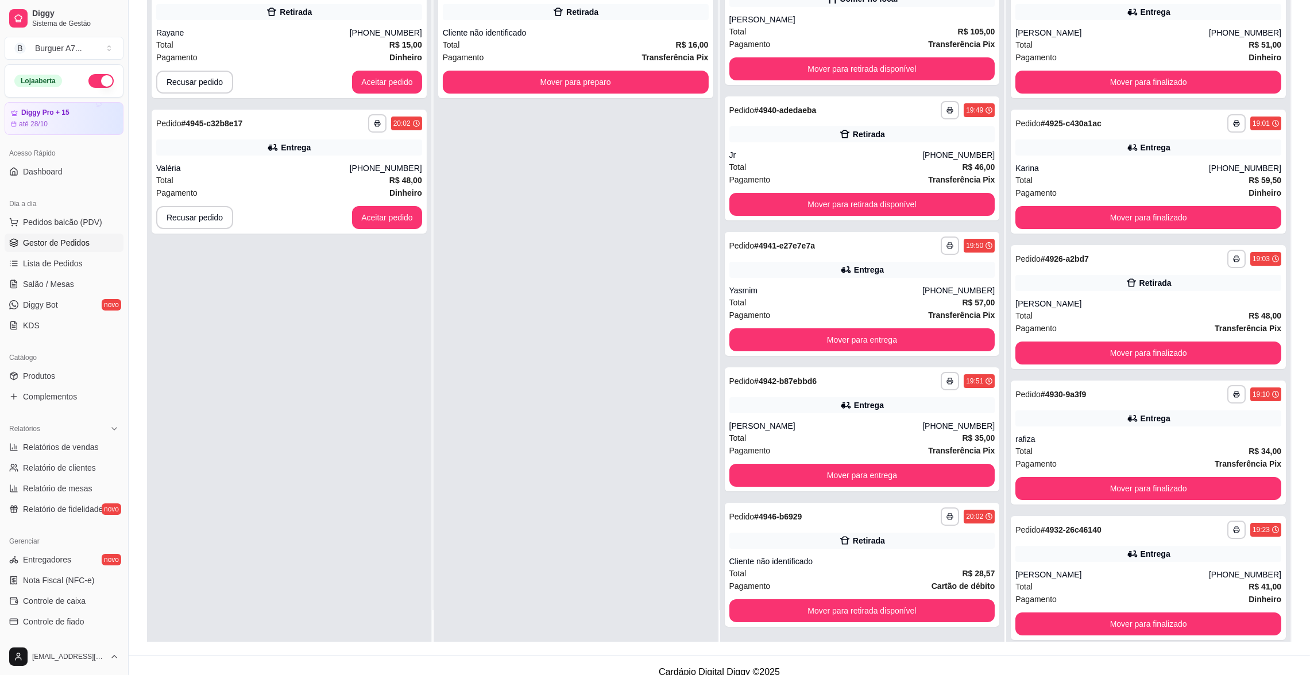
scroll to position [175, 0]
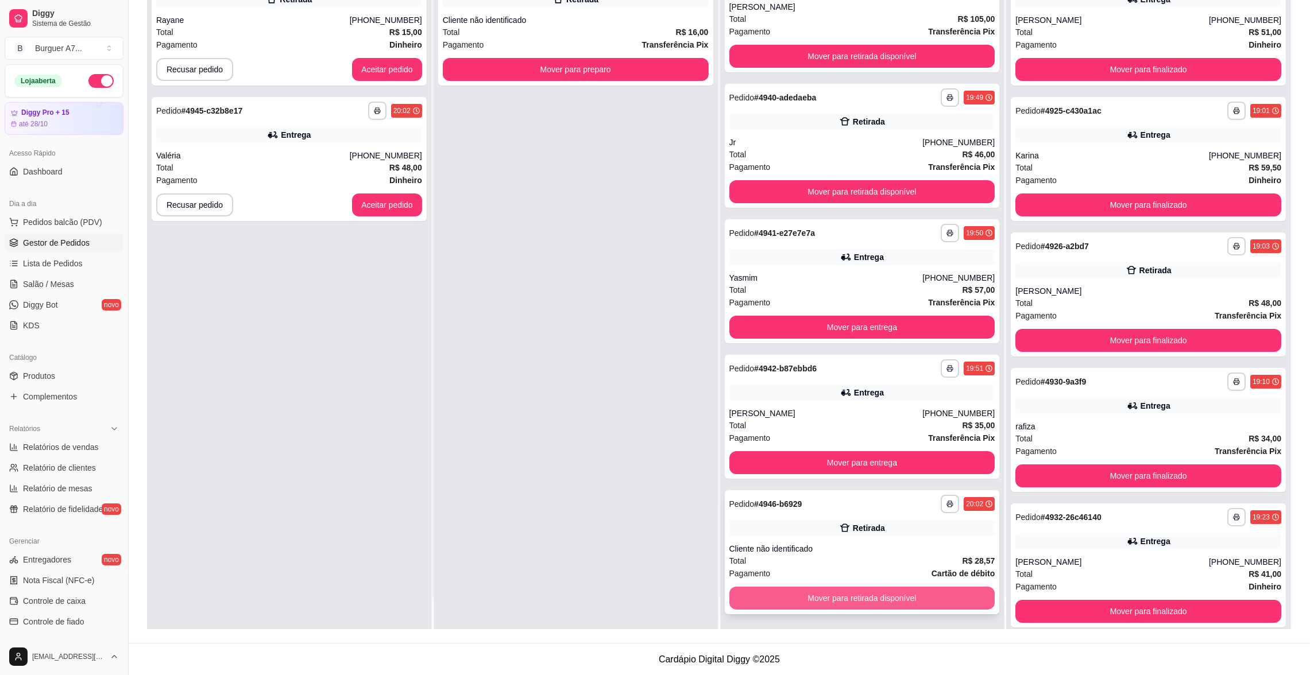
click at [922, 594] on button "Mover para retirada disponível" at bounding box center [862, 598] width 266 height 23
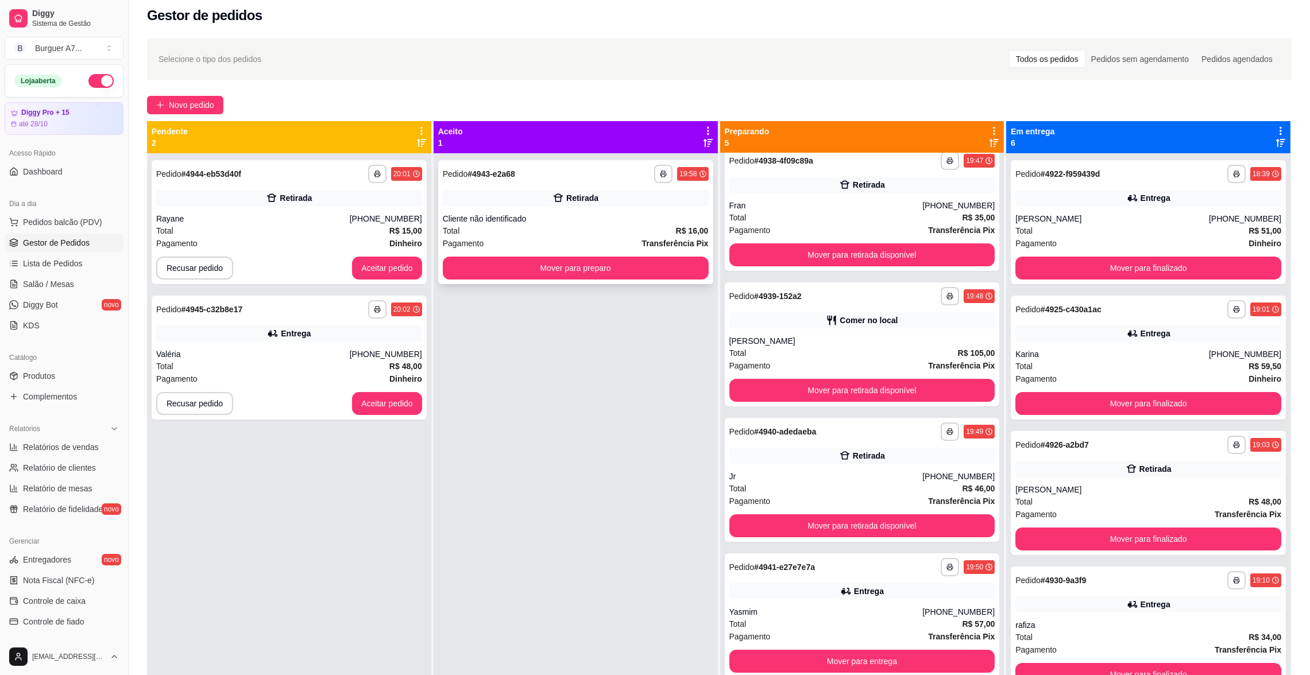
scroll to position [0, 0]
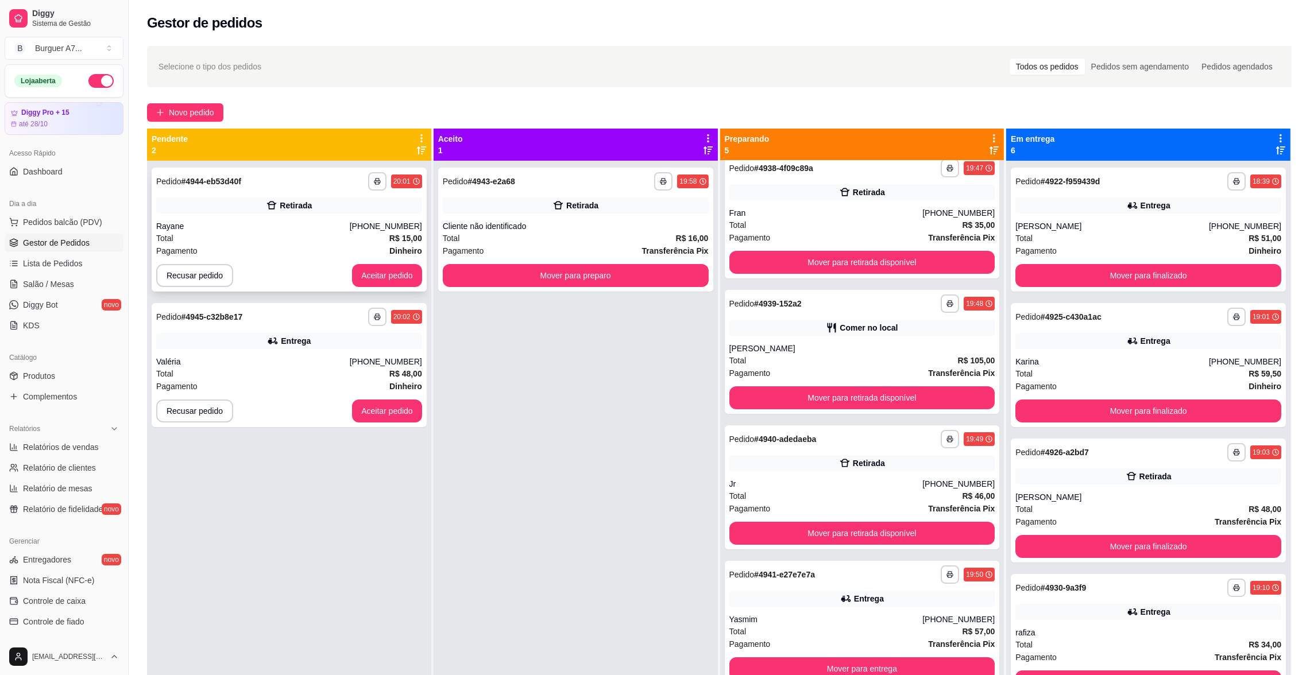
click at [349, 222] on div "Rayane" at bounding box center [252, 225] width 193 height 11
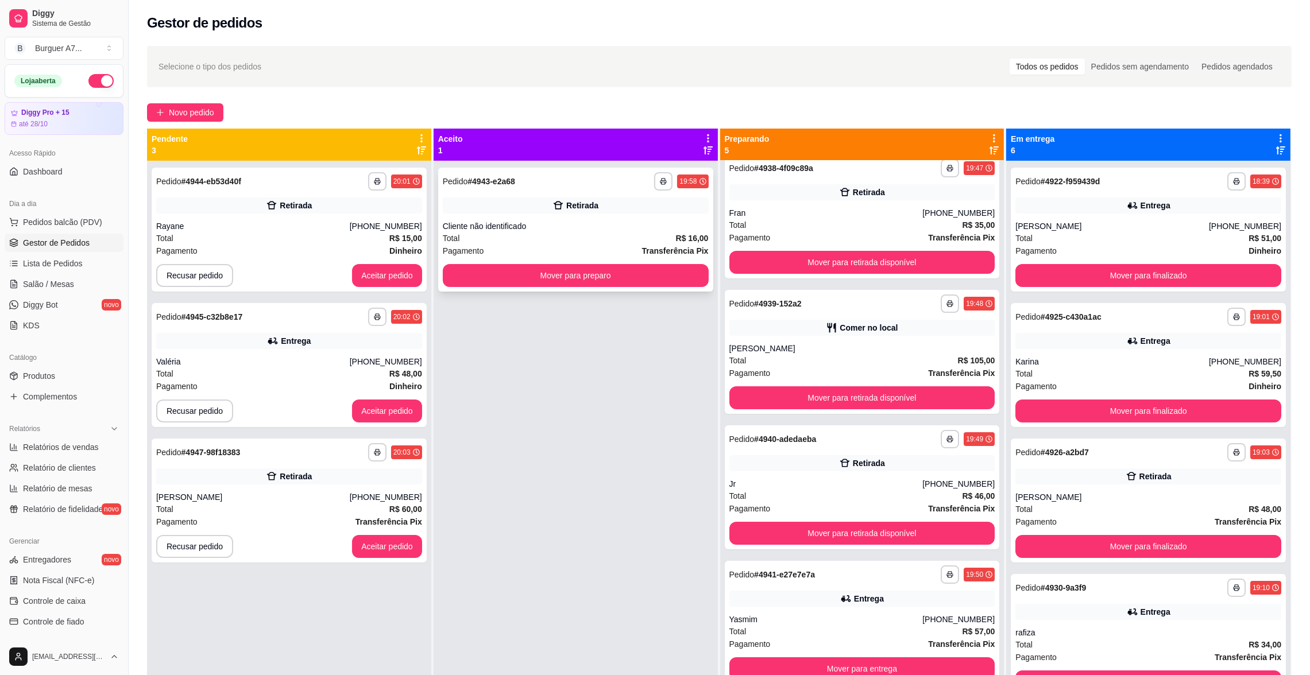
click at [577, 198] on div "Retirada" at bounding box center [576, 206] width 266 height 16
click at [604, 284] on button "Mover para preparo" at bounding box center [576, 275] width 266 height 23
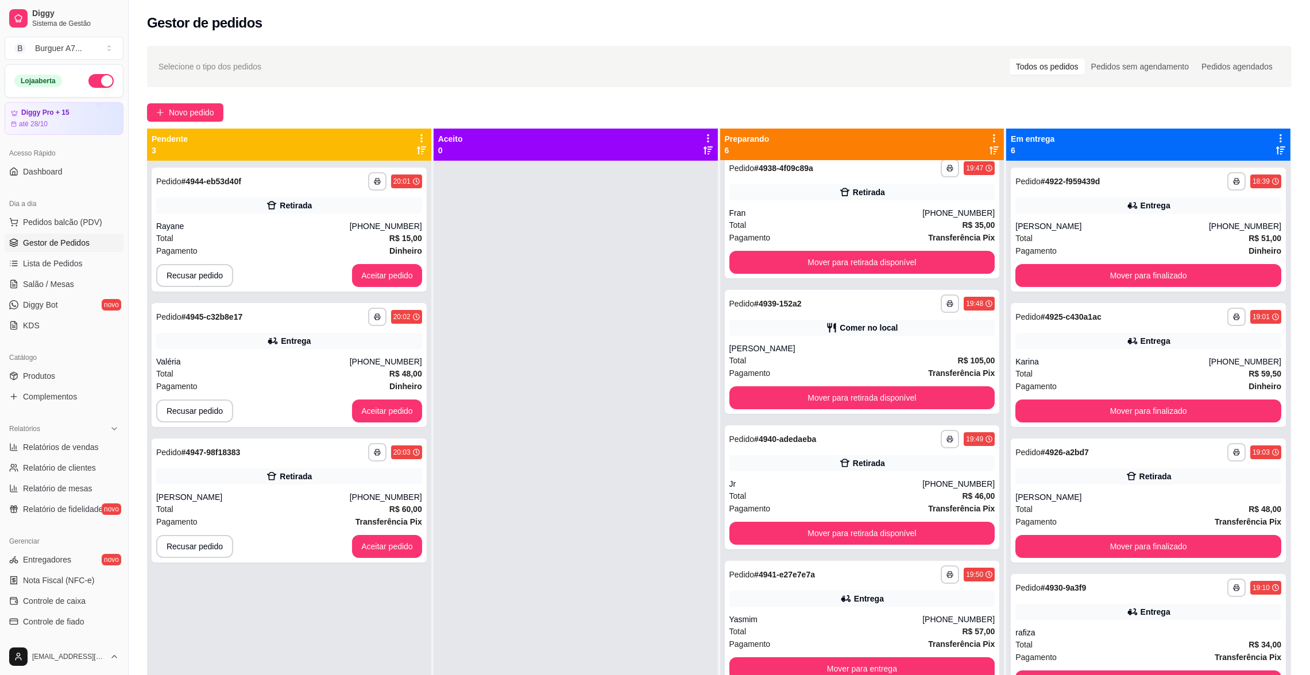
scroll to position [149, 0]
click at [381, 545] on button "Aceitar pedido" at bounding box center [387, 547] width 68 height 22
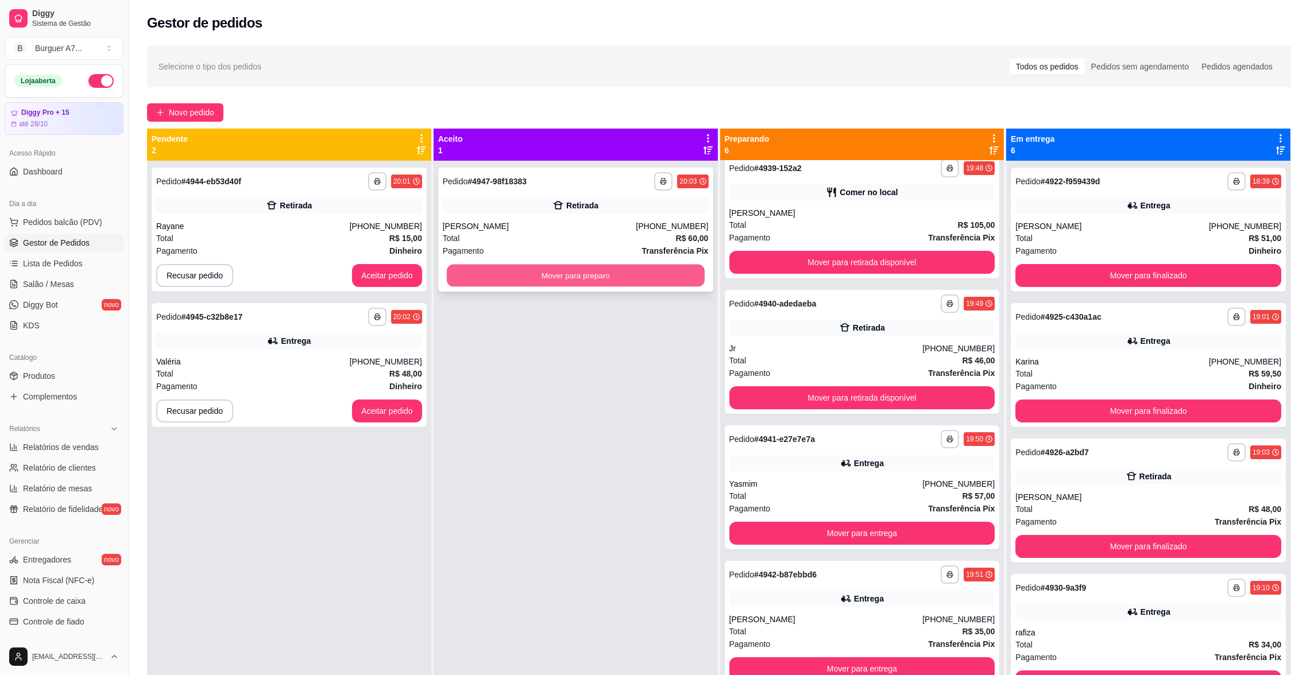
click at [585, 268] on button "Mover para preparo" at bounding box center [576, 276] width 258 height 22
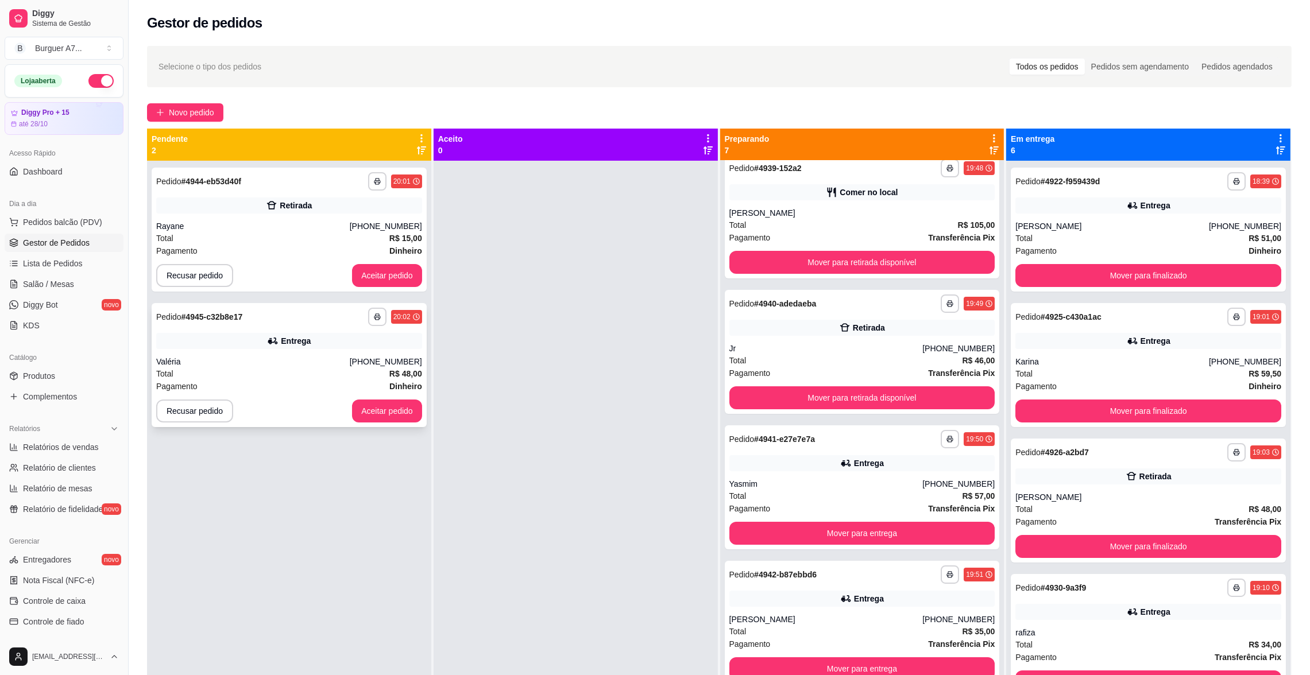
click at [395, 408] on button "Aceitar pedido" at bounding box center [387, 411] width 70 height 23
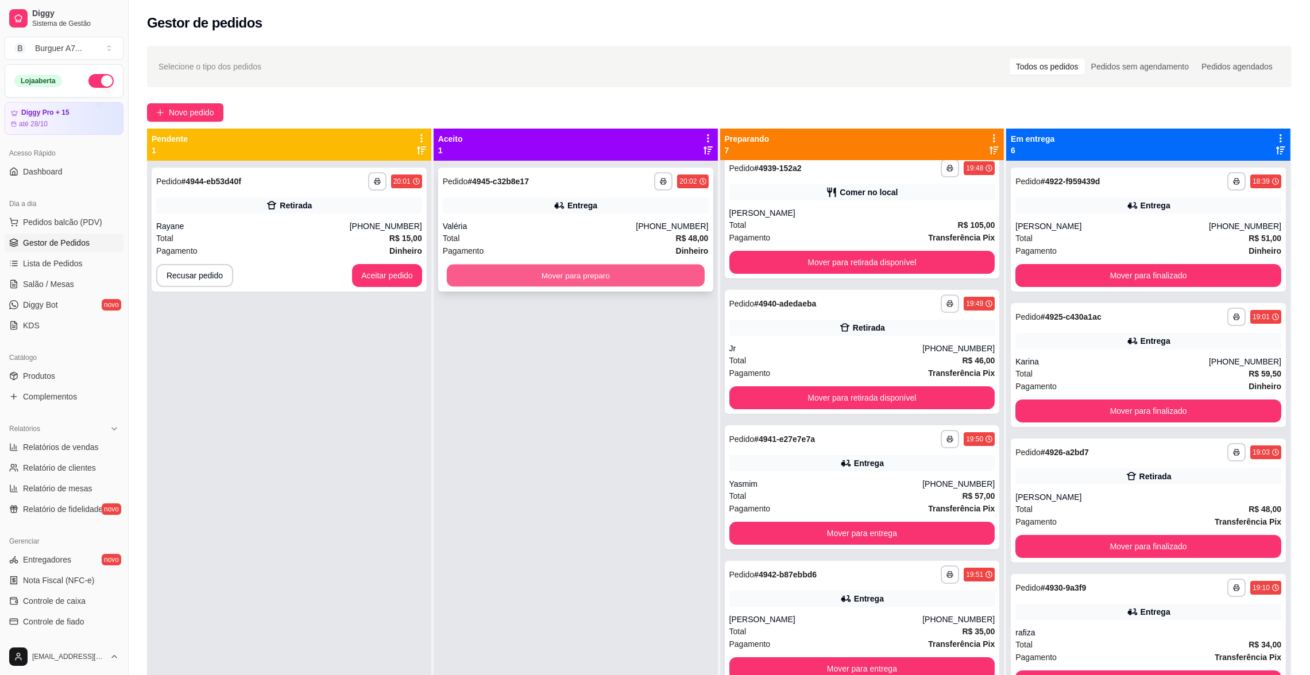
click at [571, 271] on button "Mover para preparo" at bounding box center [576, 276] width 258 height 22
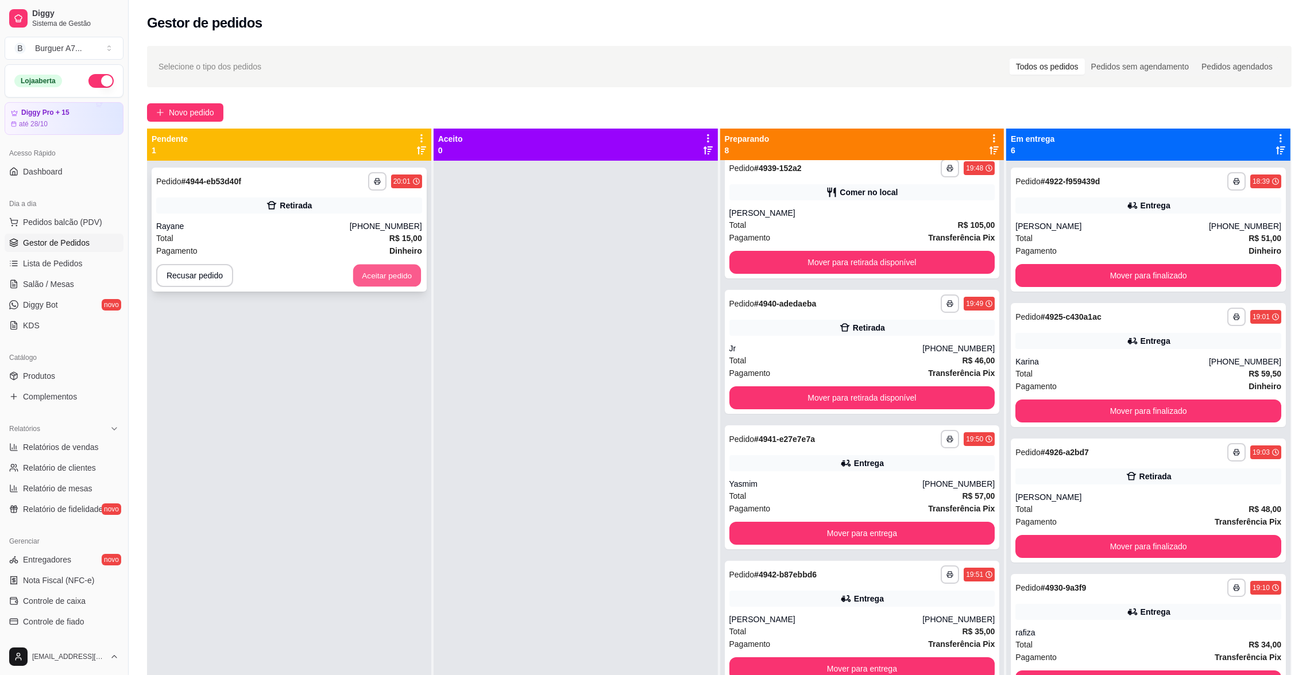
click at [378, 277] on button "Aceitar pedido" at bounding box center [387, 276] width 68 height 22
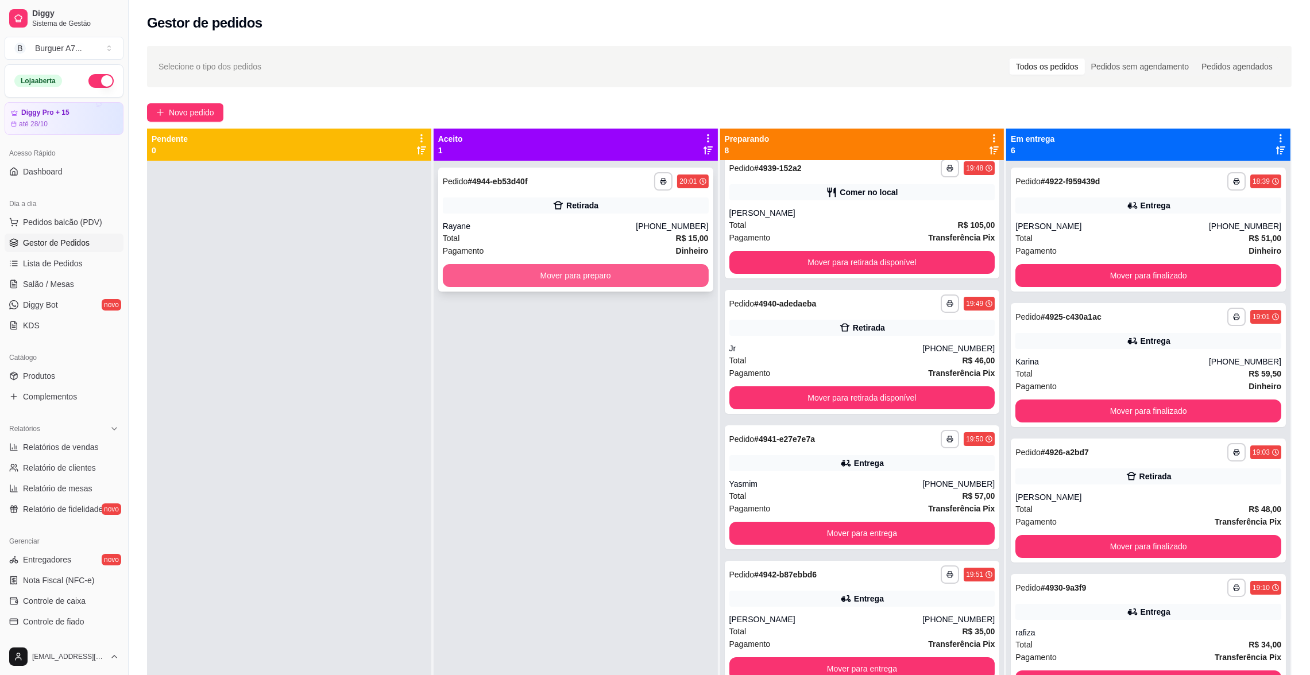
click at [597, 276] on button "Mover para preparo" at bounding box center [576, 275] width 266 height 23
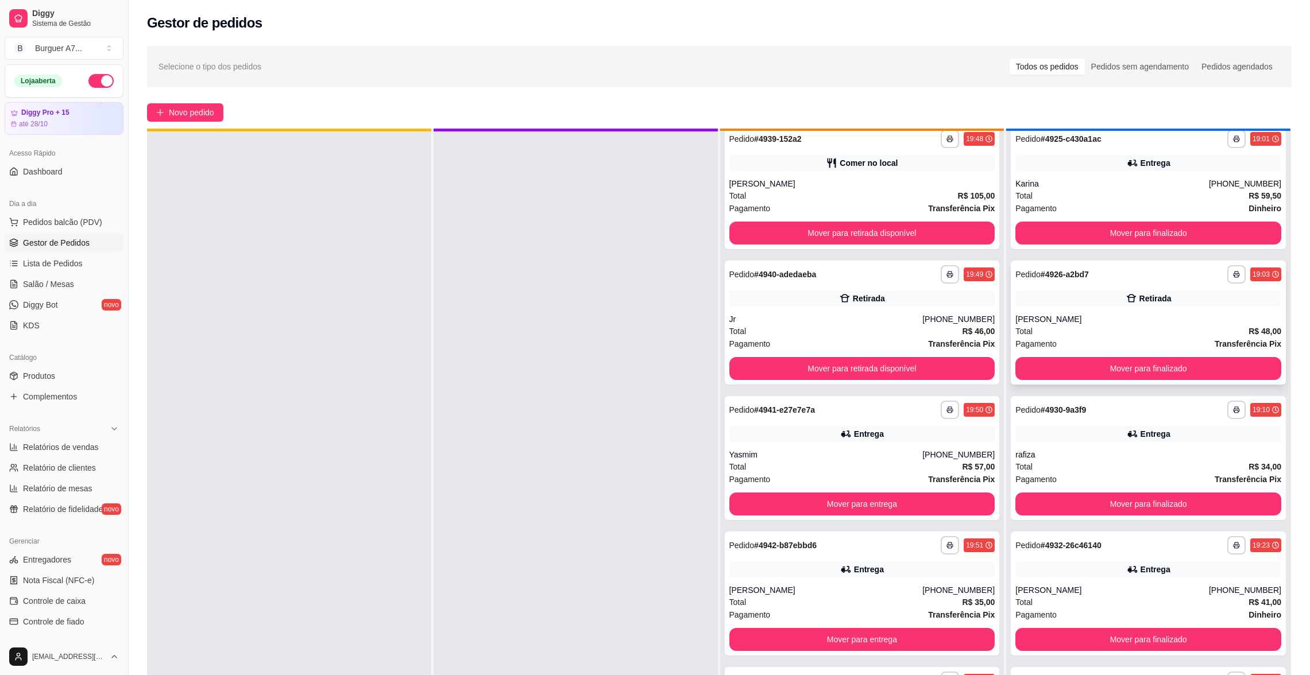
scroll to position [32, 0]
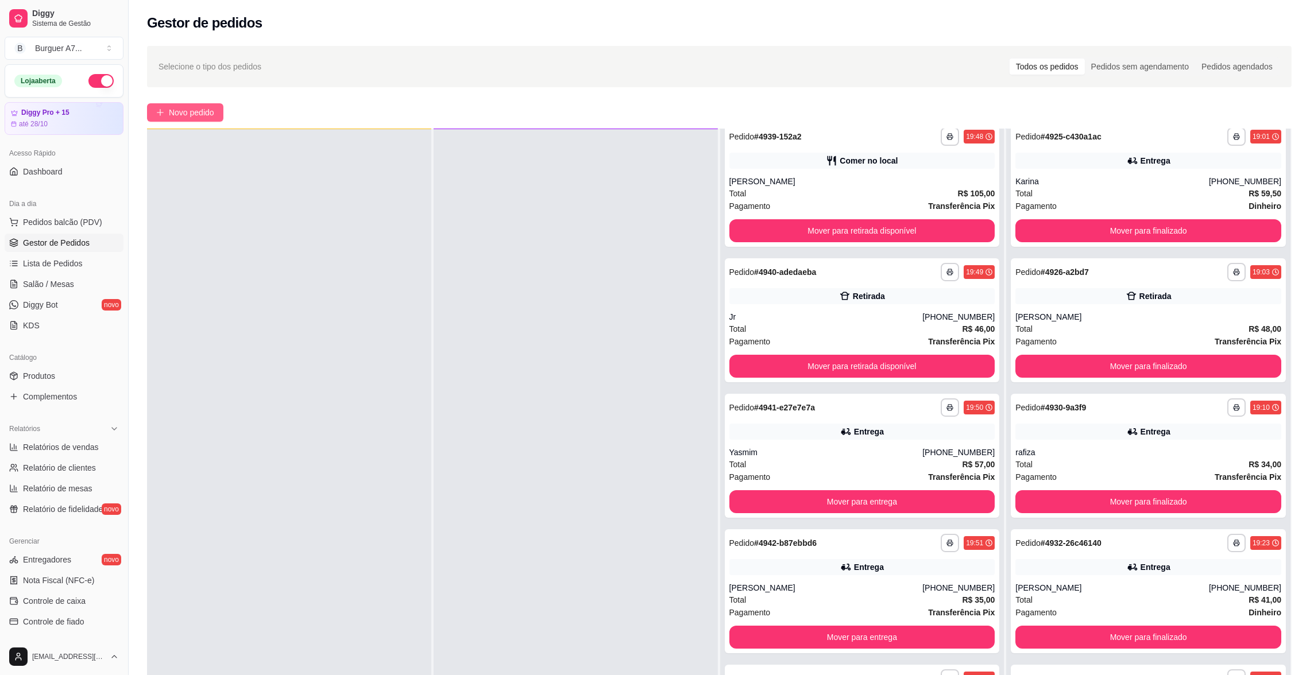
click at [189, 110] on span "Novo pedido" at bounding box center [191, 112] width 45 height 13
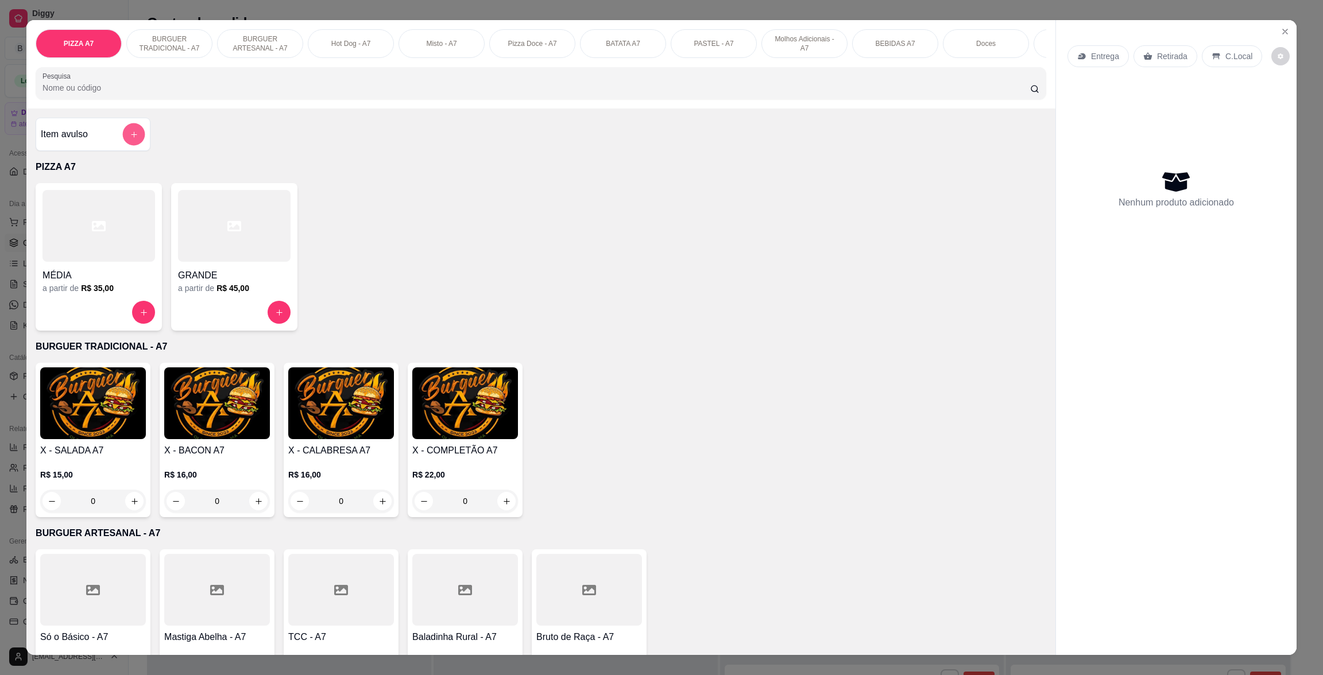
click at [123, 146] on button "add-separate-item" at bounding box center [134, 134] width 22 height 22
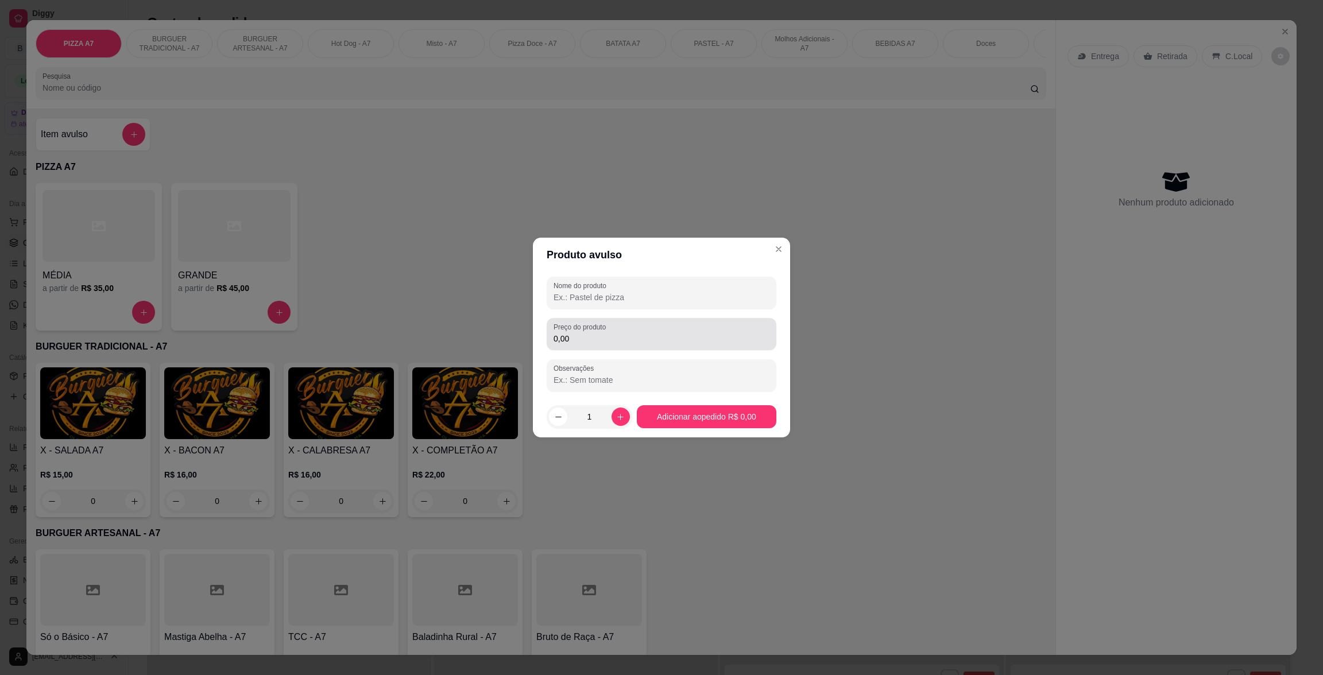
click at [609, 325] on label "Preço do produto" at bounding box center [582, 327] width 56 height 10
click at [609, 333] on input "0,00" at bounding box center [662, 338] width 216 height 11
type input "33,00"
click at [610, 301] on input "Nome do produto" at bounding box center [662, 297] width 216 height 11
type input "kg"
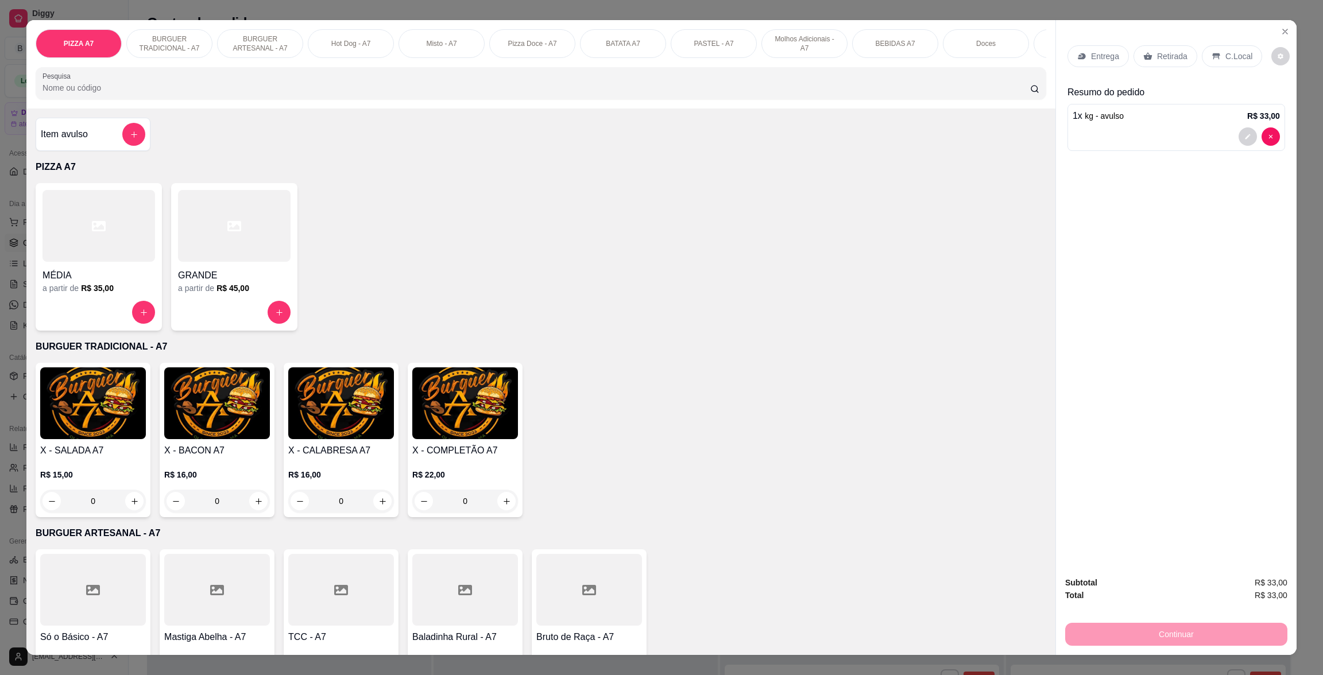
click at [1157, 59] on p "Retirada" at bounding box center [1172, 56] width 30 height 11
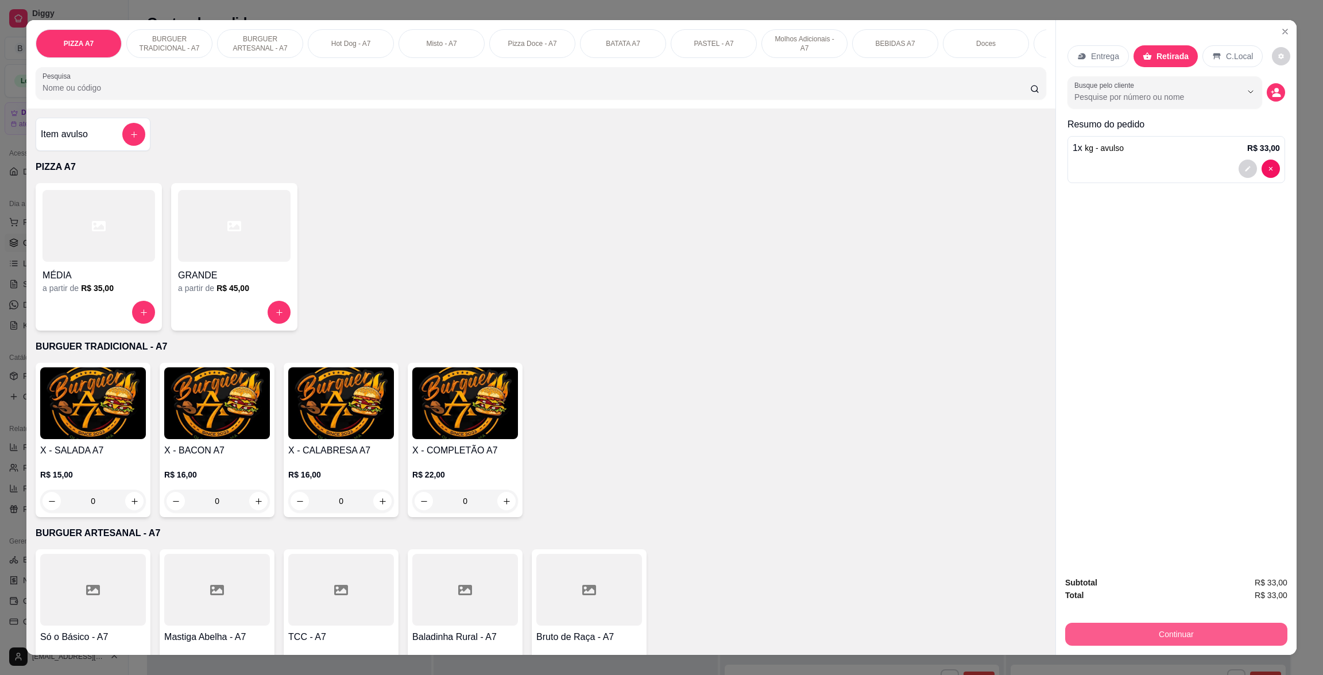
click at [1236, 622] on div "Continuar" at bounding box center [1176, 633] width 222 height 26
drag, startPoint x: 1179, startPoint y: 616, endPoint x: 1180, endPoint y: 625, distance: 9.2
click at [1180, 622] on div "Subtotal R$ 33,00 Total R$ 33,00 Continuar" at bounding box center [1176, 610] width 222 height 69
click at [1180, 628] on button "Continuar" at bounding box center [1176, 634] width 222 height 23
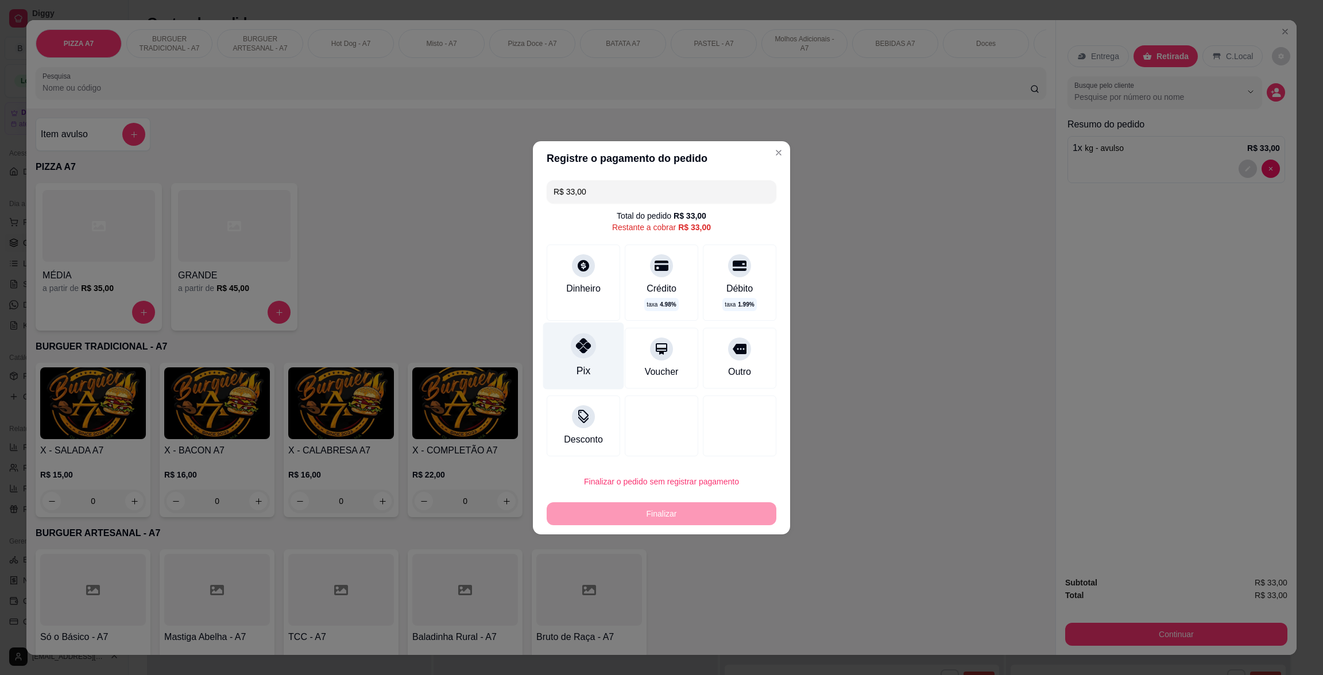
click at [612, 349] on div "Pix" at bounding box center [583, 355] width 81 height 67
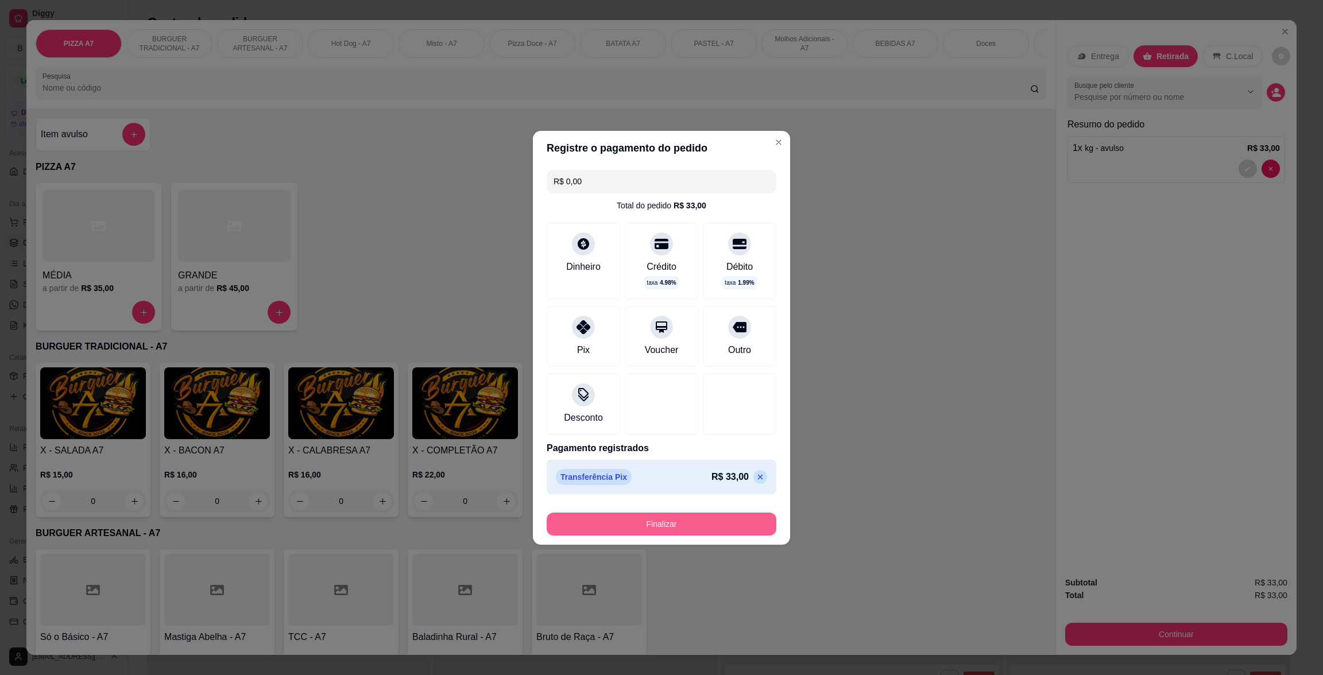
click at [731, 547] on div "Registre o pagamento do pedido R$ 0,00 Total do pedido R$ 33,00 Dinheiro Crédit…" at bounding box center [661, 337] width 1323 height 675
click at [731, 525] on button "Finalizar" at bounding box center [661, 524] width 223 height 22
type input "-R$ 33,00"
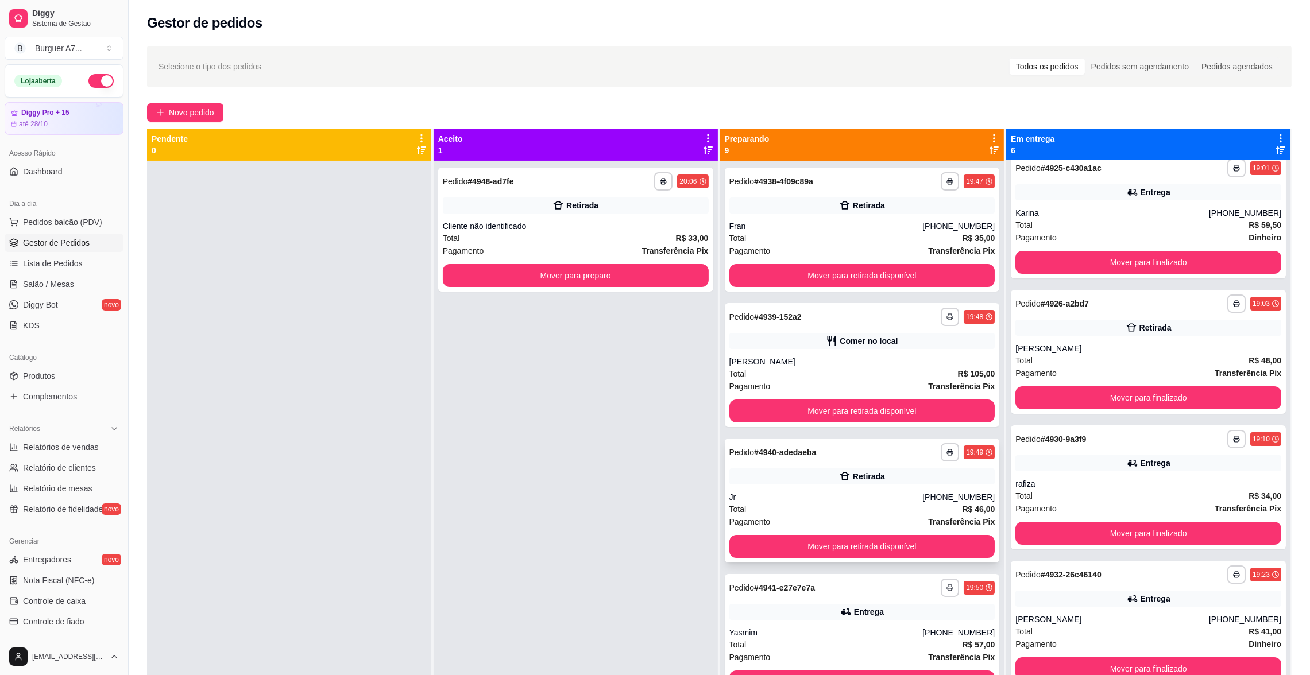
click at [807, 480] on div "Retirada" at bounding box center [862, 477] width 266 height 16
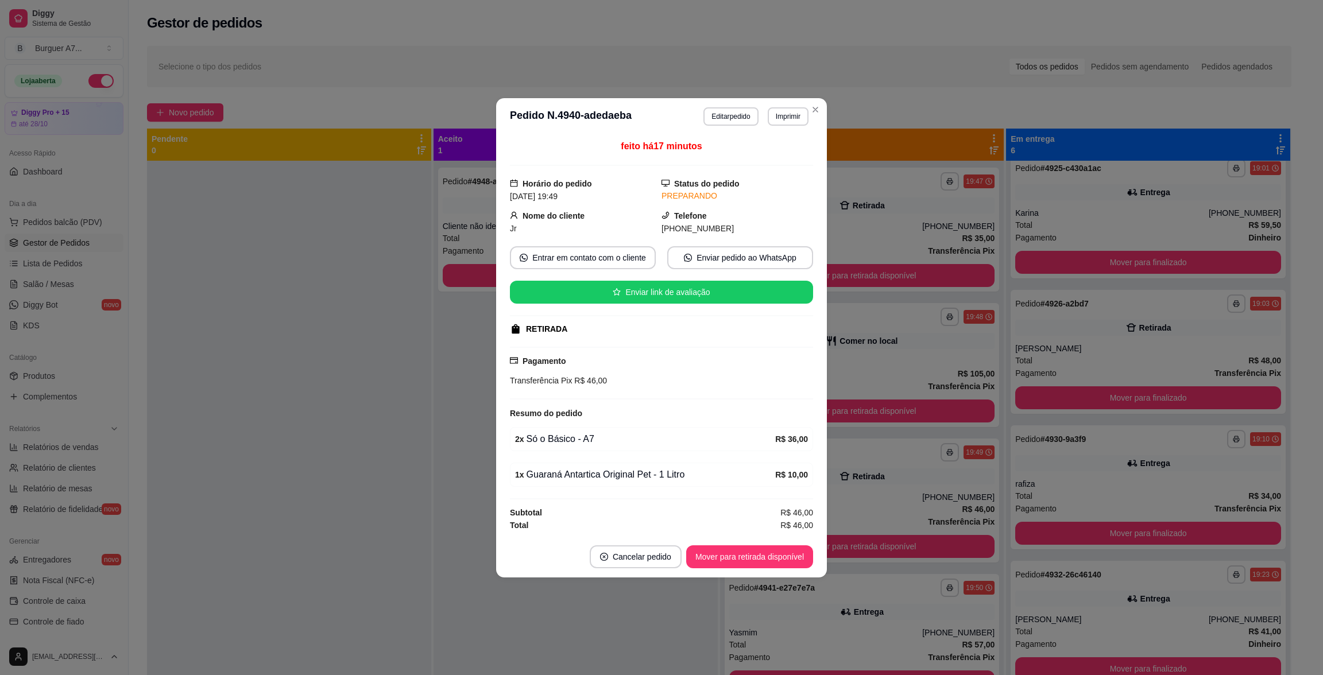
click at [718, 545] on footer "Cancelar pedido Mover para retirada disponível" at bounding box center [661, 556] width 331 height 41
drag, startPoint x: 718, startPoint y: 545, endPoint x: 725, endPoint y: 559, distance: 15.4
click at [725, 559] on footer "Cancelar pedido Mover para retirada disponível" at bounding box center [661, 556] width 331 height 41
click at [725, 559] on button "Mover para retirada disponível" at bounding box center [749, 556] width 127 height 23
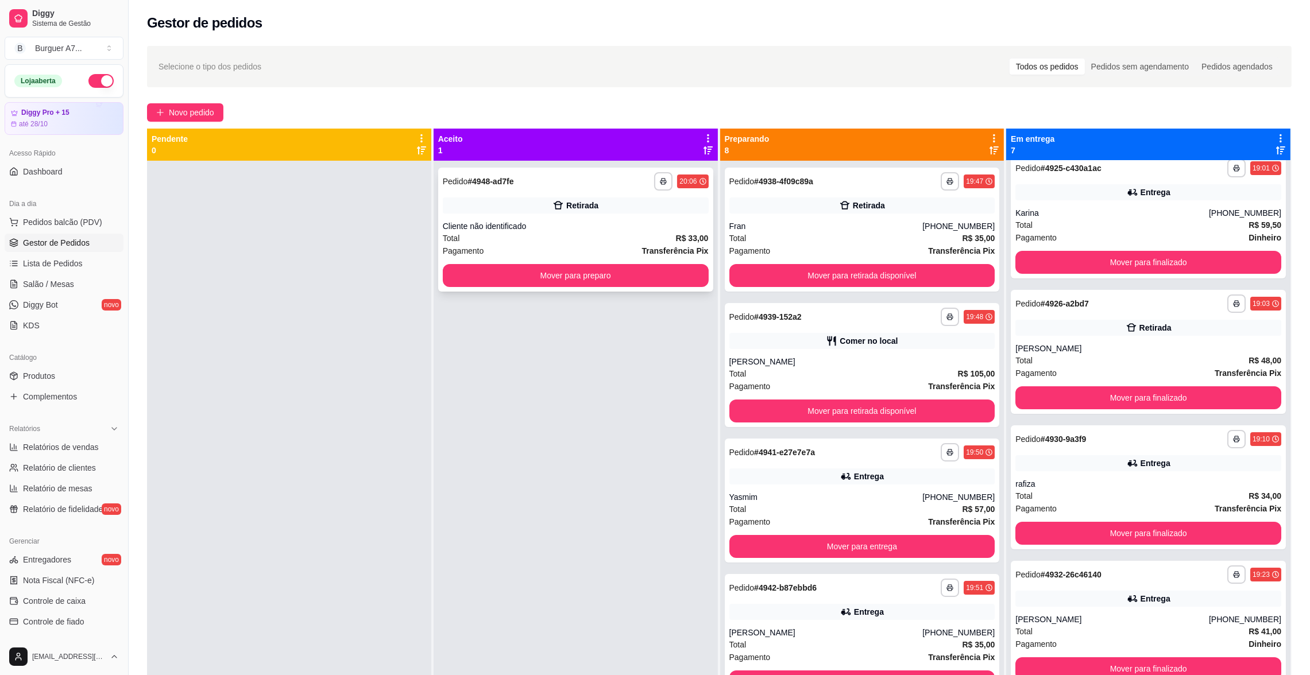
click at [653, 263] on div "**********" at bounding box center [575, 230] width 275 height 124
click at [663, 273] on button "Mover para preparo" at bounding box center [576, 275] width 266 height 23
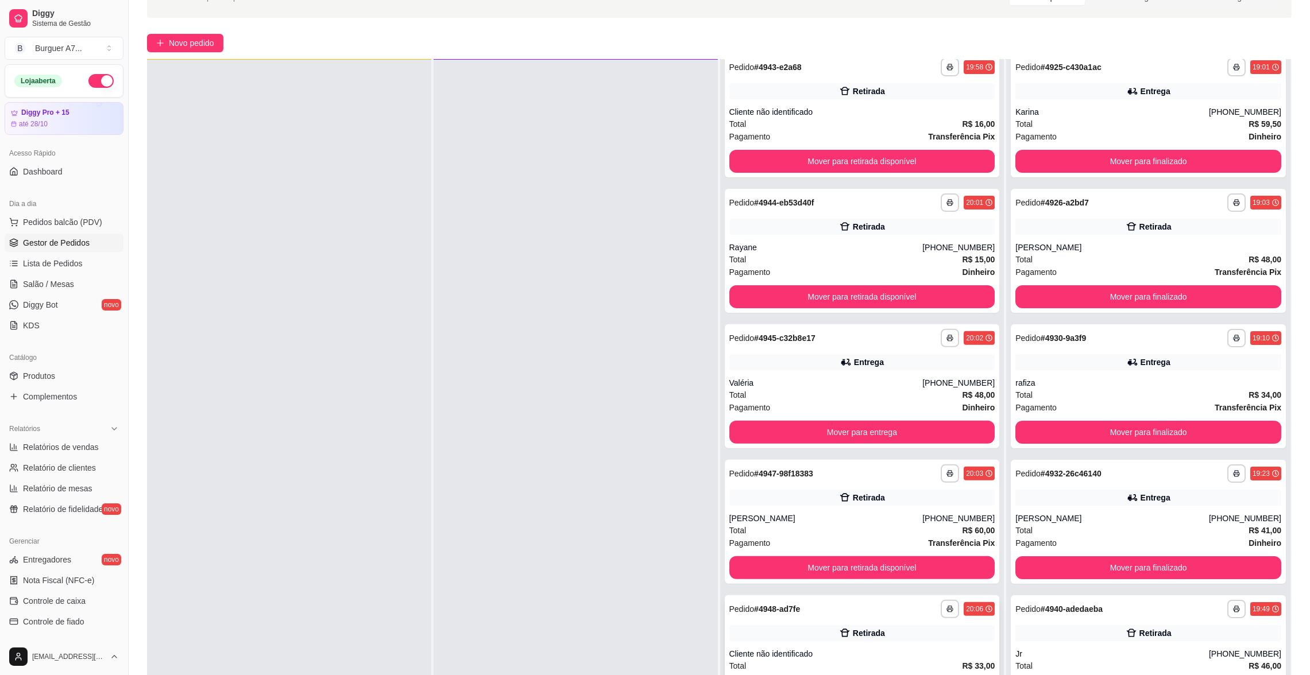
scroll to position [175, 0]
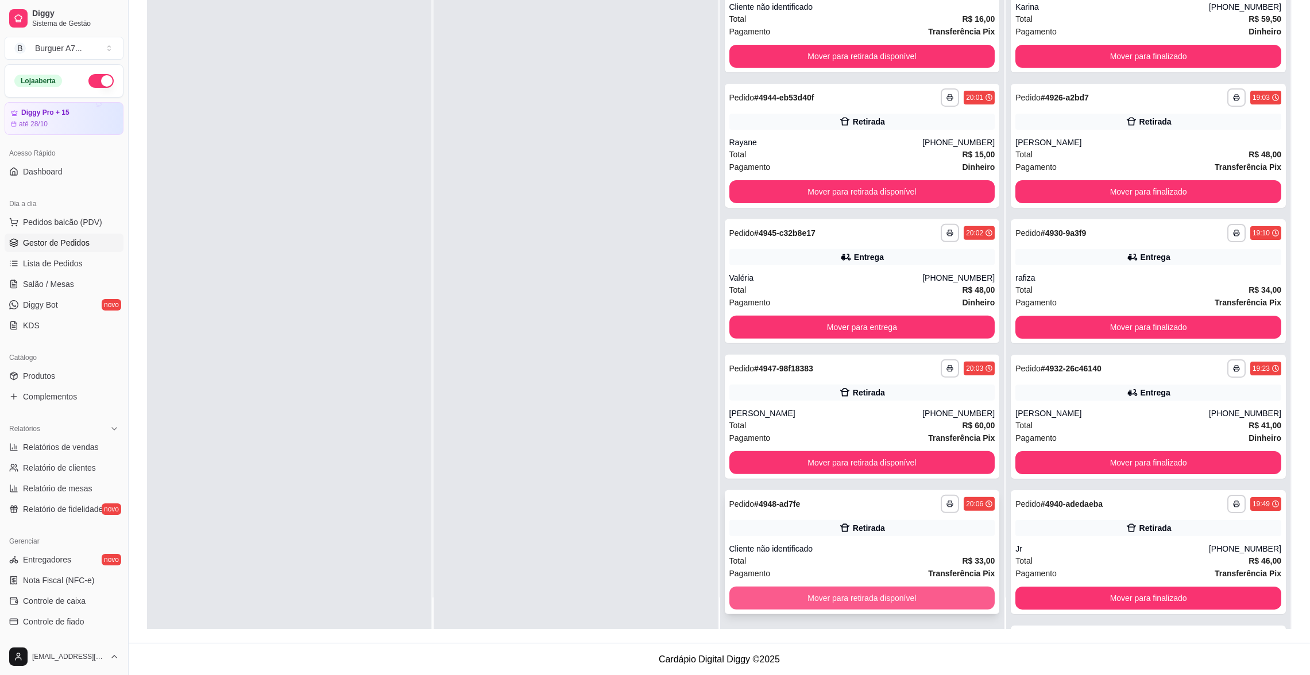
click at [868, 595] on button "Mover para retirada disponível" at bounding box center [862, 598] width 266 height 23
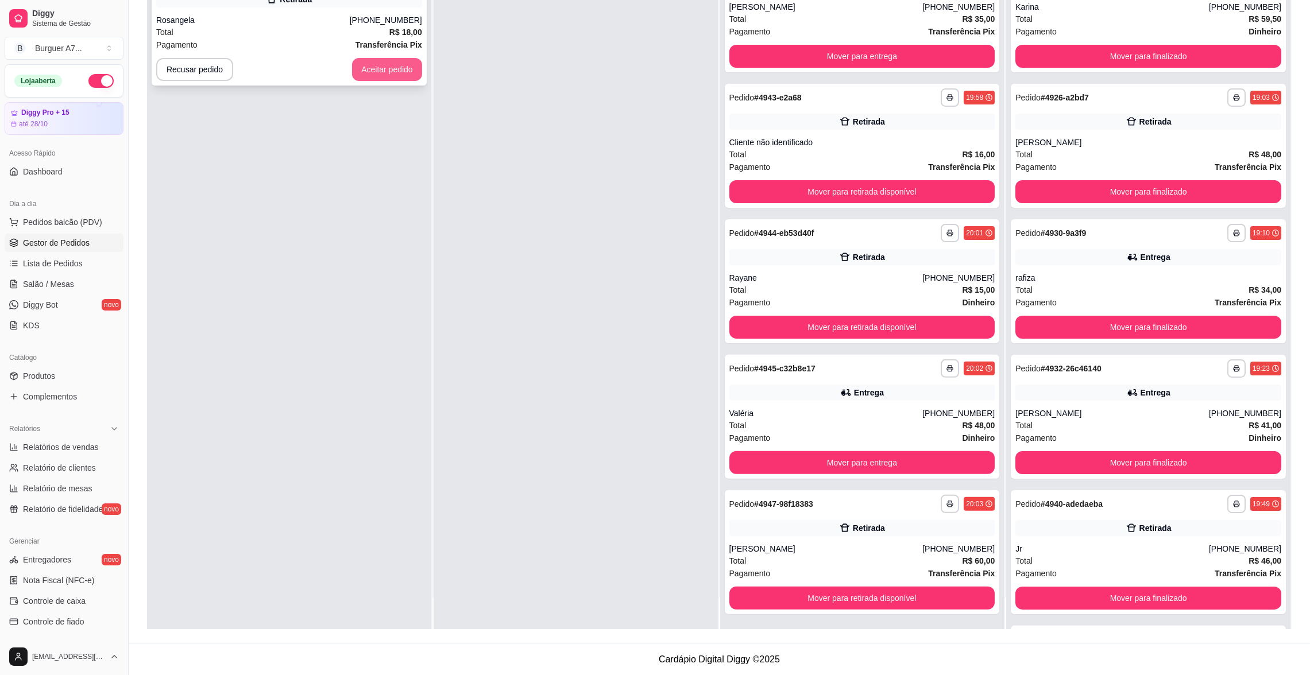
click at [401, 71] on button "Aceitar pedido" at bounding box center [387, 69] width 70 height 23
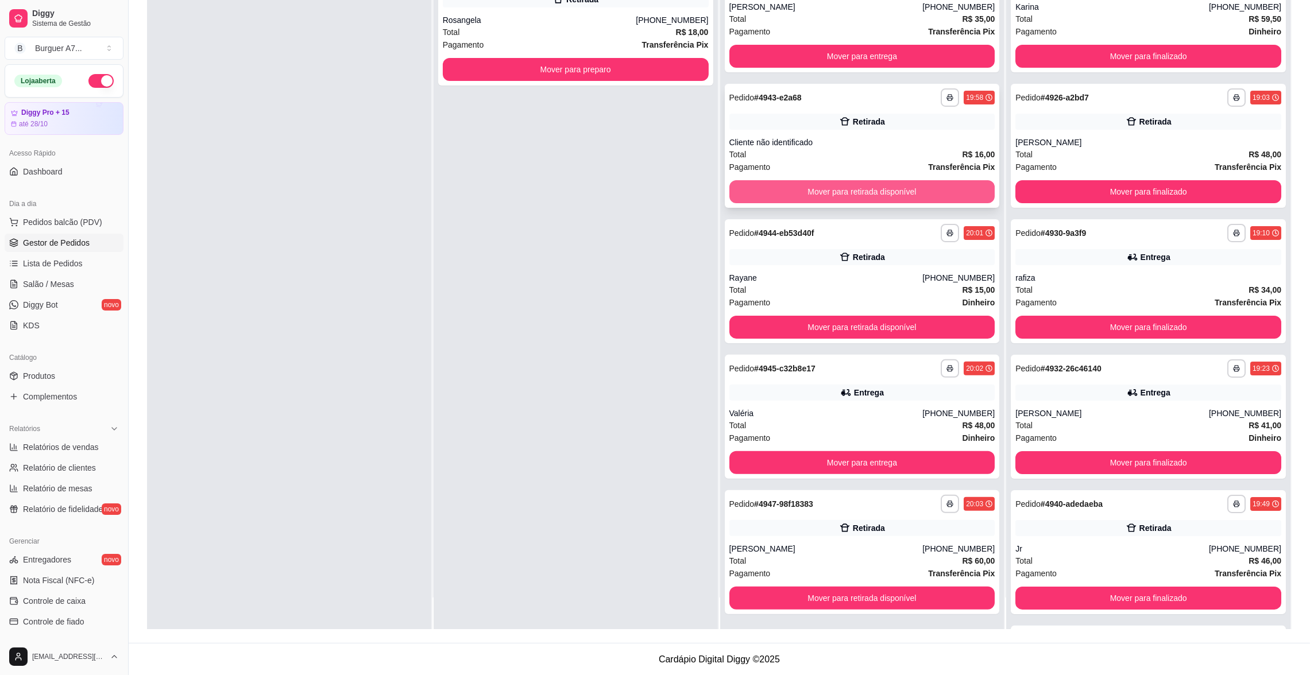
click at [880, 184] on button "Mover para retirada disponível" at bounding box center [862, 191] width 266 height 23
click at [776, 408] on div "Valéria" at bounding box center [825, 413] width 193 height 11
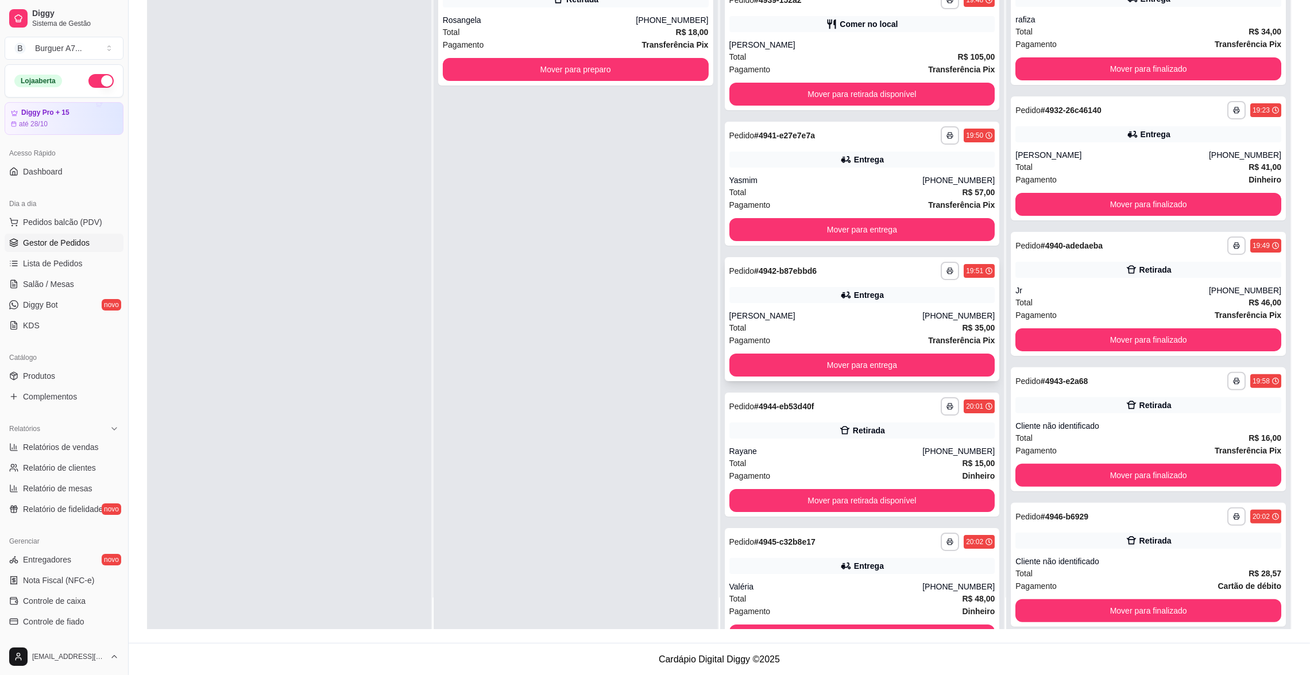
scroll to position [26, 0]
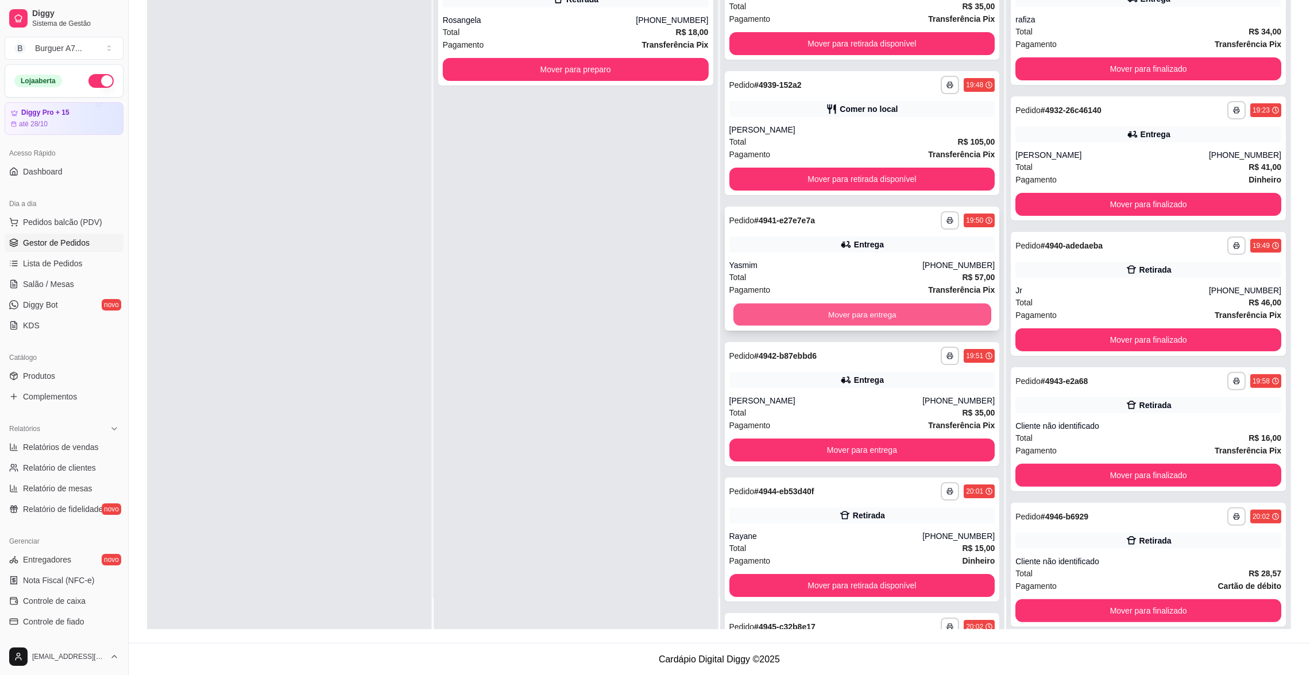
click at [827, 305] on button "Mover para entrega" at bounding box center [862, 315] width 258 height 22
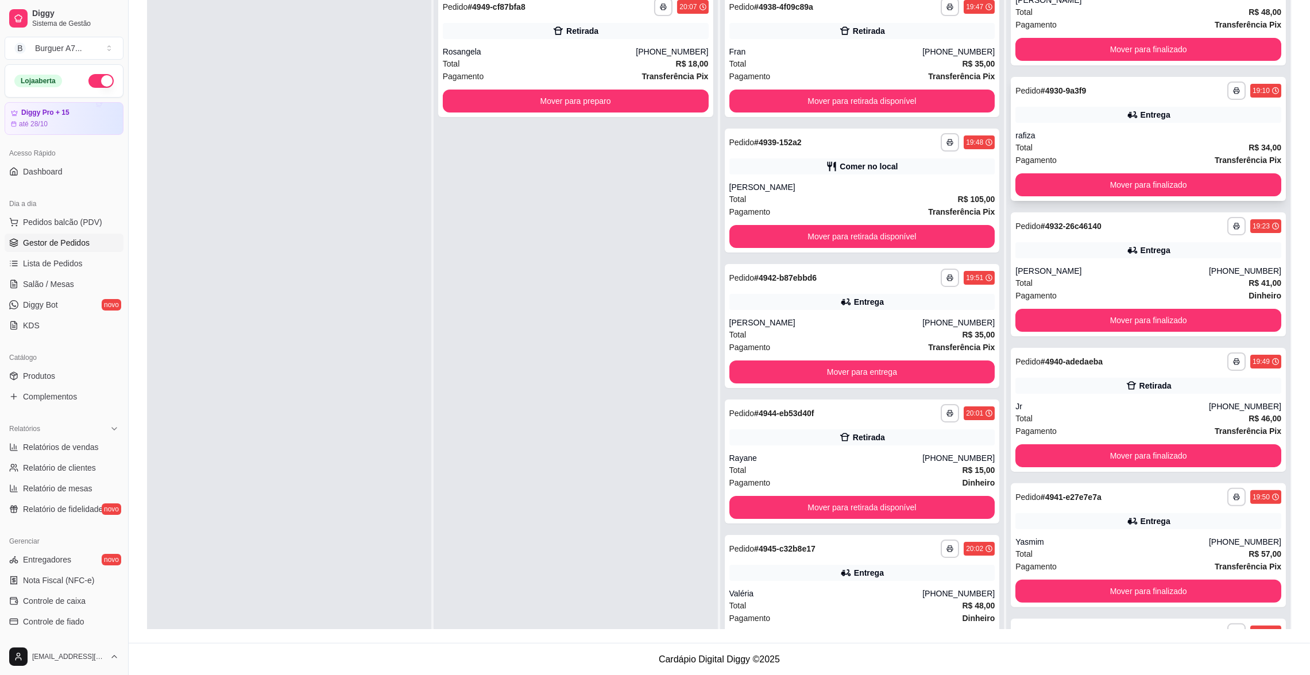
scroll to position [321, 0]
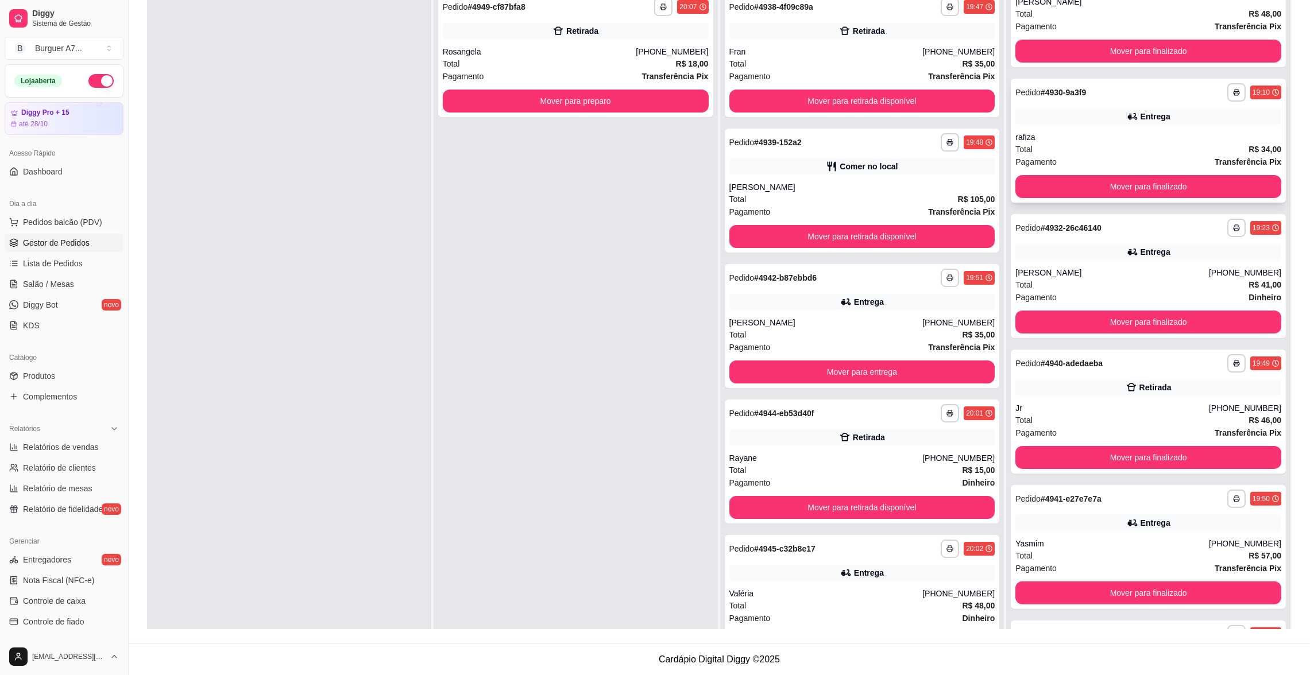
click at [1063, 128] on div "**********" at bounding box center [1148, 141] width 275 height 124
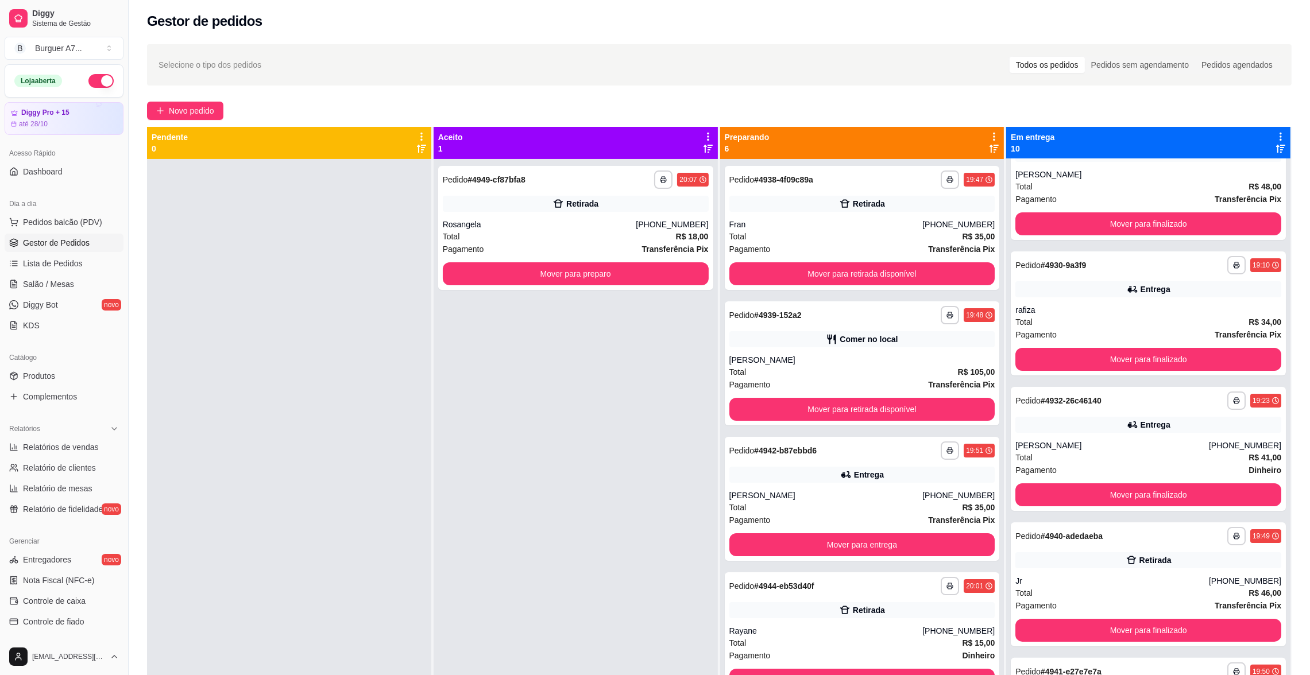
scroll to position [0, 0]
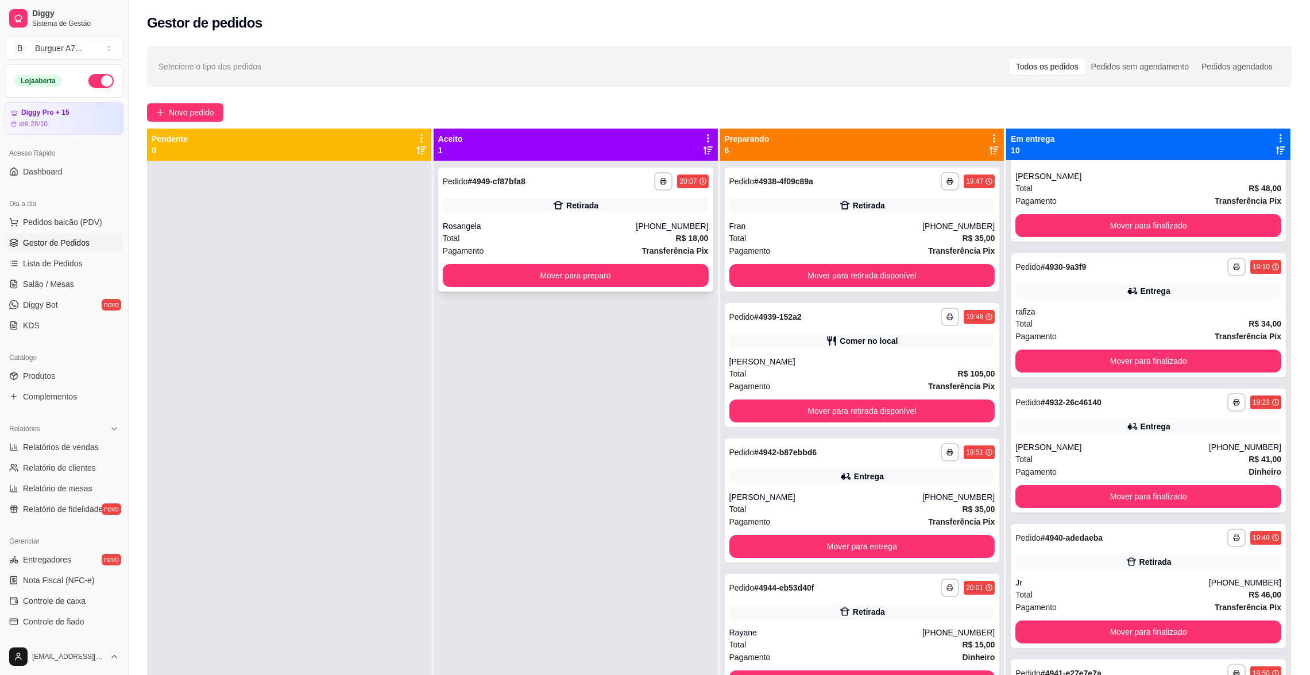
click at [634, 261] on div "**********" at bounding box center [575, 230] width 275 height 124
click at [636, 277] on button "Mover para preparo" at bounding box center [576, 276] width 258 height 22
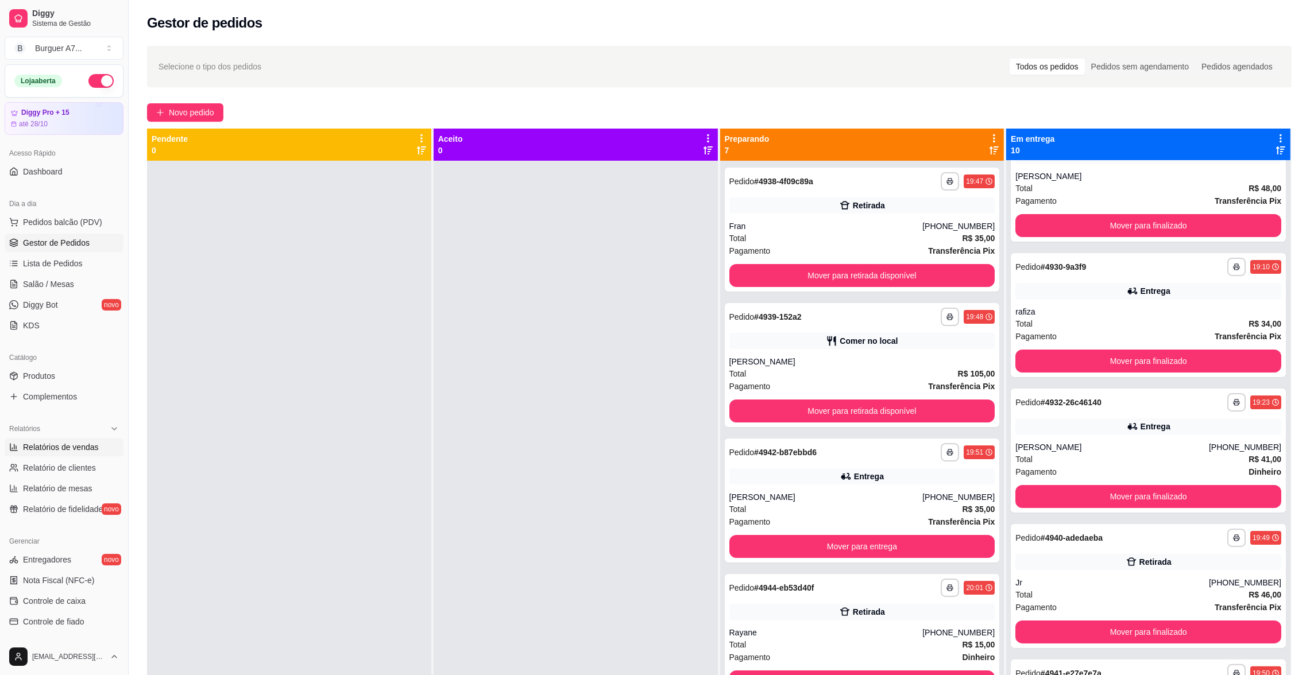
click at [94, 445] on span "Relatórios de vendas" at bounding box center [61, 447] width 76 height 11
click at [84, 450] on span "Relatórios de vendas" at bounding box center [61, 447] width 76 height 11
select select "ALL"
select select "0"
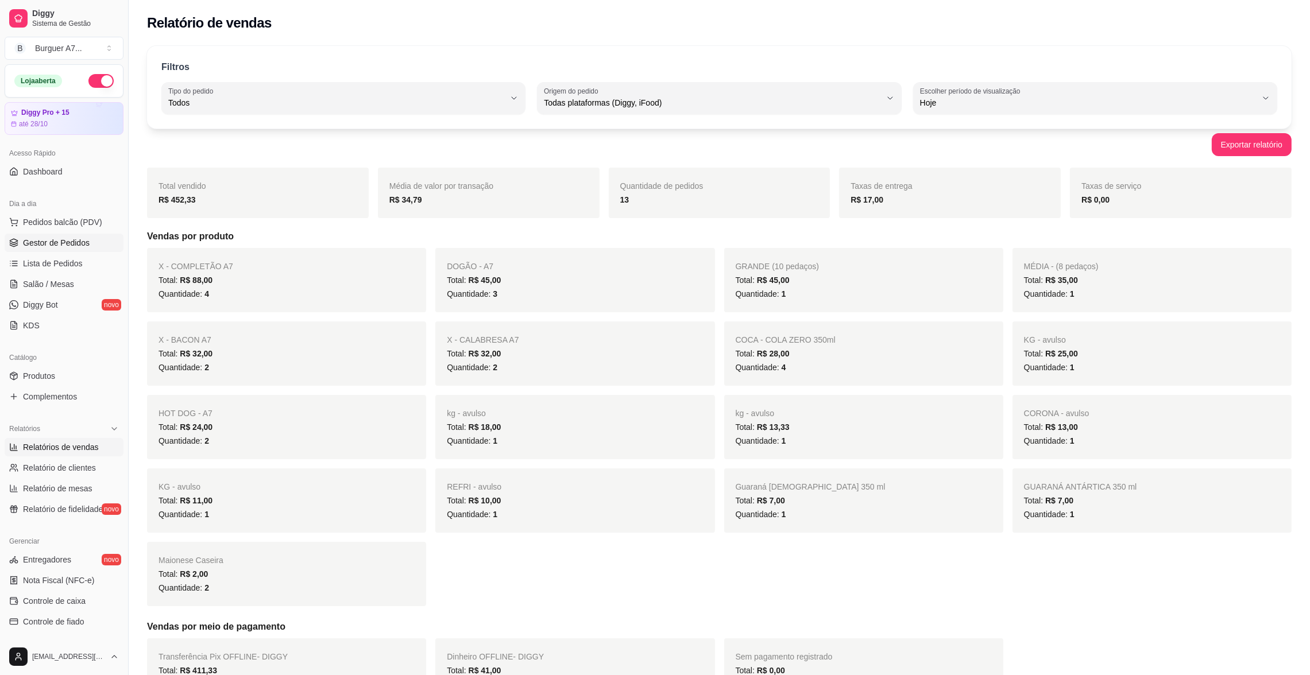
click at [85, 243] on span "Gestor de Pedidos" at bounding box center [56, 242] width 67 height 11
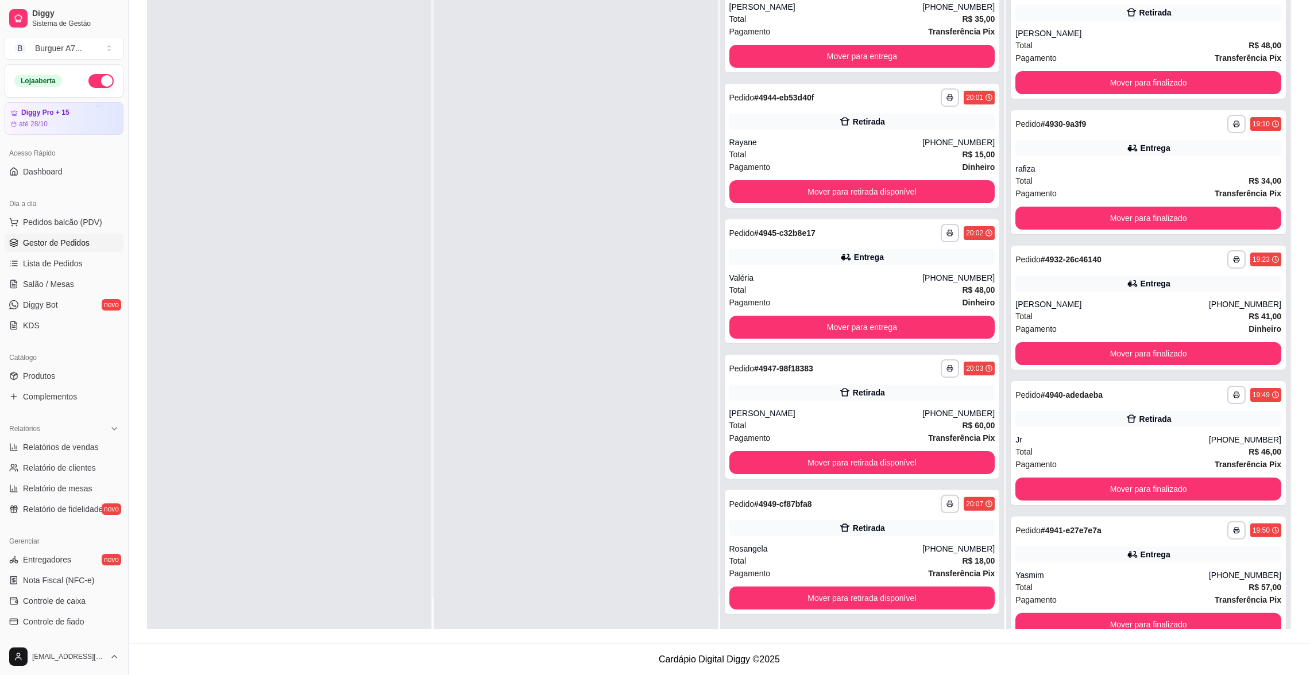
scroll to position [689, 0]
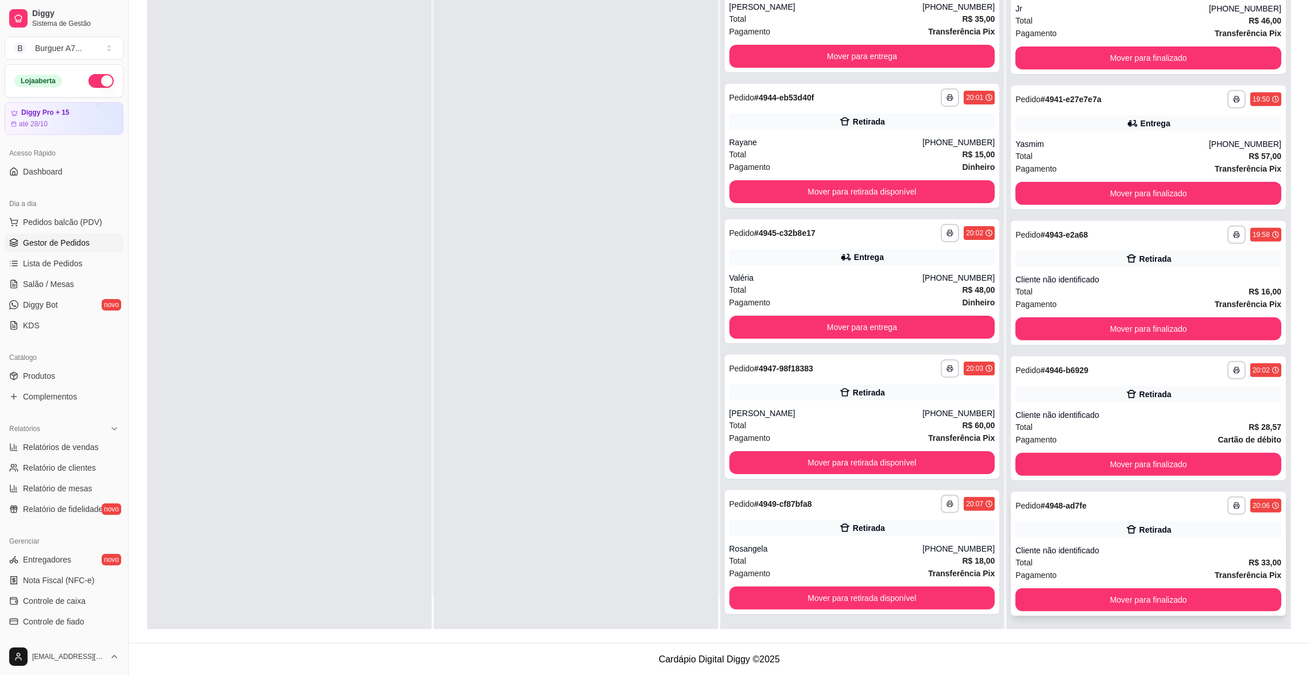
click at [1108, 550] on div "Cliente não identificado" at bounding box center [1148, 550] width 266 height 11
click at [1190, 594] on button "Mover para finalizado" at bounding box center [1148, 600] width 266 height 23
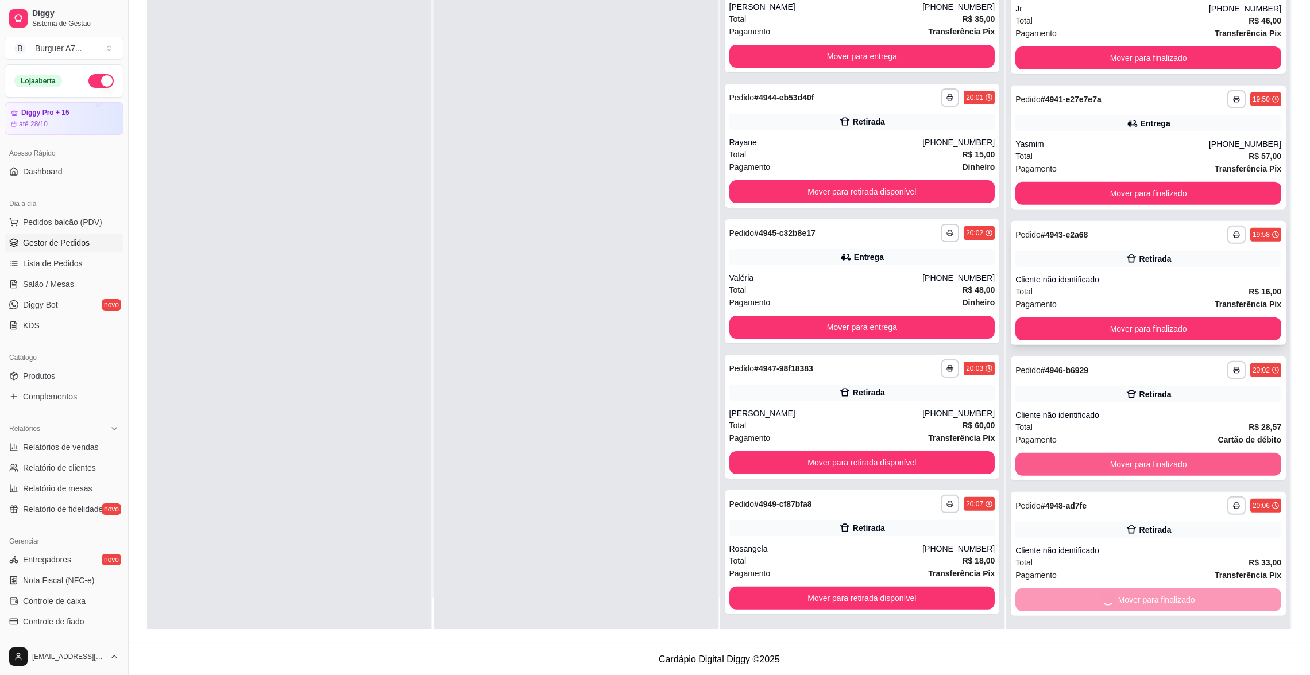
scroll to position [555, 0]
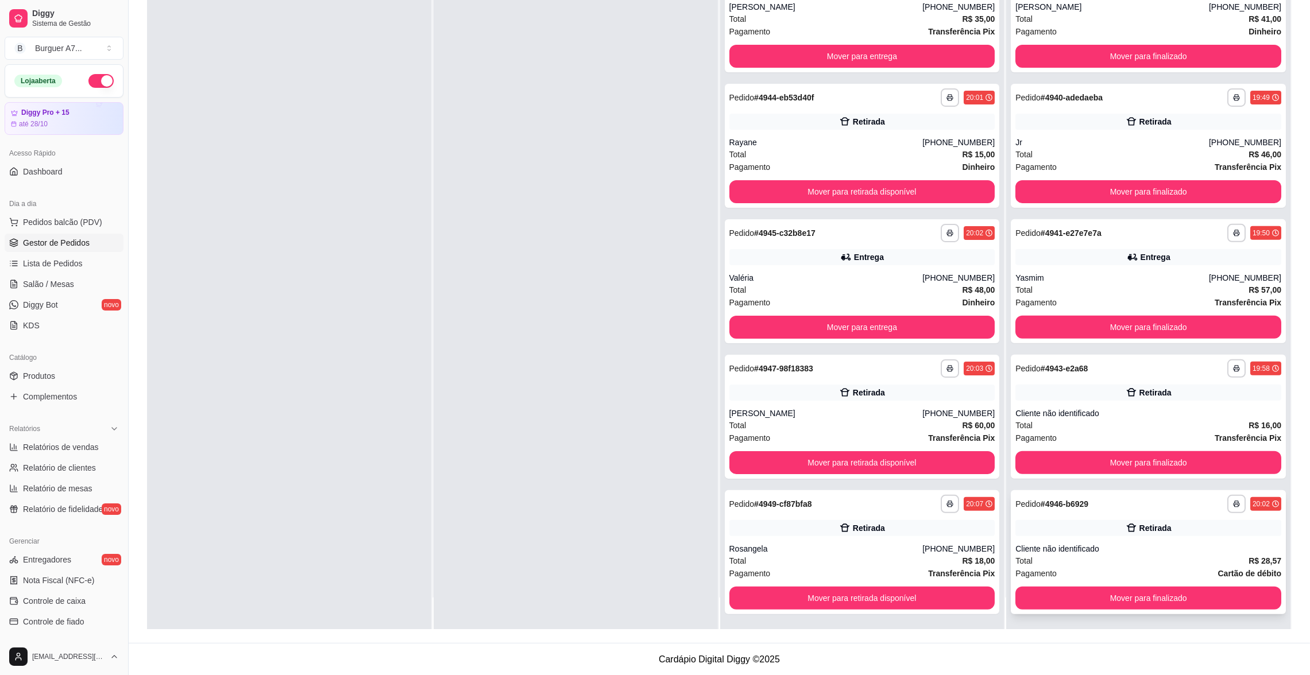
click at [1235, 543] on div "Cliente não identificado" at bounding box center [1148, 548] width 266 height 11
click at [1108, 535] on div "**********" at bounding box center [1148, 552] width 275 height 124
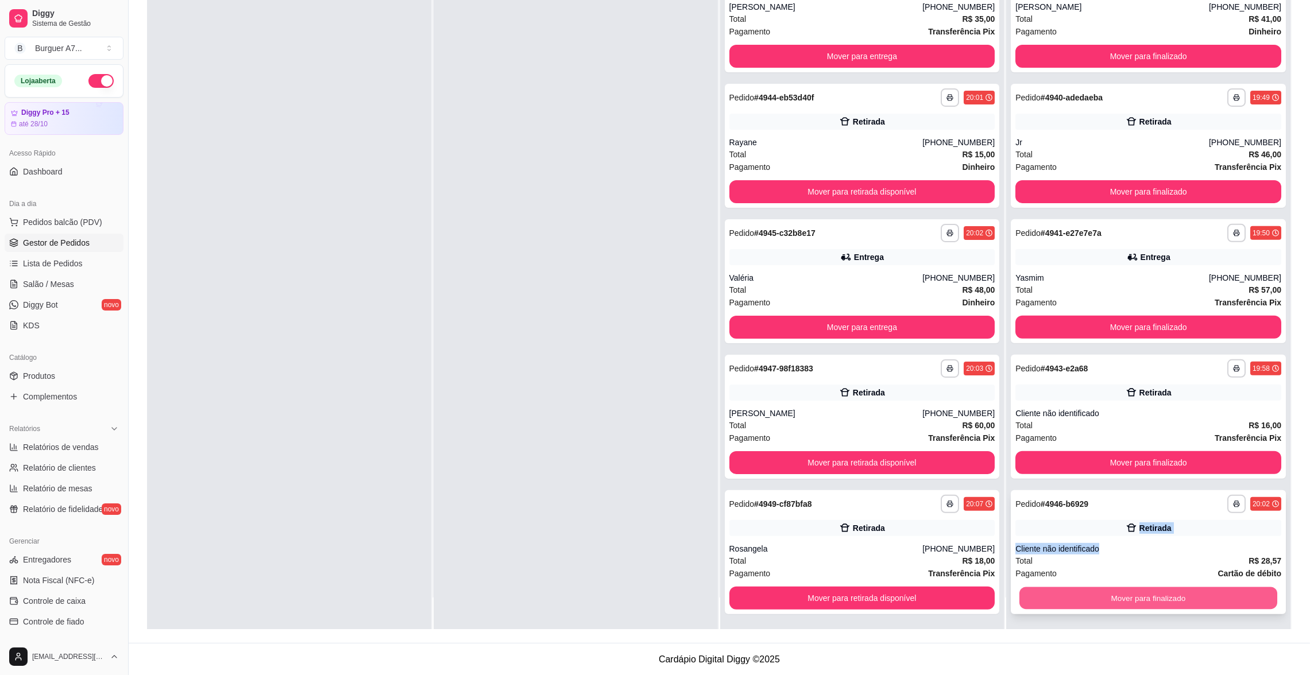
click at [1225, 599] on button "Mover para finalizado" at bounding box center [1148, 598] width 258 height 22
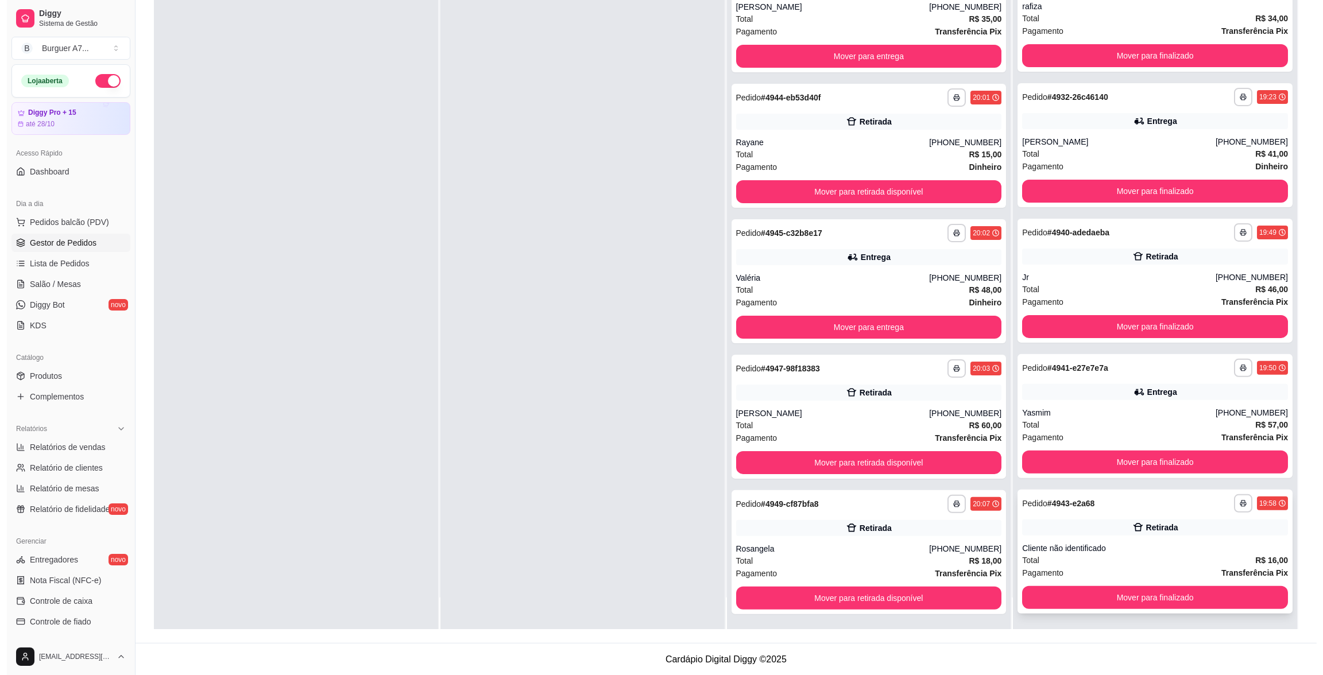
scroll to position [420, 0]
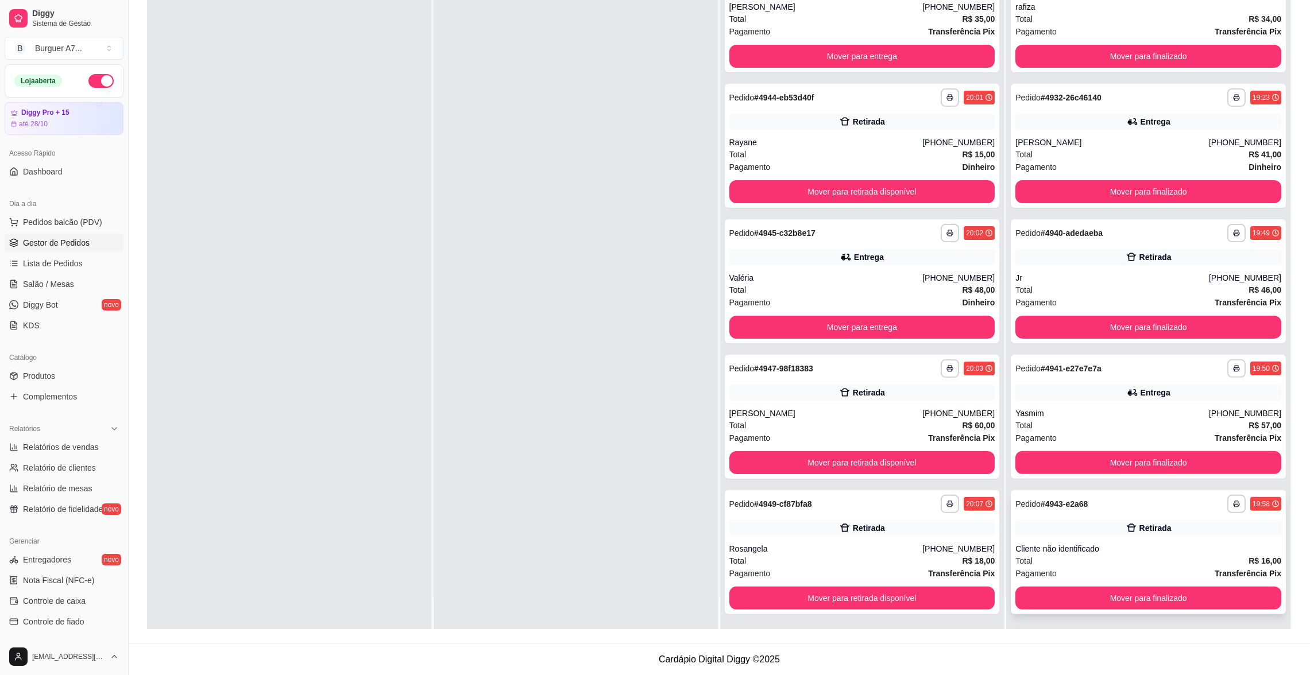
click at [1166, 532] on div "Retirada" at bounding box center [1148, 528] width 266 height 16
click at [1135, 425] on div "Total R$ 57,00" at bounding box center [1148, 425] width 266 height 13
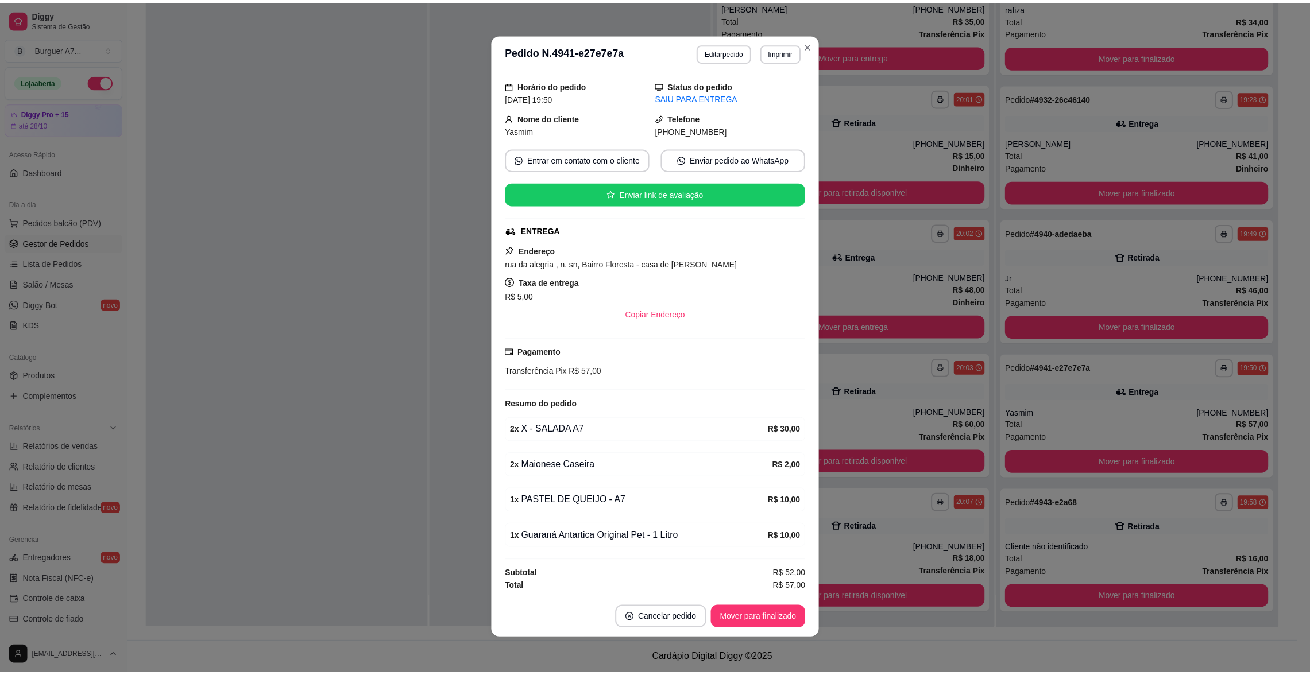
scroll to position [2, 0]
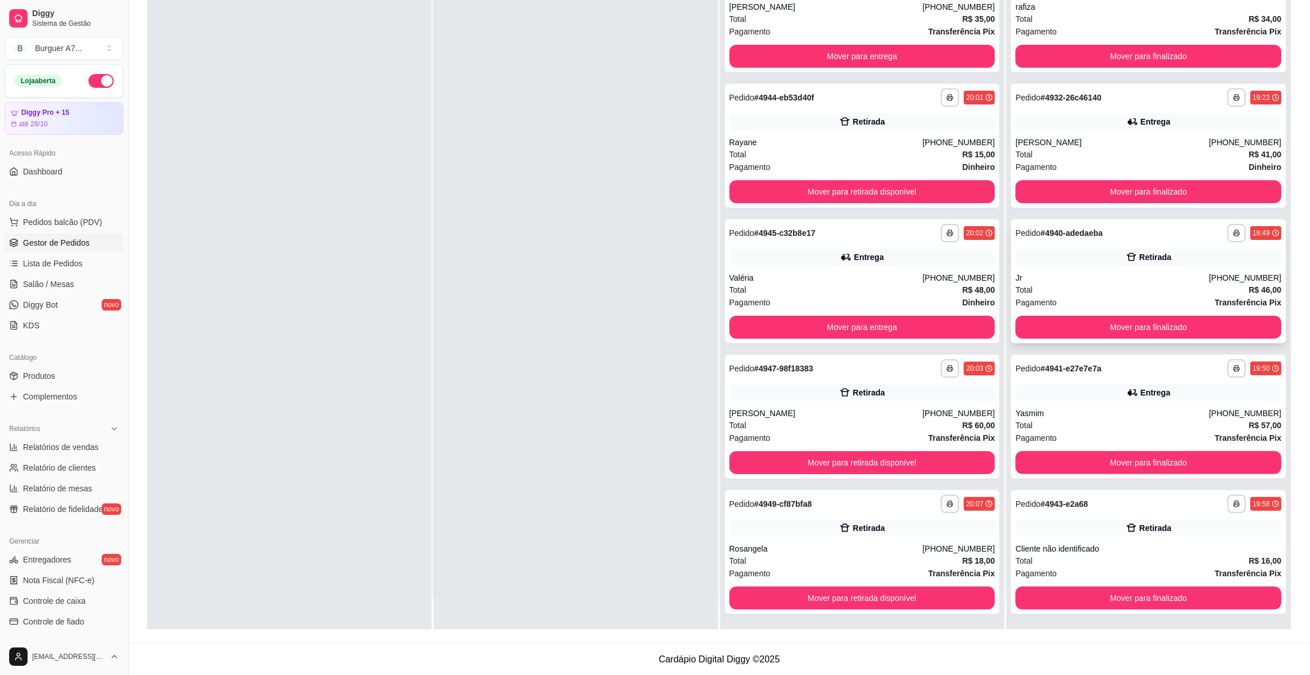
click at [1100, 285] on div "Total R$ 46,00" at bounding box center [1148, 290] width 266 height 13
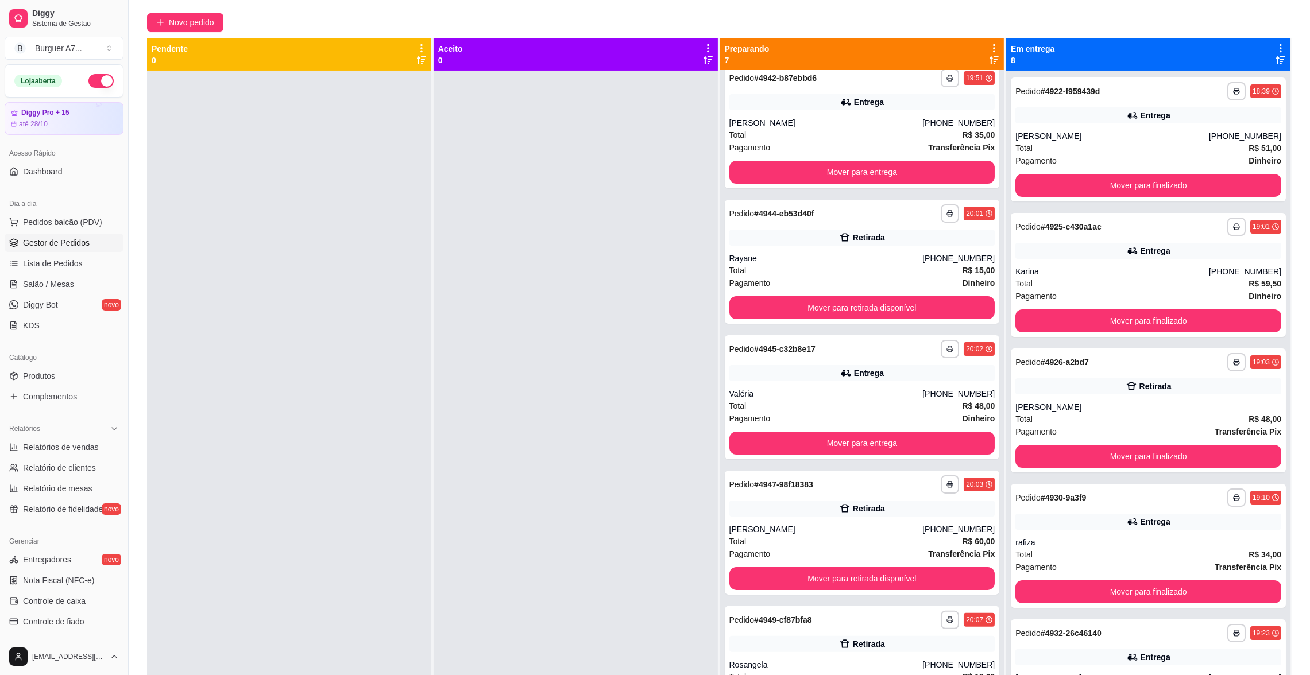
scroll to position [88, 0]
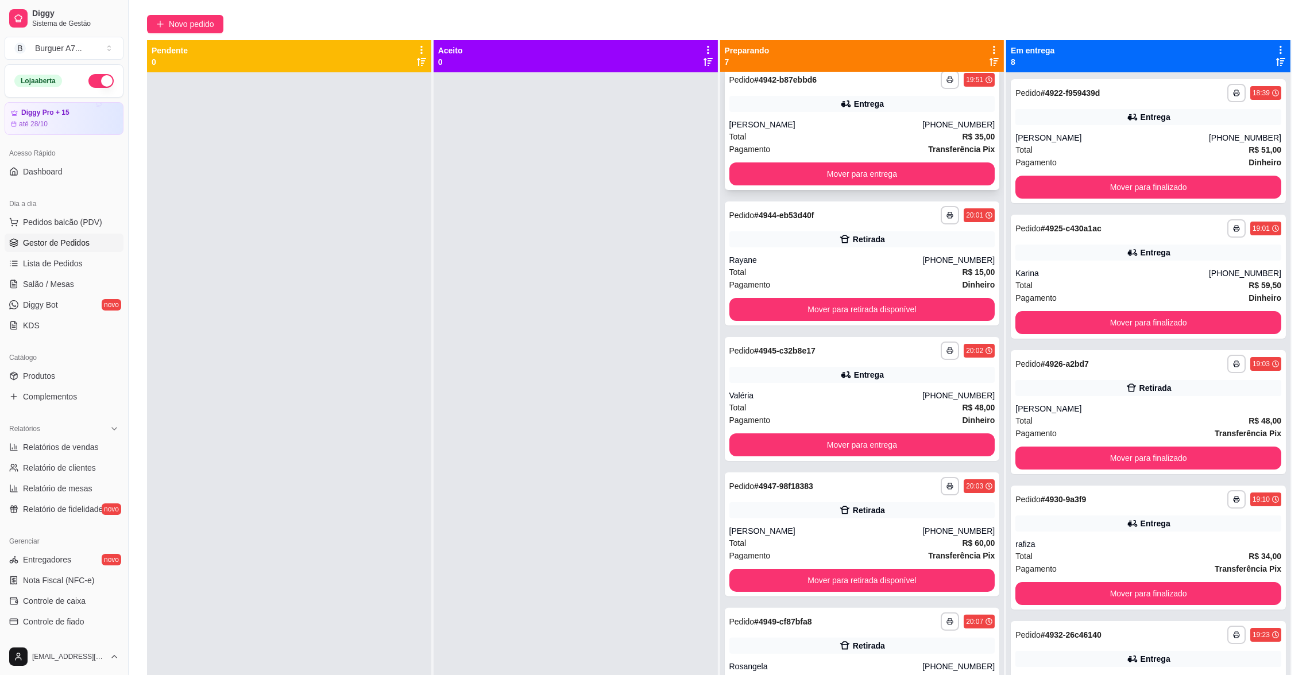
click at [928, 140] on div "Total R$ 35,00" at bounding box center [862, 136] width 266 height 13
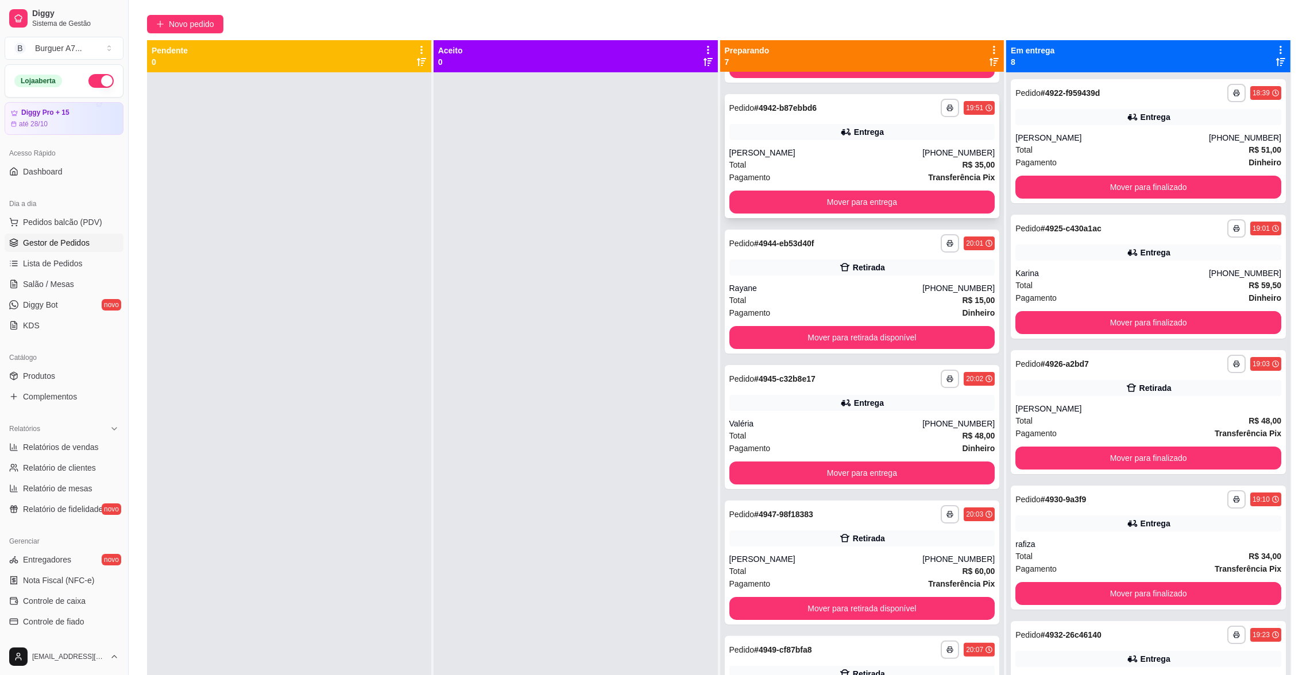
scroll to position [258, 0]
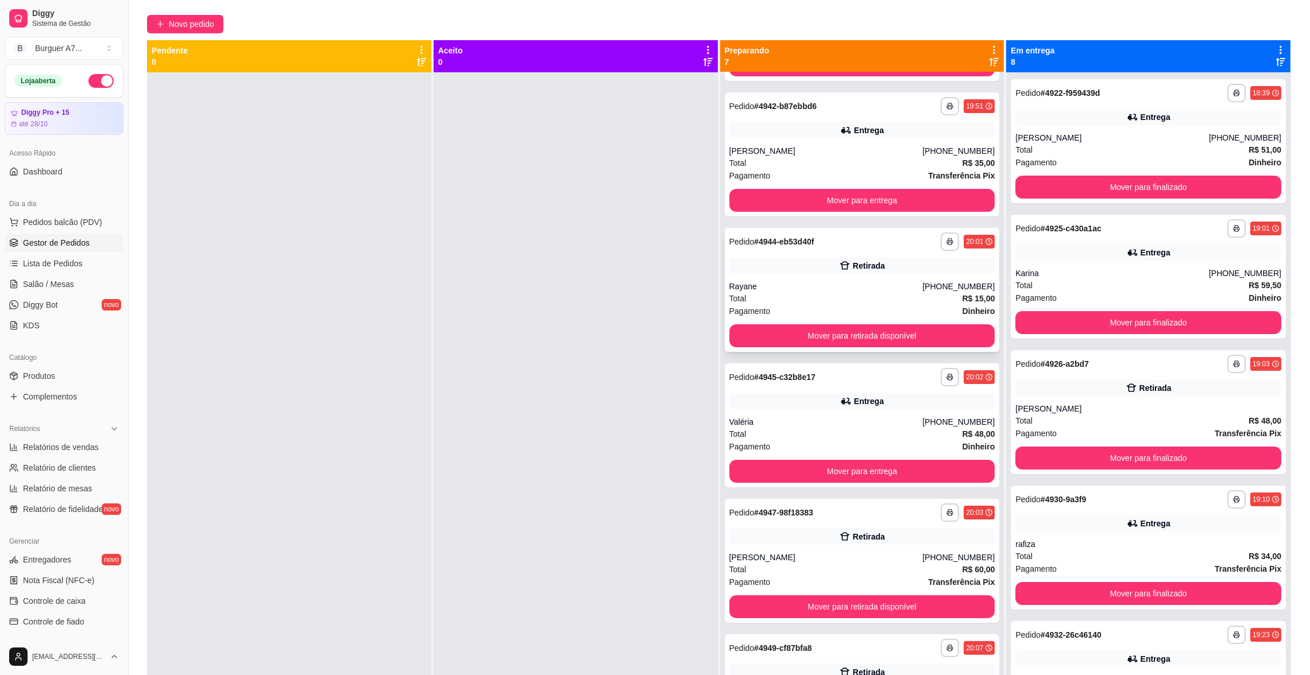
click at [856, 278] on div "**********" at bounding box center [862, 290] width 275 height 124
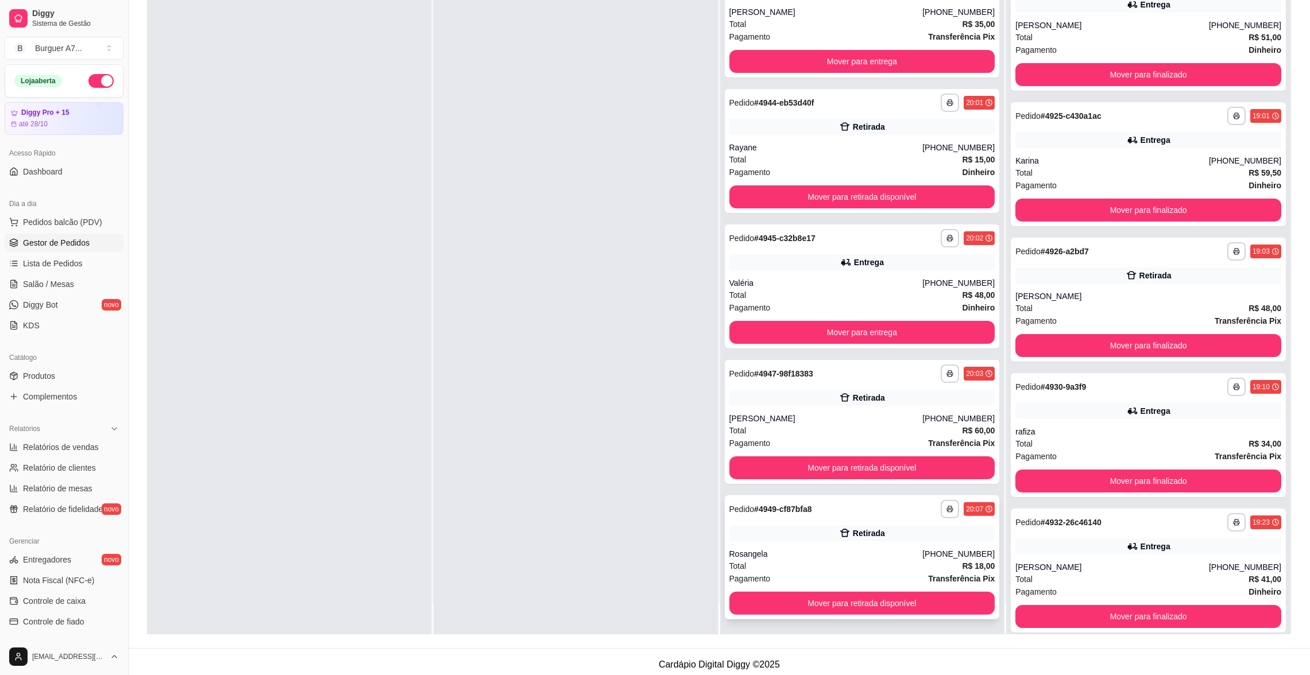
scroll to position [175, 0]
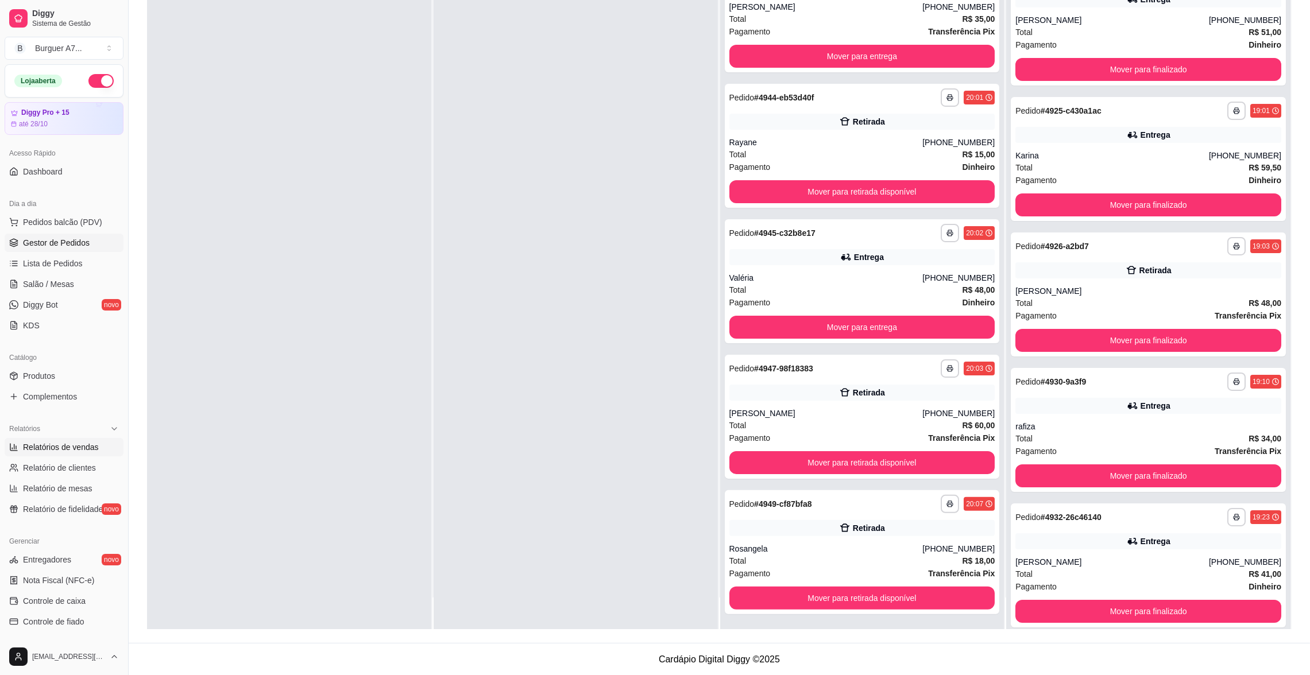
drag, startPoint x: 64, startPoint y: 454, endPoint x: 69, endPoint y: 450, distance: 6.7
click at [64, 453] on link "Relatórios de vendas" at bounding box center [64, 447] width 119 height 18
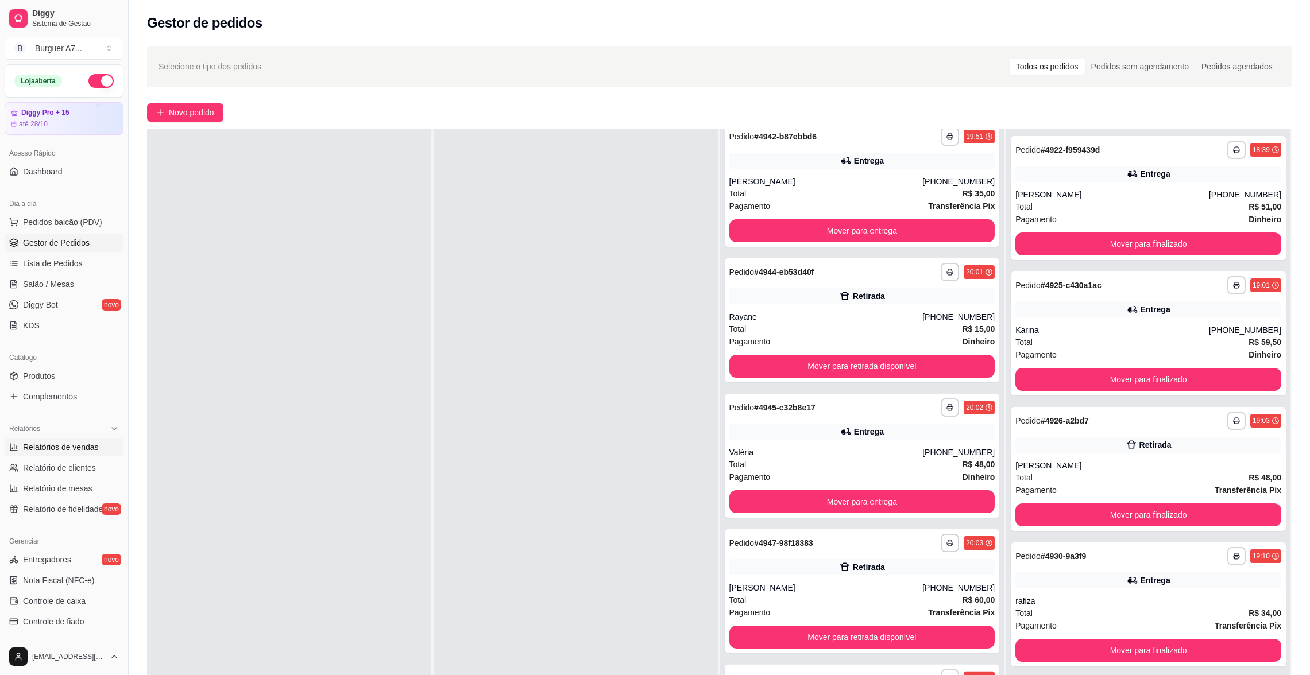
select select "ALL"
select select "0"
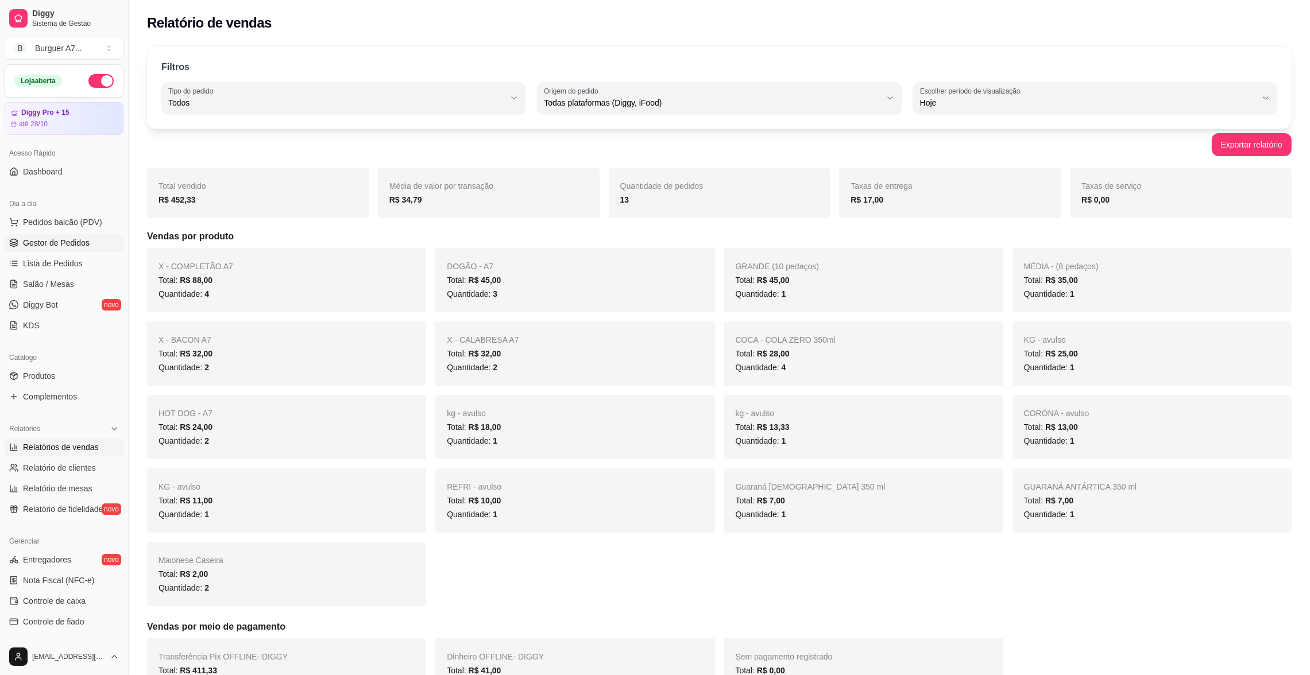
click at [79, 243] on span "Gestor de Pedidos" at bounding box center [56, 242] width 67 height 11
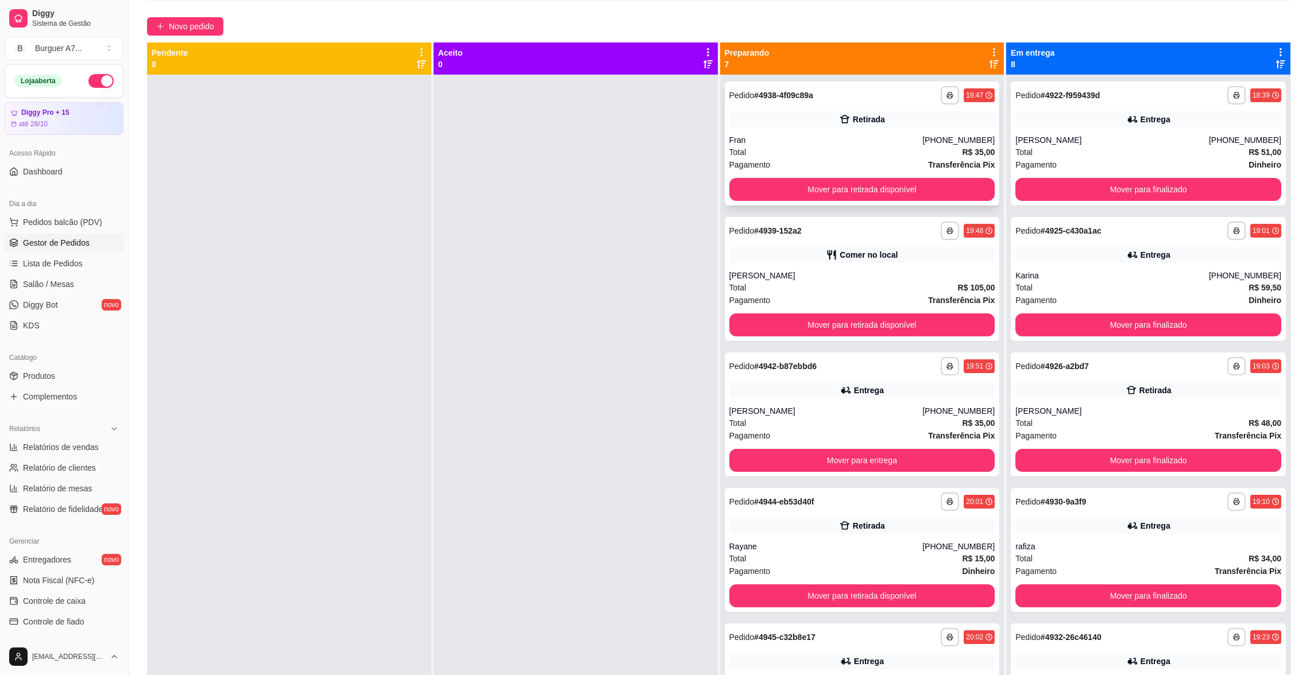
click at [804, 151] on div "Total R$ 35,00" at bounding box center [862, 152] width 266 height 13
click at [900, 458] on button "Mover para entrega" at bounding box center [862, 460] width 266 height 23
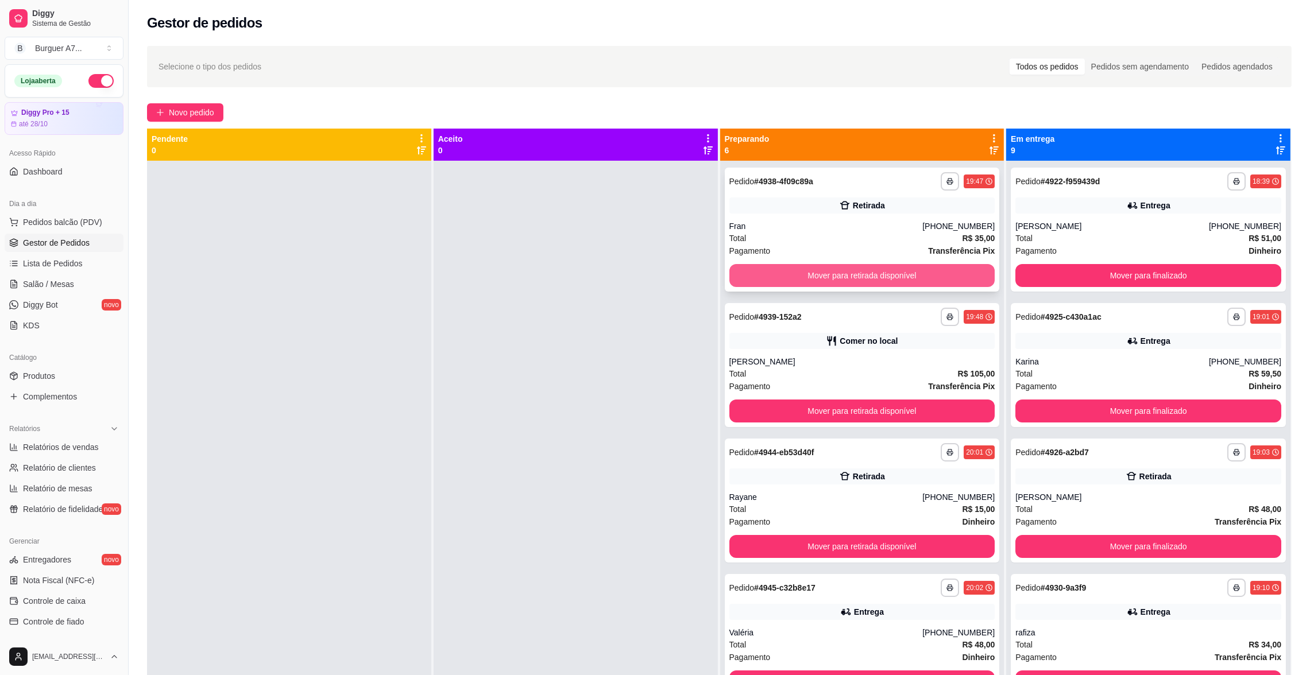
click at [805, 270] on button "Mover para retirada disponível" at bounding box center [862, 275] width 266 height 23
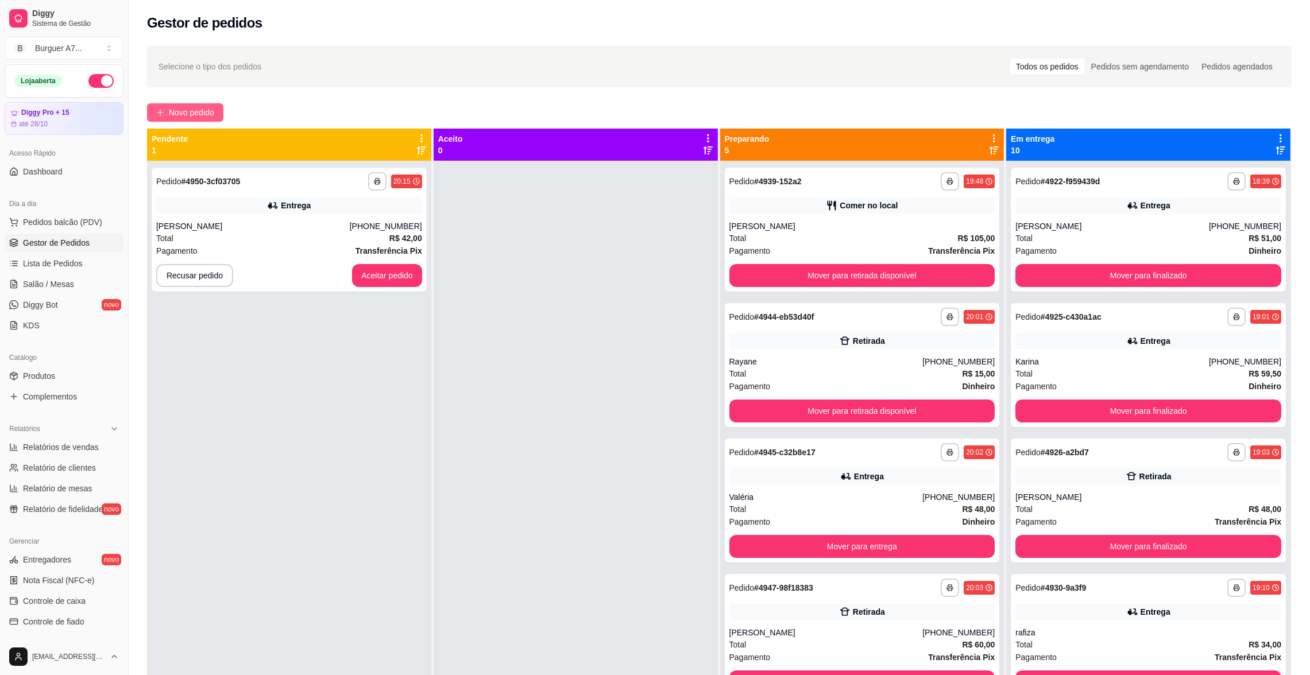
click at [189, 109] on span "Novo pedido" at bounding box center [191, 112] width 45 height 13
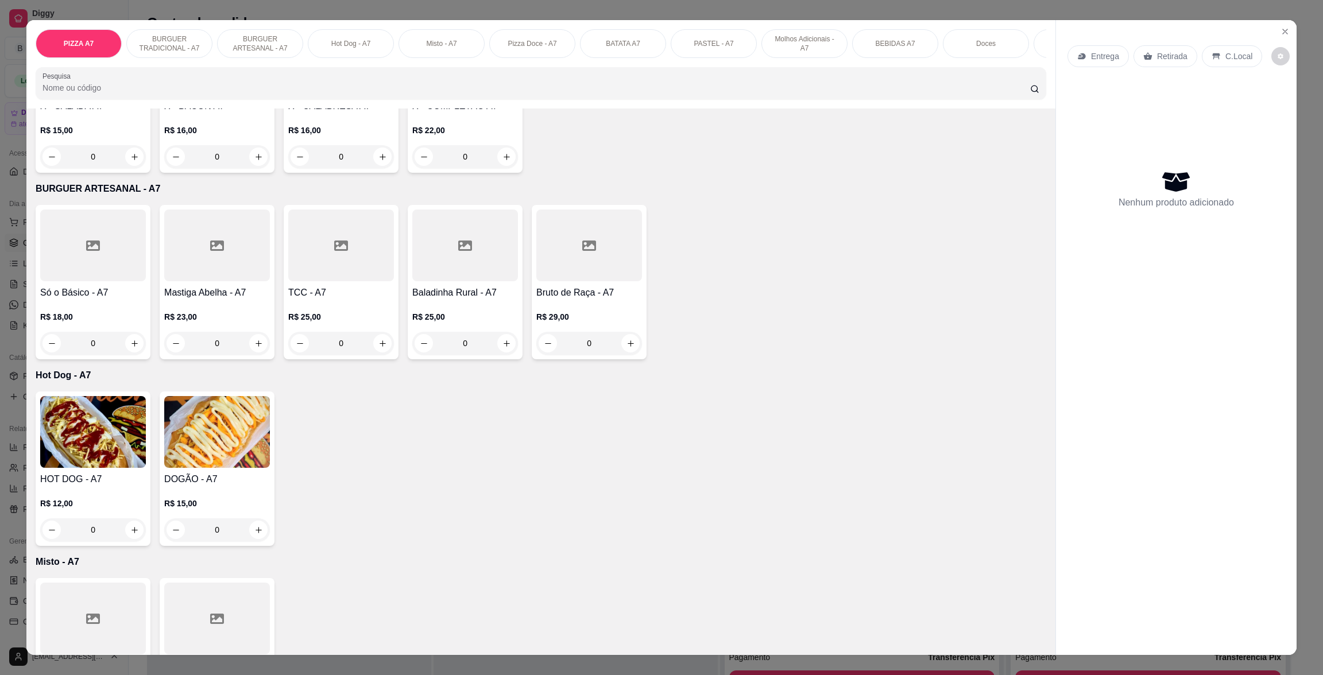
scroll to position [689, 0]
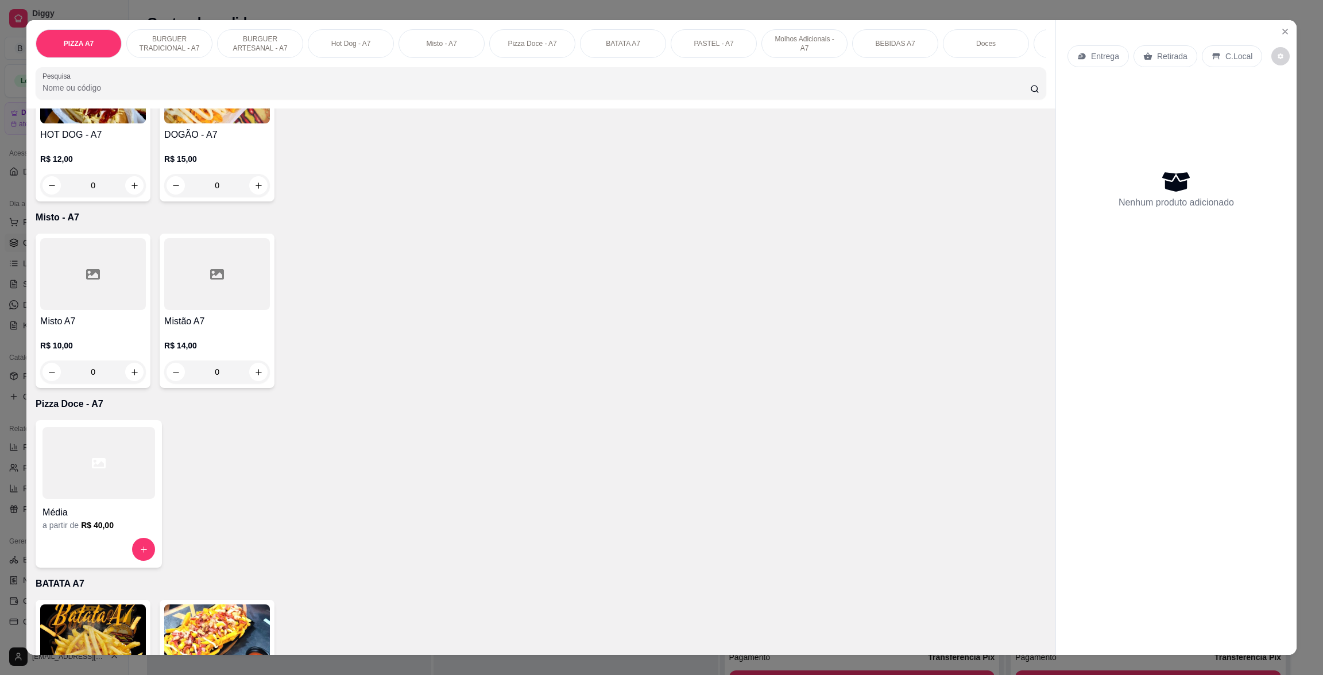
click at [203, 328] on h4 "Mistão A7" at bounding box center [217, 322] width 106 height 14
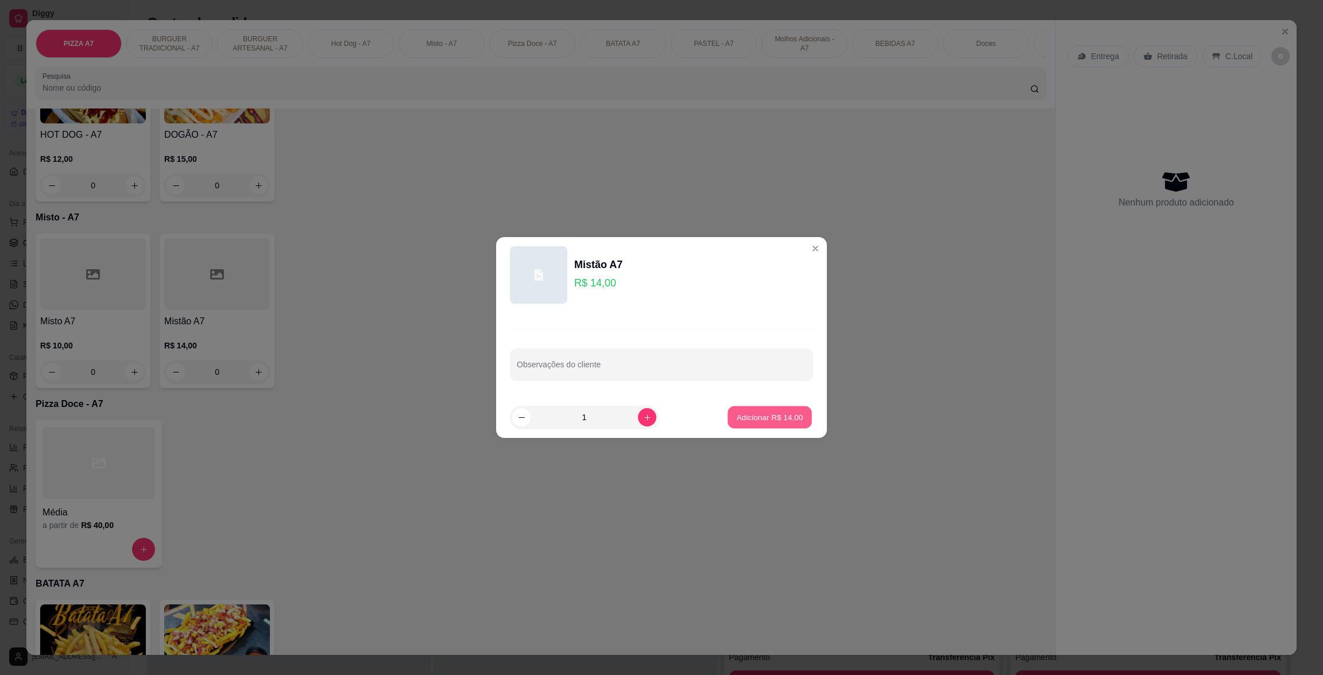
click at [727, 411] on button "Adicionar R$ 14,00" at bounding box center [769, 418] width 84 height 22
type input "1"
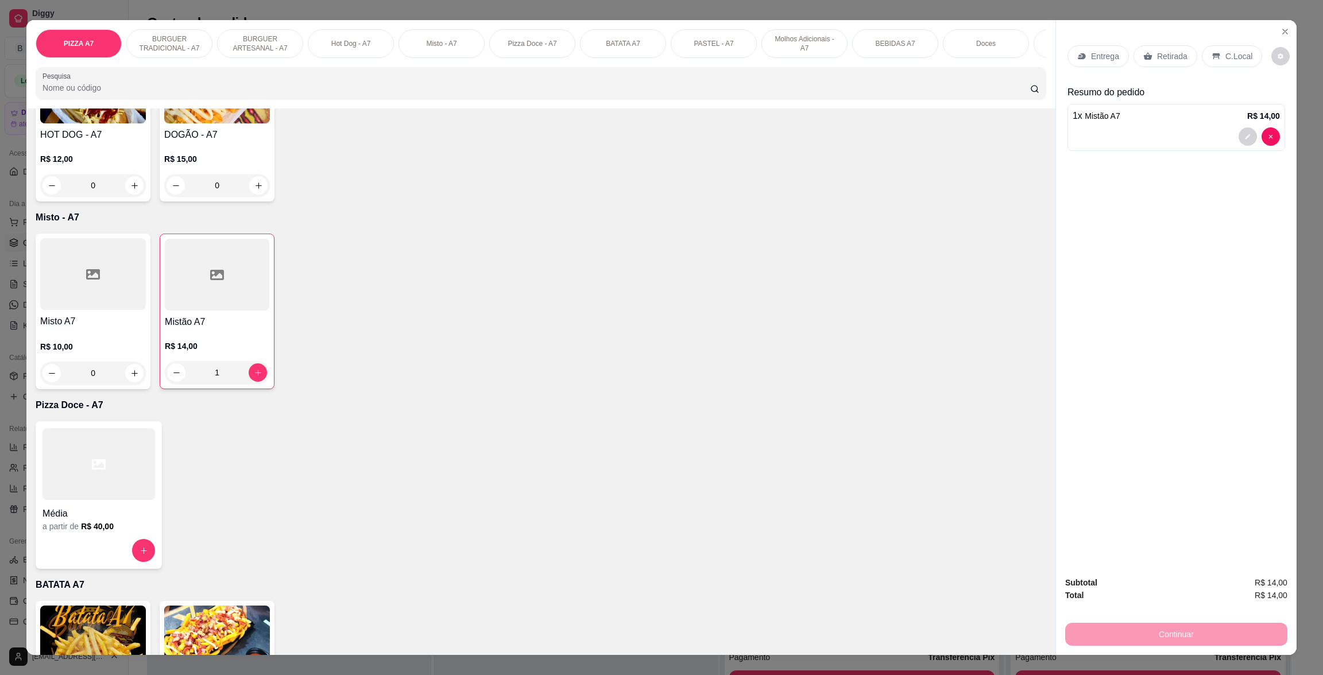
click at [1186, 61] on div "Retirada" at bounding box center [1165, 56] width 64 height 22
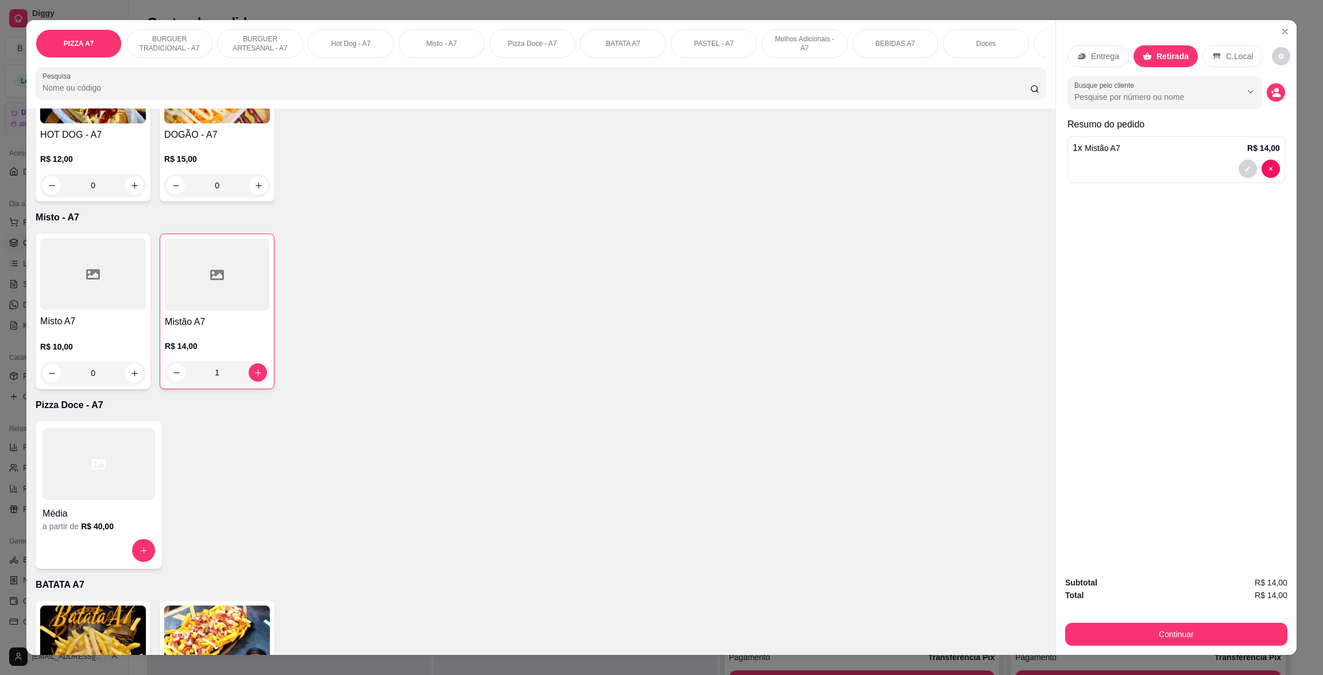
click at [1167, 61] on p "Retirada" at bounding box center [1172, 56] width 32 height 11
click at [1272, 92] on icon "decrease-product-quantity" at bounding box center [1276, 93] width 10 height 10
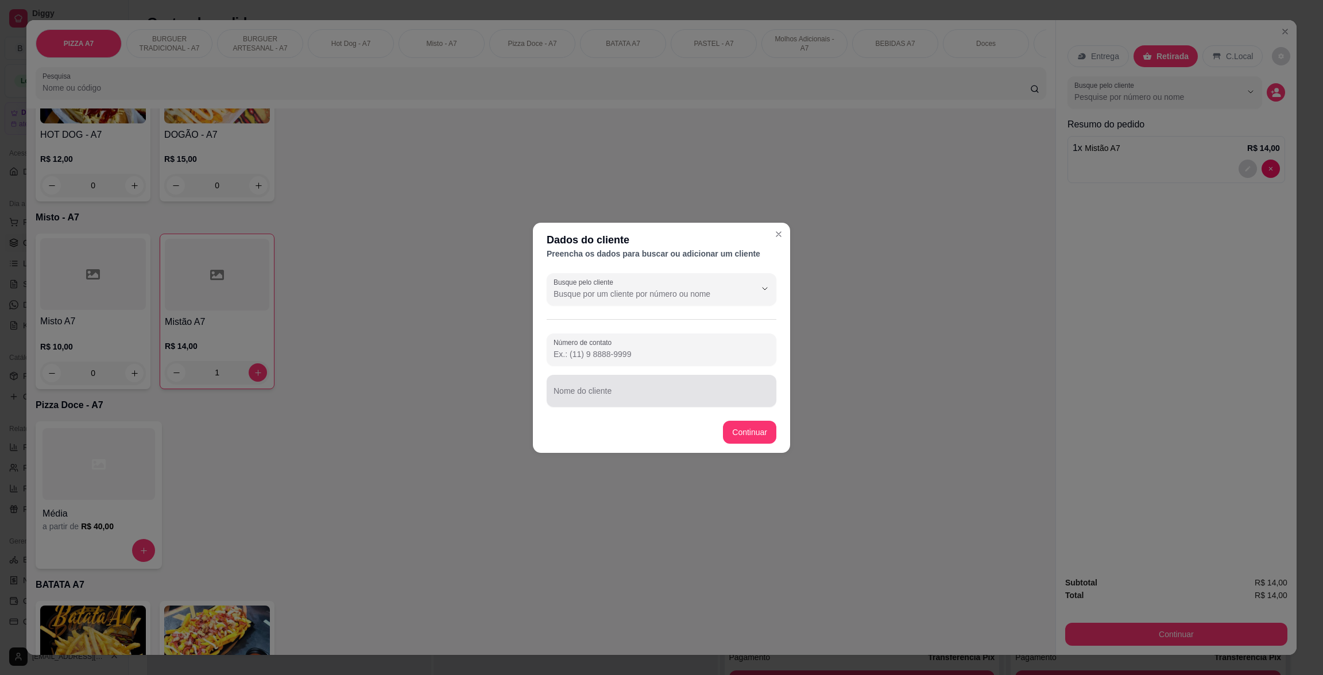
click at [753, 415] on footer "Continuar" at bounding box center [661, 432] width 257 height 41
click at [760, 373] on div "Número de contato Nome do cliente" at bounding box center [662, 370] width 230 height 73
click at [756, 390] on input "Nome do cliente" at bounding box center [662, 395] width 216 height 11
type input "Mateus"
drag, startPoint x: 745, startPoint y: 450, endPoint x: 747, endPoint y: 435, distance: 15.7
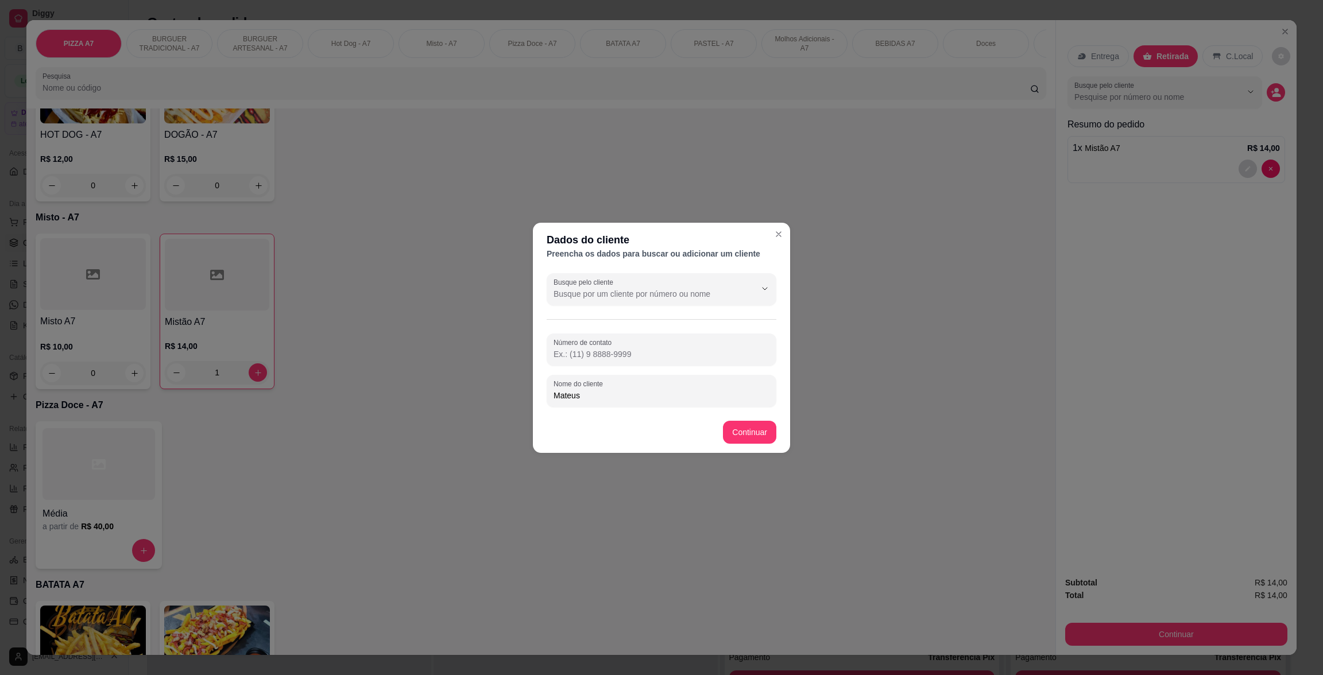
click at [745, 450] on footer "Continuar" at bounding box center [661, 432] width 257 height 41
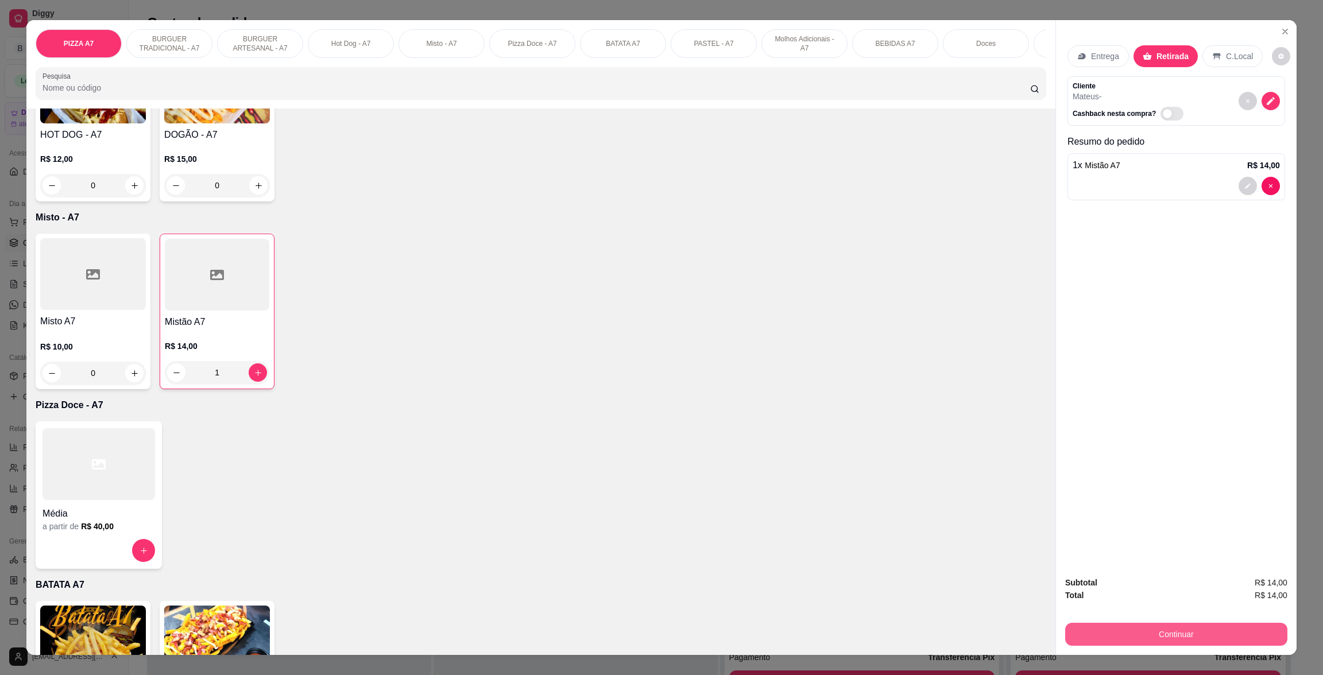
click at [1225, 641] on button "Continuar" at bounding box center [1176, 634] width 222 height 23
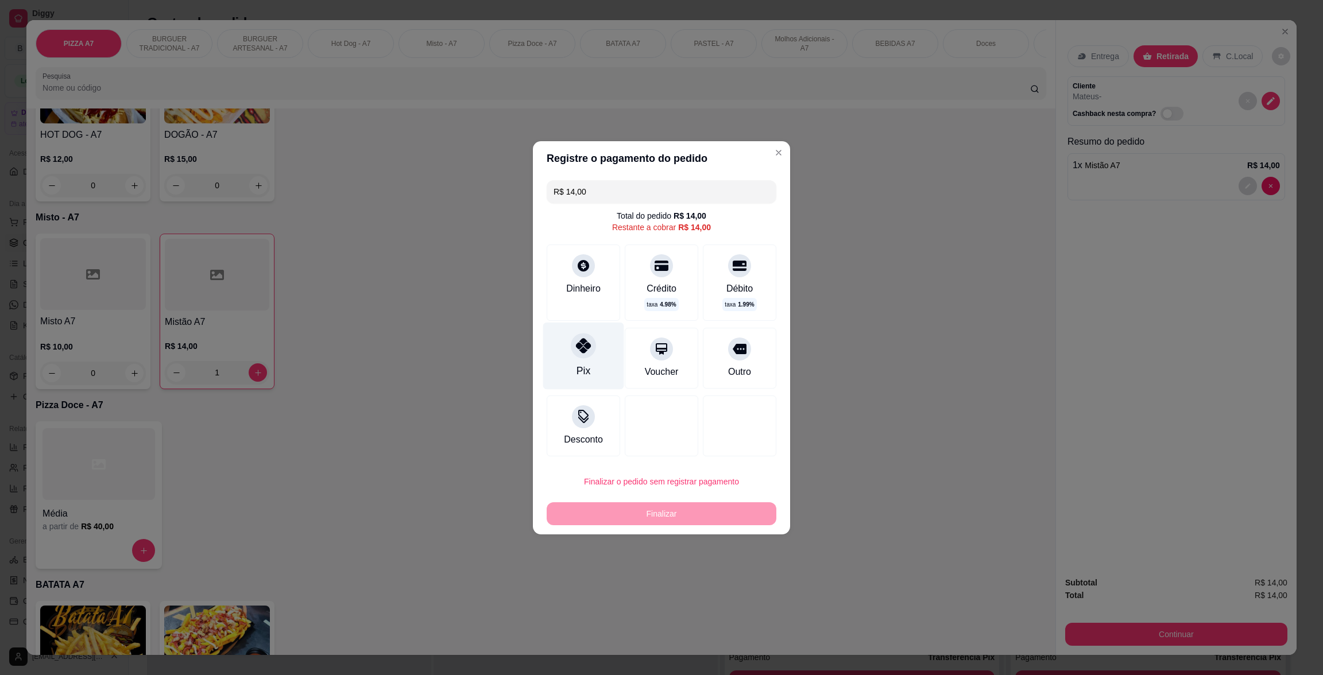
click at [574, 361] on div "Pix" at bounding box center [583, 355] width 81 height 67
type input "R$ 0,00"
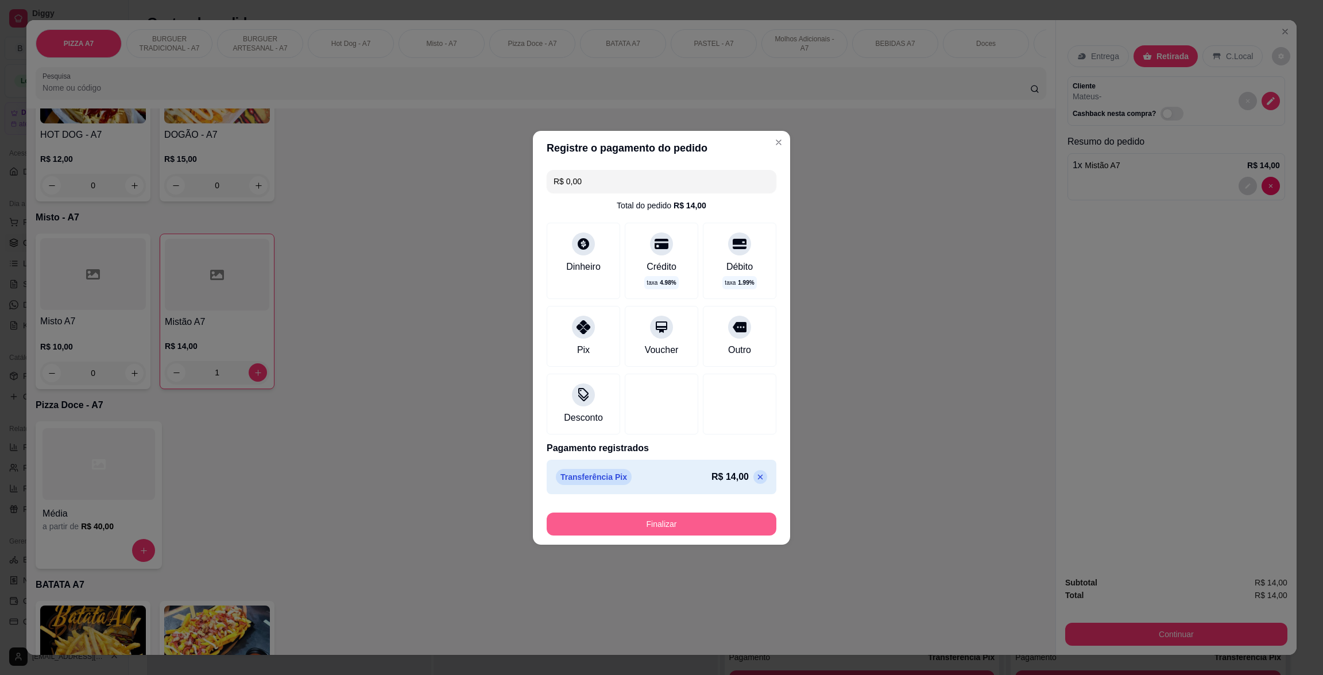
click at [719, 522] on button "Finalizar" at bounding box center [662, 524] width 230 height 23
type input "0"
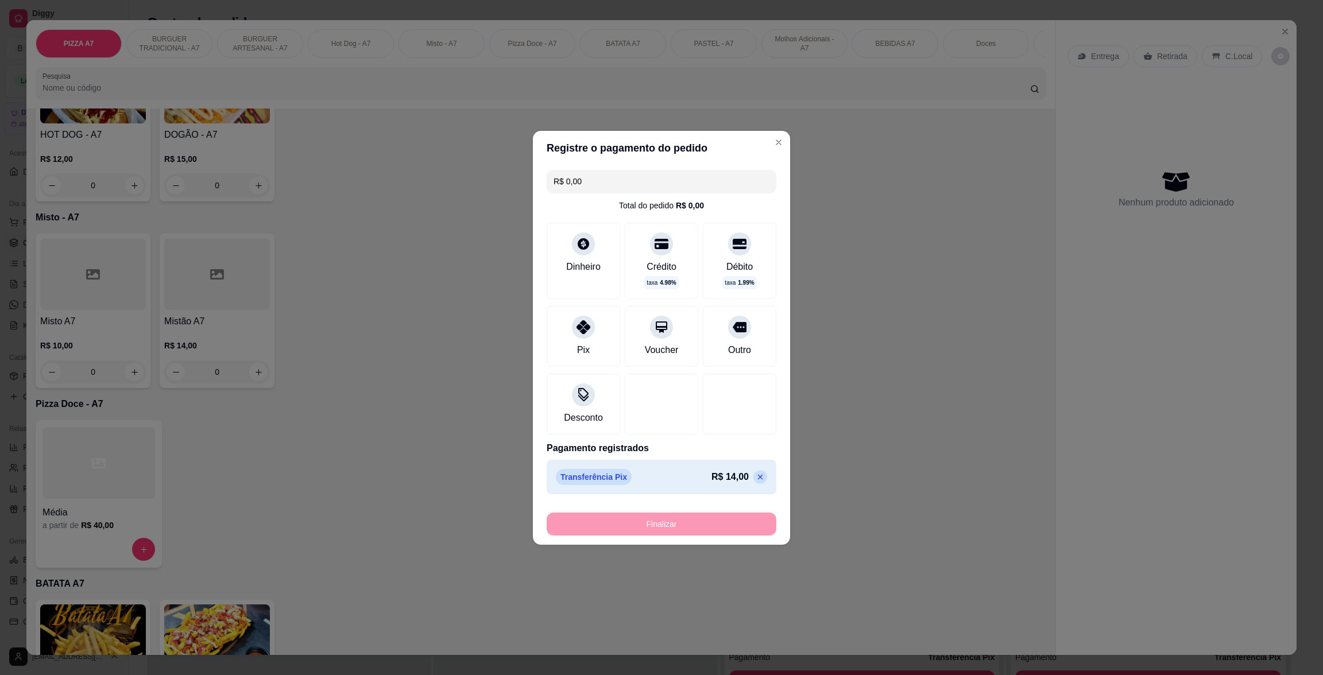
type input "-R$ 14,00"
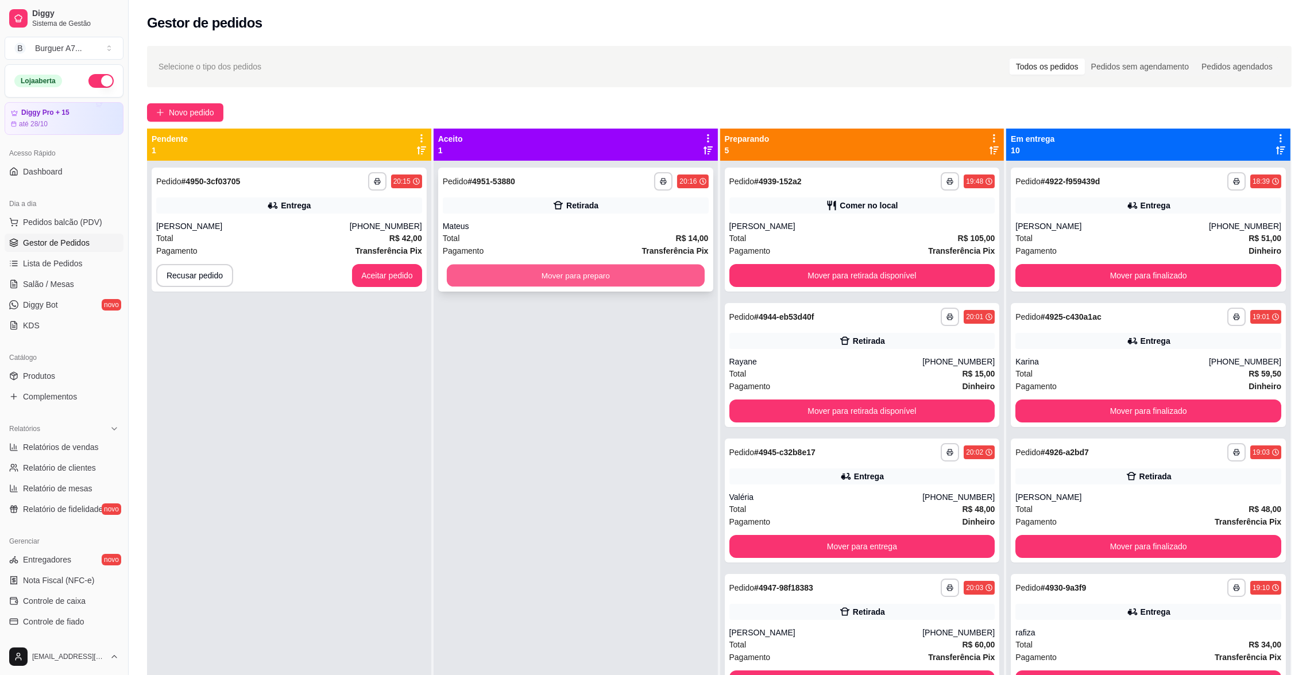
click at [599, 271] on button "Mover para preparo" at bounding box center [576, 276] width 258 height 22
click at [329, 223] on div "[PERSON_NAME]" at bounding box center [252, 225] width 193 height 11
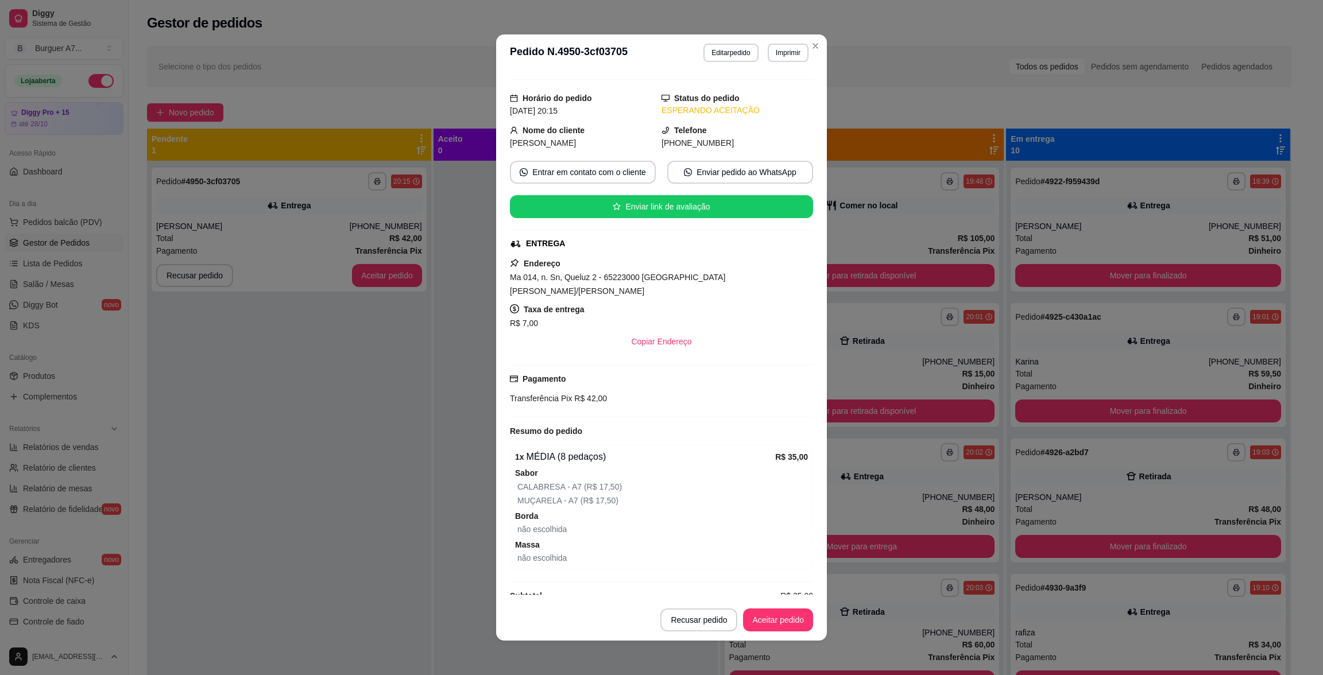
scroll to position [30, 0]
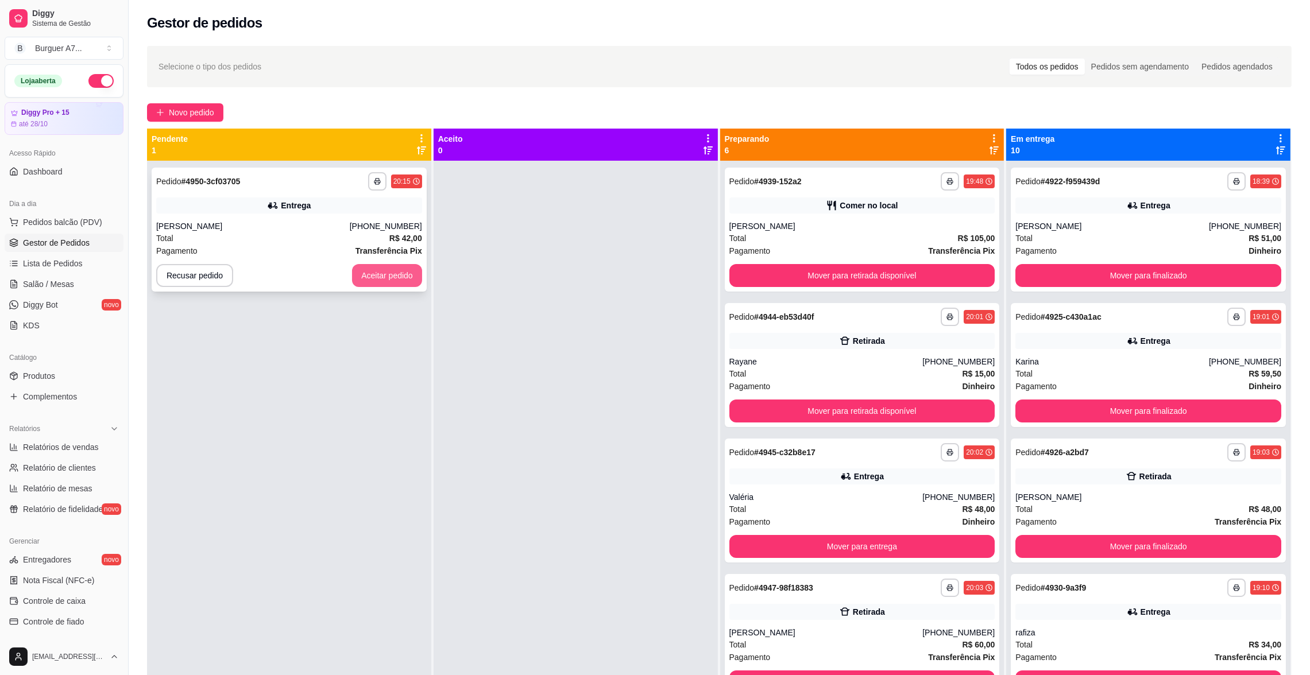
click at [397, 272] on button "Aceitar pedido" at bounding box center [387, 275] width 70 height 23
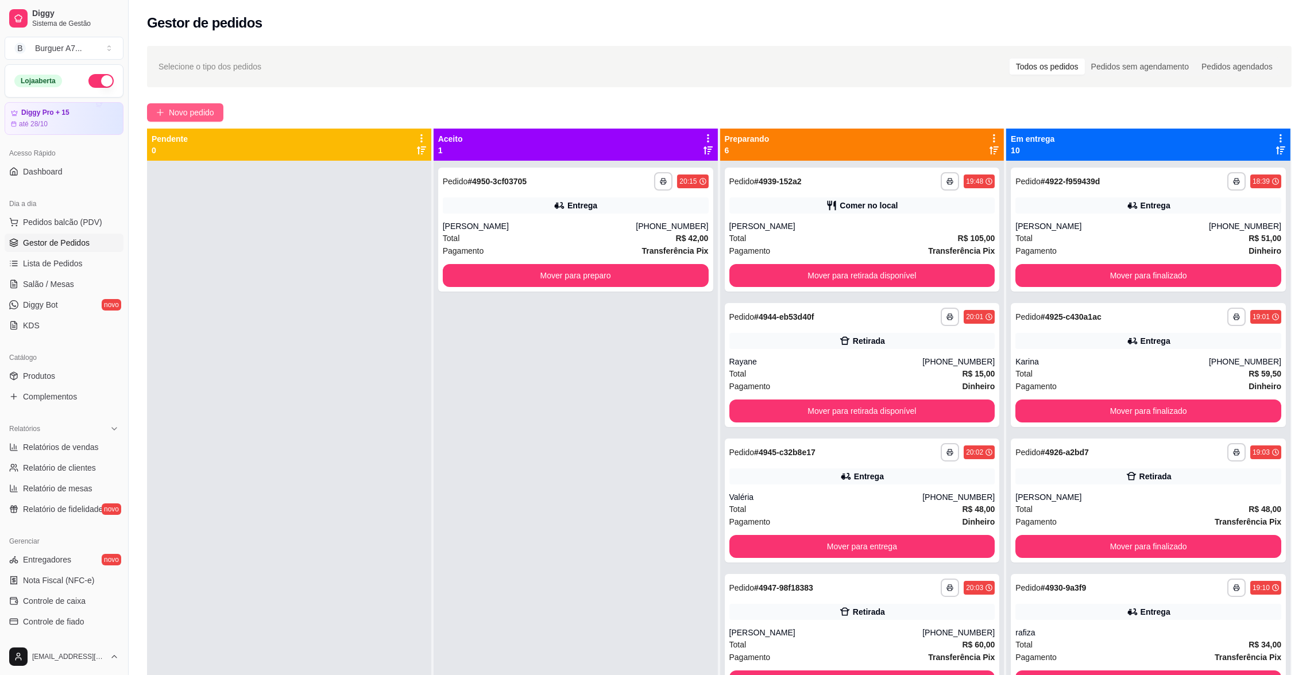
click at [208, 119] on button "Novo pedido" at bounding box center [185, 112] width 76 height 18
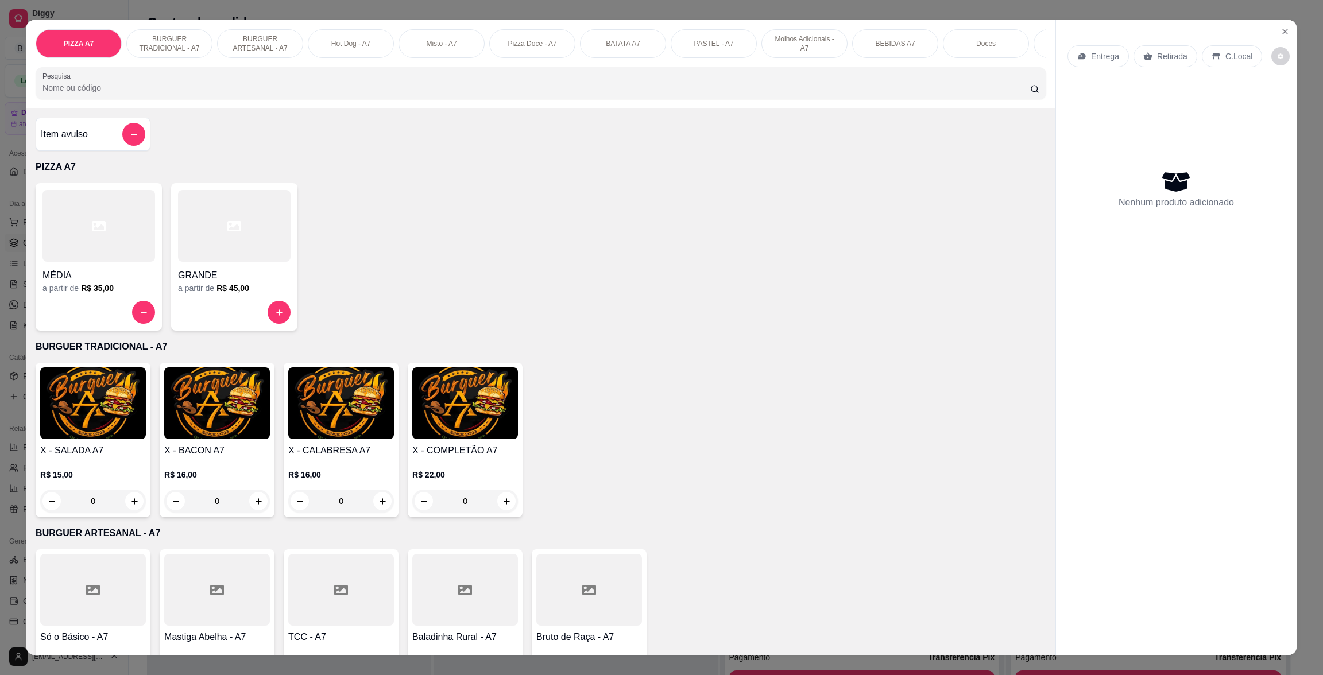
click at [129, 513] on div "0" at bounding box center [93, 501] width 106 height 23
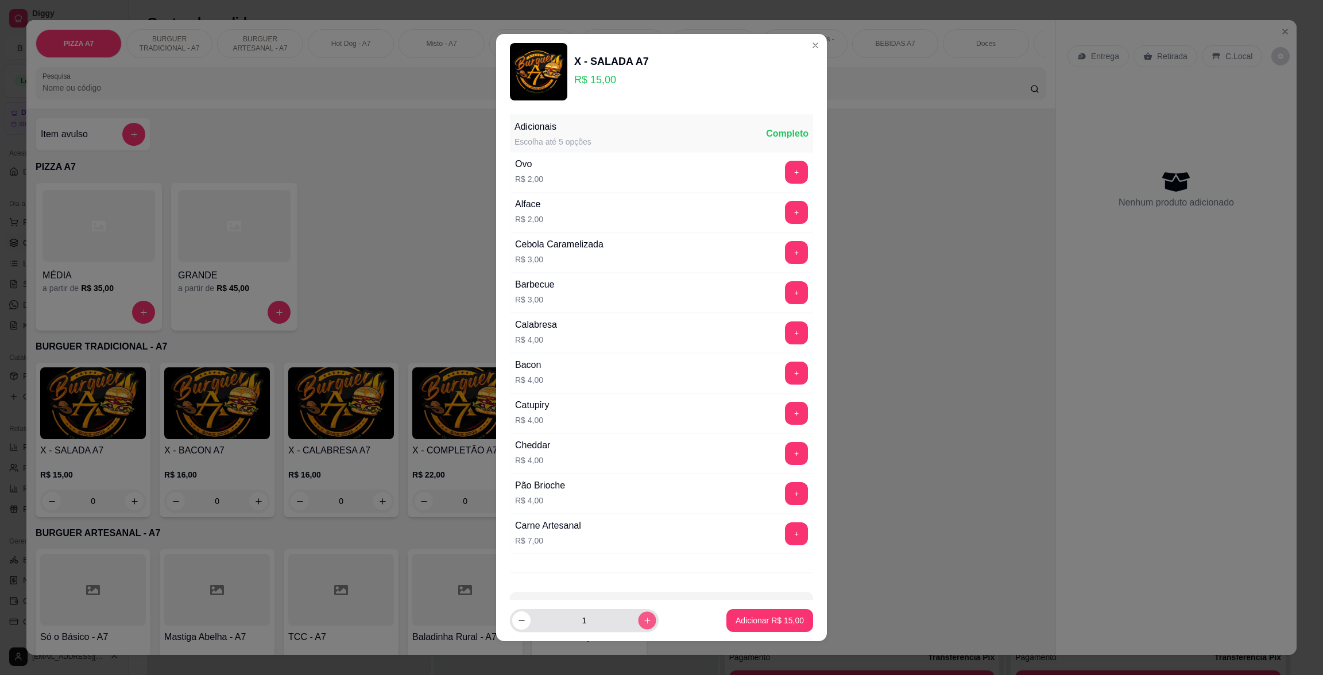
click at [643, 617] on icon "increase-product-quantity" at bounding box center [647, 621] width 9 height 9
type input "2"
click at [769, 622] on p "Adicionar R$ 30,00" at bounding box center [770, 620] width 68 height 11
type input "2"
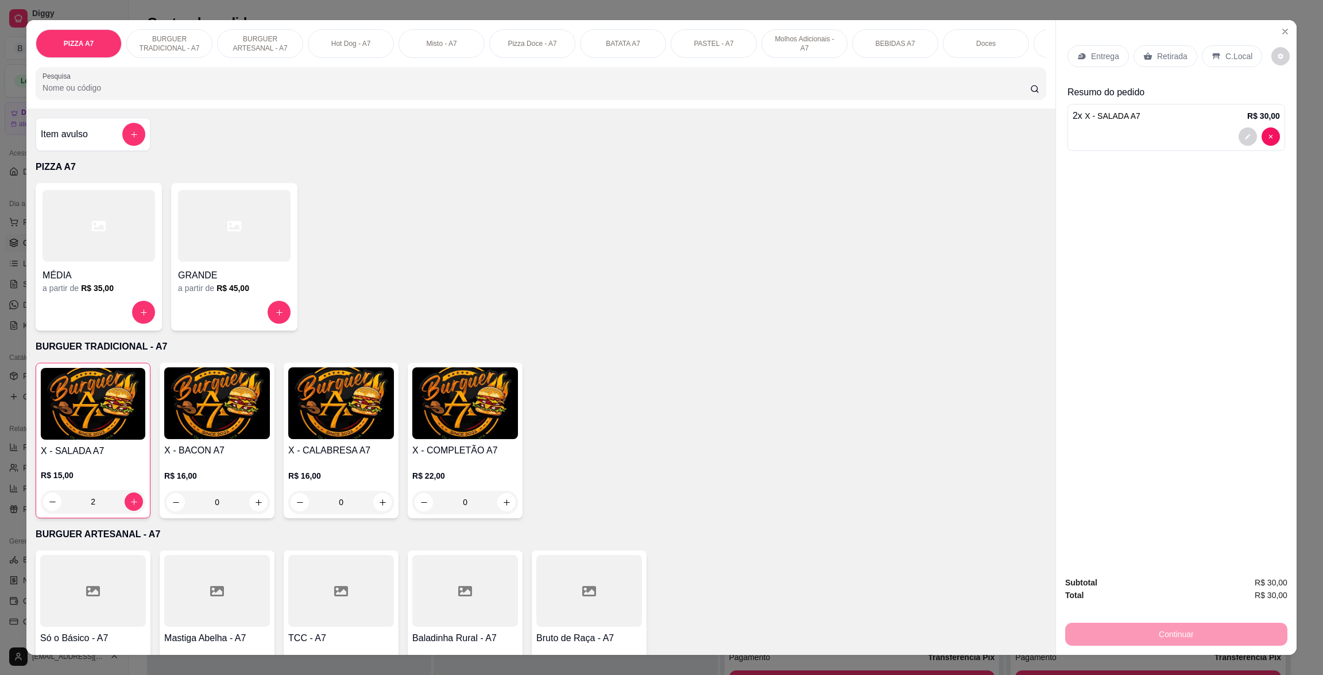
click at [1163, 53] on p "Retirada" at bounding box center [1172, 56] width 30 height 11
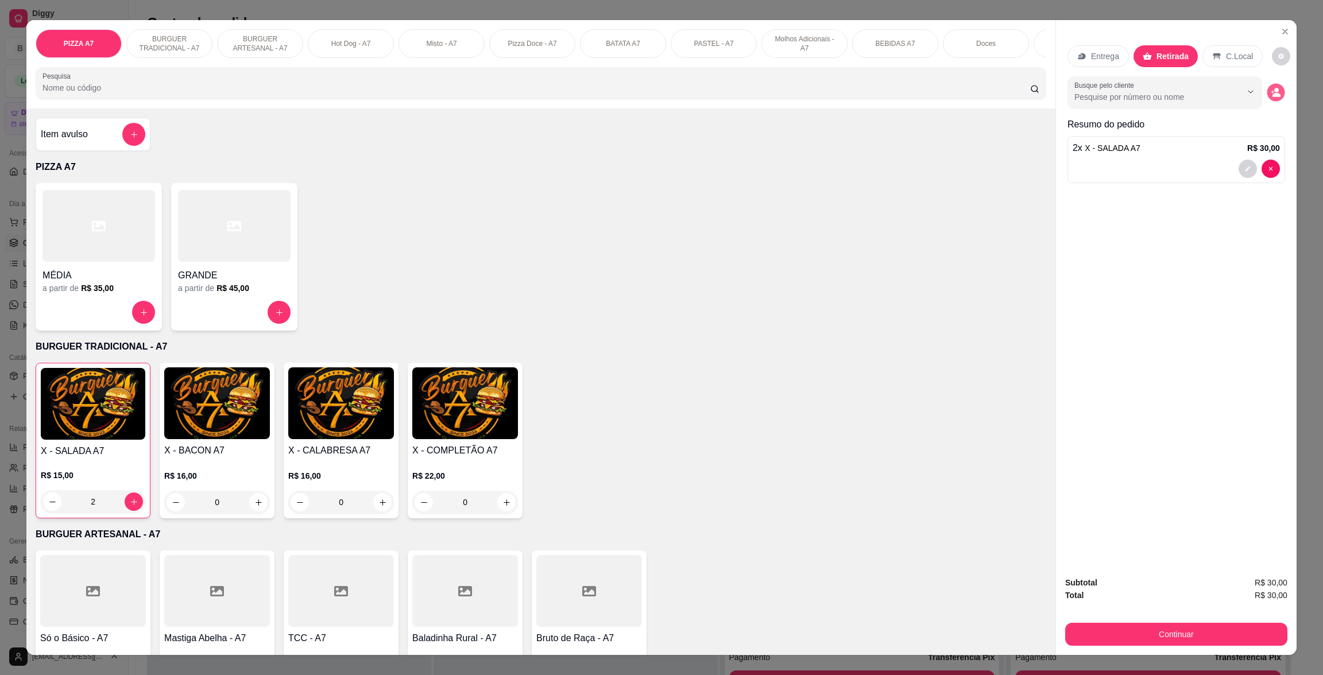
click at [1267, 87] on button "decrease-product-quantity" at bounding box center [1276, 93] width 18 height 18
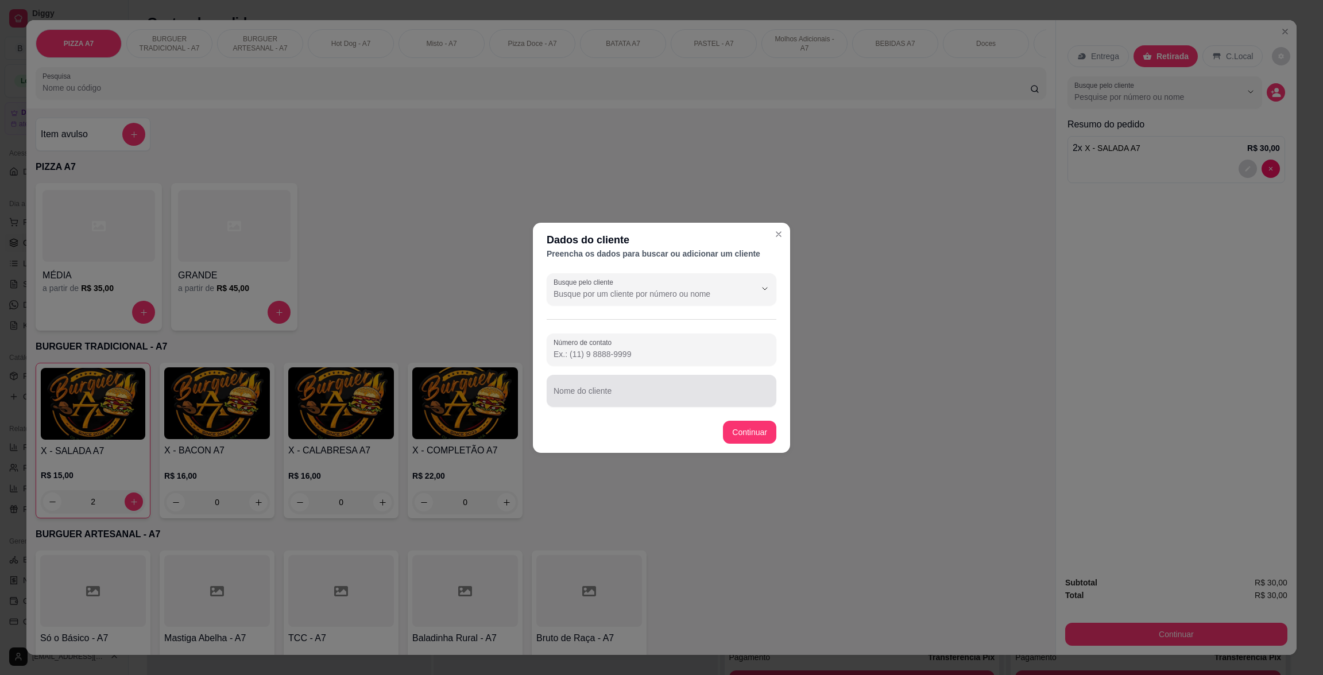
click at [638, 388] on div at bounding box center [662, 391] width 216 height 23
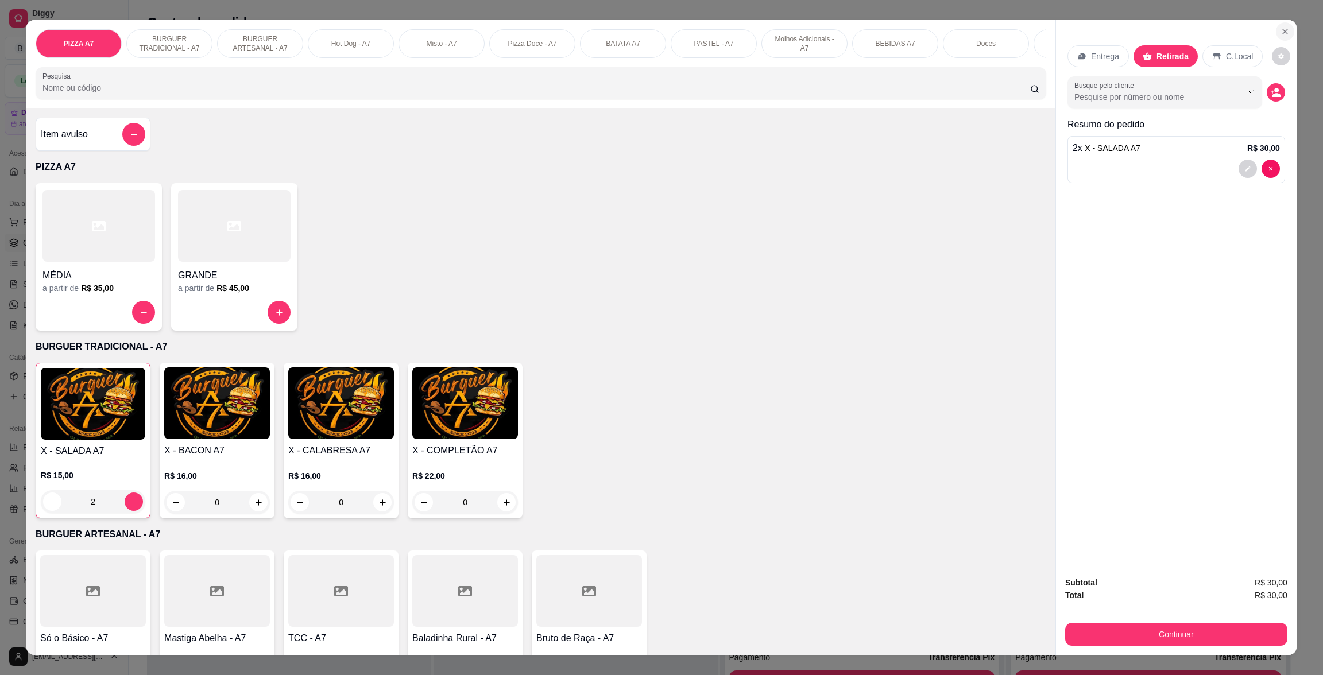
click at [1286, 34] on button "Close" at bounding box center [1285, 31] width 18 height 18
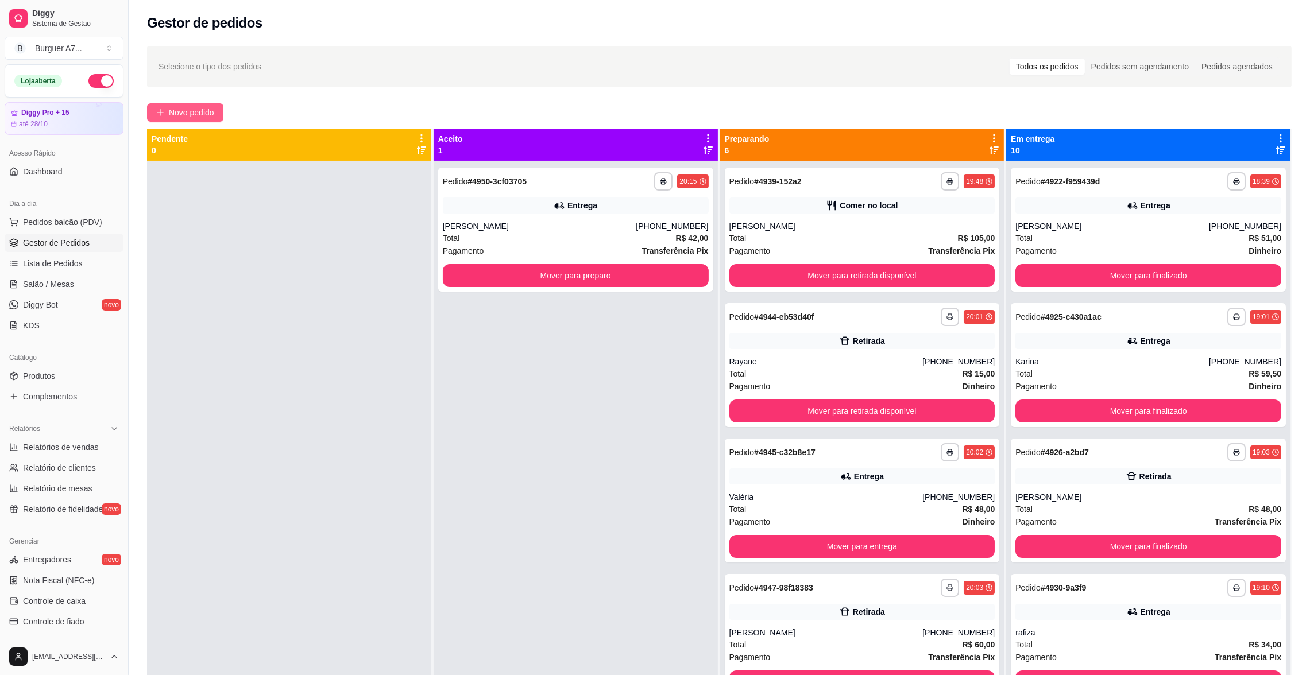
click at [198, 107] on span "Novo pedido" at bounding box center [191, 112] width 45 height 13
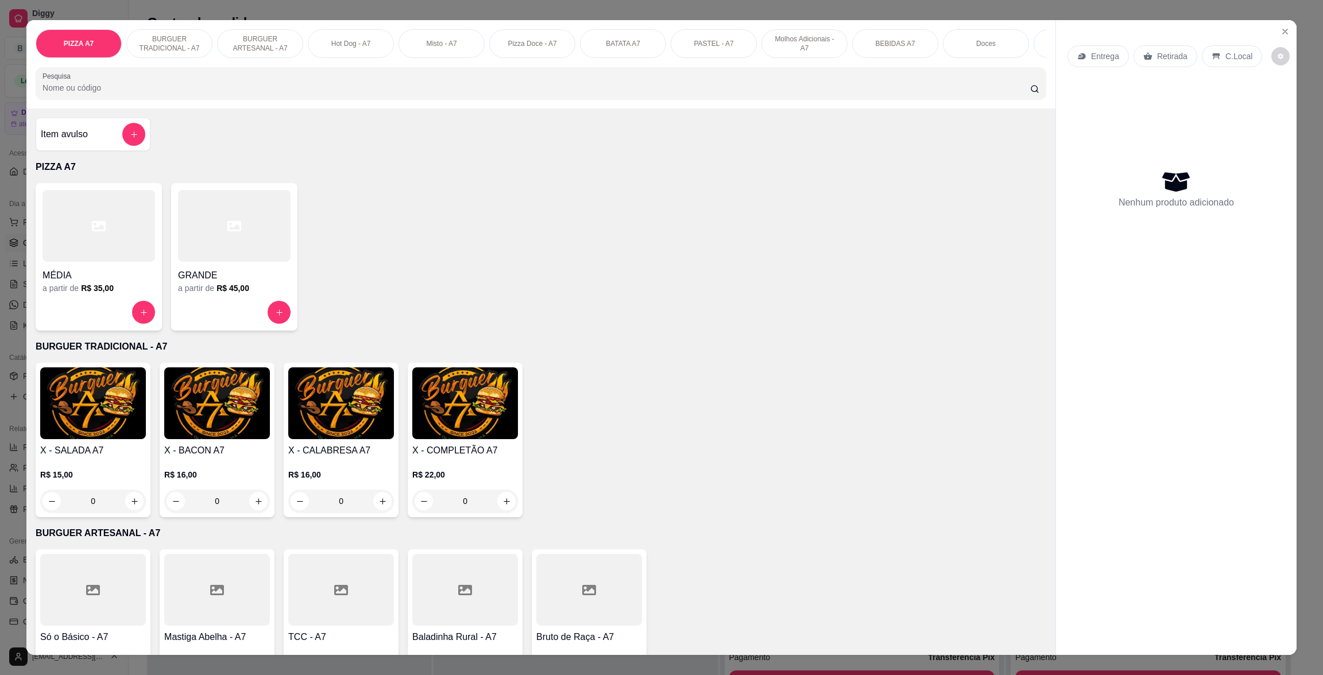
click at [122, 509] on div "0" at bounding box center [93, 501] width 106 height 23
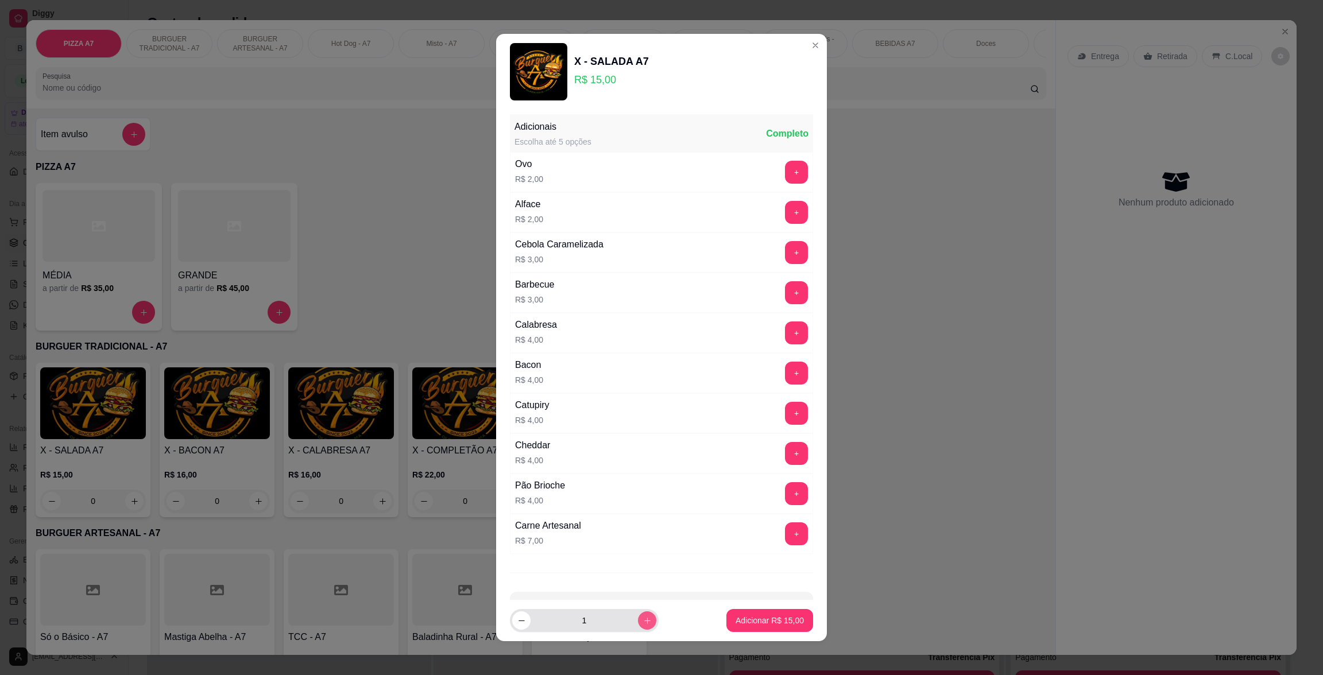
click at [643, 617] on icon "increase-product-quantity" at bounding box center [647, 621] width 9 height 9
click at [517, 617] on icon "decrease-product-quantity" at bounding box center [521, 621] width 9 height 9
type input "2"
click at [784, 623] on p "Adicionar R$ 30,00" at bounding box center [770, 620] width 68 height 11
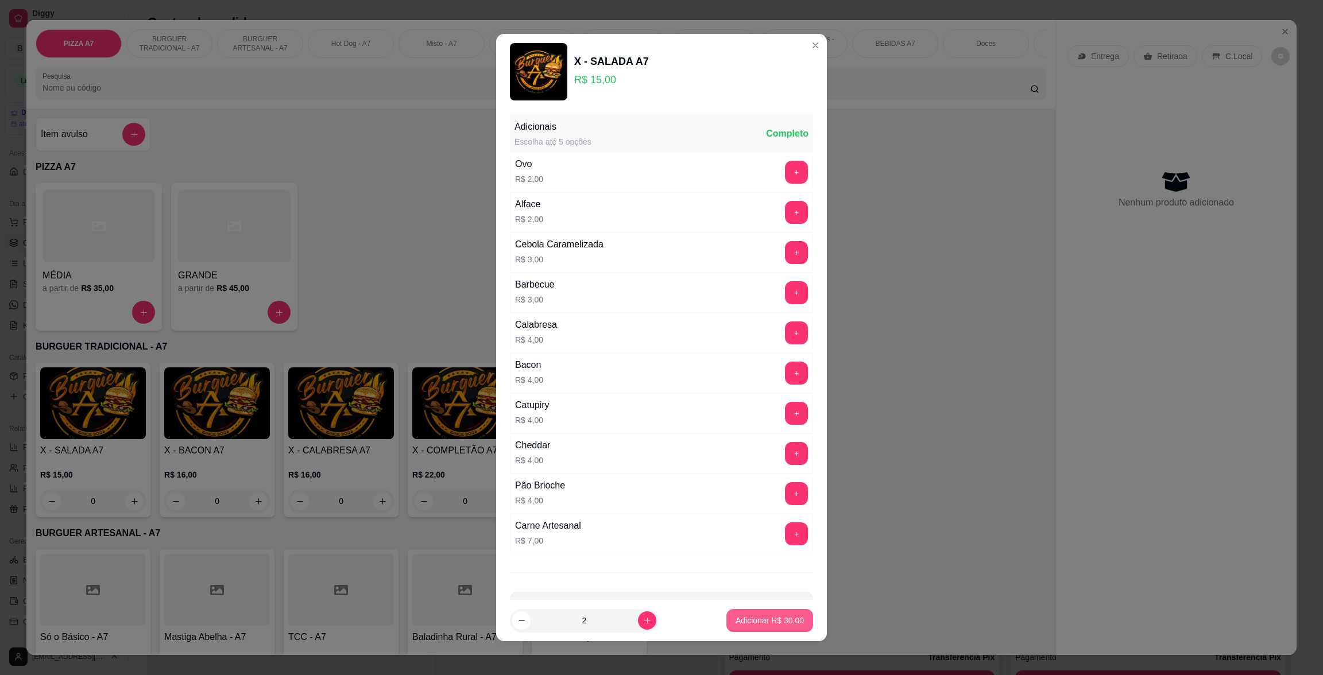
type input "2"
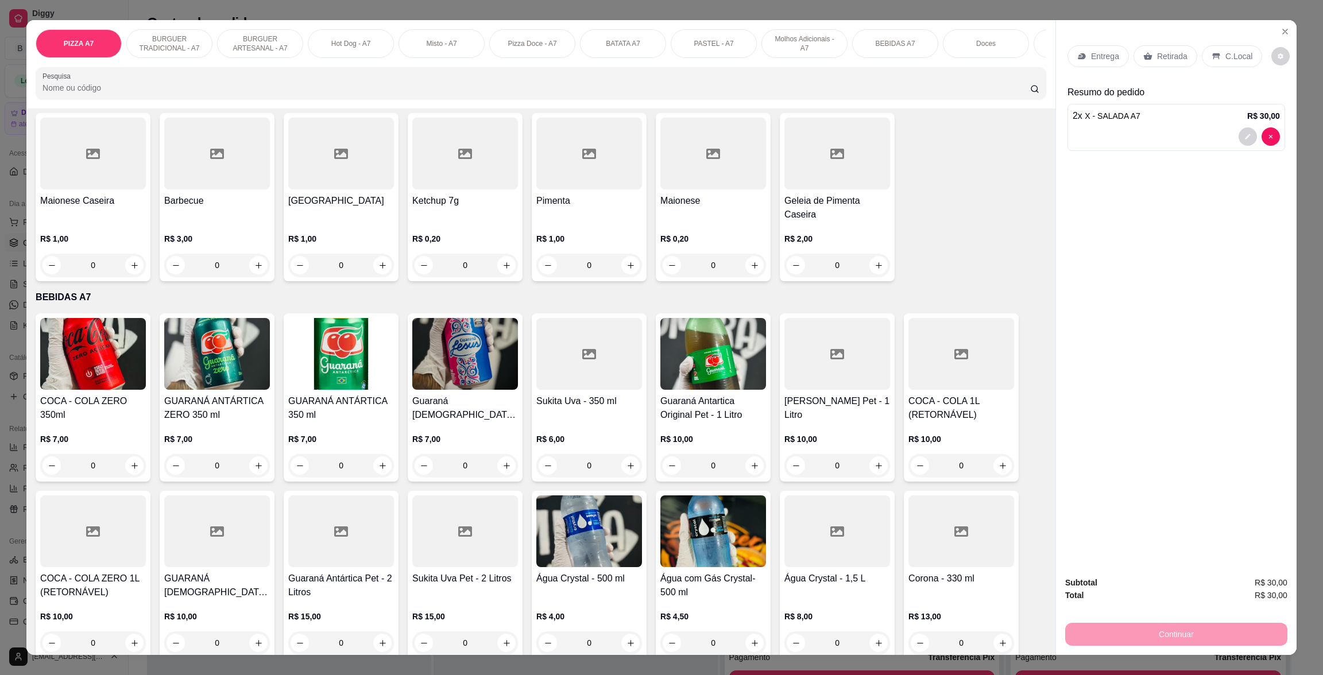
scroll to position [1715, 0]
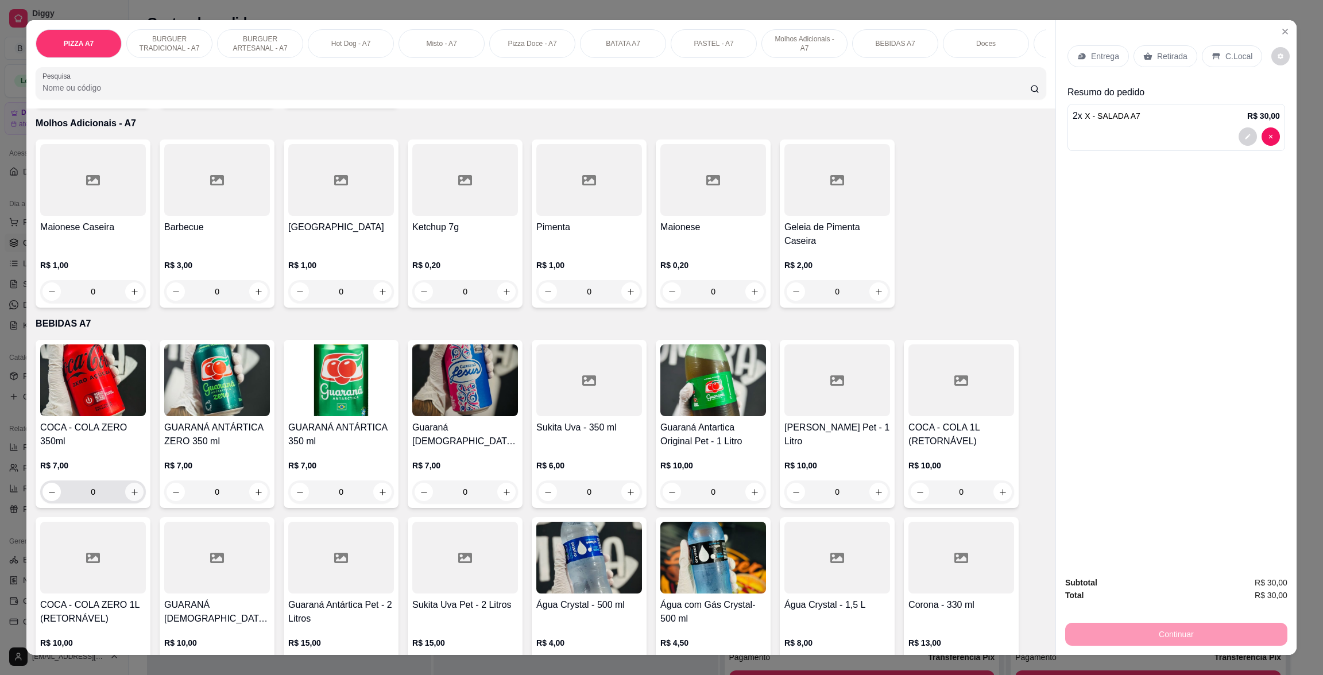
click at [130, 494] on icon "increase-product-quantity" at bounding box center [134, 492] width 9 height 9
click at [130, 494] on icon "increase-product-quantity" at bounding box center [134, 493] width 9 height 9
click at [48, 492] on icon "decrease-product-quantity" at bounding box center [52, 493] width 9 height 9
type input "1"
click at [1172, 51] on p "Retirada" at bounding box center [1172, 56] width 30 height 11
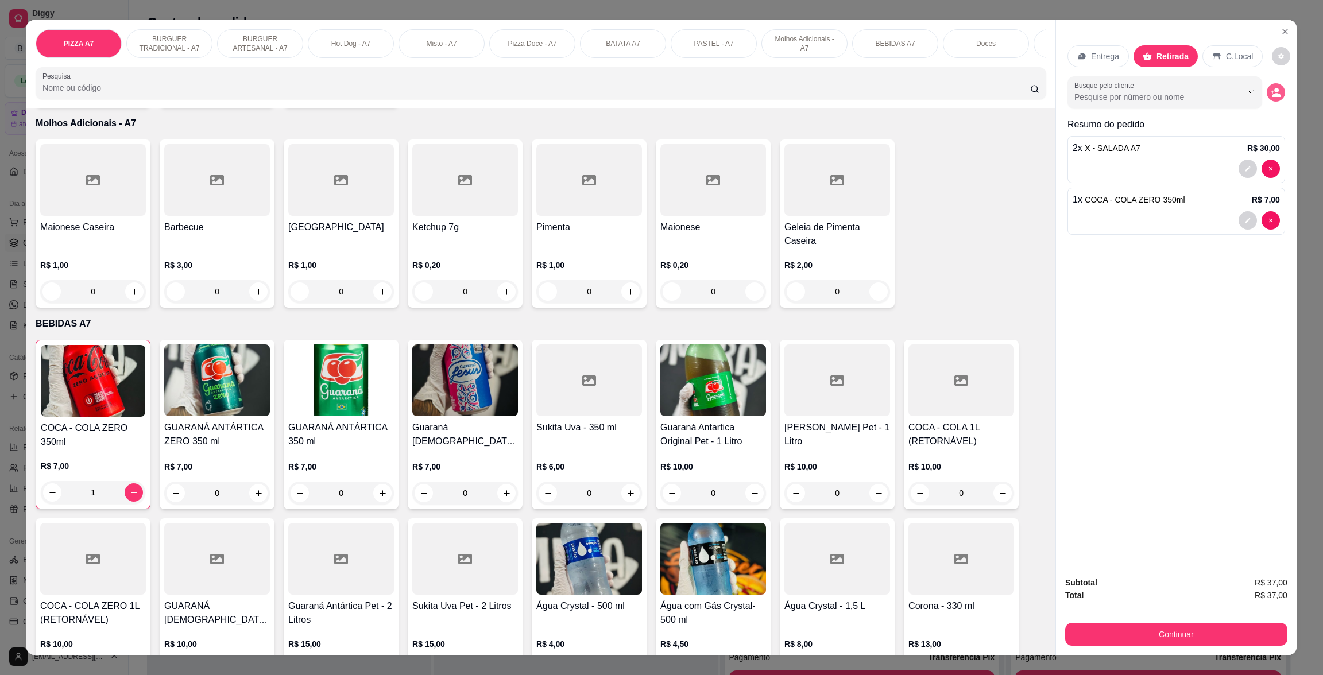
click at [1272, 95] on icon "decrease-product-quantity" at bounding box center [1276, 95] width 9 height 4
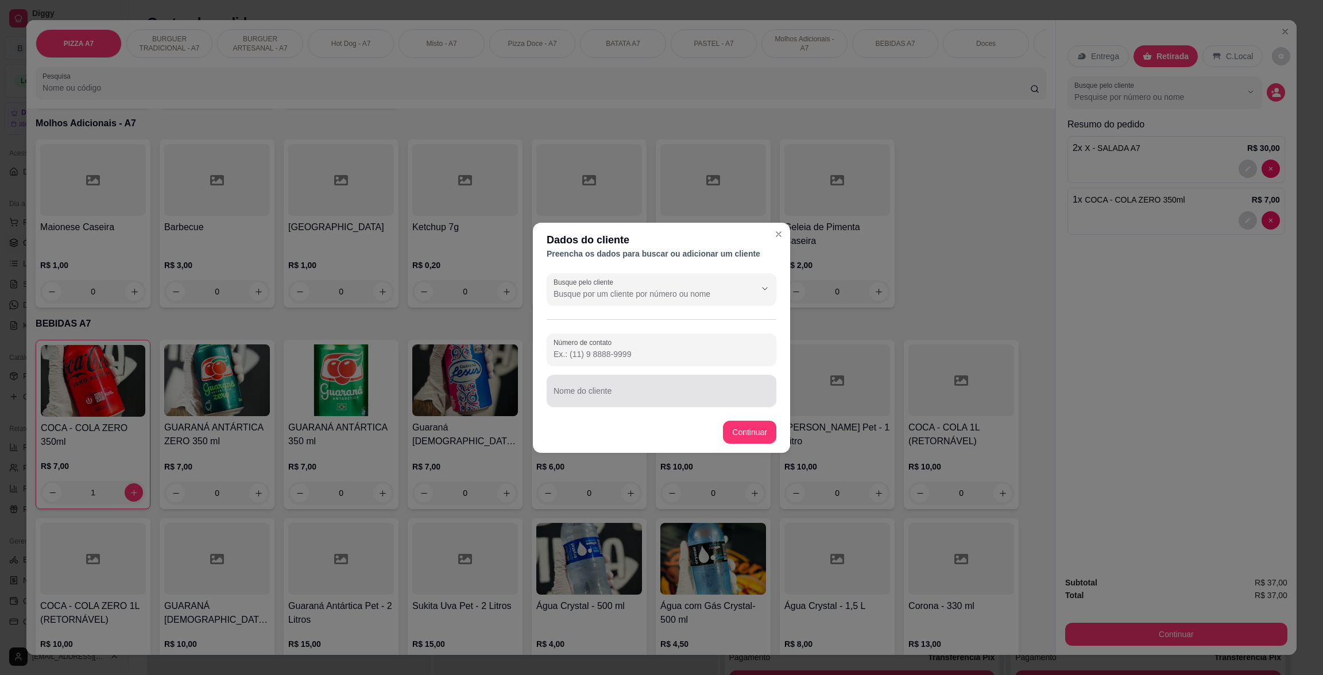
click at [754, 394] on input "Nome do cliente" at bounding box center [662, 395] width 216 height 11
type input "[PERSON_NAME]"
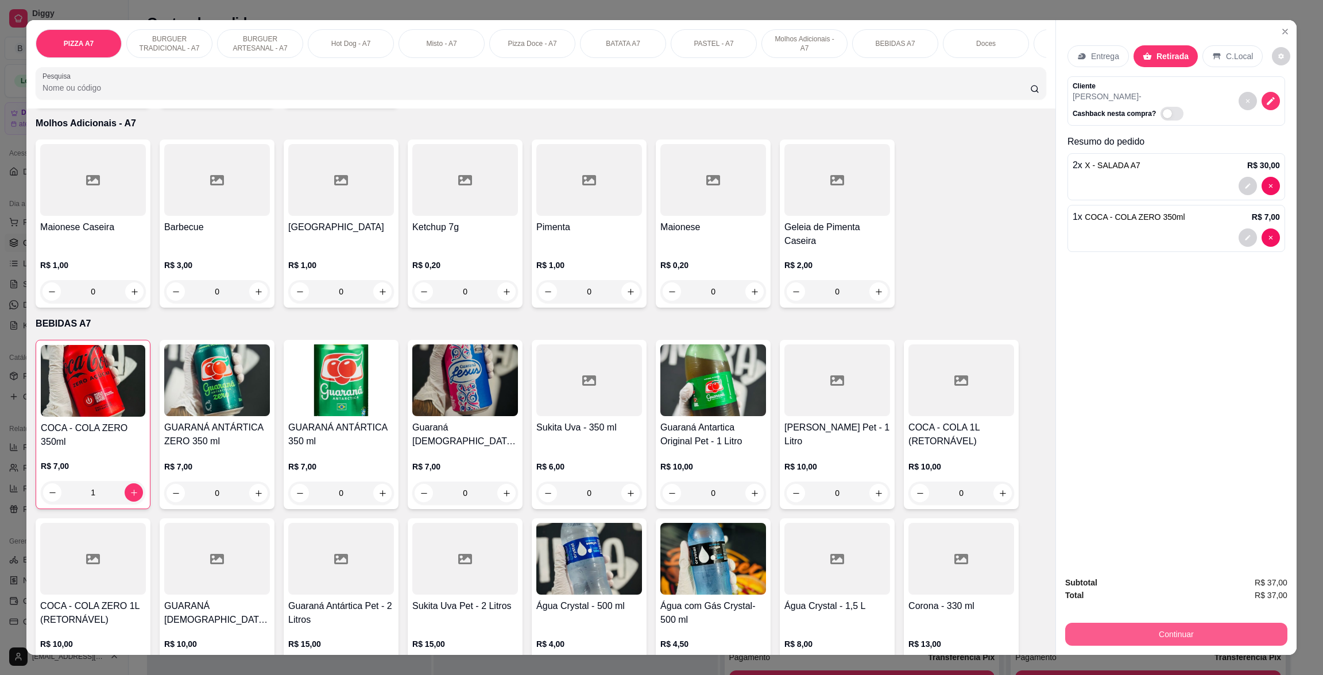
click at [1271, 635] on button "Continuar" at bounding box center [1176, 634] width 222 height 23
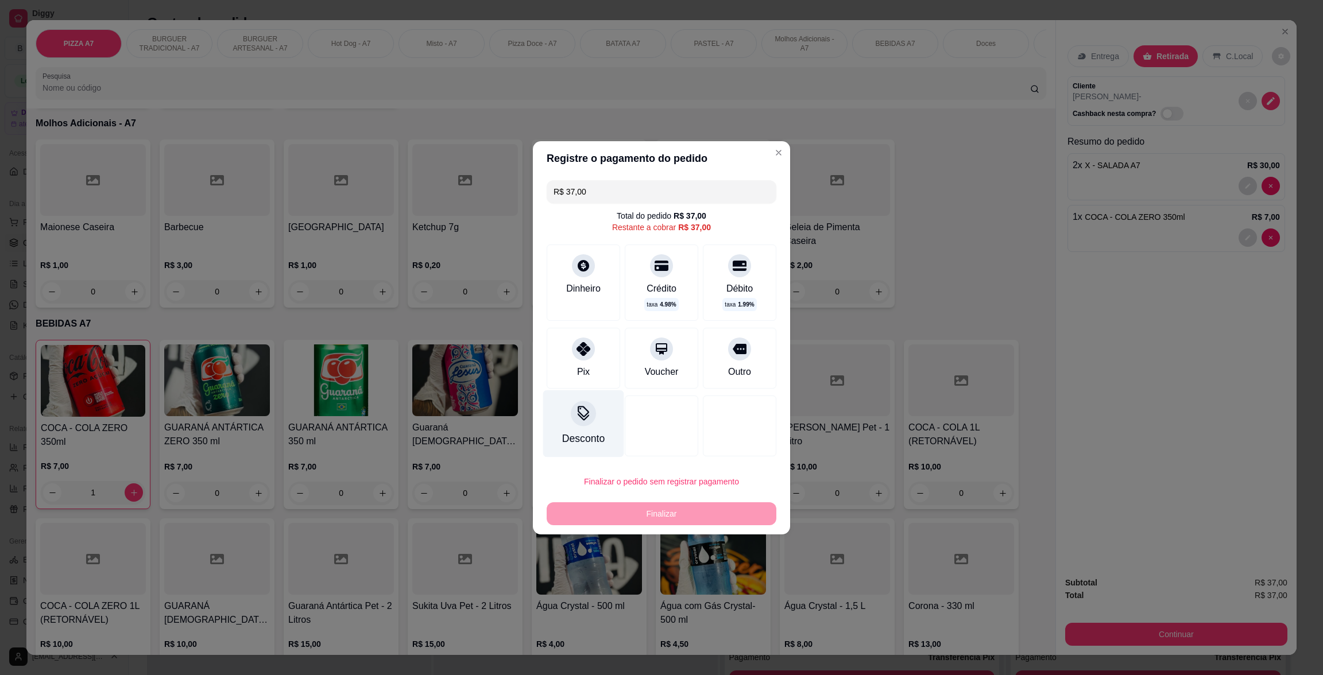
drag, startPoint x: 578, startPoint y: 351, endPoint x: 597, endPoint y: 380, distance: 34.7
click at [578, 351] on icon at bounding box center [583, 349] width 14 height 14
type input "R$ 0,00"
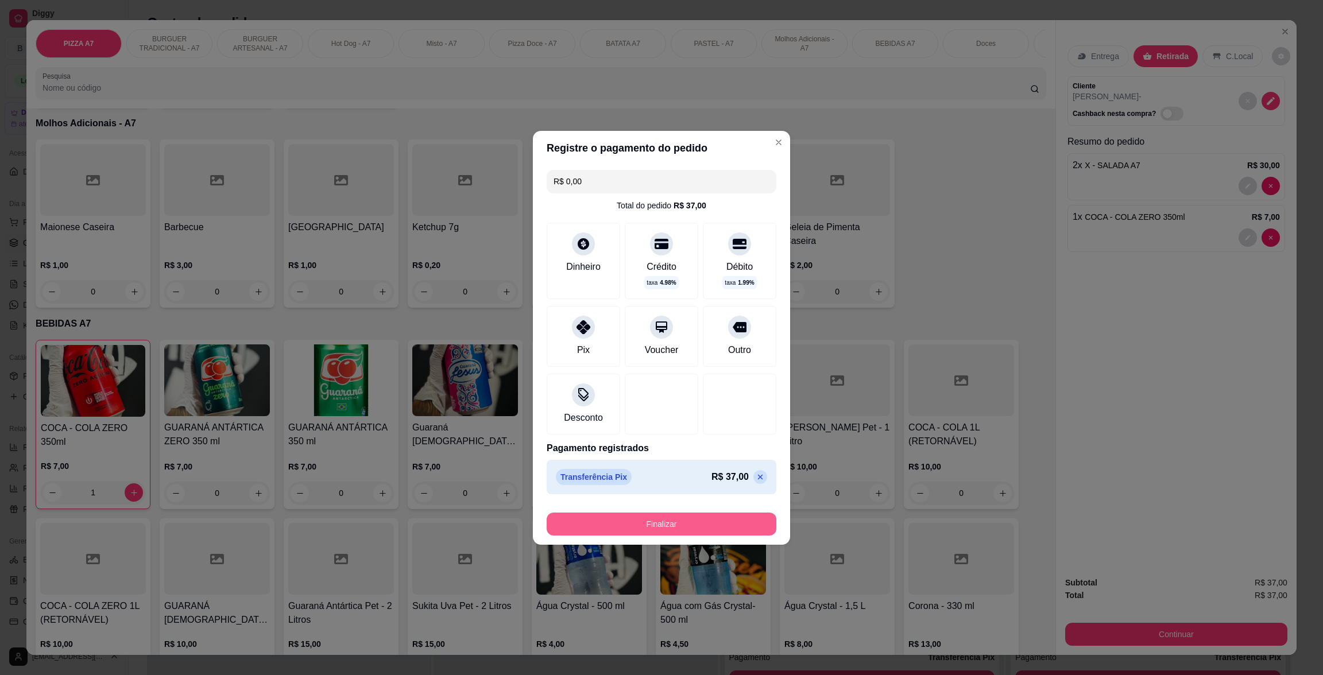
click at [663, 517] on button "Finalizar" at bounding box center [662, 524] width 230 height 23
type input "0"
type input "-R$ 37,00"
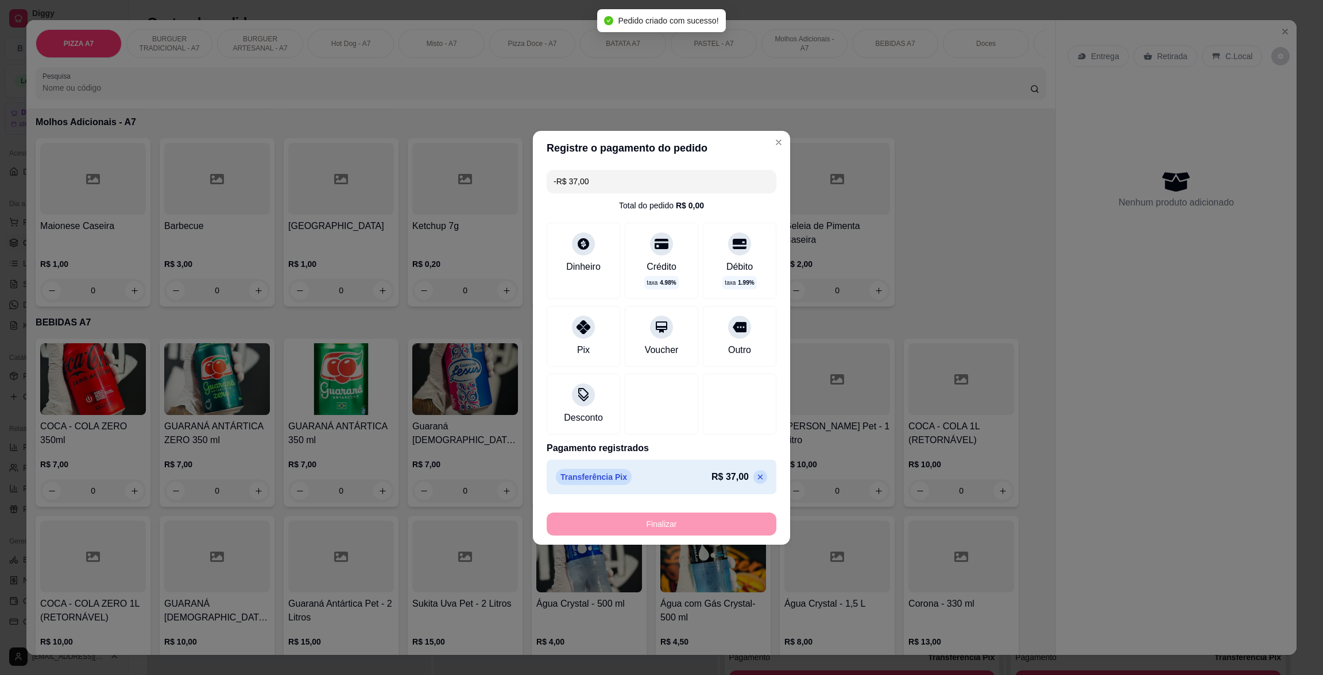
scroll to position [1714, 0]
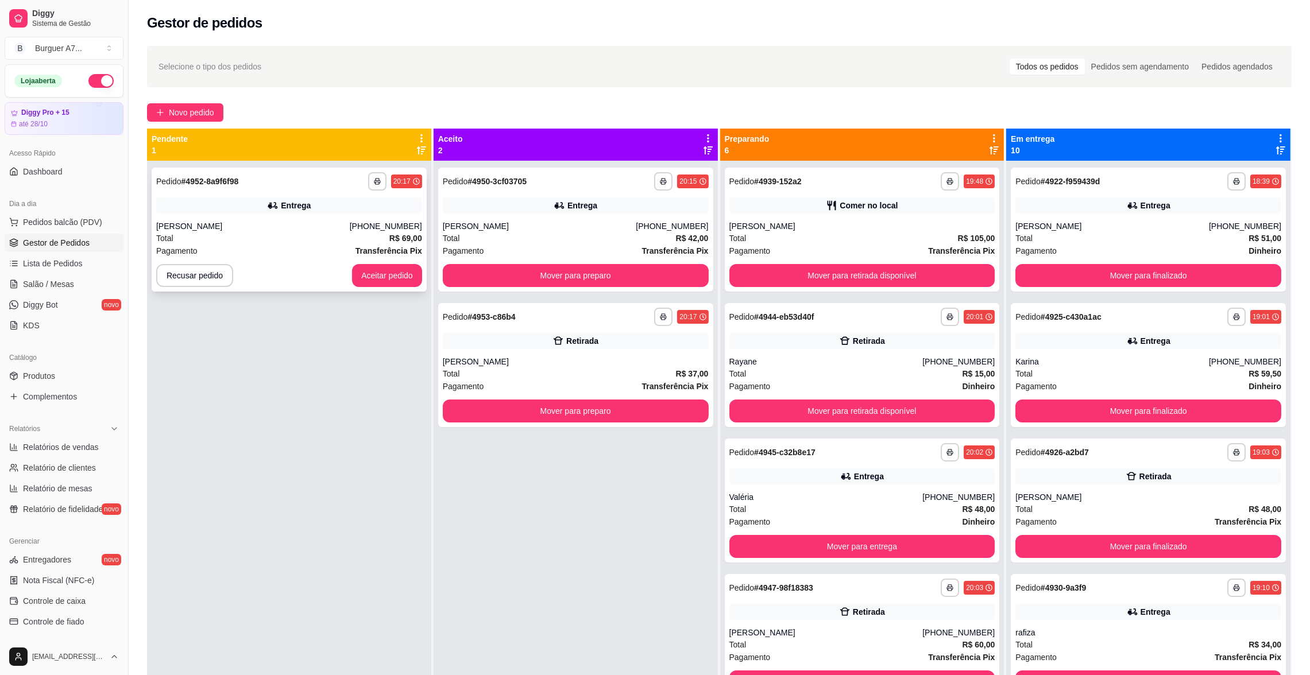
click at [394, 222] on div "[PHONE_NUMBER]" at bounding box center [386, 225] width 72 height 11
click at [532, 339] on div "Retirada" at bounding box center [576, 341] width 266 height 16
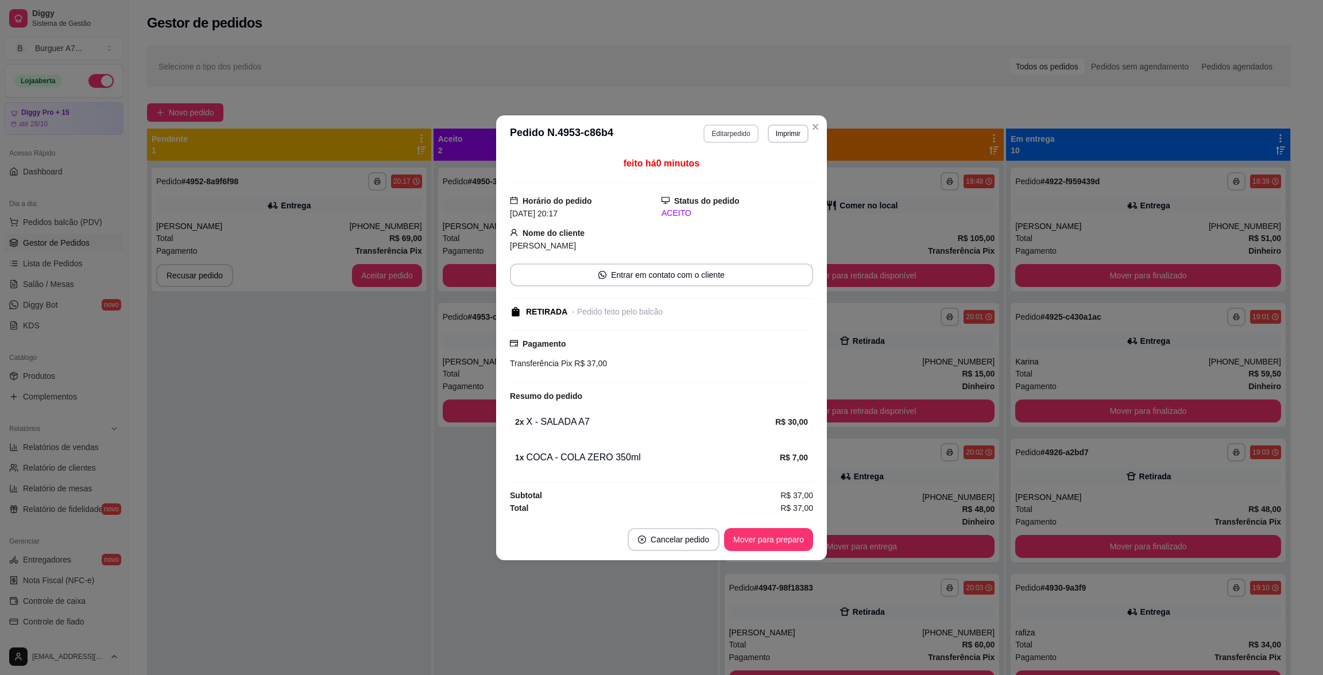
click at [726, 126] on button "Editar pedido" at bounding box center [730, 134] width 55 height 18
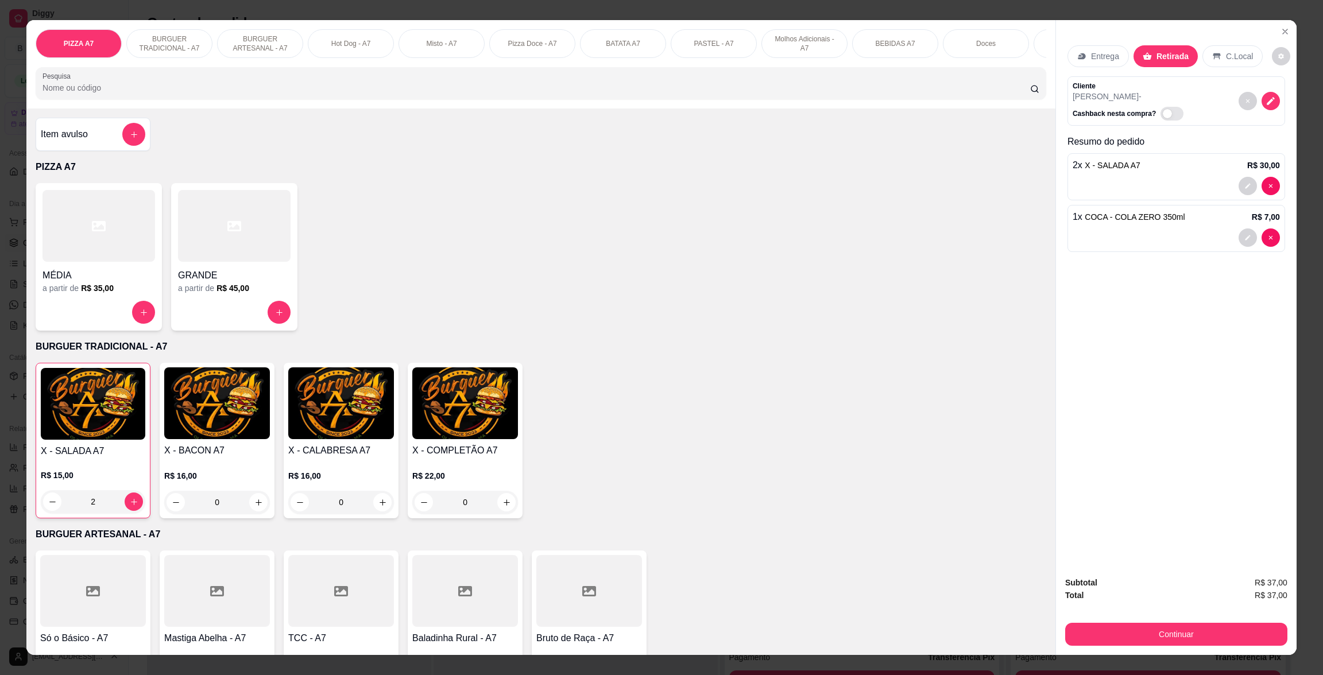
click at [1108, 60] on p "Entrega" at bounding box center [1105, 56] width 28 height 11
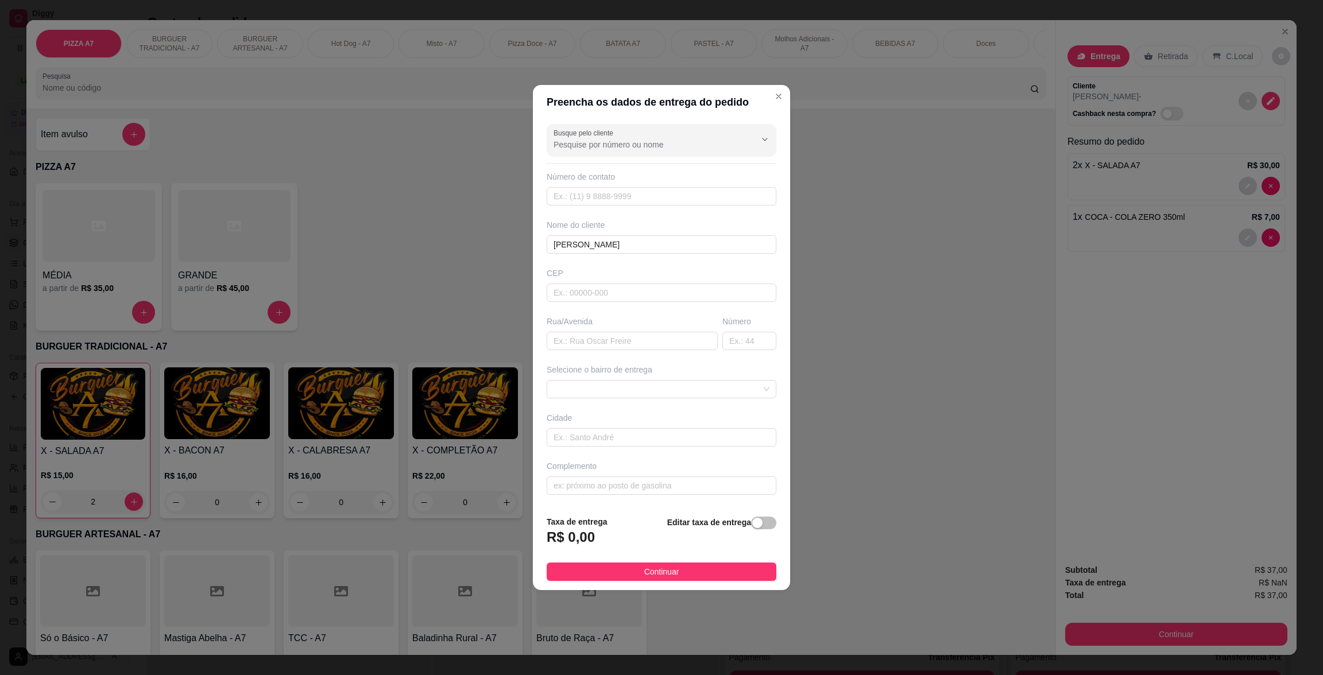
click at [715, 374] on div "Selecione o bairro de entrega" at bounding box center [662, 369] width 230 height 11
click at [707, 392] on span at bounding box center [662, 389] width 216 height 17
click at [664, 452] on div "Busque pelo cliente Número de contato Nome do cliente [PERSON_NAME] Rua/[GEOGRA…" at bounding box center [661, 312] width 257 height 387
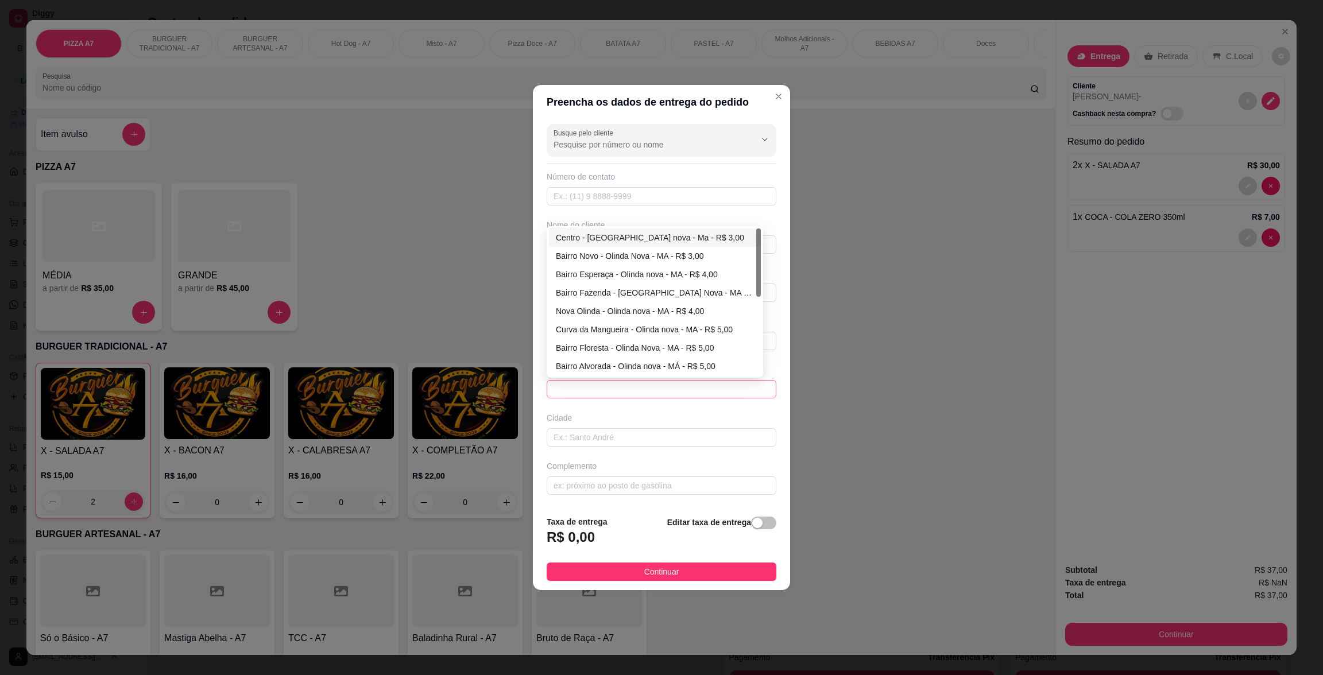
click at [666, 387] on span at bounding box center [662, 389] width 216 height 17
click at [653, 254] on div "Bairro Novo - Olinda Nova - MA - R$ 3,00" at bounding box center [655, 256] width 198 height 13
type input "Olinda Nova - MA"
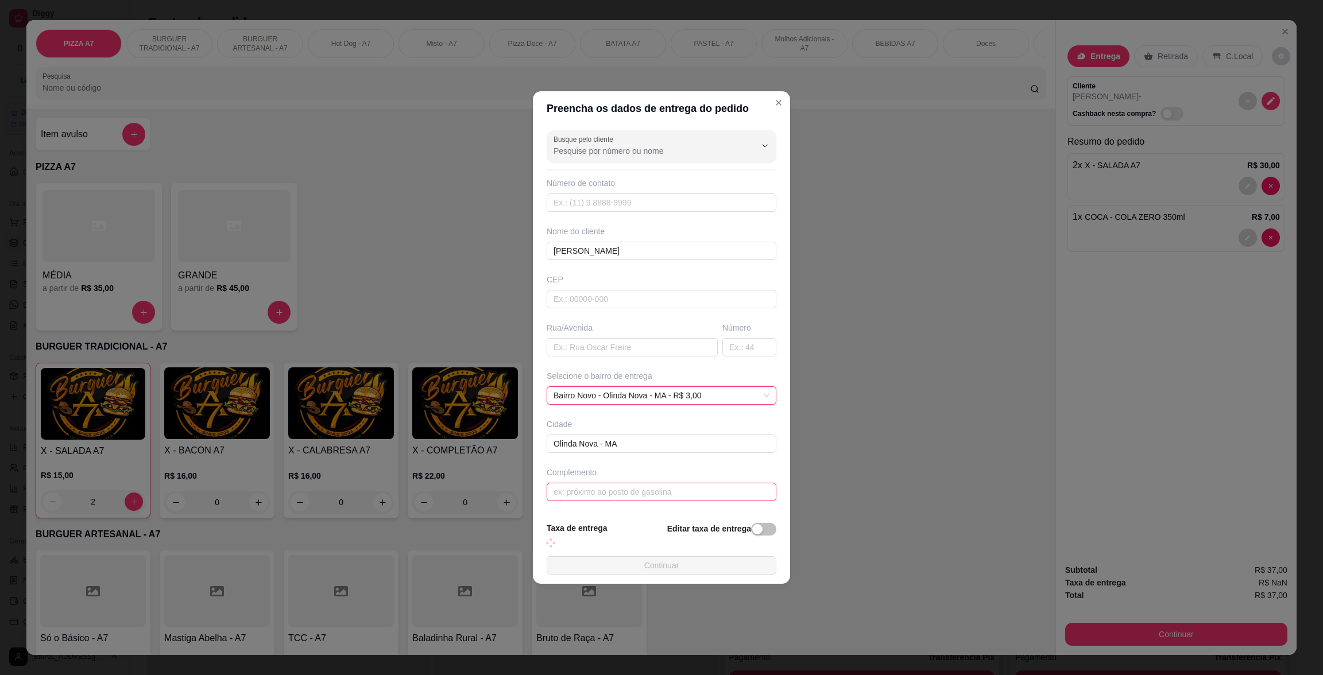
click at [668, 498] on input "text" at bounding box center [662, 492] width 230 height 18
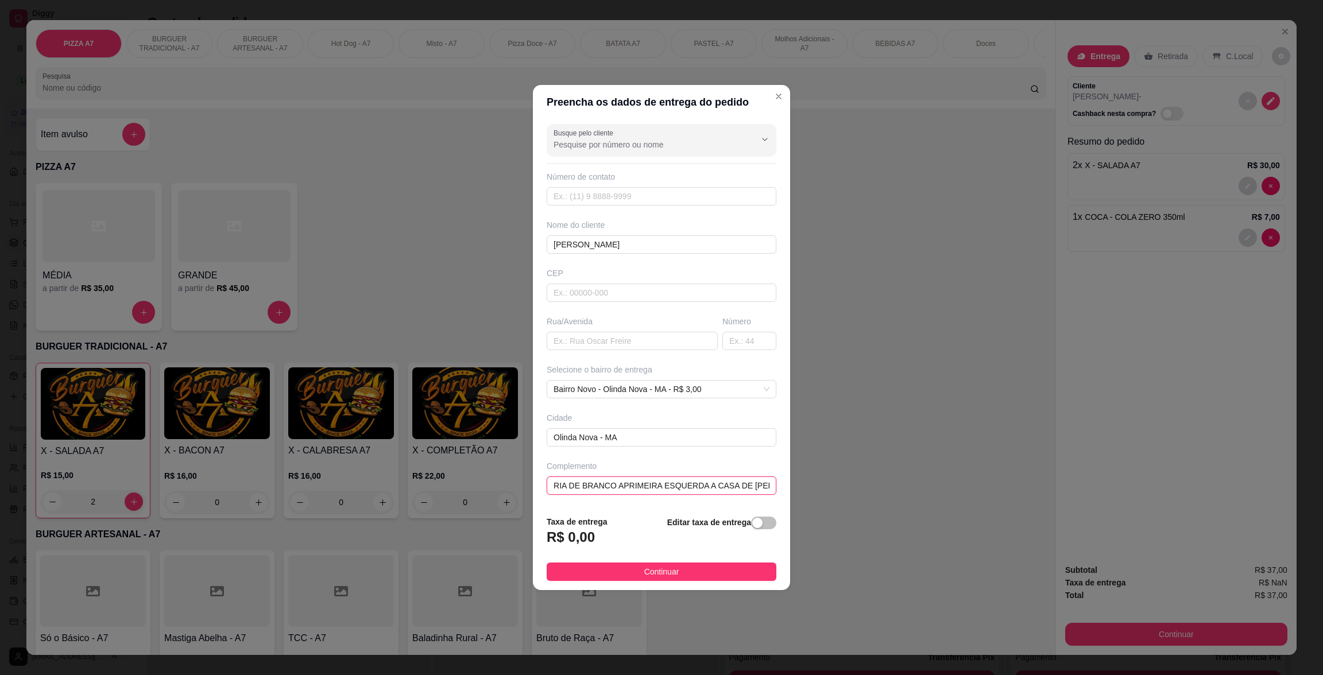
scroll to position [0, 25]
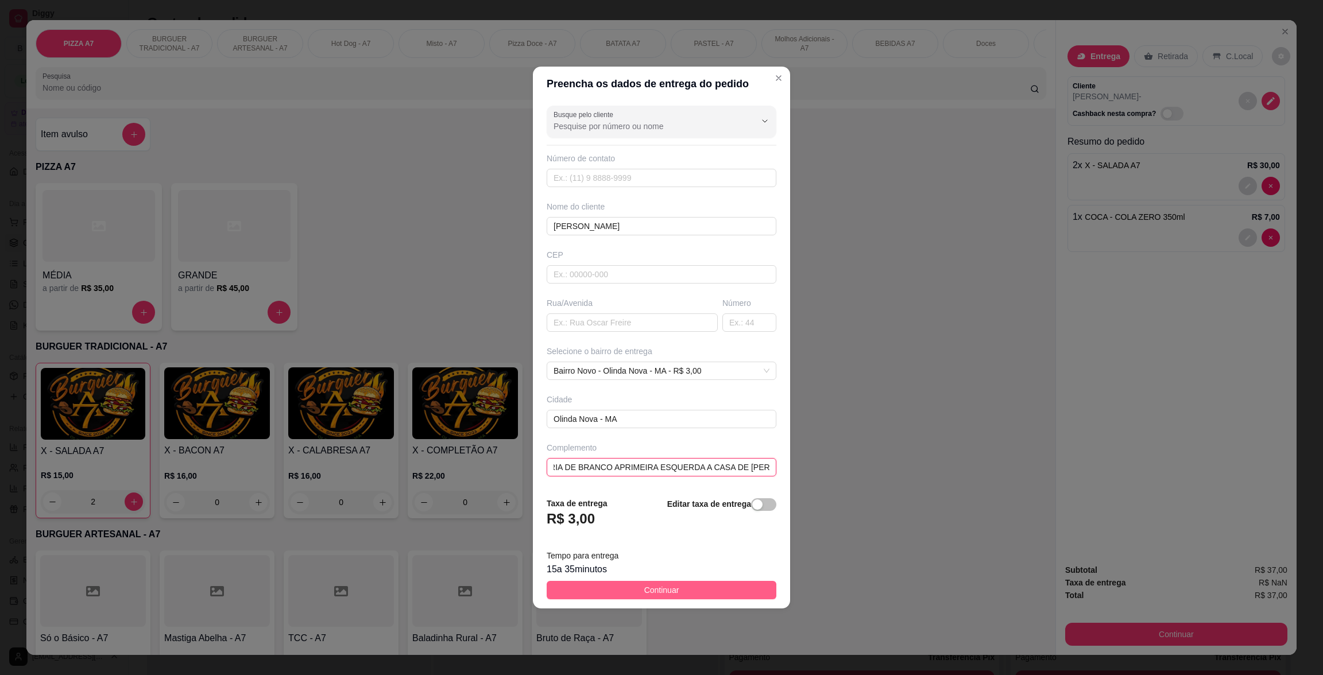
type input "PADARIA DE BRANCO APRIMEIRA ESQUERDA A CASA DE [PERSON_NAME]"
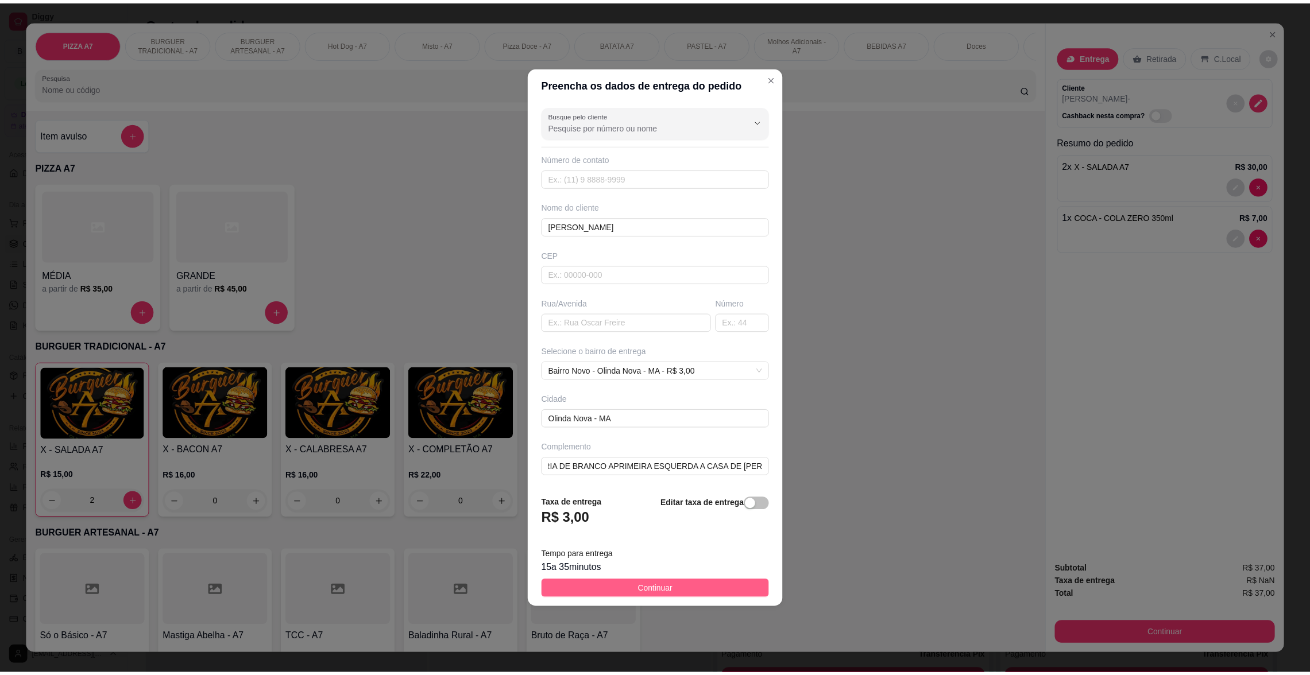
scroll to position [0, 0]
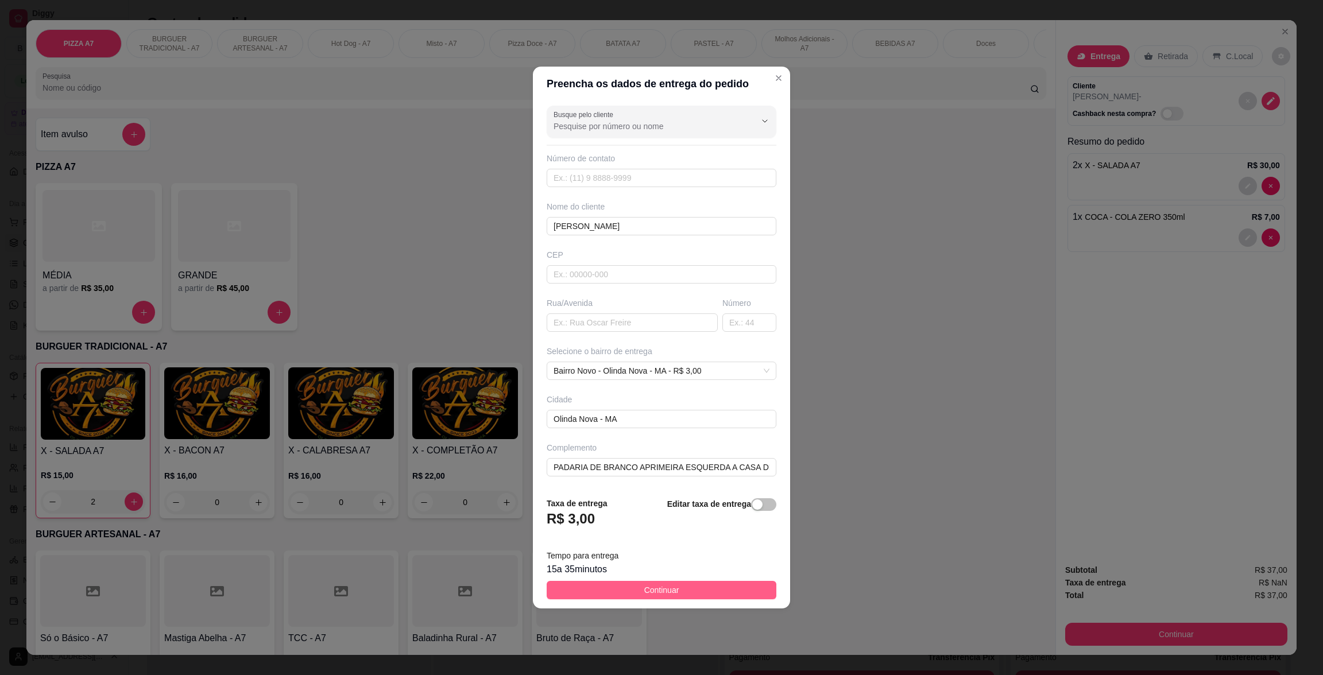
click at [740, 587] on button "Continuar" at bounding box center [662, 590] width 230 height 18
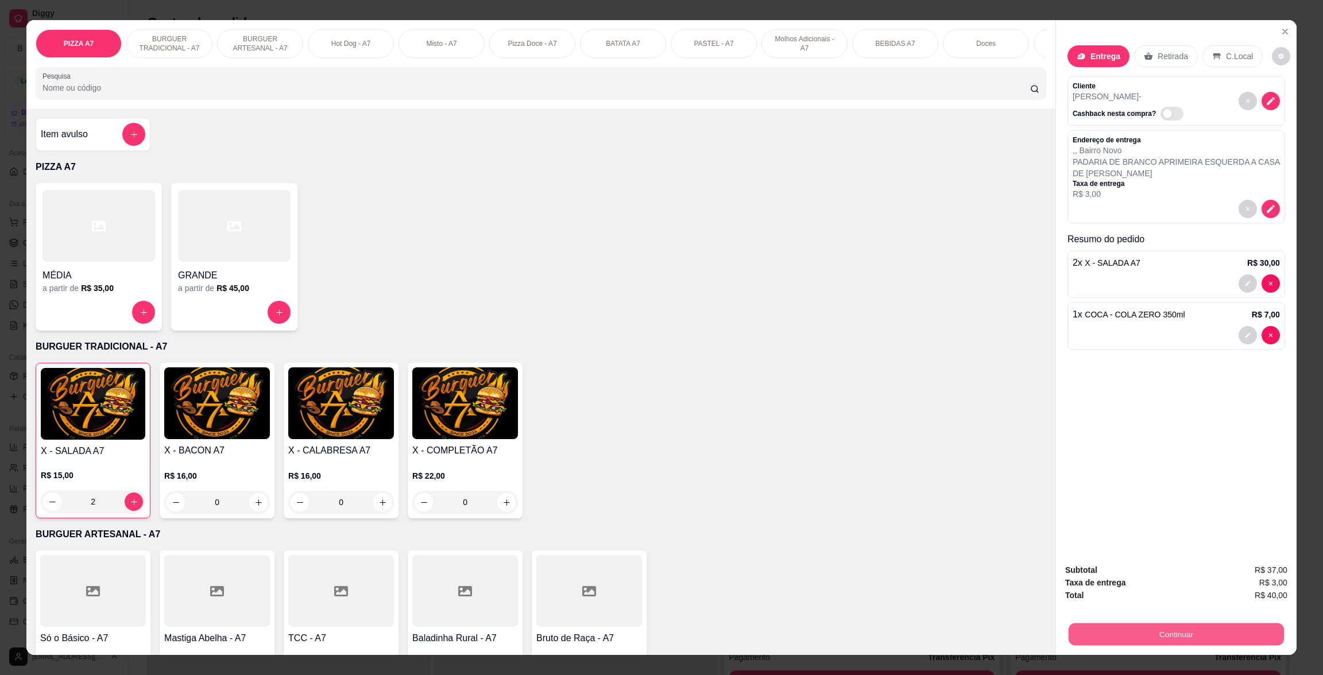
click at [1261, 635] on button "Continuar" at bounding box center [1176, 634] width 215 height 22
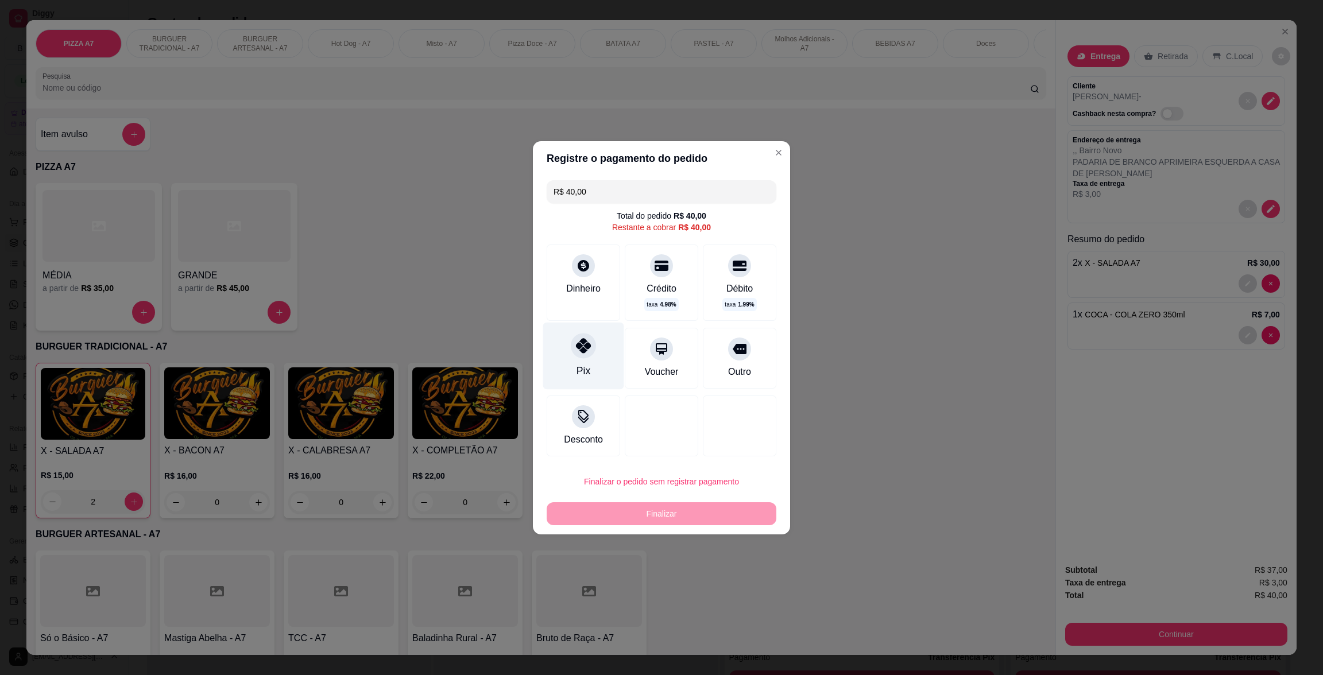
click at [555, 370] on div "Pix" at bounding box center [583, 355] width 81 height 67
type input "R$ 0,00"
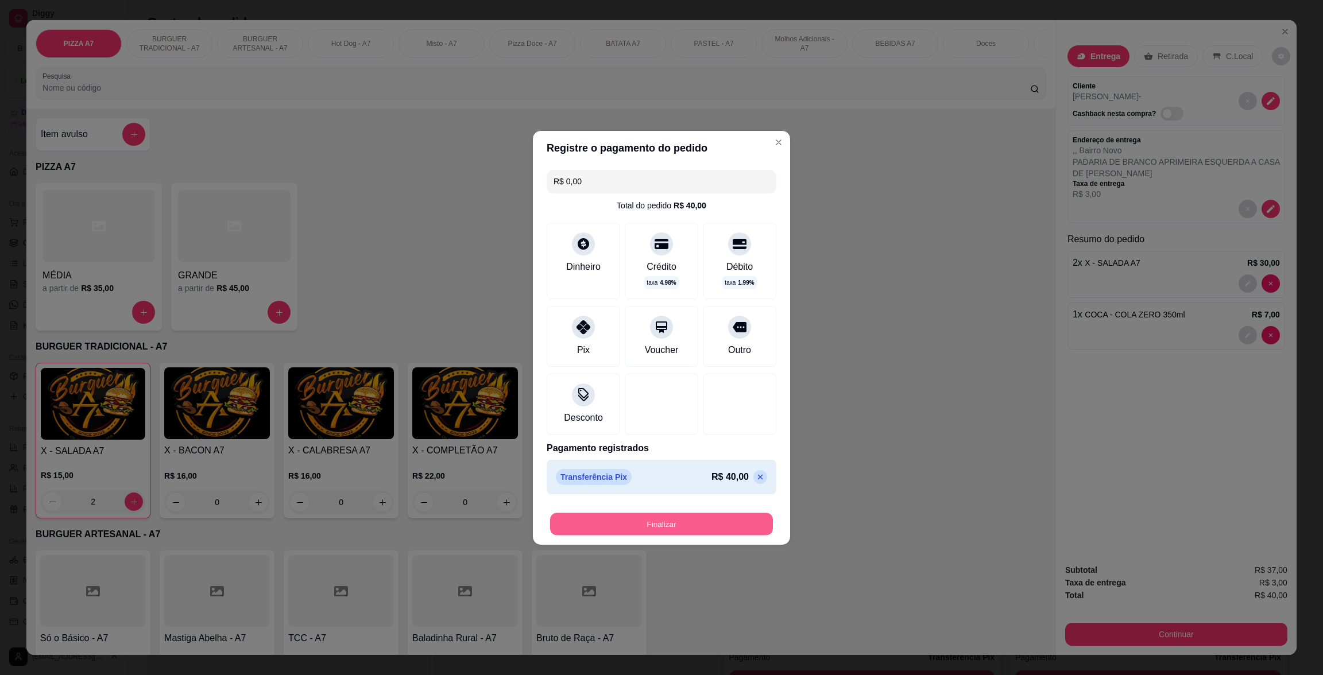
click at [664, 518] on button "Finalizar" at bounding box center [661, 524] width 223 height 22
type input "0"
type input "-R$ 40,00"
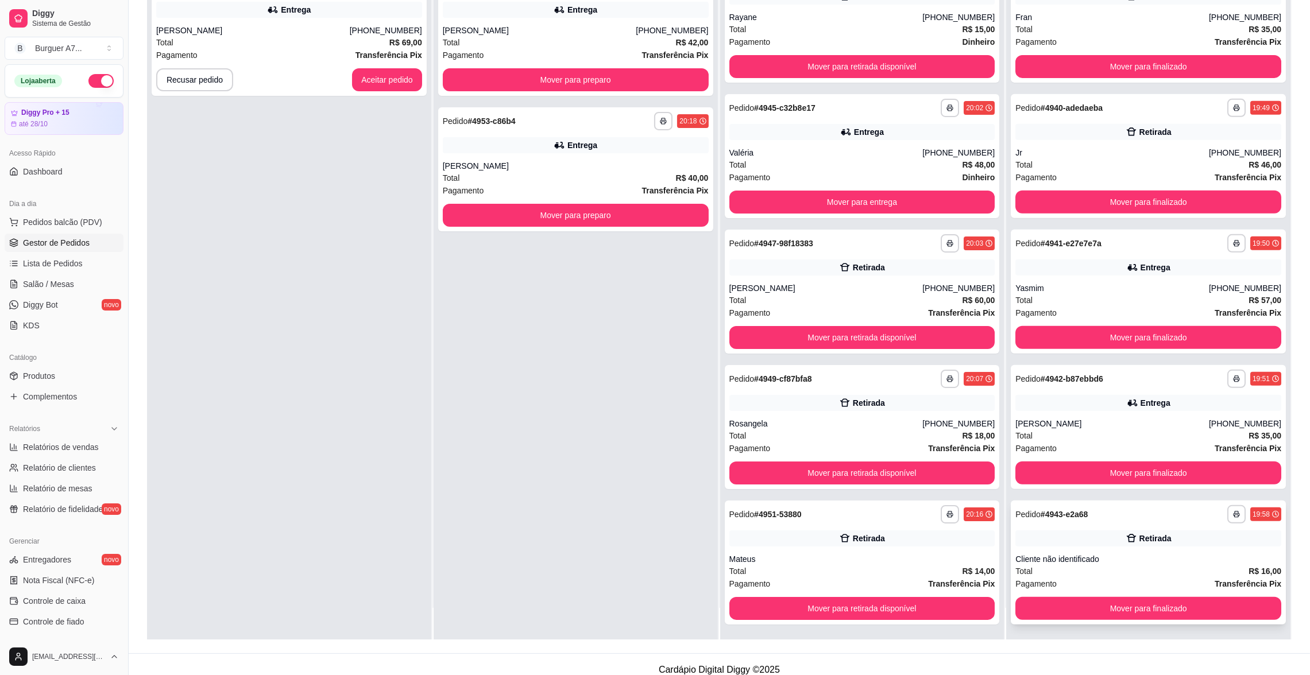
scroll to position [175, 0]
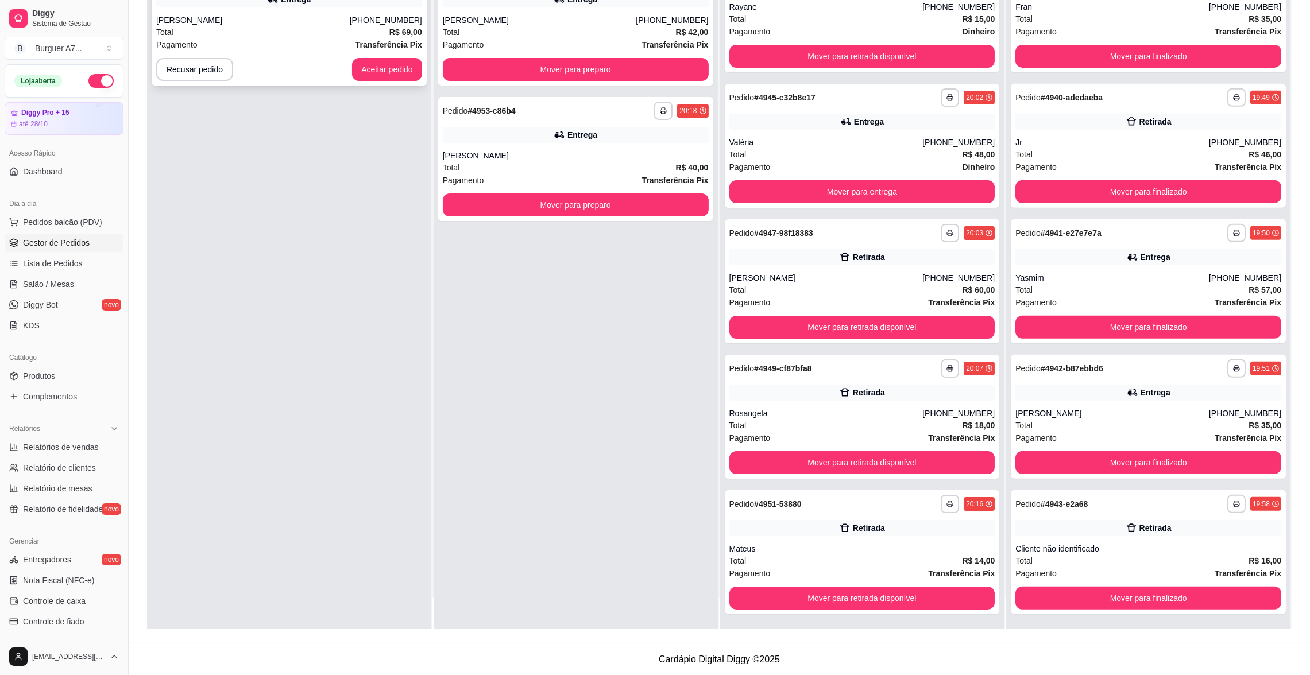
click at [354, 36] on div "Total R$ 69,00" at bounding box center [289, 32] width 266 height 13
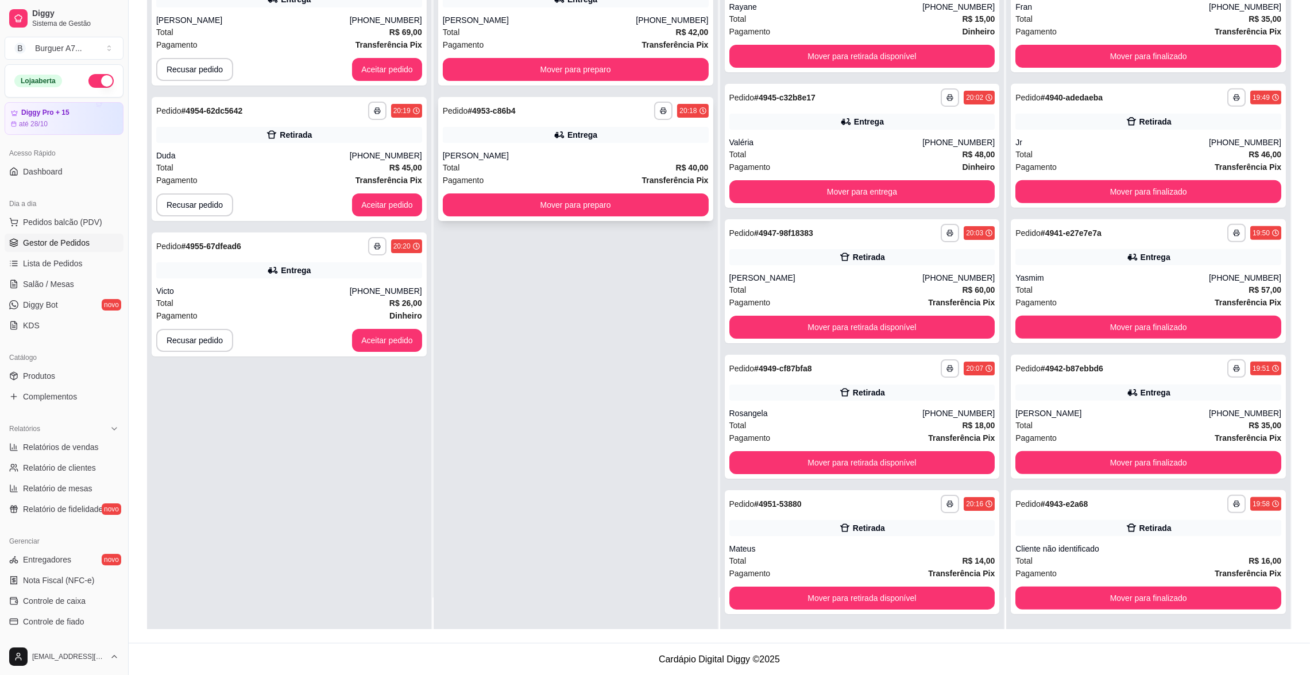
click at [669, 176] on strong "Transferência Pix" at bounding box center [675, 180] width 67 height 9
click at [359, 26] on div "Total R$ 69,00" at bounding box center [289, 32] width 266 height 13
click at [388, 60] on button "Aceitar pedido" at bounding box center [387, 70] width 68 height 22
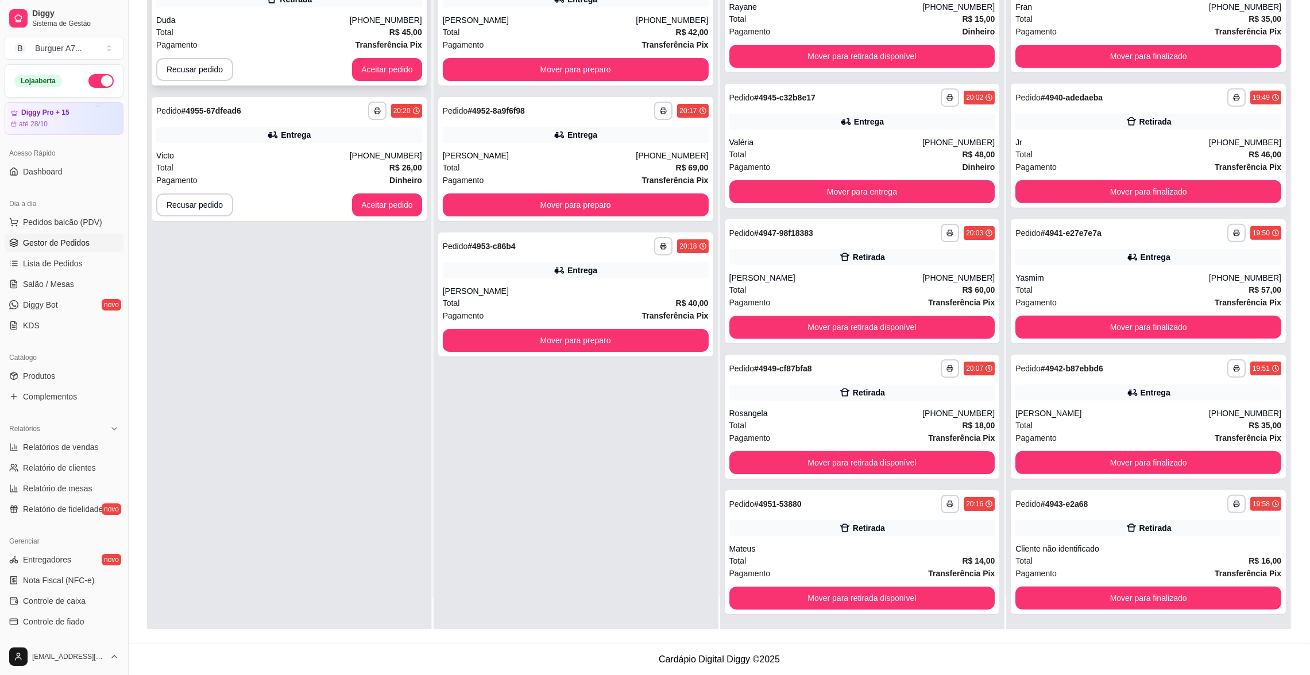
click at [231, 33] on div "Total R$ 45,00" at bounding box center [289, 32] width 266 height 13
click at [580, 71] on button "Mover para preparo" at bounding box center [576, 69] width 266 height 23
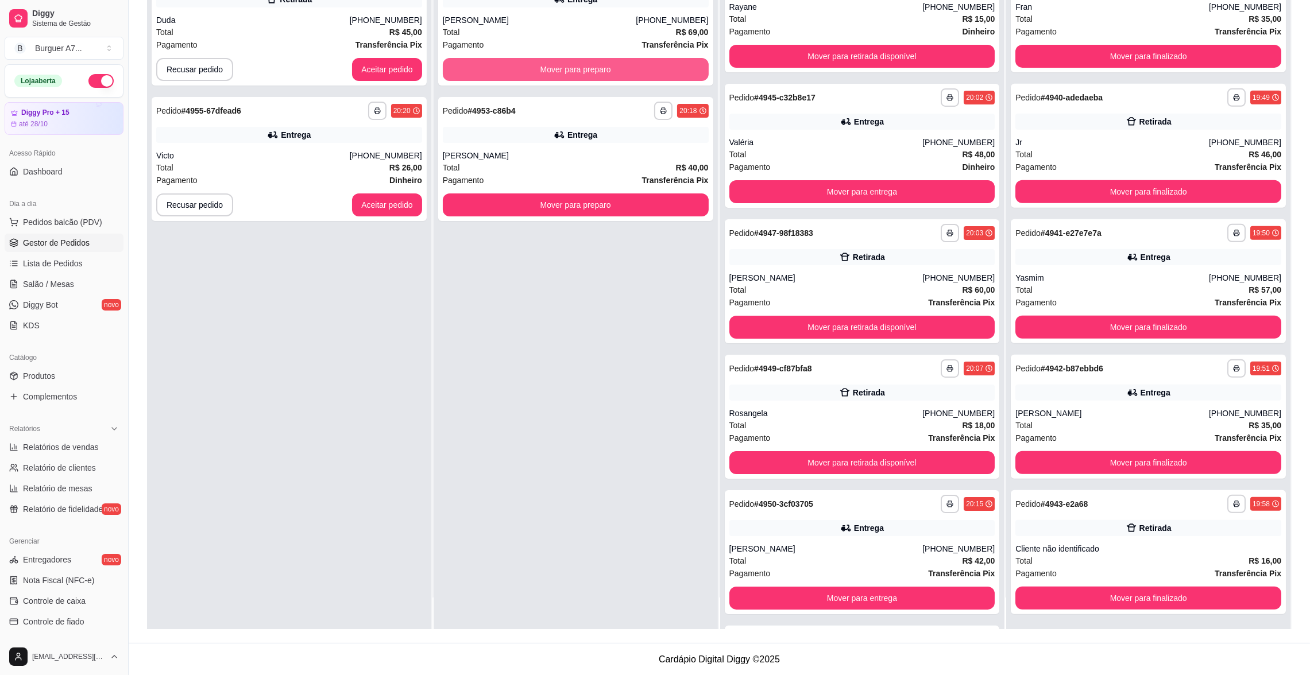
click at [580, 71] on button "Mover para preparo" at bounding box center [576, 69] width 266 height 23
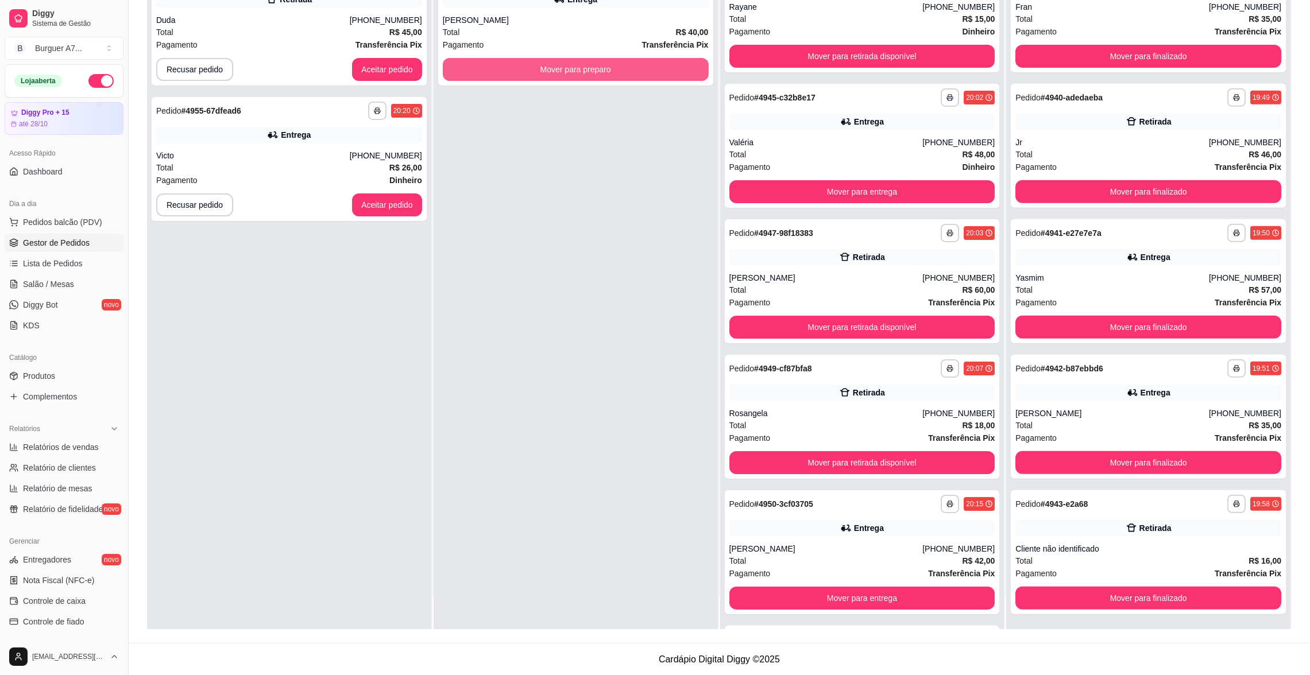
click at [580, 71] on button "Mover para preparo" at bounding box center [576, 69] width 266 height 23
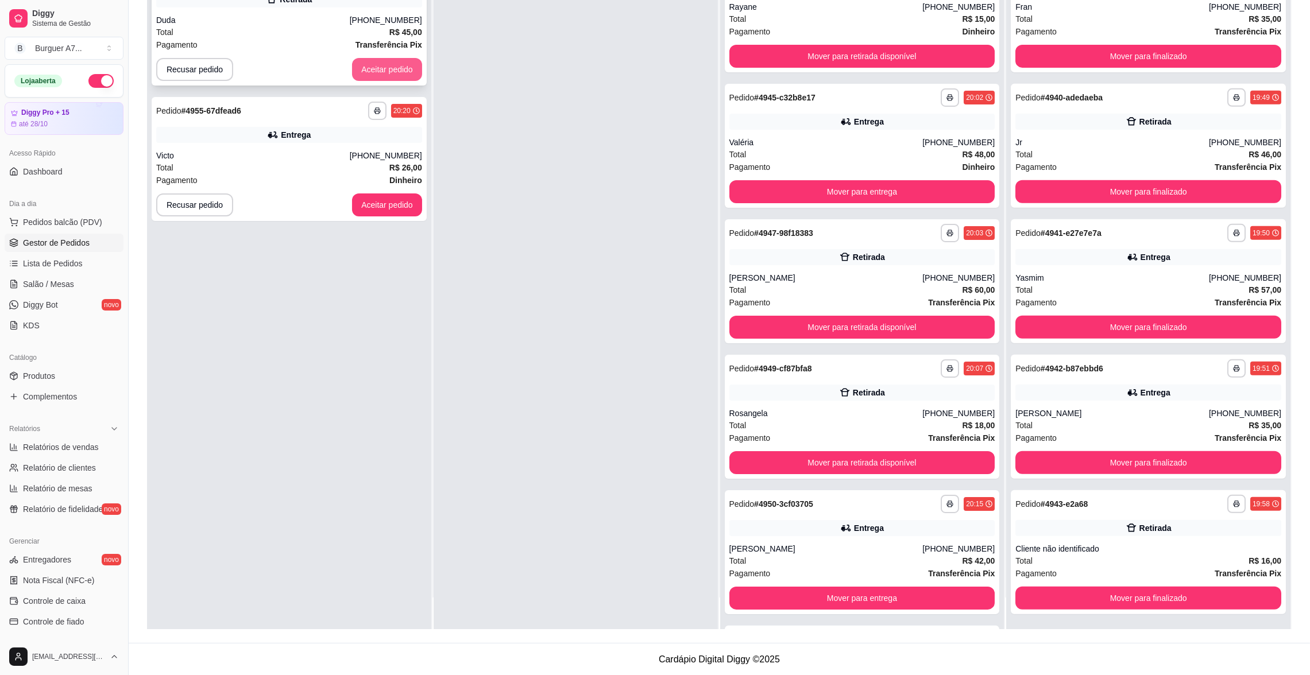
click at [363, 67] on button "Aceitar pedido" at bounding box center [387, 69] width 70 height 23
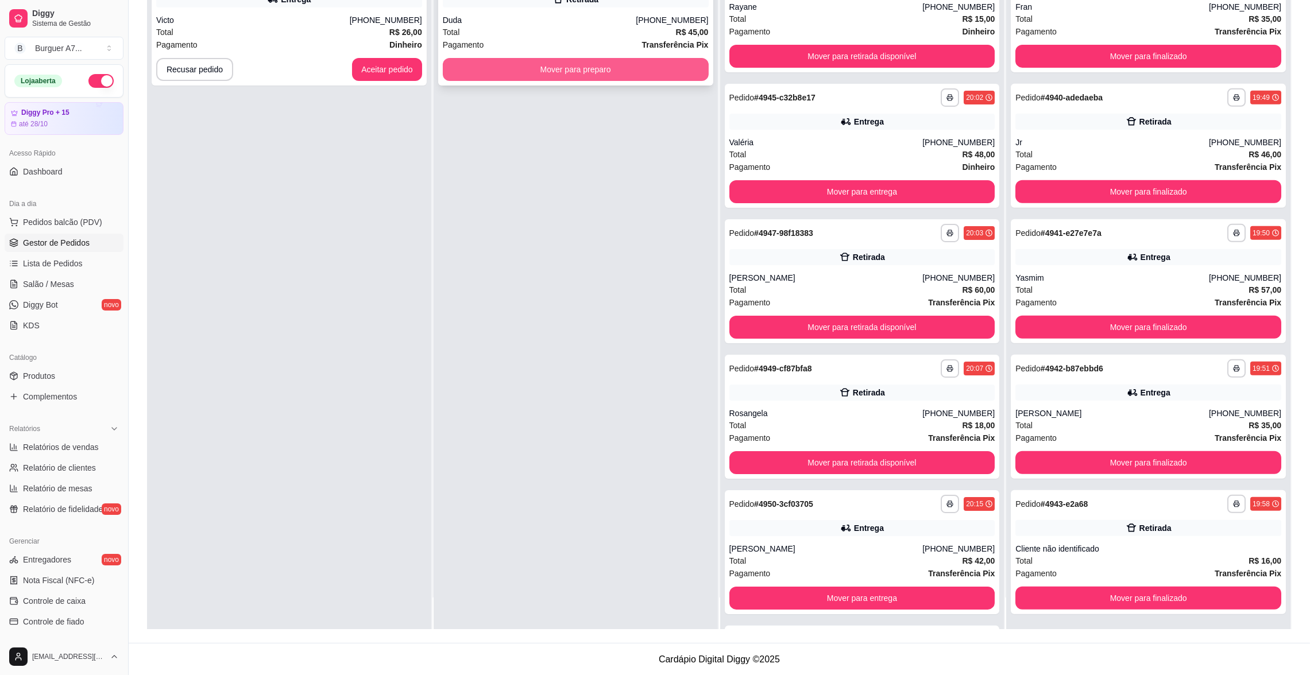
click at [504, 71] on button "Mover para preparo" at bounding box center [576, 69] width 266 height 23
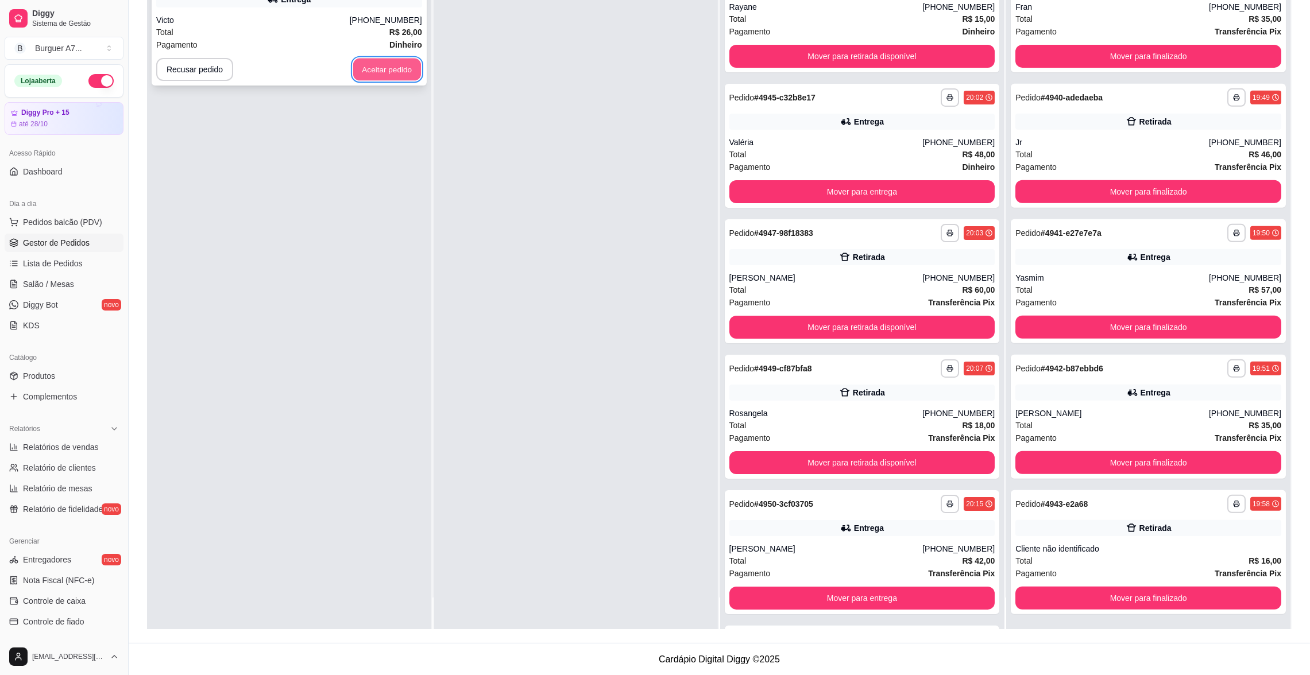
click at [389, 64] on button "Aceitar pedido" at bounding box center [387, 70] width 68 height 22
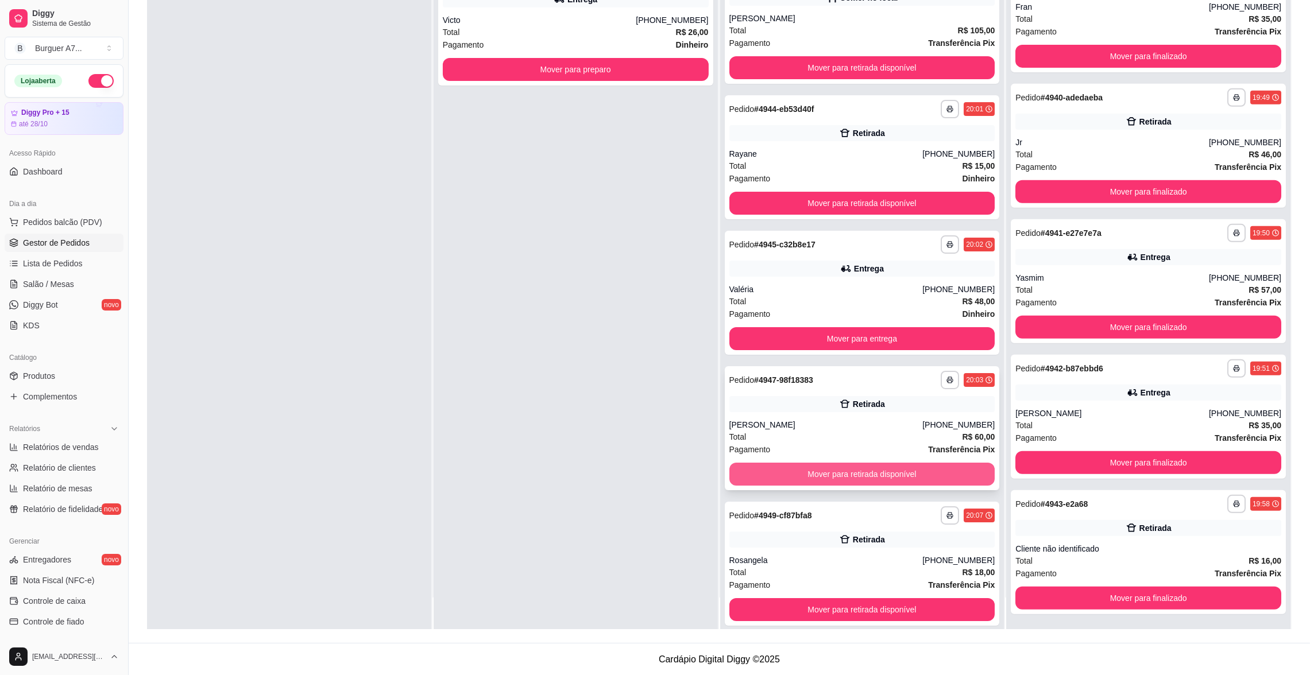
scroll to position [0, 0]
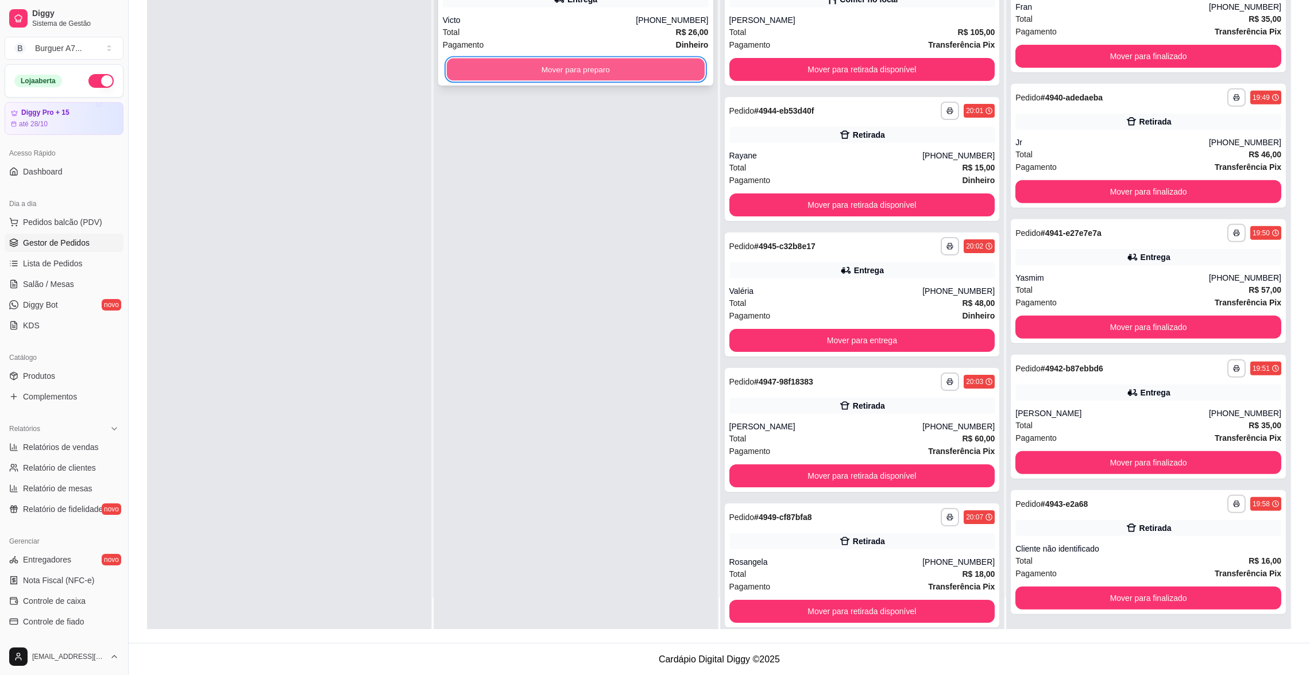
click at [653, 79] on button "Mover para preparo" at bounding box center [576, 70] width 258 height 22
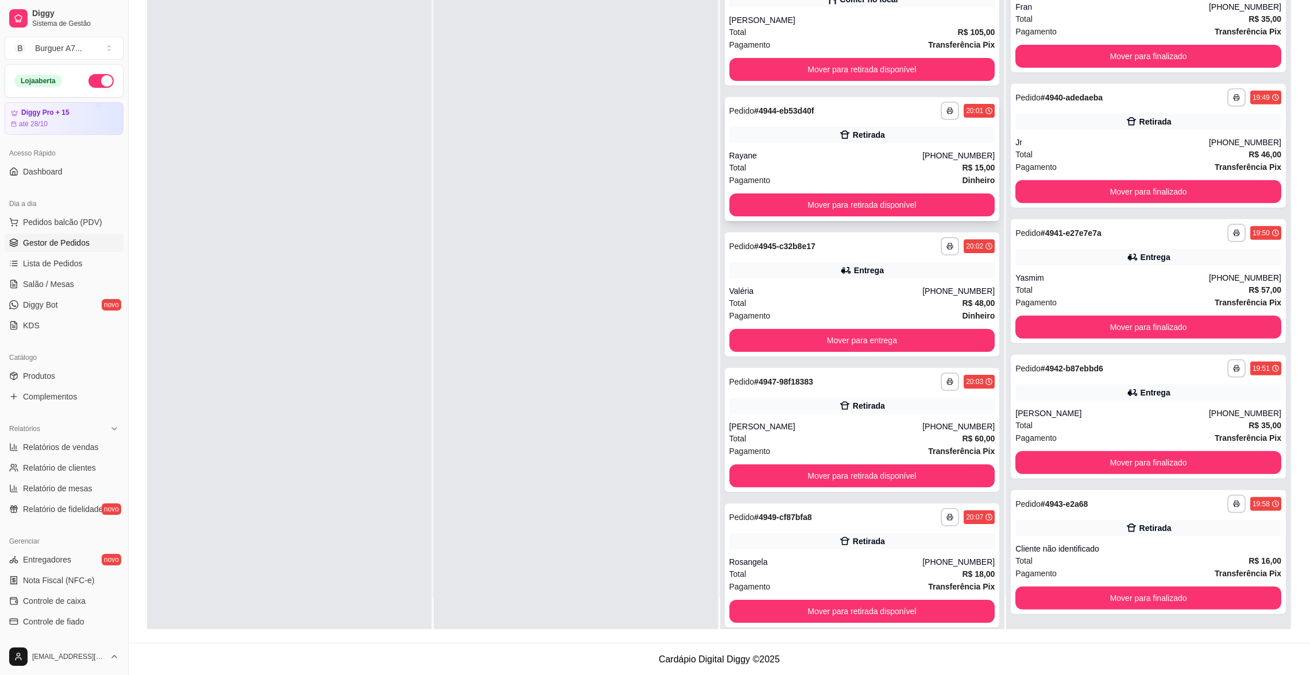
click at [794, 140] on div "Retirada" at bounding box center [862, 135] width 266 height 16
click at [949, 211] on button "Mover para retirada disponível" at bounding box center [862, 204] width 266 height 23
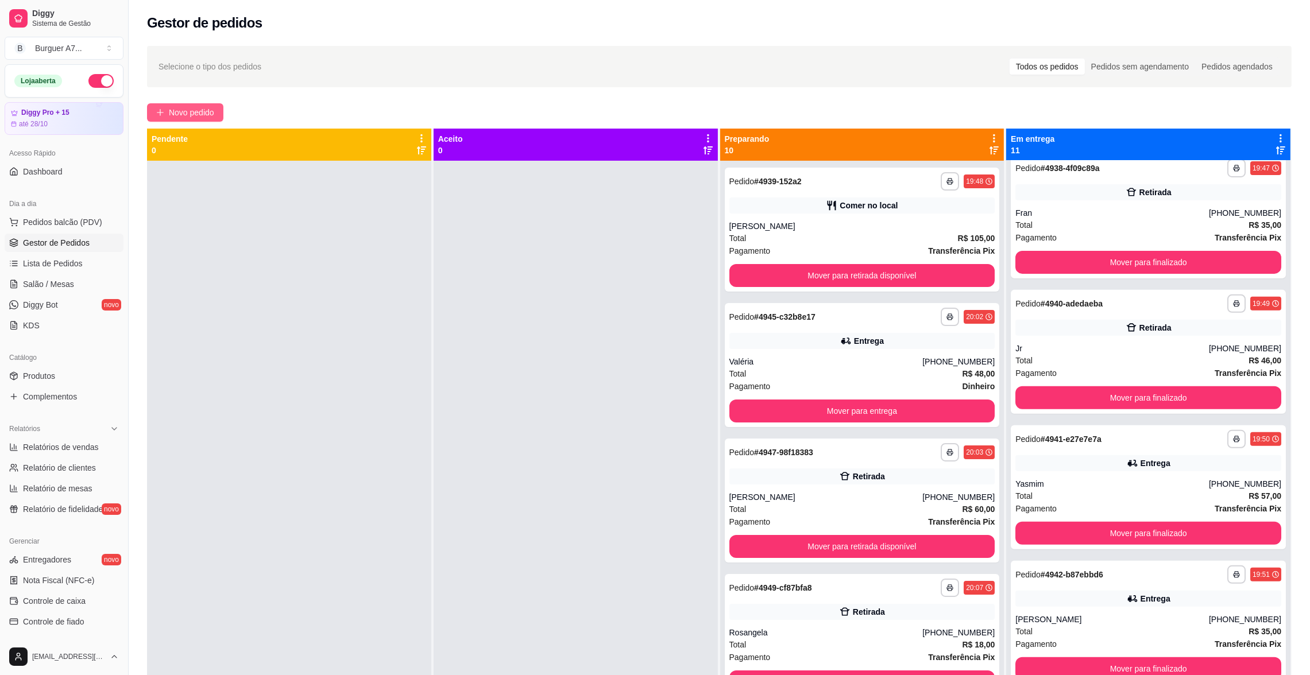
click at [219, 120] on button "Novo pedido" at bounding box center [185, 112] width 76 height 18
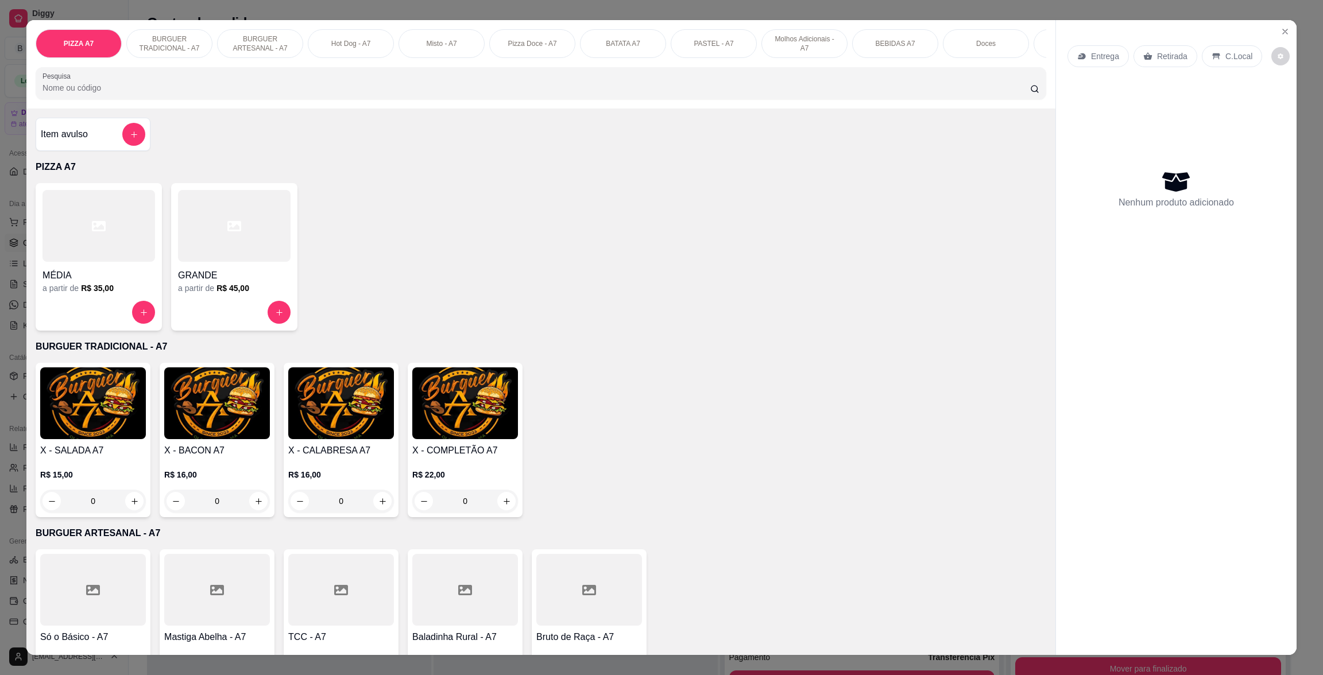
click at [502, 506] on icon "increase-product-quantity" at bounding box center [506, 501] width 9 height 9
type input "1"
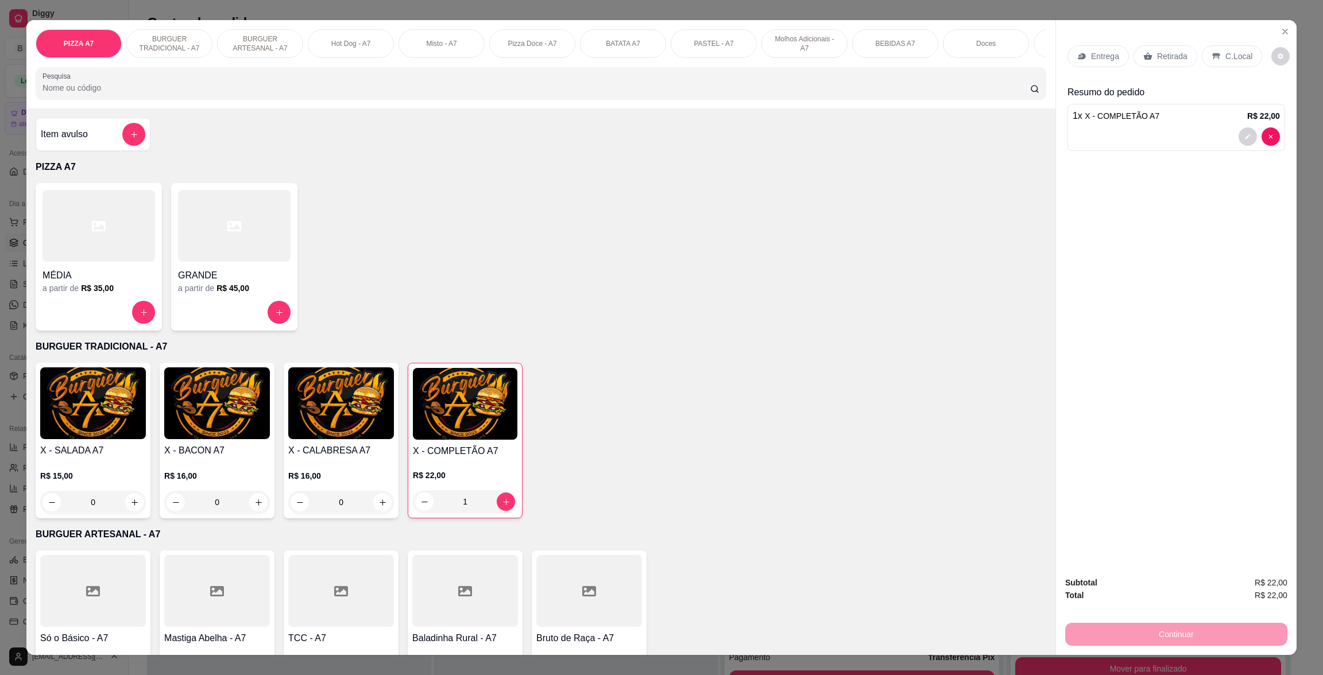
click at [1167, 59] on p "Retirada" at bounding box center [1172, 56] width 30 height 11
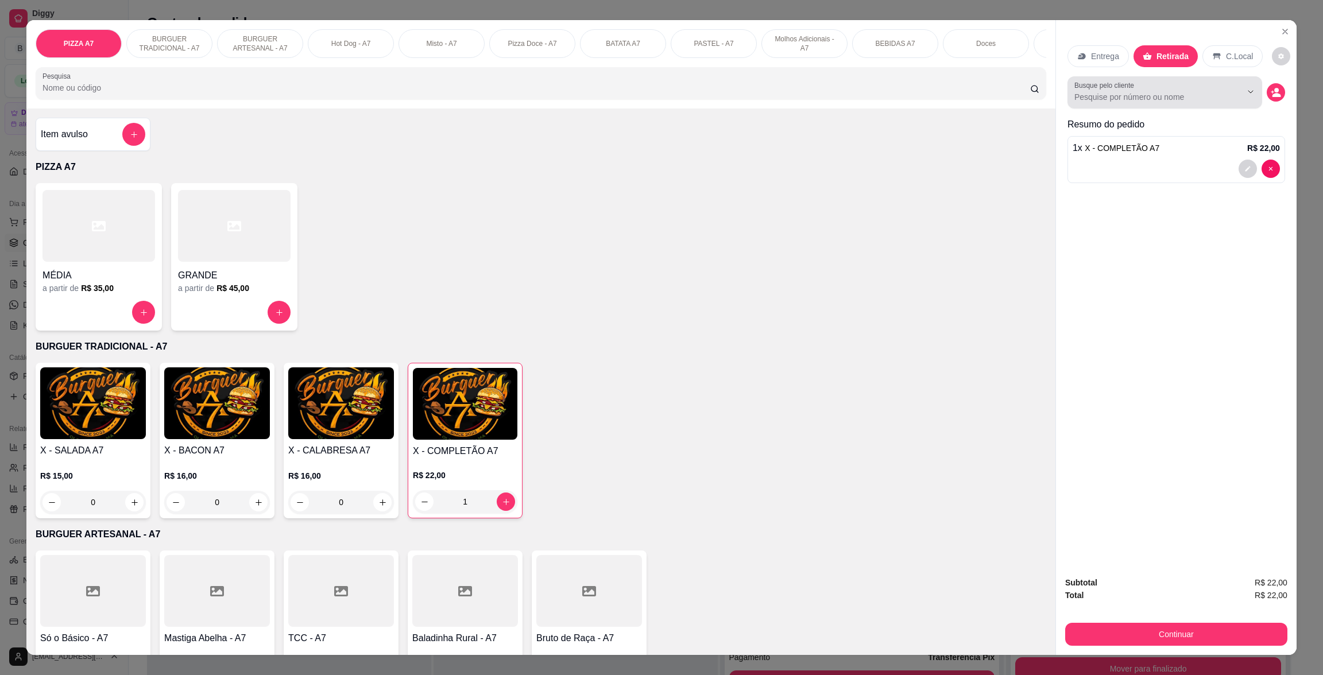
click at [1256, 94] on div "Busque pelo cliente" at bounding box center [1176, 92] width 218 height 32
click at [1267, 94] on button "decrease-product-quantity" at bounding box center [1276, 92] width 18 height 18
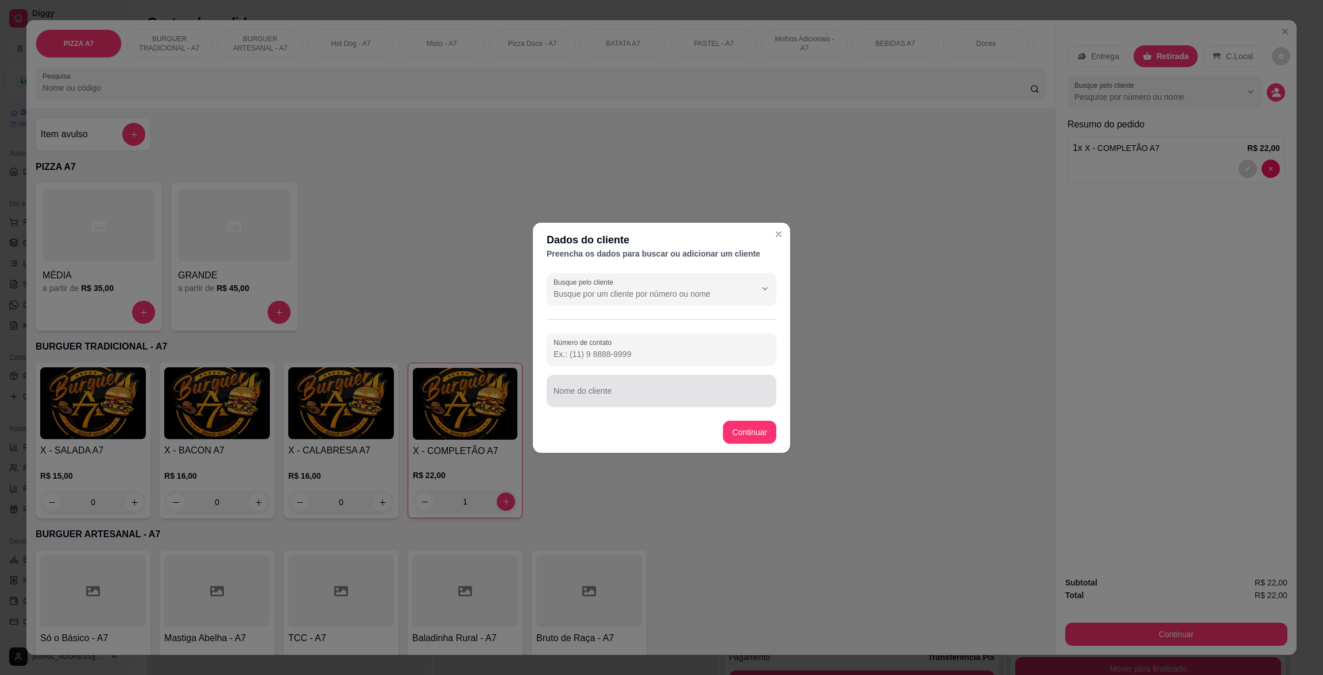
click at [714, 377] on div "Nome do cliente" at bounding box center [662, 391] width 230 height 32
type input "SENHOR"
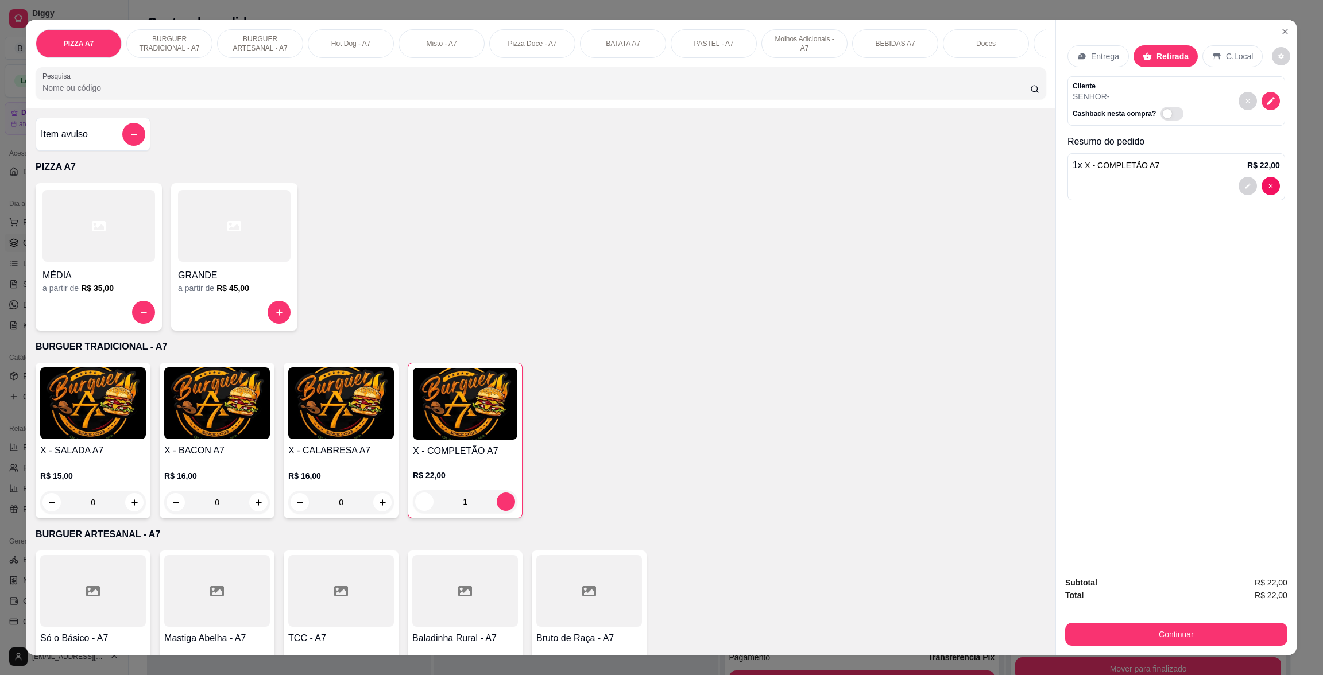
click at [1174, 608] on div "Subtotal R$ 22,00 Total R$ 22,00 Continuar" at bounding box center [1176, 610] width 222 height 69
click at [1193, 634] on button "Continuar" at bounding box center [1176, 634] width 222 height 23
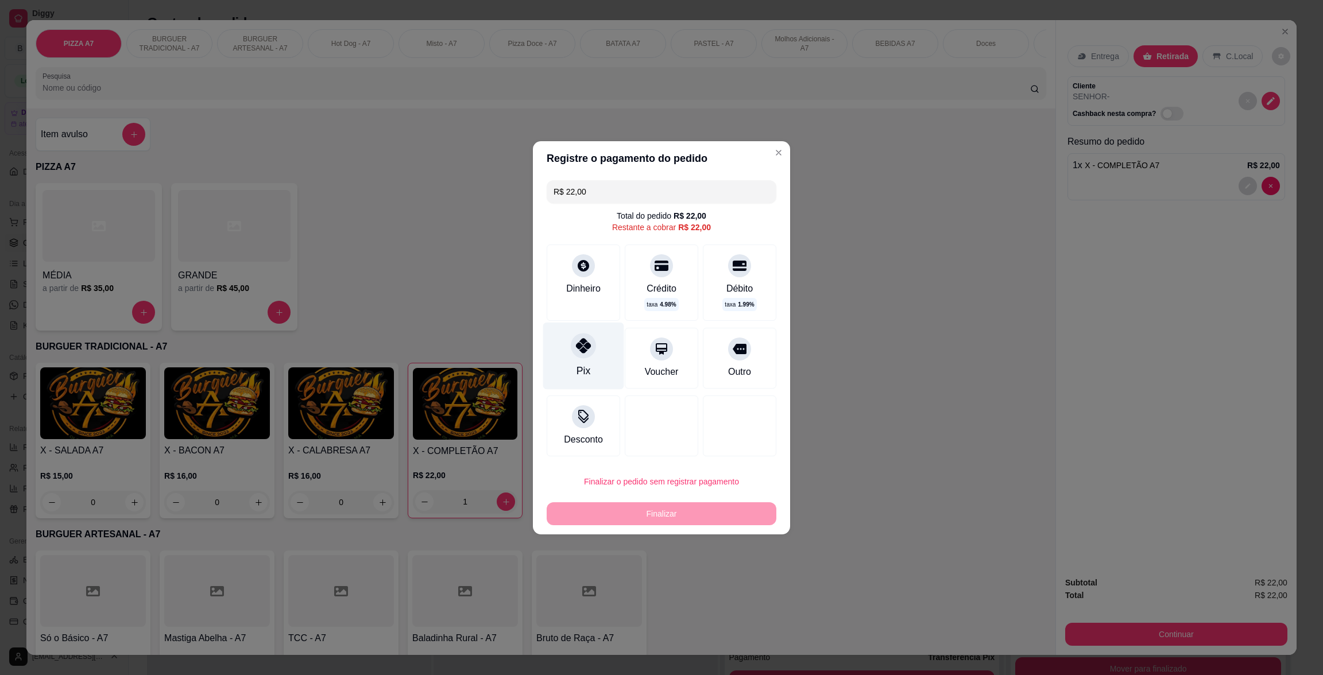
click at [610, 350] on div "Pix" at bounding box center [583, 355] width 81 height 67
type input "R$ 0,00"
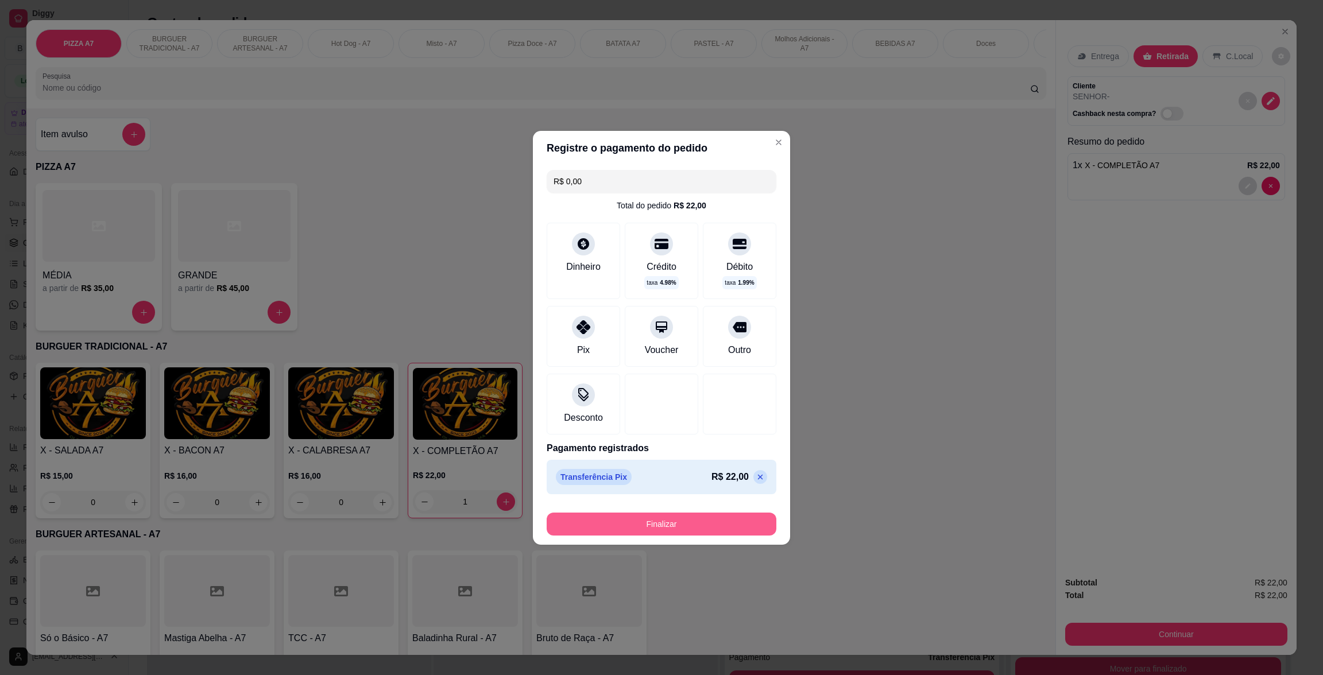
click at [721, 533] on button "Finalizar" at bounding box center [662, 524] width 230 height 23
click at [721, 533] on div "Finalizar" at bounding box center [662, 524] width 230 height 23
type input "0"
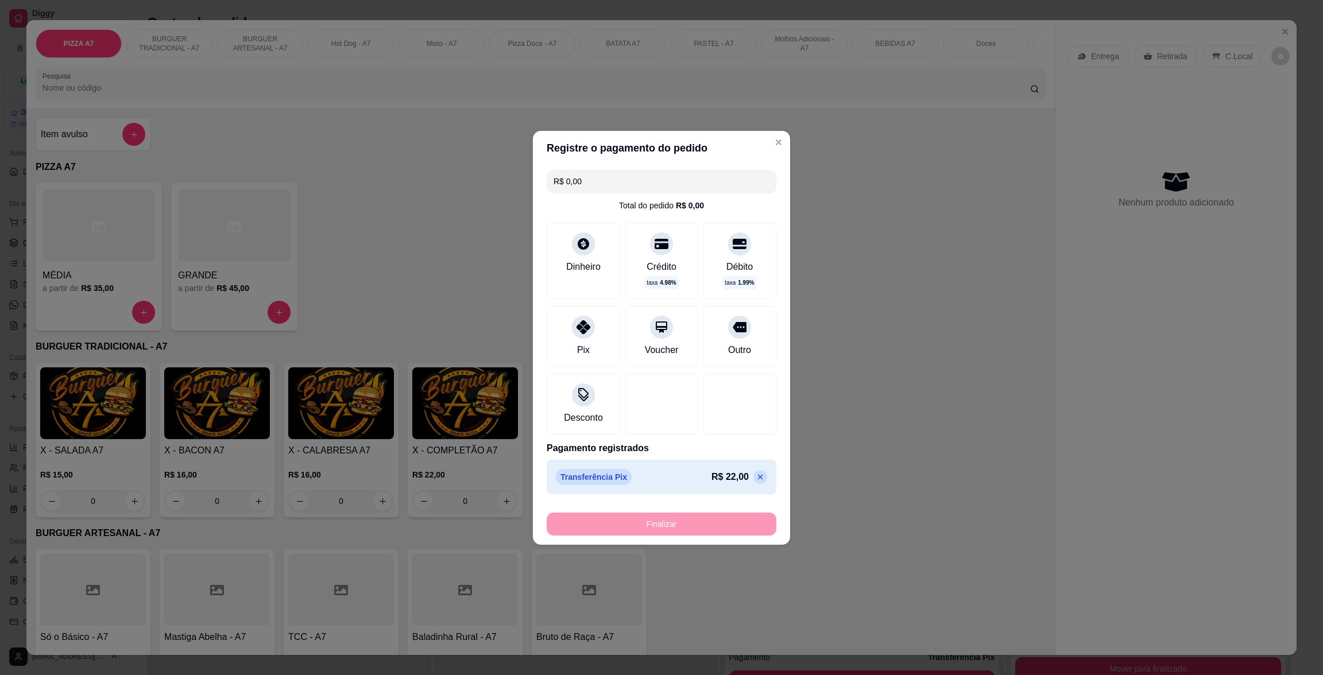
type input "-R$ 22,00"
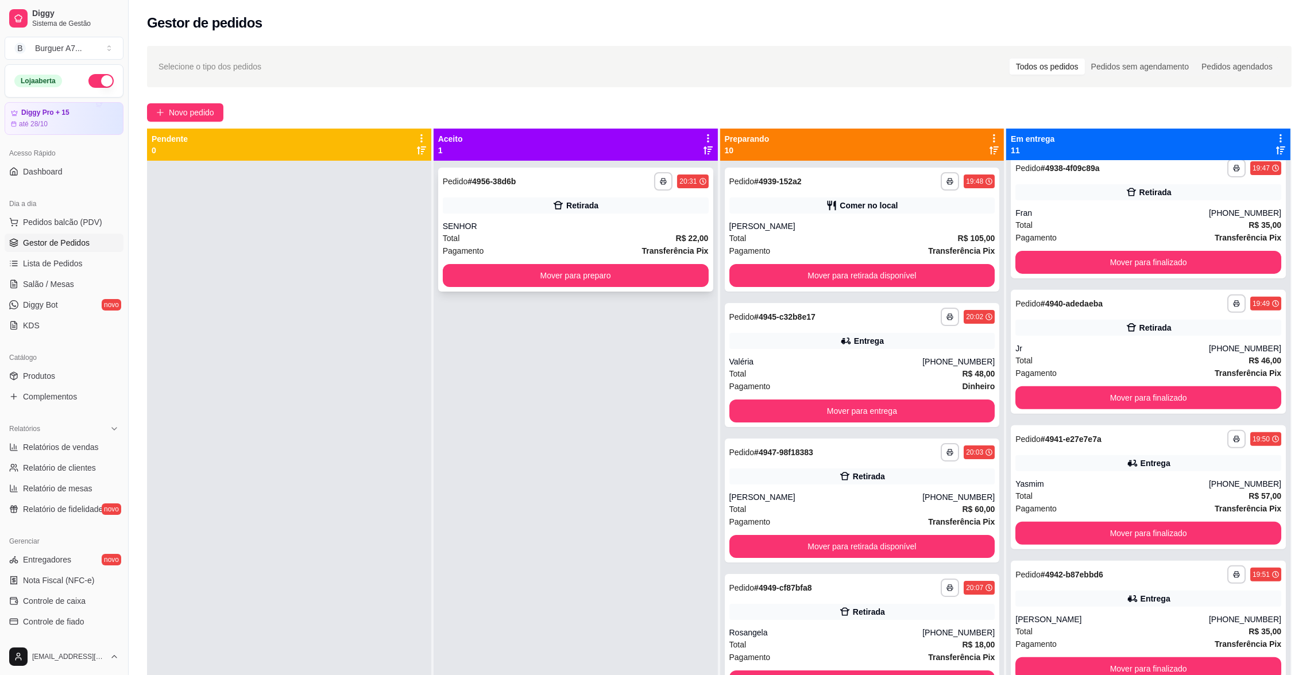
click at [652, 261] on div "**********" at bounding box center [575, 230] width 275 height 124
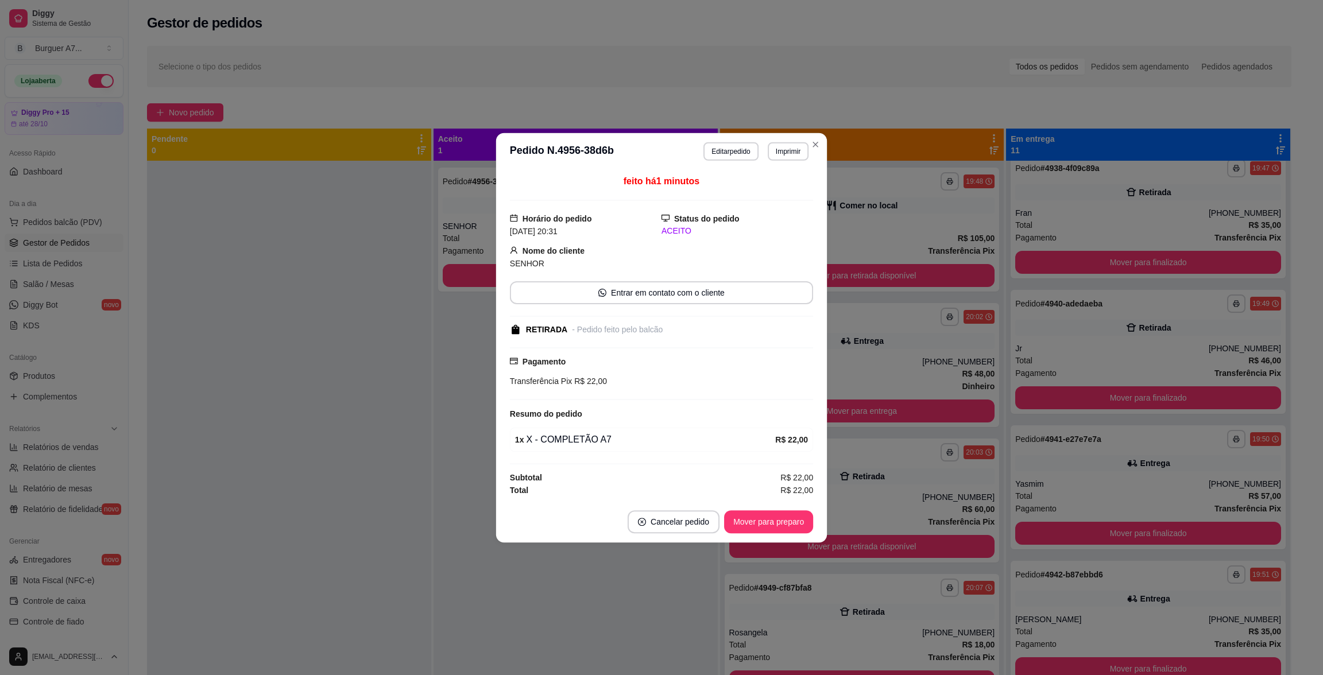
click at [660, 274] on div "feito há 1 minutos Horário do pedido [DATE] 20:31 Status do pedido ACEITO Nome …" at bounding box center [661, 335] width 303 height 322
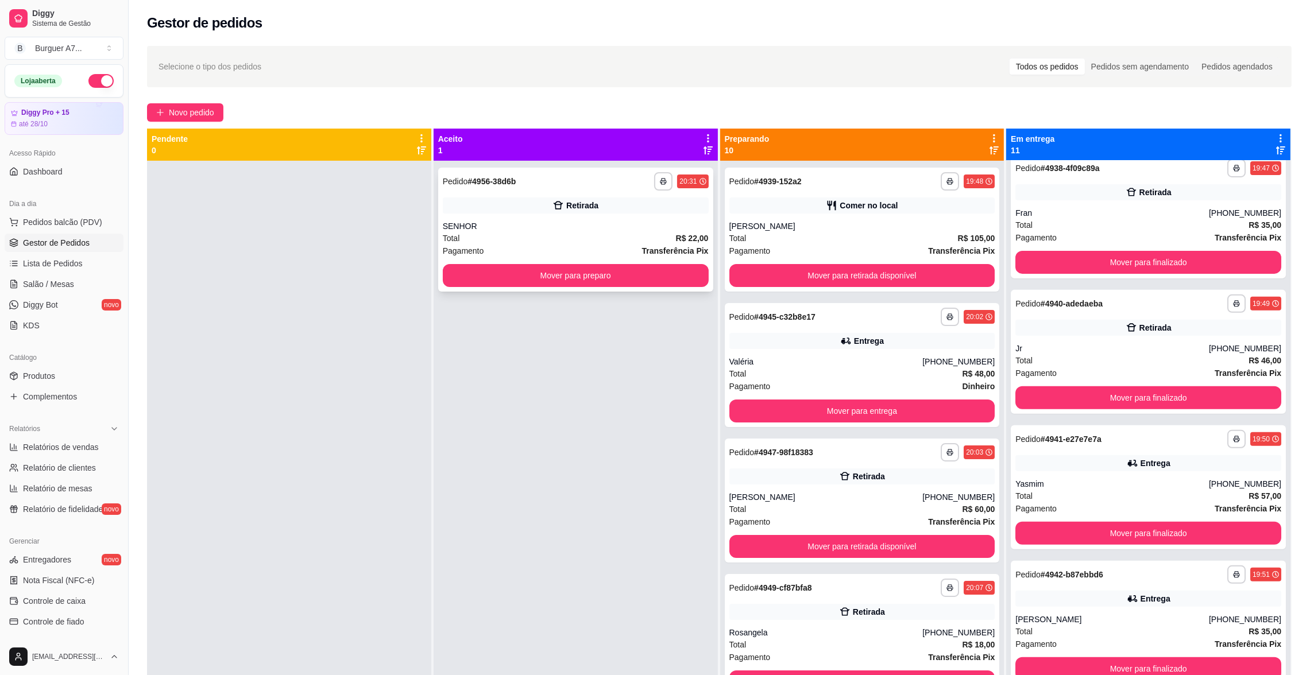
drag, startPoint x: 591, startPoint y: 261, endPoint x: 665, endPoint y: 288, distance: 78.6
click at [665, 288] on div "**********" at bounding box center [575, 230] width 275 height 124
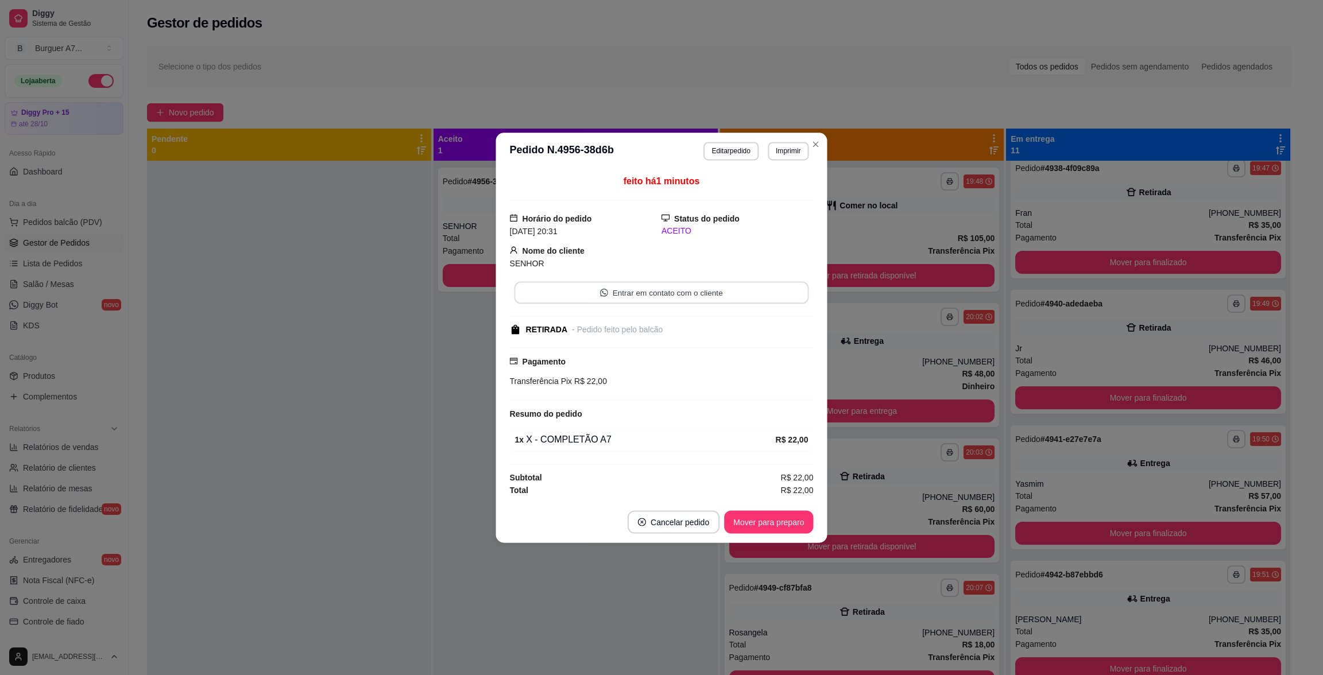
click at [669, 281] on button "Entrar em contato com o cliente" at bounding box center [661, 292] width 295 height 22
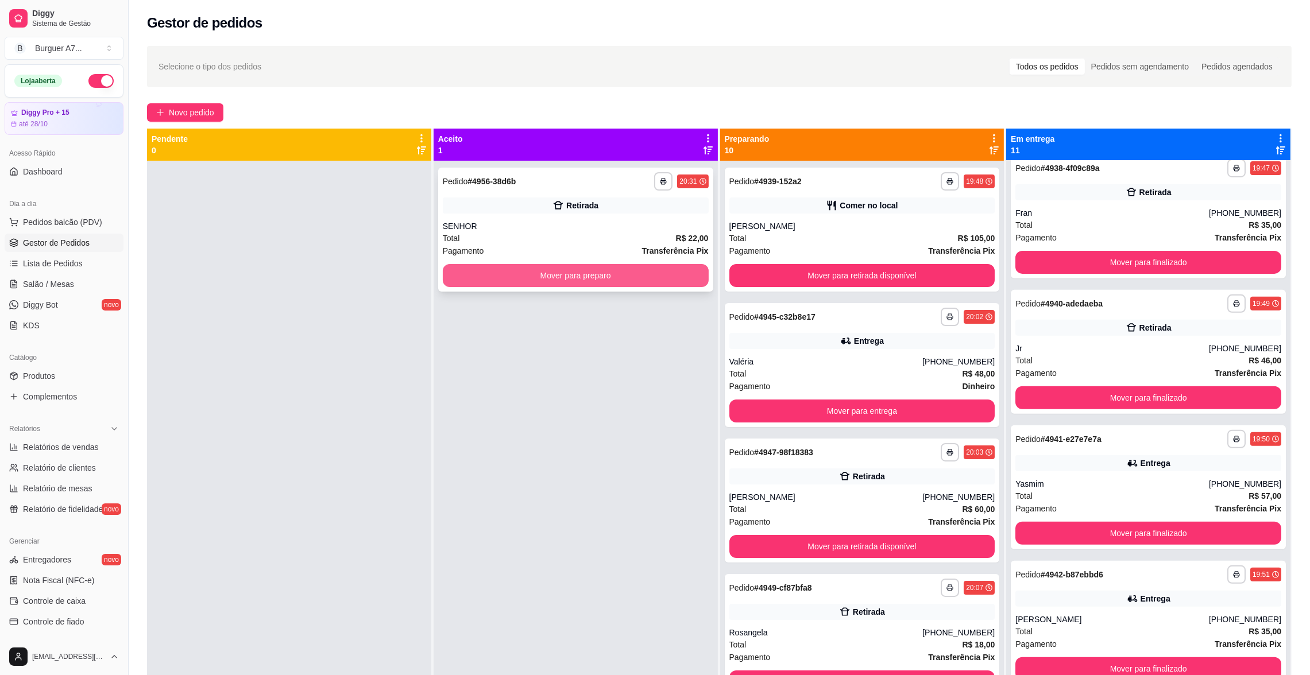
click at [678, 278] on button "Mover para preparo" at bounding box center [576, 275] width 266 height 23
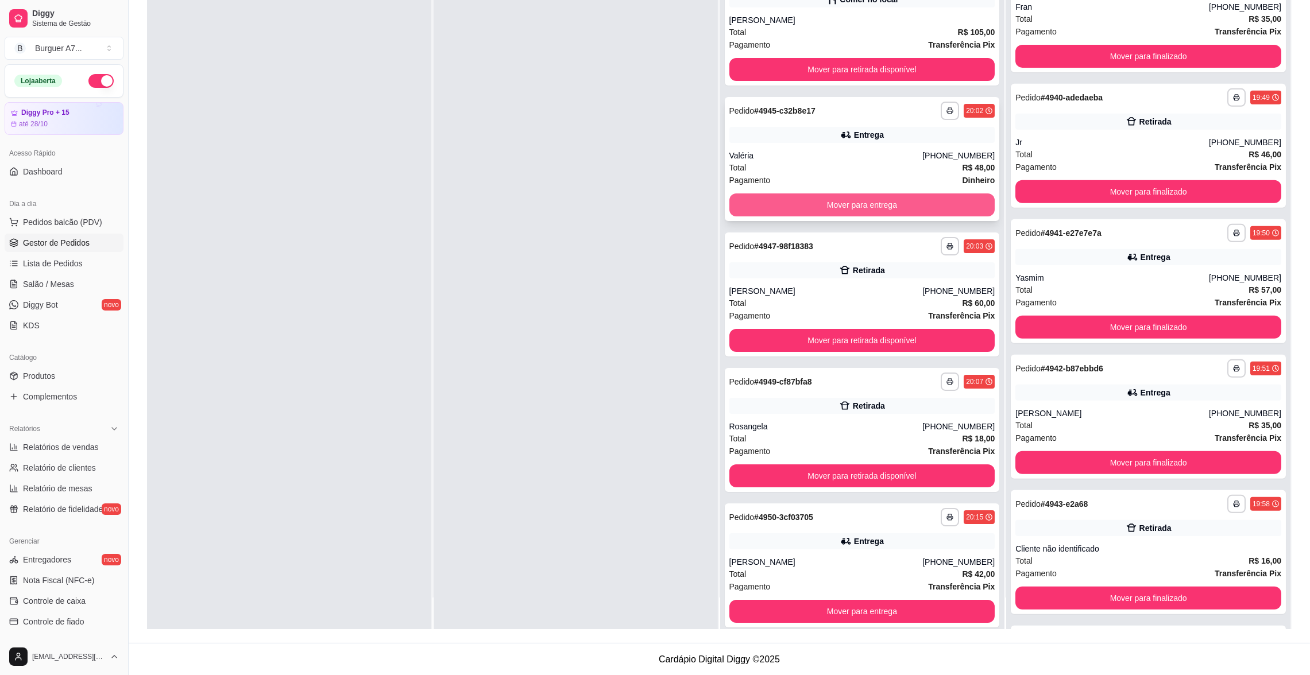
click at [840, 199] on button "Mover para entrega" at bounding box center [862, 204] width 266 height 23
click at [857, 203] on button "Mover para retirada disponível" at bounding box center [862, 204] width 266 height 23
click at [877, 14] on div "[PERSON_NAME]" at bounding box center [862, 19] width 266 height 11
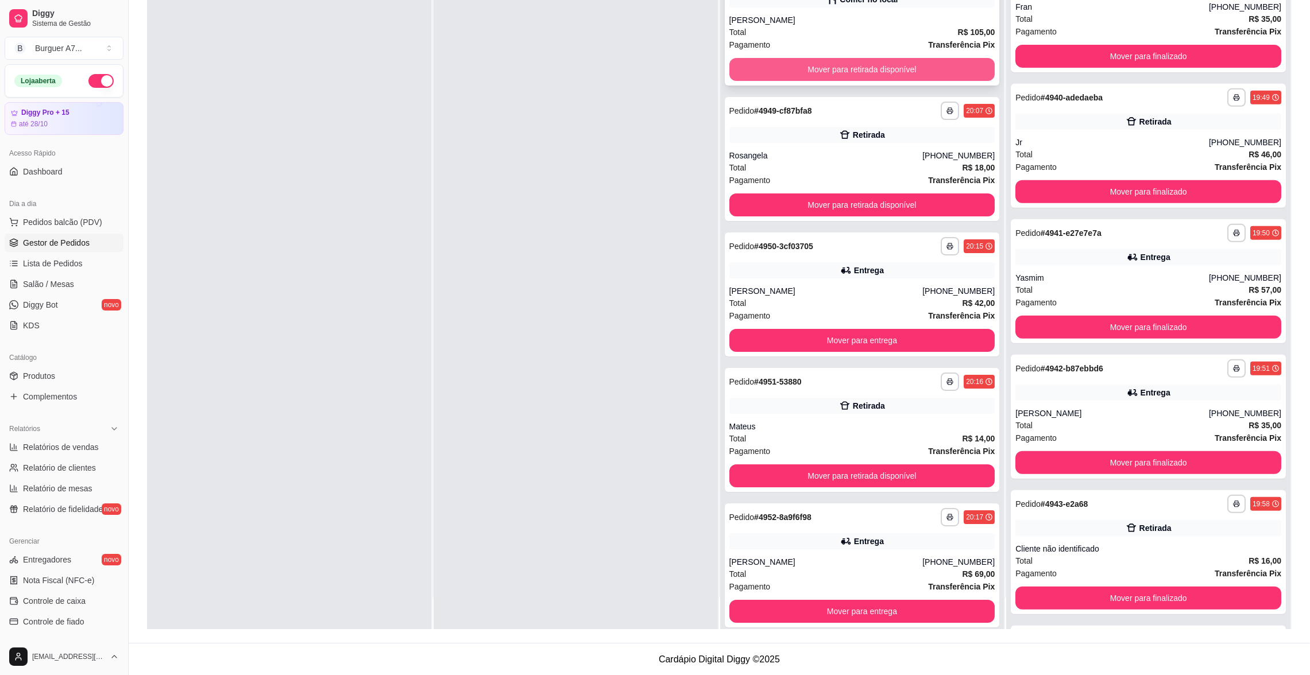
click at [902, 68] on button "Mover para retirada disponível" at bounding box center [862, 69] width 266 height 23
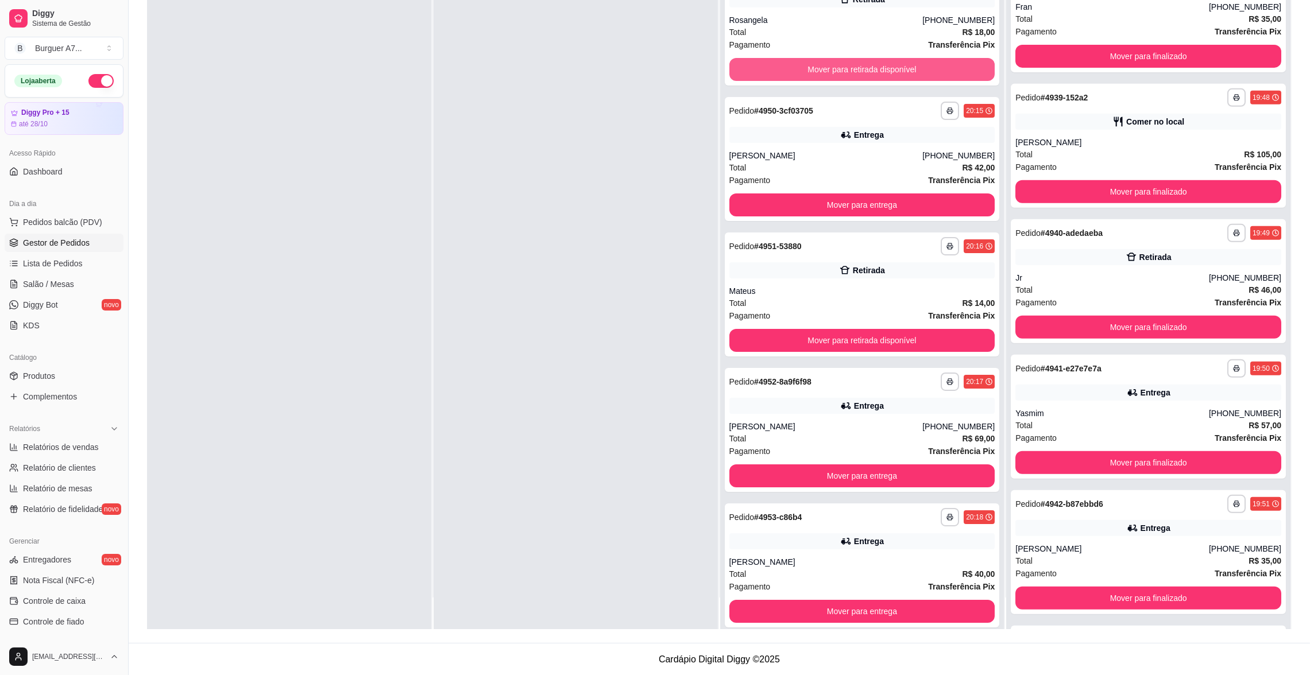
click at [902, 68] on button "Mover para retirada disponível" at bounding box center [862, 69] width 266 height 23
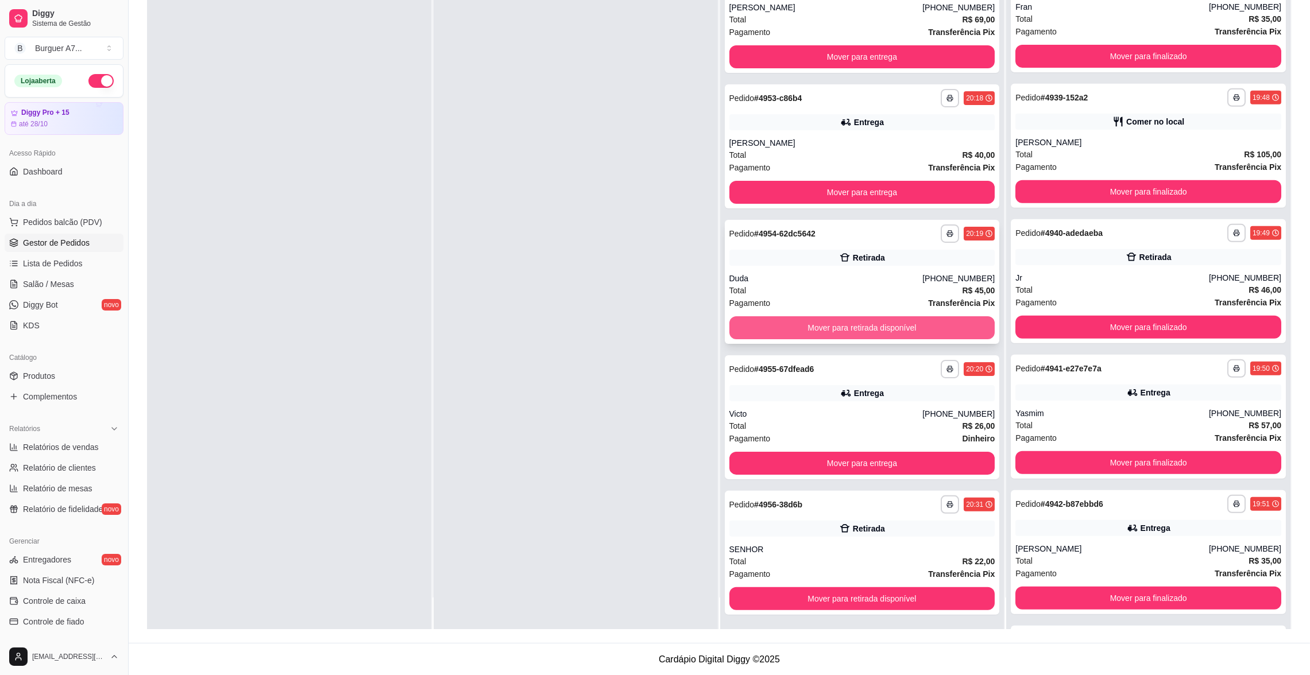
scroll to position [284, 0]
click at [864, 303] on div "Pagamento Transferência Pix" at bounding box center [862, 302] width 266 height 13
click at [898, 389] on div "Entrega" at bounding box center [862, 393] width 266 height 16
click at [853, 523] on div "Retirada" at bounding box center [869, 527] width 32 height 11
click at [73, 451] on span "Relatórios de vendas" at bounding box center [61, 447] width 76 height 11
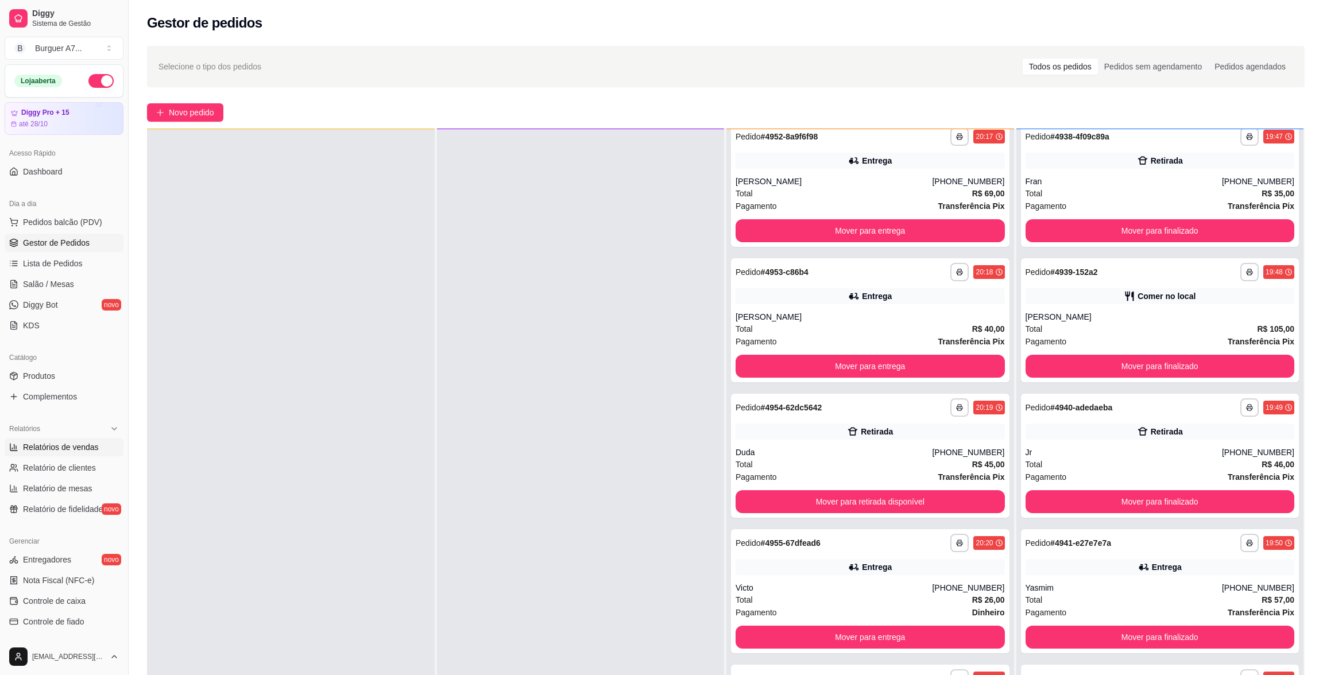
select select "ALL"
select select "0"
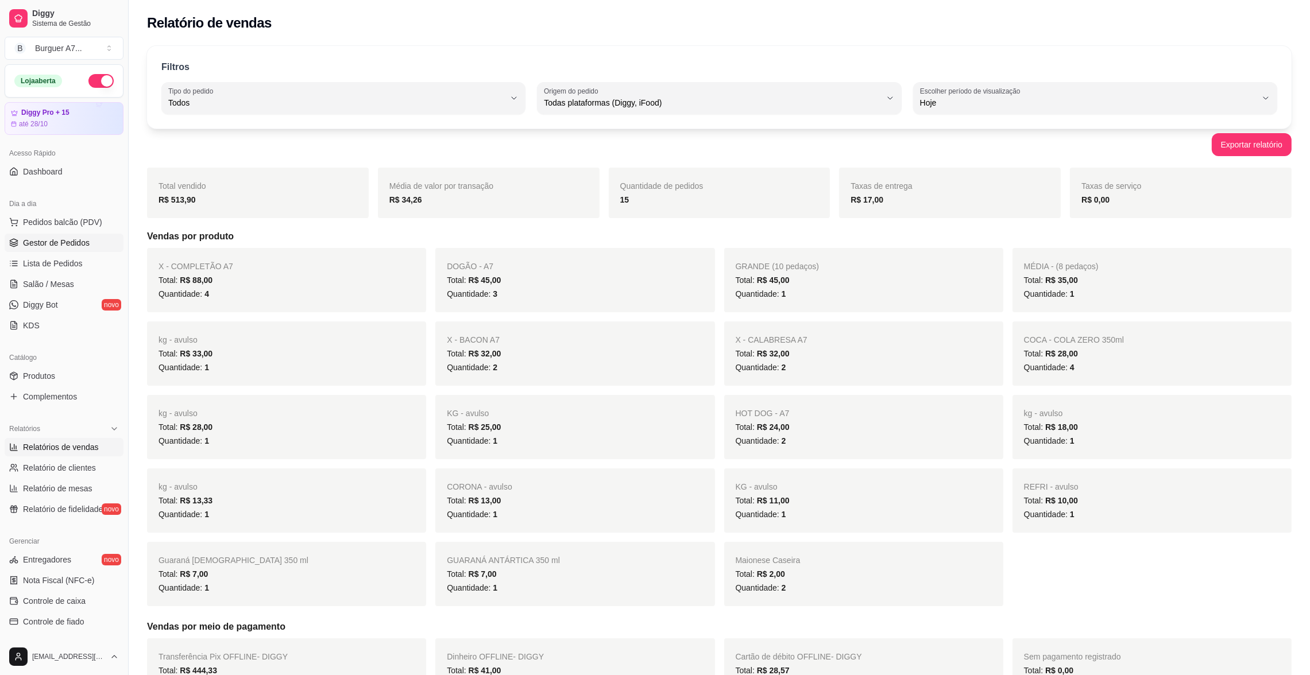
click at [78, 242] on span "Gestor de Pedidos" at bounding box center [56, 242] width 67 height 11
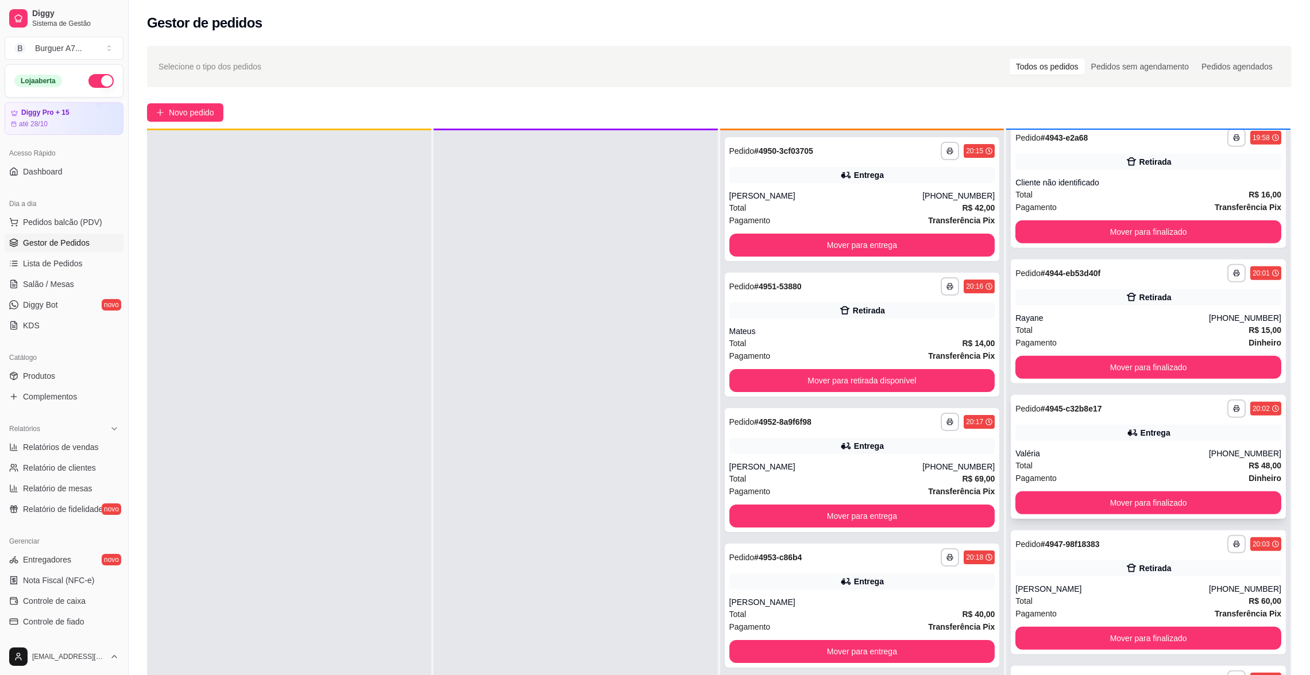
scroll to position [32, 0]
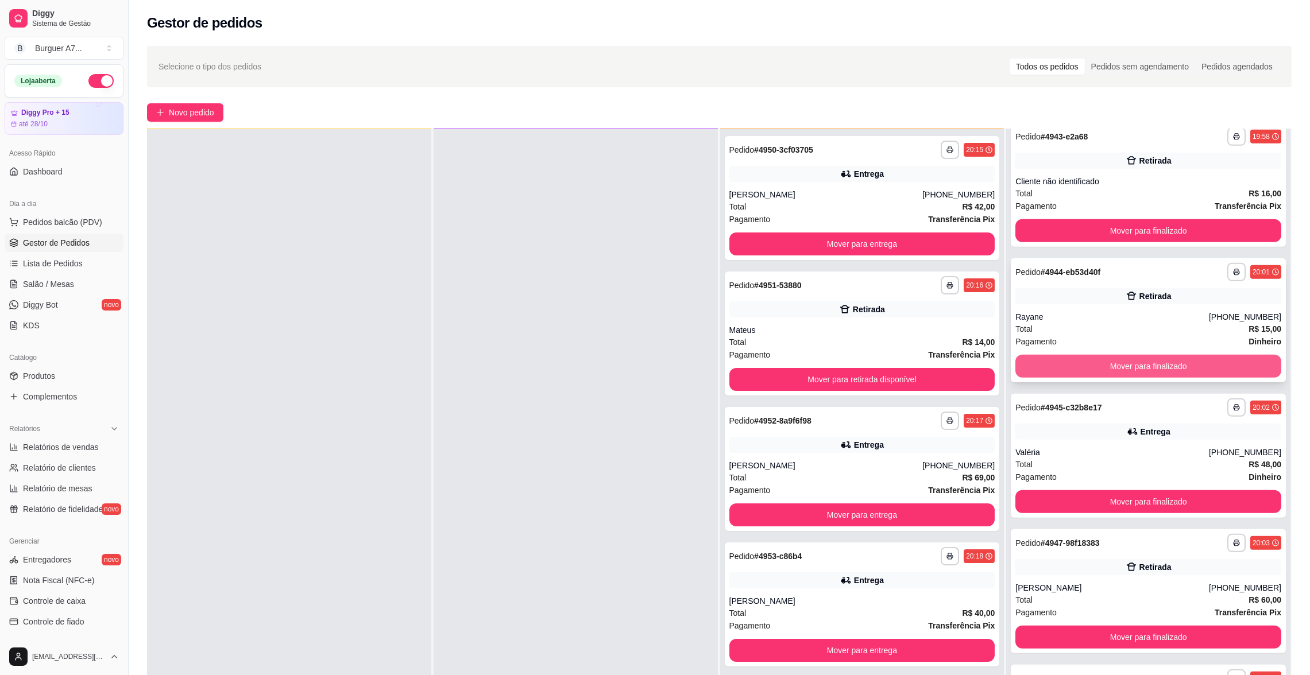
click at [1148, 355] on button "Mover para finalizado" at bounding box center [1148, 366] width 266 height 23
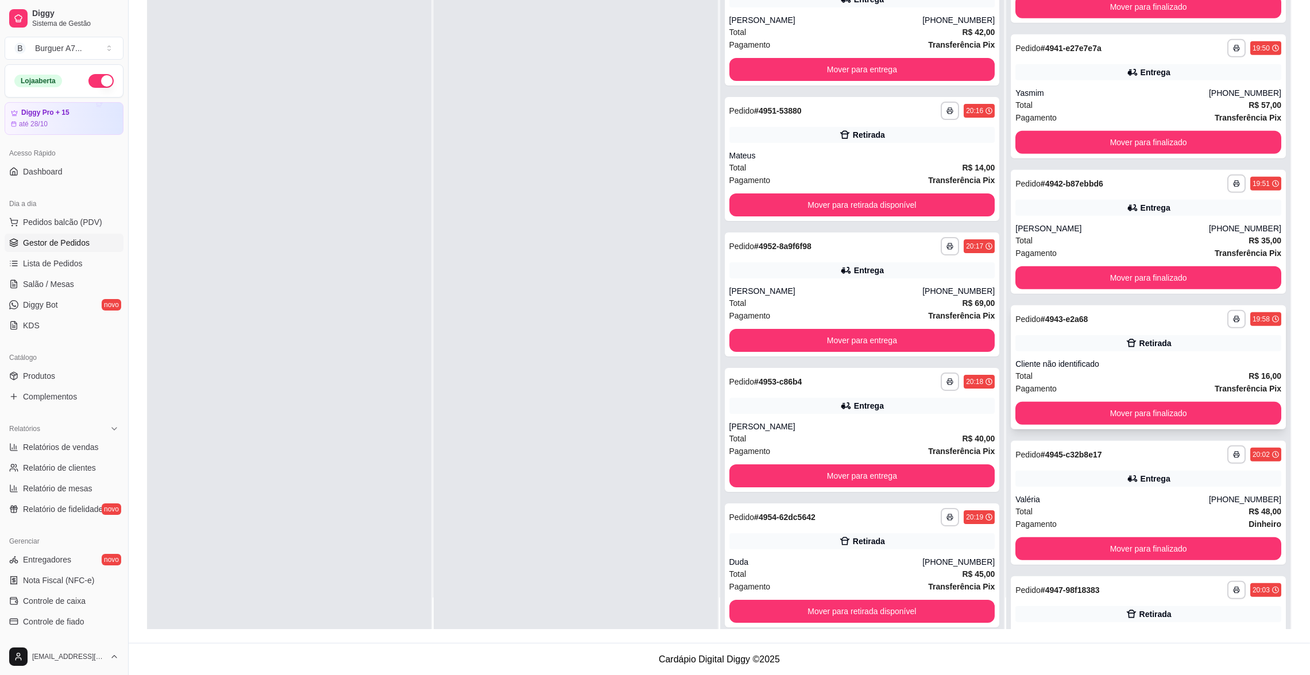
scroll to position [974, 0]
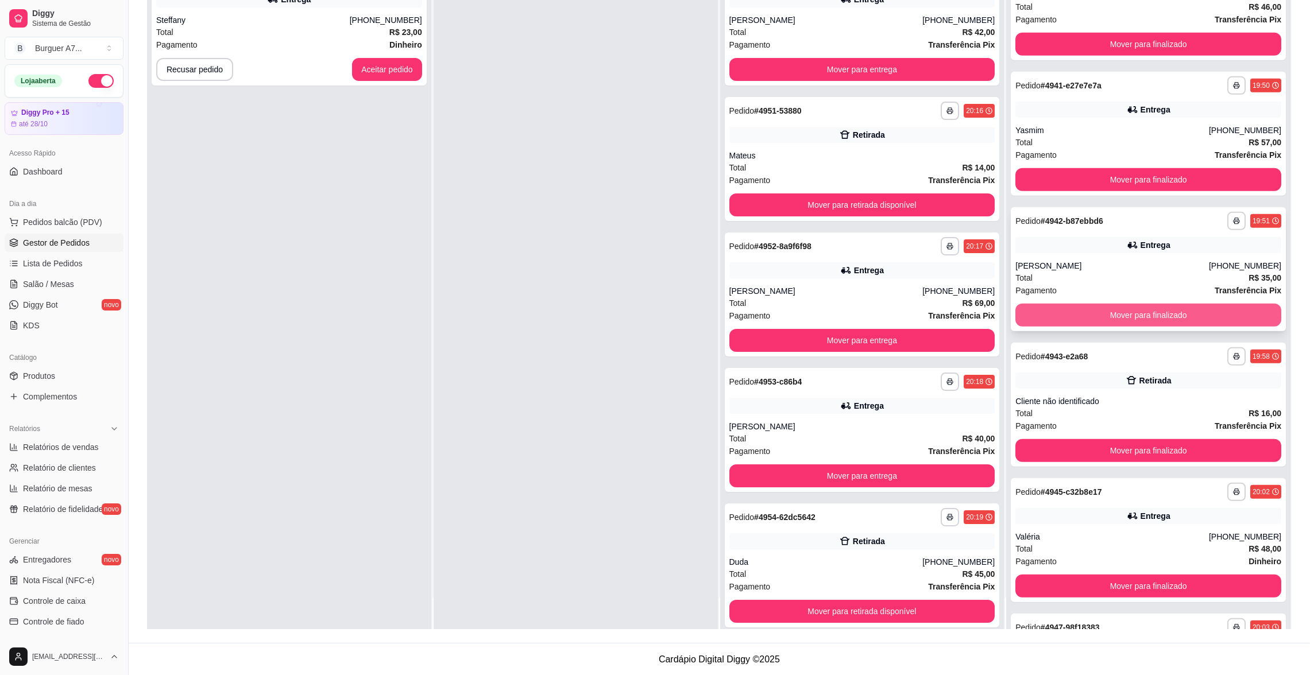
click at [1048, 307] on button "Mover para finalizado" at bounding box center [1148, 315] width 266 height 23
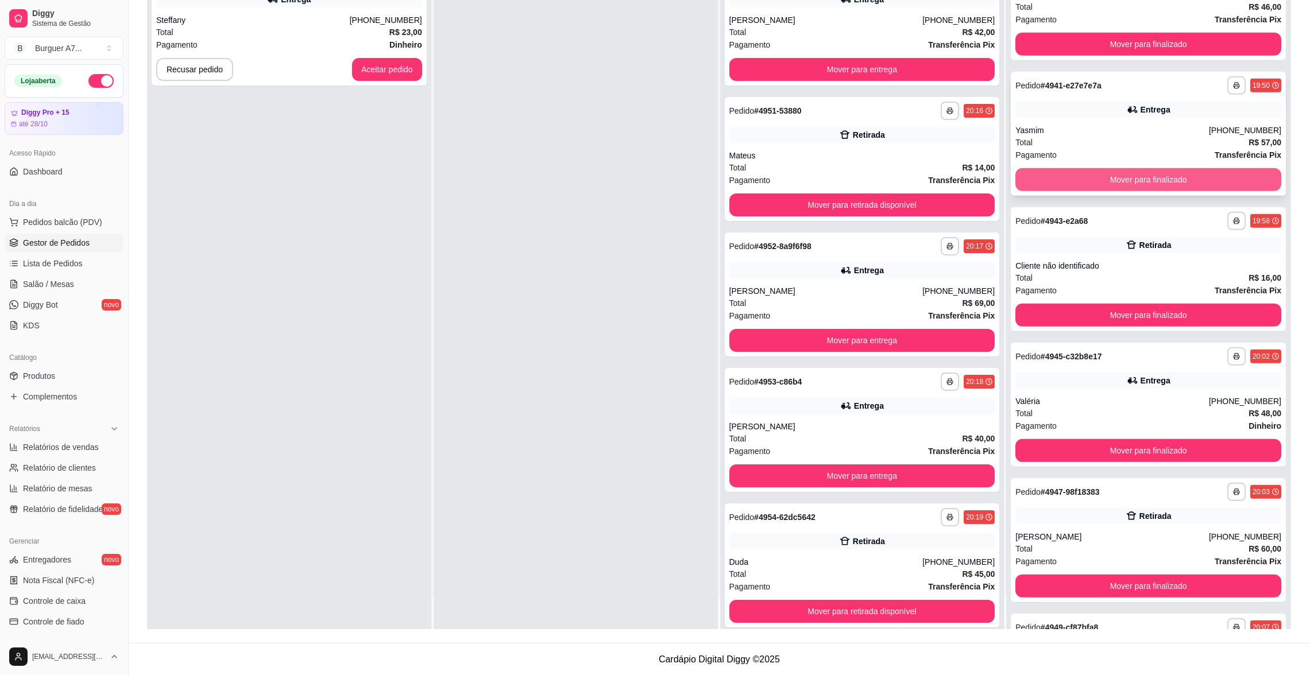
click at [1131, 172] on button "Mover para finalizado" at bounding box center [1148, 179] width 266 height 23
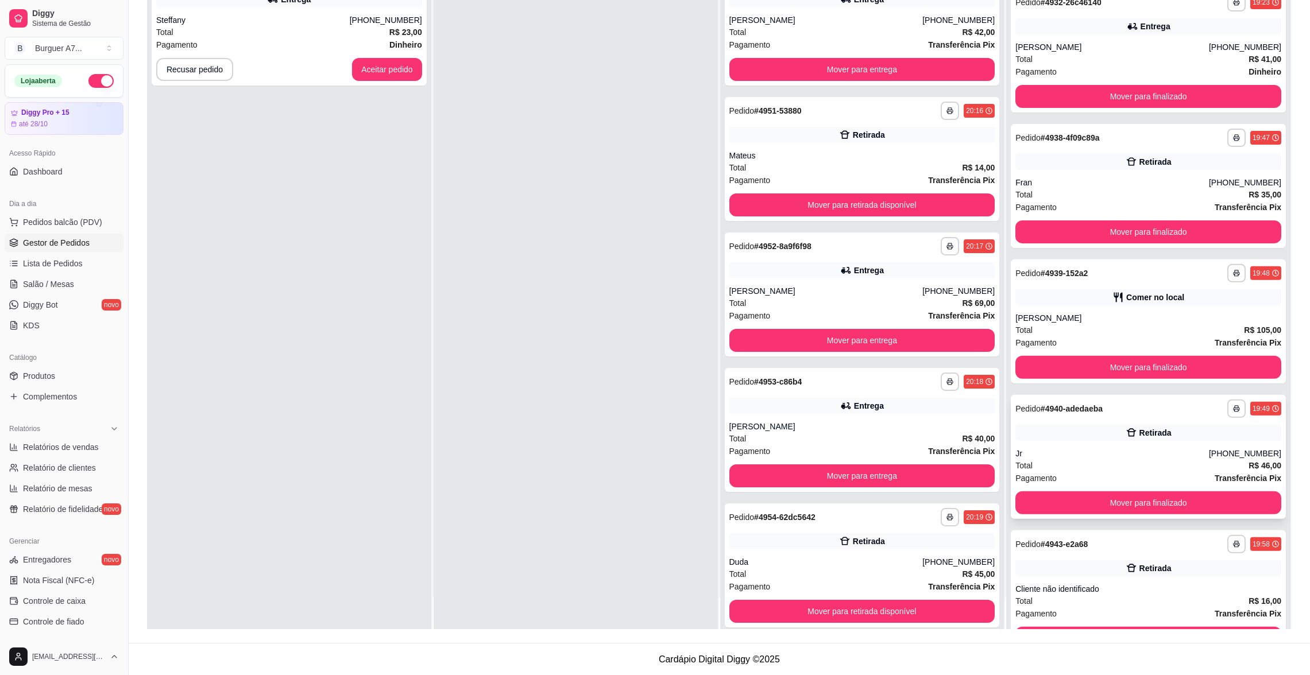
scroll to position [516, 0]
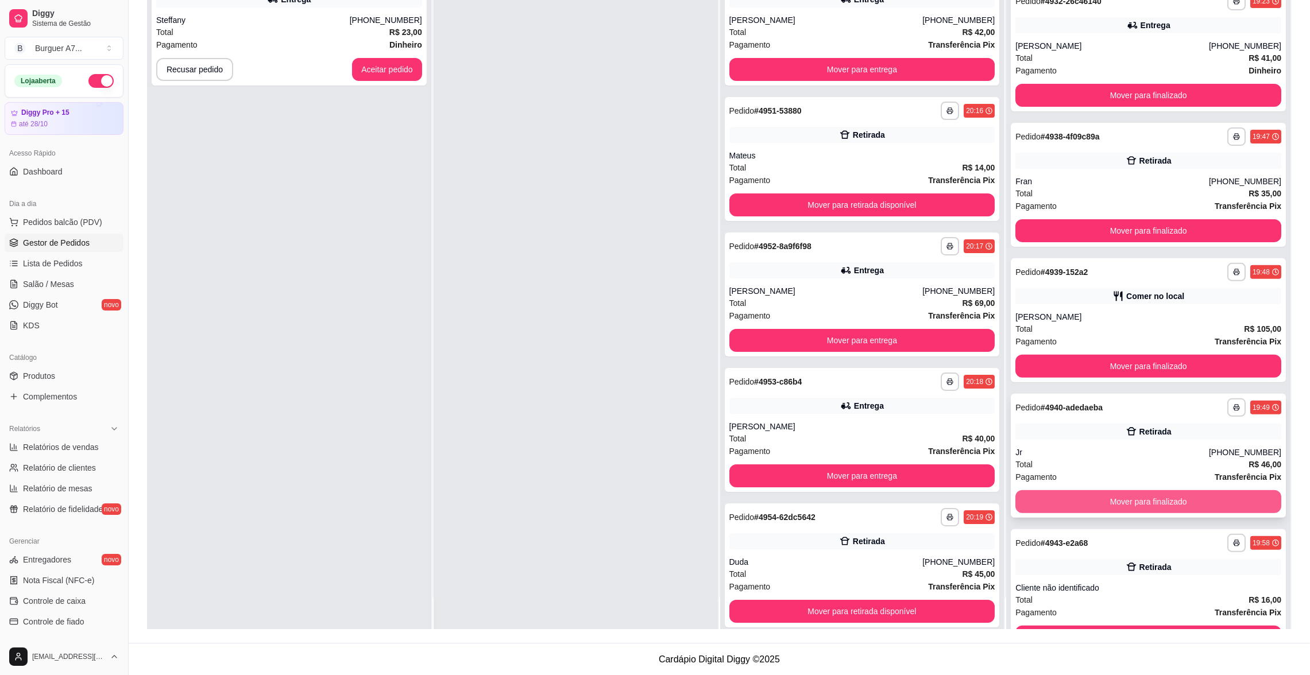
click at [1121, 499] on button "Mover para finalizado" at bounding box center [1148, 501] width 266 height 23
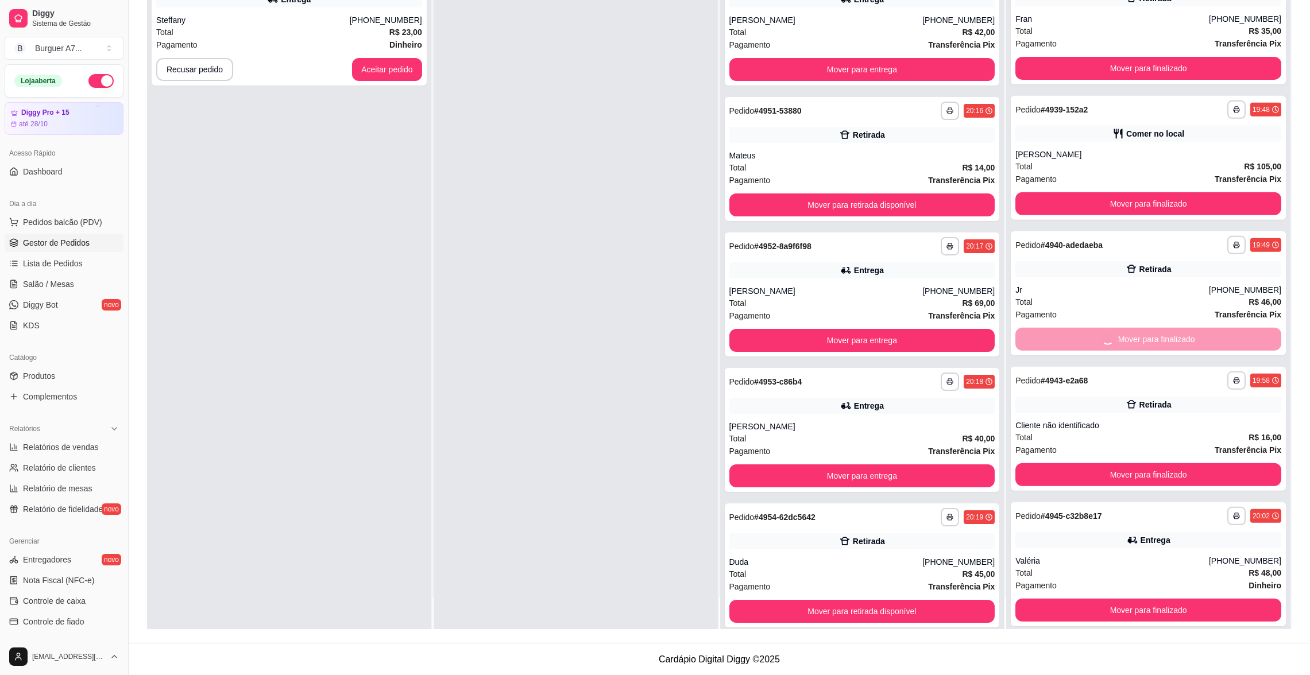
scroll to position [689, 0]
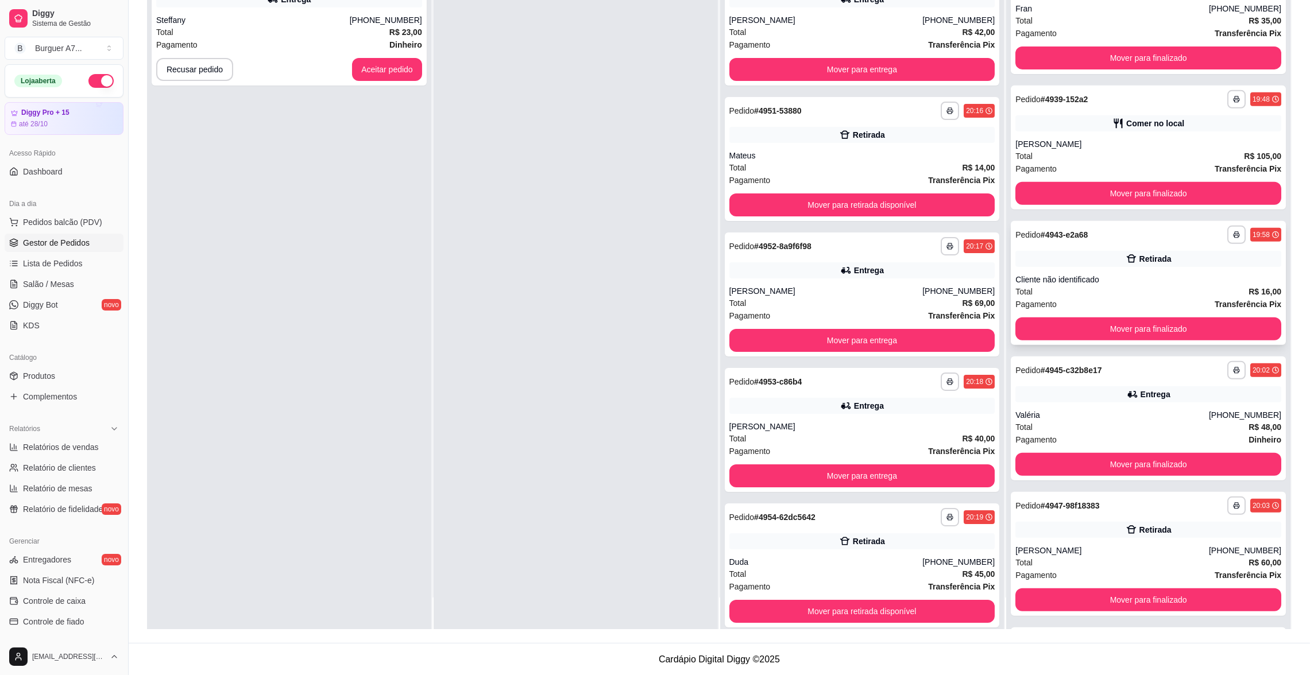
click at [1141, 280] on div "Cliente não identificado" at bounding box center [1148, 279] width 266 height 11
click at [1148, 325] on button "Mover para finalizado" at bounding box center [1148, 329] width 258 height 22
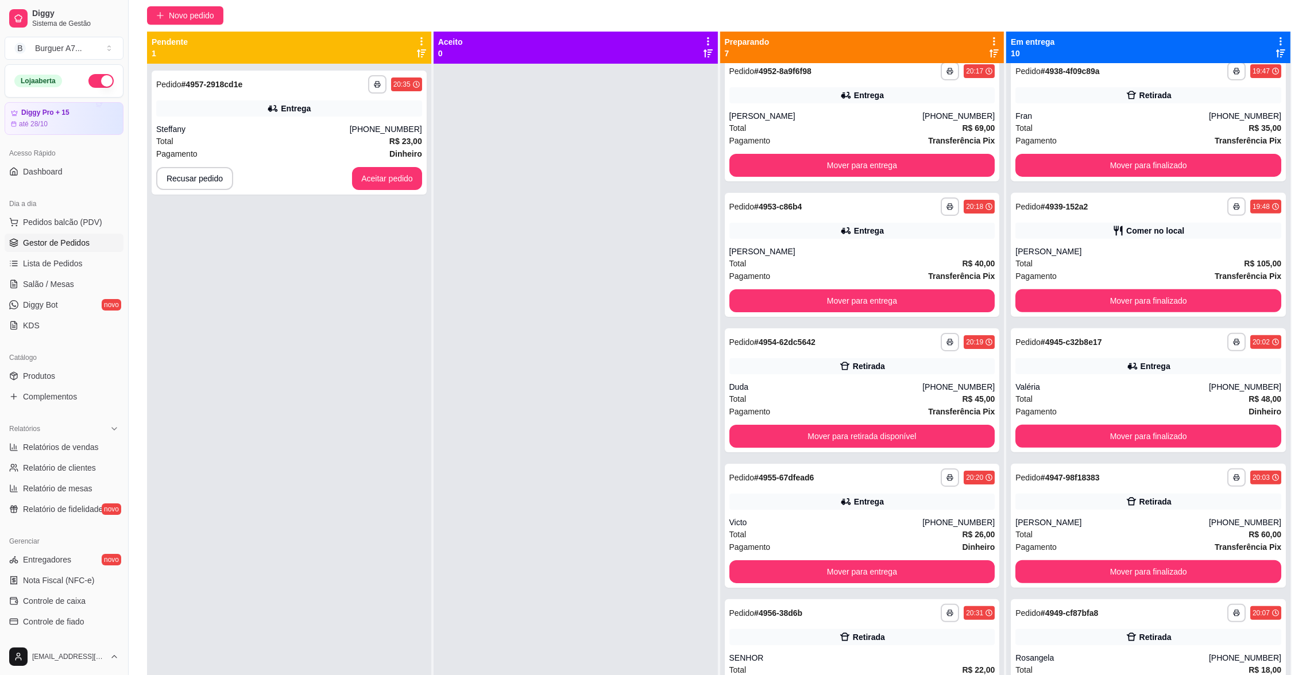
scroll to position [0, 0]
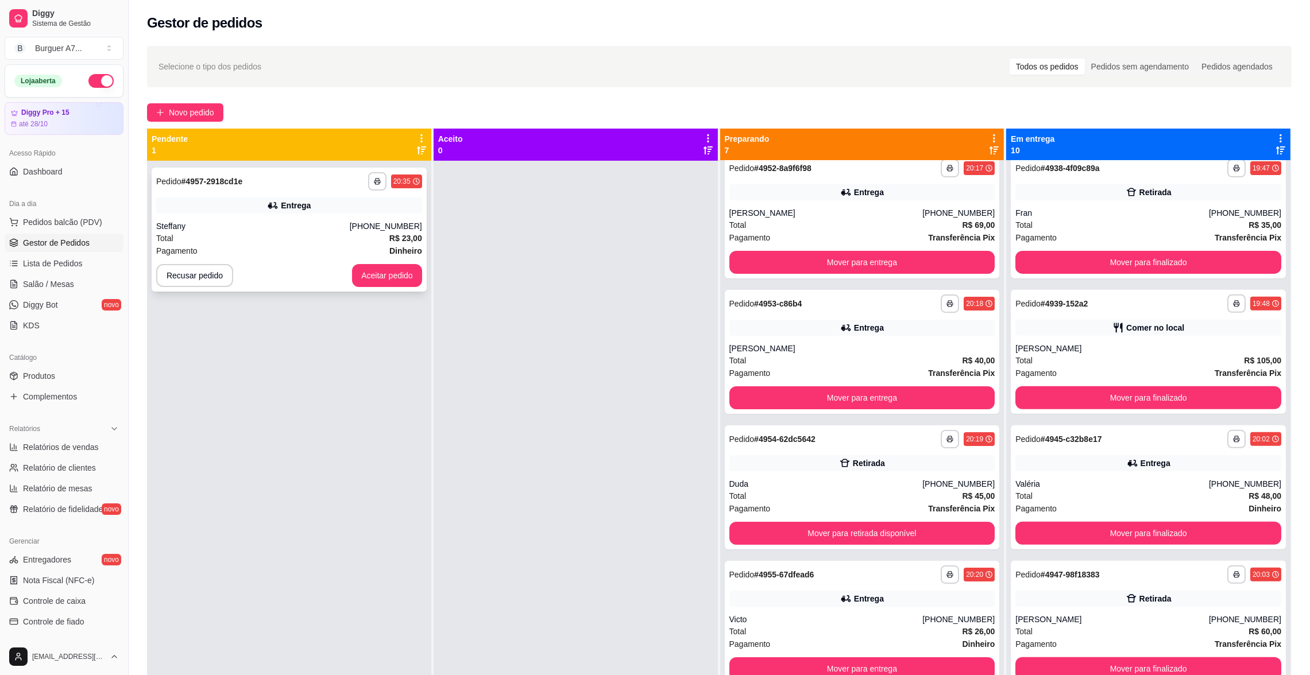
click at [312, 234] on div "Total R$ 23,00" at bounding box center [289, 238] width 266 height 13
click at [402, 281] on button "Aceitar pedido" at bounding box center [387, 275] width 70 height 23
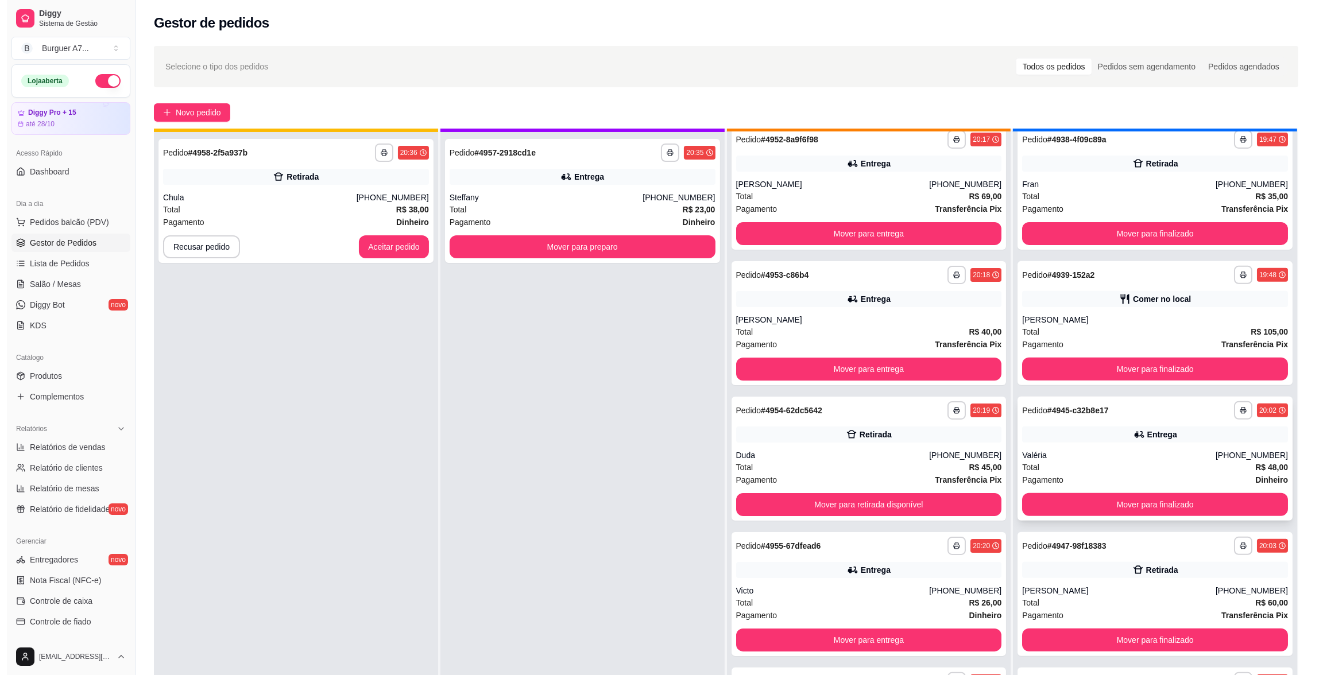
scroll to position [32, 0]
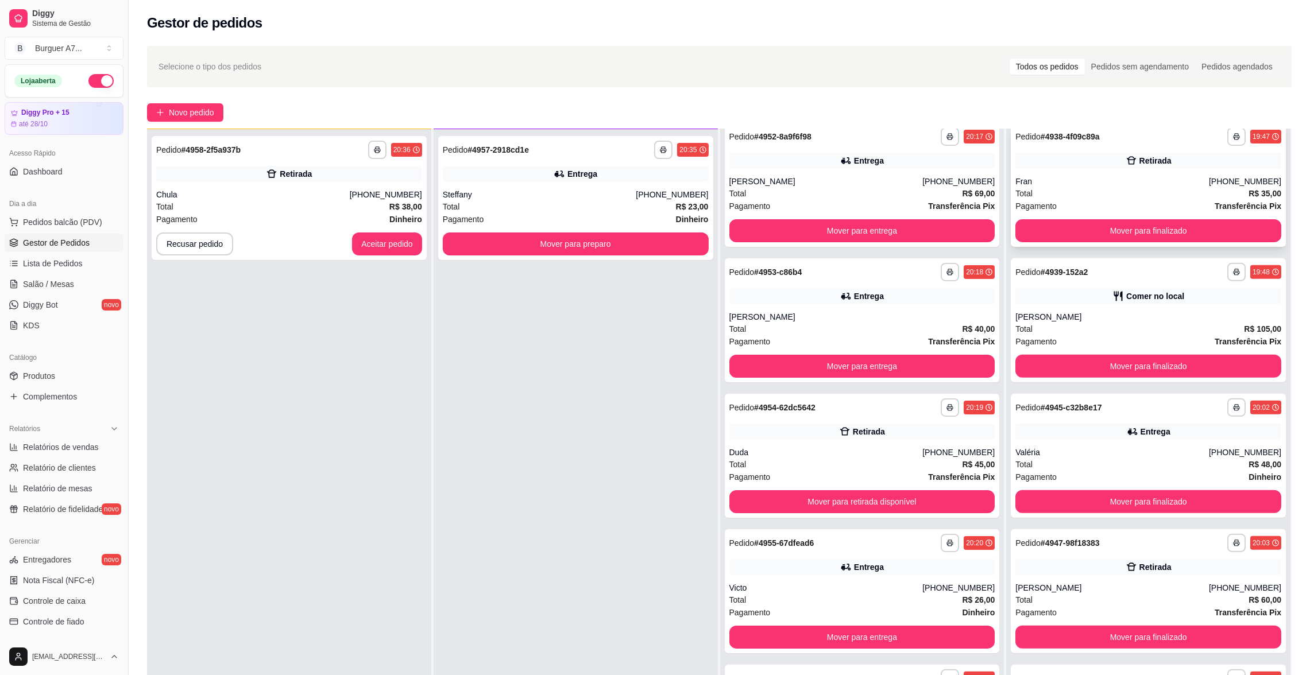
click at [1052, 176] on div "Fran" at bounding box center [1111, 181] width 193 height 11
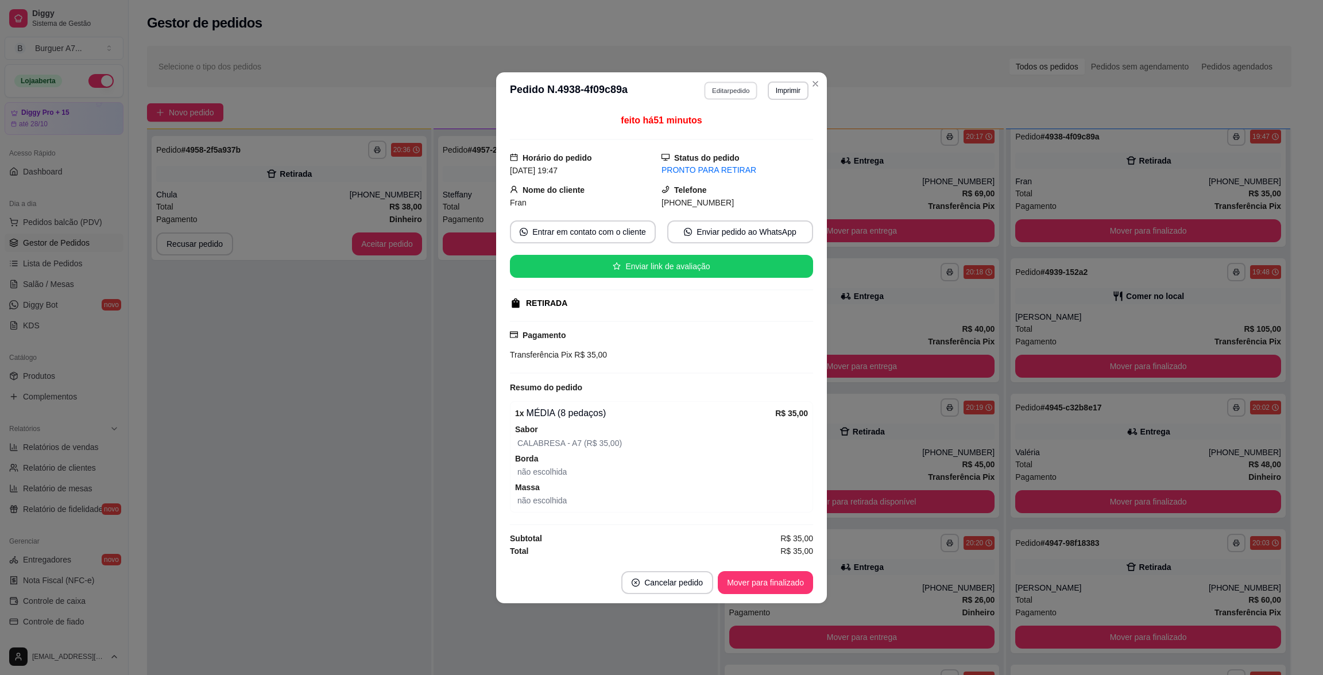
click at [714, 84] on button "Editar pedido" at bounding box center [731, 91] width 53 height 18
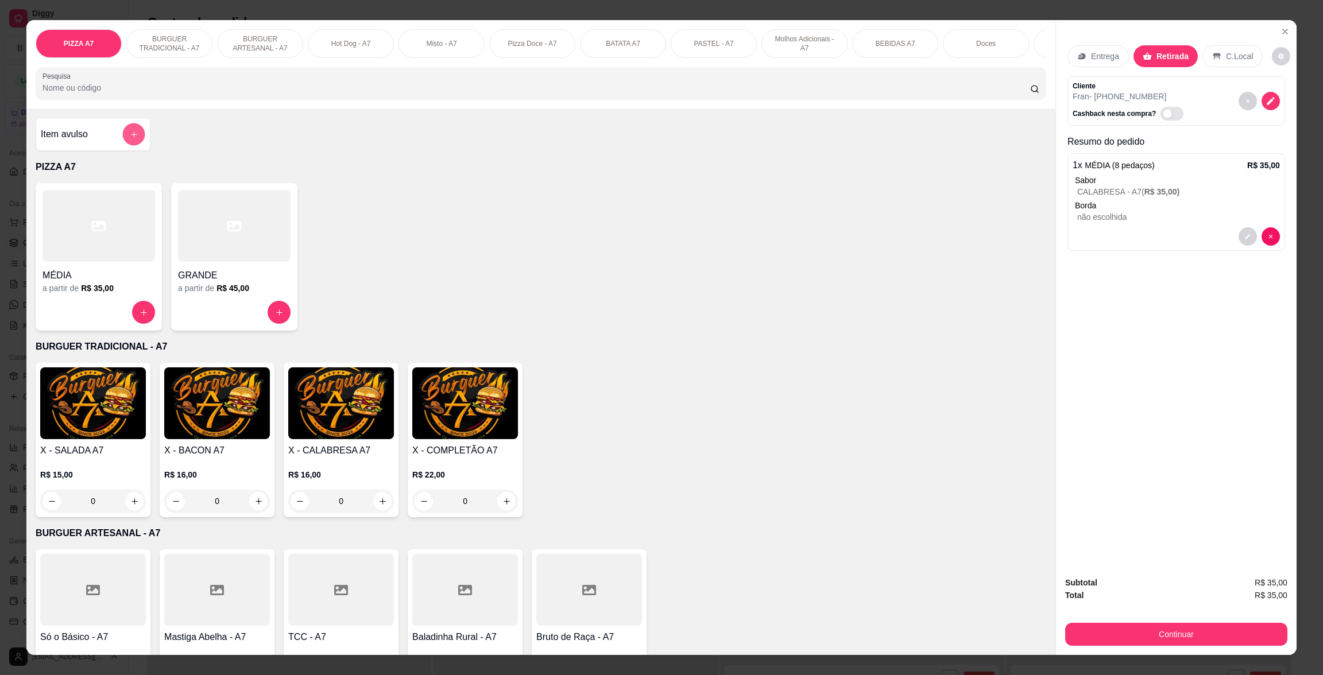
click at [133, 146] on button "add-separate-item" at bounding box center [134, 134] width 22 height 22
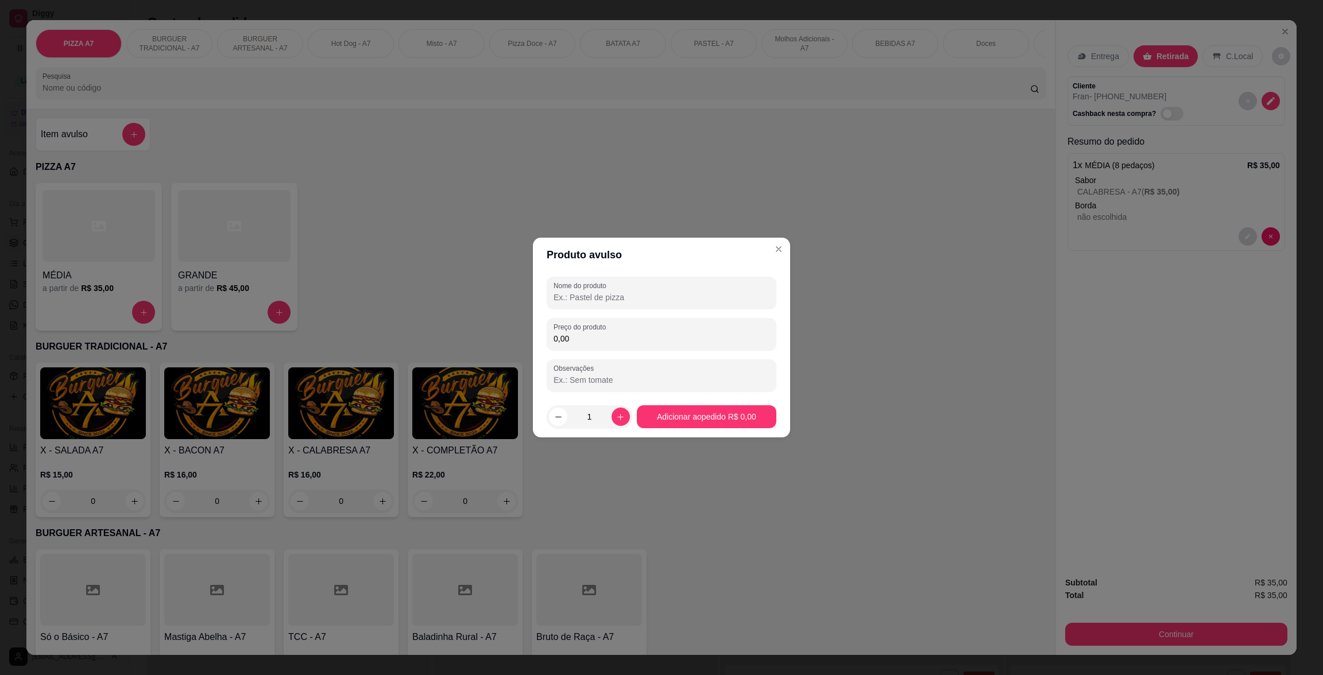
click at [649, 342] on input "0,00" at bounding box center [662, 338] width 216 height 11
click at [649, 309] on div "Nome do produto Preço do produto 19,00 Observações" at bounding box center [662, 334] width 230 height 115
click at [653, 301] on input "Nome do produto" at bounding box center [662, 297] width 216 height 11
click at [652, 333] on input "19,00" at bounding box center [662, 338] width 216 height 11
type input "21,00"
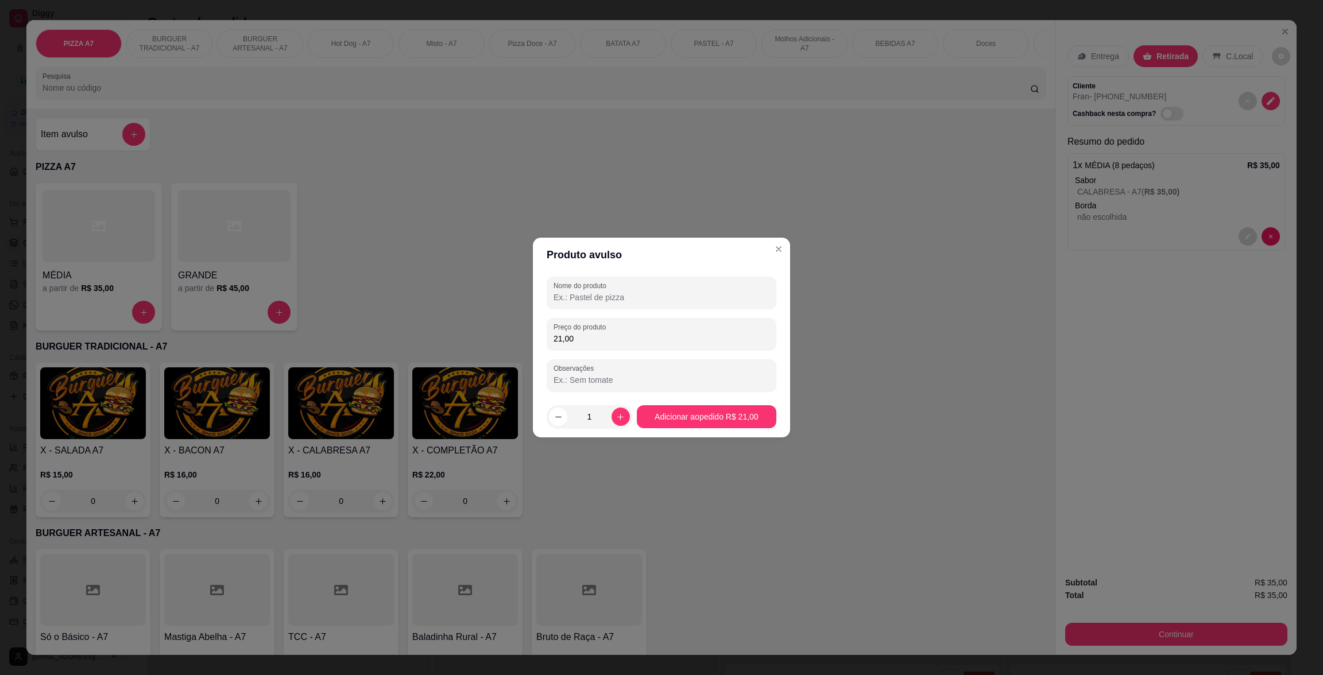
click at [666, 297] on input "Nome do produto" at bounding box center [662, 297] width 216 height 11
type input "KG"
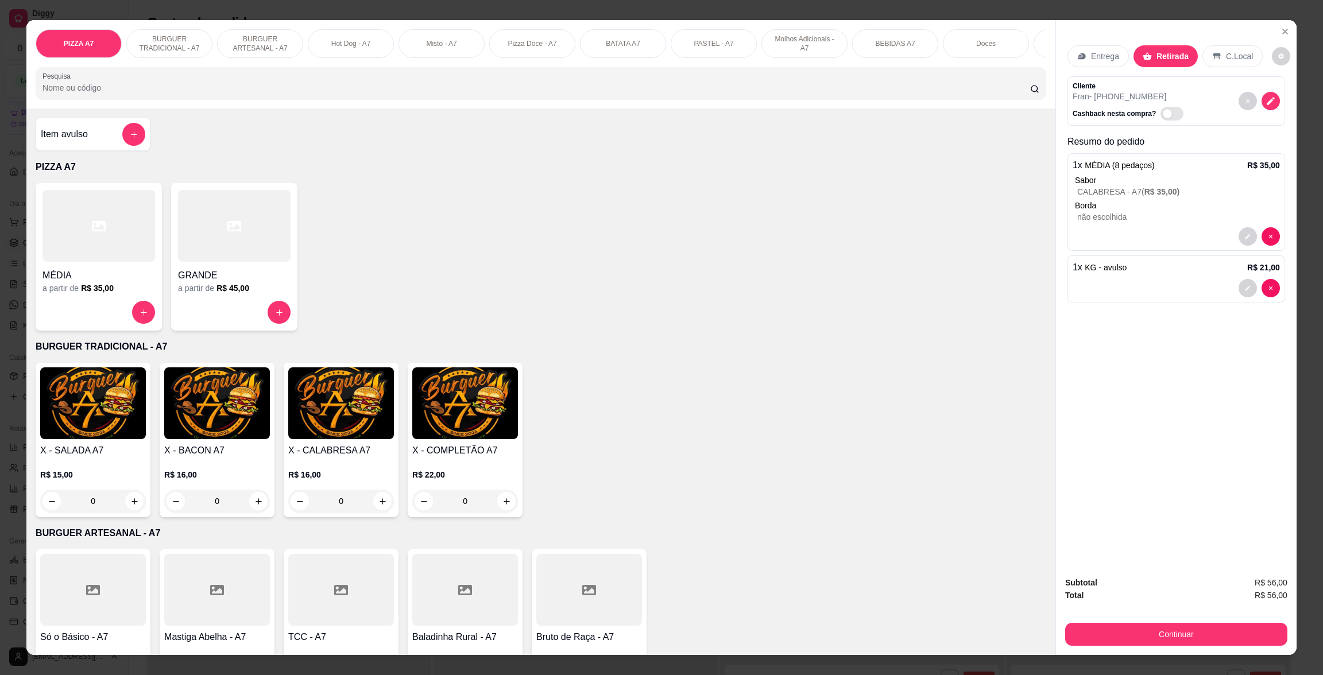
click at [1260, 620] on div "Continuar" at bounding box center [1176, 633] width 222 height 26
click at [1256, 632] on button "Continuar" at bounding box center [1176, 634] width 215 height 22
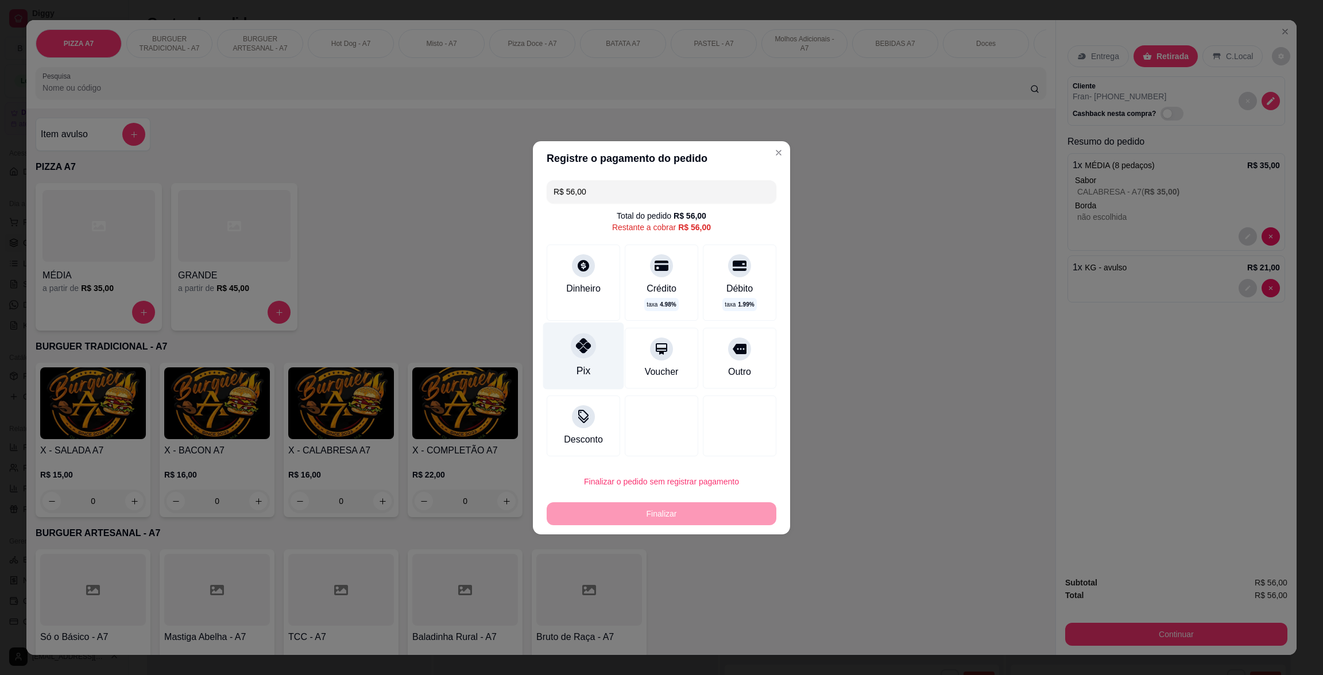
click at [584, 361] on div "Pix" at bounding box center [583, 355] width 81 height 67
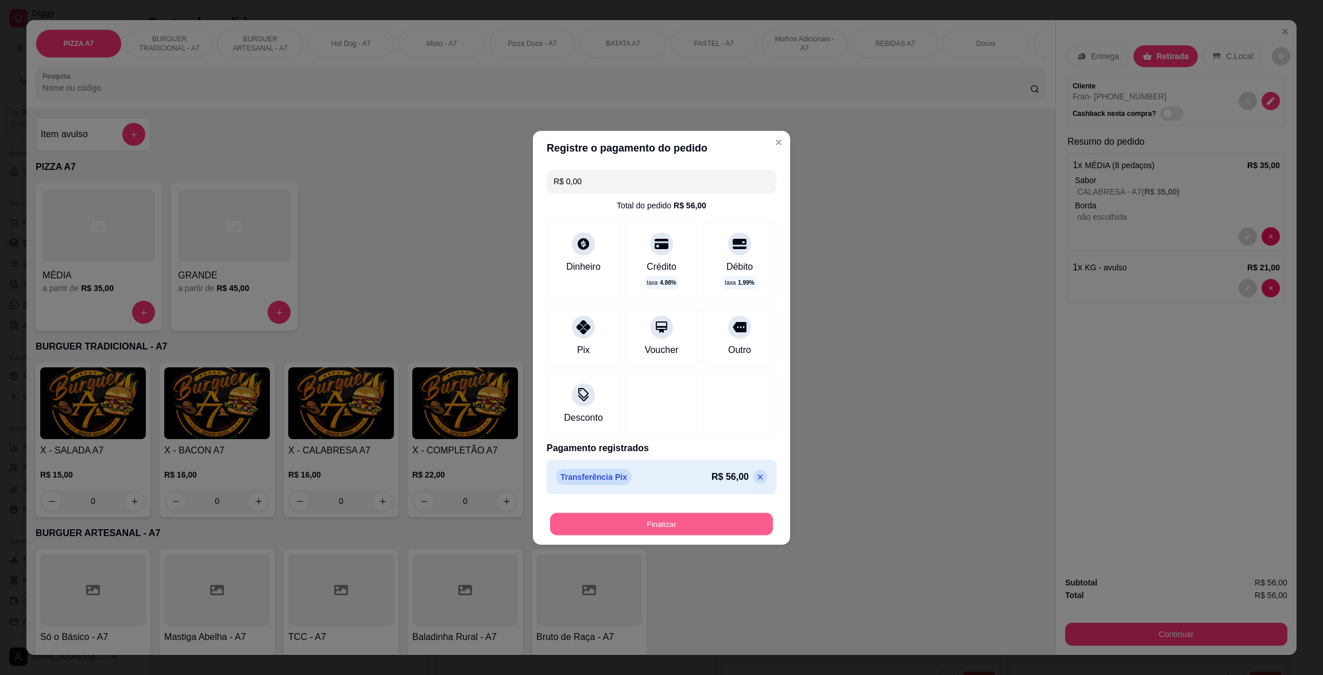
click at [729, 518] on button "Finalizar" at bounding box center [661, 524] width 223 height 22
type input "-R$ 56,00"
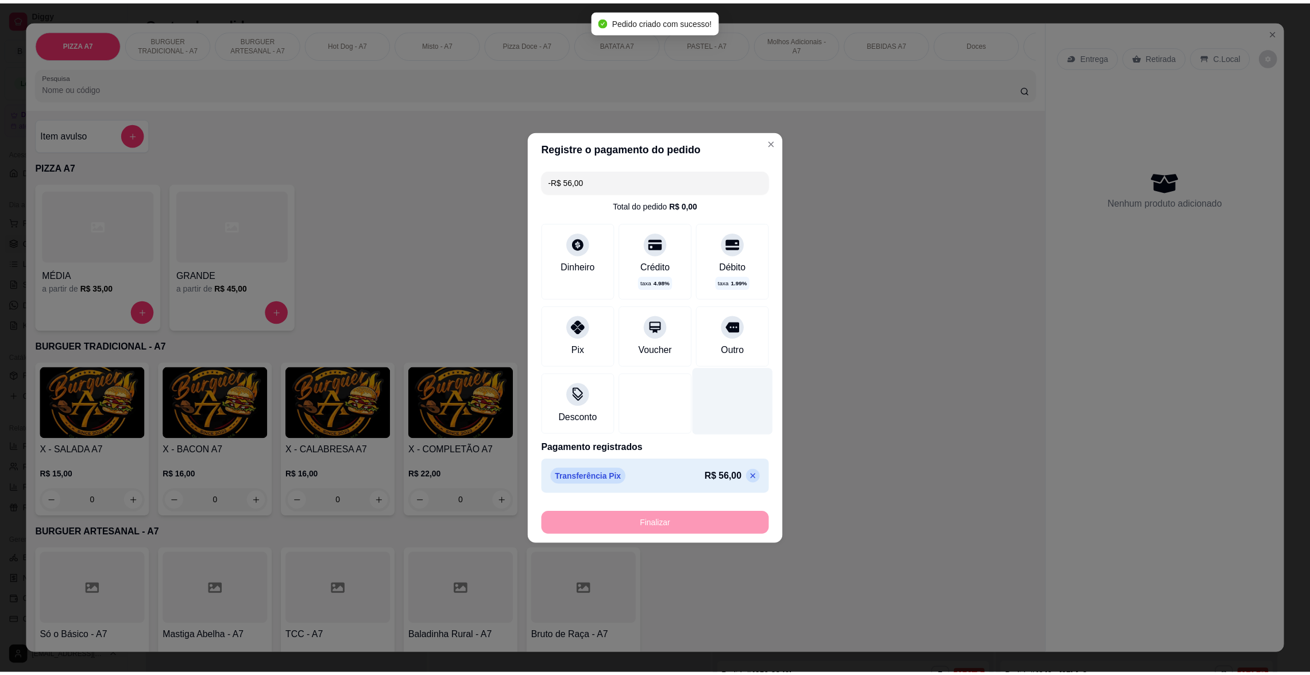
scroll to position [555, 0]
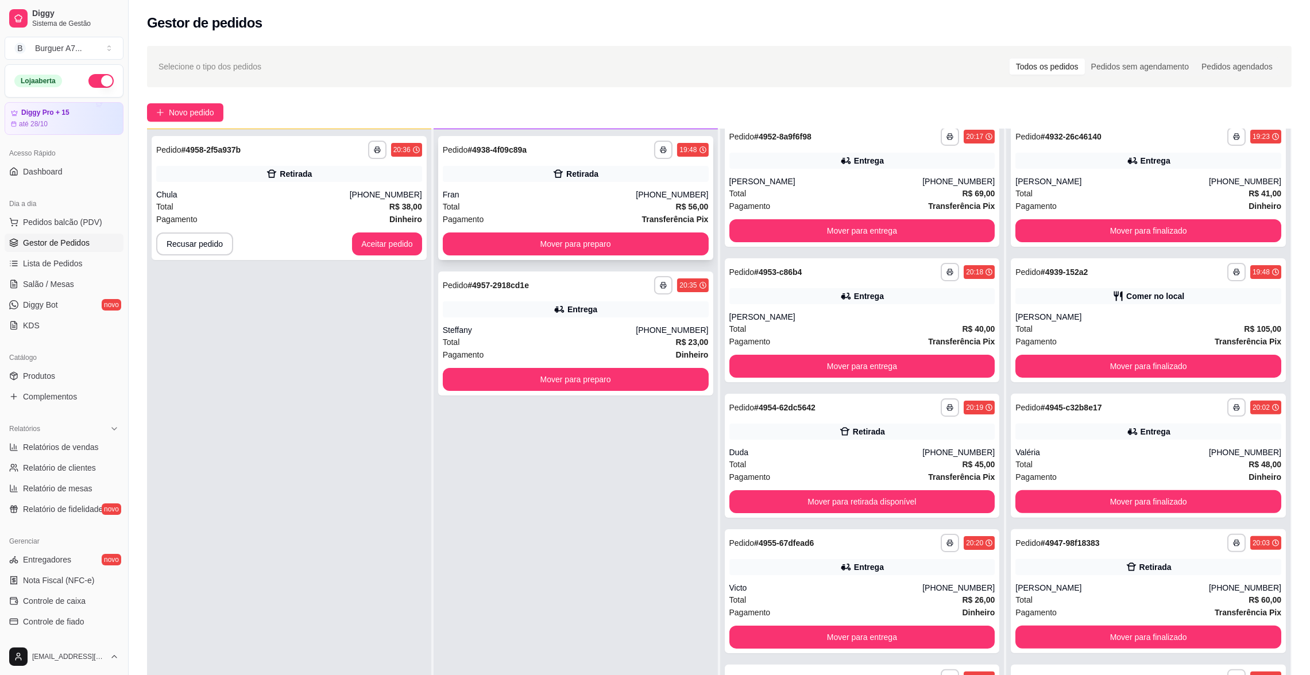
click at [635, 191] on div "Fran" at bounding box center [539, 194] width 193 height 11
click at [636, 237] on button "Mover para preparo" at bounding box center [576, 244] width 266 height 23
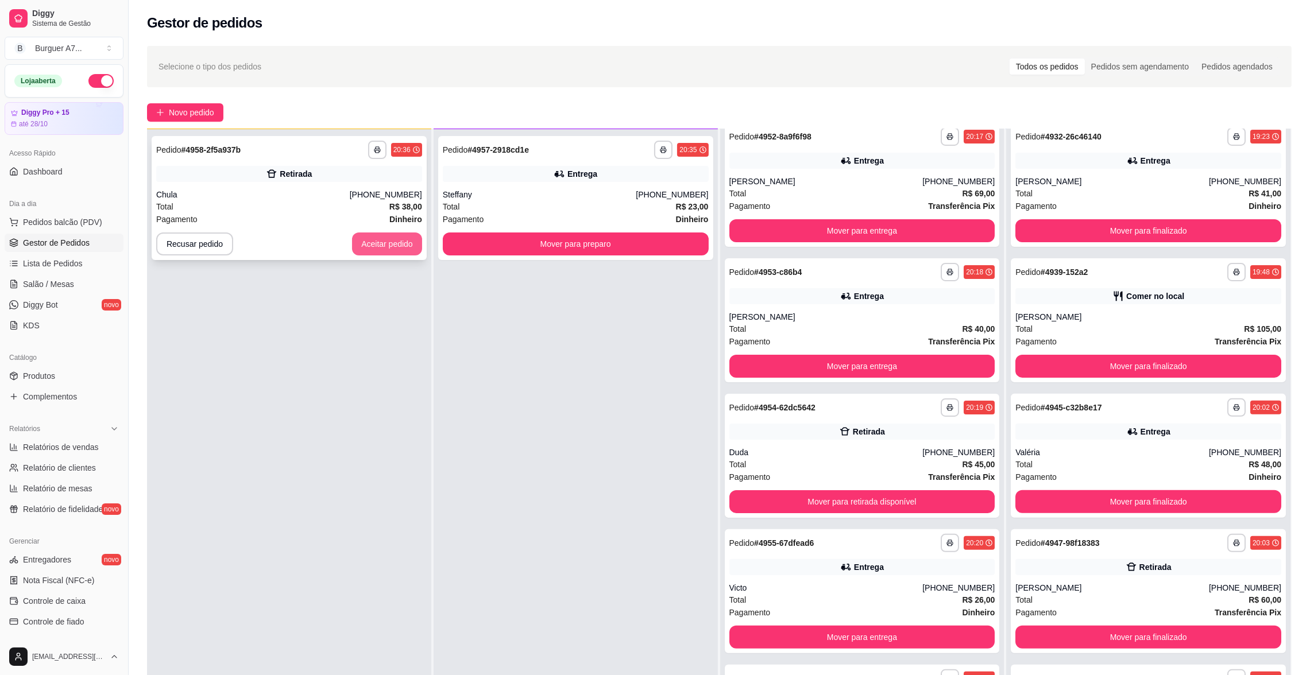
click at [402, 249] on button "Aceitar pedido" at bounding box center [387, 244] width 70 height 23
